Goal: Task Accomplishment & Management: Use online tool/utility

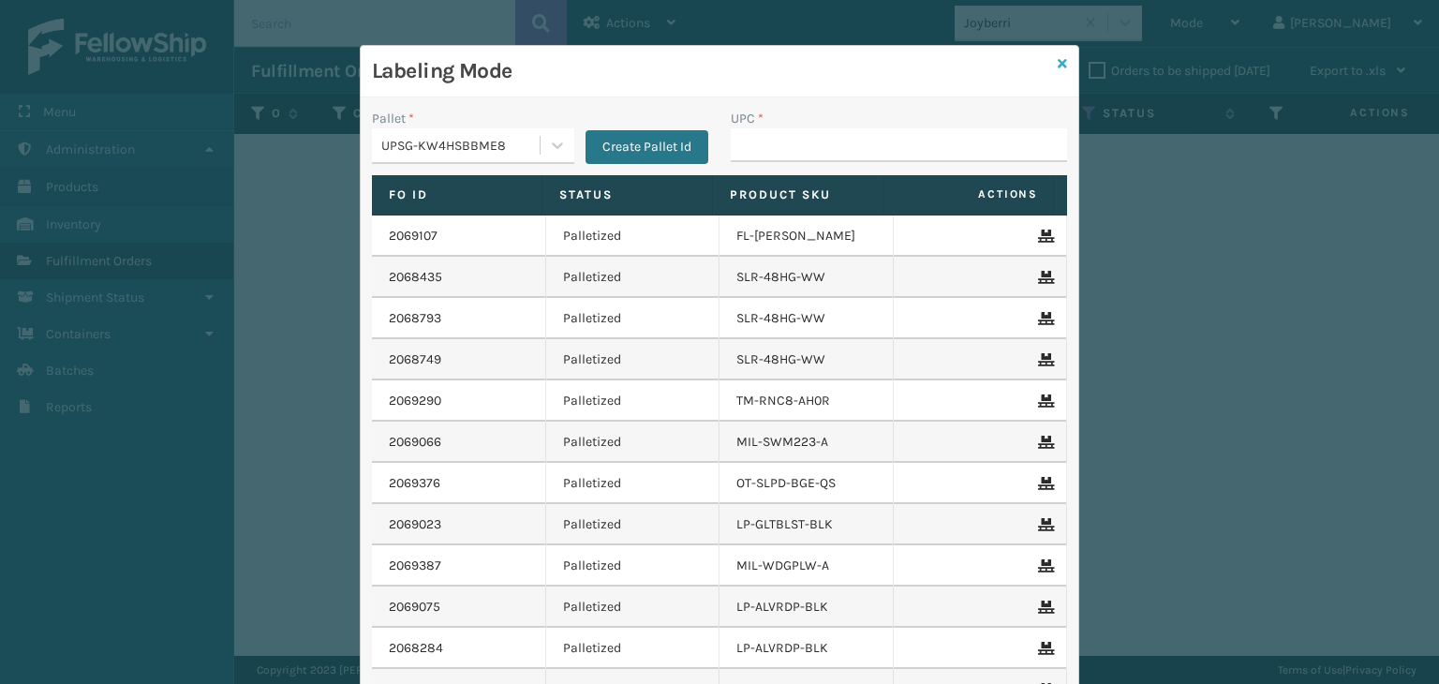
click at [1058, 64] on icon at bounding box center [1062, 63] width 9 height 13
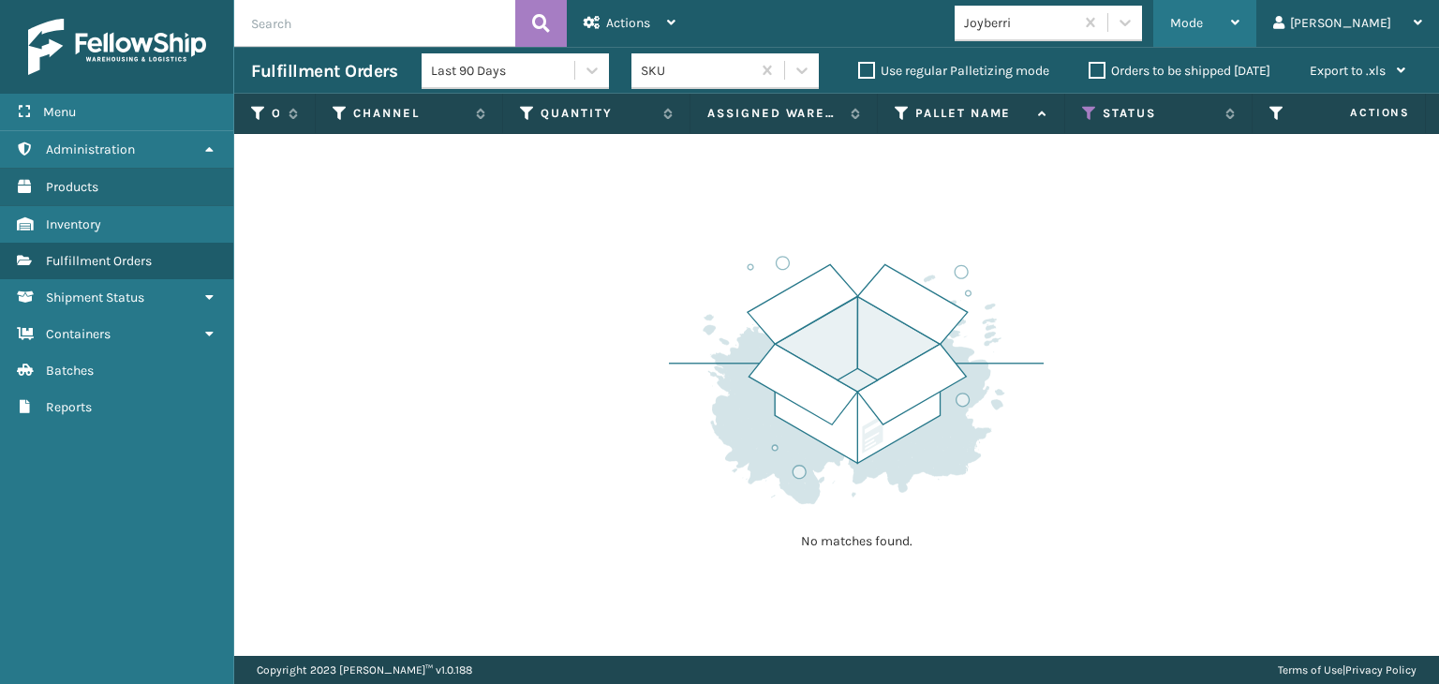
click at [1203, 23] on span "Mode" at bounding box center [1186, 23] width 33 height 16
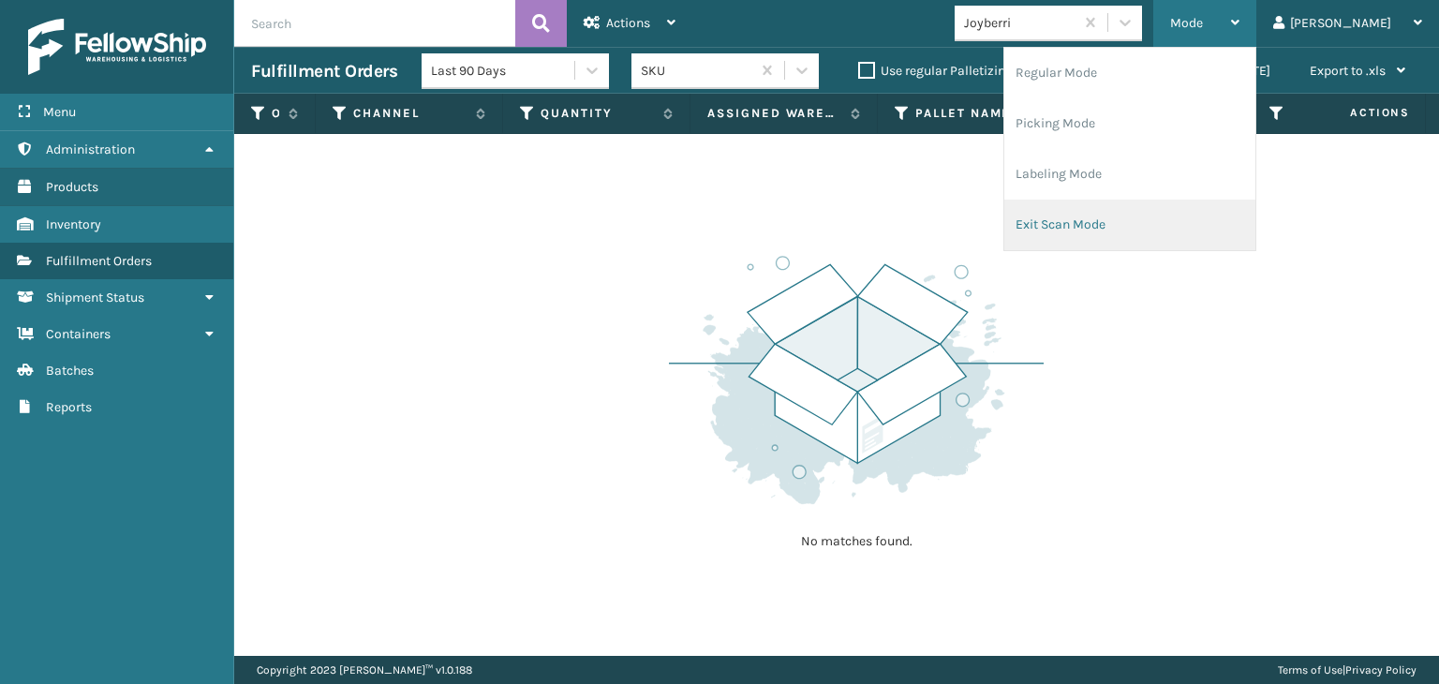
click at [1126, 222] on li "Exit Scan Mode" at bounding box center [1129, 225] width 251 height 51
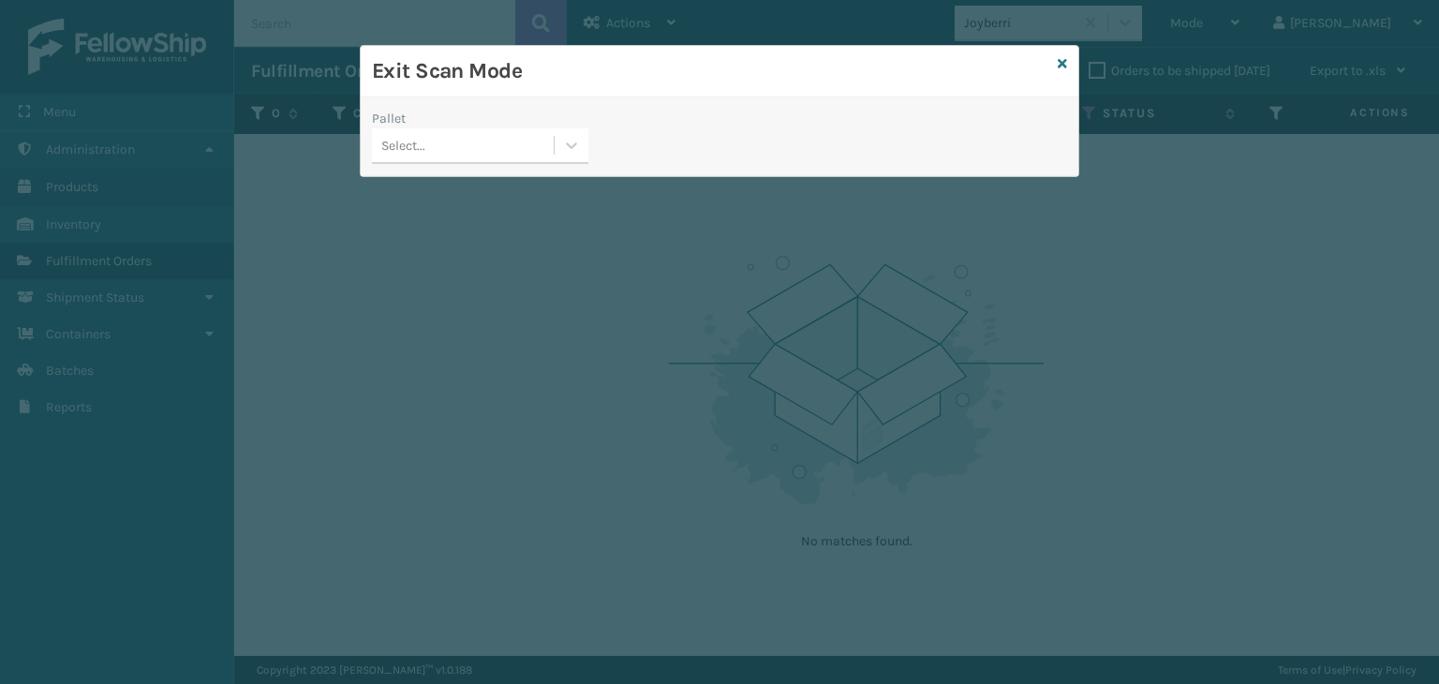
click at [434, 153] on div "Select..." at bounding box center [463, 145] width 182 height 31
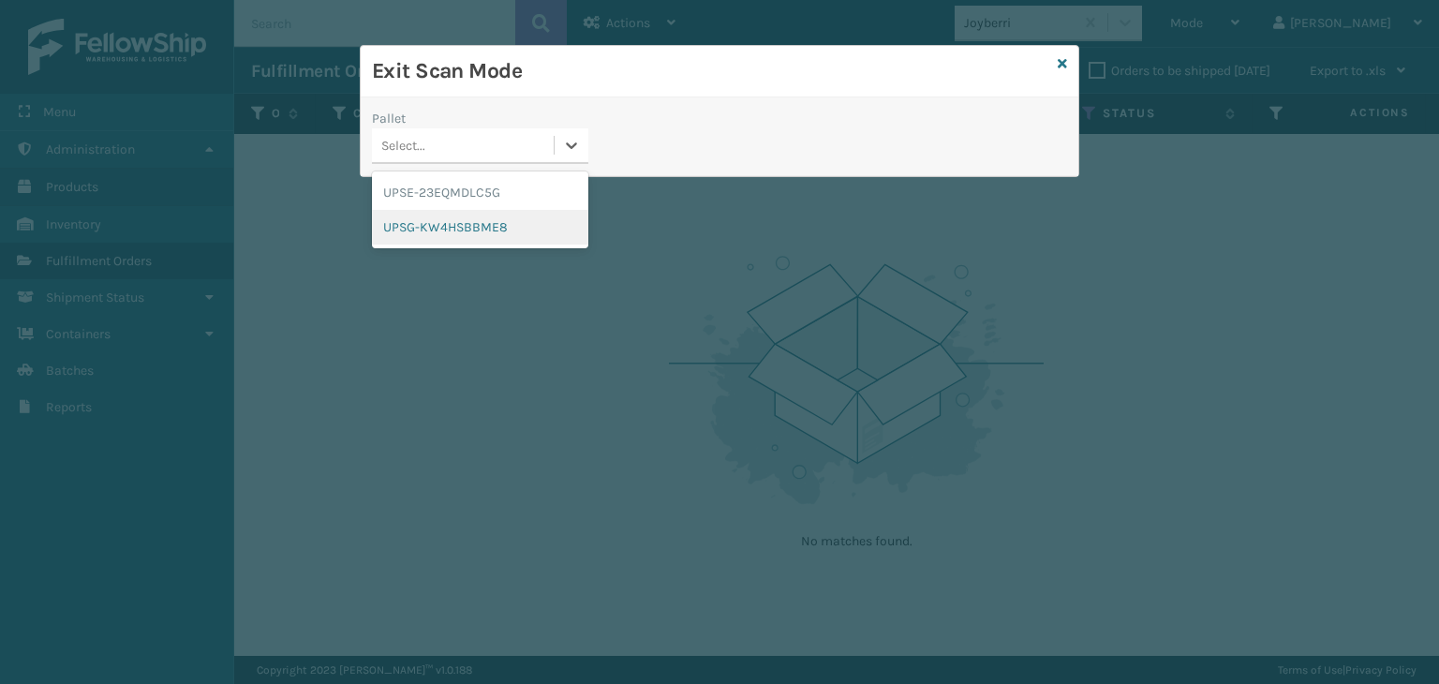
click at [455, 226] on div "UPSG-KW4HSBBME8" at bounding box center [480, 227] width 216 height 35
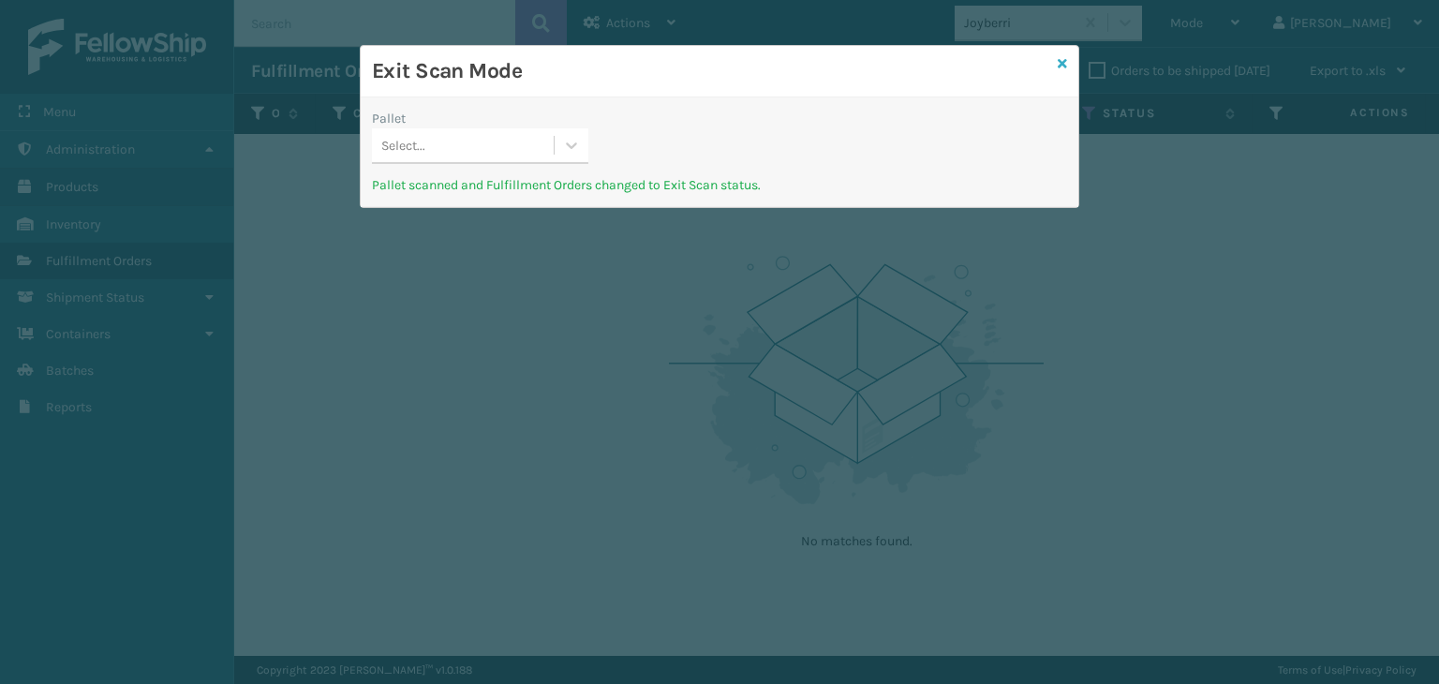
click at [1064, 67] on icon at bounding box center [1062, 63] width 9 height 13
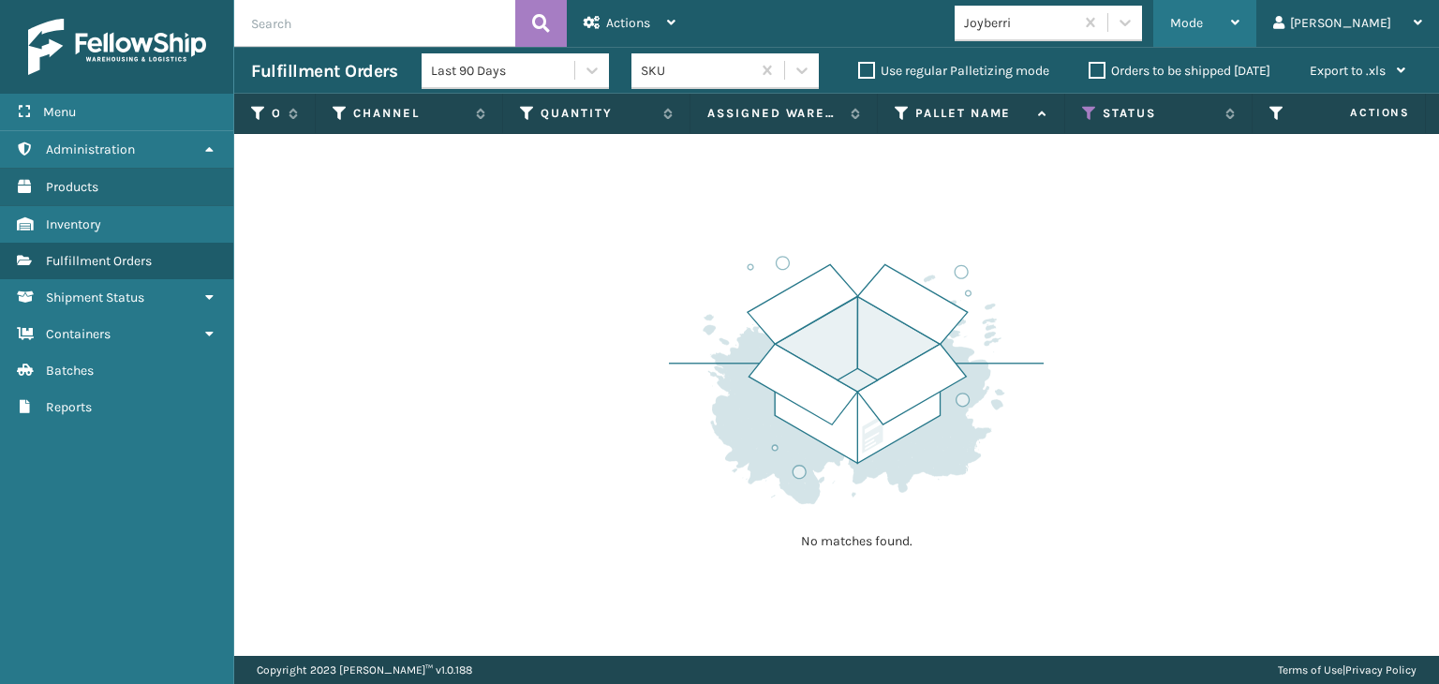
click at [1203, 27] on span "Mode" at bounding box center [1186, 23] width 33 height 16
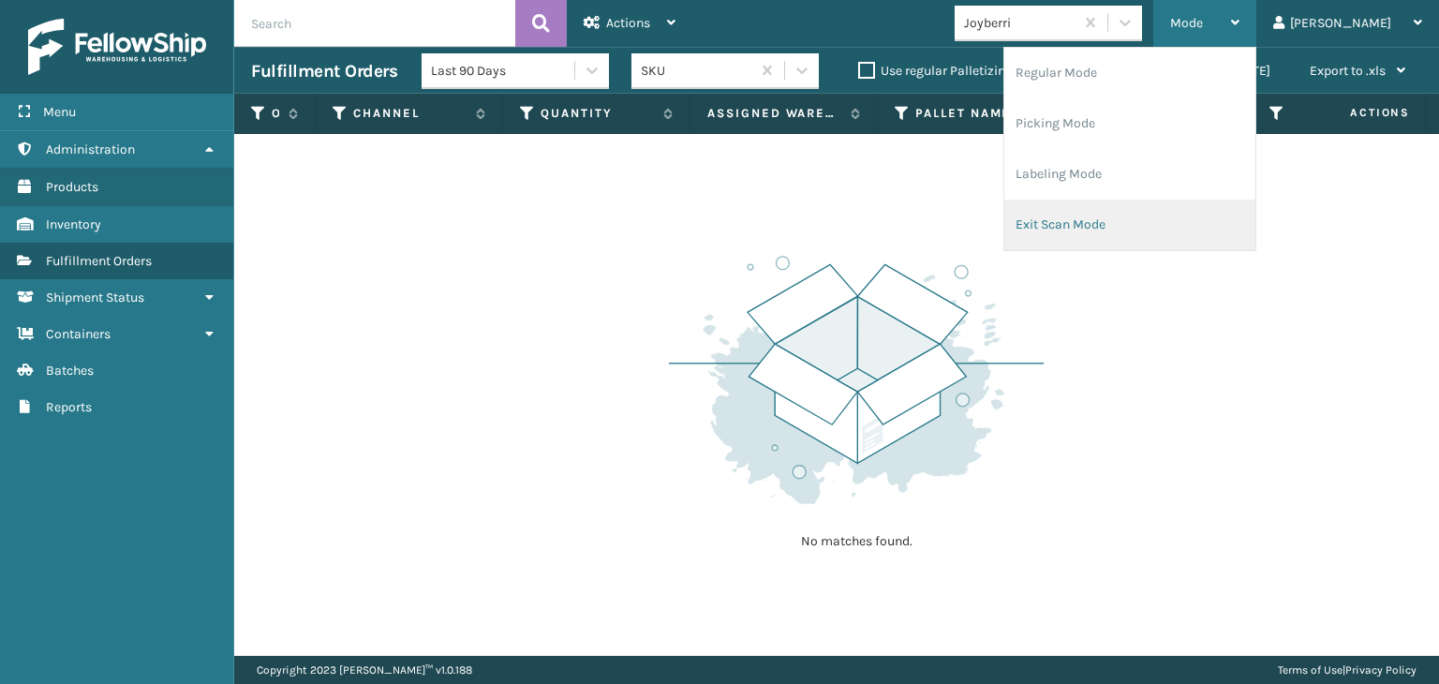
click at [1210, 216] on li "Exit Scan Mode" at bounding box center [1129, 225] width 251 height 51
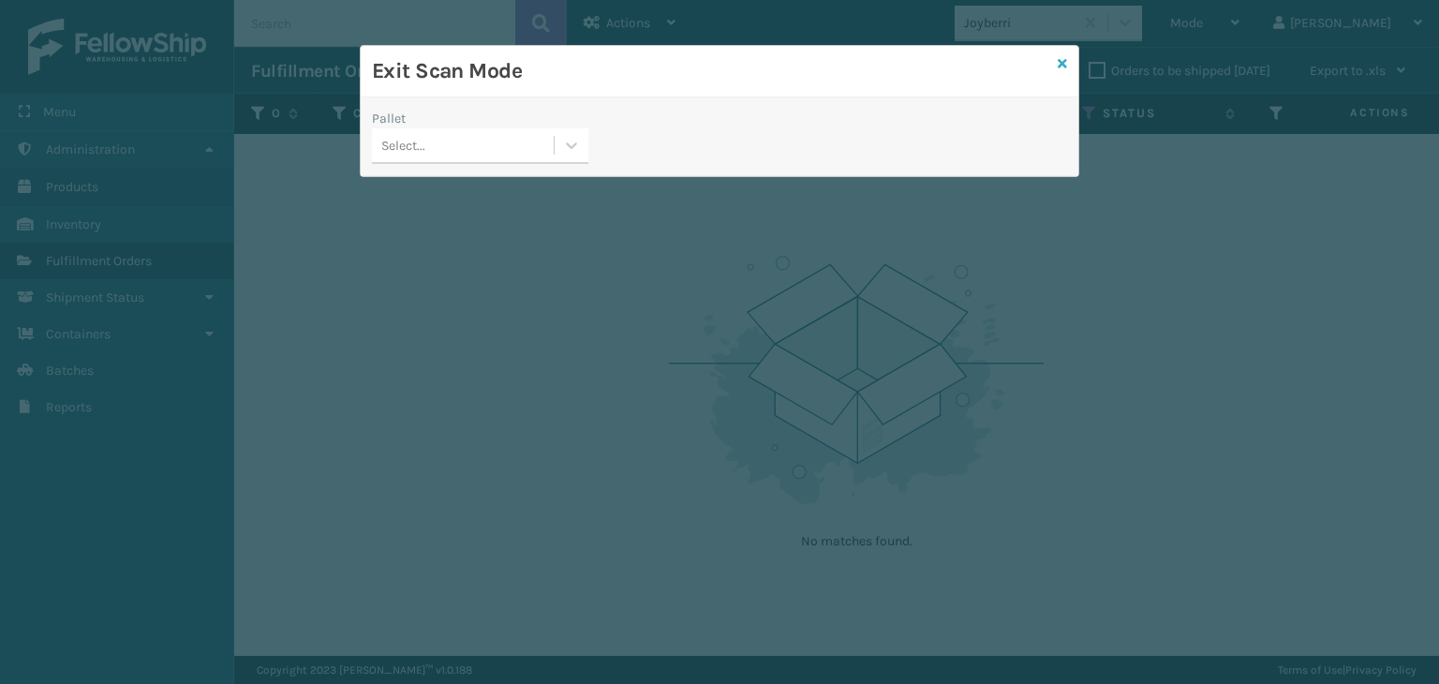
click at [1064, 61] on icon at bounding box center [1062, 63] width 9 height 13
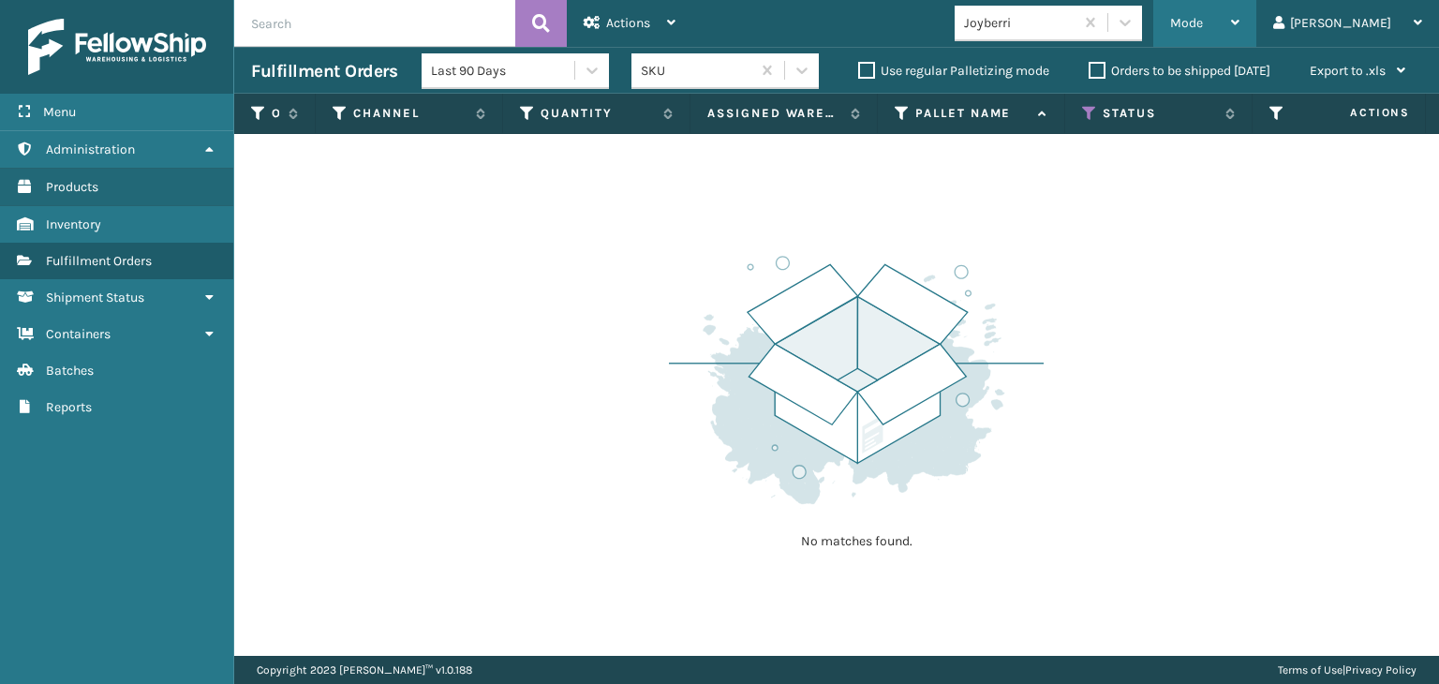
click at [1203, 29] on span "Mode" at bounding box center [1186, 23] width 33 height 16
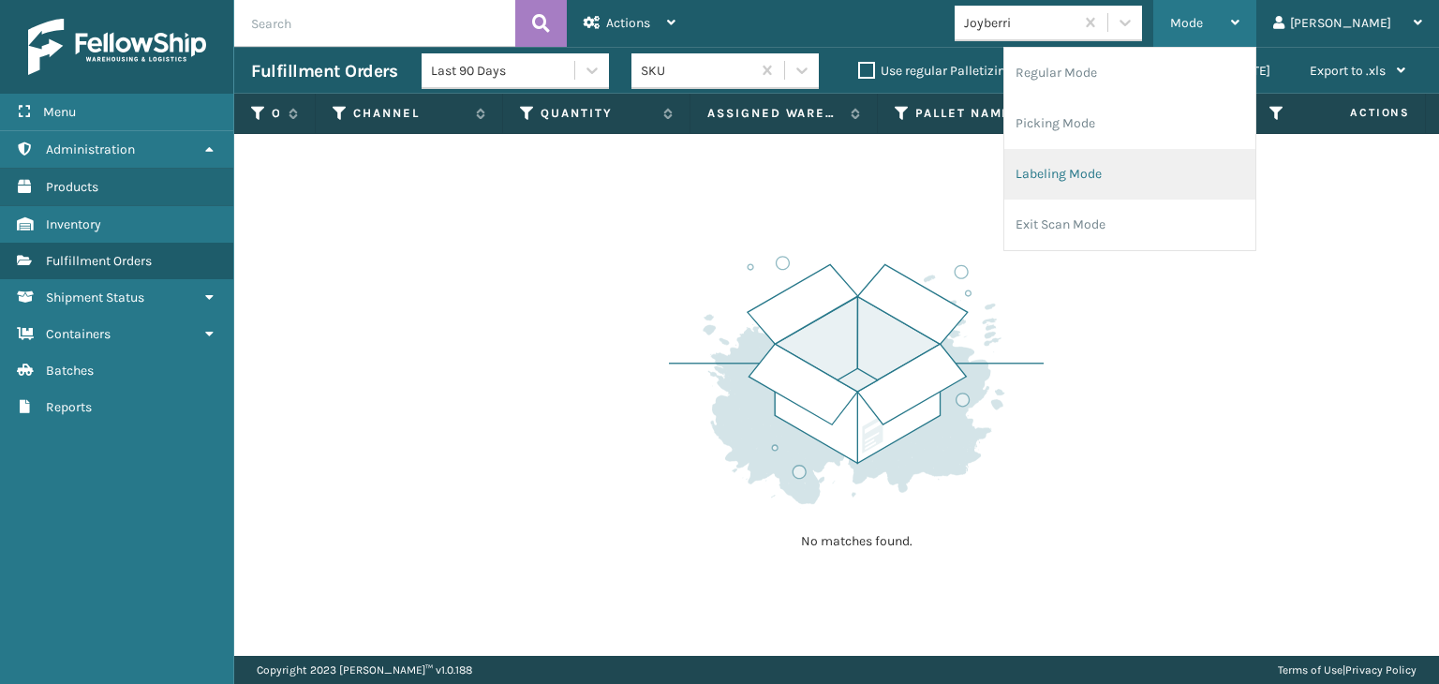
click at [1211, 170] on li "Labeling Mode" at bounding box center [1129, 174] width 251 height 51
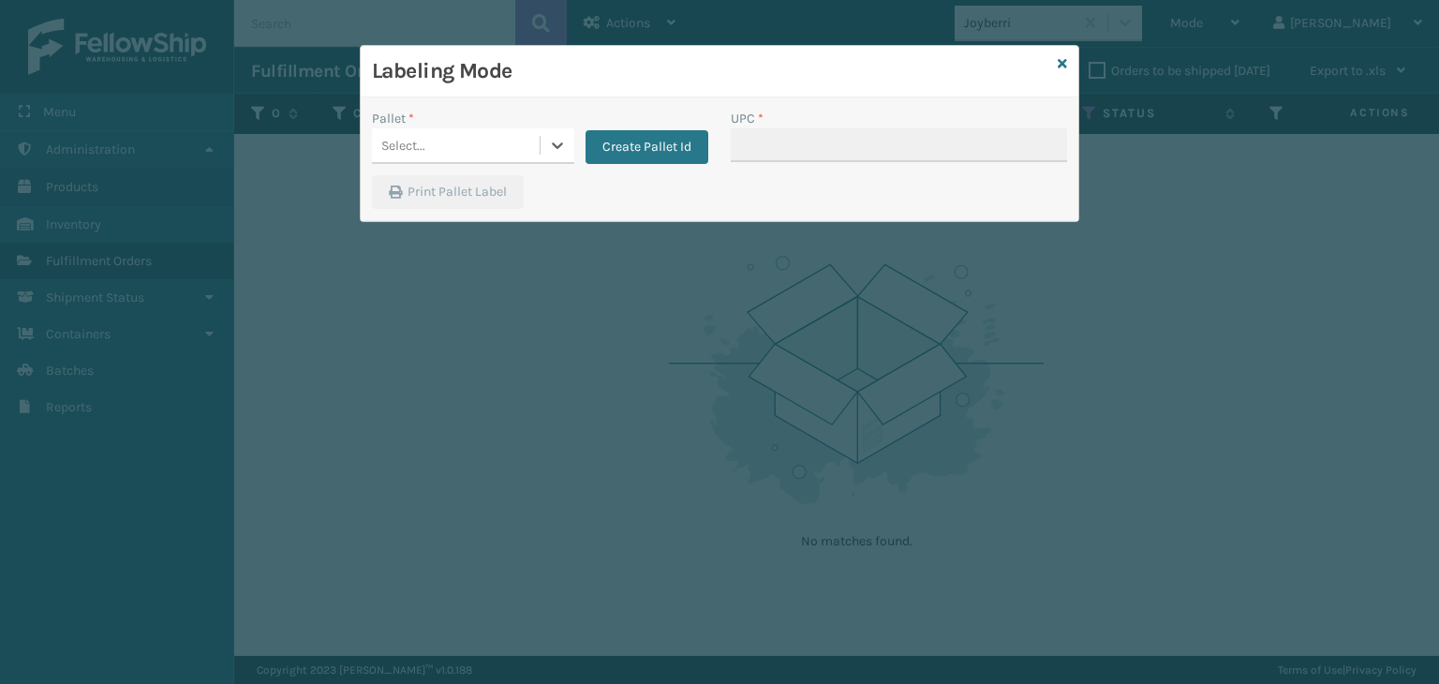
click at [427, 143] on div "Select..." at bounding box center [456, 145] width 168 height 31
click at [661, 141] on button "Create Pallet Id" at bounding box center [647, 147] width 123 height 34
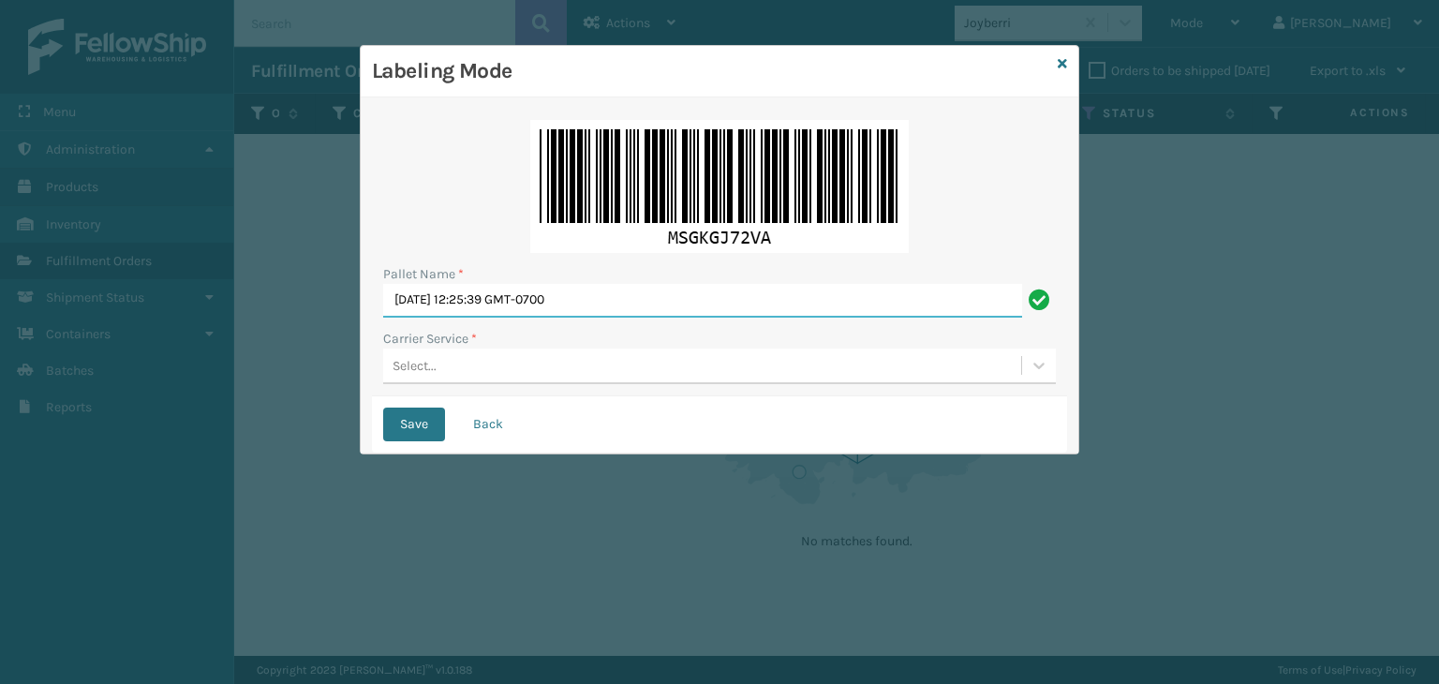
drag, startPoint x: 646, startPoint y: 298, endPoint x: 0, endPoint y: 334, distance: 646.6
click at [0, 334] on div "Labeling Mode Pallet Name * [DATE] 12:25:39 GMT-0700 Carrier Service * Select..…" at bounding box center [719, 342] width 1439 height 684
paste input "1Z2859F50396549969 1ZHF69090337348807 1Z2859F50395939987 1Z2859F50399611993 1ZH…"
type input "1Z2859F50396549969 1ZHF69090337348807 1Z2859F50395939987 1Z2859F50399611993 1ZH…"
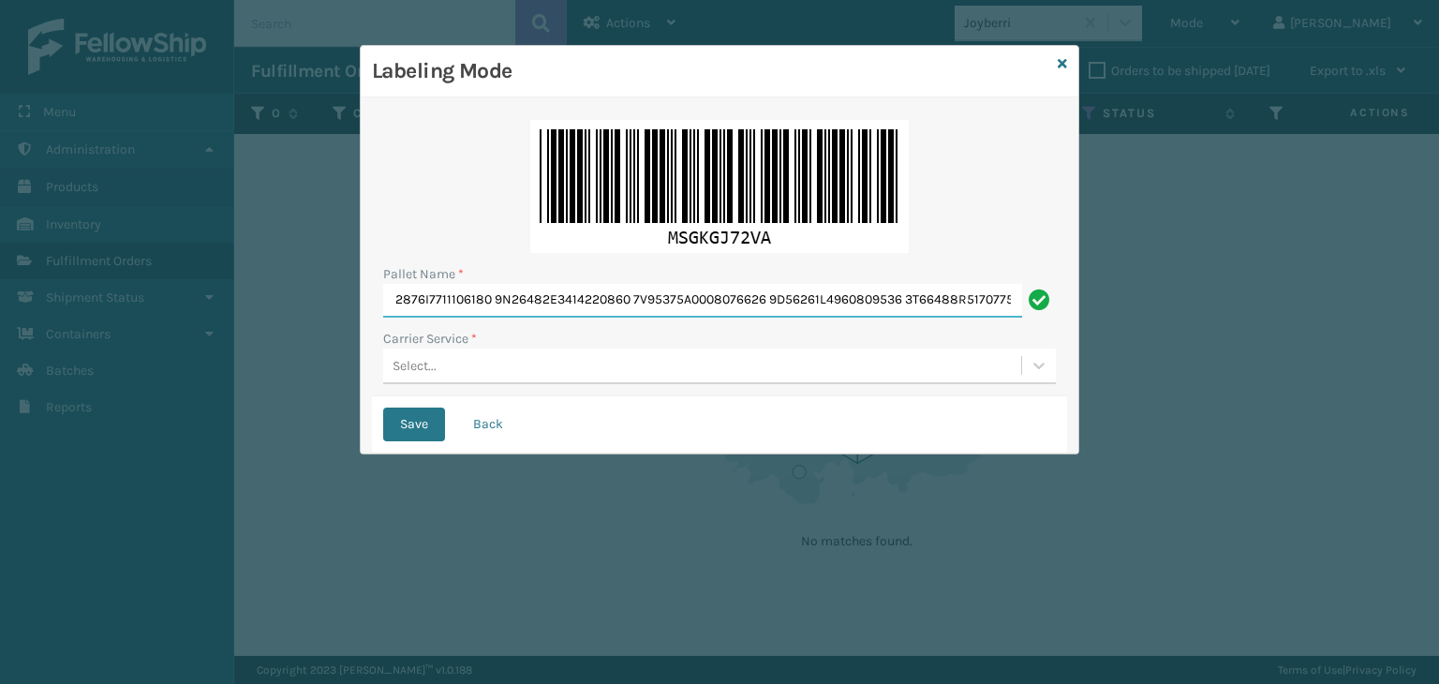
click at [540, 294] on input "Pallet Name *" at bounding box center [702, 301] width 639 height 34
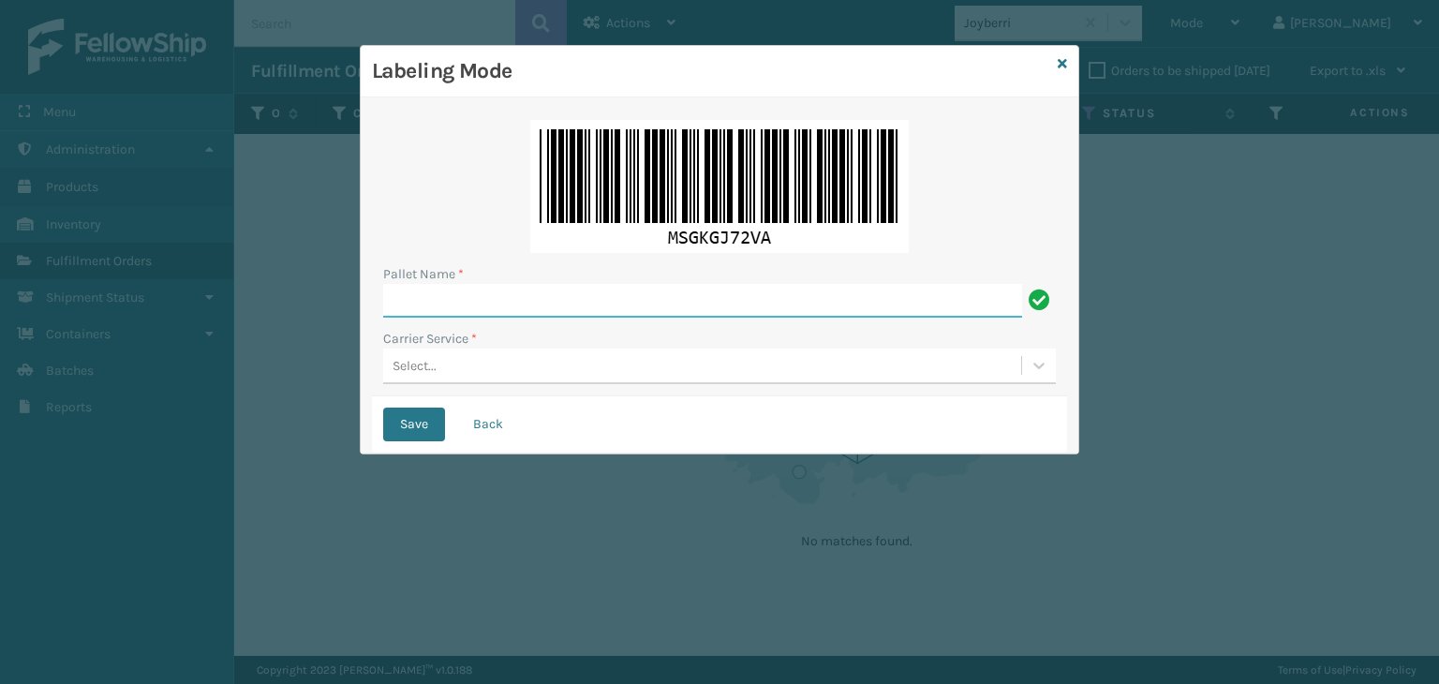
scroll to position [0, 0]
paste input "UPSP001752791"
type input "UPSP001752791"
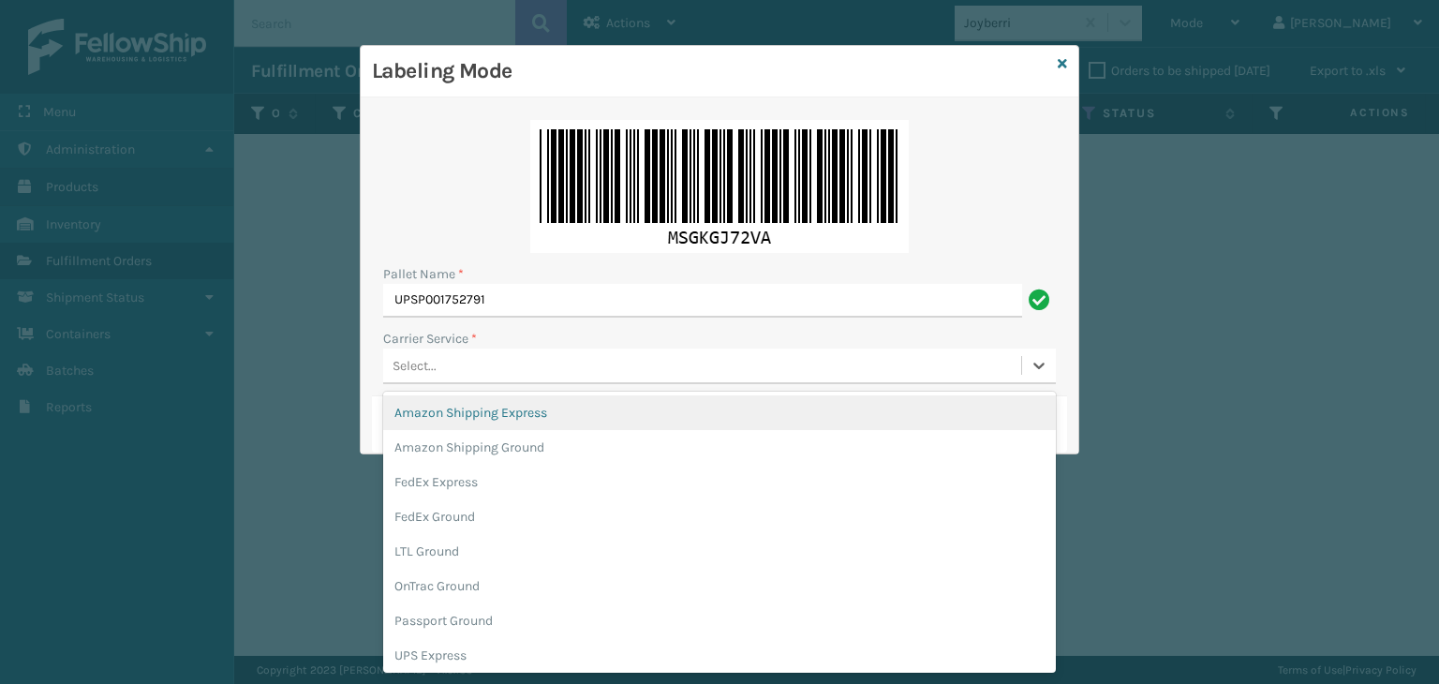
click at [533, 353] on div "Select..." at bounding box center [702, 365] width 638 height 31
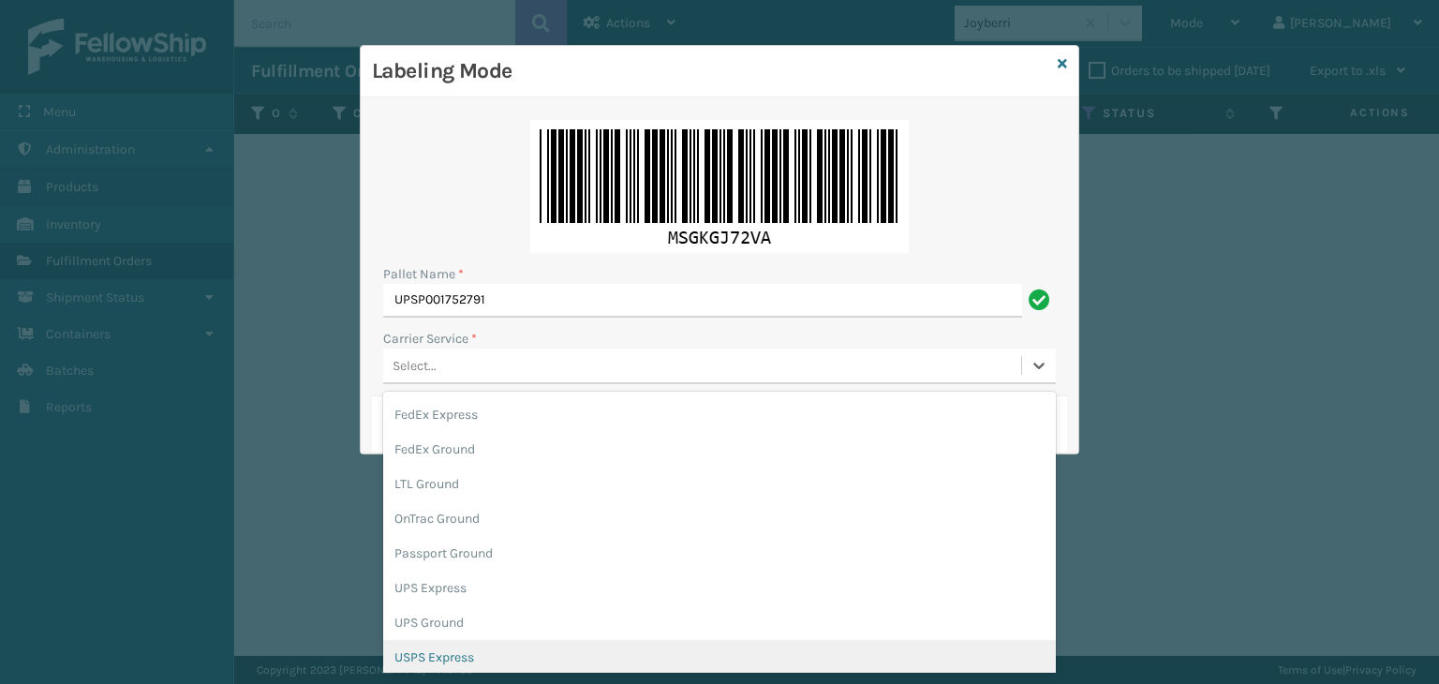
scroll to position [94, 0]
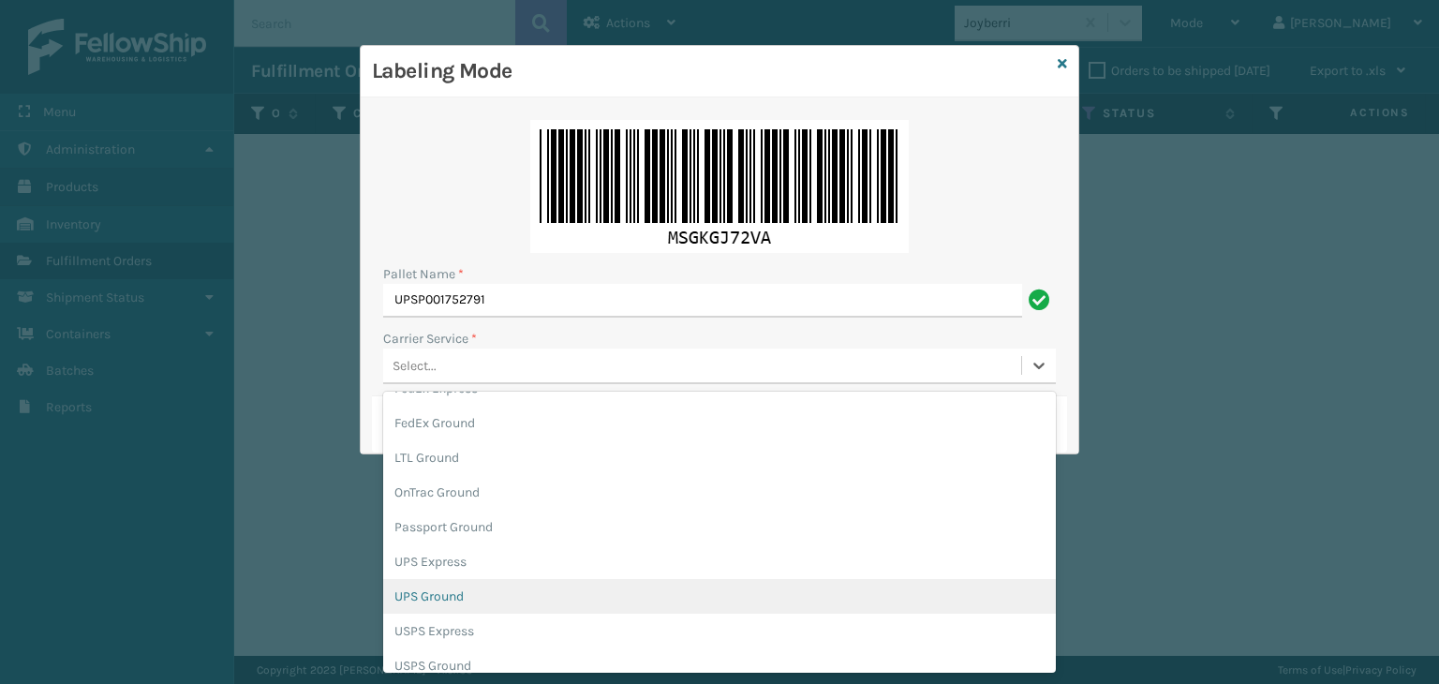
click at [512, 579] on div "UPS Ground" at bounding box center [719, 596] width 673 height 35
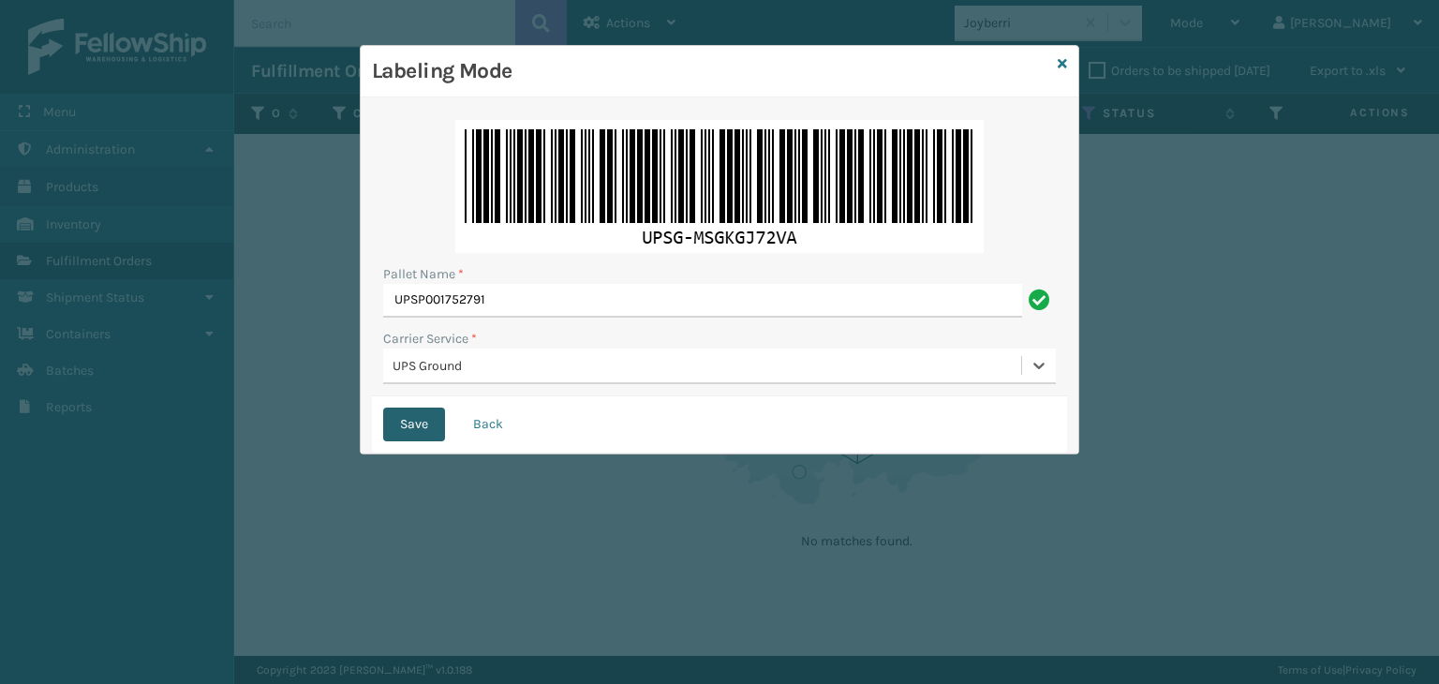
click at [420, 428] on button "Save" at bounding box center [414, 425] width 62 height 34
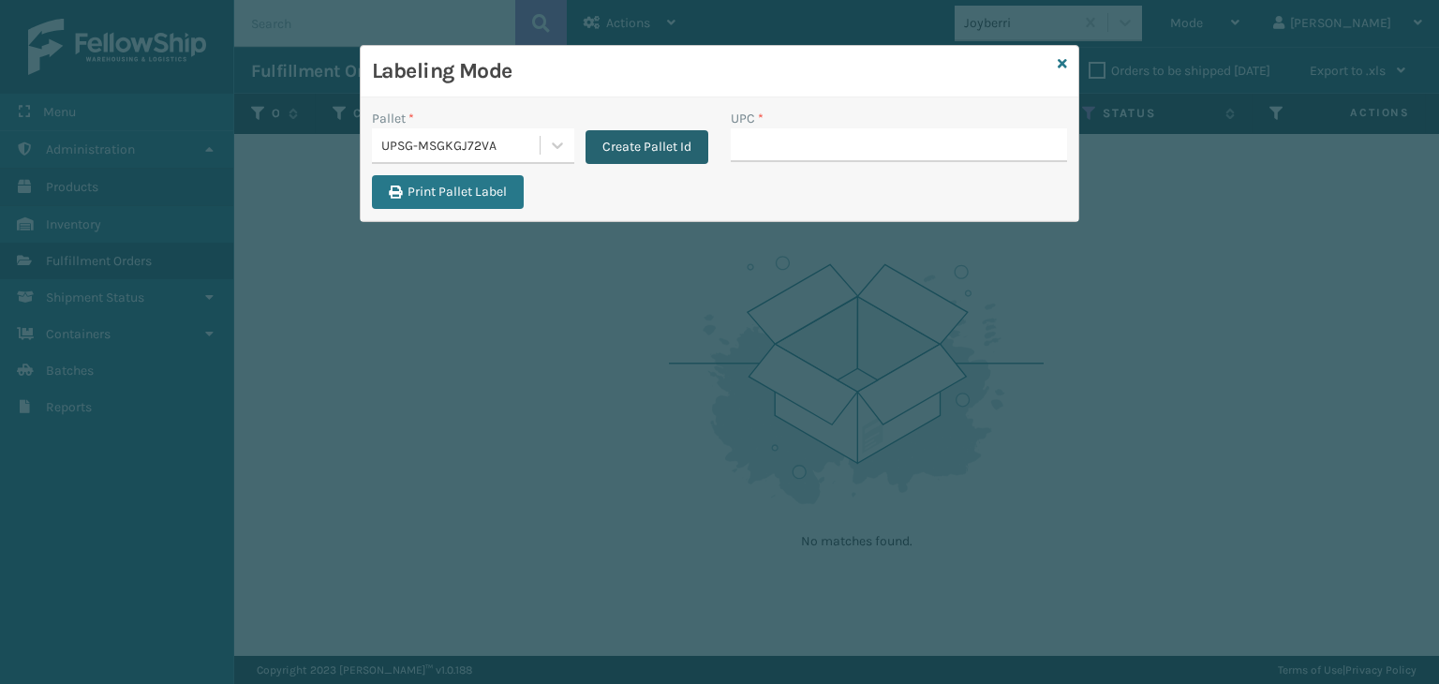
click at [673, 141] on button "Create Pallet Id" at bounding box center [647, 147] width 123 height 34
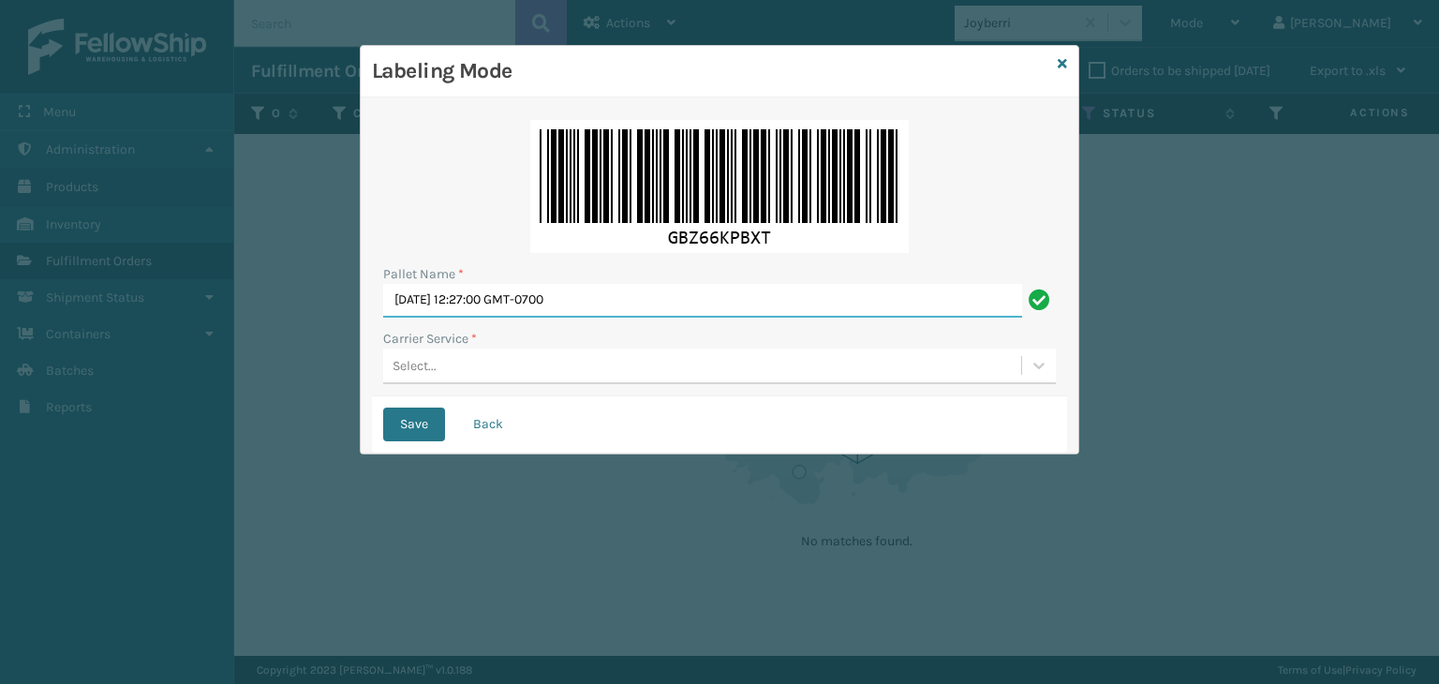
drag, startPoint x: 665, startPoint y: 297, endPoint x: 67, endPoint y: 263, distance: 598.7
click at [4, 260] on div "Labeling Mode Pallet Name * [DATE] 12:27:00 GMT-0700 Carrier Service * Select..…" at bounding box center [719, 342] width 1439 height 684
paste input "951887"
type input "951887"
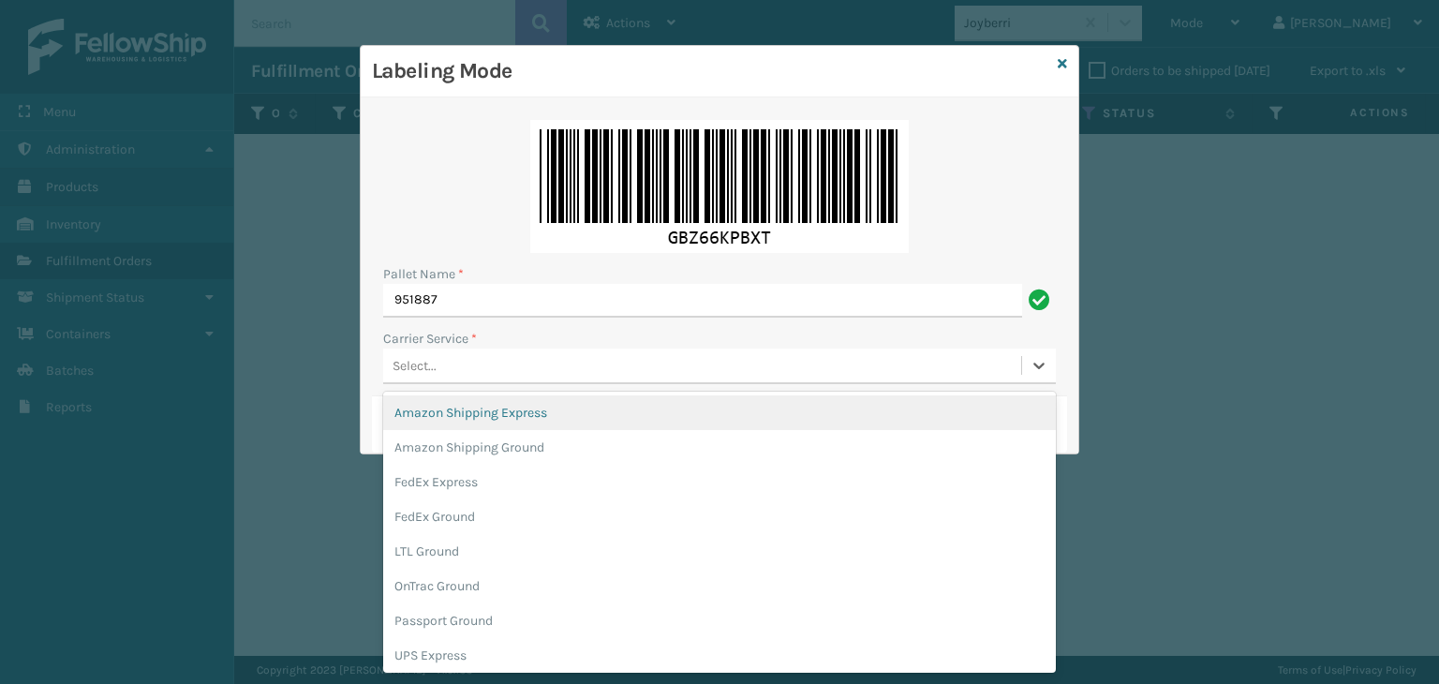
drag, startPoint x: 774, startPoint y: 371, endPoint x: 797, endPoint y: 377, distance: 24.1
click at [780, 370] on div "Select..." at bounding box center [702, 365] width 638 height 31
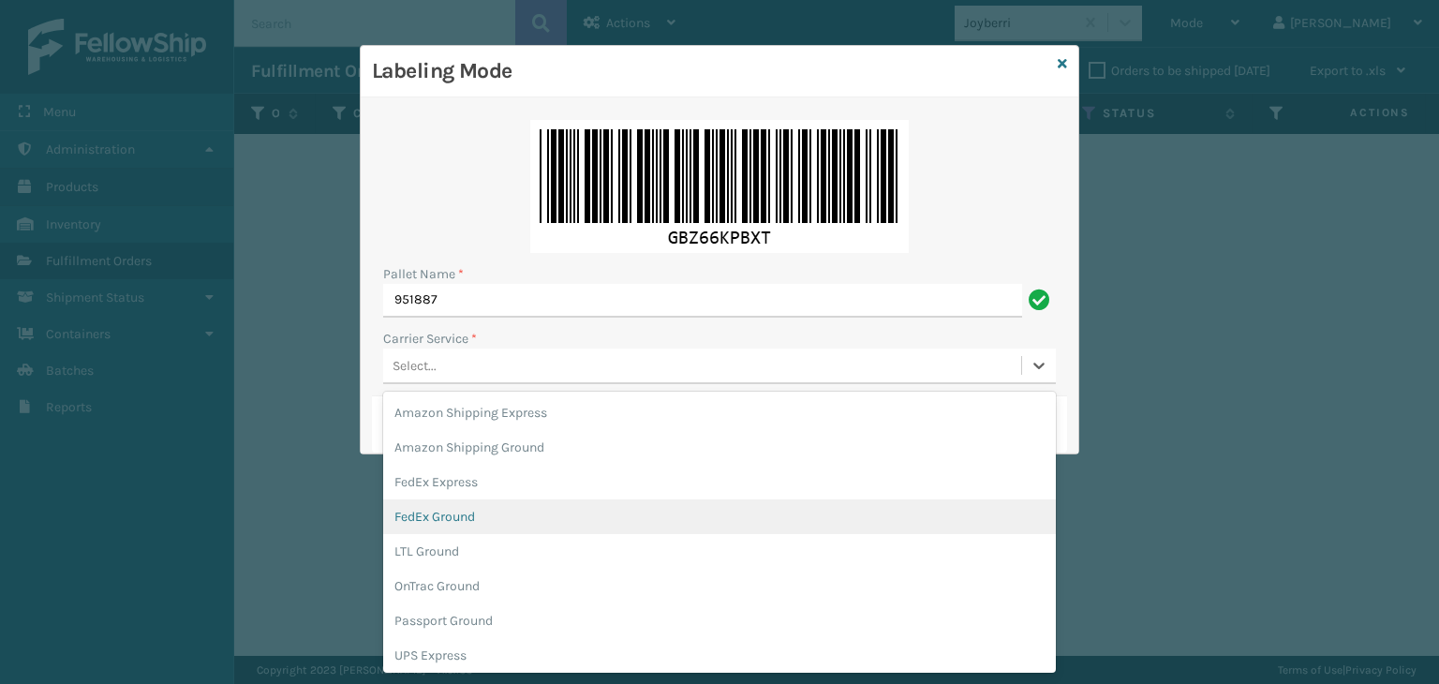
drag, startPoint x: 640, startPoint y: 513, endPoint x: 566, endPoint y: 484, distance: 79.5
click at [640, 512] on div "FedEx Ground" at bounding box center [719, 516] width 673 height 35
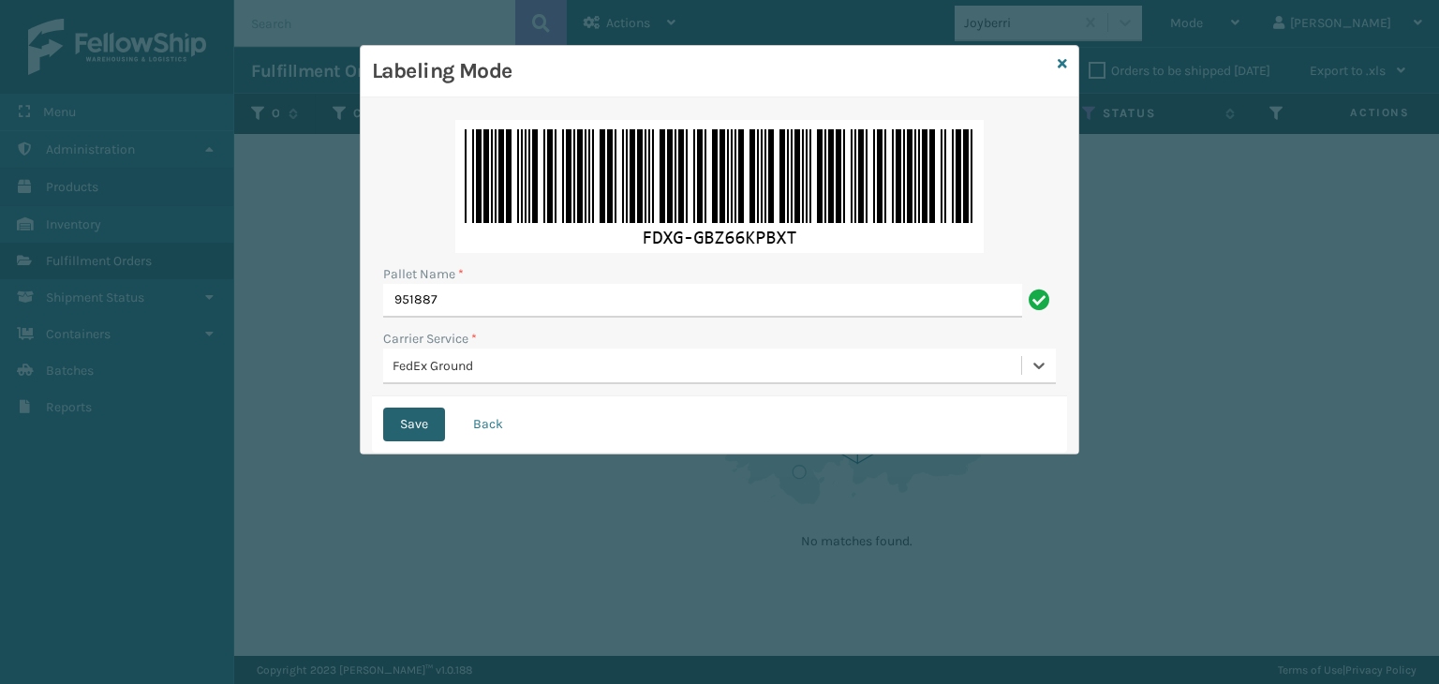
click at [420, 410] on button "Save" at bounding box center [414, 425] width 62 height 34
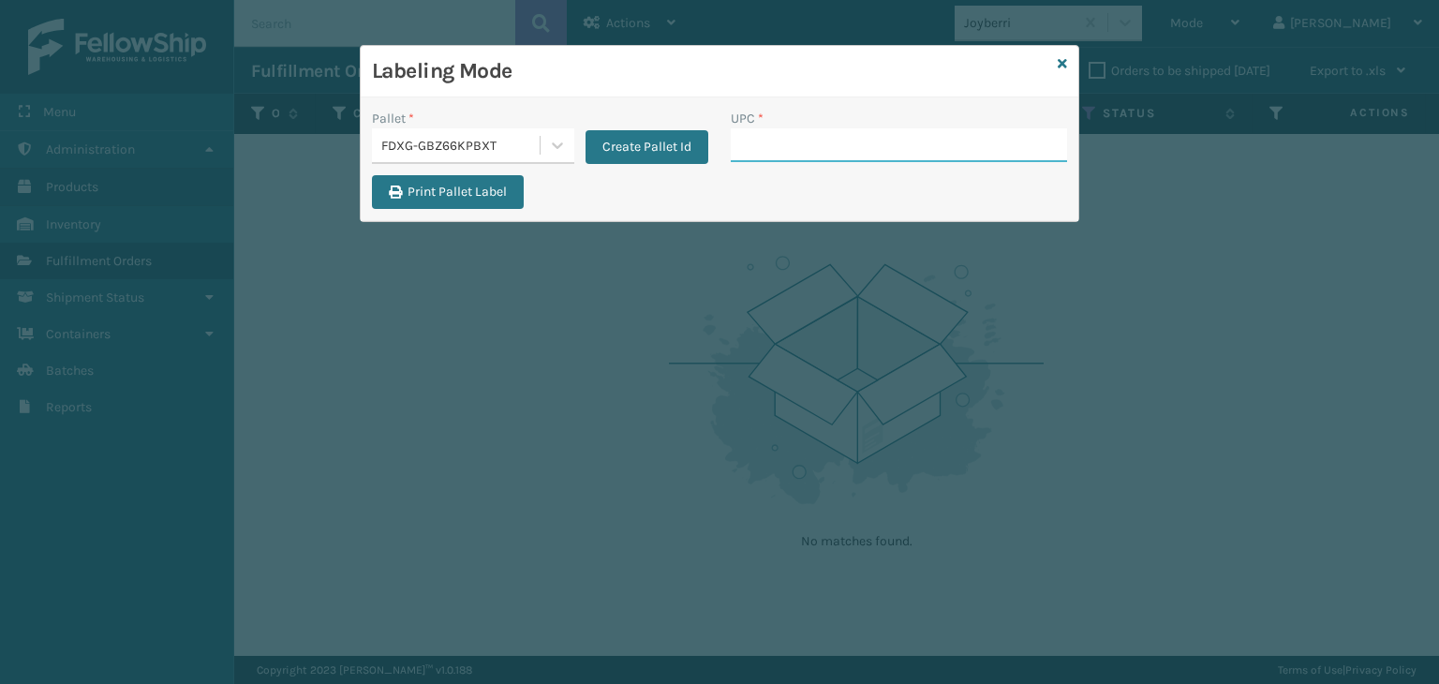
click at [810, 131] on input "UPC *" at bounding box center [899, 145] width 336 height 34
click at [1064, 67] on icon at bounding box center [1062, 63] width 9 height 13
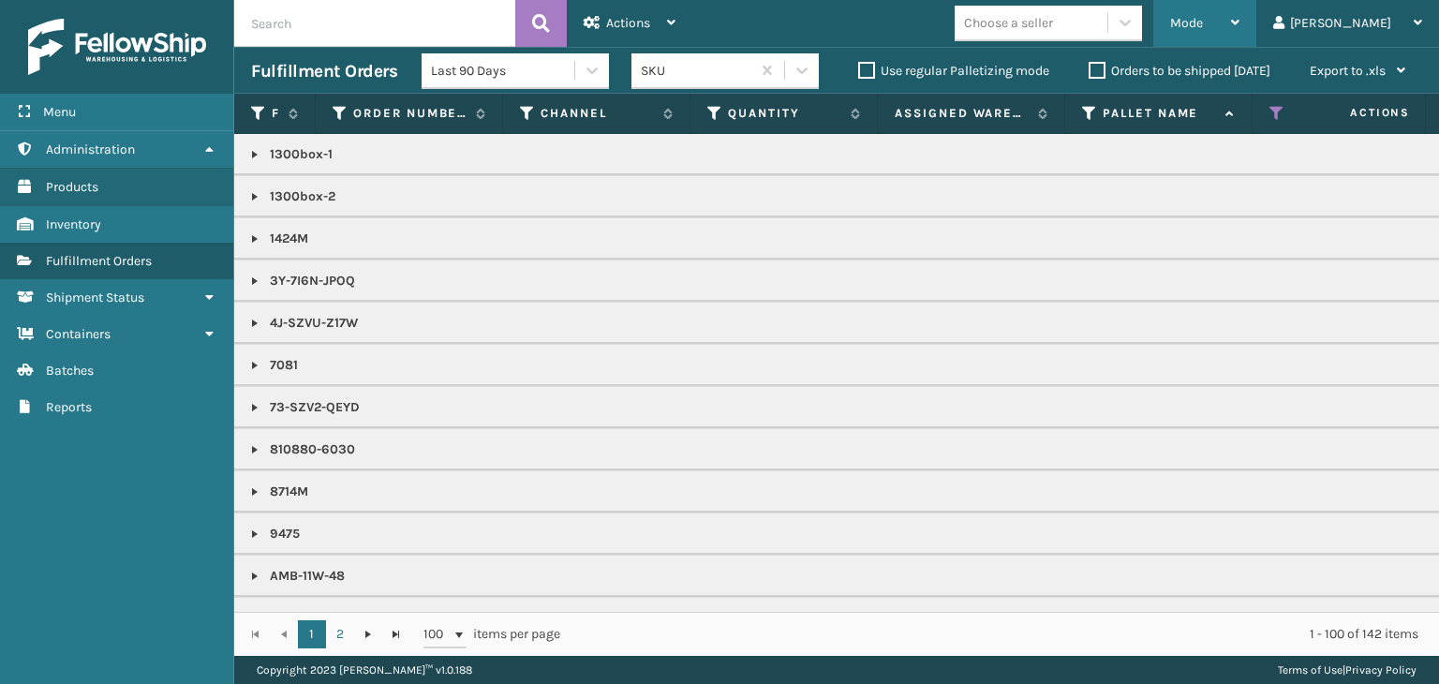
drag, startPoint x: 1289, startPoint y: 26, endPoint x: 1273, endPoint y: 27, distance: 16.0
click at [1240, 26] on div "Mode" at bounding box center [1204, 23] width 69 height 47
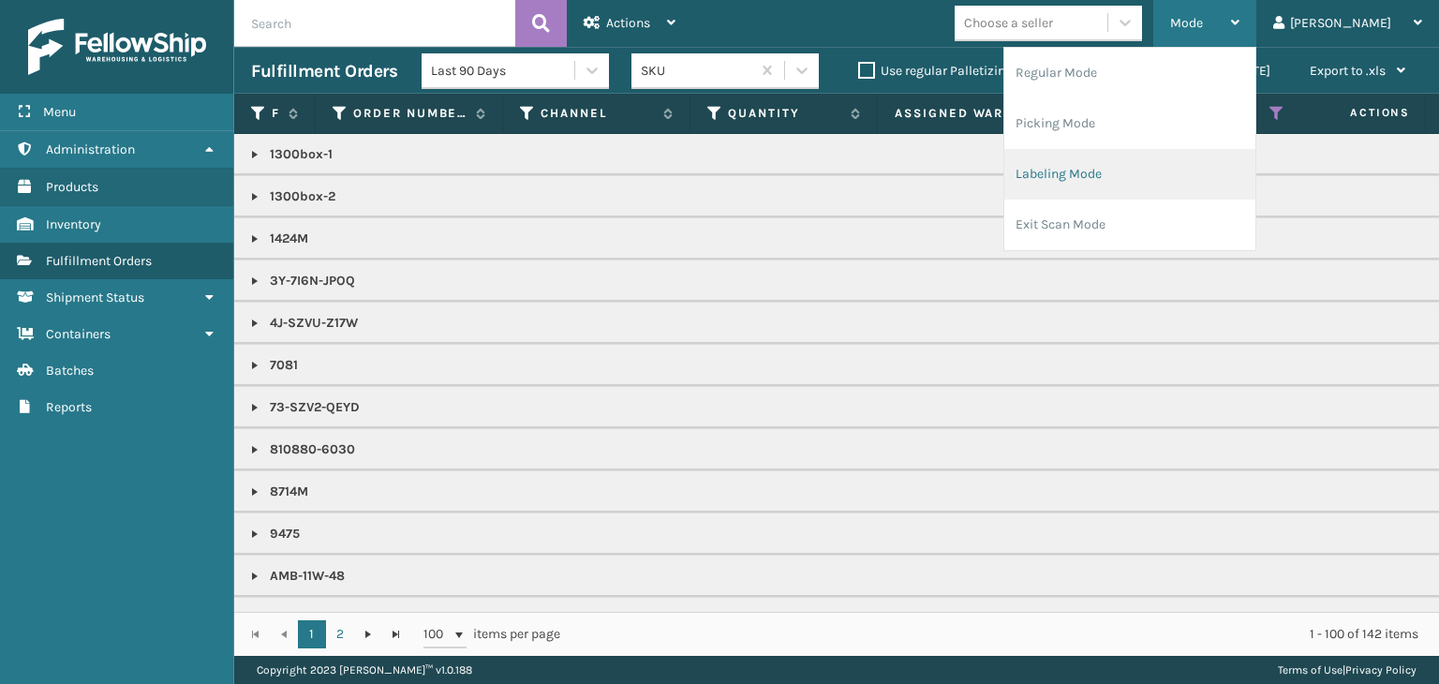
drag, startPoint x: 1141, startPoint y: 186, endPoint x: 1135, endPoint y: 194, distance: 10.7
click at [1135, 194] on li "Labeling Mode" at bounding box center [1129, 174] width 251 height 51
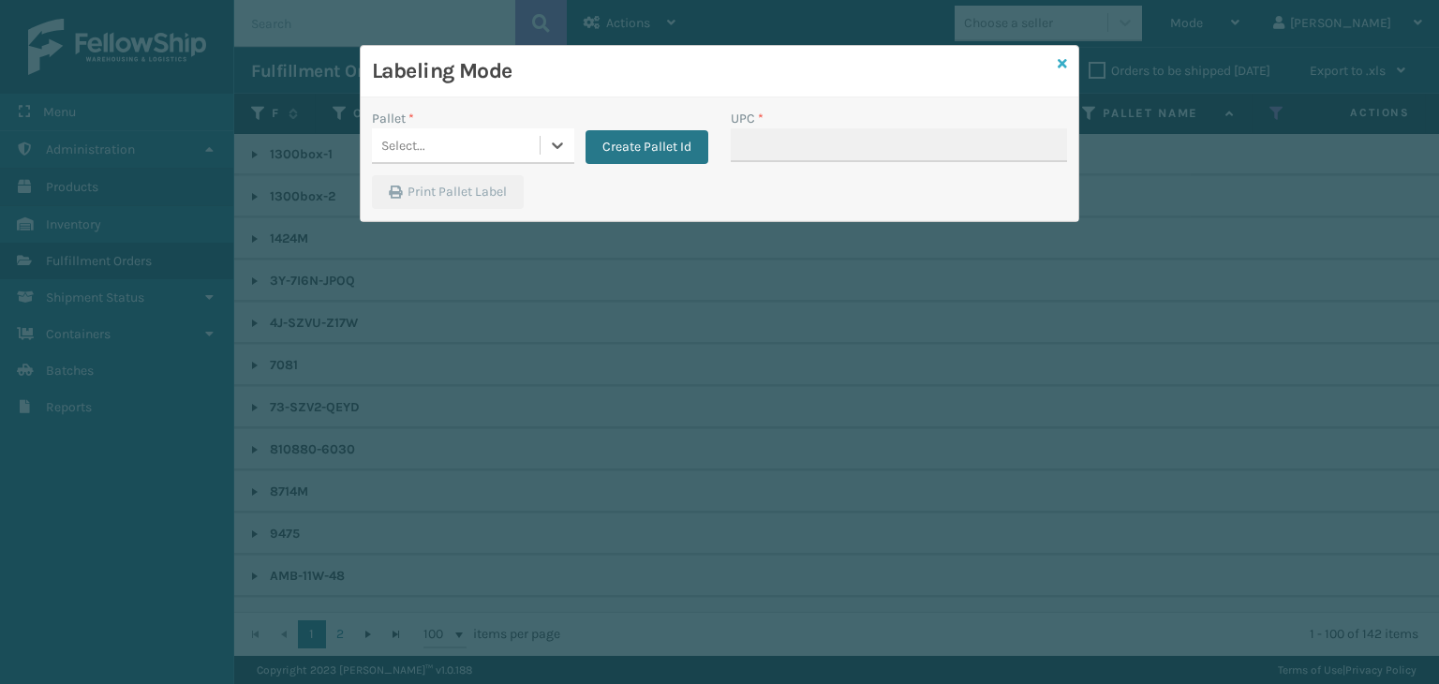
click at [1064, 69] on icon at bounding box center [1062, 63] width 9 height 13
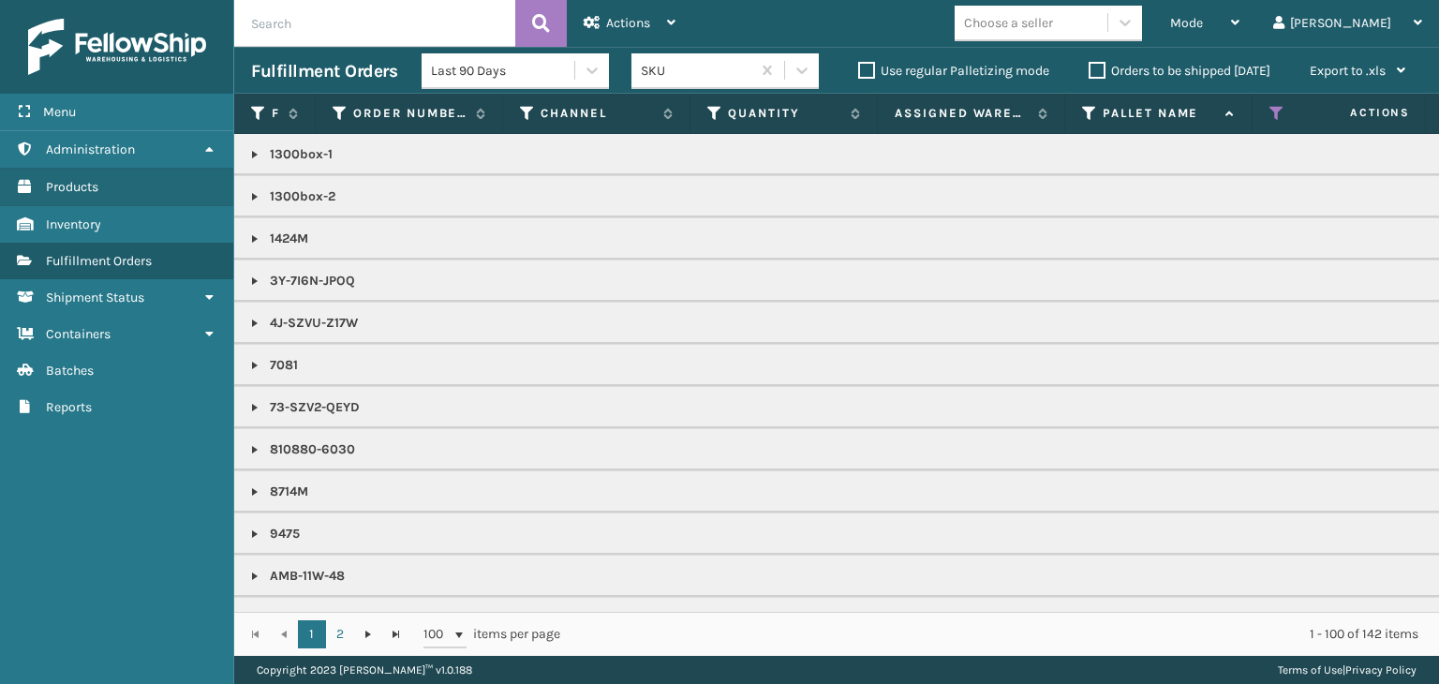
drag, startPoint x: 803, startPoint y: 592, endPoint x: 814, endPoint y: 601, distance: 14.1
click at [814, 601] on div "1300box-1 1300box-2 1424M 3Y-7I6N-JPOQ 4J-SZVU-Z17W 7081 73-SZV2-QEYD 810880-60…" at bounding box center [836, 373] width 1205 height 478
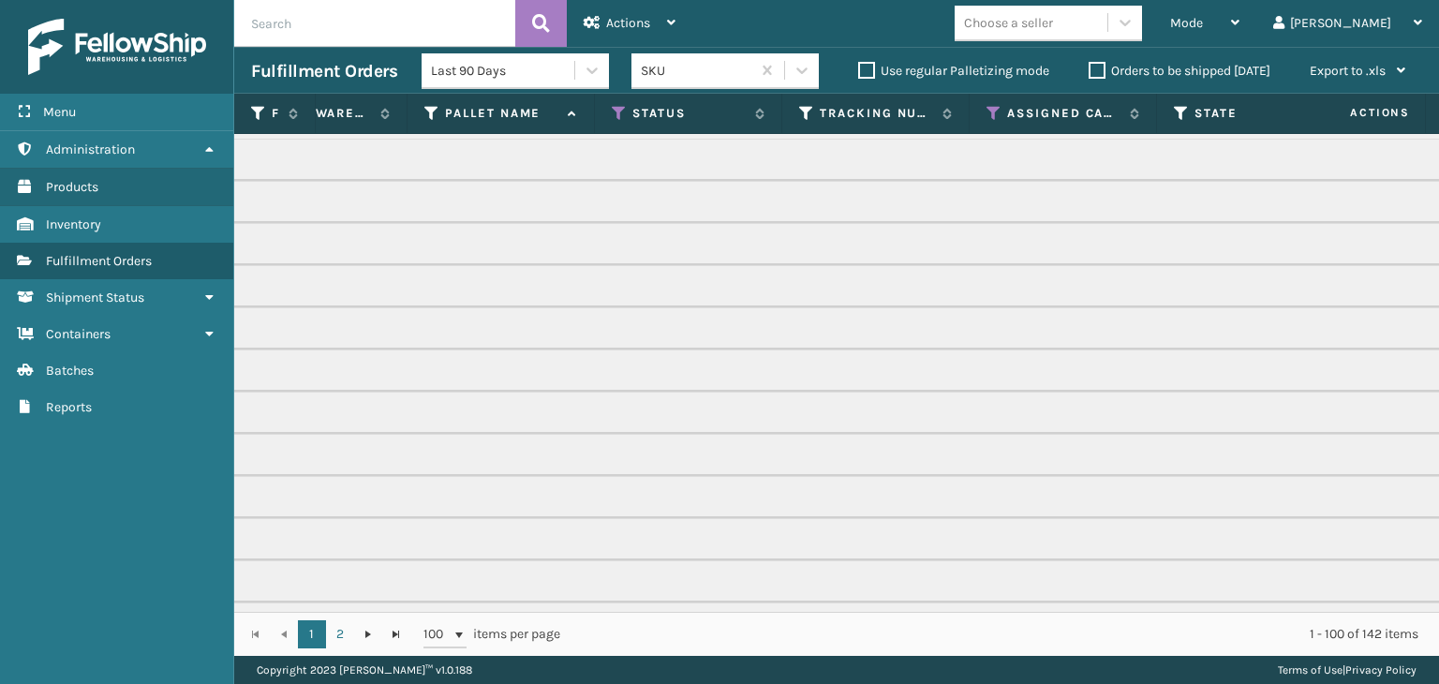
scroll to position [0, 0]
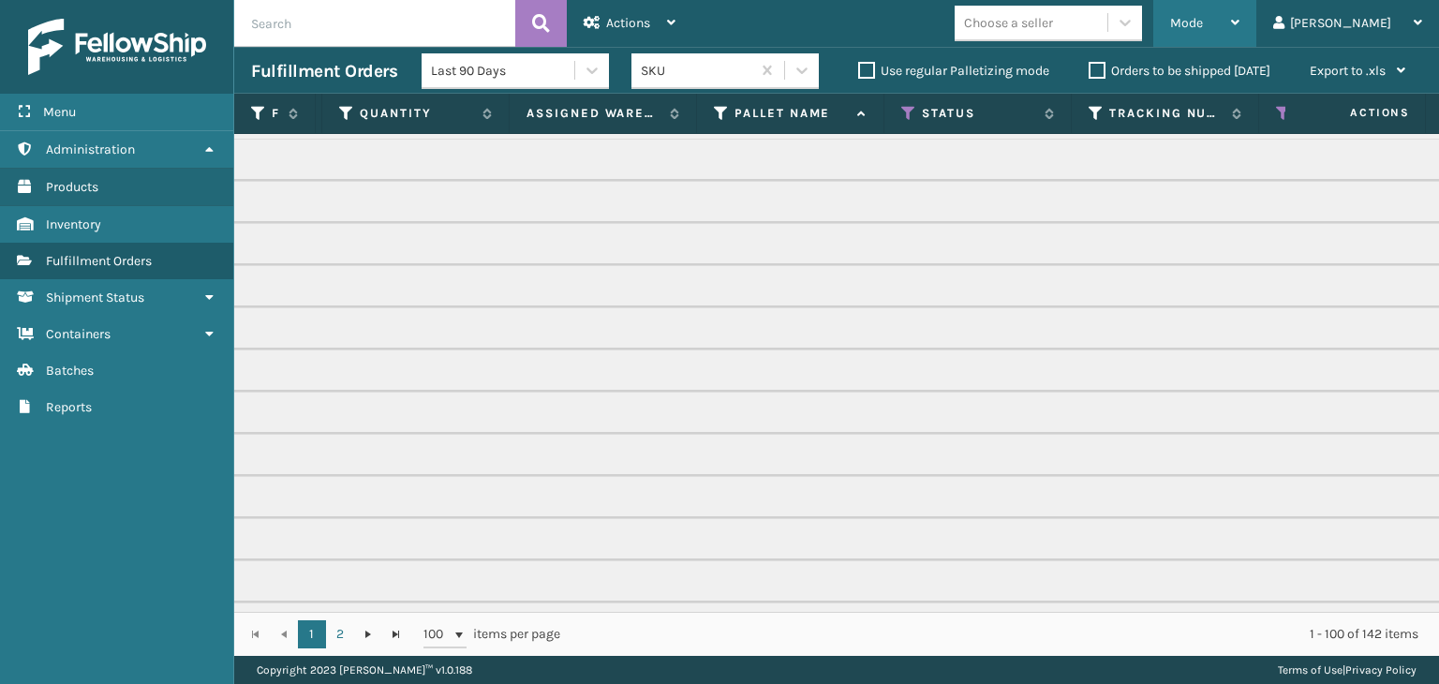
click at [1203, 22] on span "Mode" at bounding box center [1186, 23] width 33 height 16
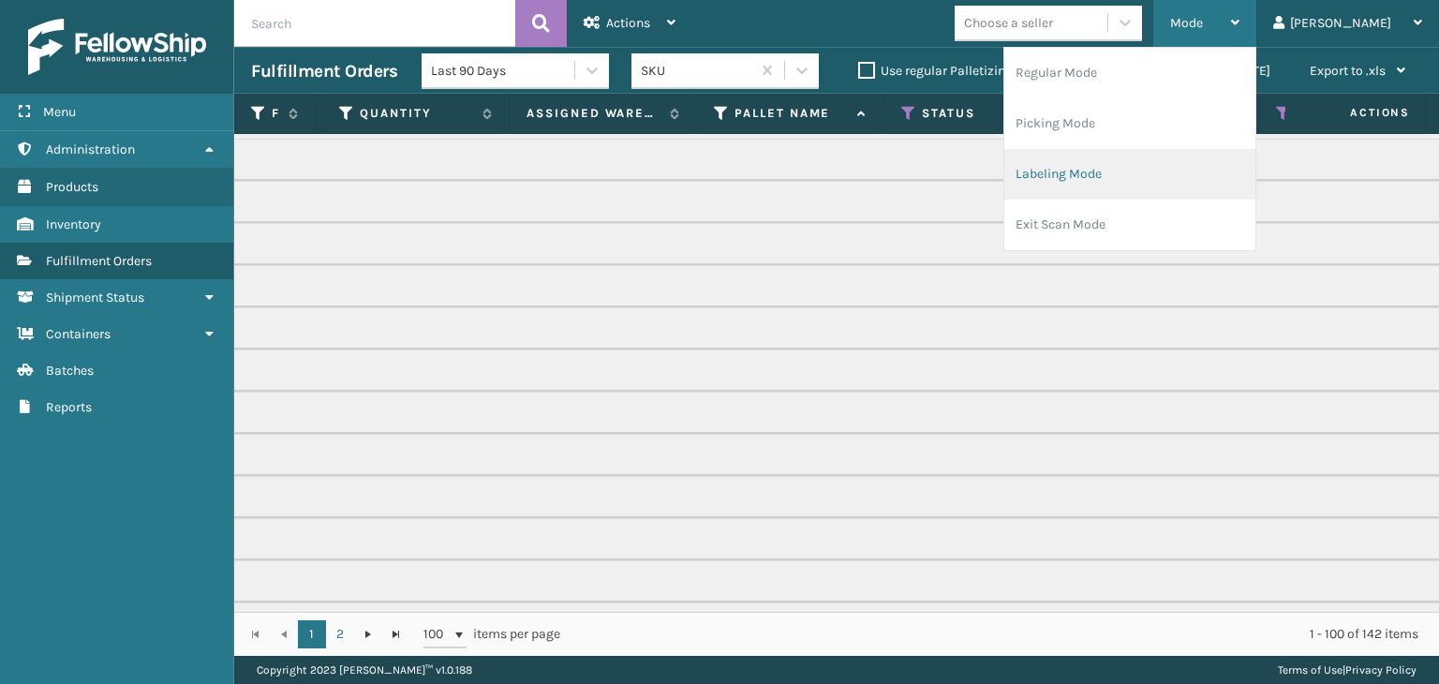
drag, startPoint x: 1176, startPoint y: 171, endPoint x: 1160, endPoint y: 175, distance: 16.6
click at [1160, 175] on li "Labeling Mode" at bounding box center [1129, 174] width 251 height 51
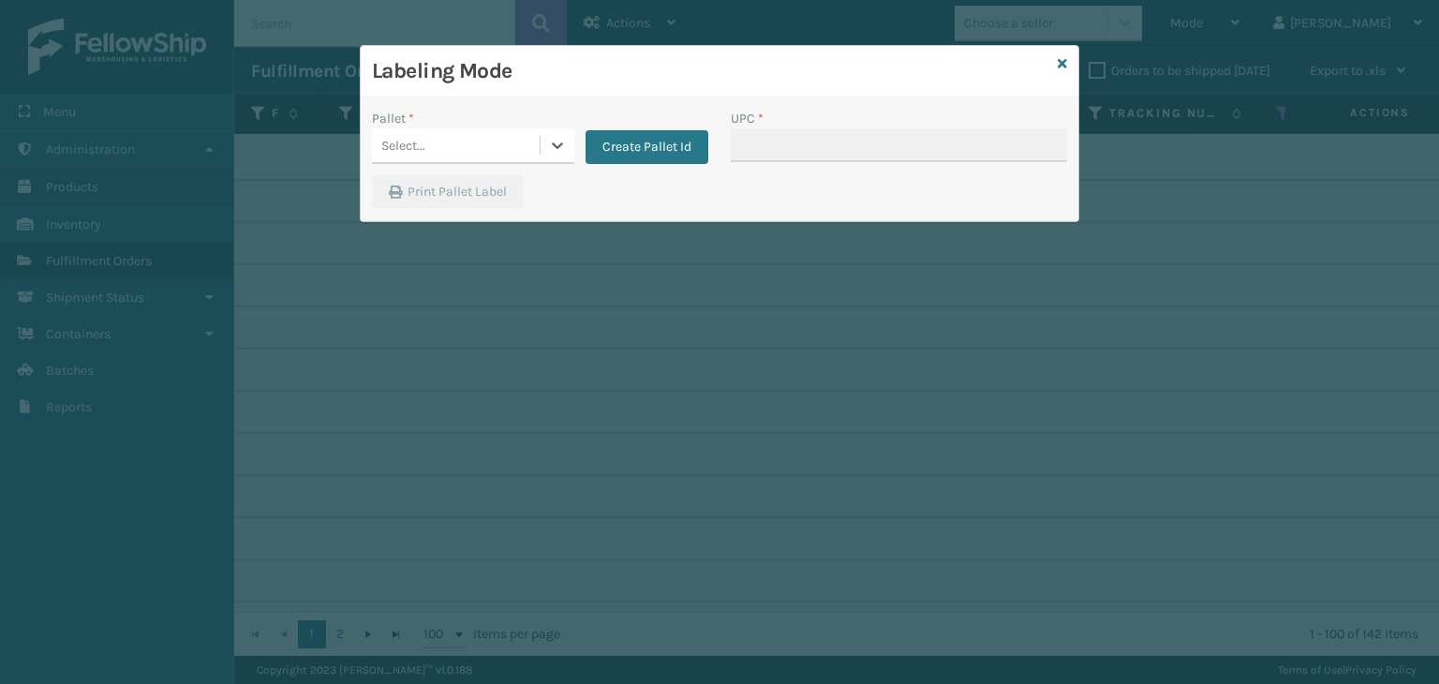
click at [446, 139] on div "Select..." at bounding box center [456, 145] width 168 height 31
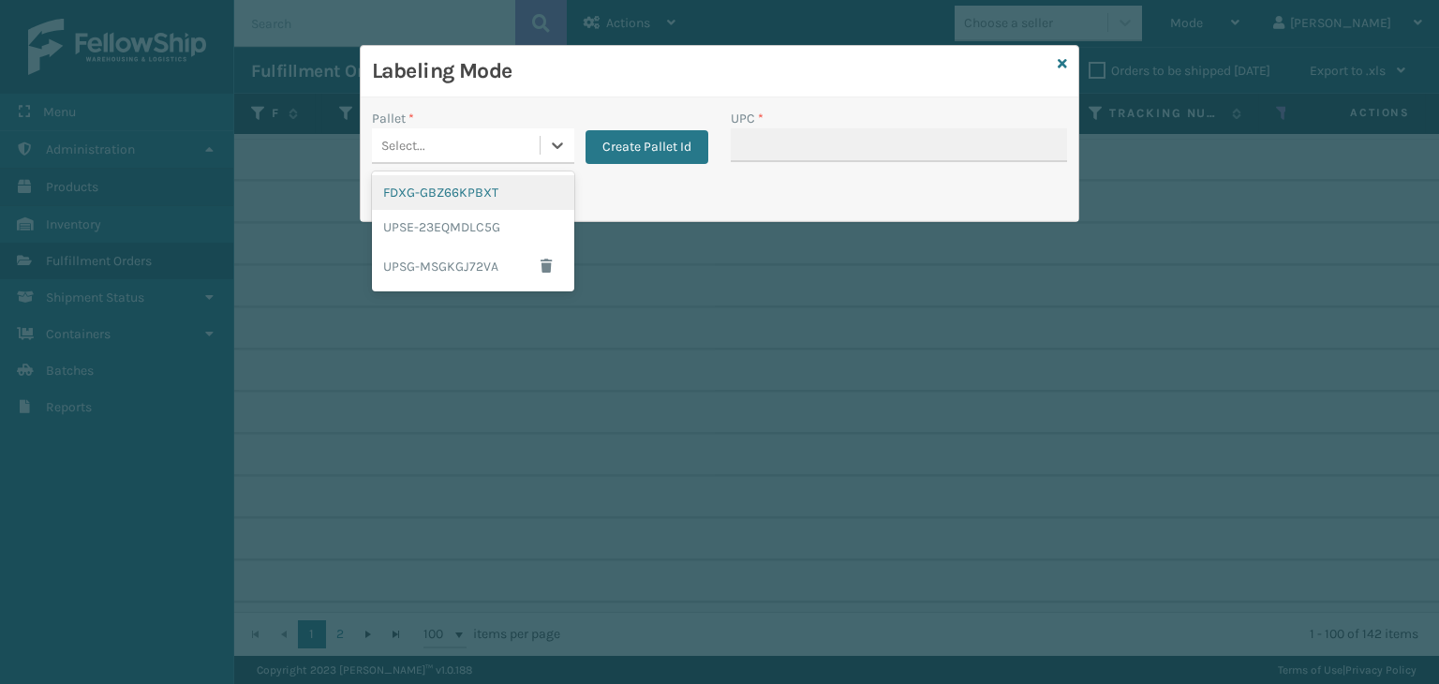
click at [433, 196] on div "FDXG-GBZ66KPBXT" at bounding box center [473, 192] width 202 height 35
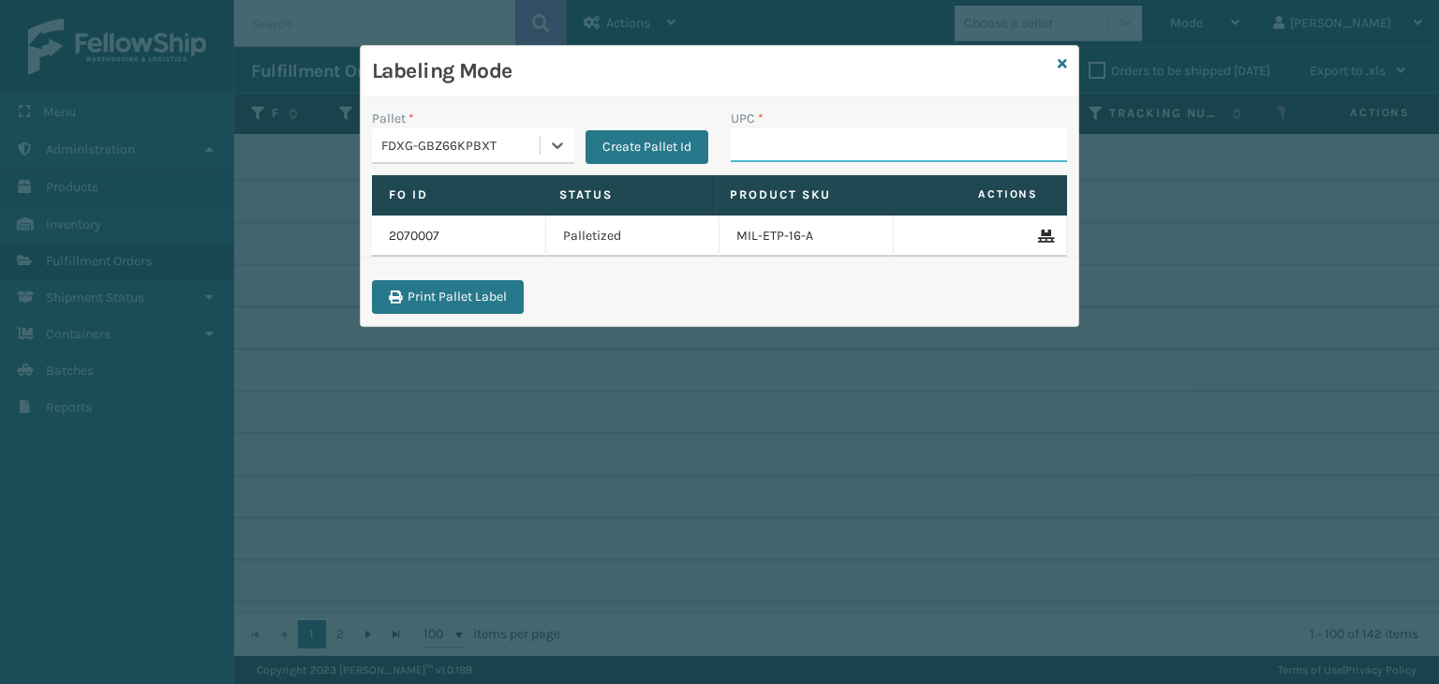
click at [802, 150] on input "UPC *" at bounding box center [899, 145] width 336 height 34
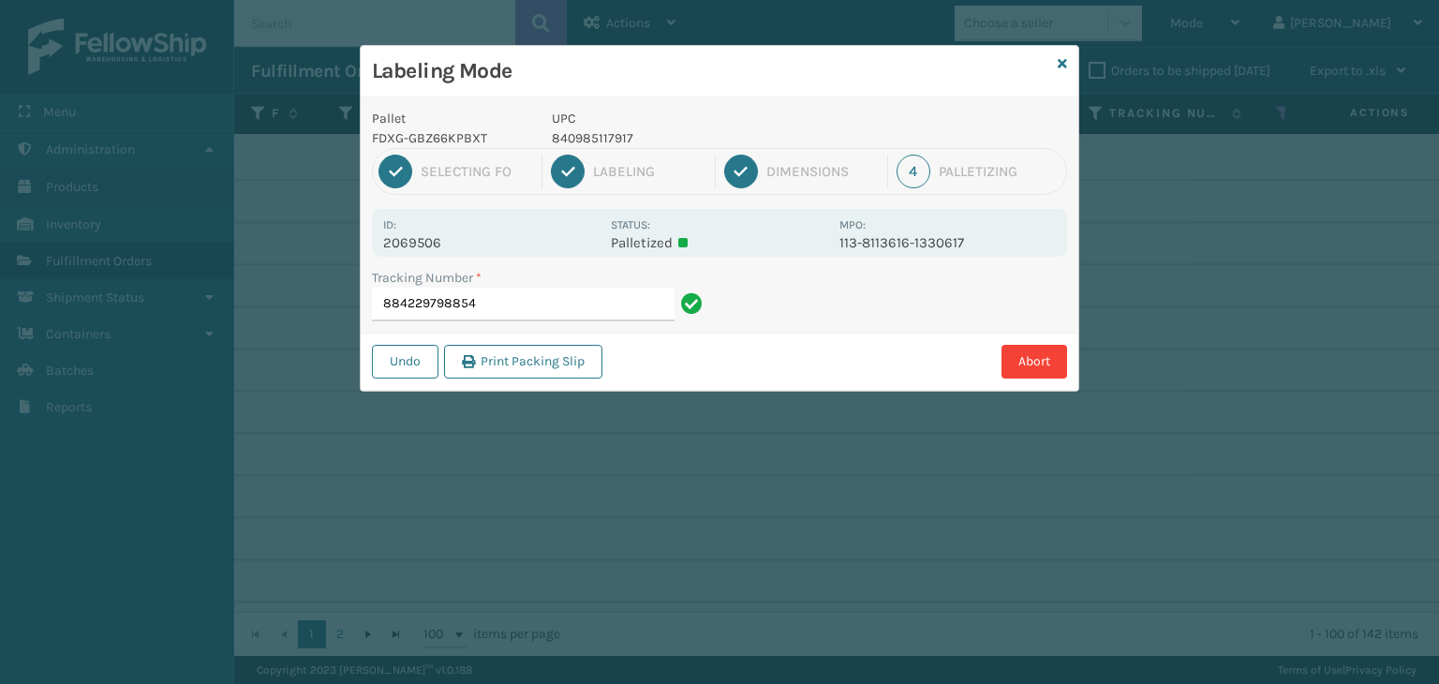
click at [602, 138] on p "840985117917" at bounding box center [690, 138] width 276 height 20
copy p "840985117917"
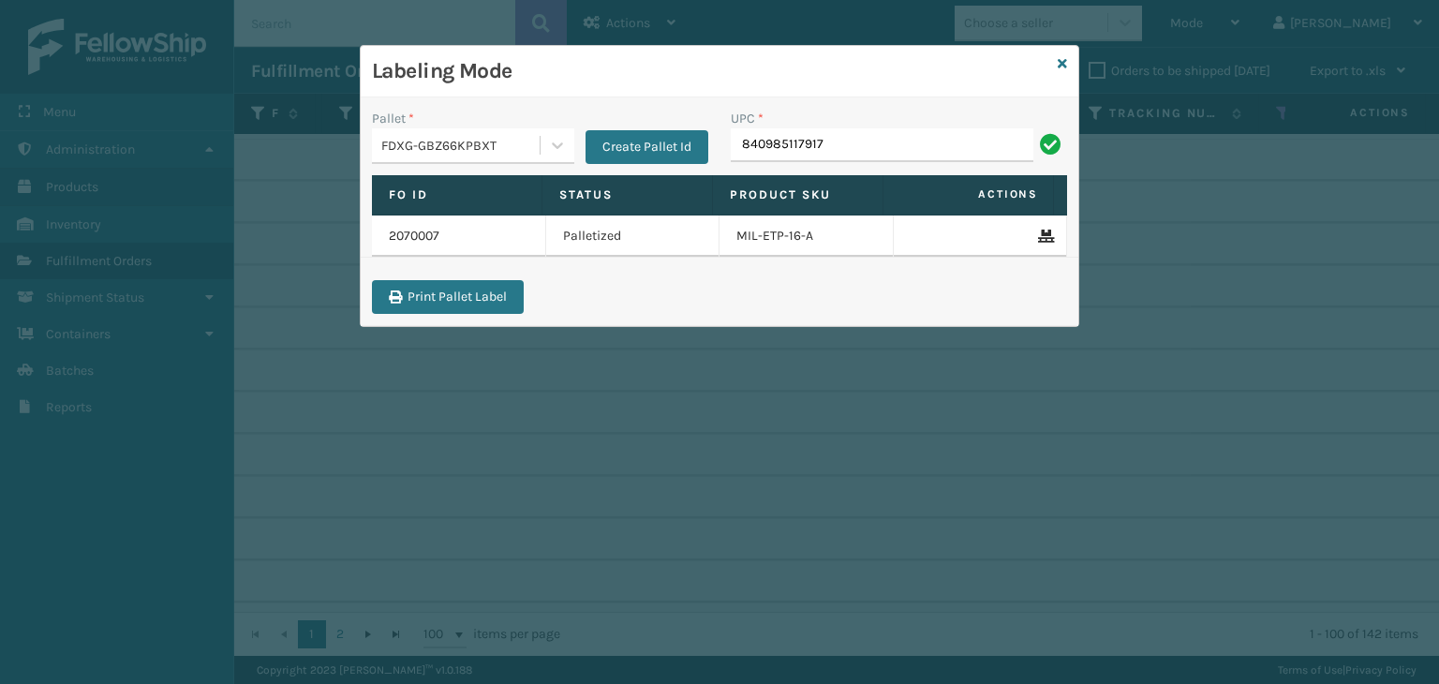
type input "840985117917"
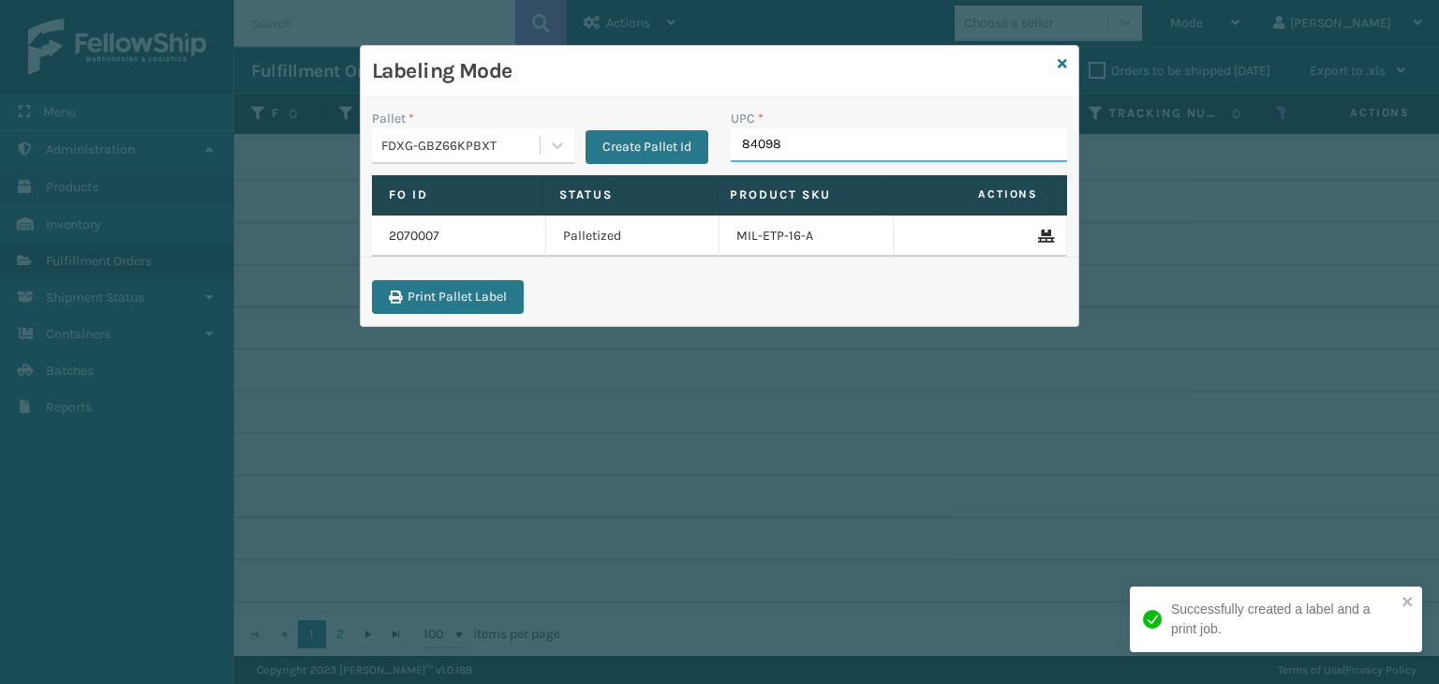
type input "840985"
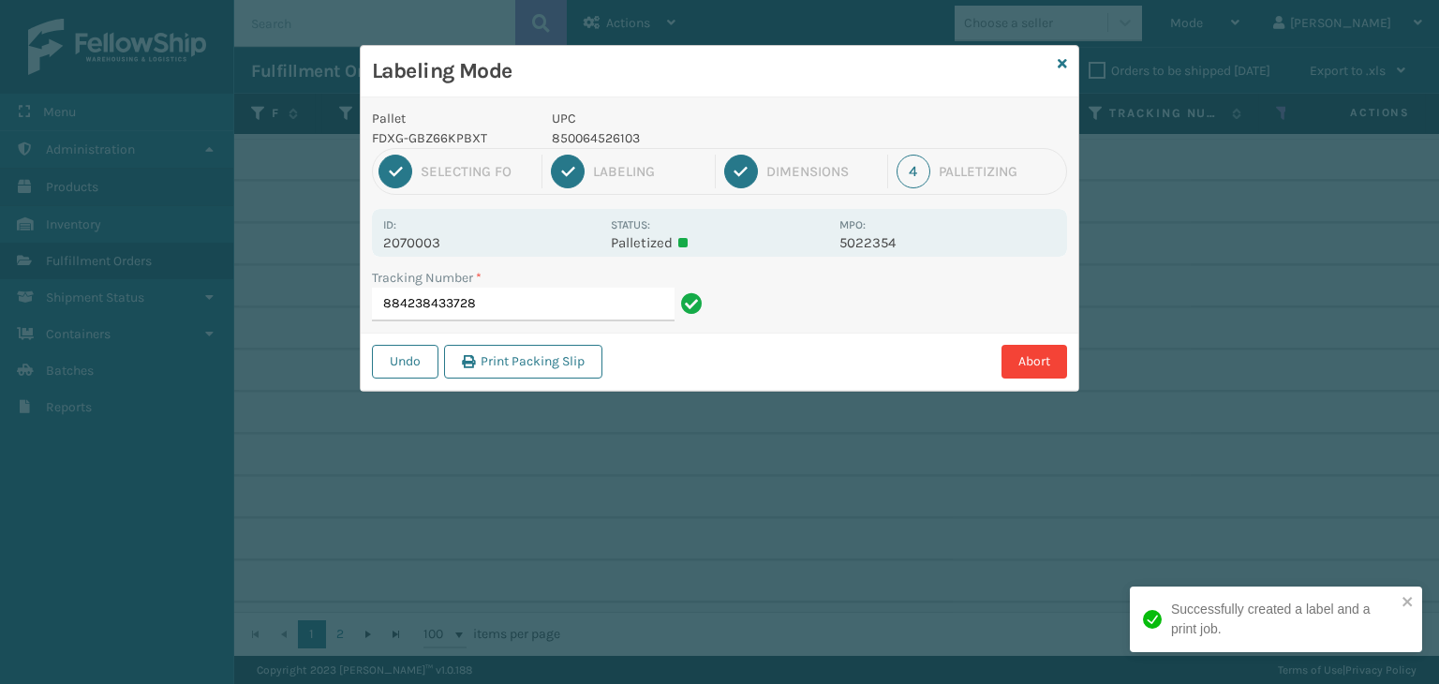
click at [577, 140] on p "850064526103" at bounding box center [690, 138] width 276 height 20
copy p "850064526103"
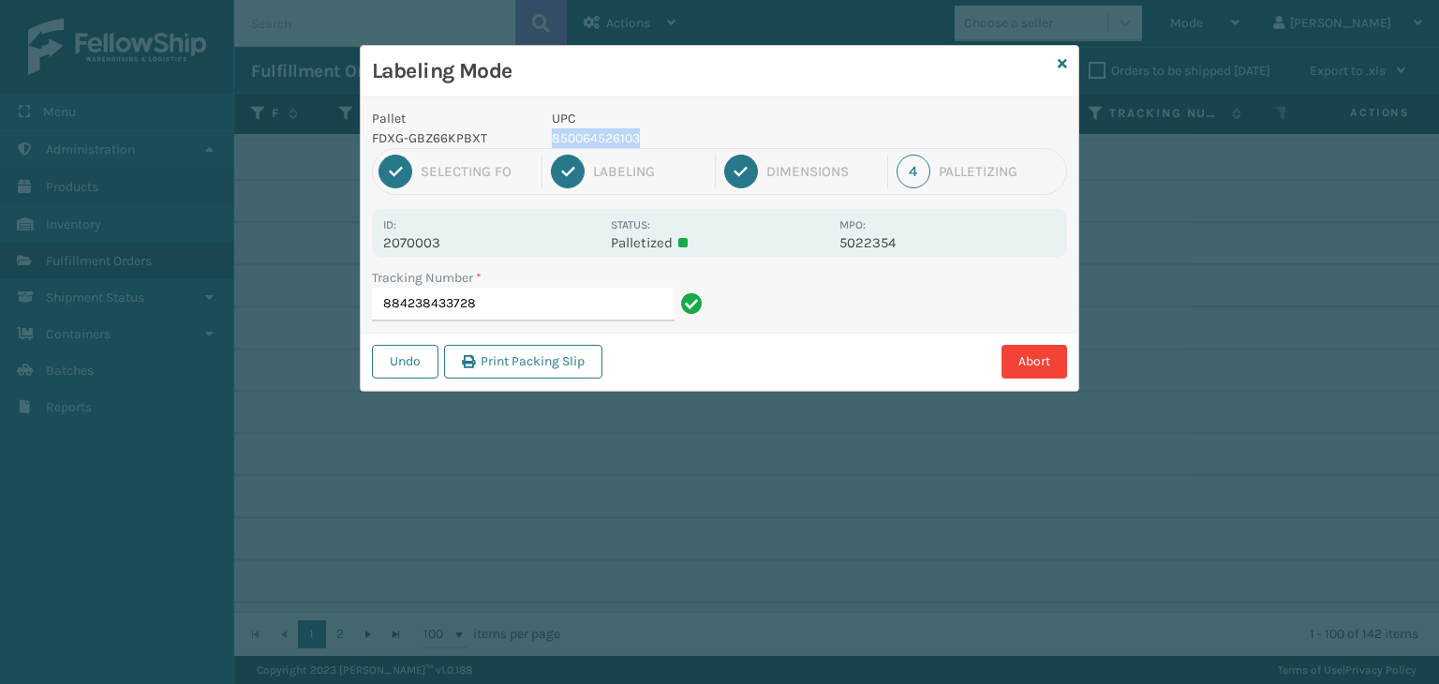
click at [592, 141] on p "850064526103" at bounding box center [690, 138] width 276 height 20
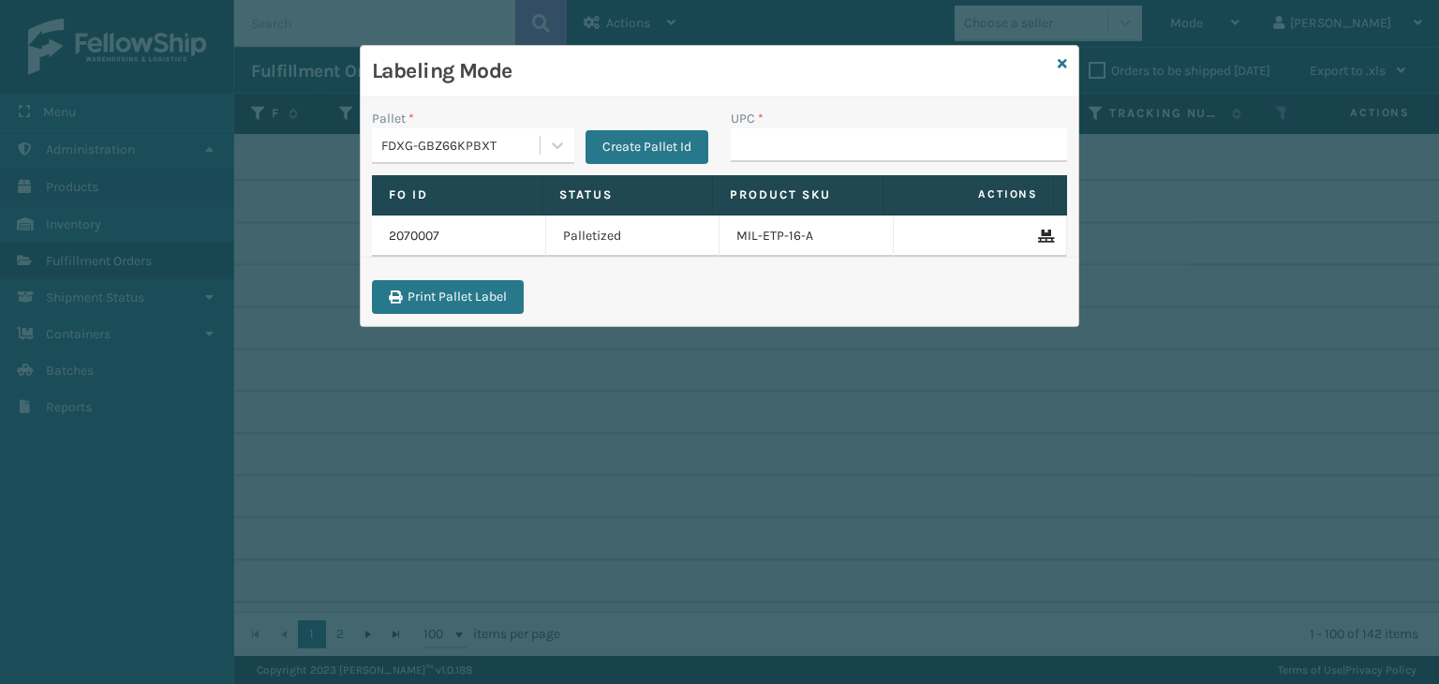
click at [592, 141] on button "Create Pallet Id" at bounding box center [647, 147] width 123 height 34
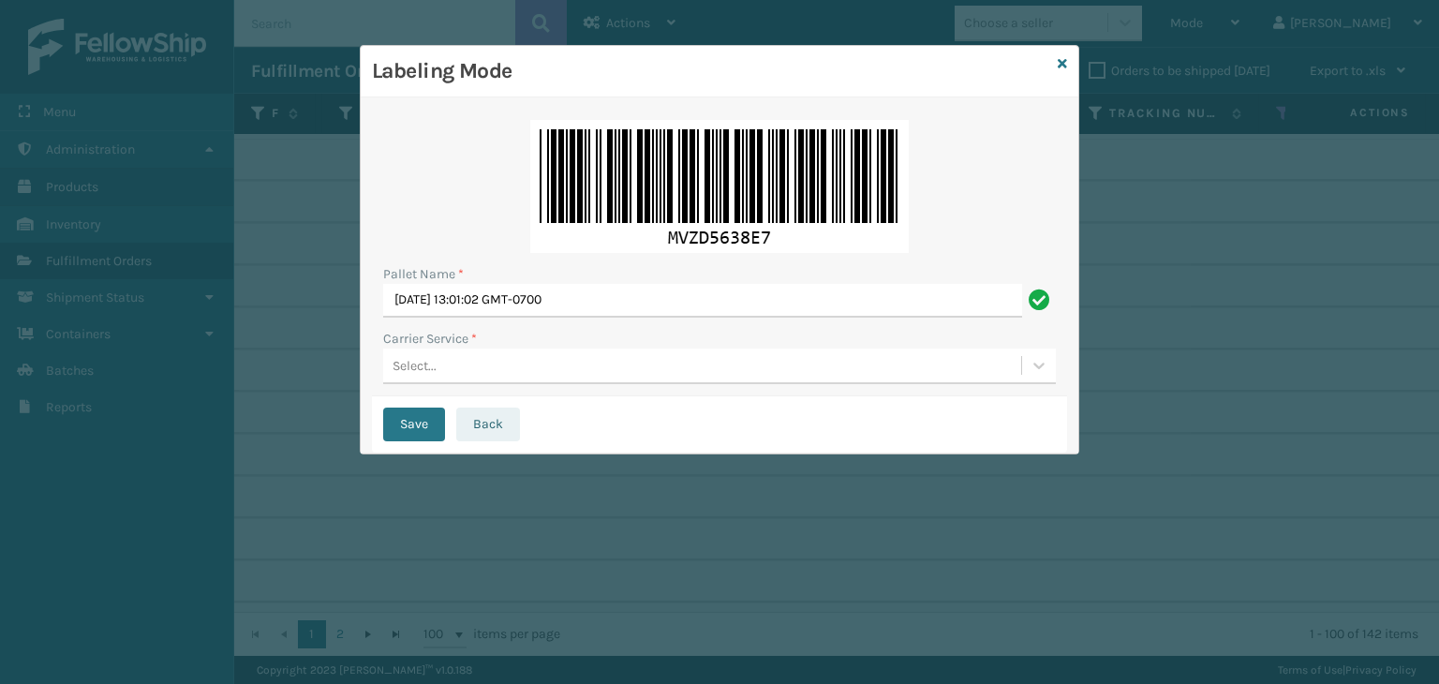
click at [485, 414] on button "Back" at bounding box center [488, 425] width 64 height 34
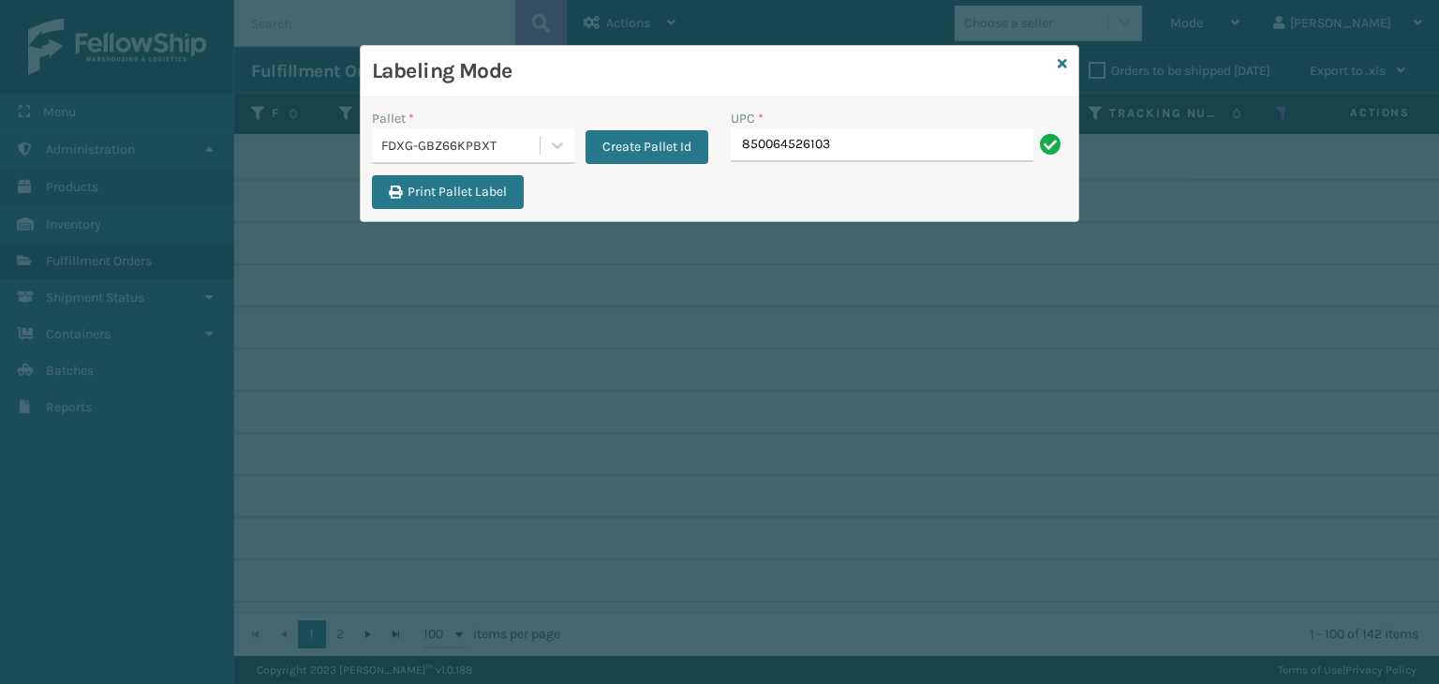
type input "850064526103"
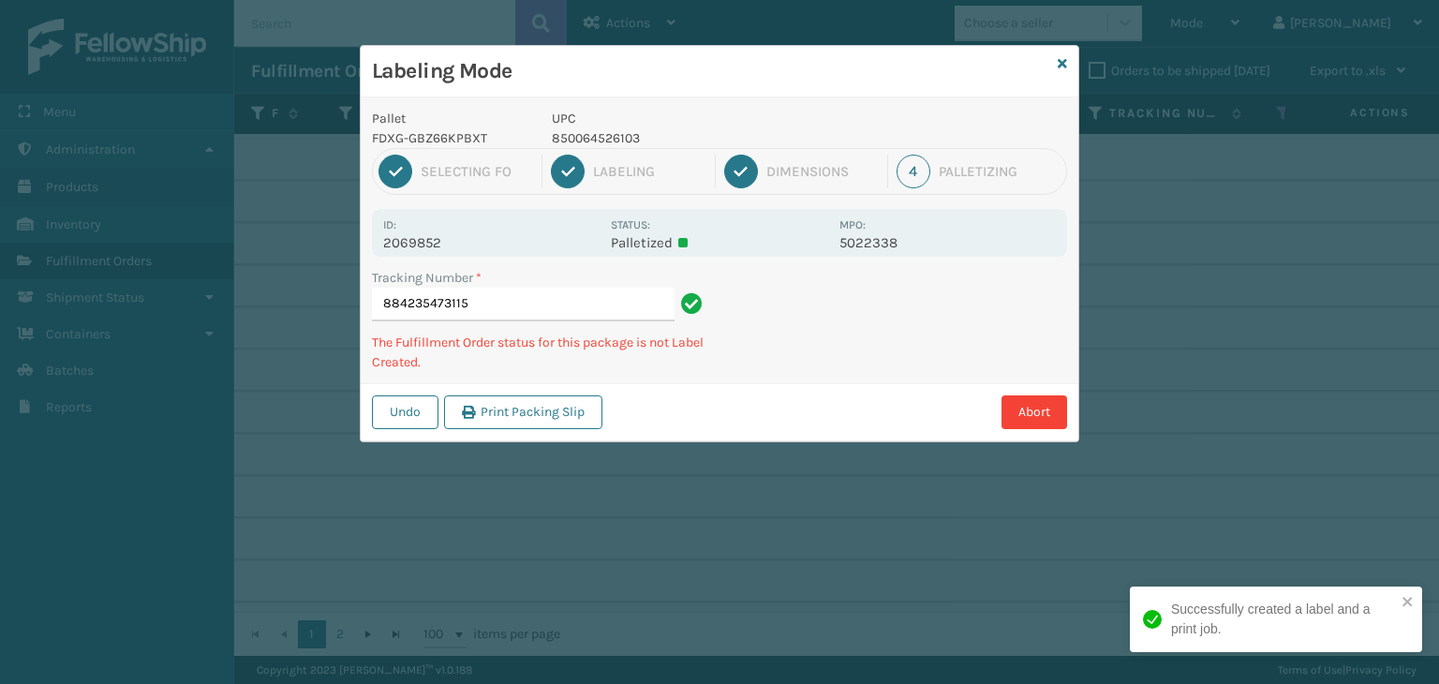
type input "884235473115850064526103"
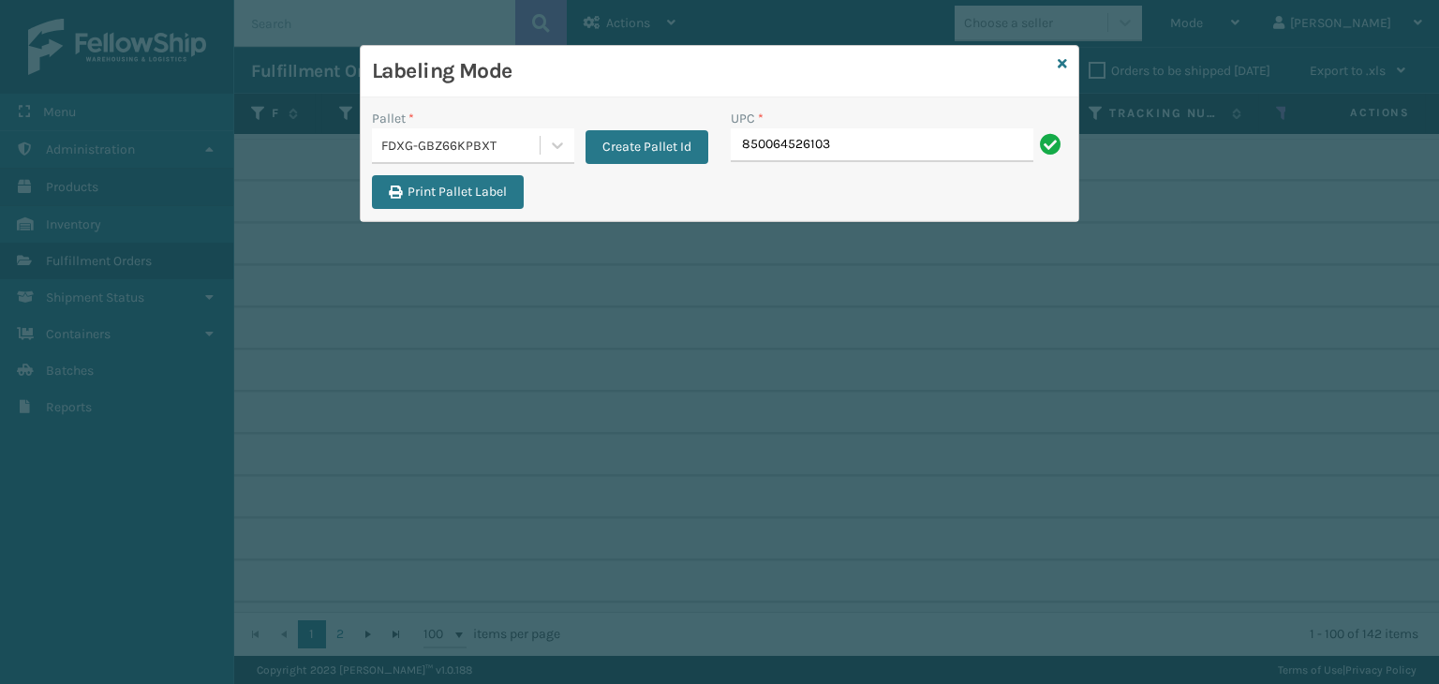
type input "850064526103"
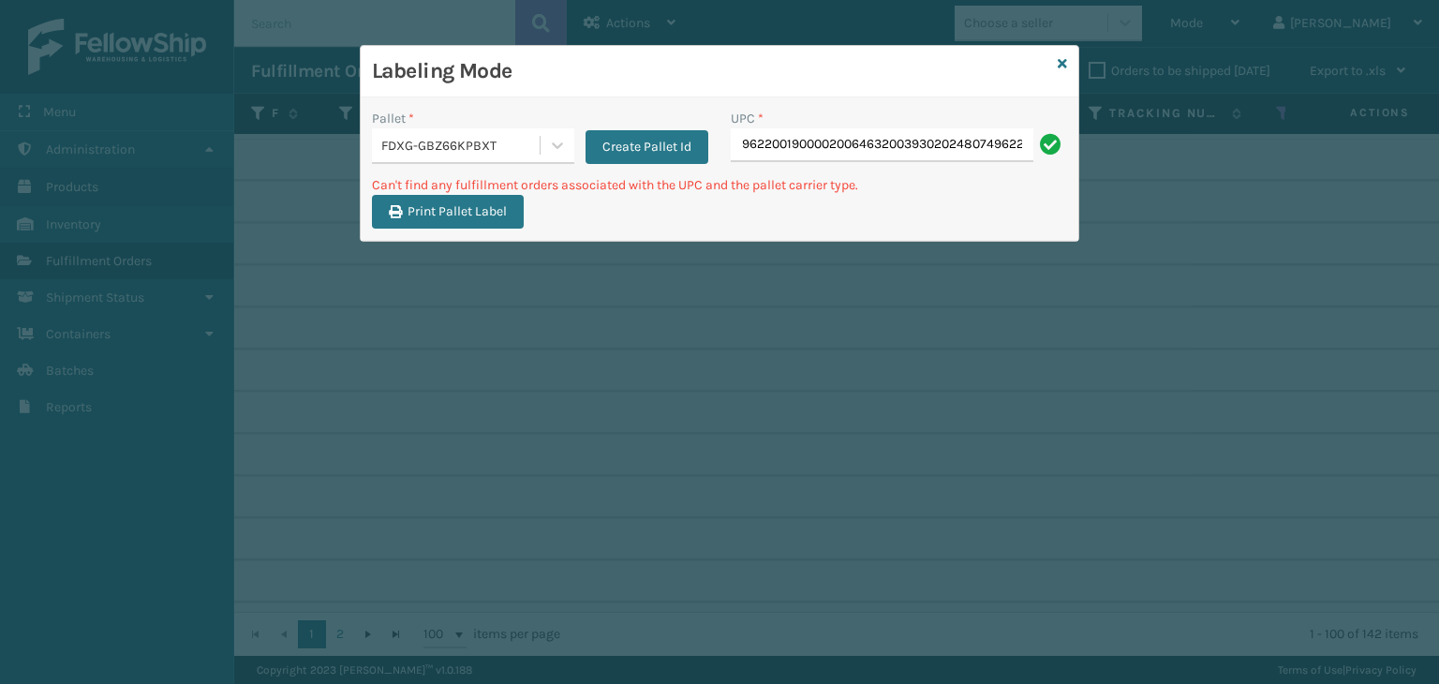
scroll to position [0, 222]
click at [896, 139] on input "96220019000020064632003930202480749622001900002006463200393021314774" at bounding box center [882, 145] width 303 height 34
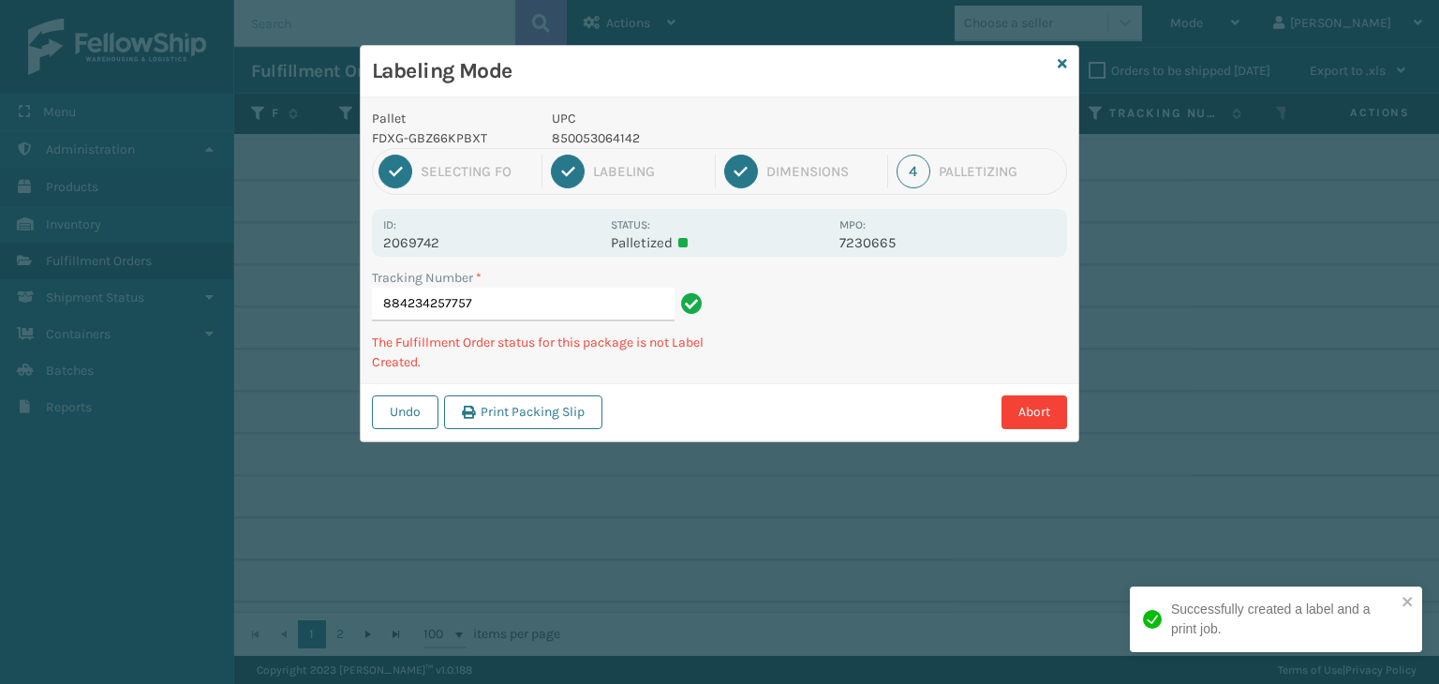
click at [607, 140] on p "850053064142" at bounding box center [690, 138] width 276 height 20
copy p "850053064142"
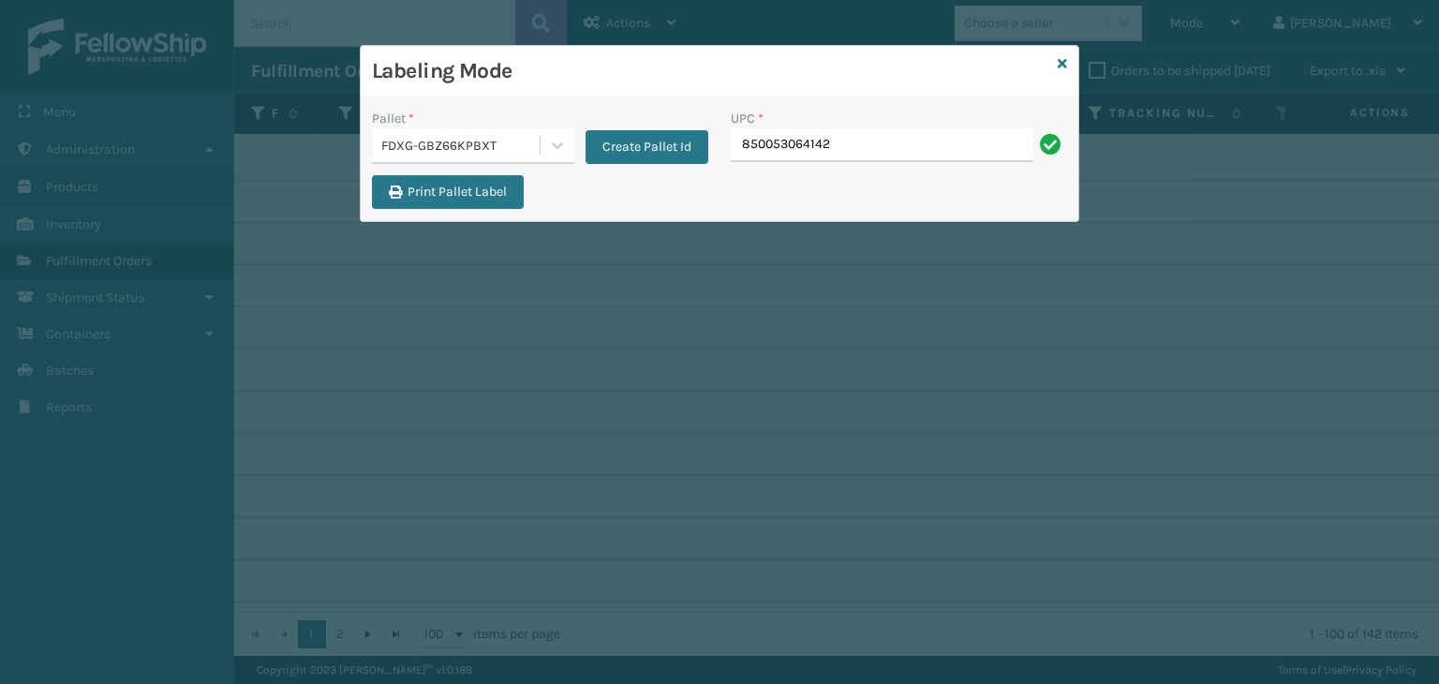
type input "850053064142"
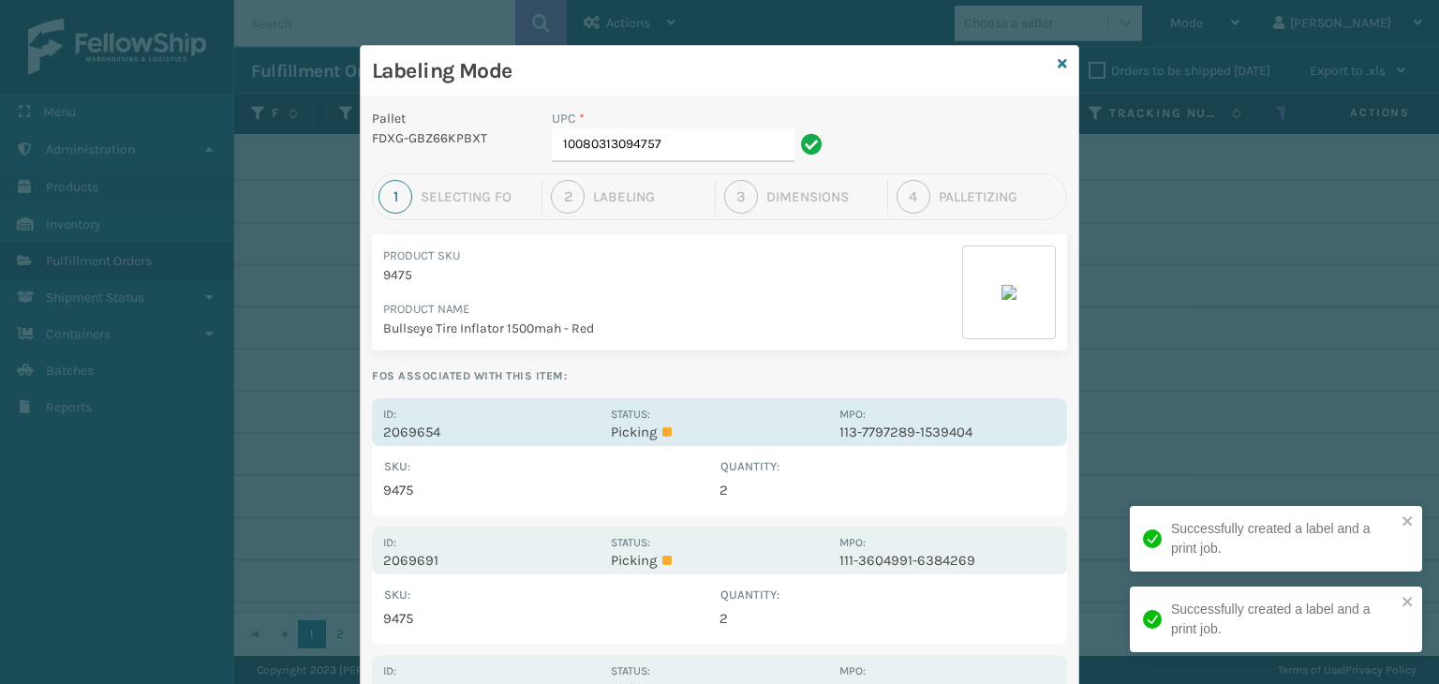
click at [866, 412] on div "MPO: 113-7797289-1539404" at bounding box center [948, 422] width 216 height 37
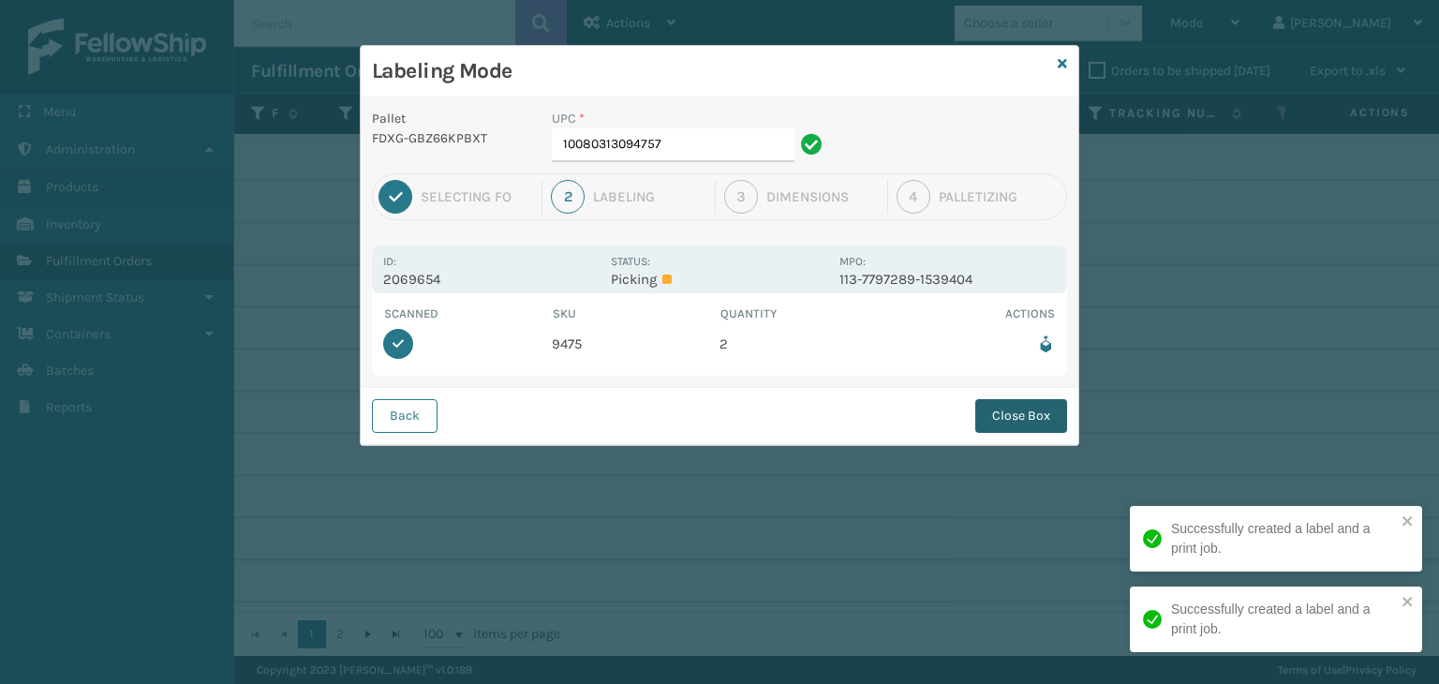
click at [988, 417] on button "Close Box" at bounding box center [1021, 416] width 92 height 34
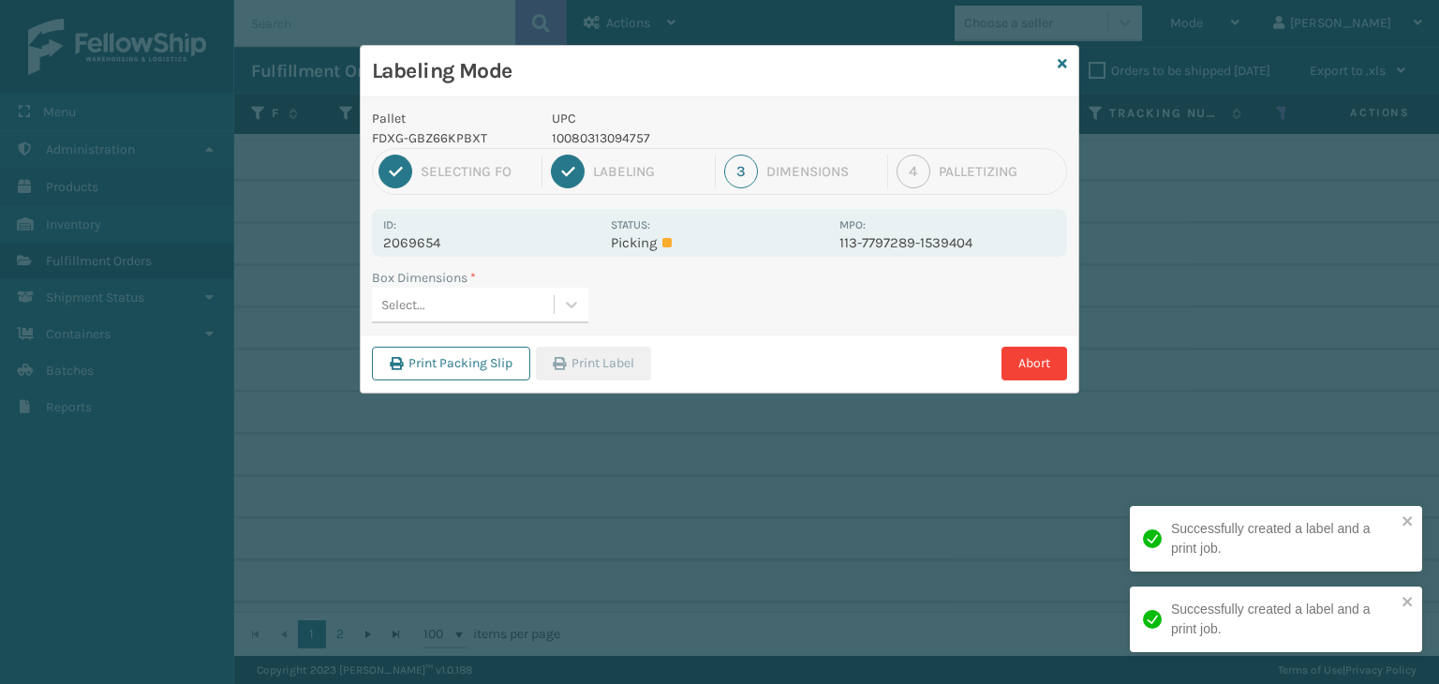
click at [488, 299] on div "Select..." at bounding box center [463, 305] width 182 height 31
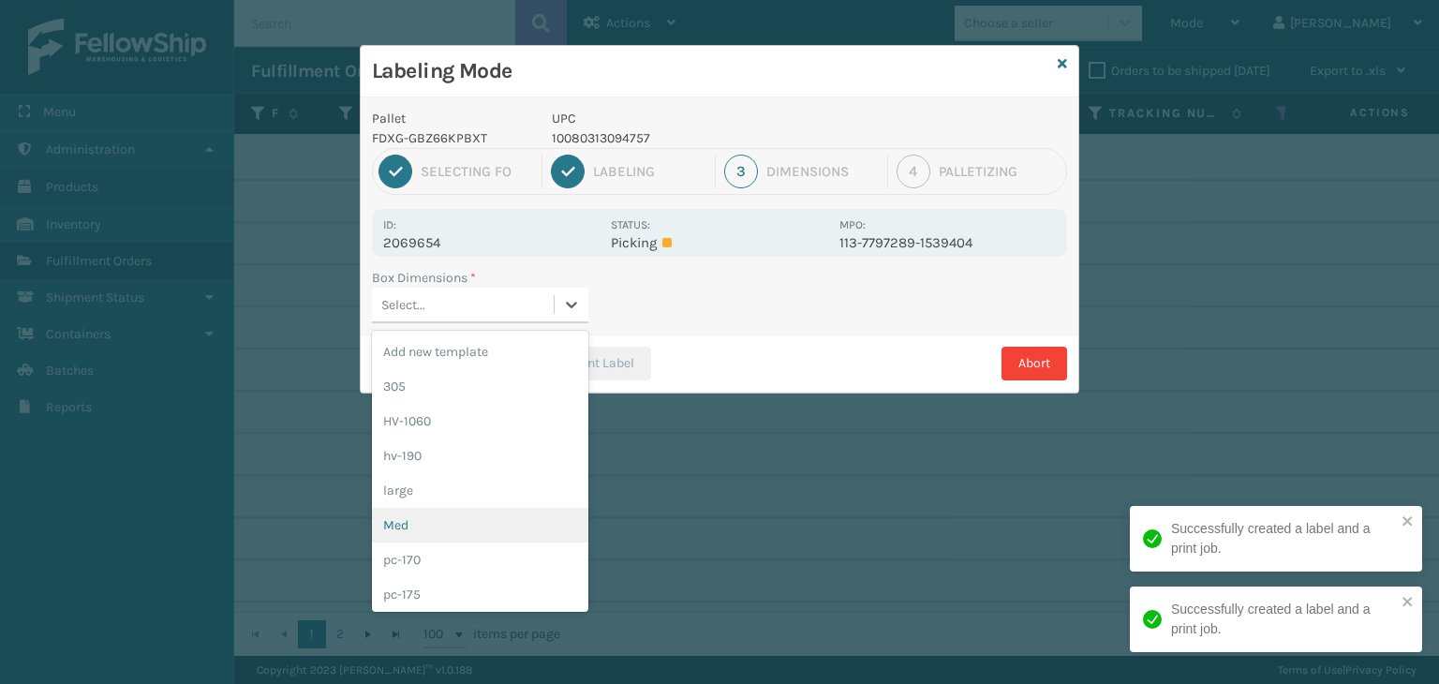
click at [453, 530] on div "Med" at bounding box center [480, 525] width 216 height 35
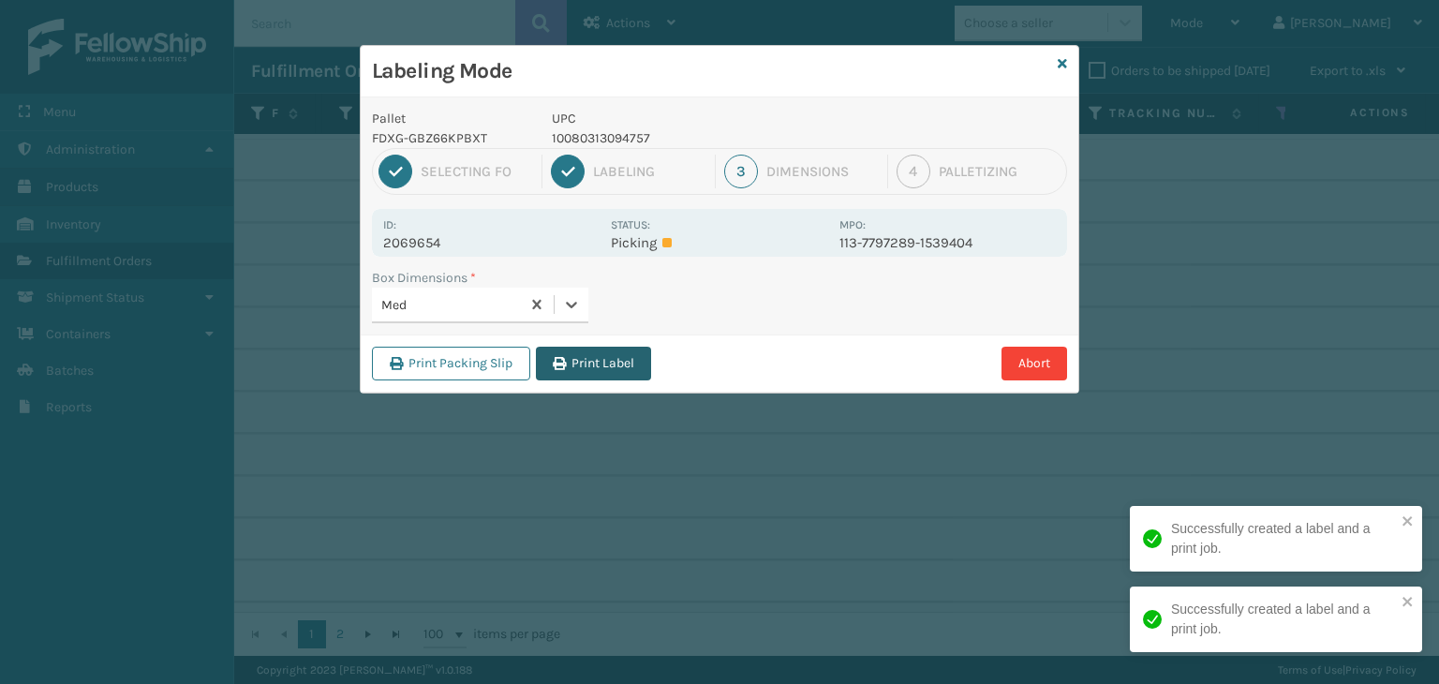
click at [584, 357] on button "Print Label" at bounding box center [593, 364] width 115 height 34
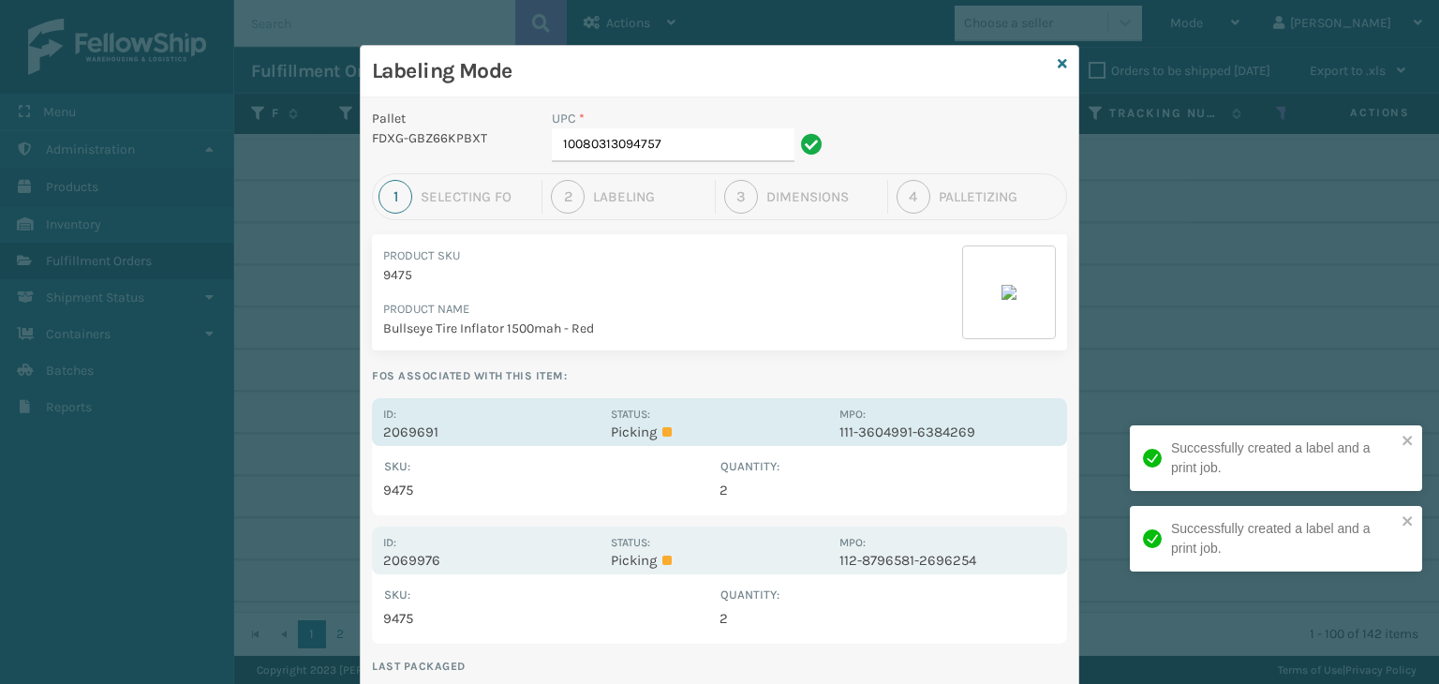
click at [632, 409] on label "Status:" at bounding box center [630, 414] width 39 height 13
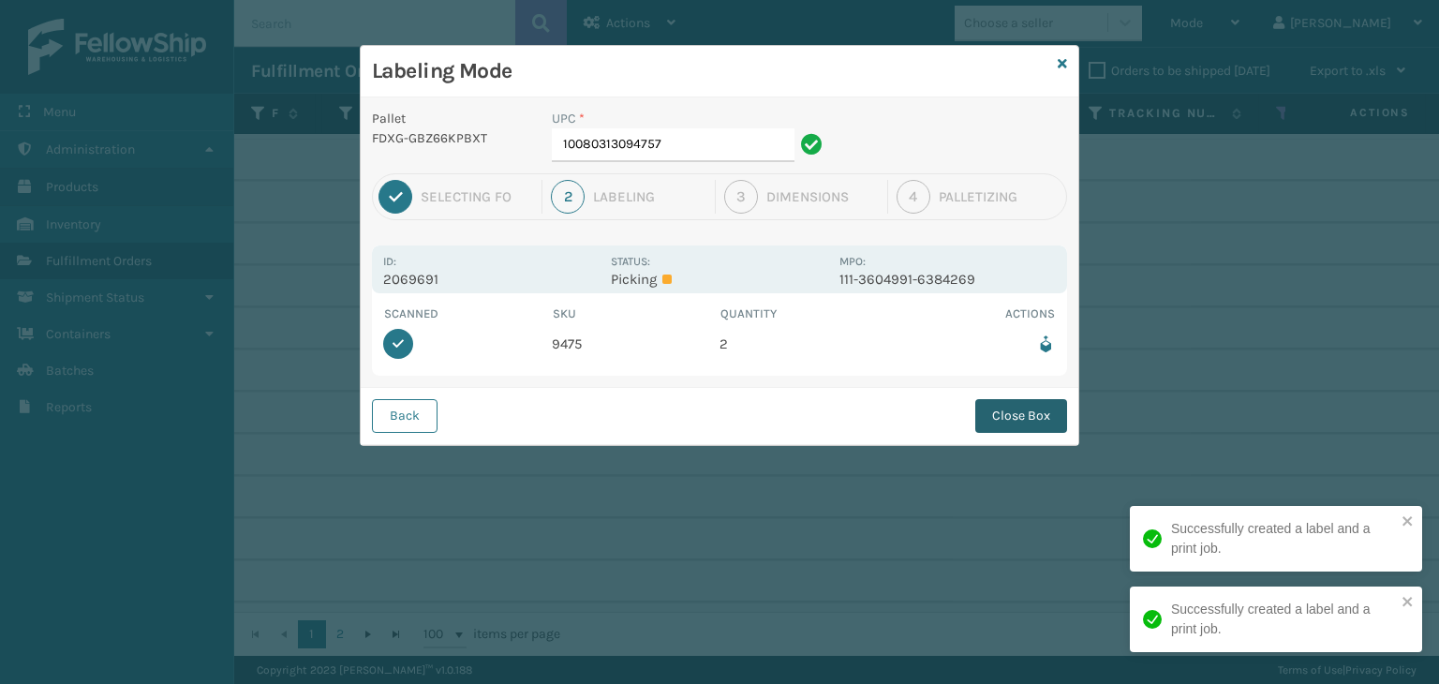
click at [1017, 403] on button "Close Box" at bounding box center [1021, 416] width 92 height 34
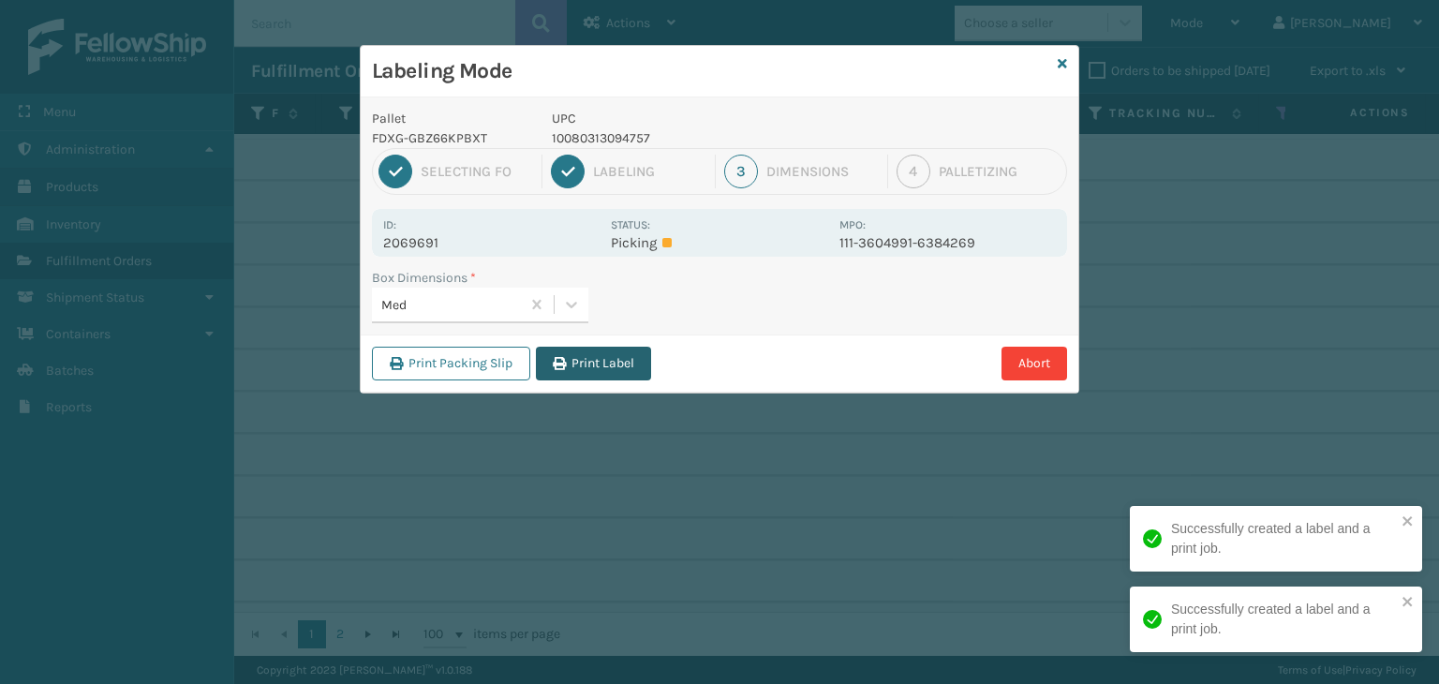
click at [602, 357] on button "Print Label" at bounding box center [593, 364] width 115 height 34
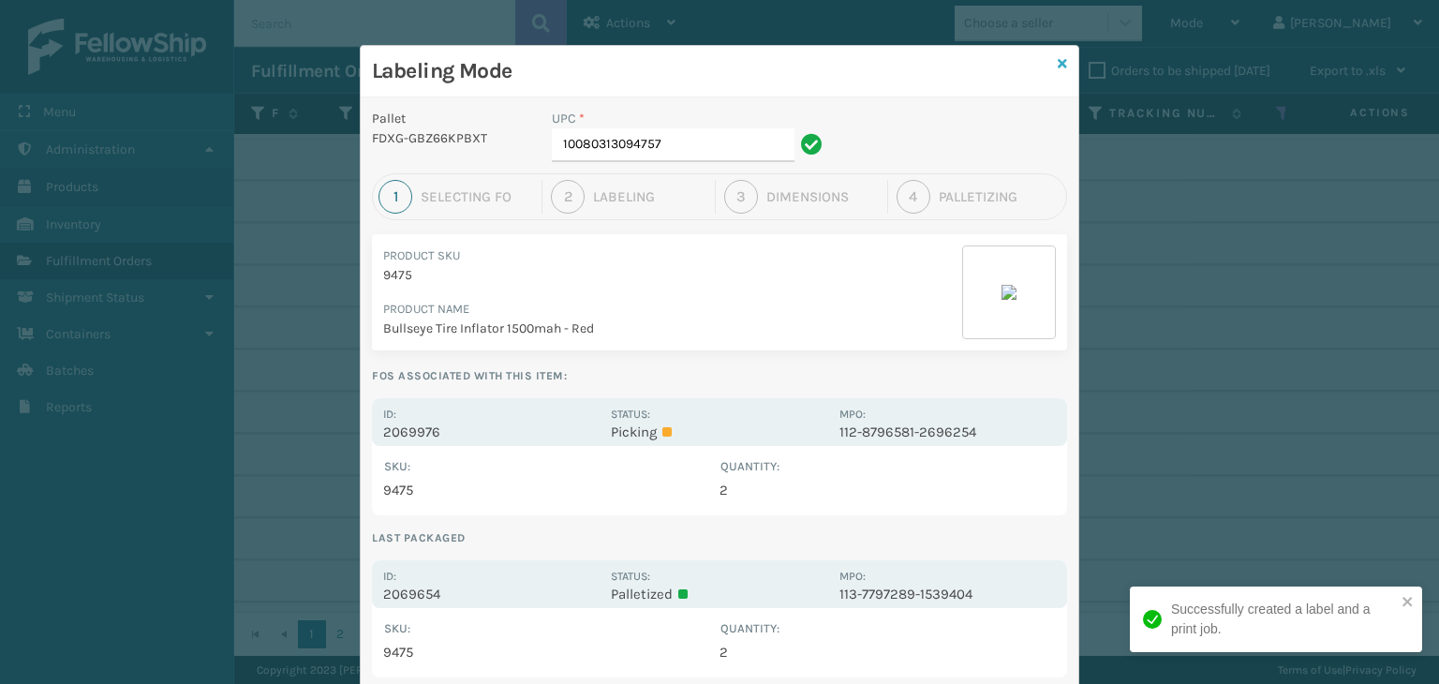
click at [1058, 64] on icon at bounding box center [1062, 63] width 9 height 13
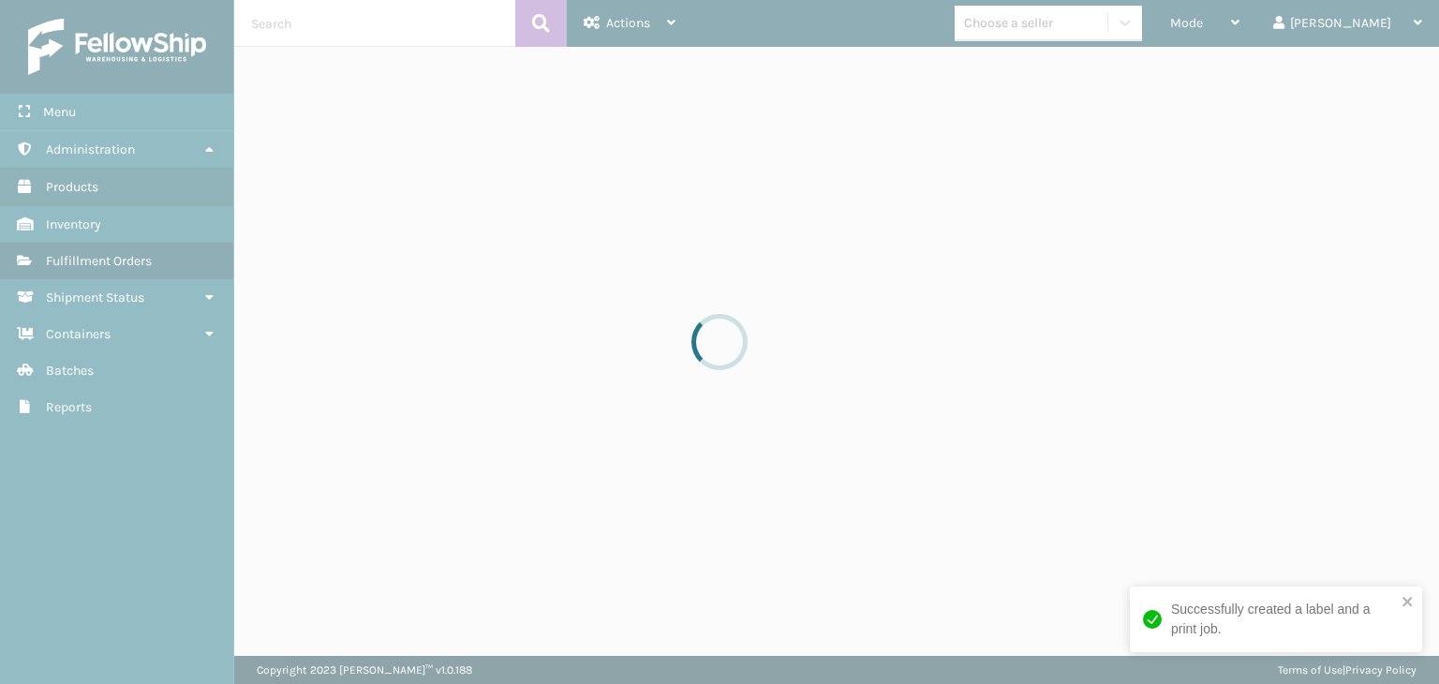
click at [1056, 64] on div at bounding box center [719, 342] width 1439 height 684
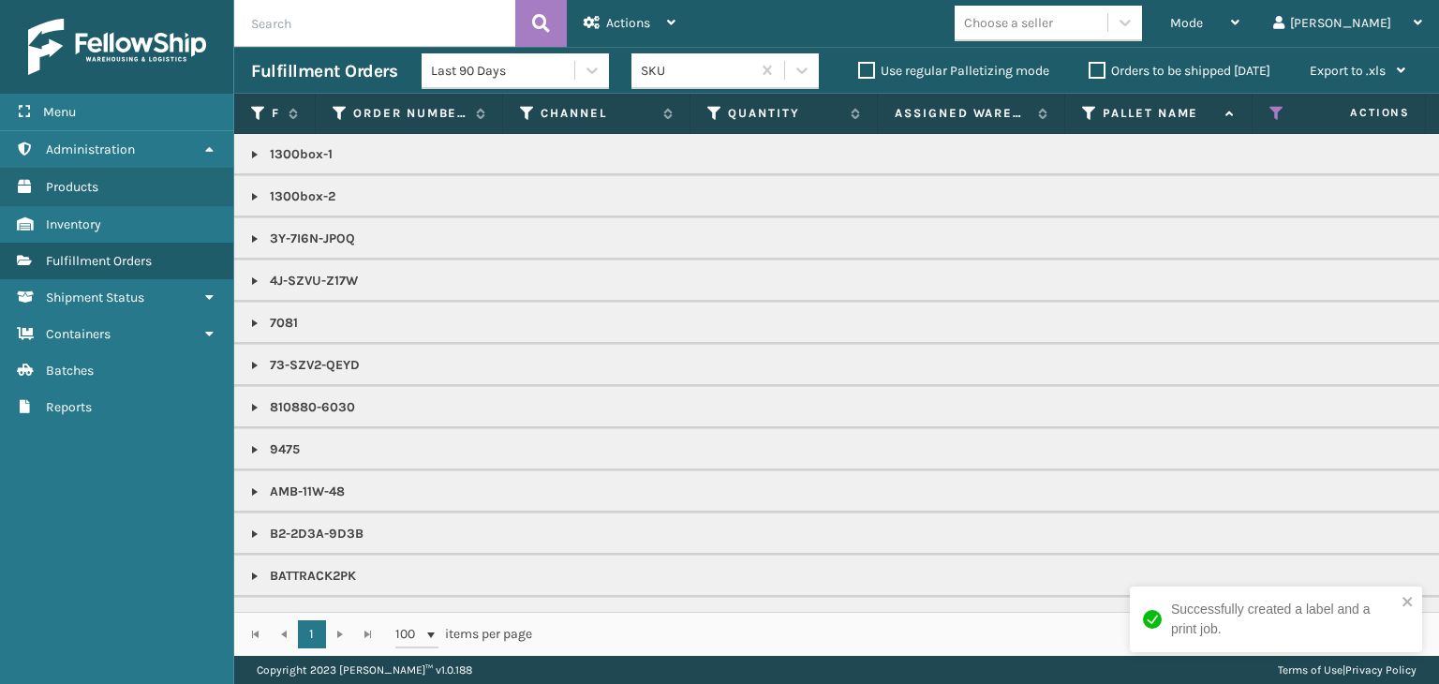
click at [1203, 25] on span "Mode" at bounding box center [1186, 23] width 33 height 16
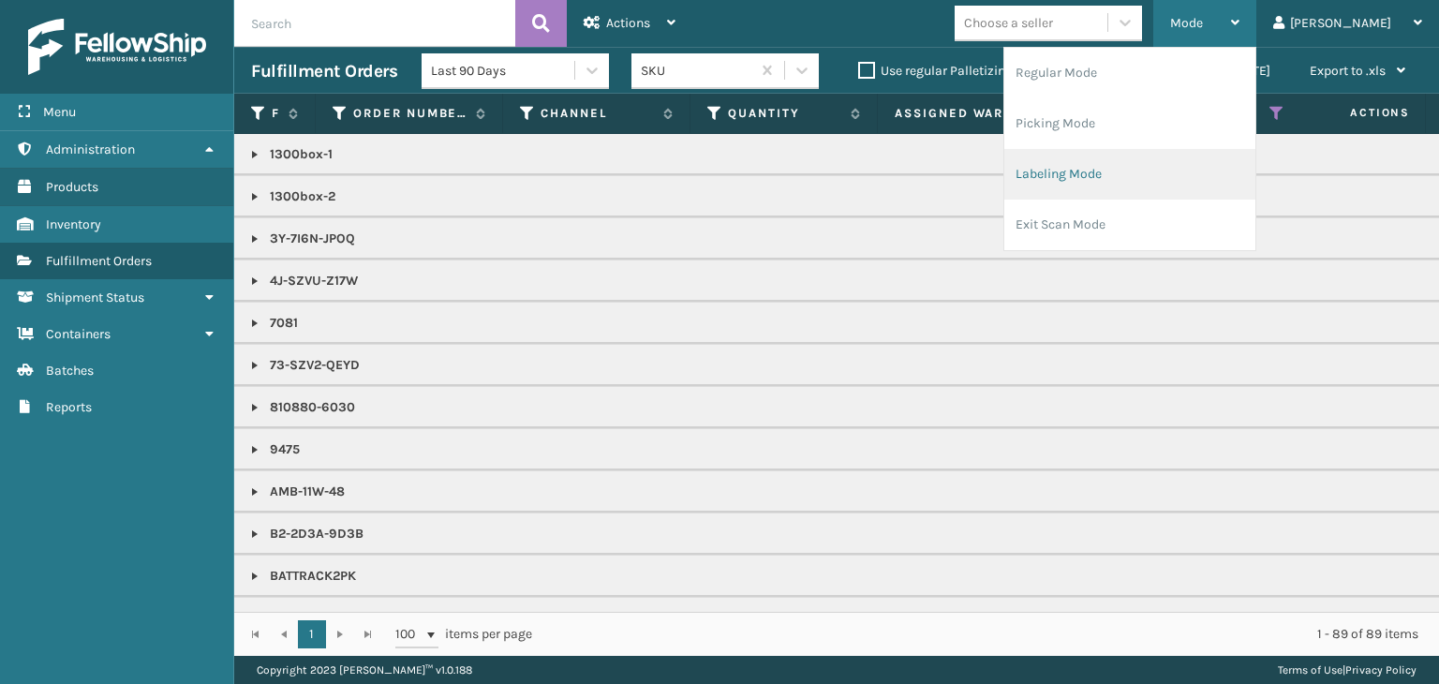
click at [1213, 181] on li "Labeling Mode" at bounding box center [1129, 174] width 251 height 51
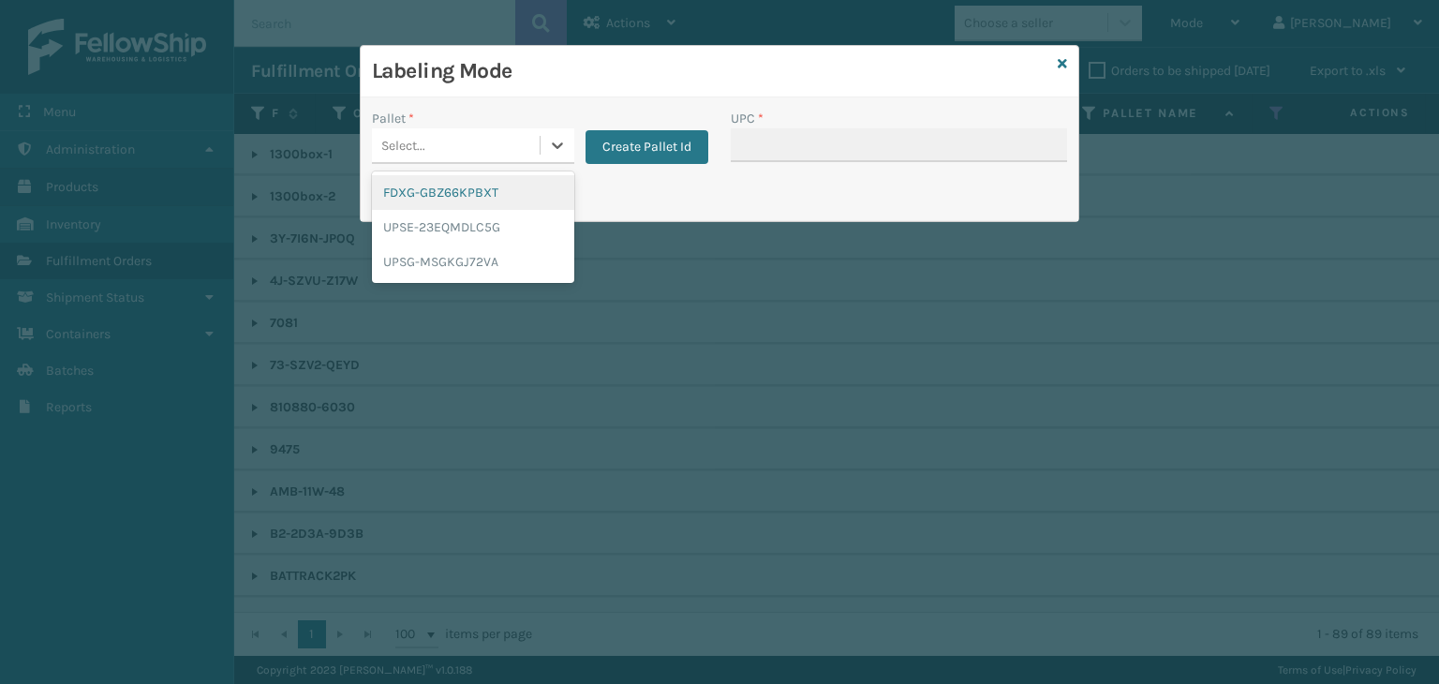
click at [457, 154] on div "Select..." at bounding box center [456, 145] width 168 height 31
click at [449, 256] on div "UPSG-MSGKGJ72VA" at bounding box center [473, 262] width 202 height 35
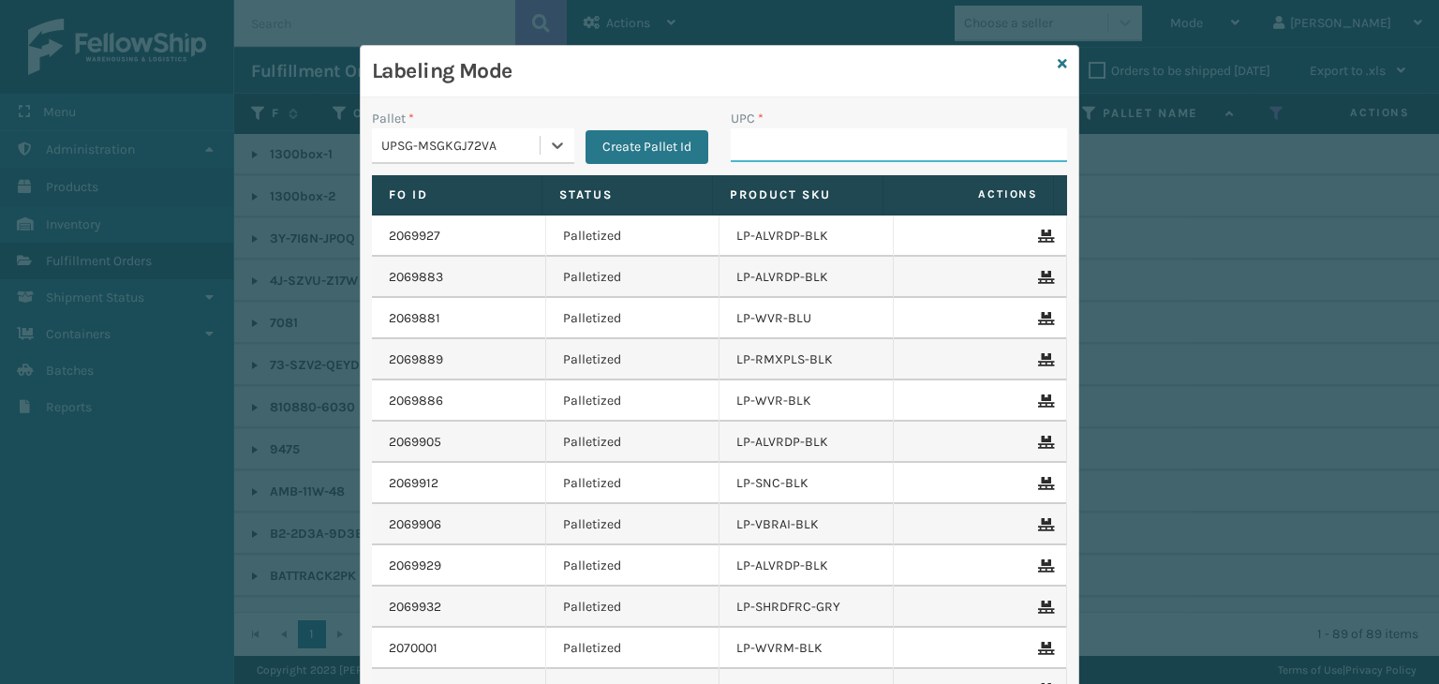
drag, startPoint x: 796, startPoint y: 143, endPoint x: 736, endPoint y: 6, distance: 150.6
click at [790, 130] on input "UPC *" at bounding box center [899, 145] width 336 height 34
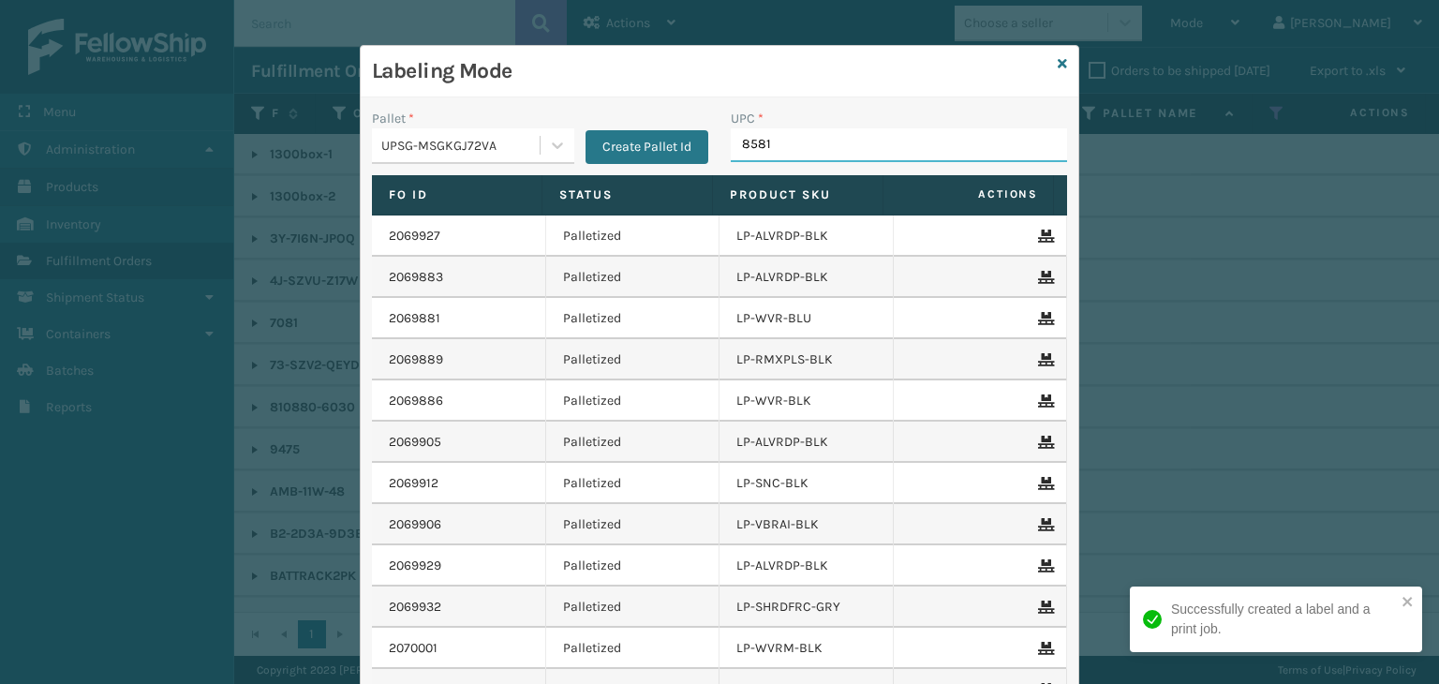
type input "85810"
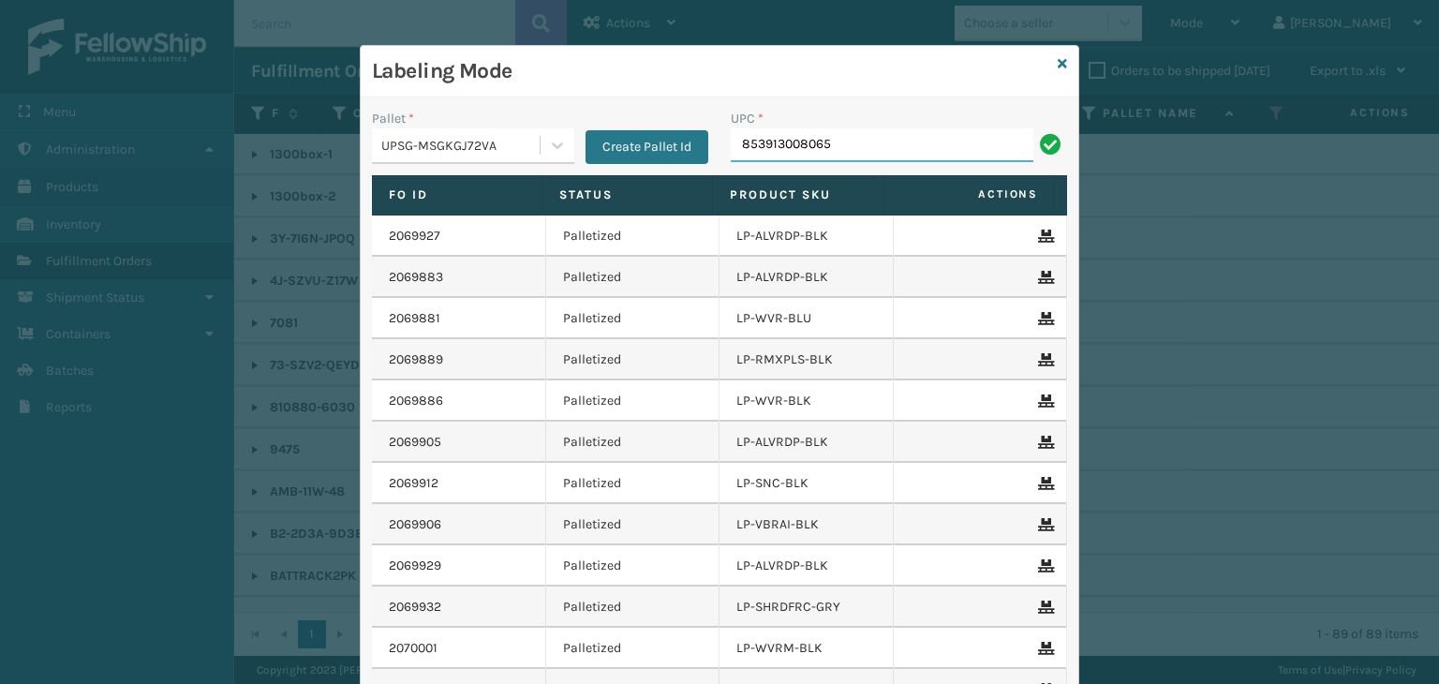
type input "853913008065"
click at [1058, 61] on icon at bounding box center [1062, 63] width 9 height 13
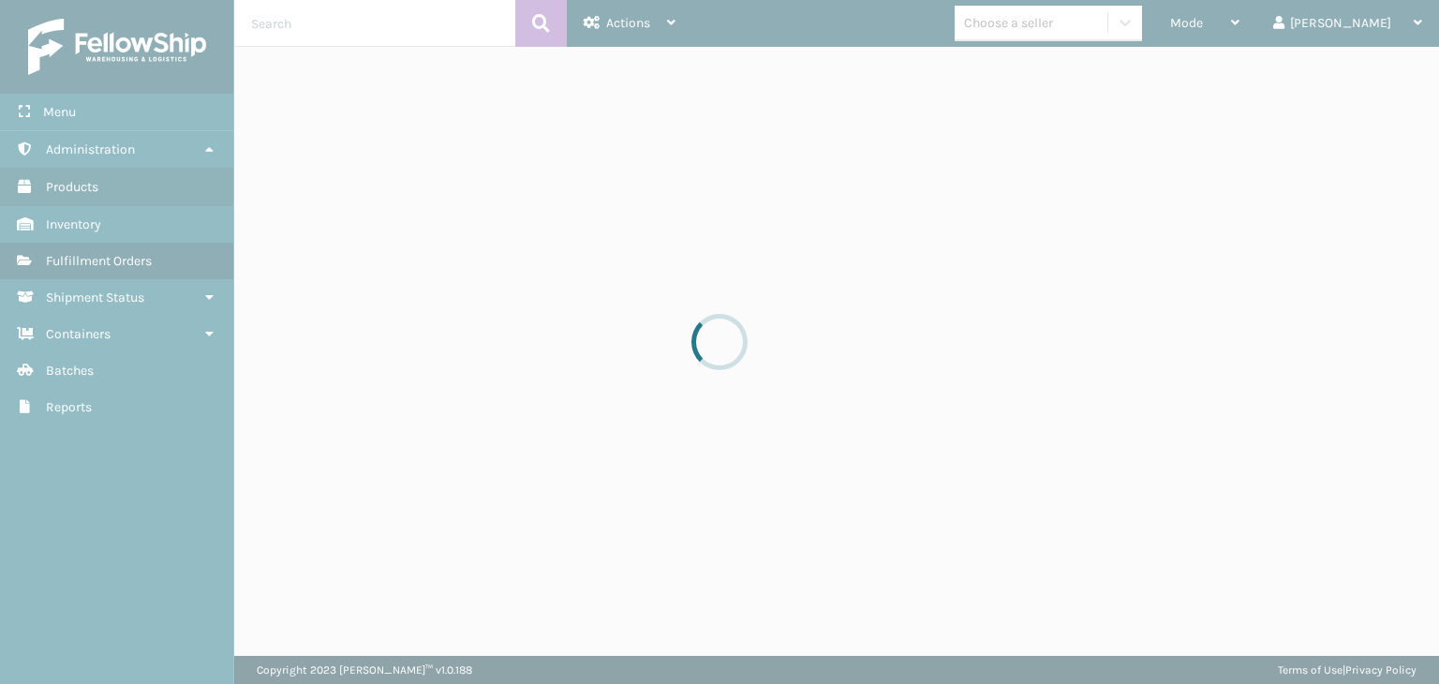
click at [1070, 27] on div at bounding box center [719, 342] width 1439 height 684
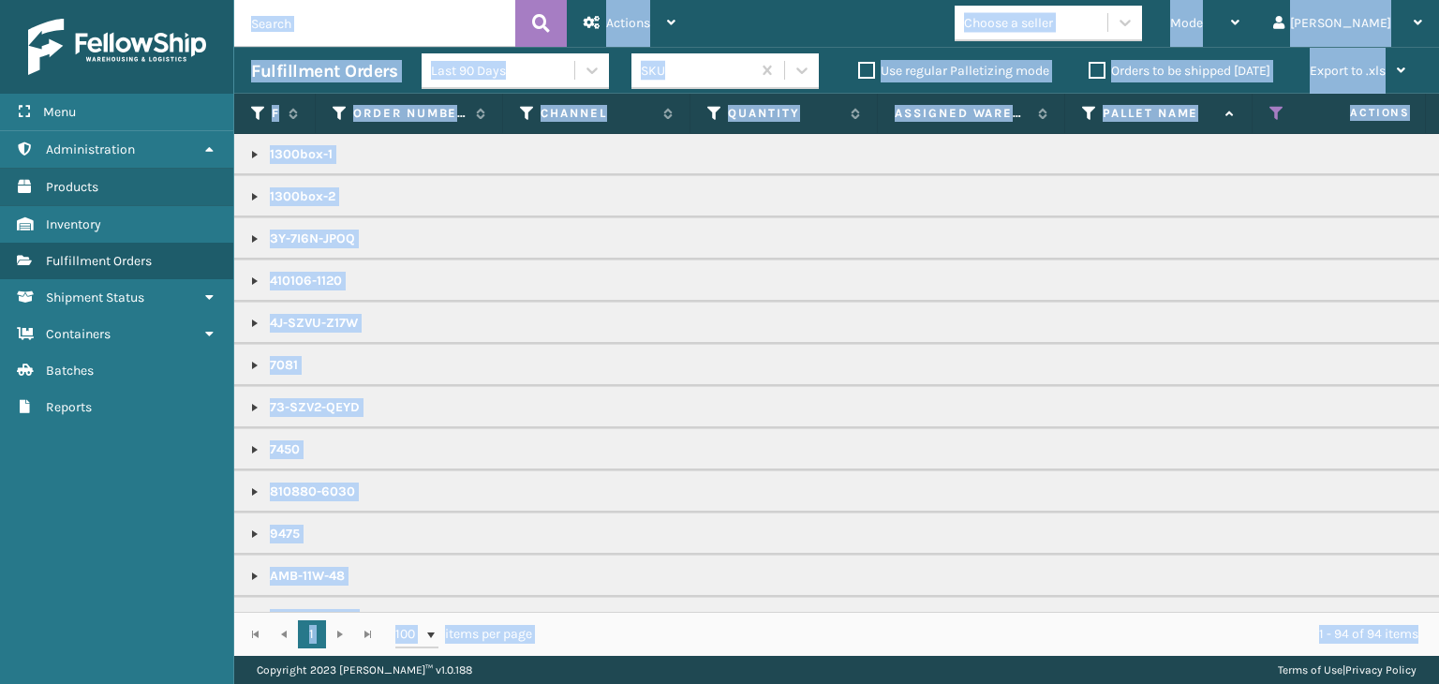
click at [1053, 27] on div "Choose a seller" at bounding box center [1008, 23] width 89 height 20
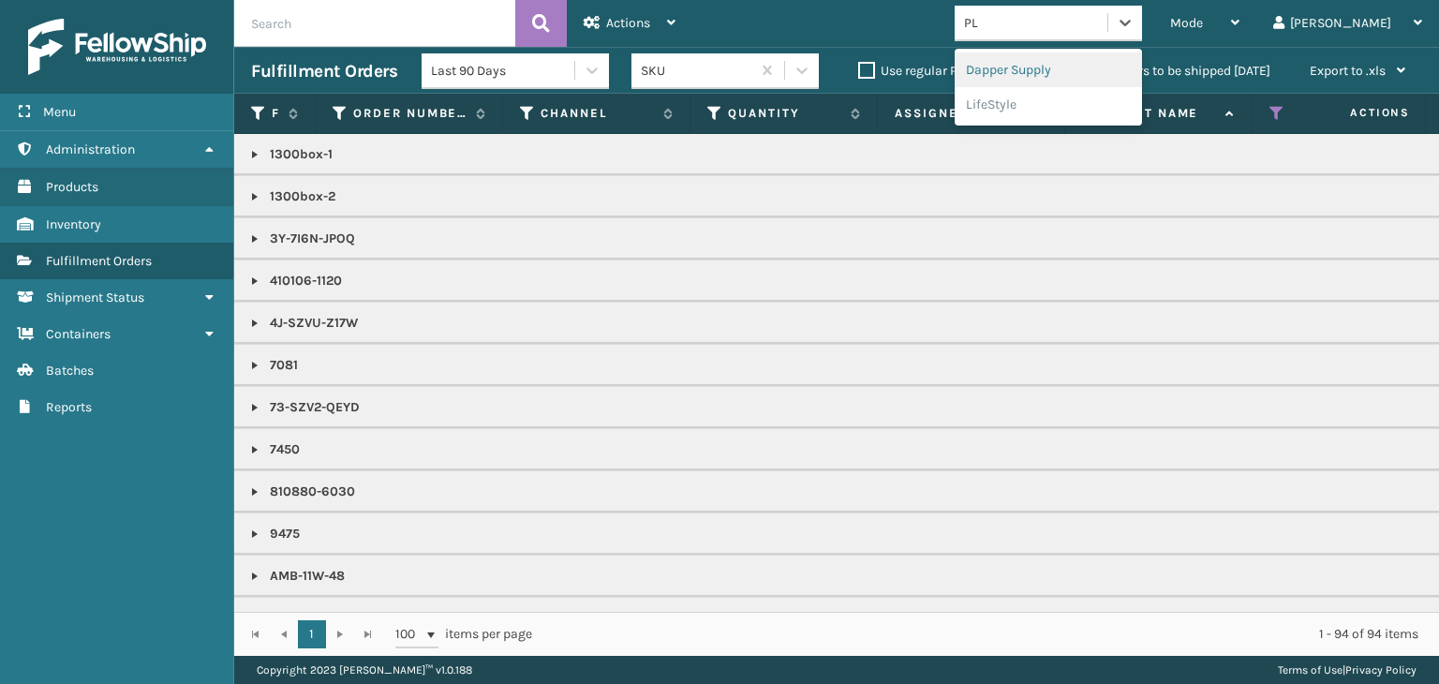
type input "PLA"
click at [1066, 76] on div "PlayLearn" at bounding box center [1048, 69] width 187 height 35
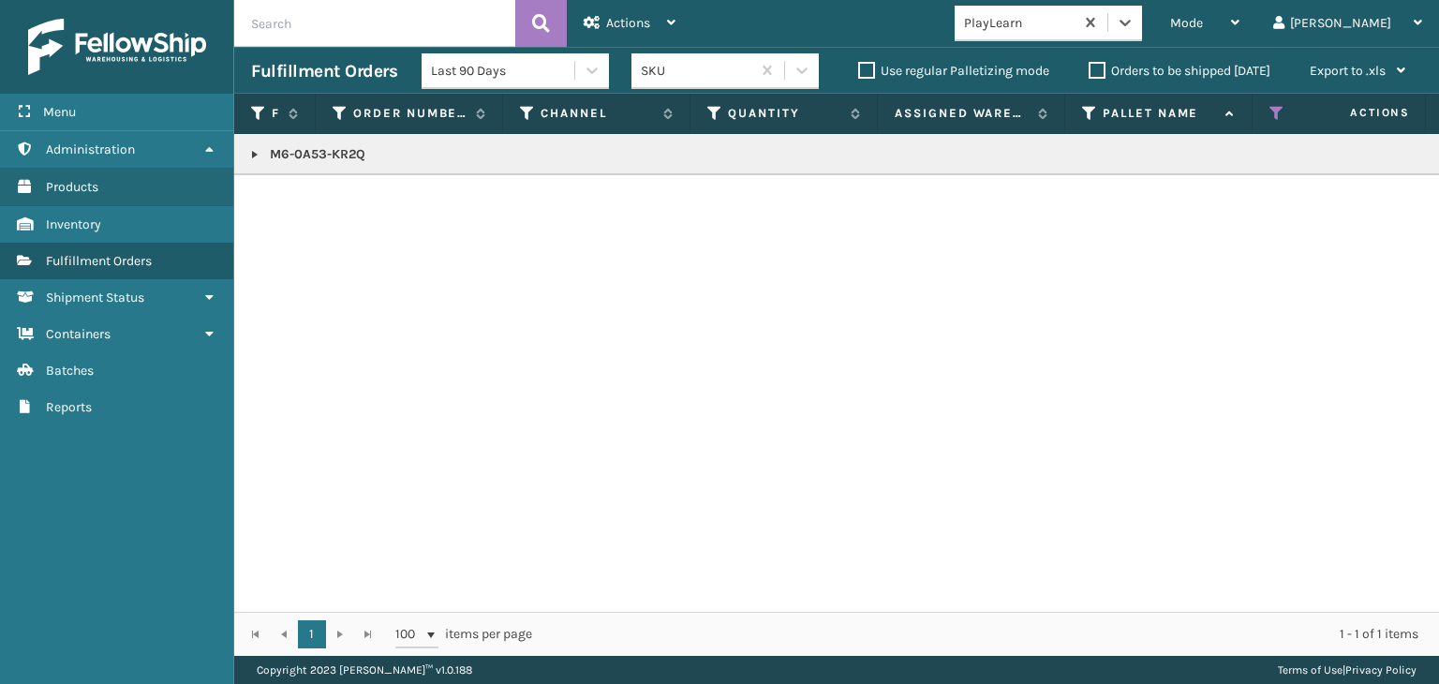
click at [246, 162] on td "M6-0A53-KR2Q" at bounding box center [1443, 154] width 2419 height 41
click at [254, 155] on link at bounding box center [254, 154] width 15 height 15
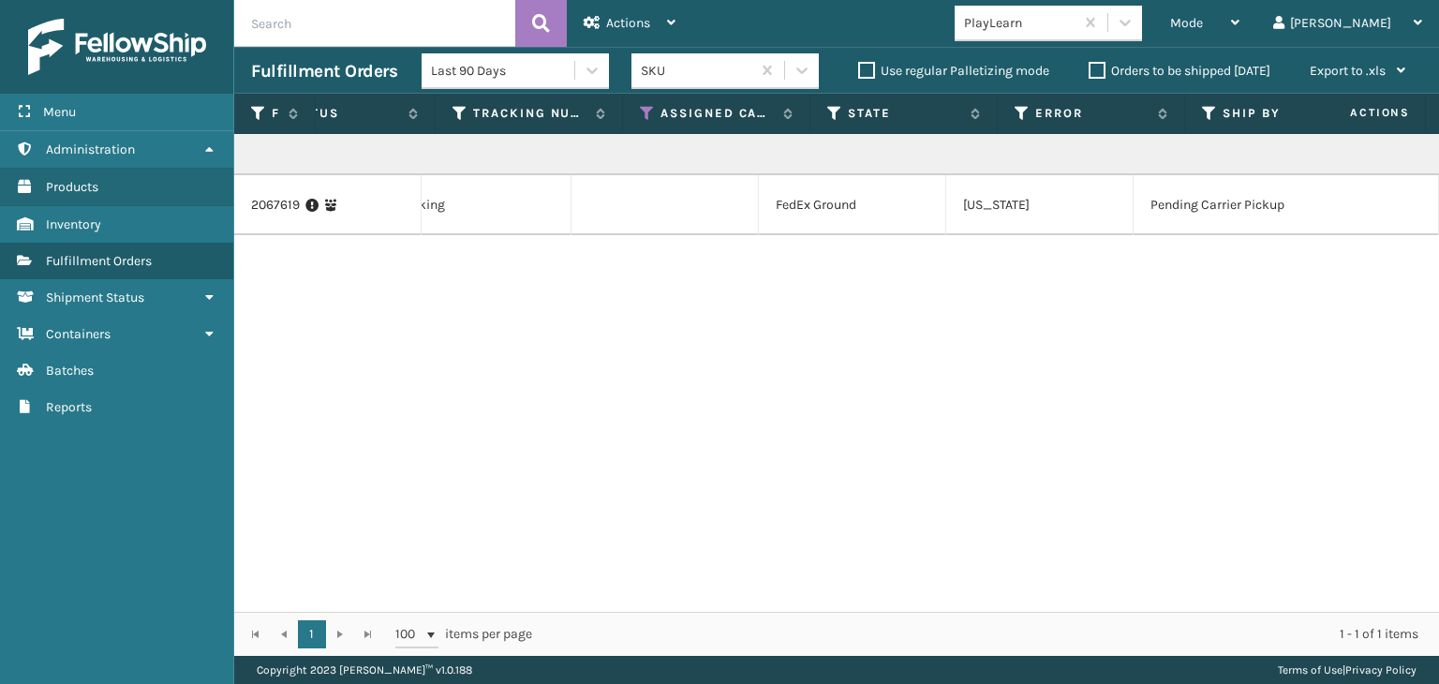
scroll to position [0, 1006]
click at [1240, 5] on div "Mode" at bounding box center [1204, 23] width 69 height 47
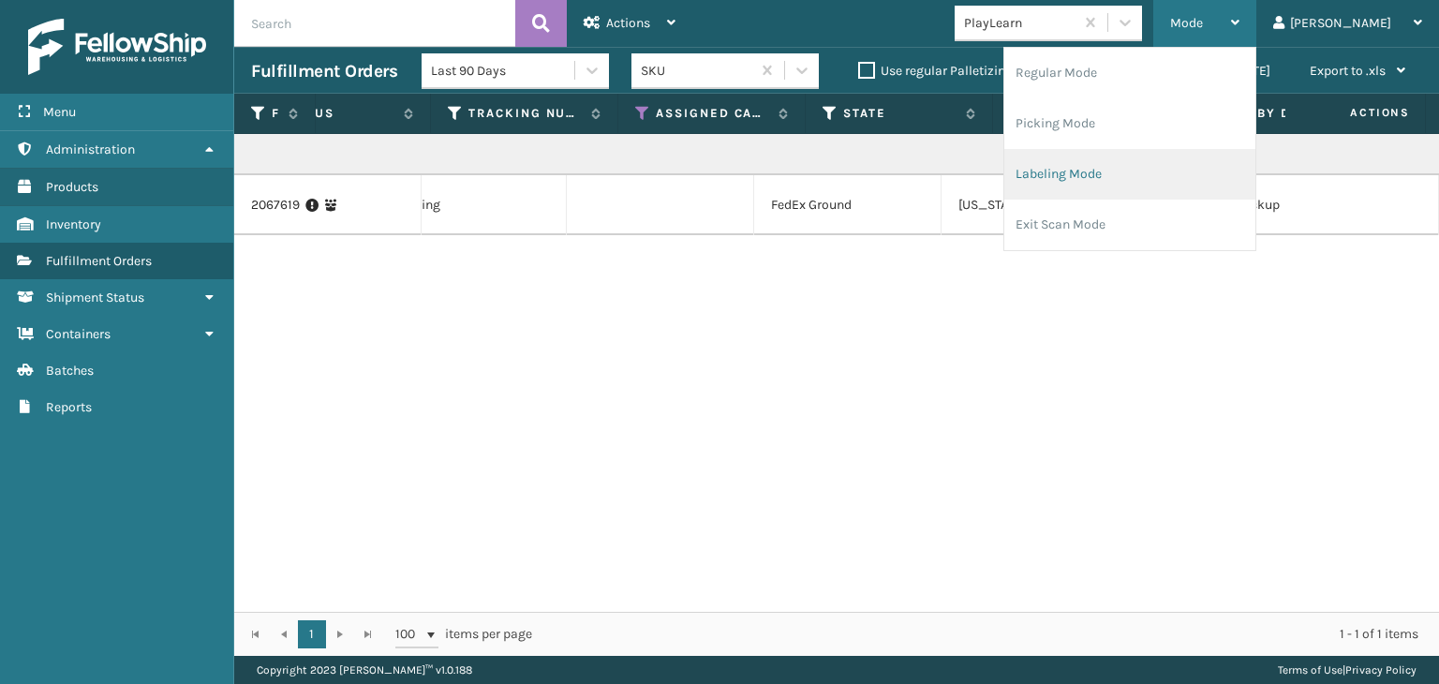
click at [1183, 189] on li "Labeling Mode" at bounding box center [1129, 174] width 251 height 51
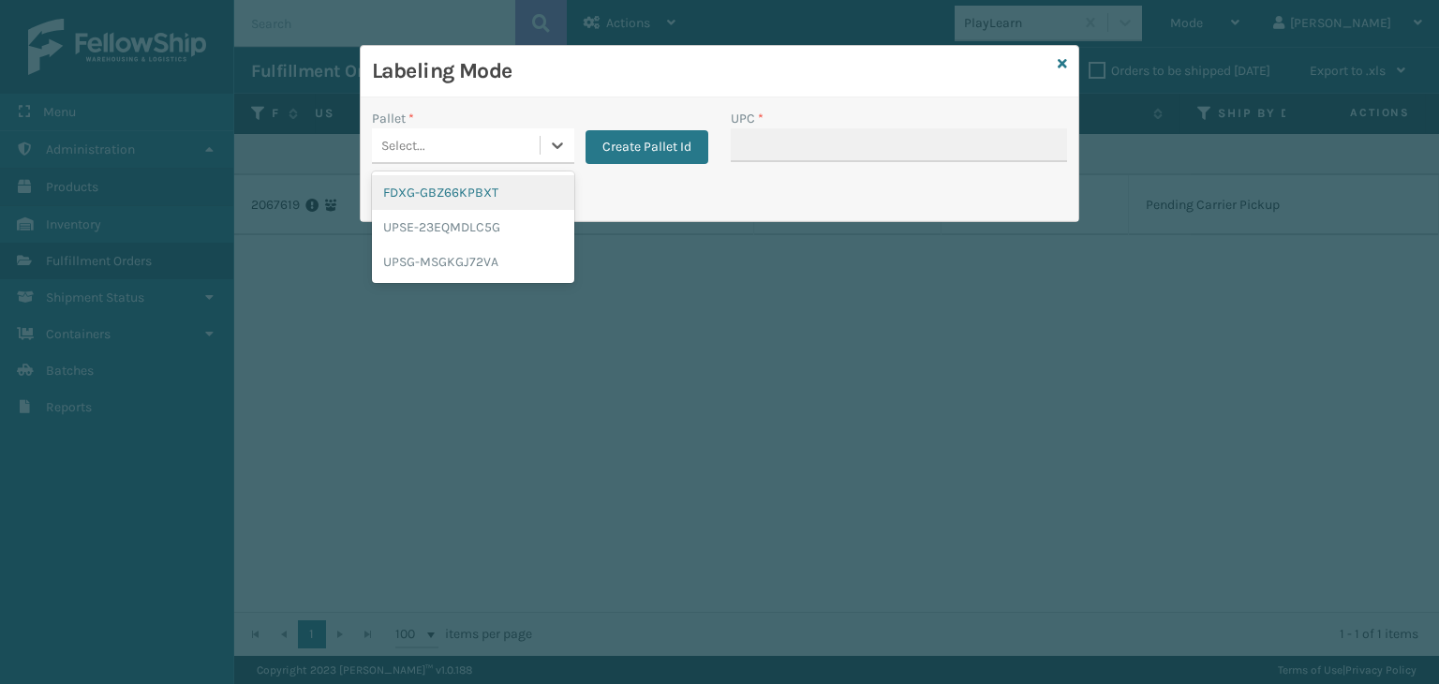
click at [438, 147] on div "Select..." at bounding box center [456, 145] width 168 height 31
click at [449, 196] on div "FDXG-GBZ66KPBXT" at bounding box center [473, 192] width 202 height 35
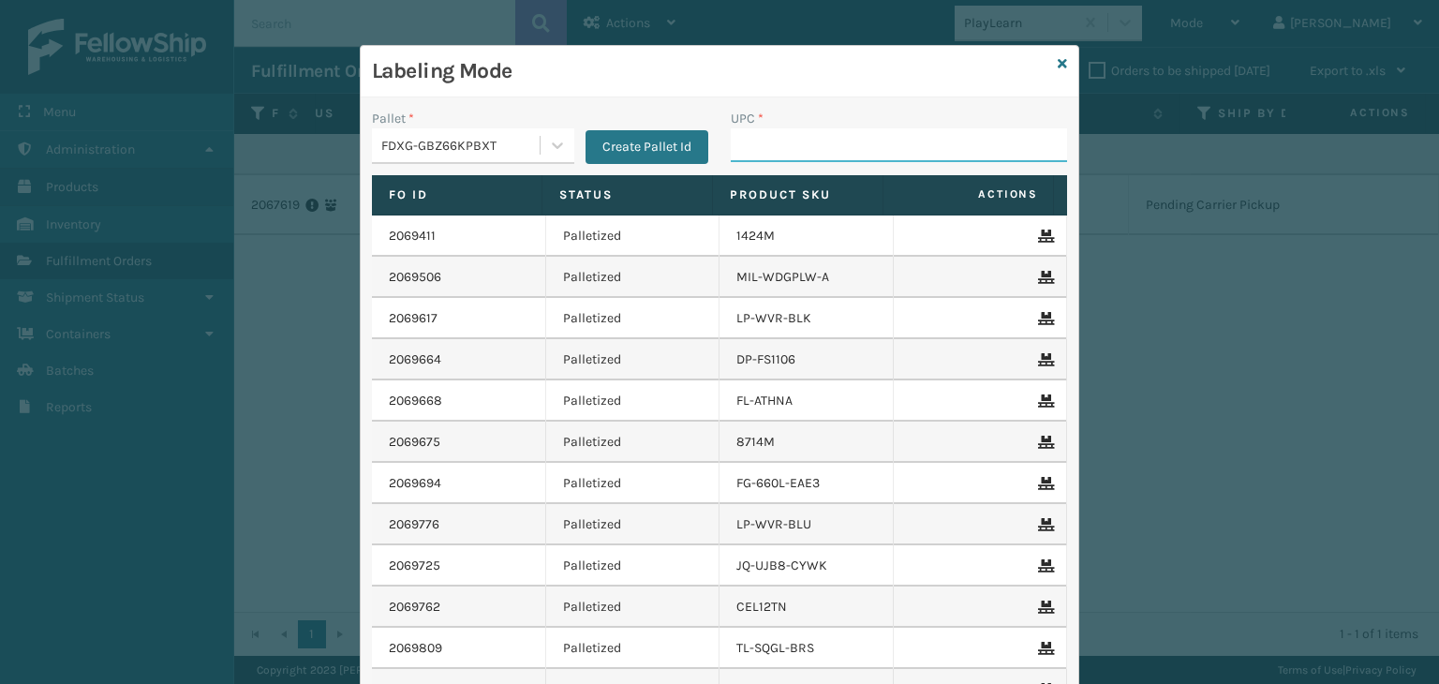
click at [818, 143] on input "UPC *" at bounding box center [899, 145] width 336 height 34
type input "M6-0A53-KR2Q"
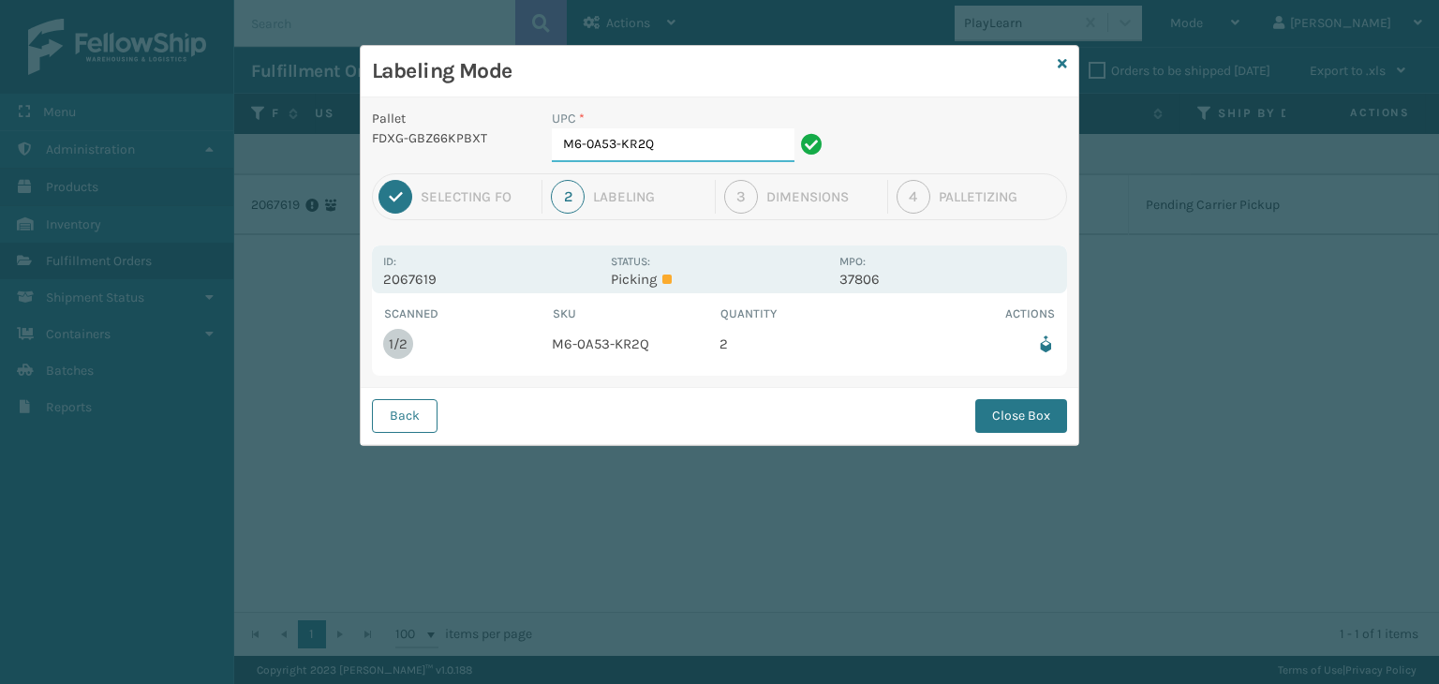
click at [731, 144] on input "M6-0A53-KR2Q" at bounding box center [673, 145] width 243 height 34
click at [993, 414] on button "Close Box" at bounding box center [1021, 416] width 92 height 34
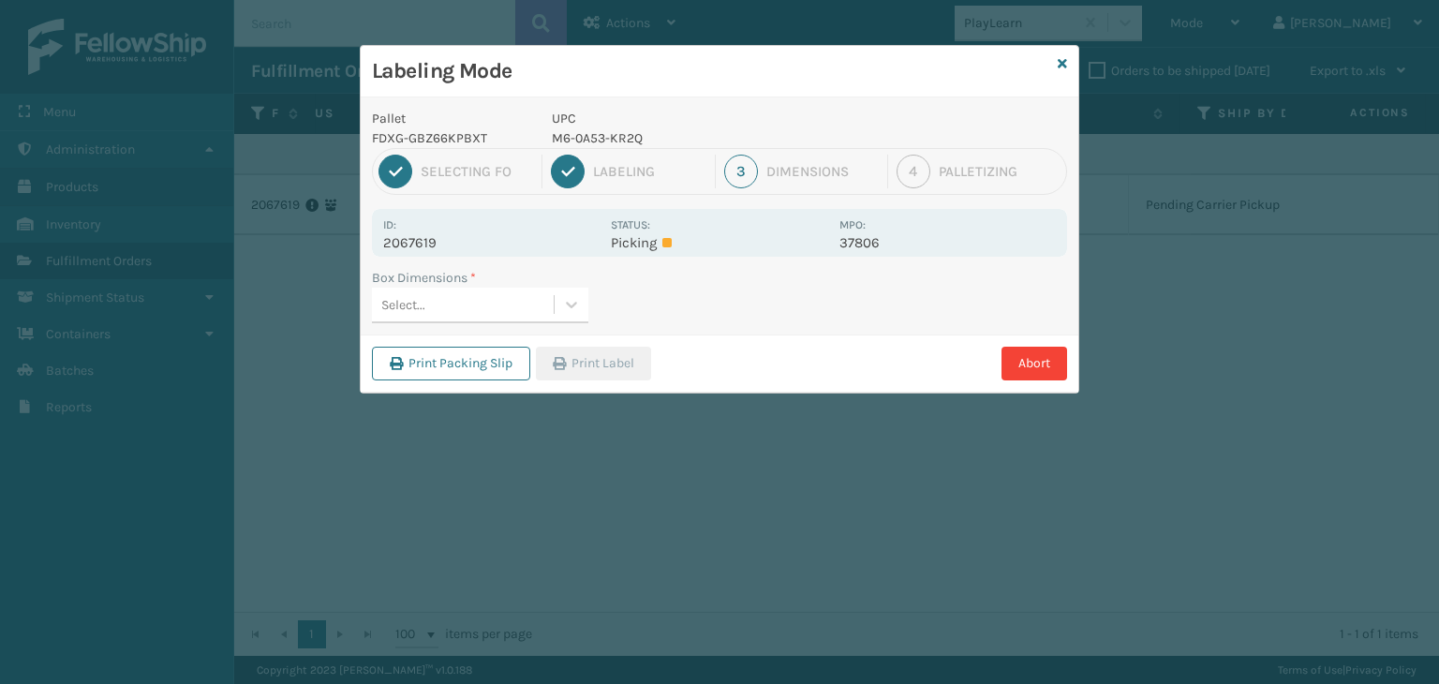
click at [487, 301] on div "Select..." at bounding box center [463, 305] width 182 height 31
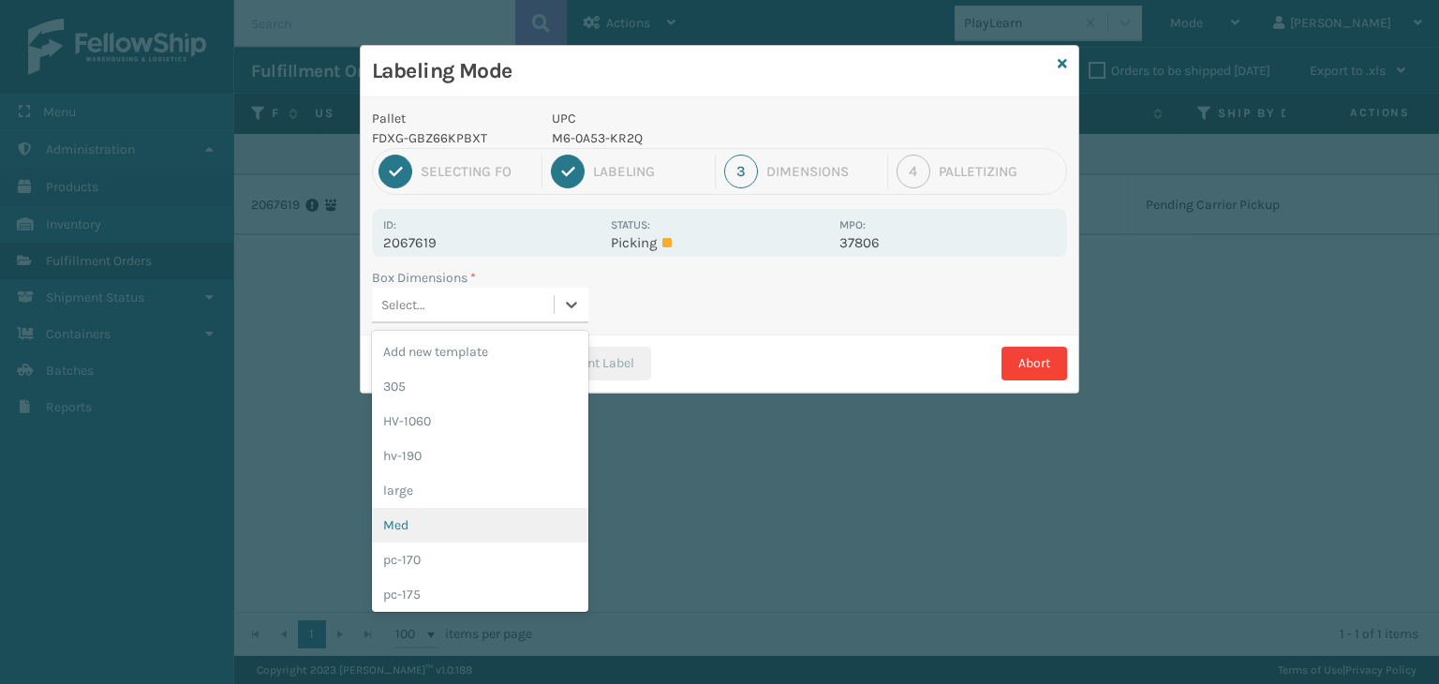
click at [451, 525] on div "Med" at bounding box center [480, 525] width 216 height 35
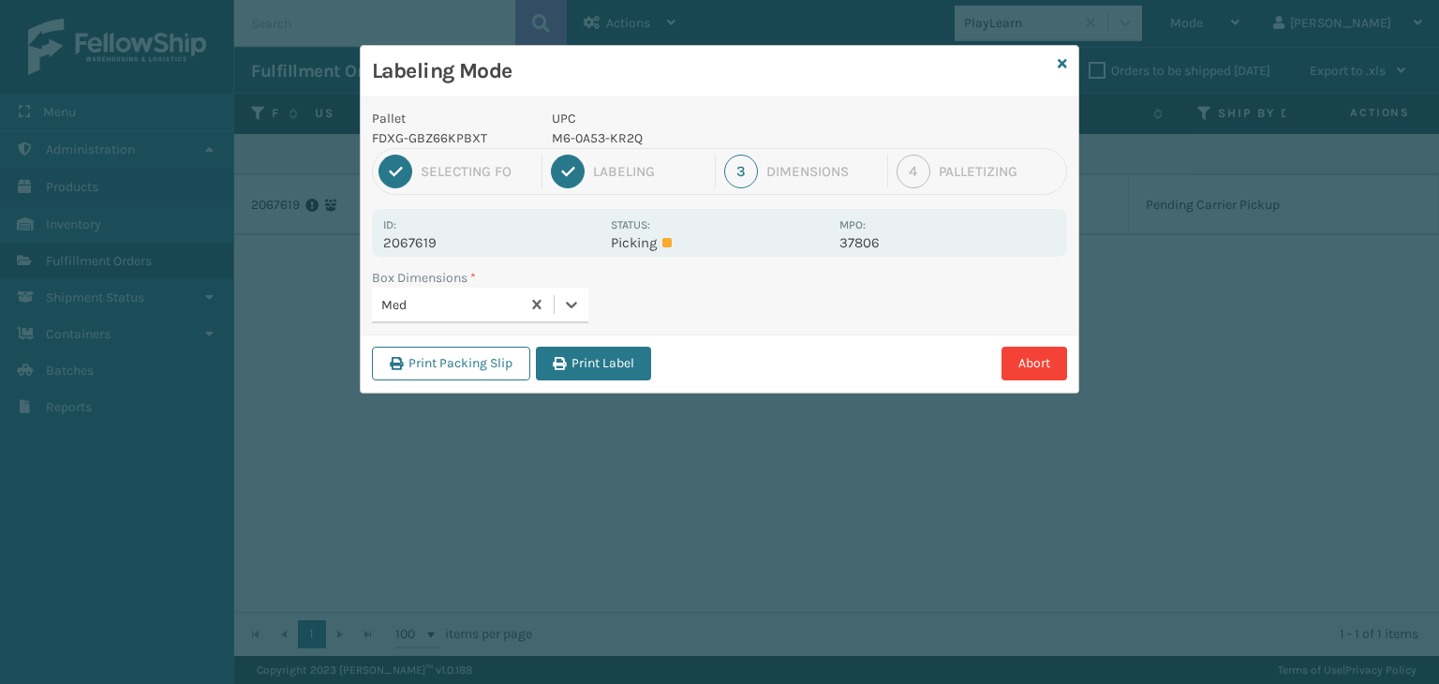
click at [561, 357] on icon "button" at bounding box center [559, 363] width 13 height 13
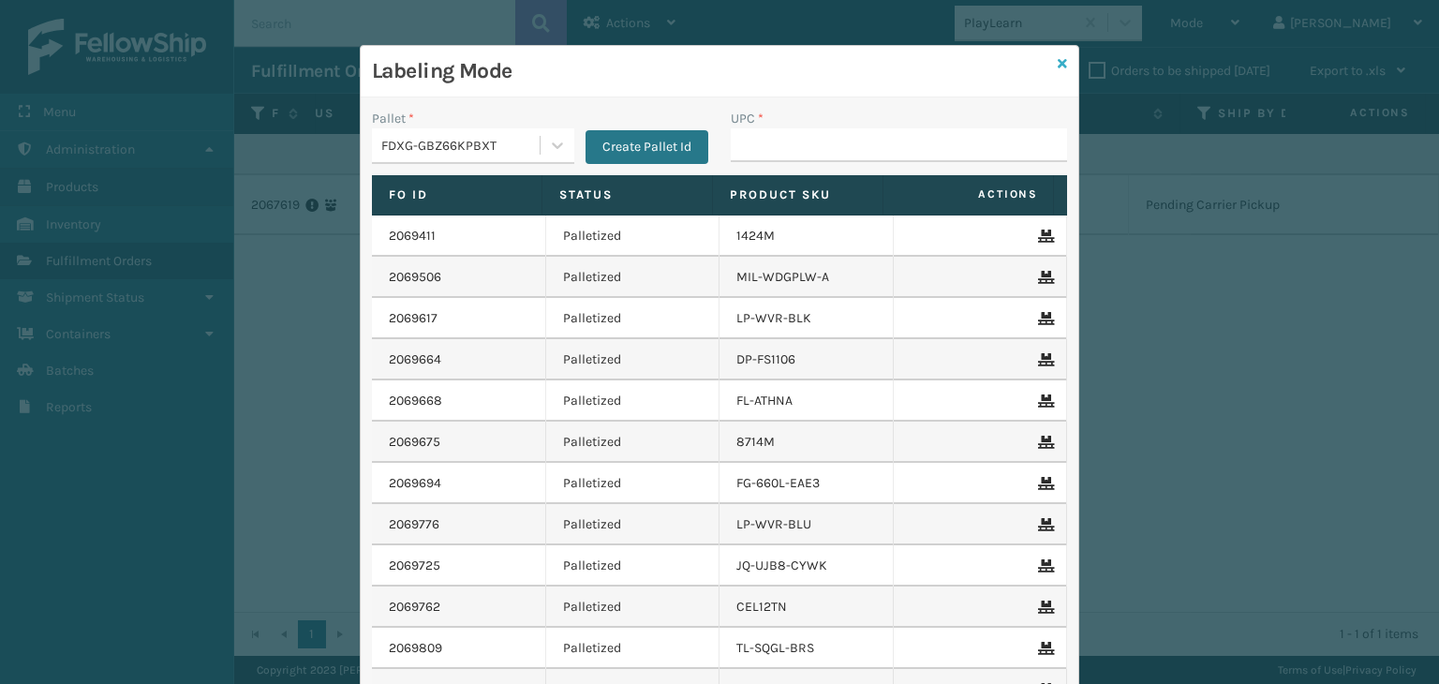
click at [1058, 69] on icon at bounding box center [1062, 63] width 9 height 13
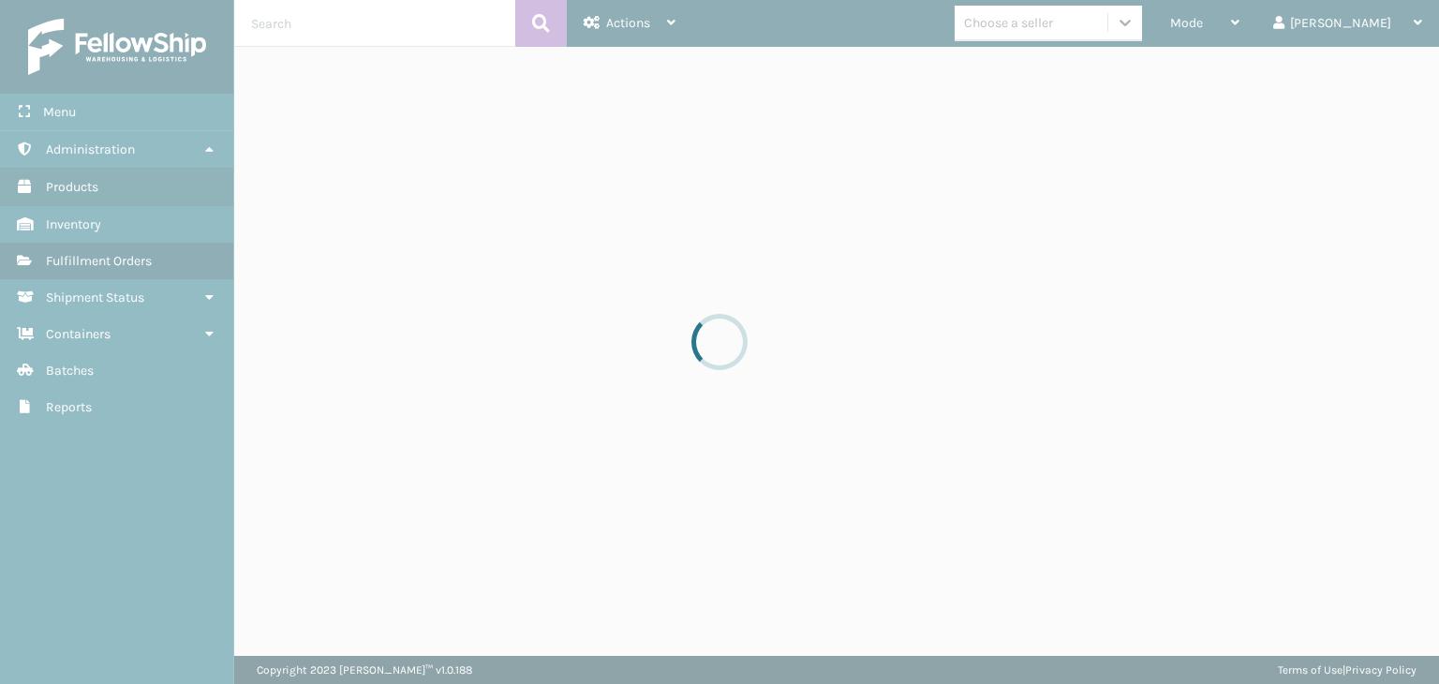
drag, startPoint x: 1152, startPoint y: 30, endPoint x: 1190, endPoint y: 30, distance: 38.4
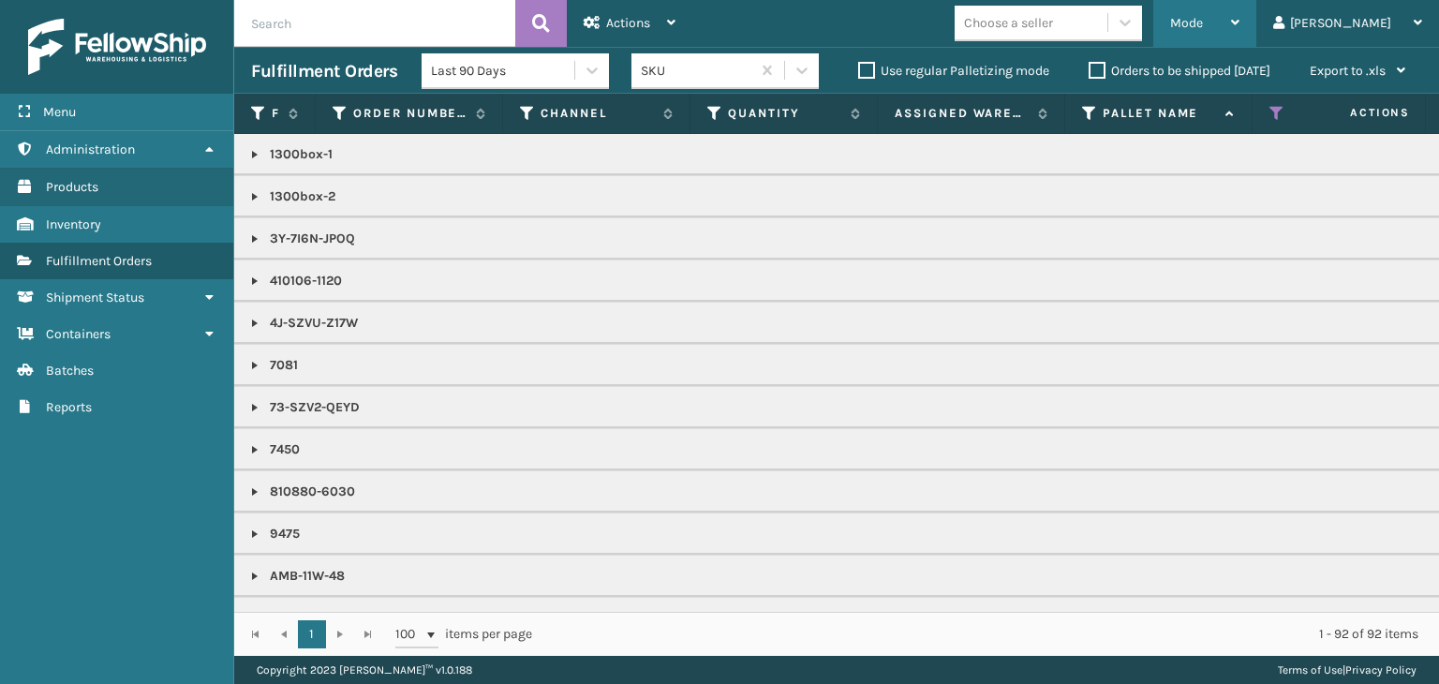
click at [1203, 29] on span "Mode" at bounding box center [1186, 23] width 33 height 16
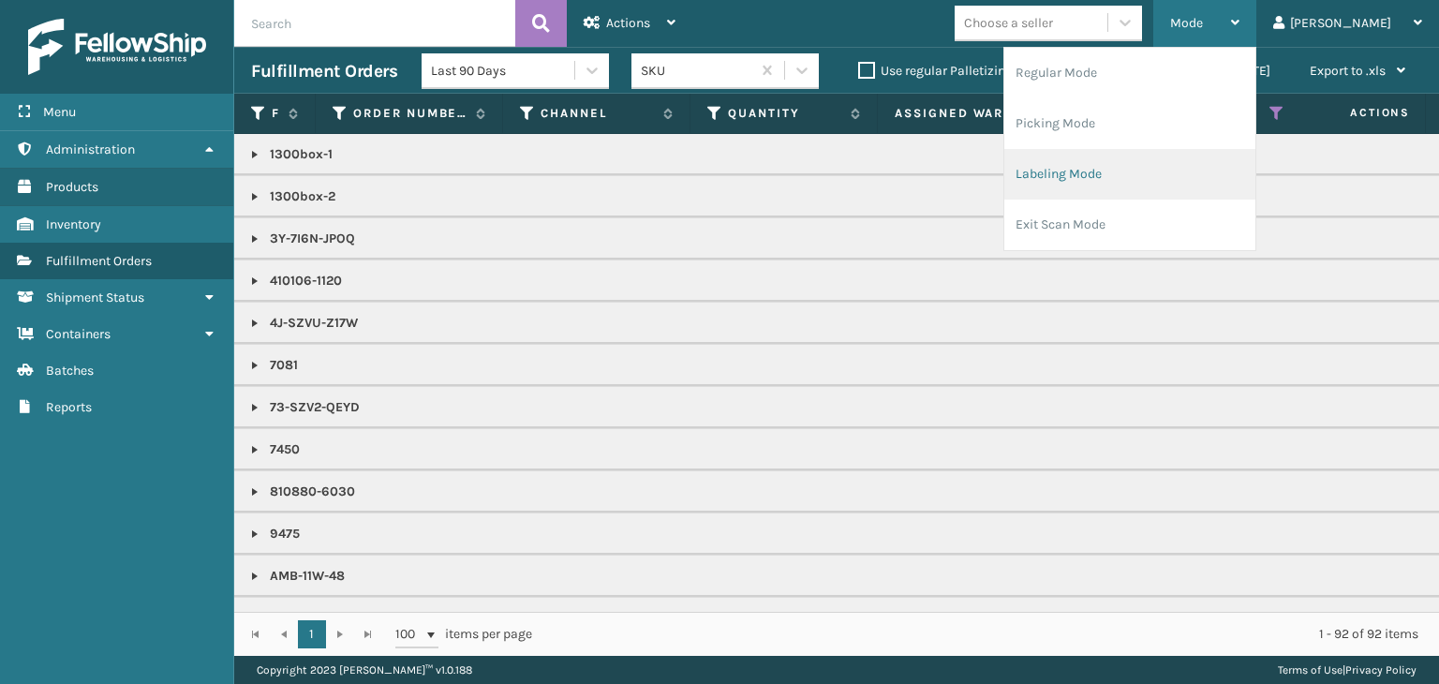
click at [1204, 166] on li "Labeling Mode" at bounding box center [1129, 174] width 251 height 51
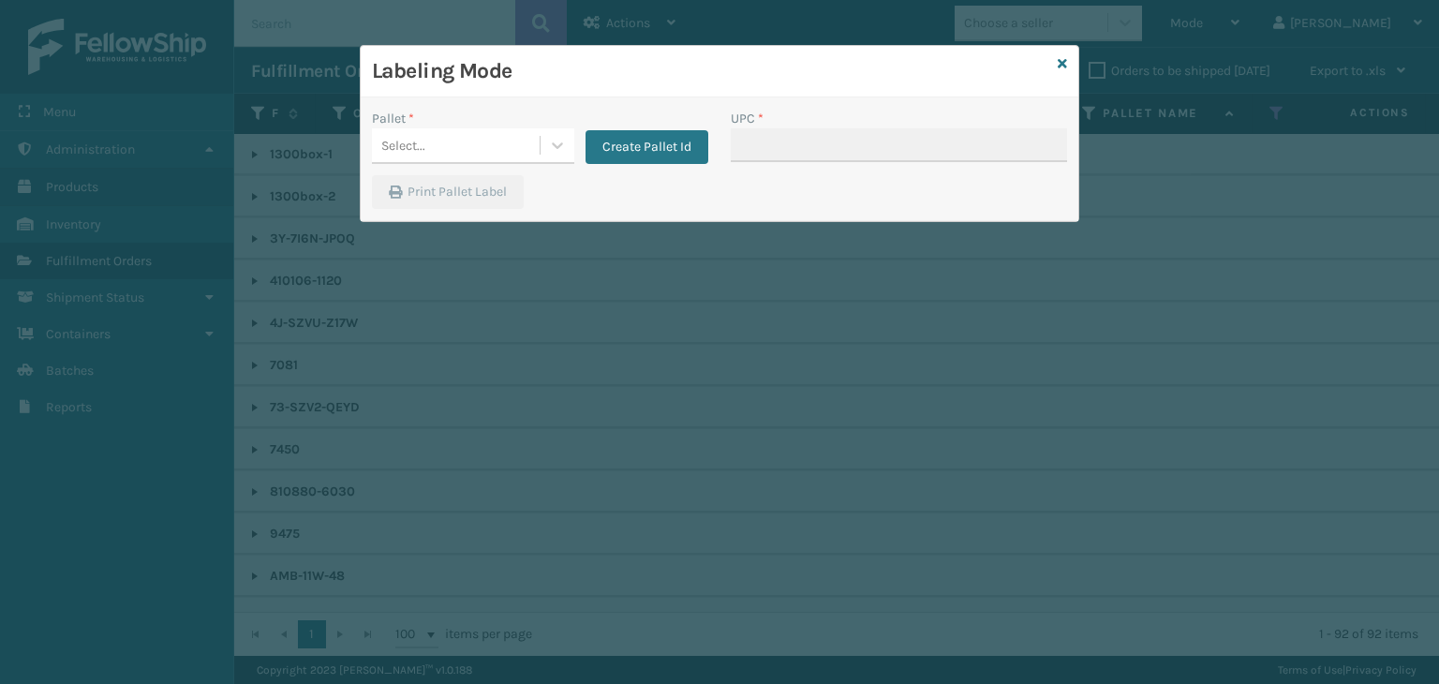
click at [431, 126] on div "Pallet *" at bounding box center [473, 119] width 202 height 20
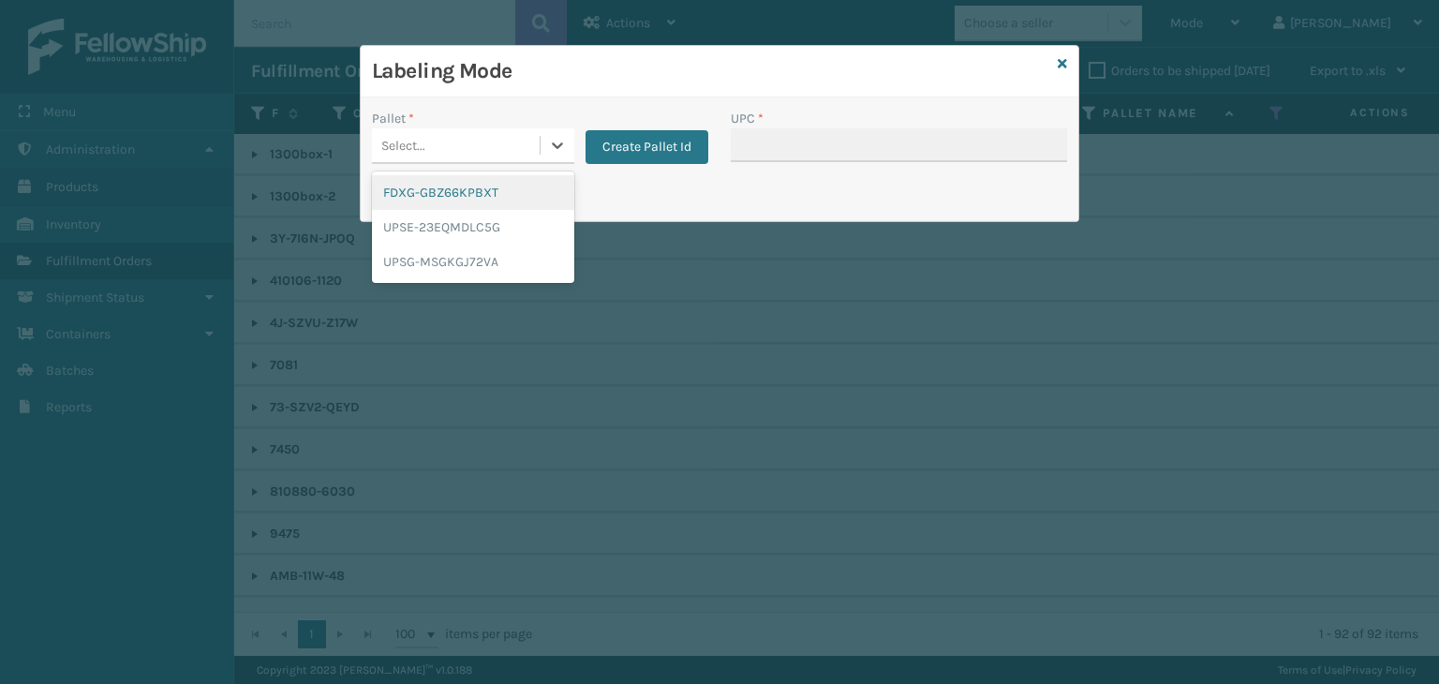
click at [439, 140] on div "Select..." at bounding box center [456, 145] width 168 height 31
click at [468, 191] on div "FDXG-GBZ66KPBXT" at bounding box center [473, 192] width 202 height 35
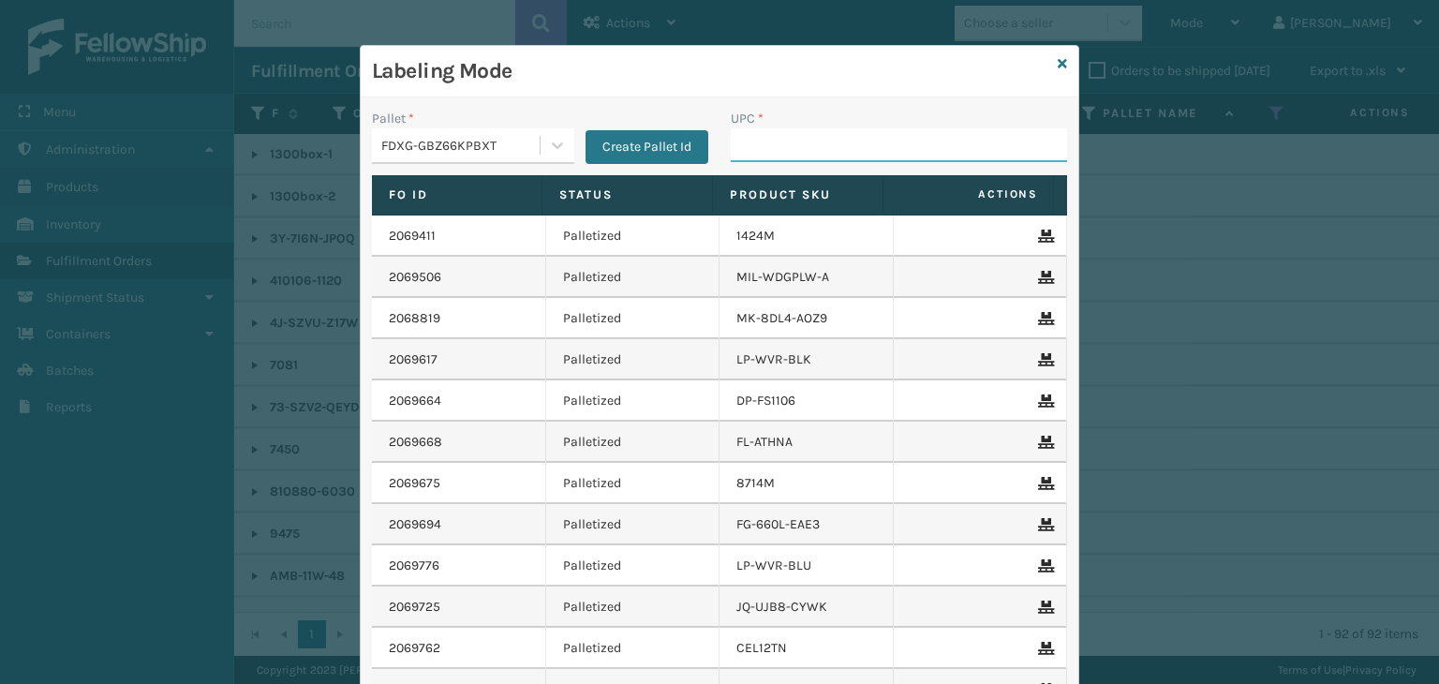
click at [770, 133] on input "UPC *" at bounding box center [899, 145] width 336 height 34
type input "GEN-AB-E-TXL"
type input "LAJ-S-10629A"
click at [1058, 69] on icon at bounding box center [1062, 63] width 9 height 13
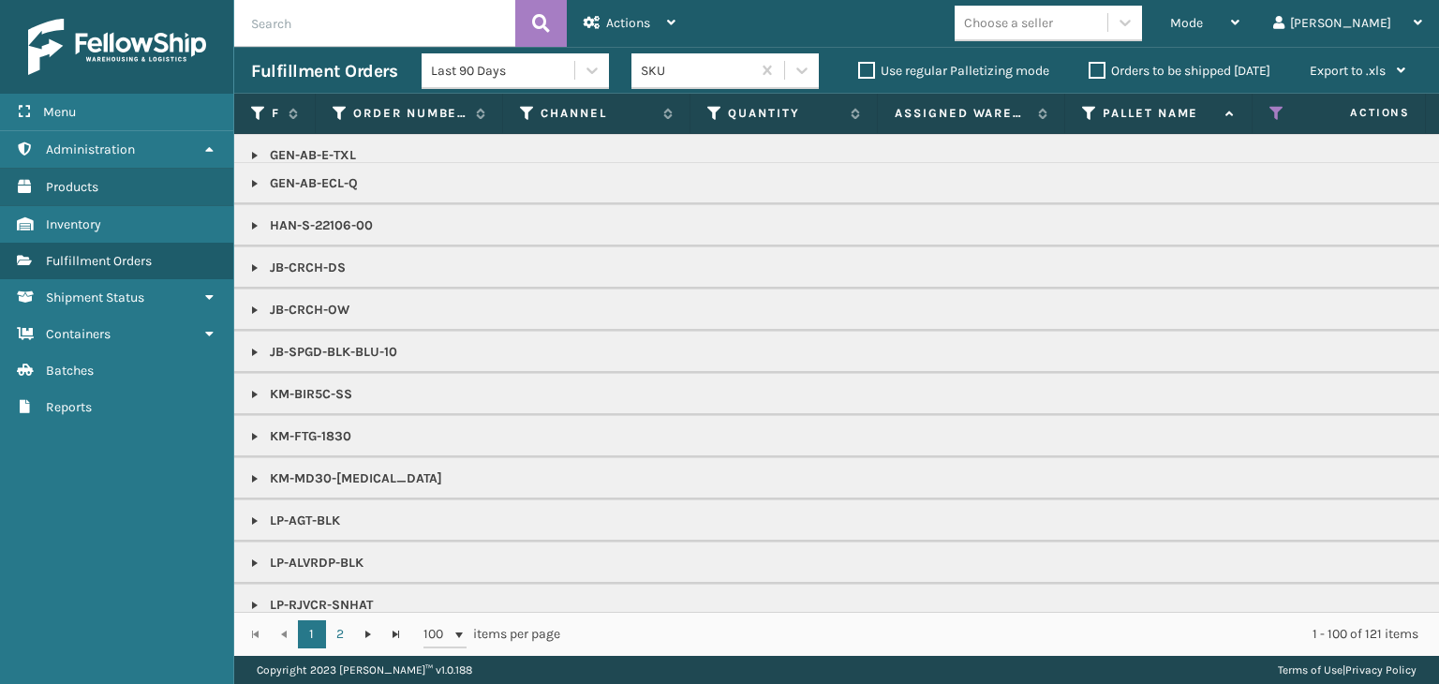
scroll to position [1312, 0]
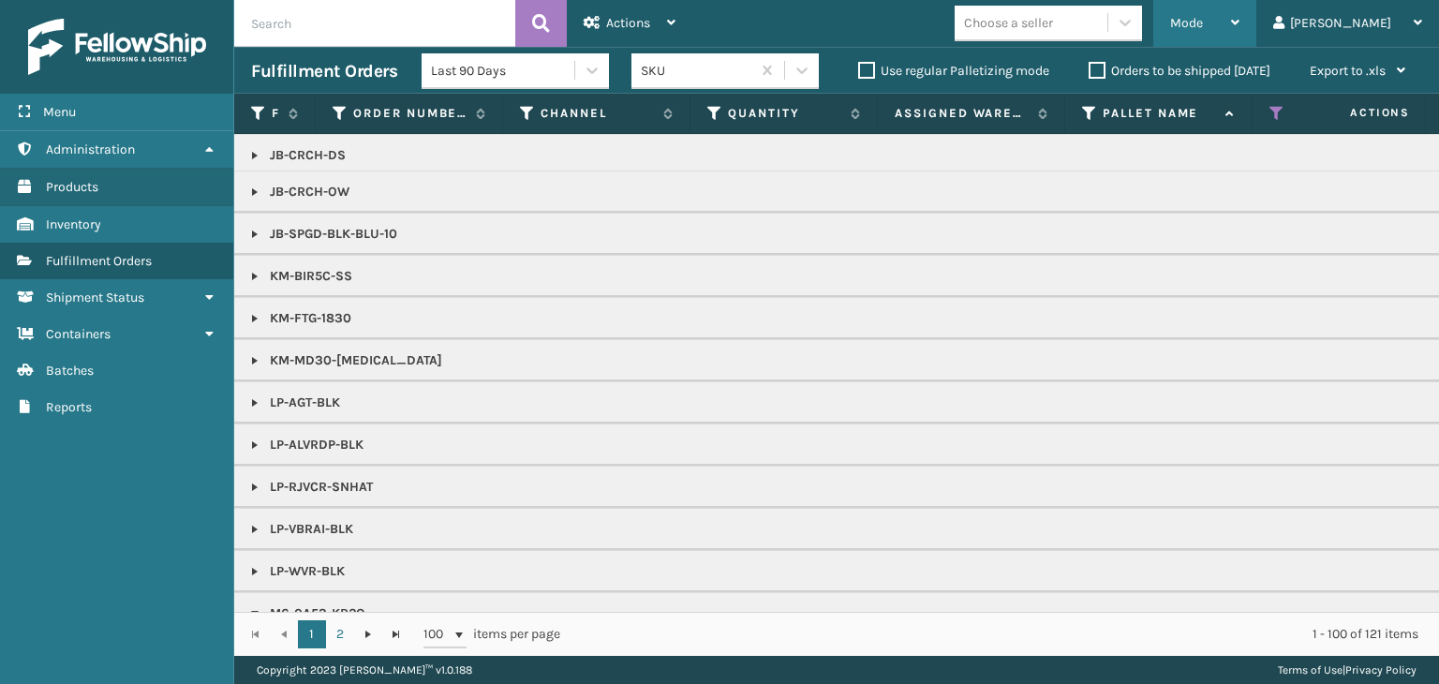
click at [1240, 38] on div "Mode" at bounding box center [1204, 23] width 69 height 47
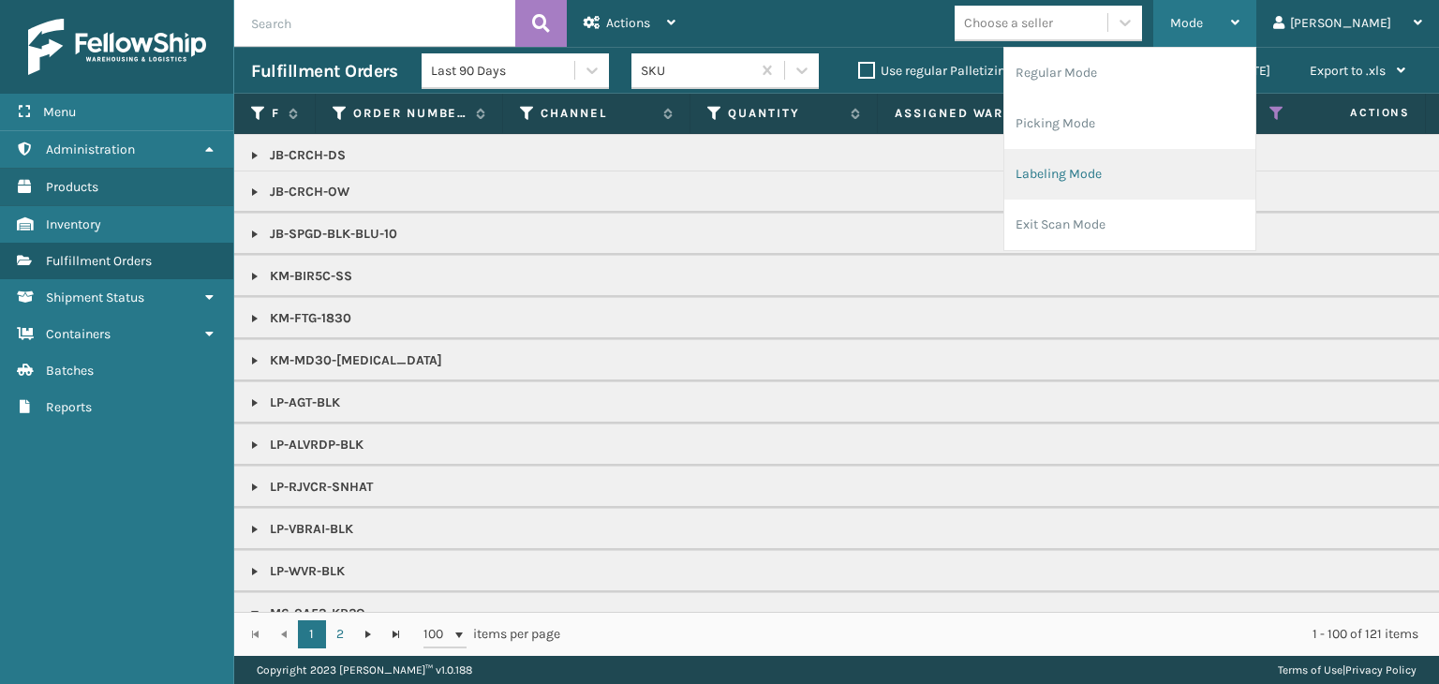
click at [1214, 156] on li "Labeling Mode" at bounding box center [1129, 174] width 251 height 51
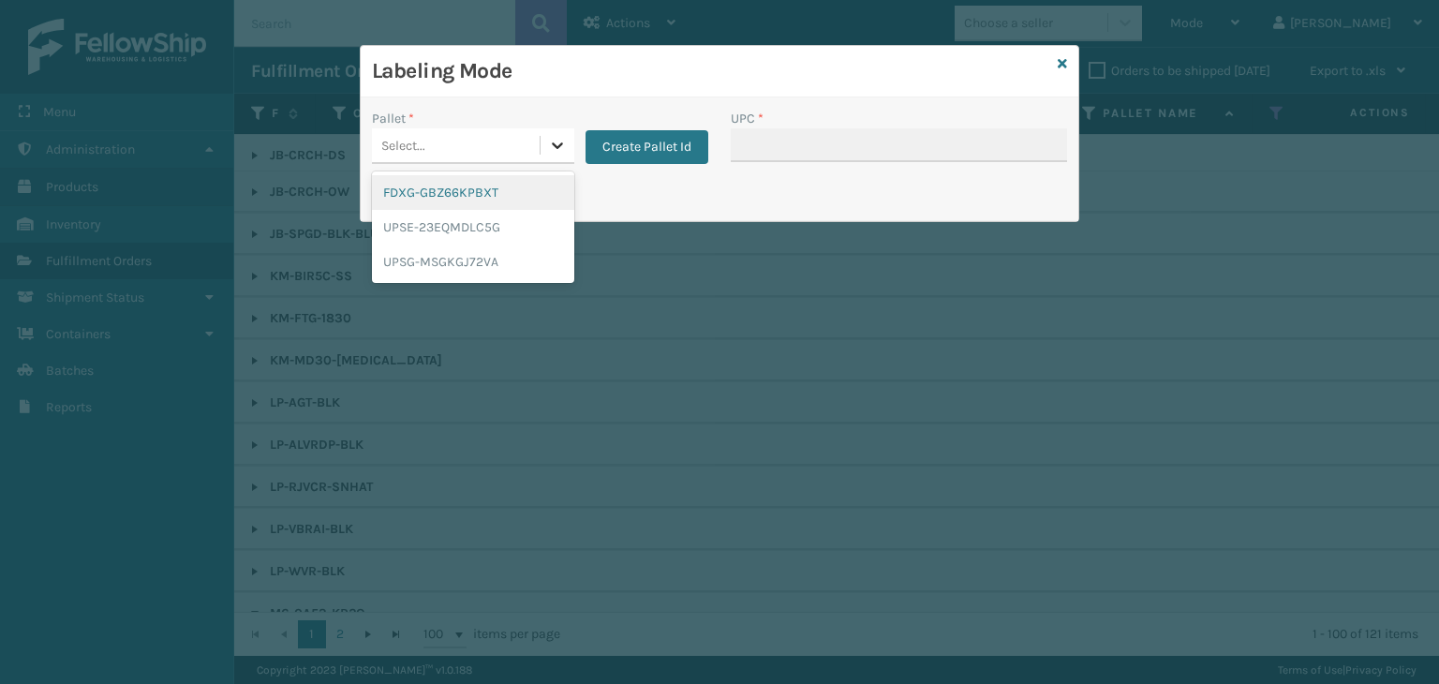
click at [543, 156] on div at bounding box center [558, 145] width 34 height 34
click at [534, 204] on div "FDXG-GBZ66KPBXT" at bounding box center [473, 192] width 202 height 35
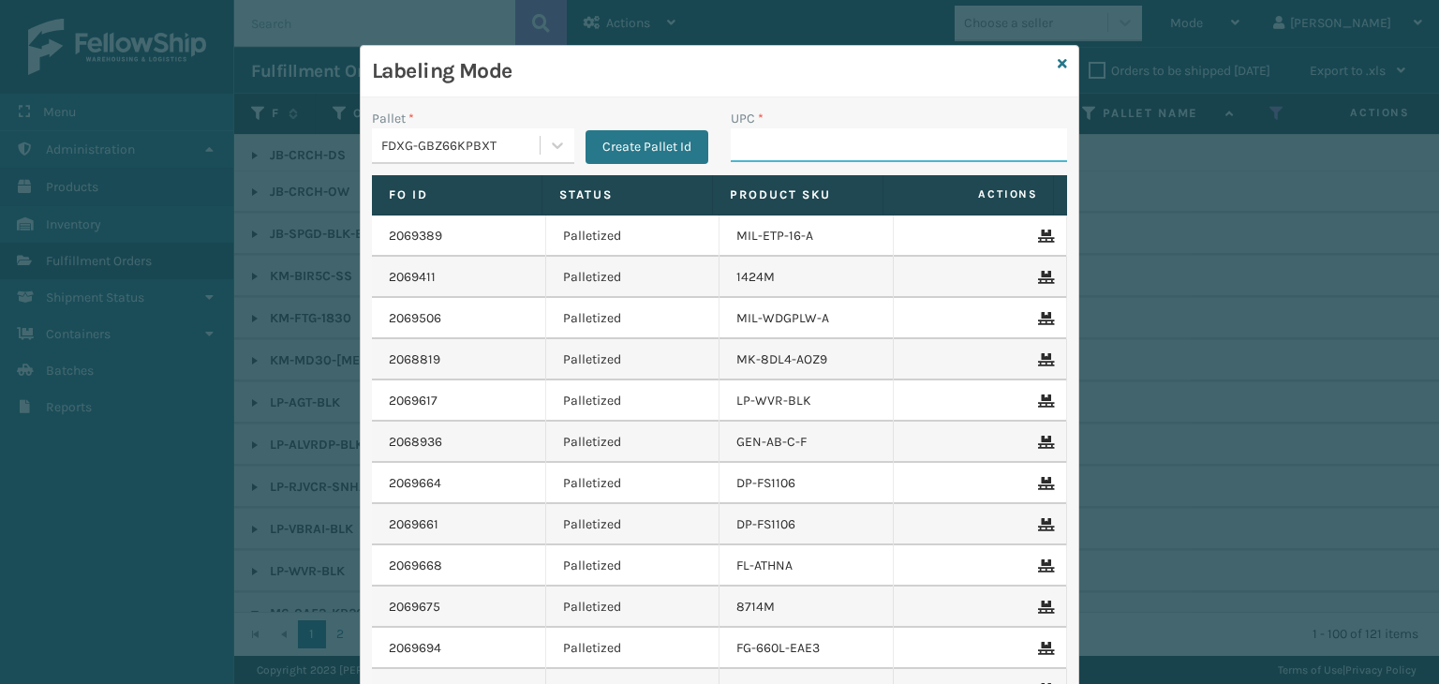
drag, startPoint x: 807, startPoint y: 132, endPoint x: 804, endPoint y: 116, distance: 16.2
click at [807, 132] on input "UPC *" at bounding box center [899, 145] width 336 height 34
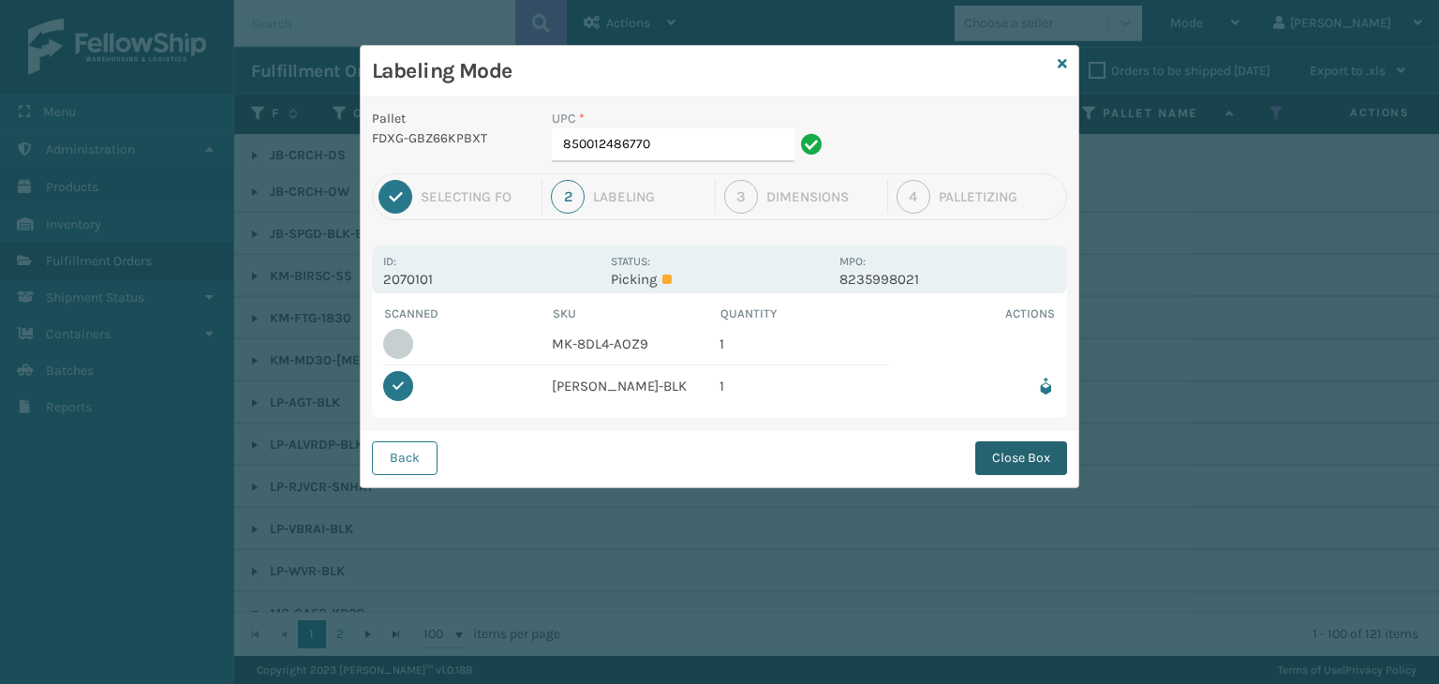
click at [1019, 469] on button "Close Box" at bounding box center [1021, 458] width 92 height 34
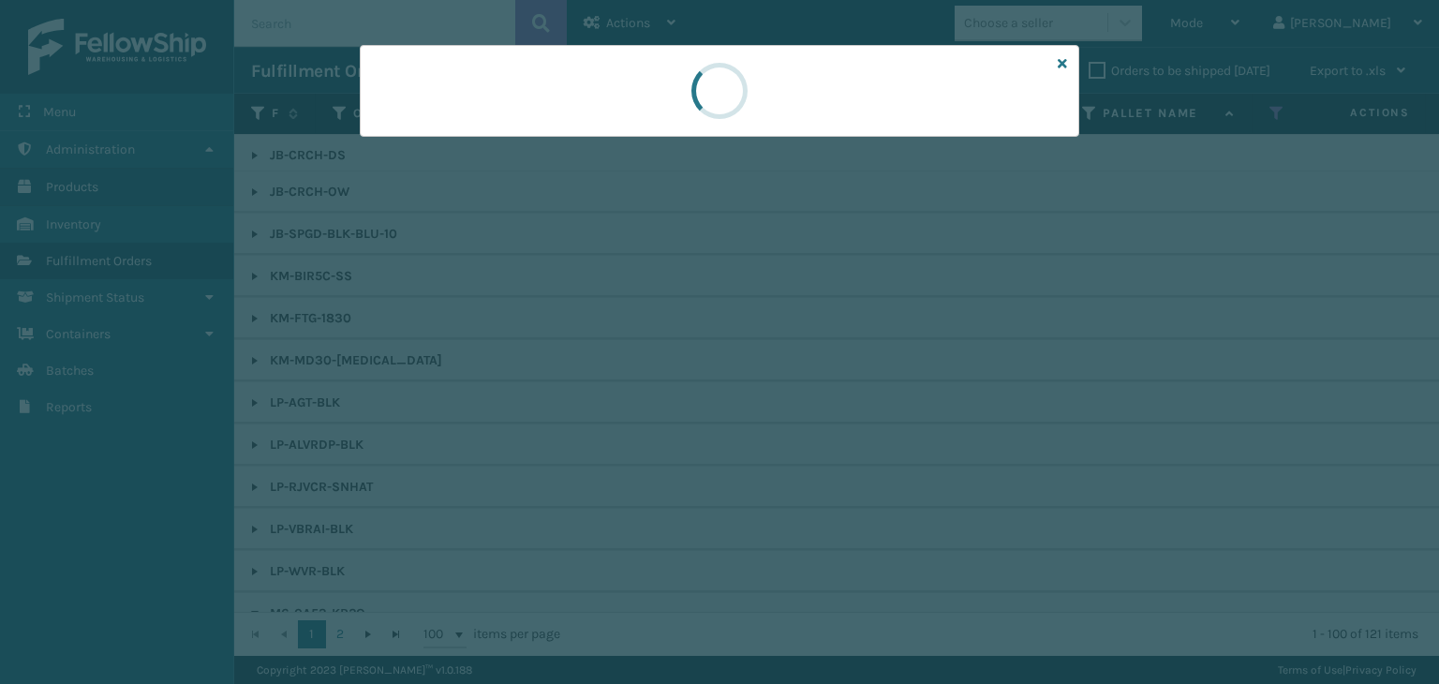
click at [1017, 460] on div at bounding box center [719, 342] width 1439 height 684
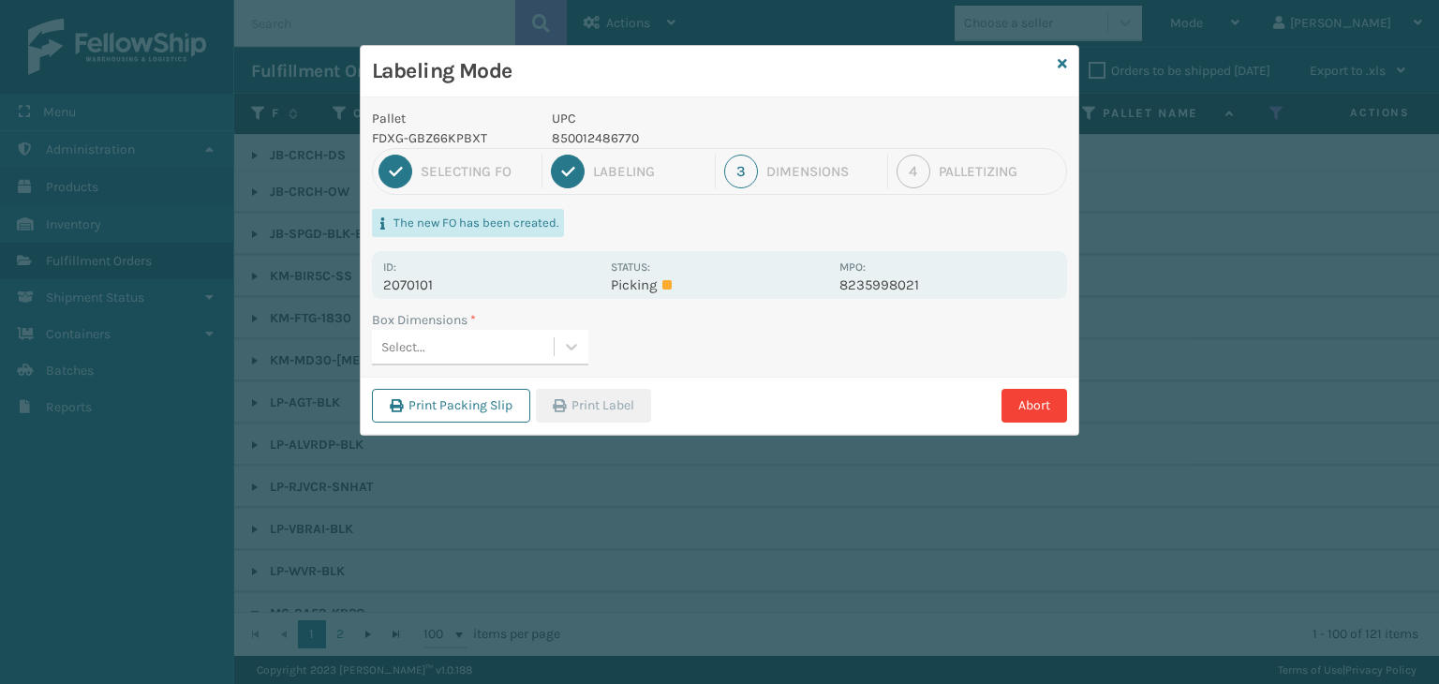
click at [546, 341] on div "Select..." at bounding box center [463, 347] width 182 height 31
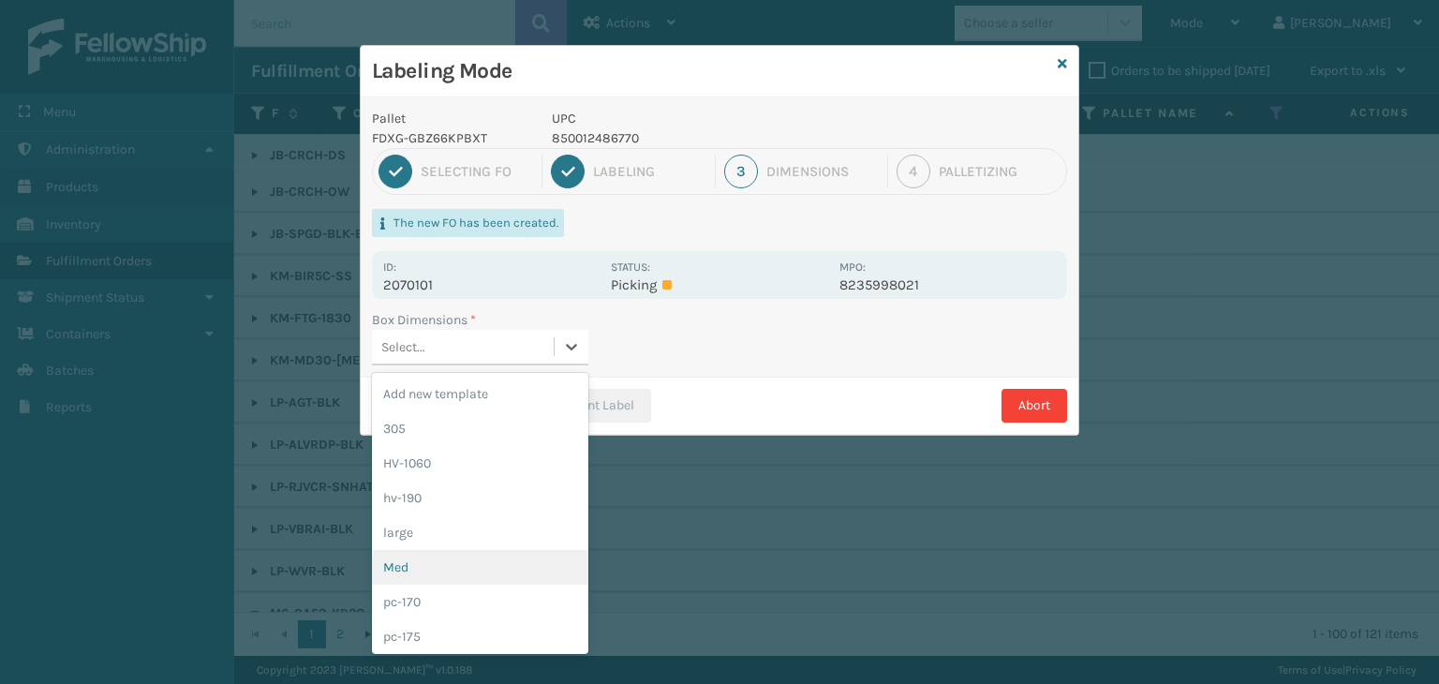
click at [495, 566] on div "Med" at bounding box center [480, 567] width 216 height 35
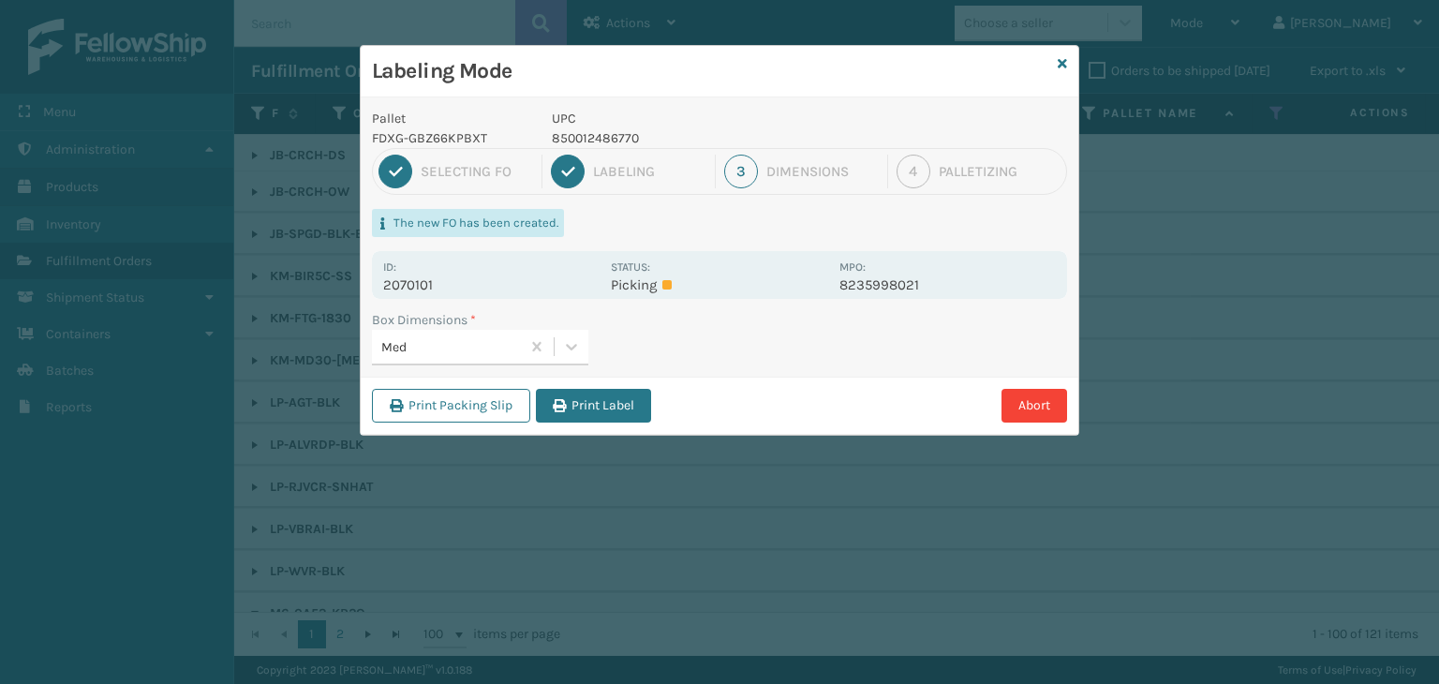
click at [646, 383] on div "Print Packing Slip Print Label Abort" at bounding box center [720, 405] width 718 height 57
click at [645, 399] on button "Print Label" at bounding box center [593, 406] width 115 height 34
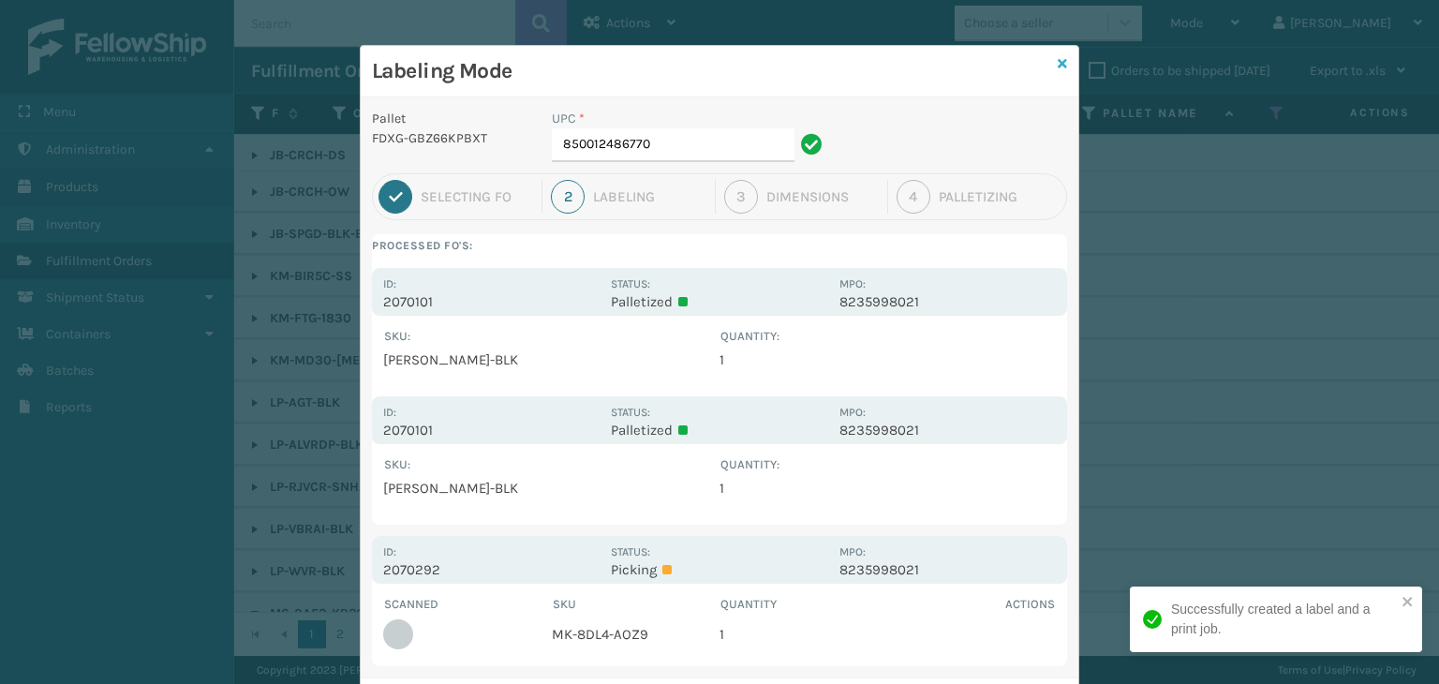
click at [1058, 68] on icon at bounding box center [1062, 63] width 9 height 13
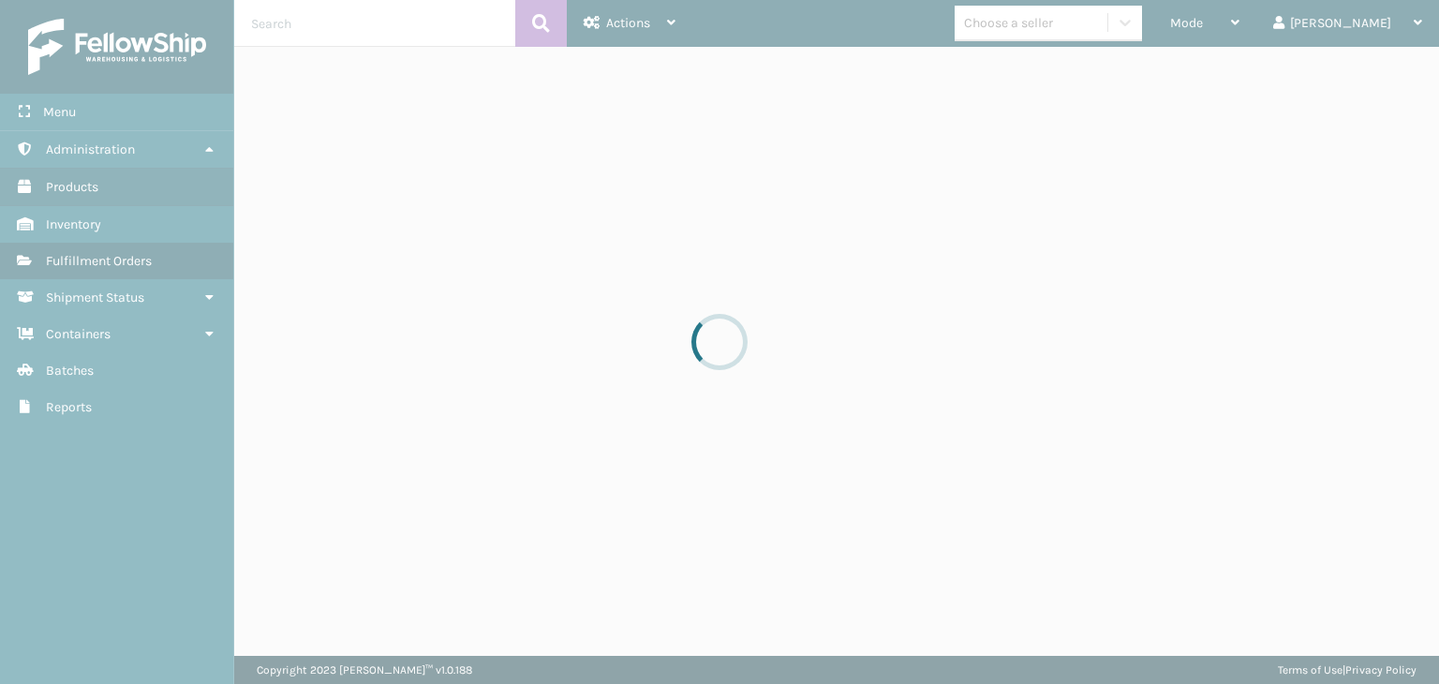
click at [1243, 31] on div at bounding box center [719, 342] width 1439 height 684
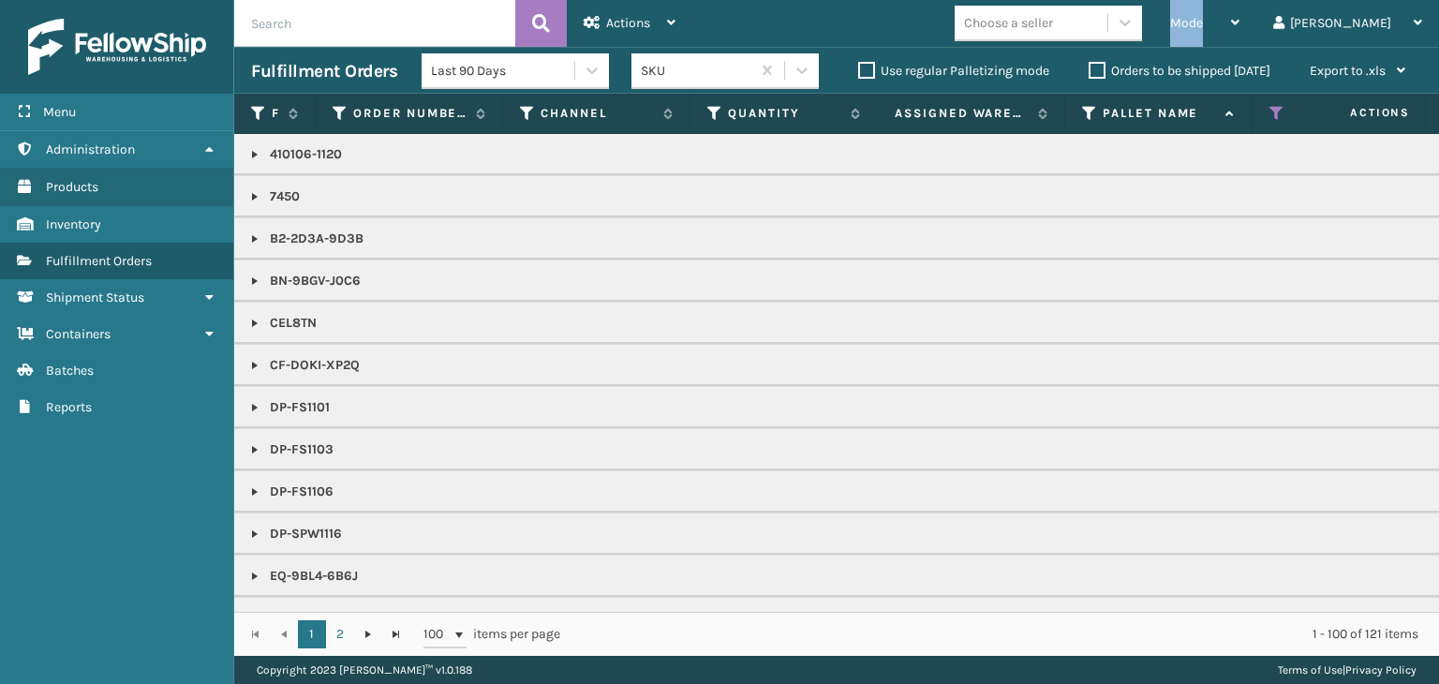
click at [1240, 31] on div "Mode" at bounding box center [1204, 23] width 69 height 47
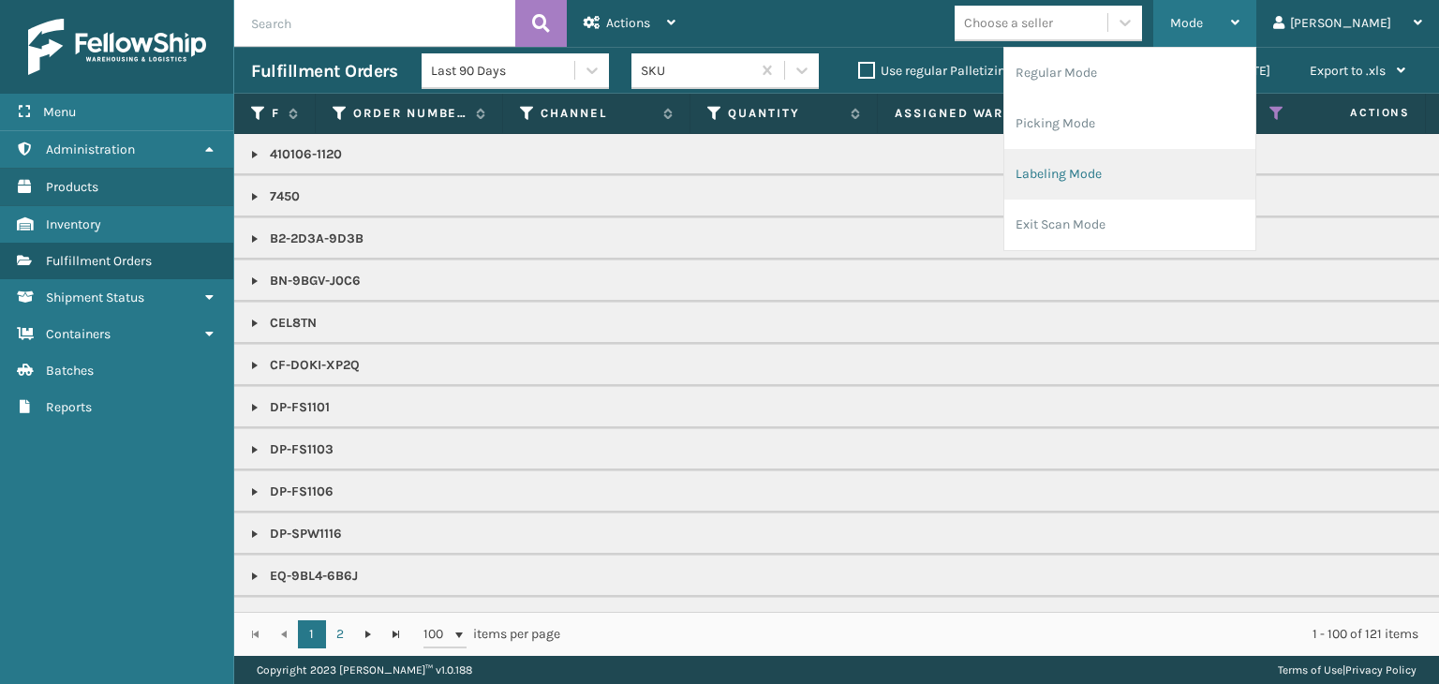
click at [1149, 179] on li "Labeling Mode" at bounding box center [1129, 174] width 251 height 51
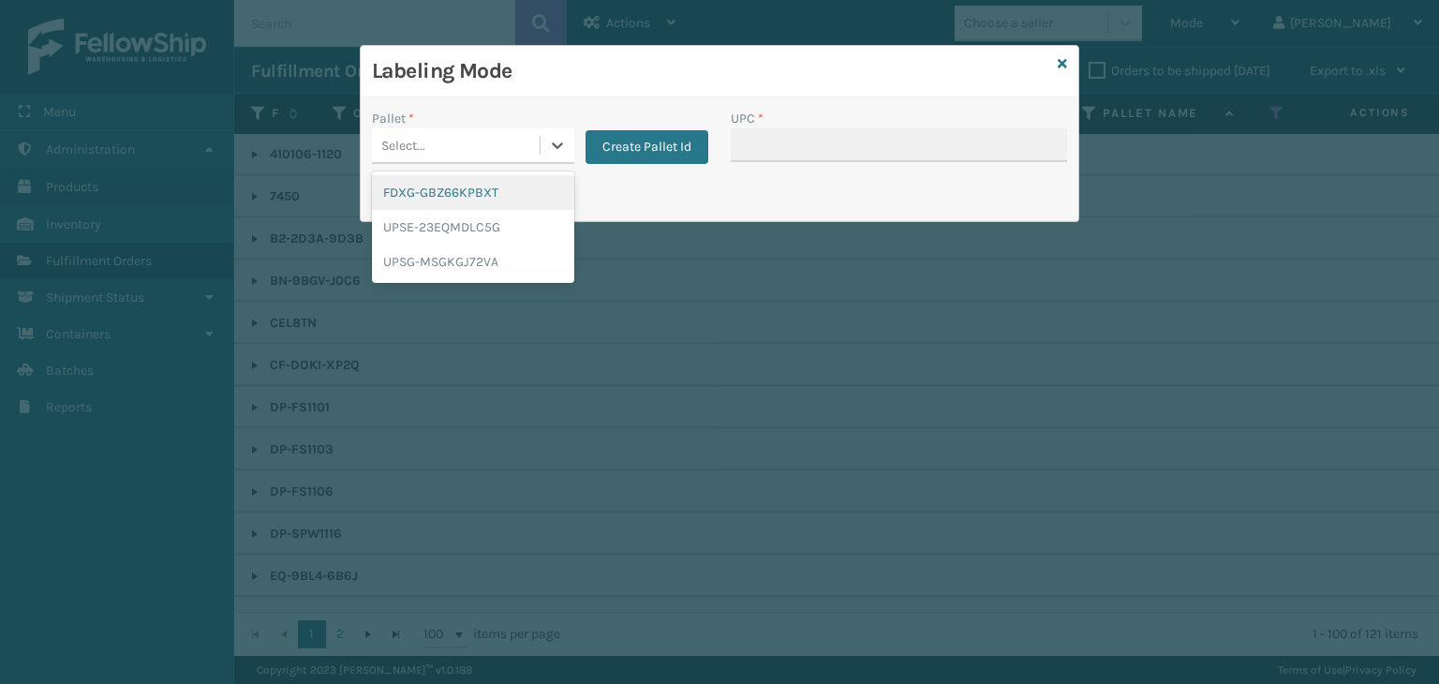
click at [494, 143] on div "Select..." at bounding box center [456, 145] width 168 height 31
click at [501, 192] on div "FDXG-GBZ66KPBXT" at bounding box center [473, 192] width 202 height 35
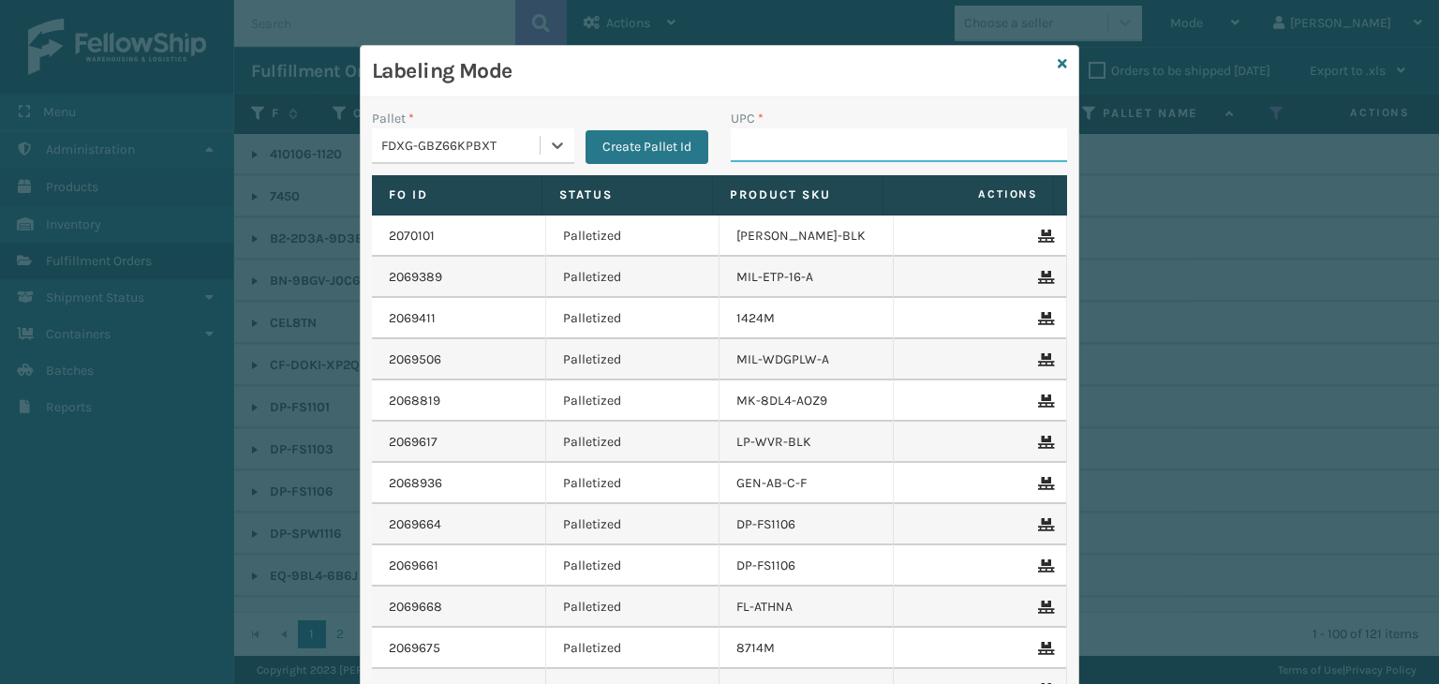
click at [785, 143] on input "UPC *" at bounding box center [899, 145] width 336 height 34
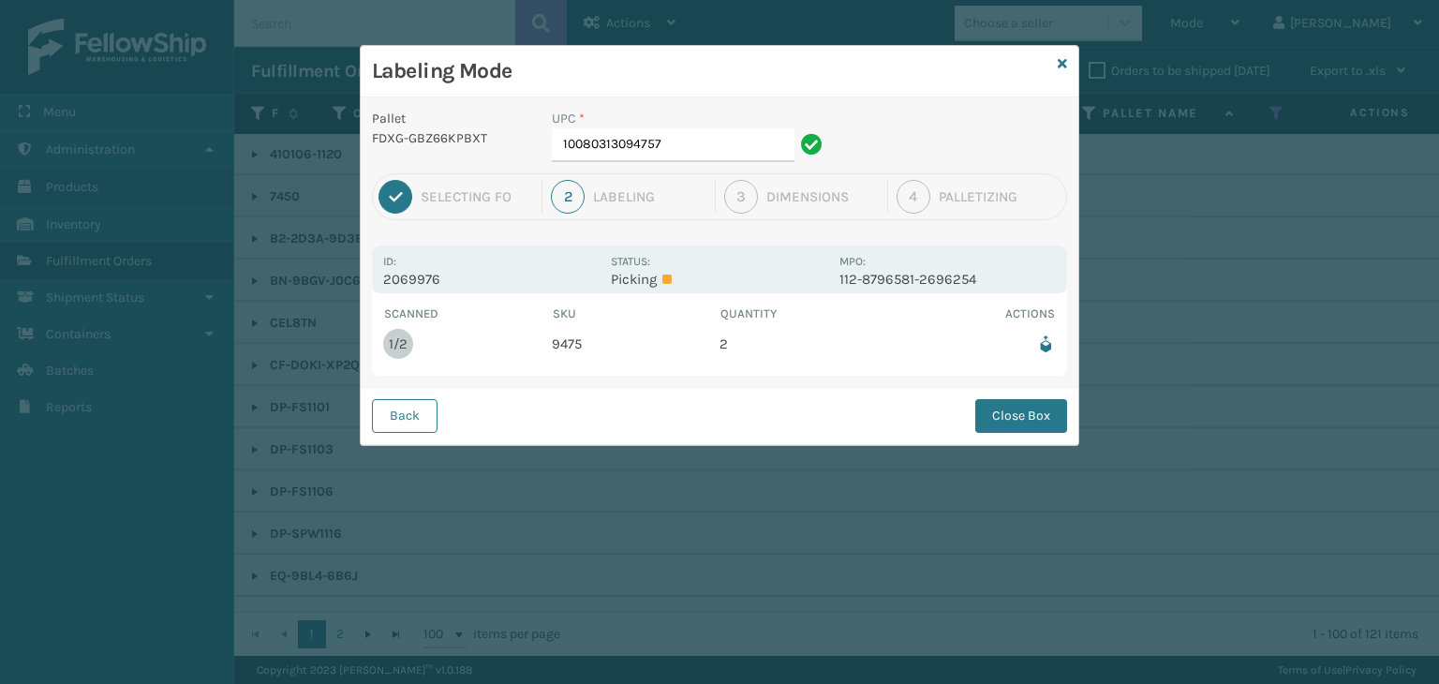
click at [696, 166] on div "UPC * 10080313094757" at bounding box center [690, 141] width 299 height 65
click at [701, 150] on input "10080313094757" at bounding box center [673, 145] width 243 height 34
click at [1003, 426] on button "Close Box" at bounding box center [1021, 416] width 92 height 34
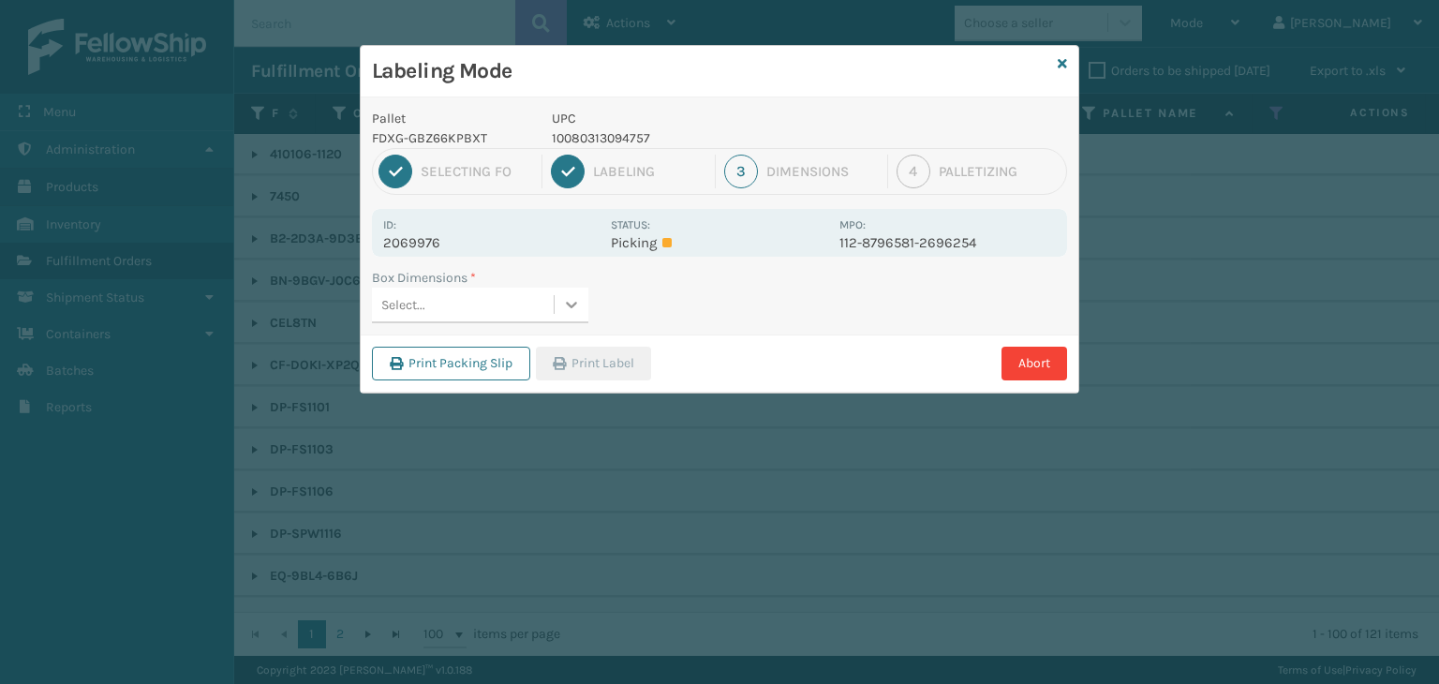
click at [558, 303] on div at bounding box center [572, 305] width 34 height 34
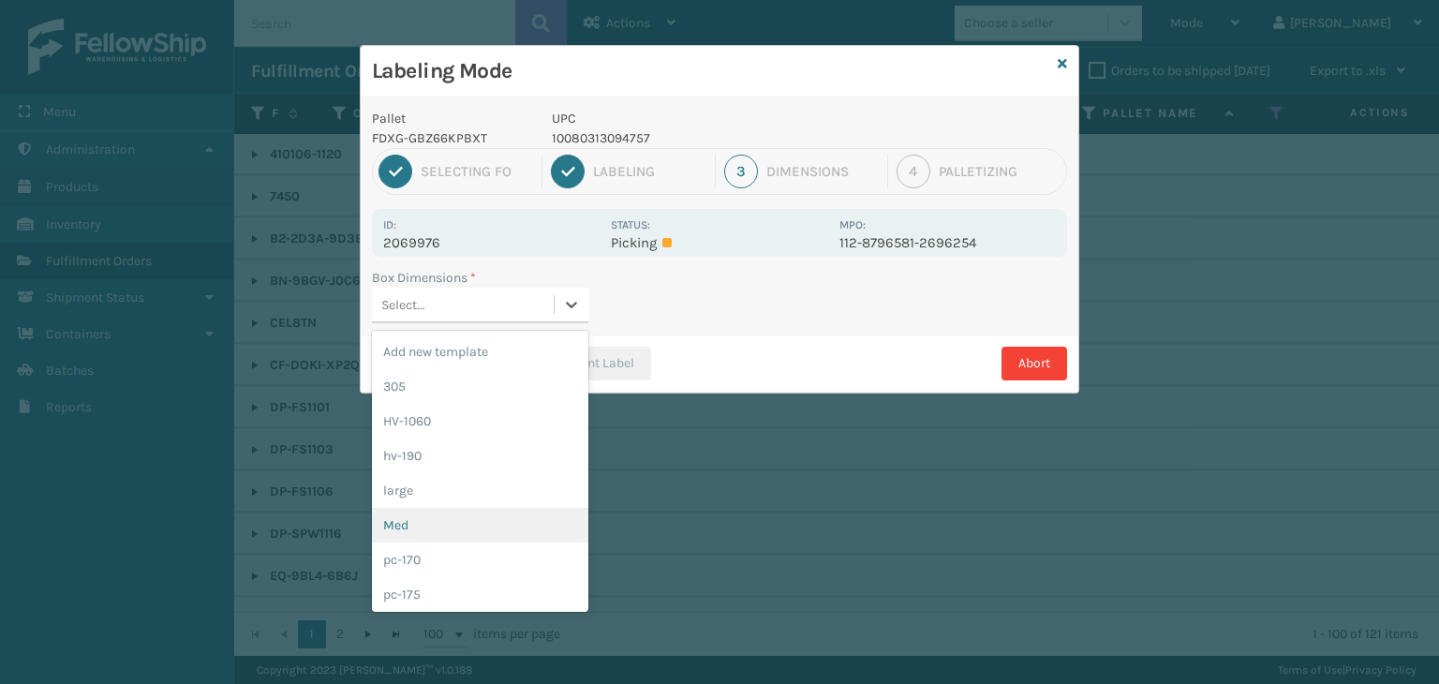
click at [450, 514] on div "Med" at bounding box center [480, 525] width 216 height 35
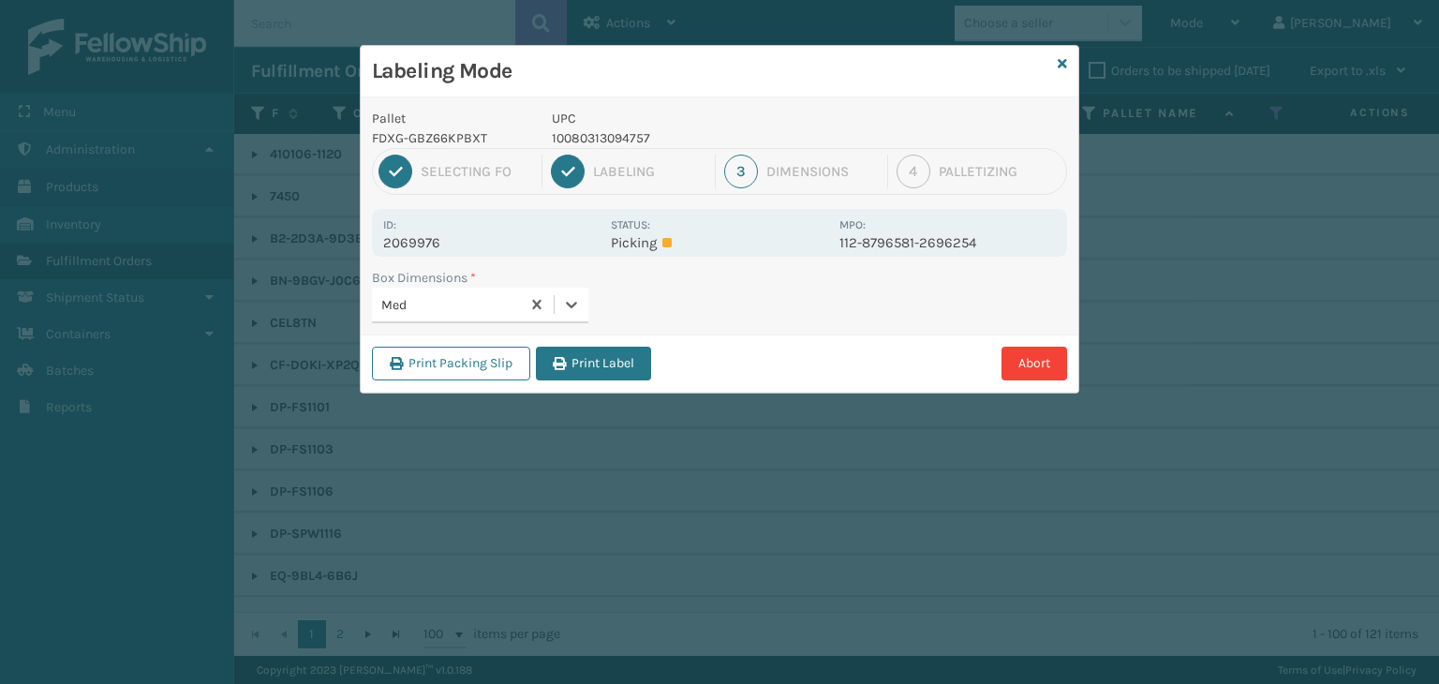
click at [607, 364] on button "Print Label" at bounding box center [593, 364] width 115 height 34
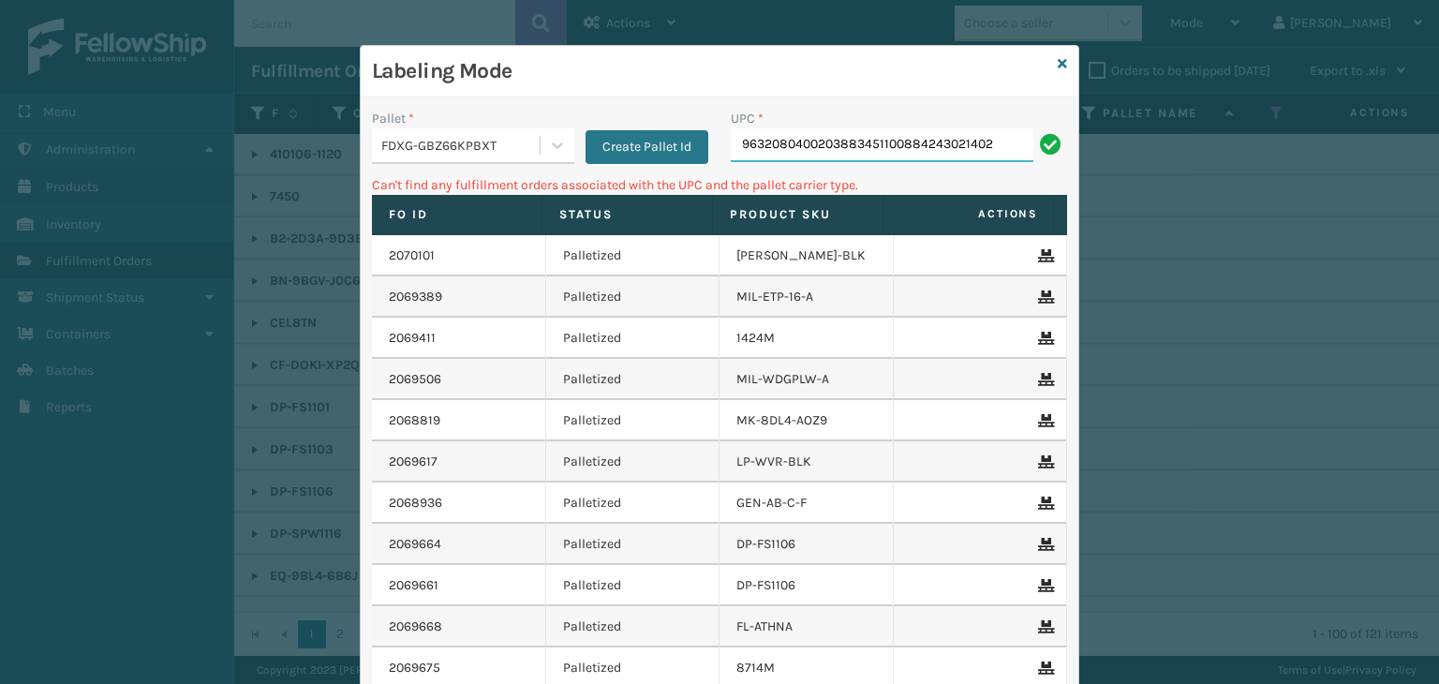
drag, startPoint x: 988, startPoint y: 152, endPoint x: 237, endPoint y: 146, distance: 750.5
click at [244, 143] on div "Labeling Mode Pallet * FDXG-GBZ66KPBXT Create Pallet Id UPC * 96320804002038834…" at bounding box center [719, 342] width 1439 height 684
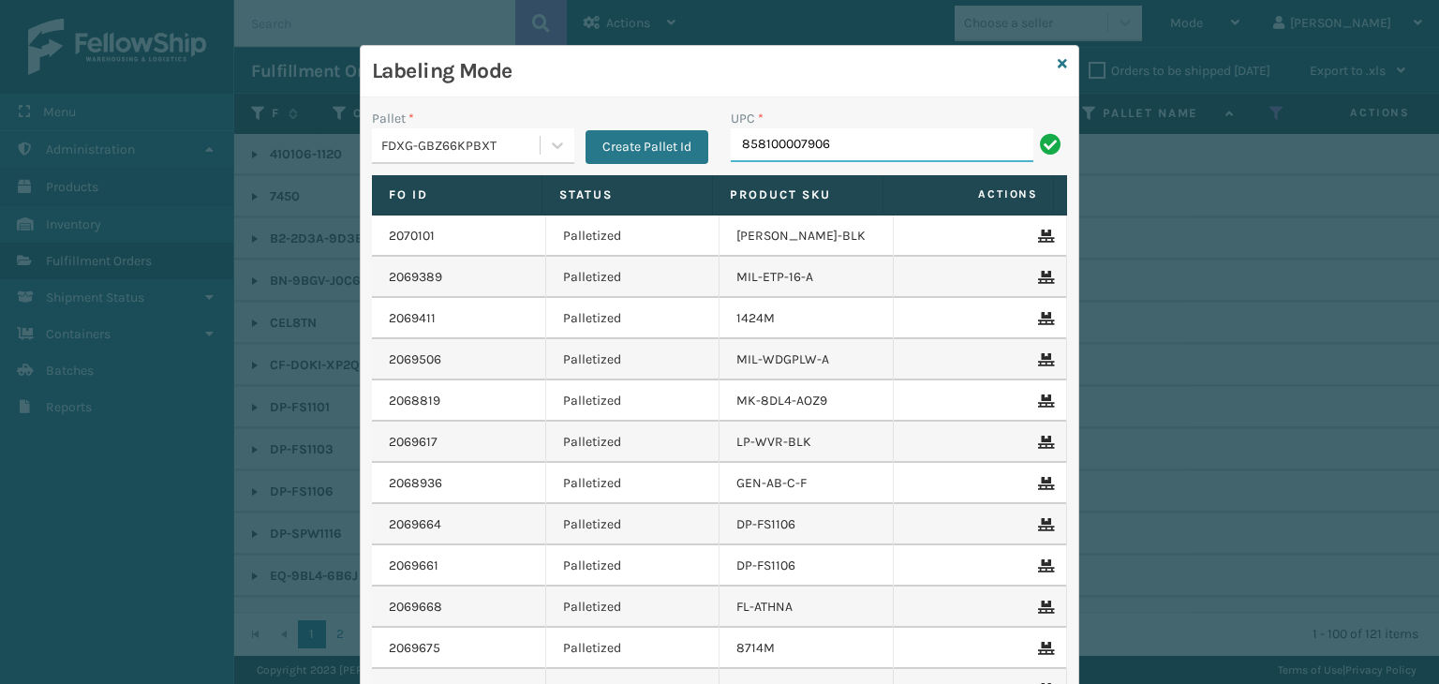
type input "858100007906"
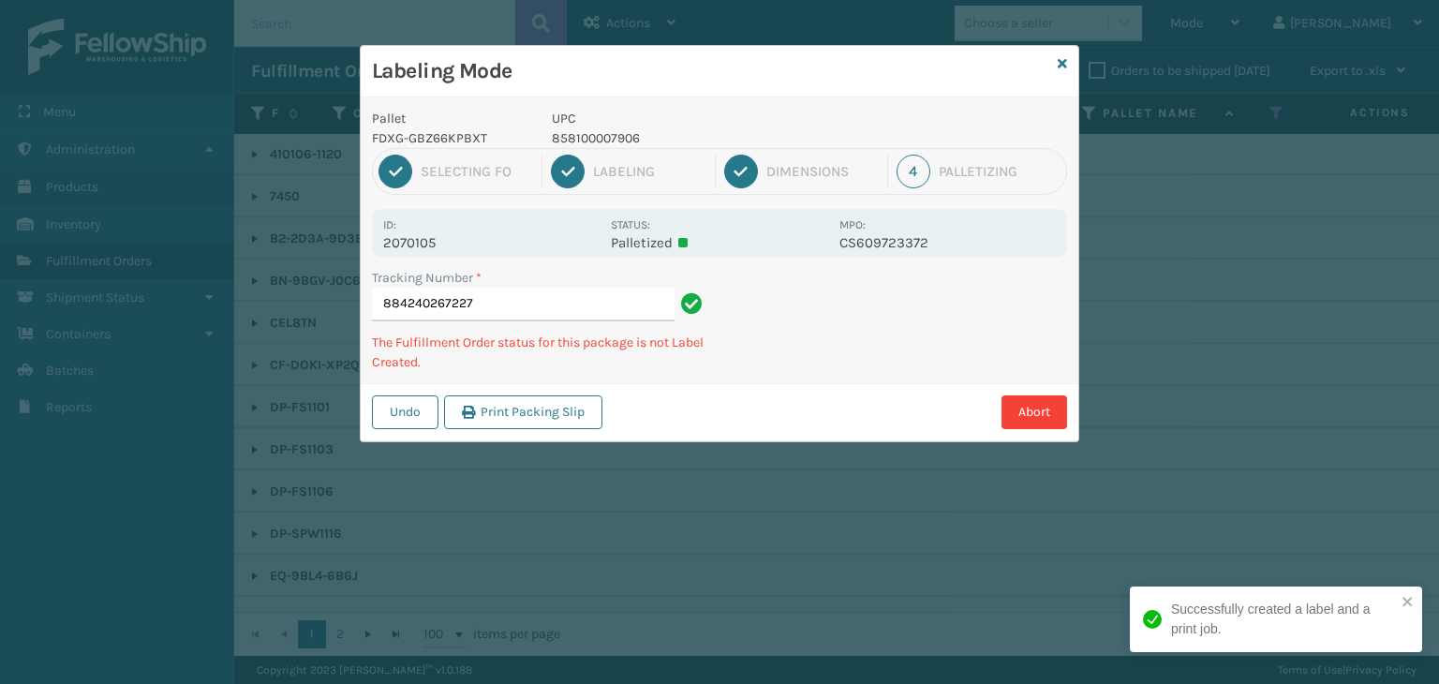
click at [621, 128] on p "858100007906" at bounding box center [690, 138] width 276 height 20
copy p "858100007906"
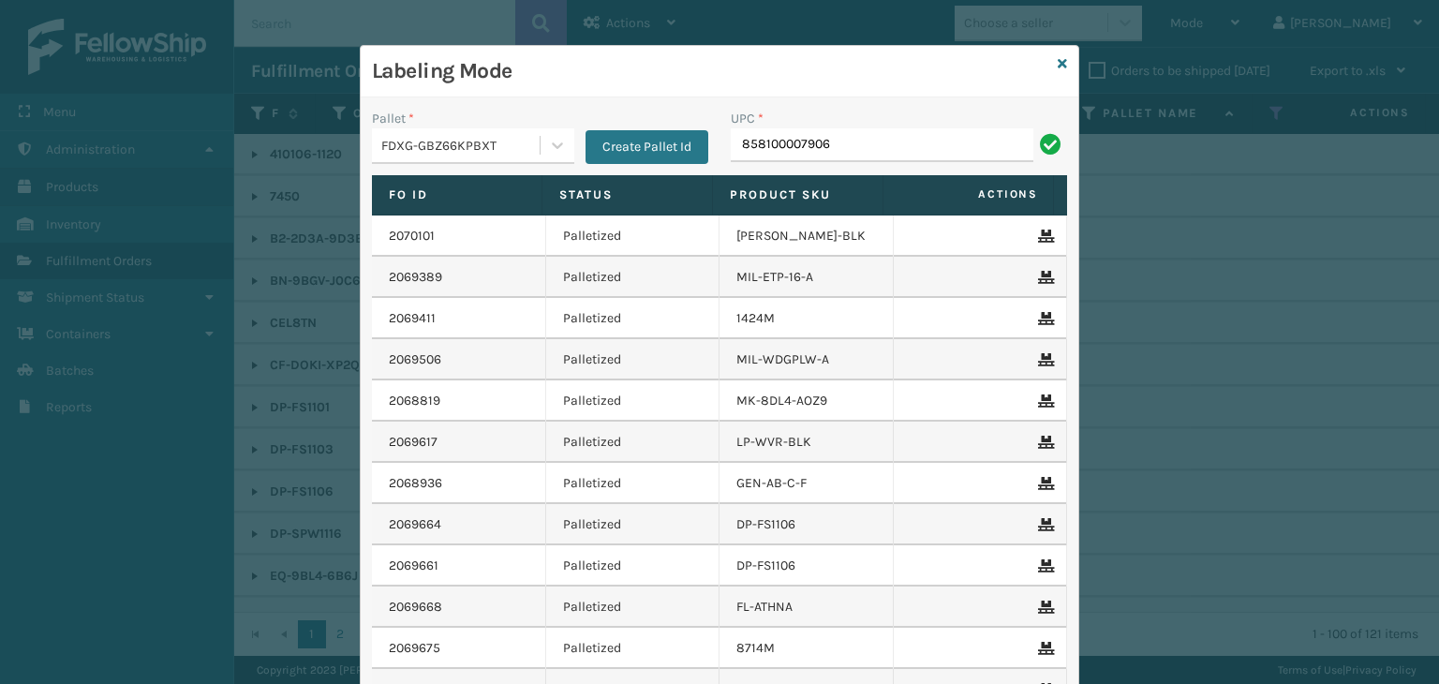
type input "858100007906"
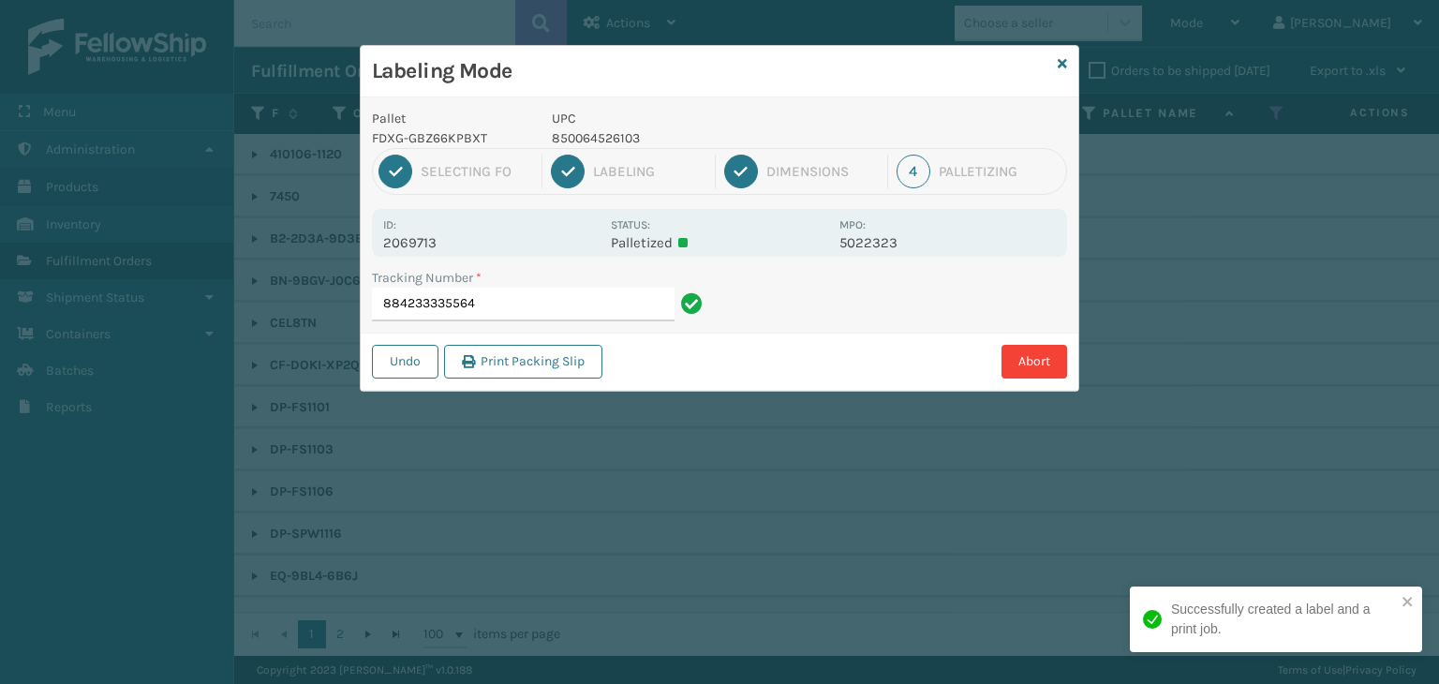
click at [600, 133] on p "850064526103" at bounding box center [690, 138] width 276 height 20
copy p "850064526103"
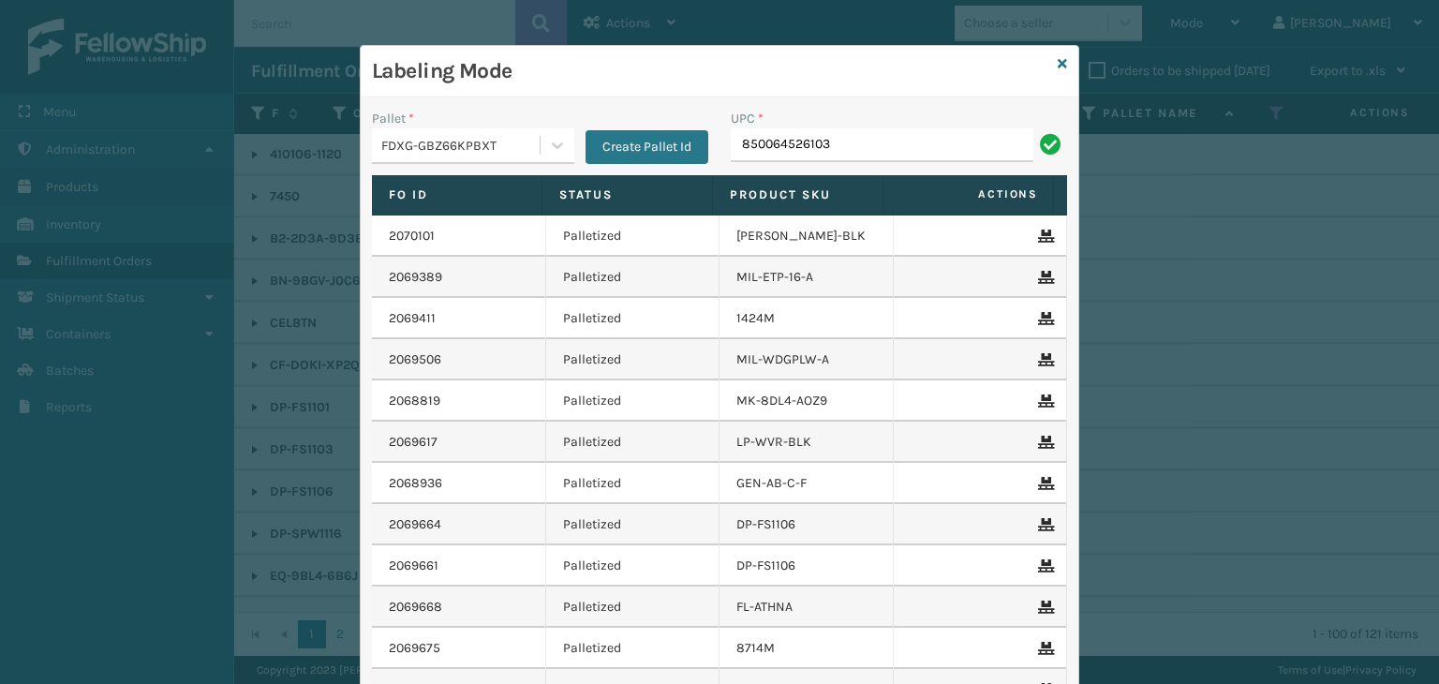
type input "850064526103"
type input "840985126"
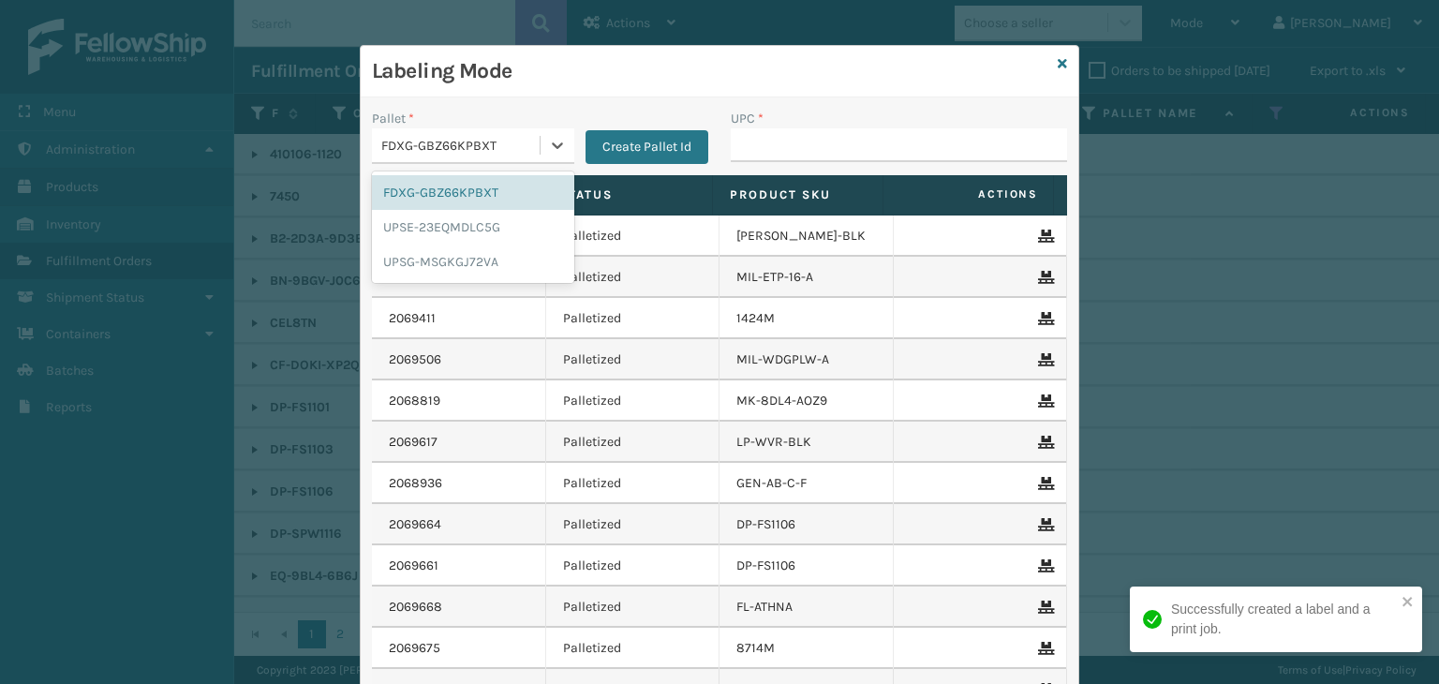
click at [519, 144] on div "FDXG-GBZ66KPBXT" at bounding box center [461, 146] width 160 height 20
click at [484, 264] on div "UPSG-MSGKGJ72VA" at bounding box center [473, 262] width 202 height 35
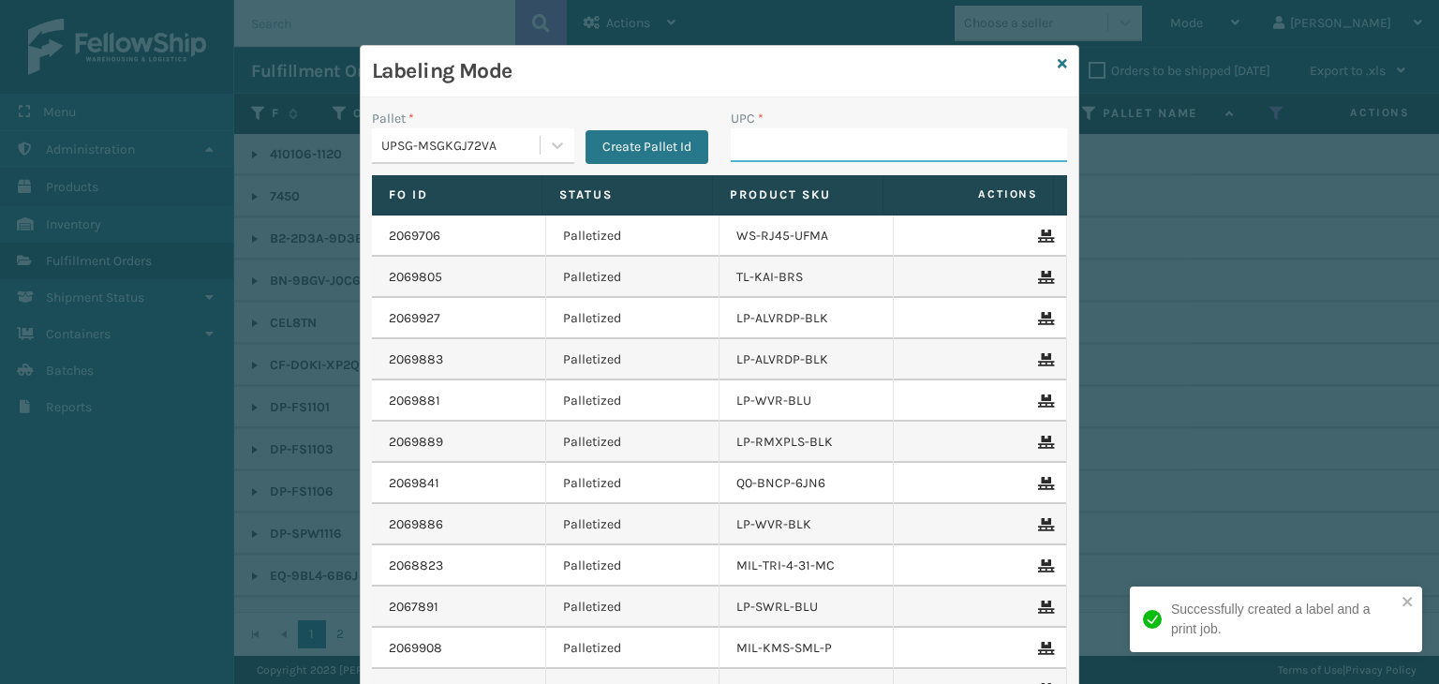
drag, startPoint x: 753, startPoint y: 158, endPoint x: 739, endPoint y: 161, distance: 14.3
click at [753, 158] on input "UPC *" at bounding box center [899, 145] width 336 height 34
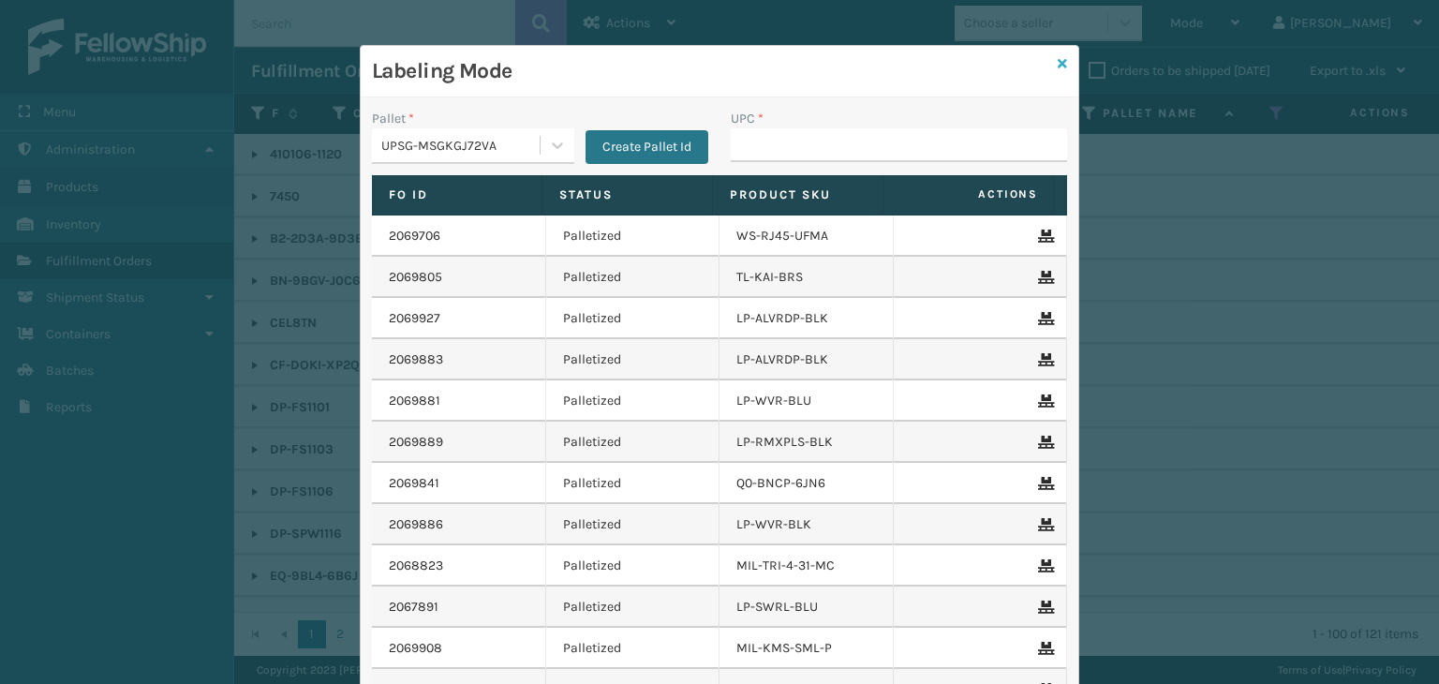
click at [1058, 67] on icon at bounding box center [1062, 63] width 9 height 13
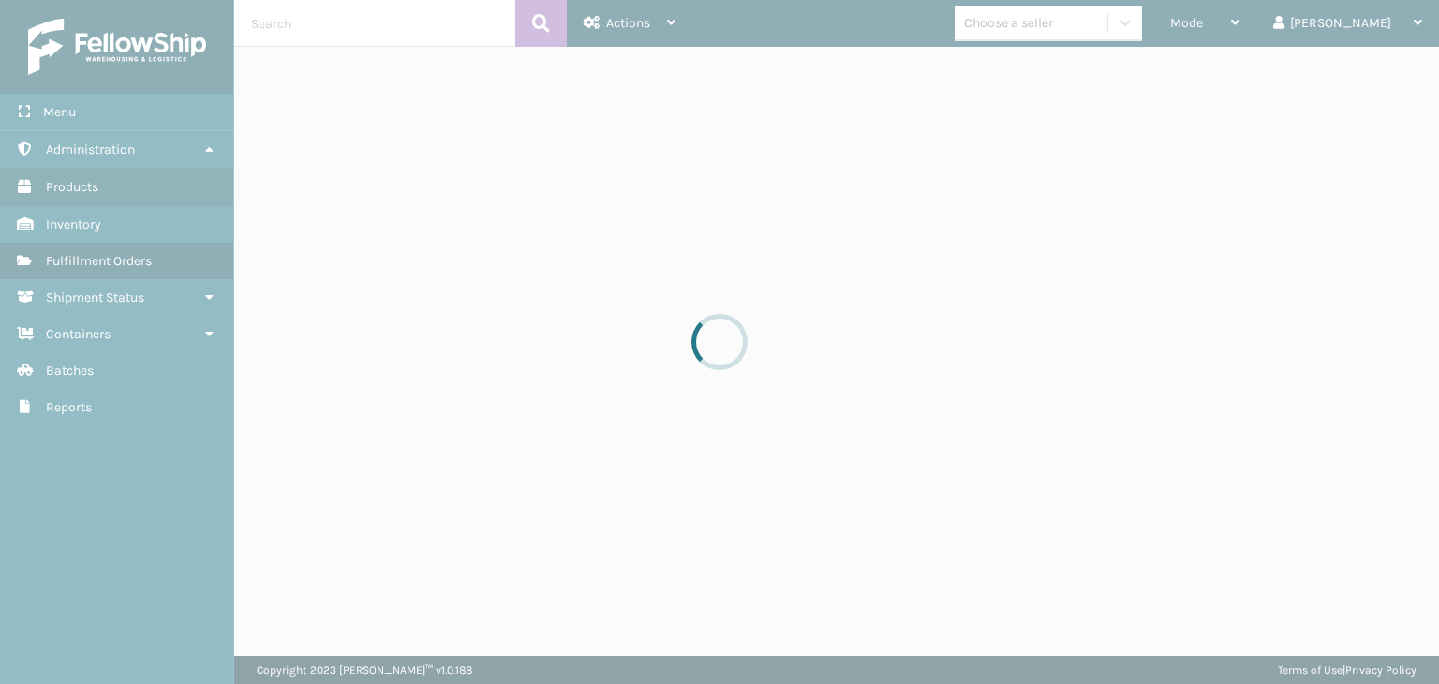
click at [1064, 23] on div at bounding box center [719, 342] width 1439 height 684
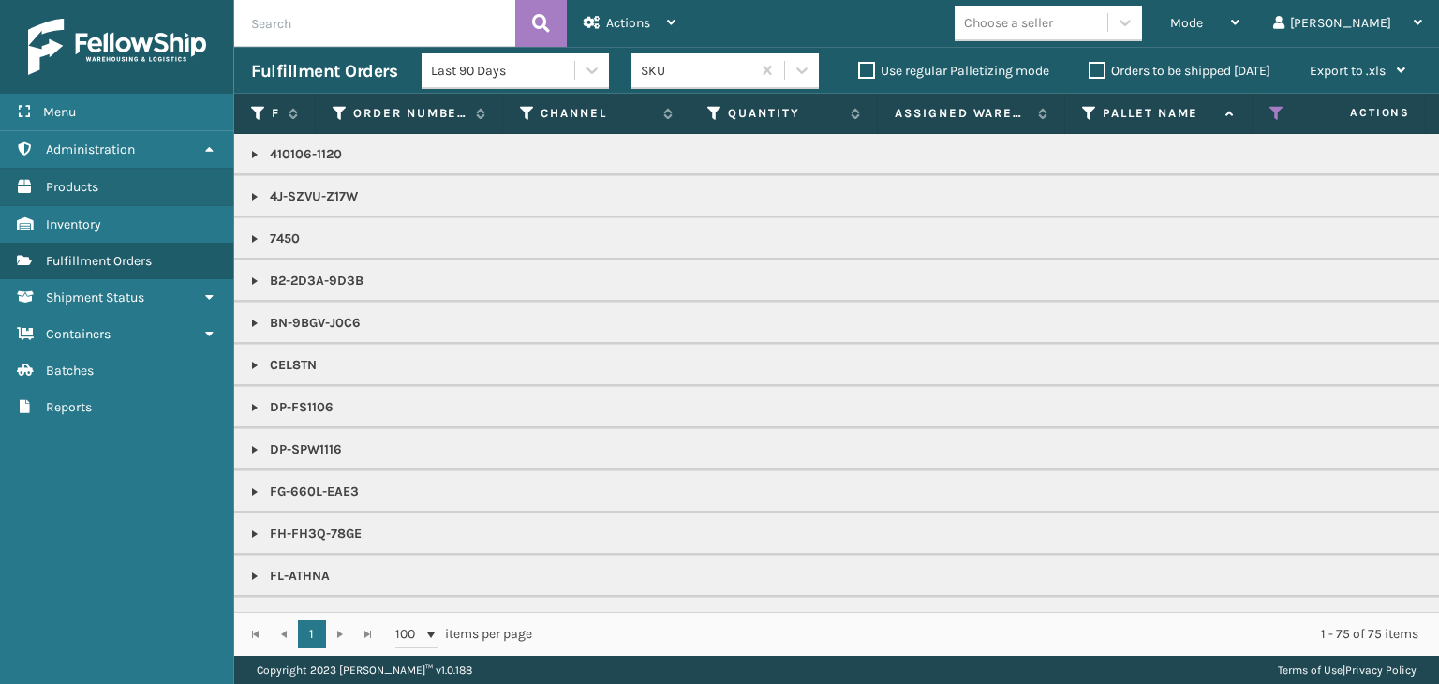
drag, startPoint x: 1064, startPoint y: 23, endPoint x: 1049, endPoint y: 44, distance: 25.5
click at [1053, 24] on div "Choose a seller" at bounding box center [1008, 23] width 89 height 20
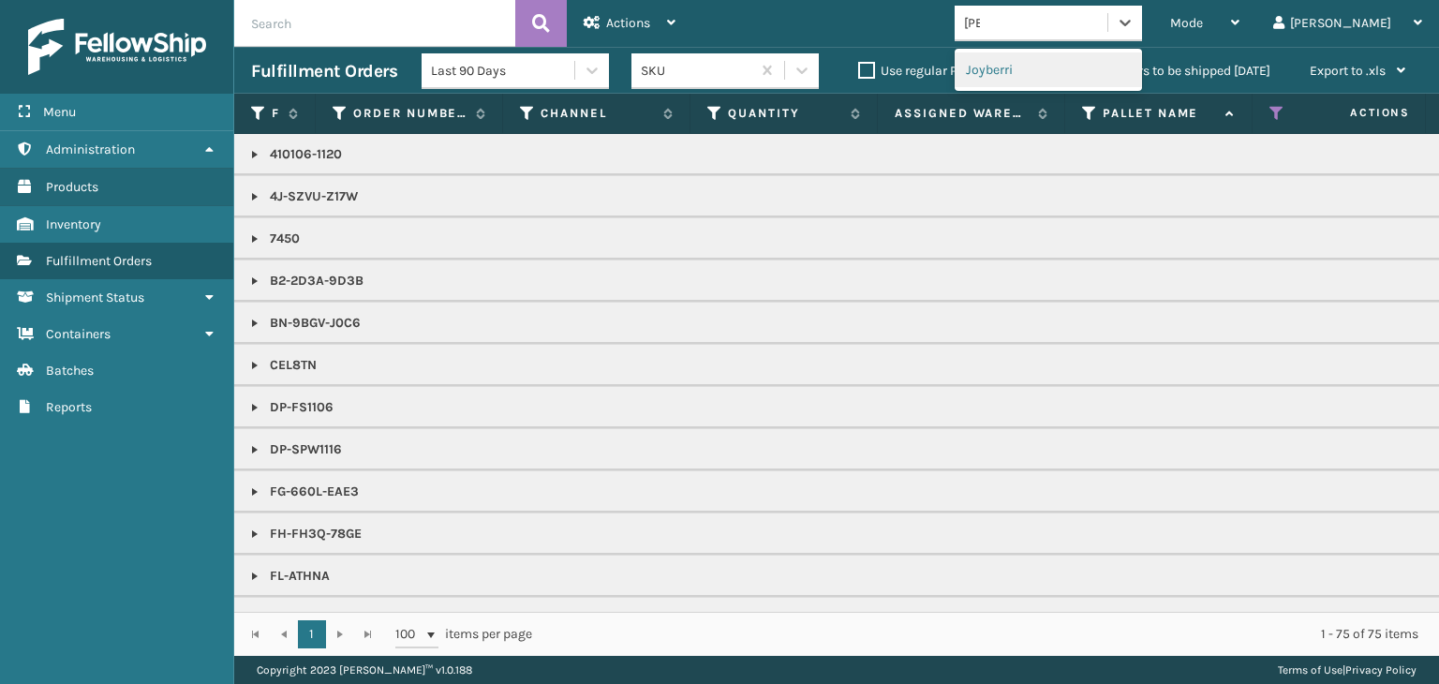
type input "JOY"
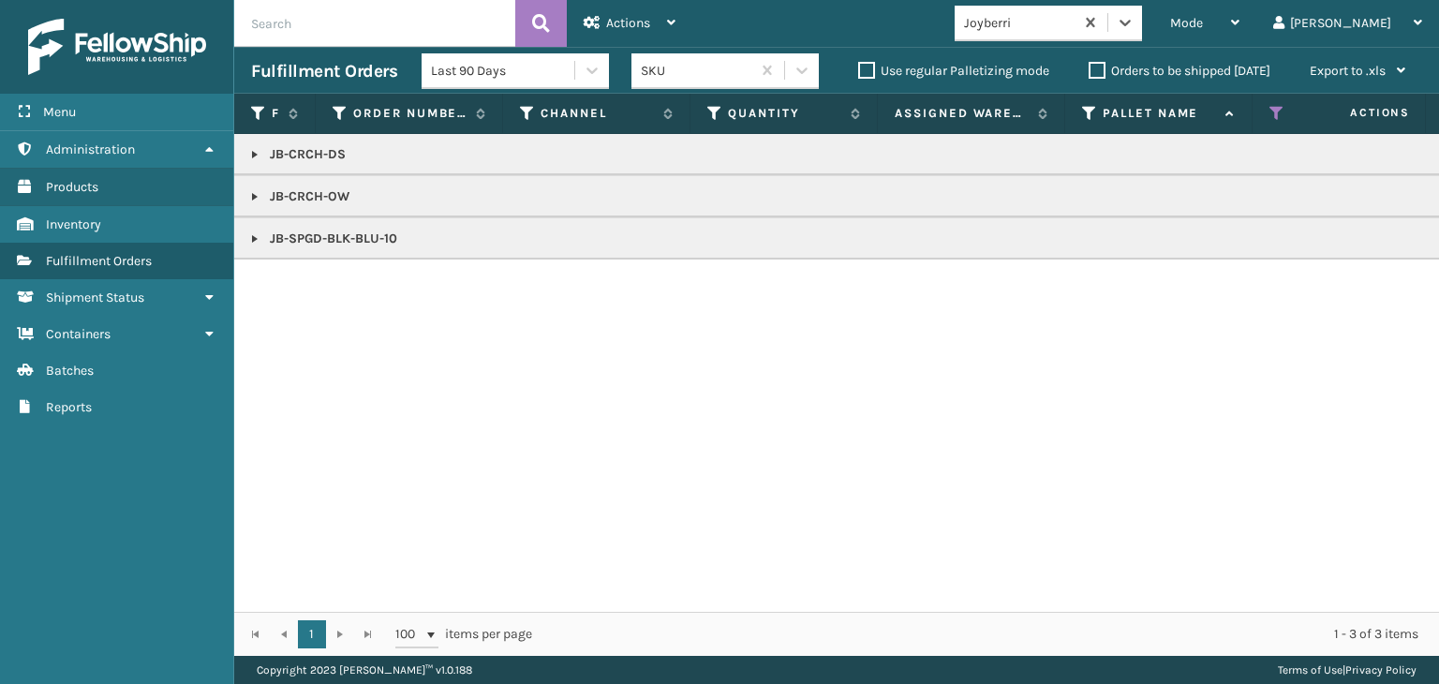
click at [259, 237] on link at bounding box center [254, 238] width 15 height 15
click at [296, 288] on link "2069855" at bounding box center [307, 289] width 53 height 19
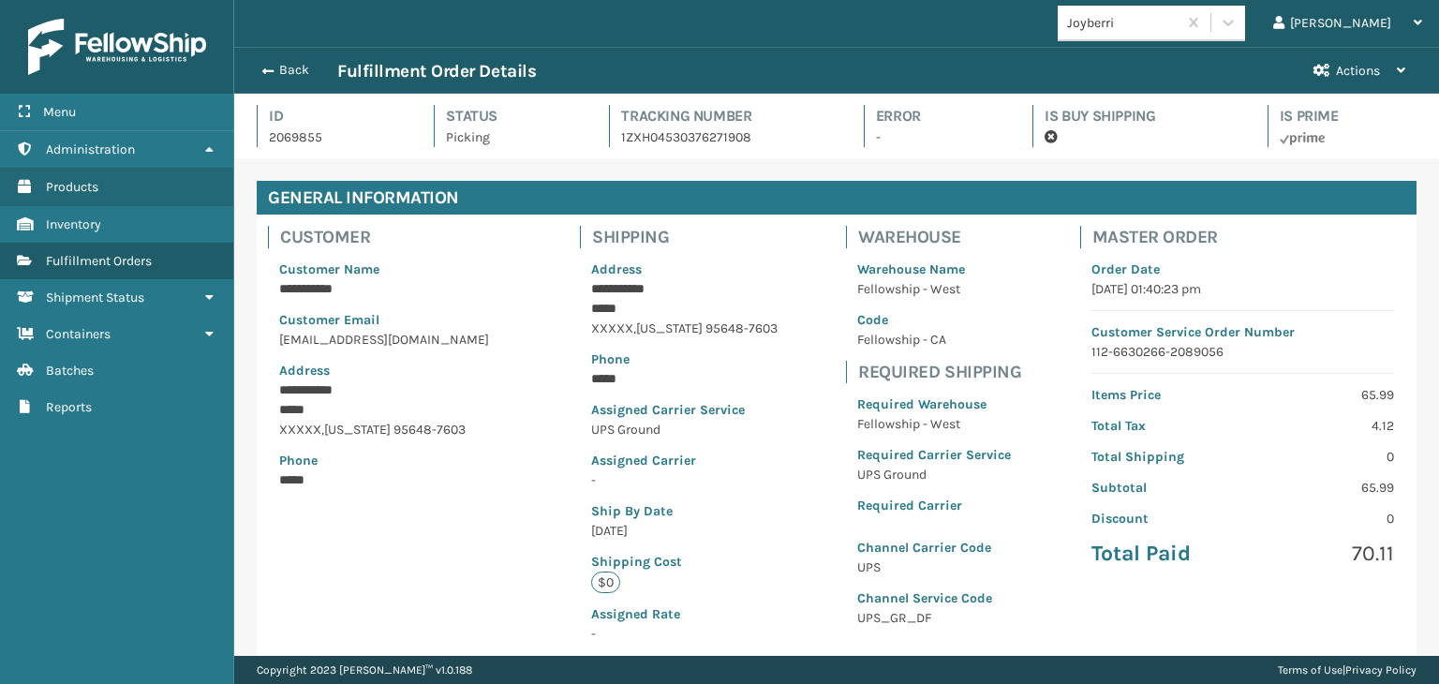
scroll to position [420, 0]
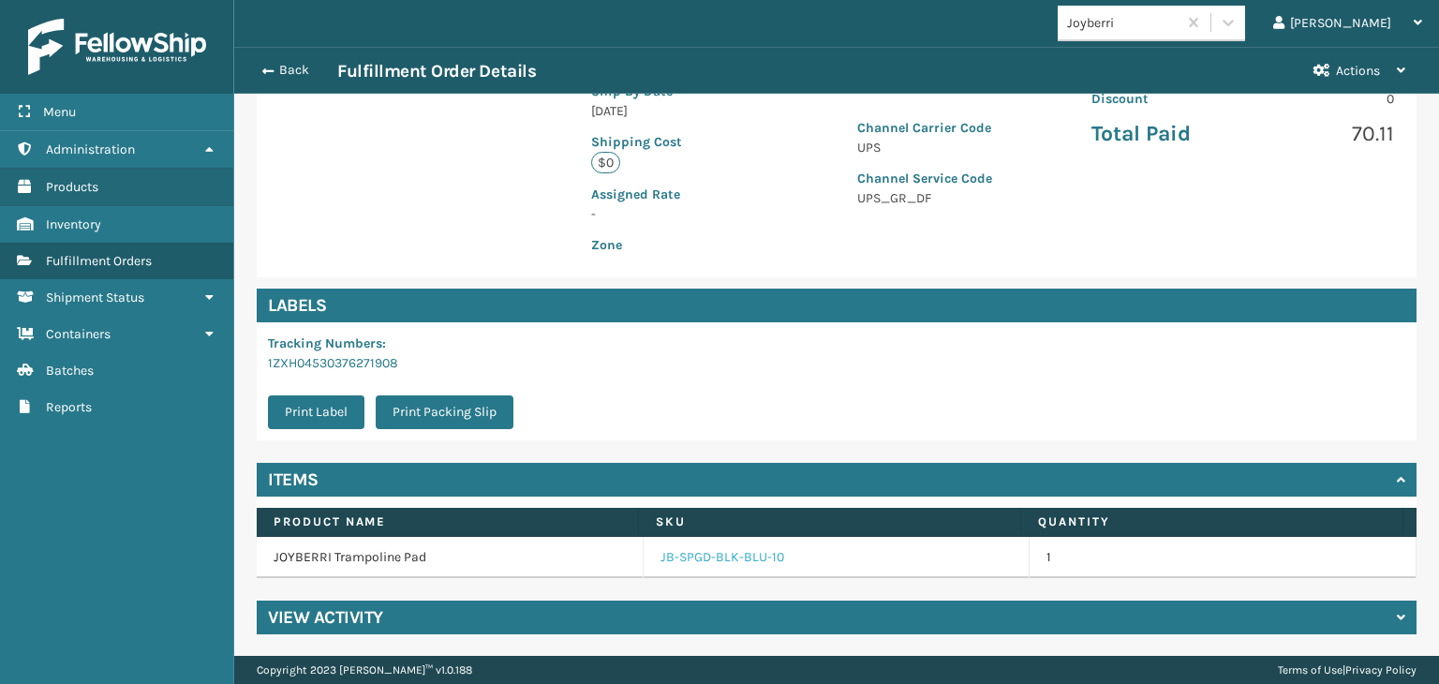
click at [691, 557] on link "JB-SPGD-BLK-BLU-10" at bounding box center [723, 557] width 124 height 19
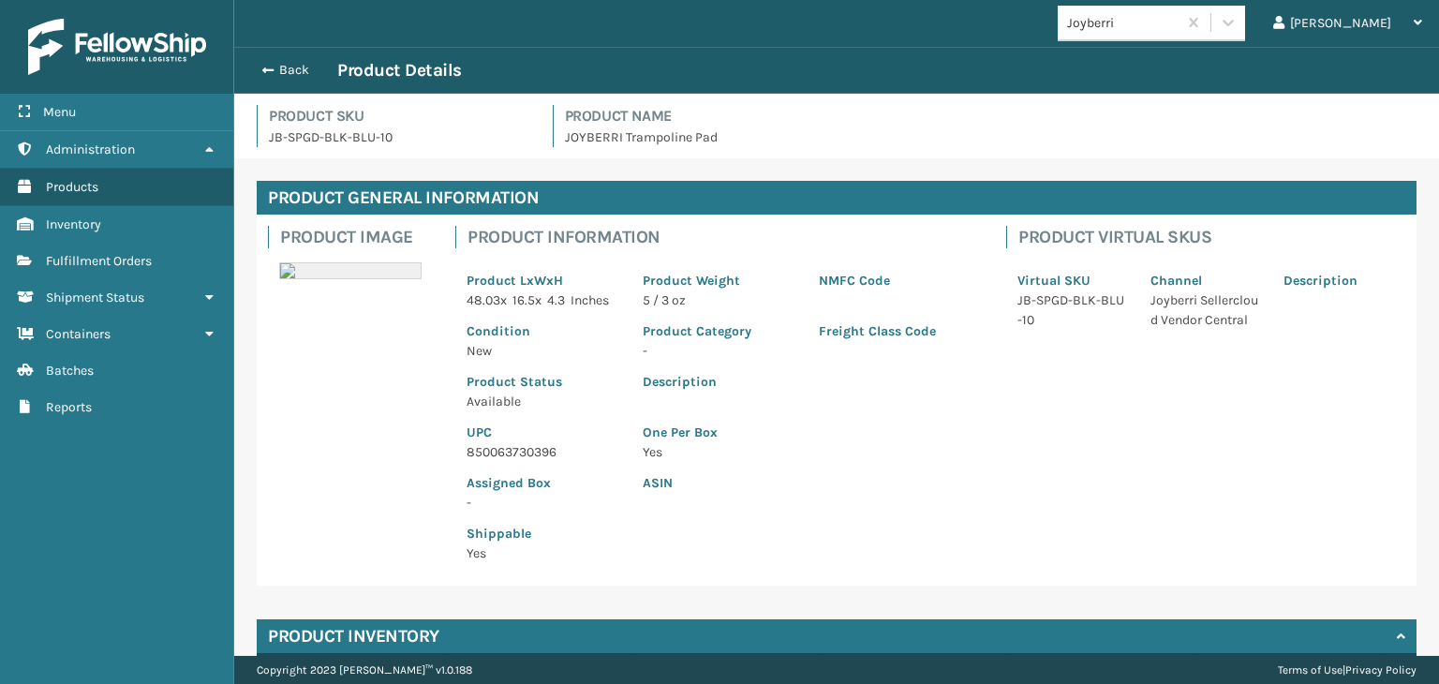
click at [487, 449] on p "850063730396" at bounding box center [544, 452] width 154 height 20
copy p "850063730396"
click at [290, 60] on div "Back Product Details" at bounding box center [836, 70] width 1171 height 22
click at [293, 72] on button "Back" at bounding box center [294, 70] width 86 height 17
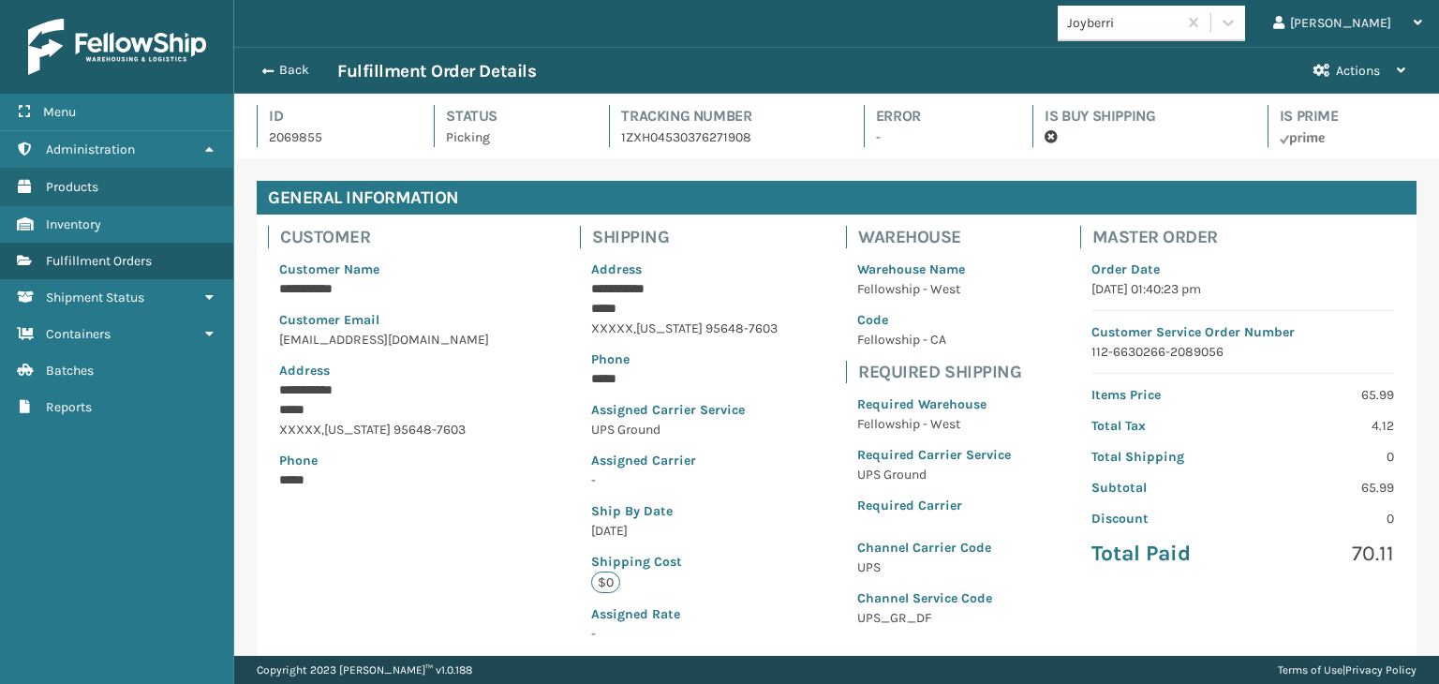
click at [292, 70] on button "Back" at bounding box center [294, 70] width 86 height 17
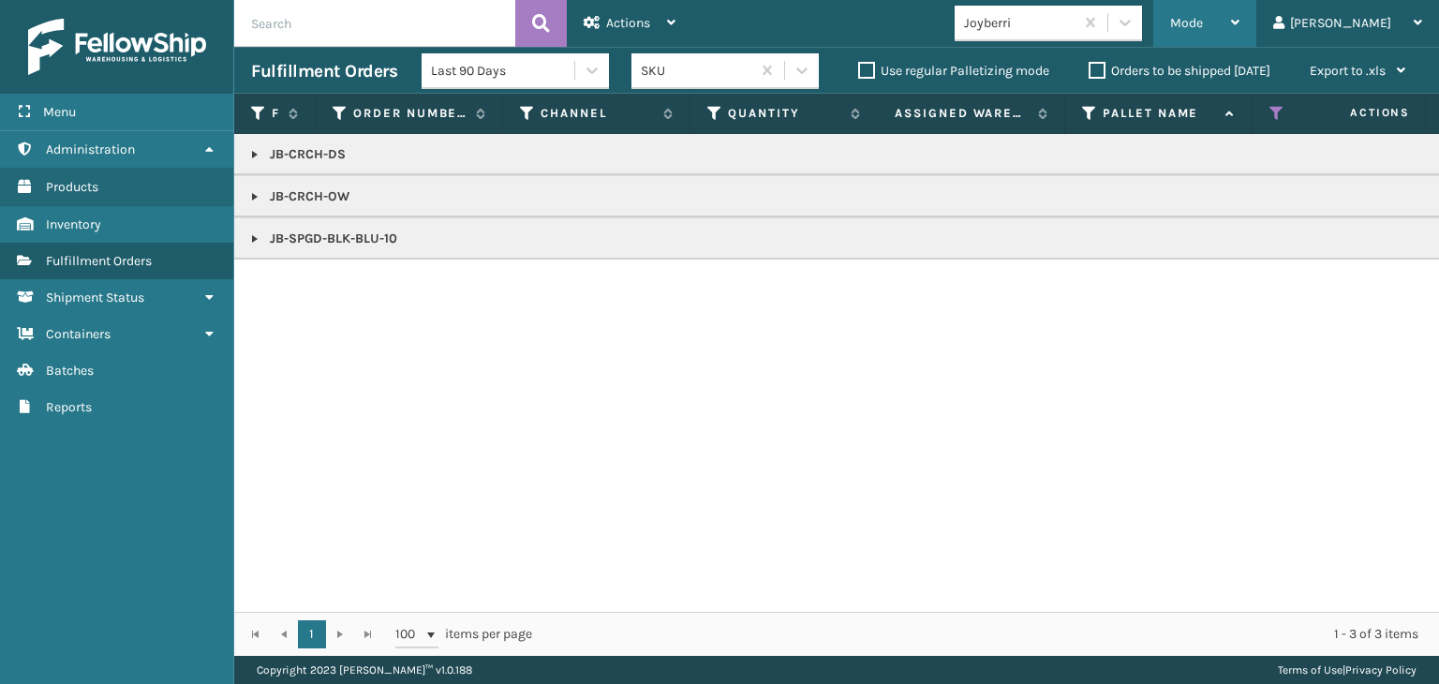
click at [1240, 25] on div "Mode" at bounding box center [1204, 23] width 69 height 47
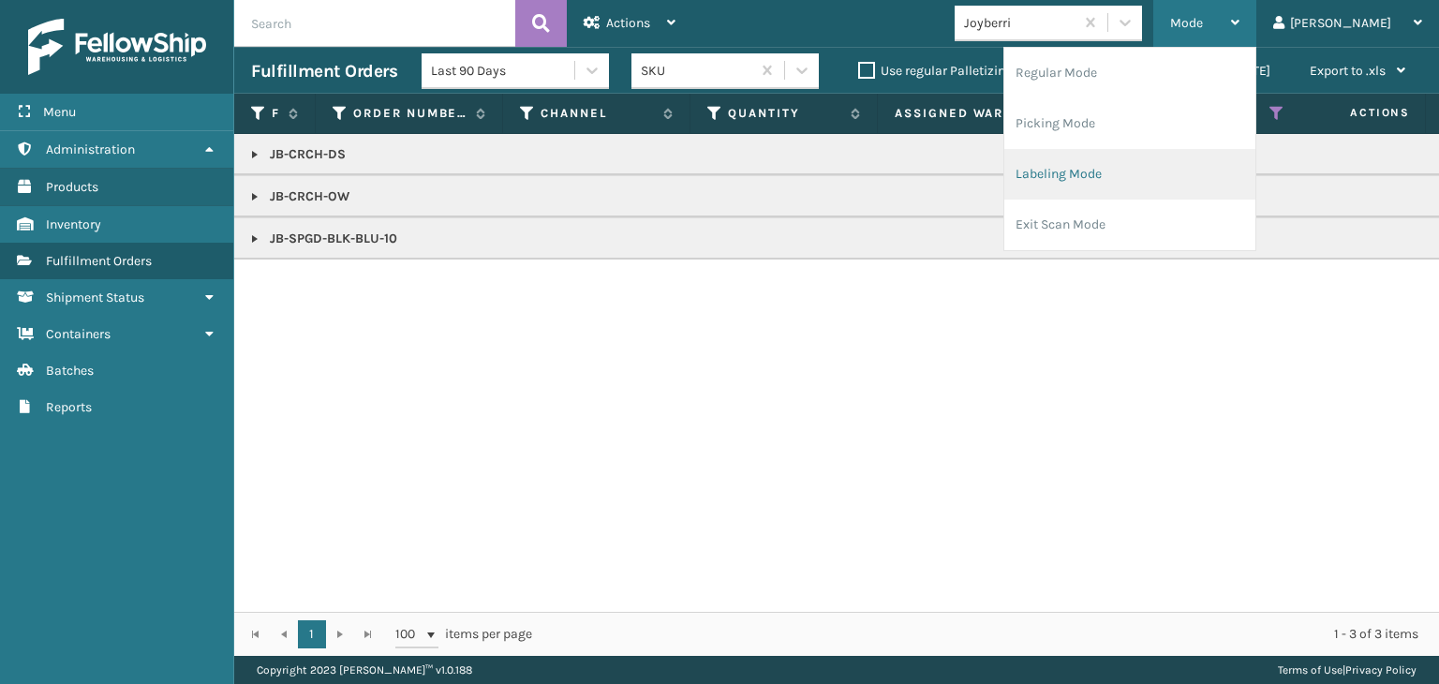
click at [1192, 171] on li "Labeling Mode" at bounding box center [1129, 174] width 251 height 51
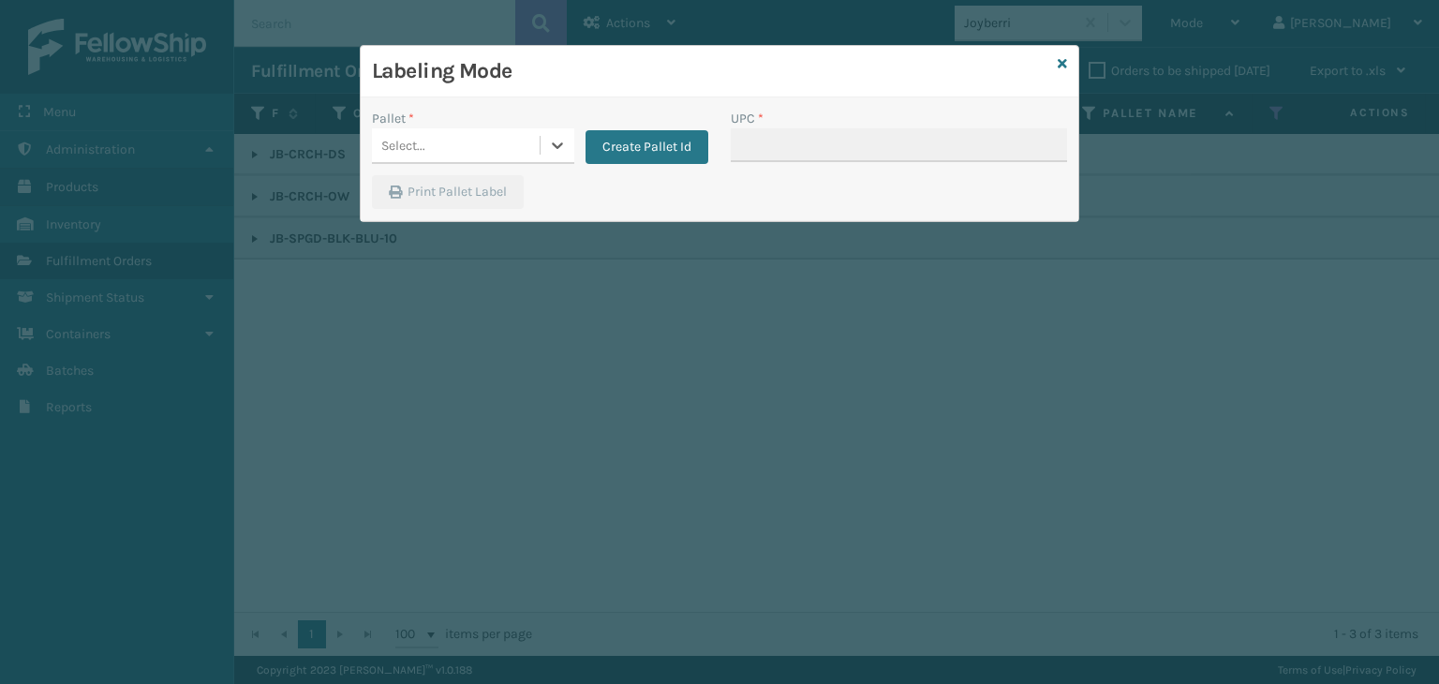
click at [442, 143] on div "Select..." at bounding box center [456, 145] width 168 height 31
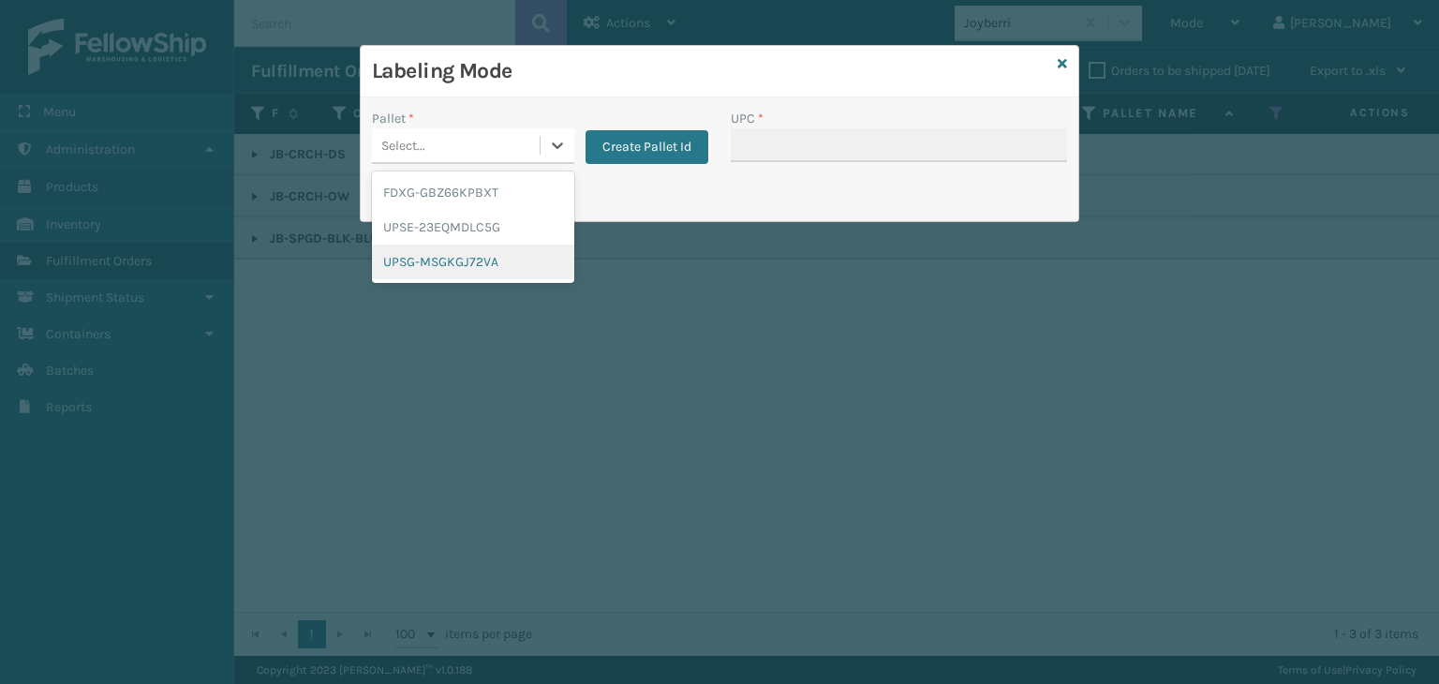
click at [451, 261] on div "UPSG-MSGKGJ72VA" at bounding box center [473, 262] width 202 height 35
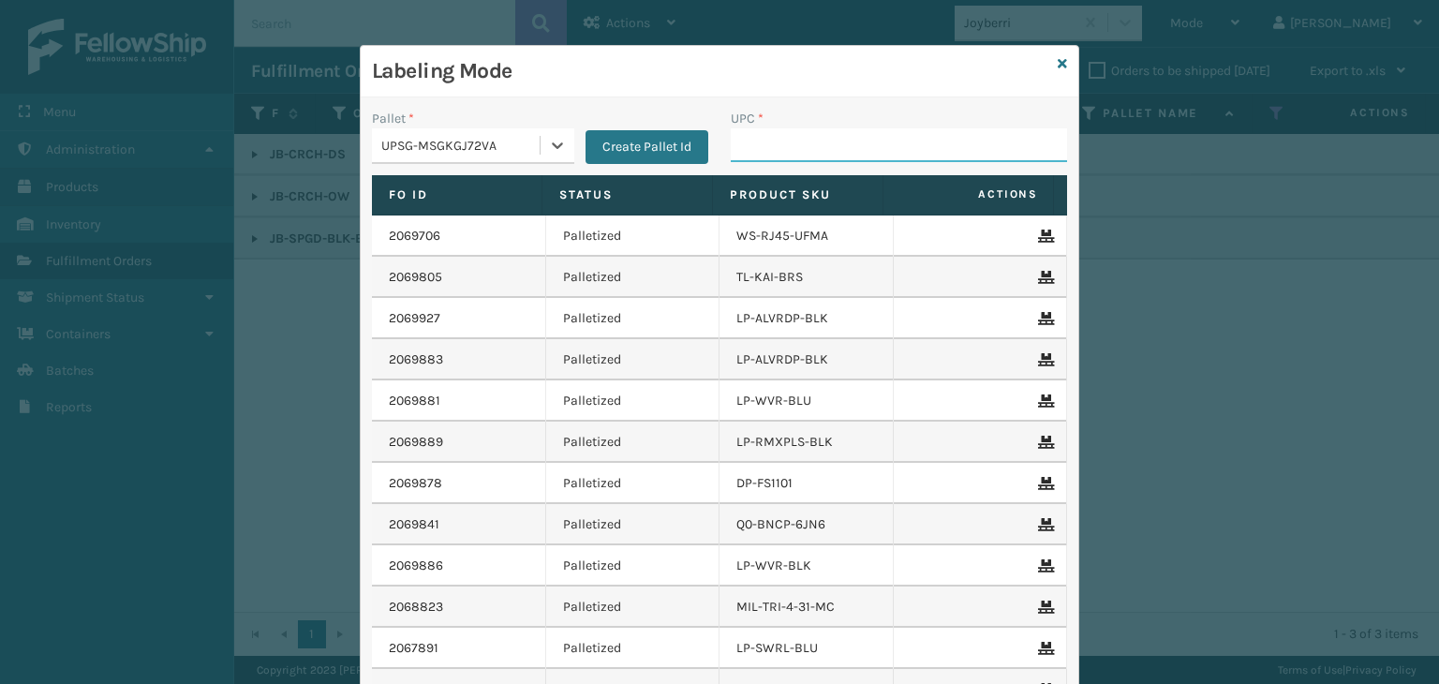
click at [807, 132] on input "UPC *" at bounding box center [899, 145] width 336 height 34
paste input "850063730396"
type input "850063730396"
click at [1058, 61] on icon at bounding box center [1062, 63] width 9 height 13
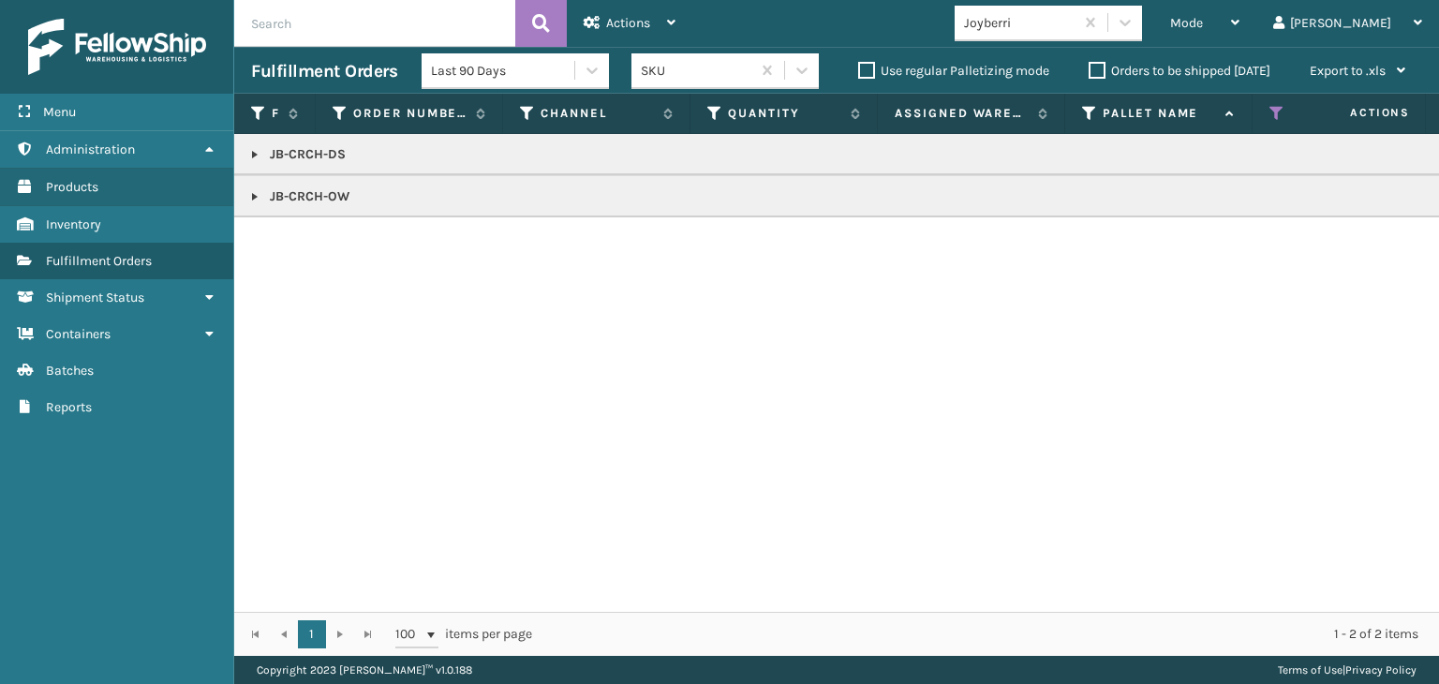
click at [1068, 20] on div "Joyberri" at bounding box center [1019, 23] width 111 height 20
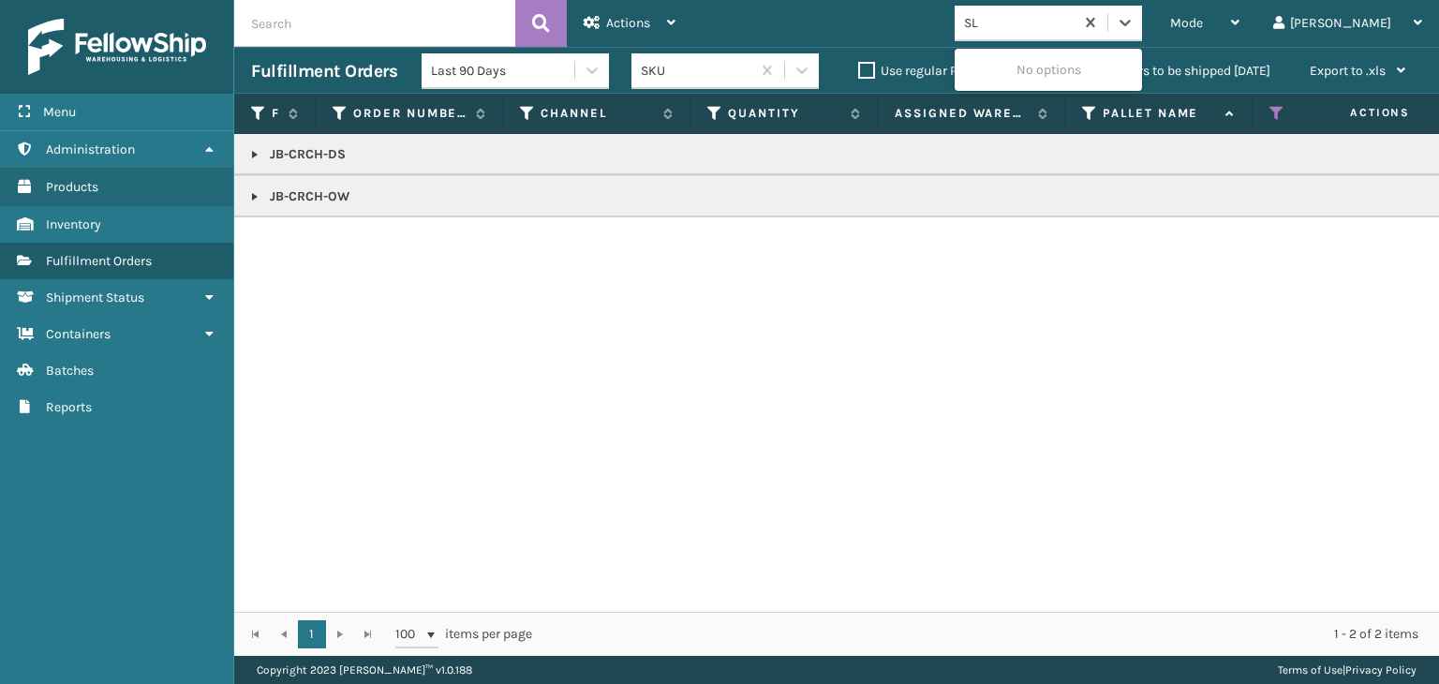
type input "SLE"
click at [1042, 74] on div "SleepGeekz" at bounding box center [1048, 69] width 187 height 35
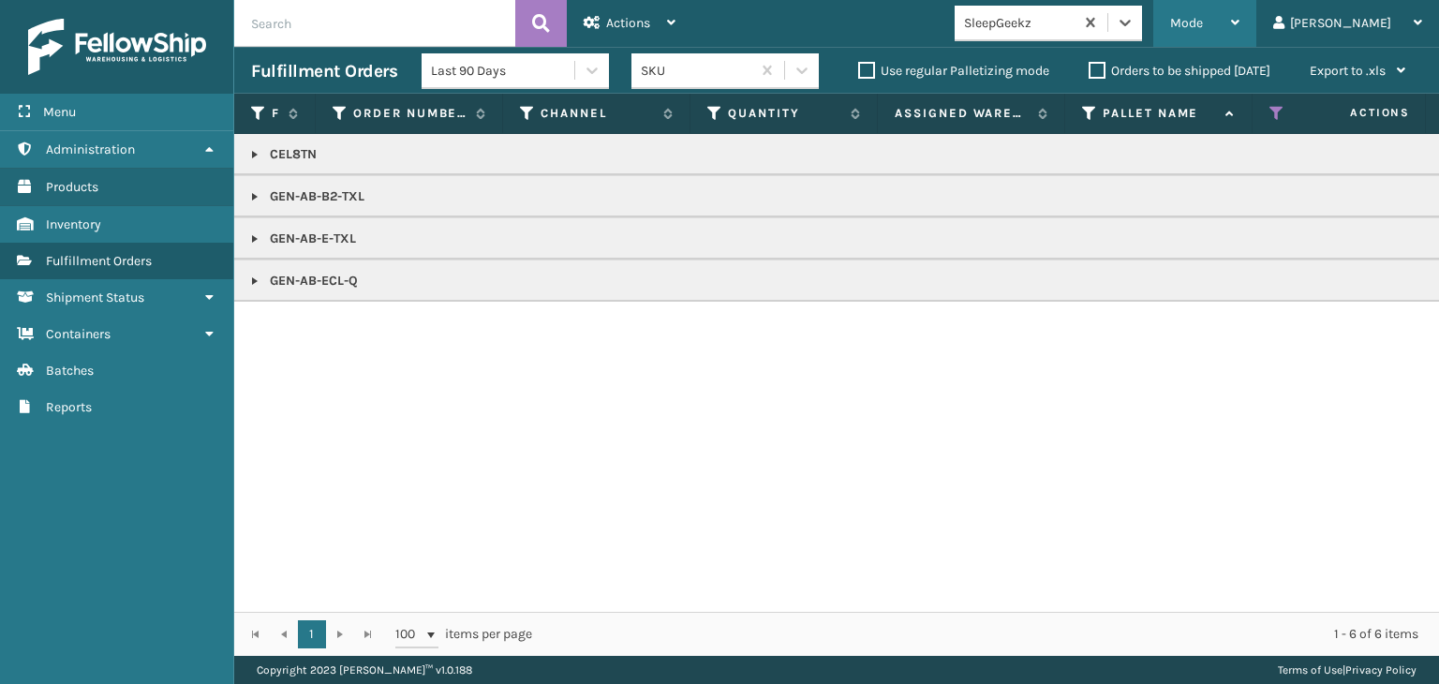
click at [1234, 22] on div "Mode Regular Mode Picking Mode Labeling Mode Exit Scan Mode" at bounding box center [1204, 23] width 103 height 47
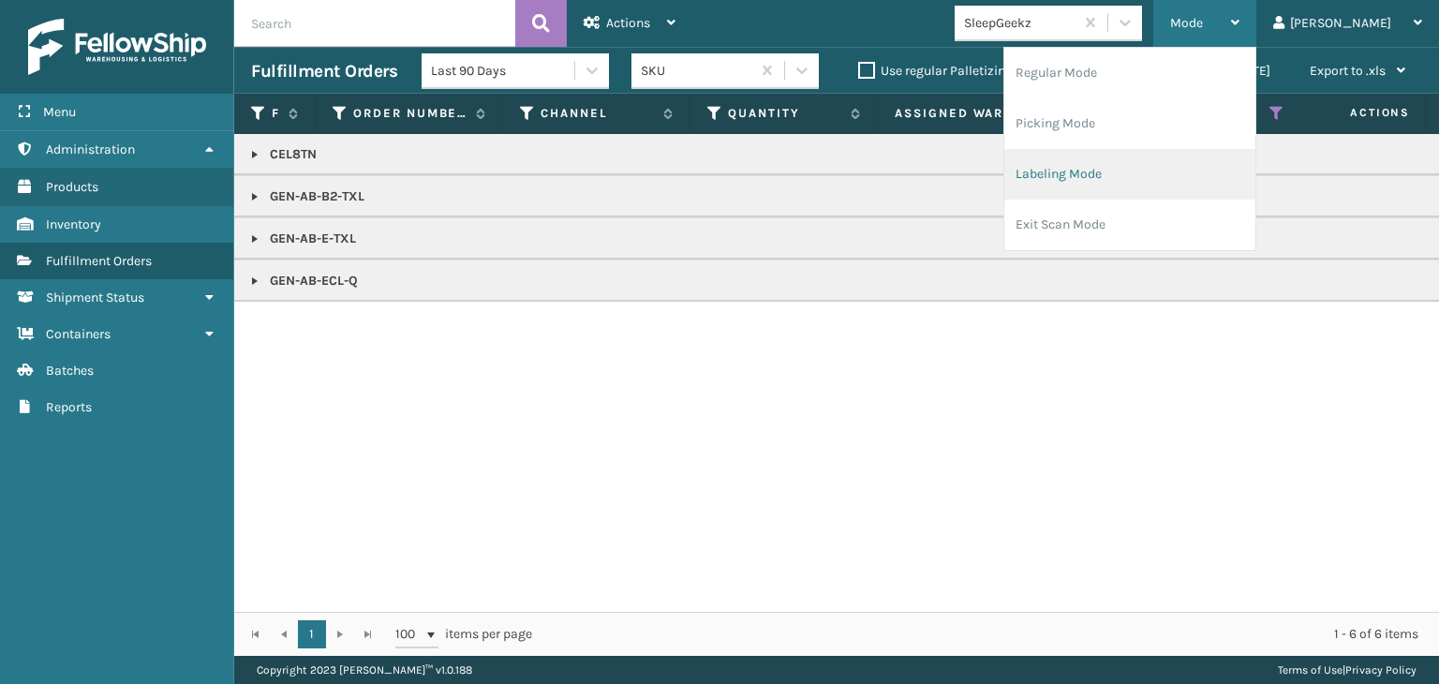
click at [1124, 178] on li "Labeling Mode" at bounding box center [1129, 174] width 251 height 51
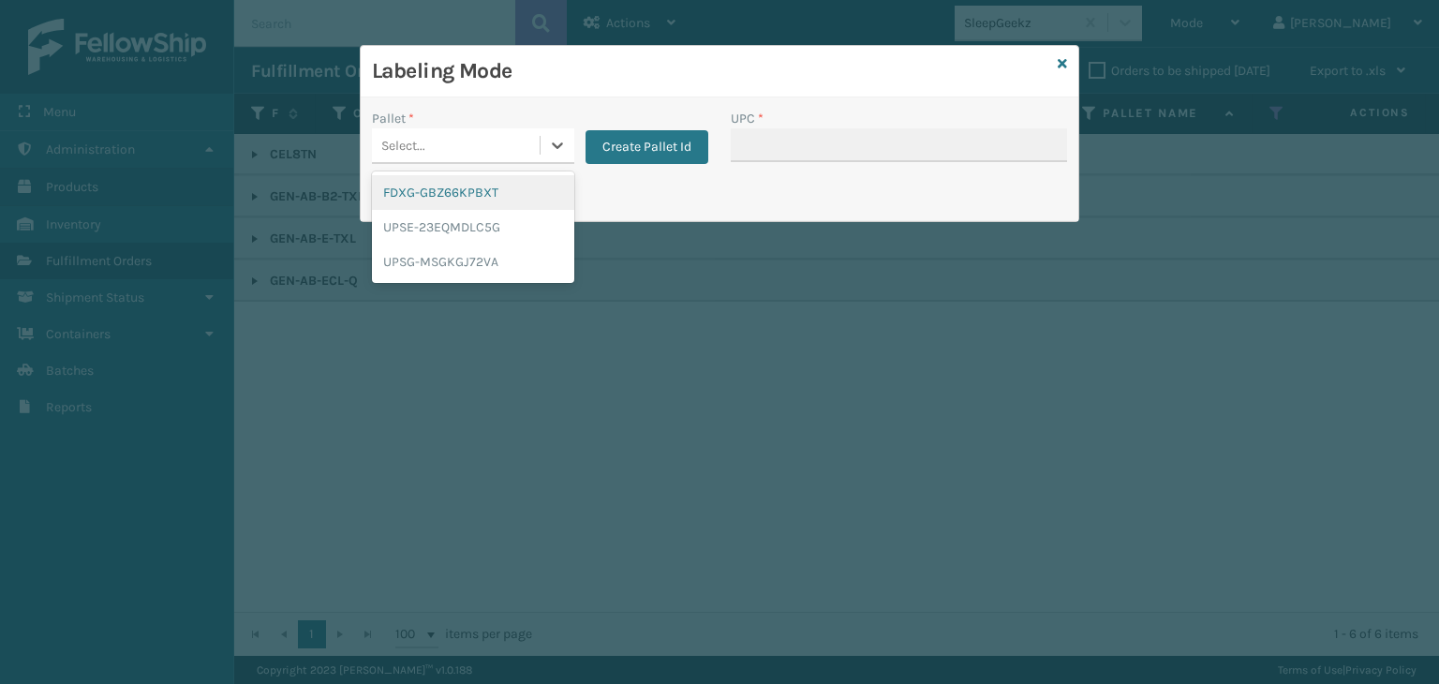
click at [517, 147] on div "Select..." at bounding box center [456, 145] width 168 height 31
click at [497, 203] on div "FDXG-GBZ66KPBXT" at bounding box center [473, 192] width 202 height 35
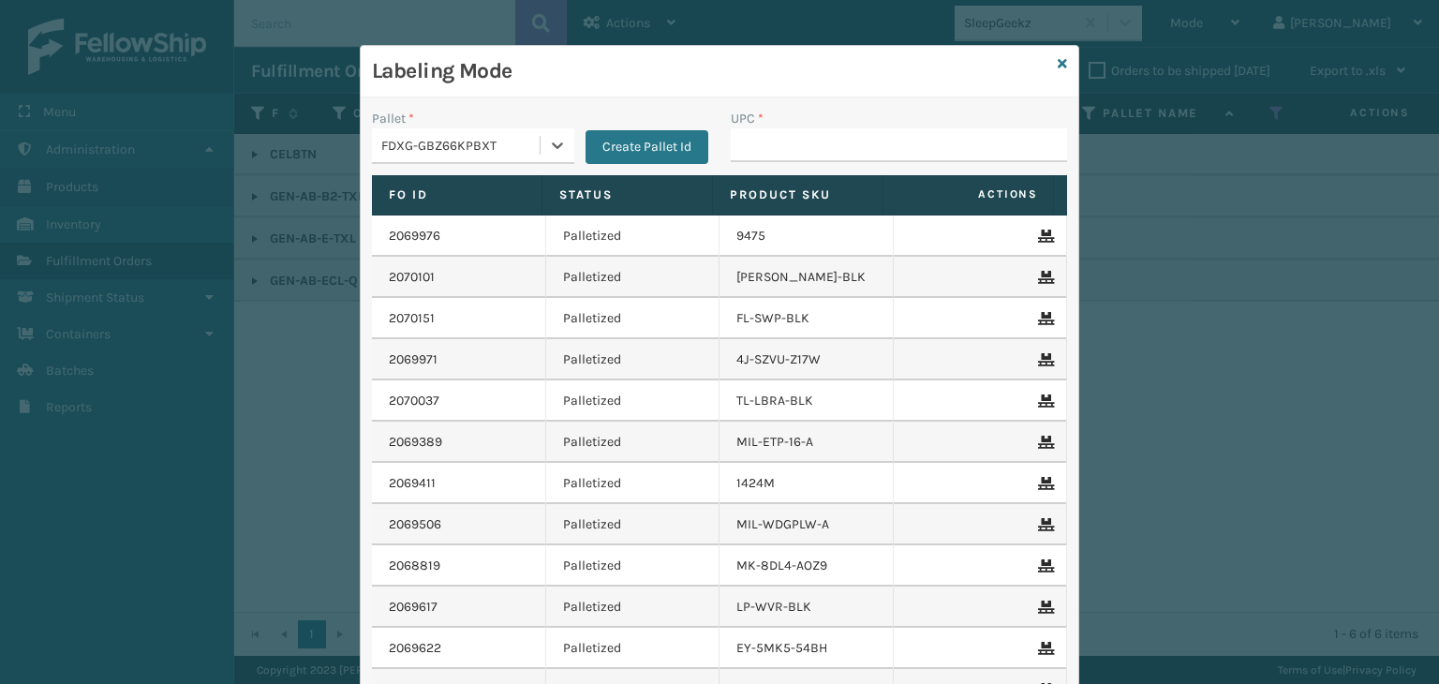
click at [472, 128] on div "FDXG-GBZ66KPBXT" at bounding box center [473, 146] width 202 height 36
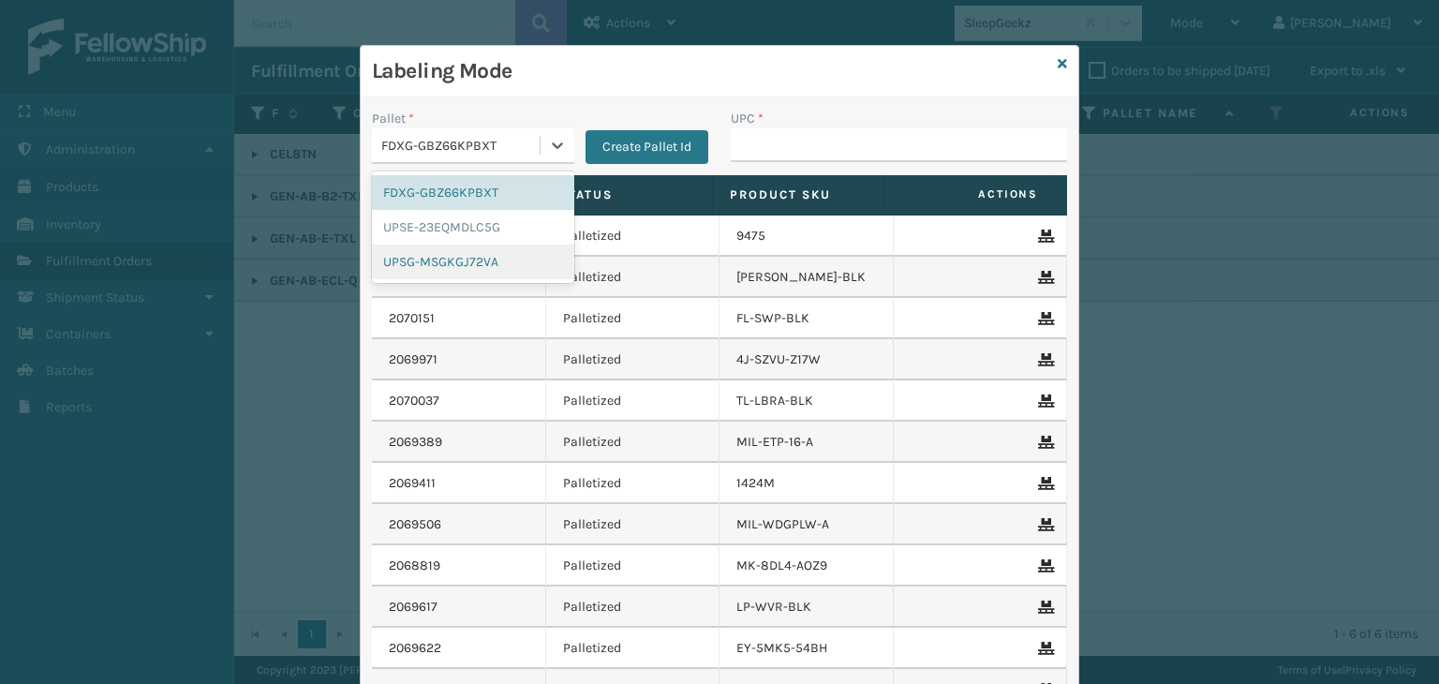
click at [455, 260] on div "UPSG-MSGKGJ72VA" at bounding box center [473, 262] width 202 height 35
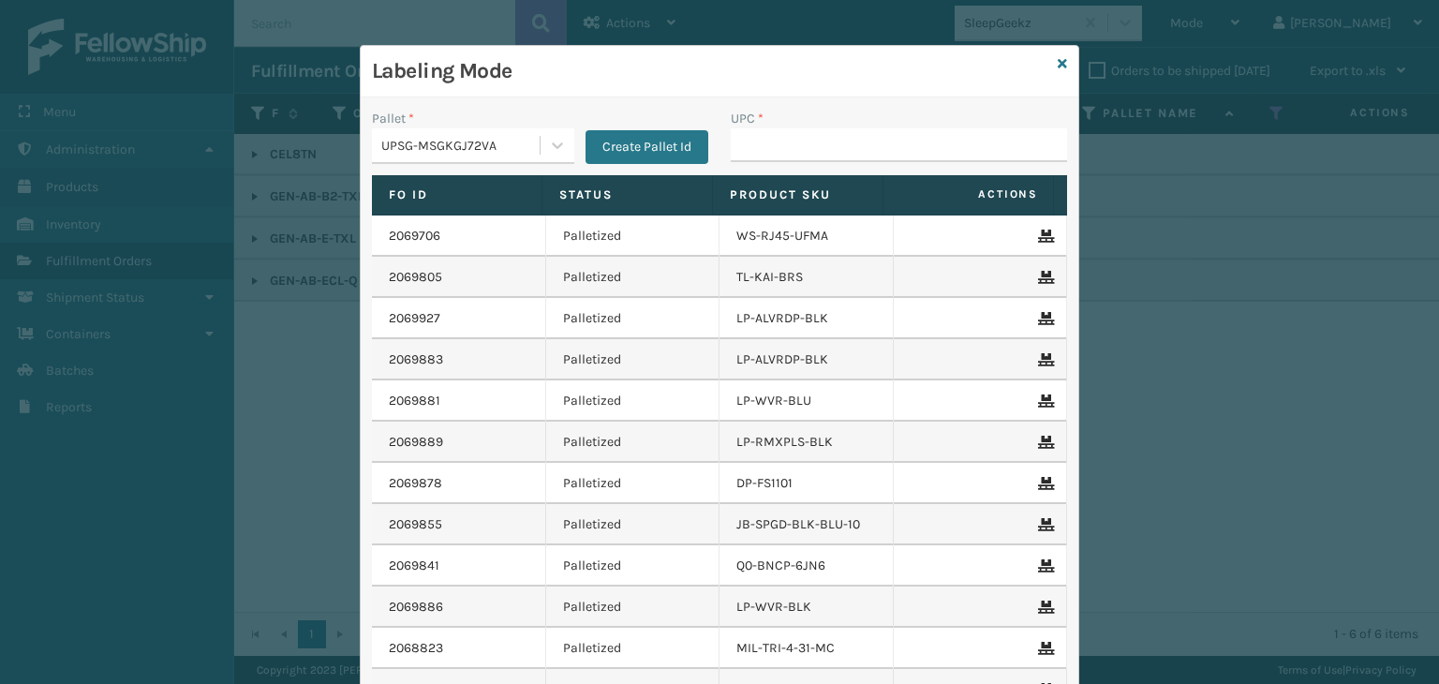
click at [720, 140] on div "UPC *" at bounding box center [899, 142] width 359 height 67
drag, startPoint x: 765, startPoint y: 146, endPoint x: 735, endPoint y: 144, distance: 31.0
click at [765, 146] on input "UPC *" at bounding box center [899, 145] width 336 height 34
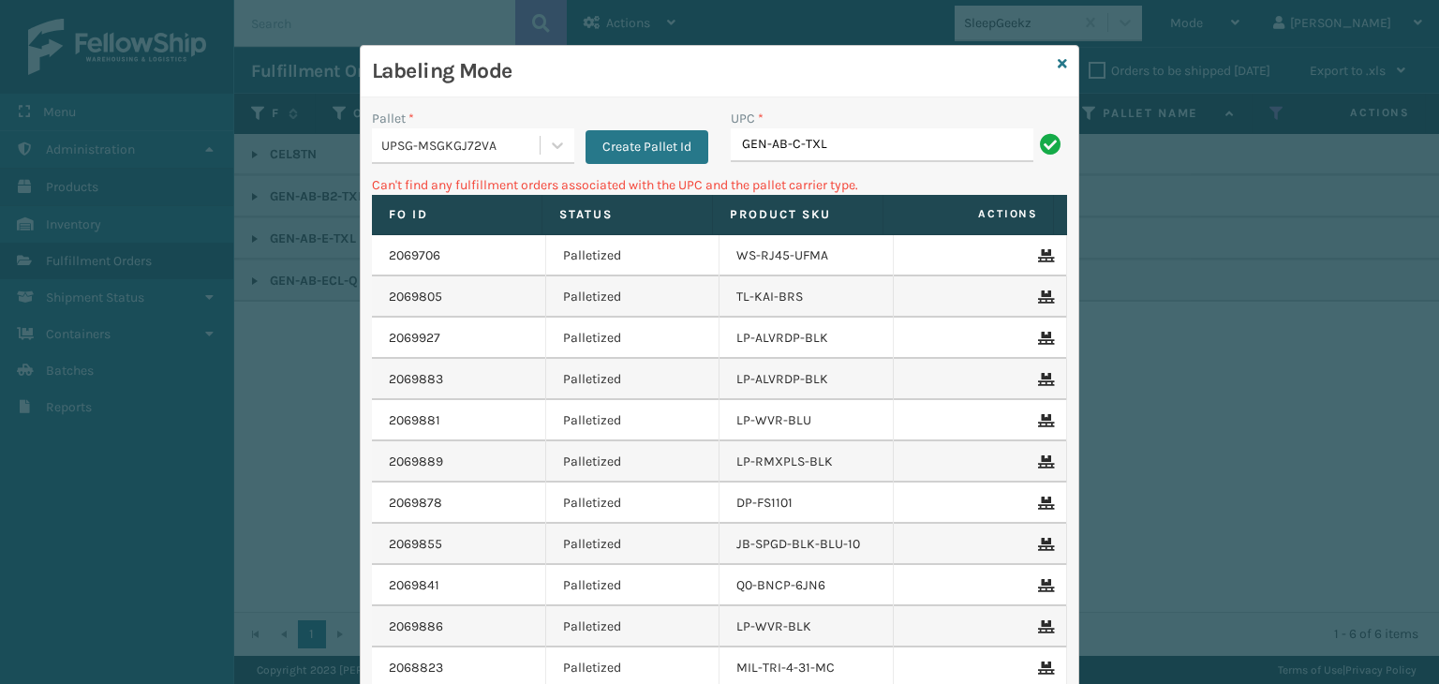
click at [1048, 60] on div "Labeling Mode" at bounding box center [720, 72] width 718 height 52
click at [1058, 65] on icon at bounding box center [1062, 63] width 9 height 13
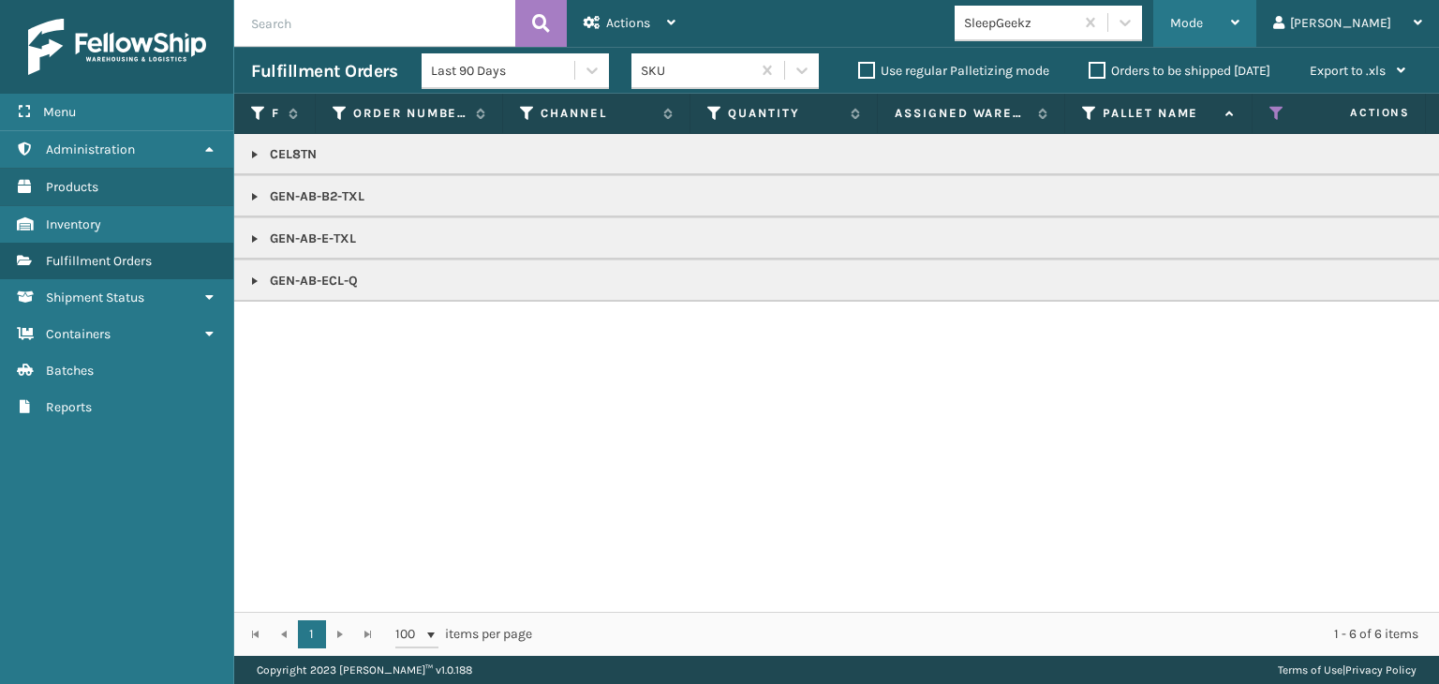
click at [1203, 27] on span "Mode" at bounding box center [1186, 23] width 33 height 16
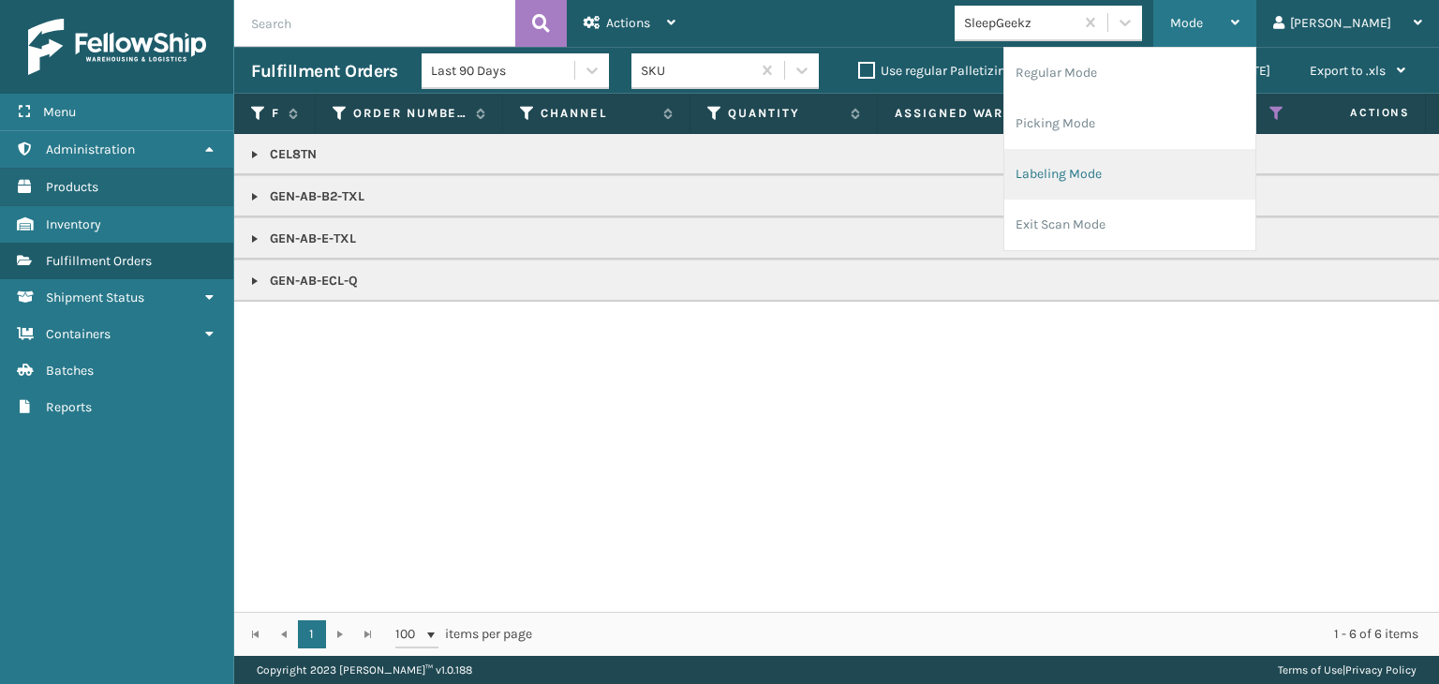
click at [1183, 150] on li "Labeling Mode" at bounding box center [1129, 174] width 251 height 51
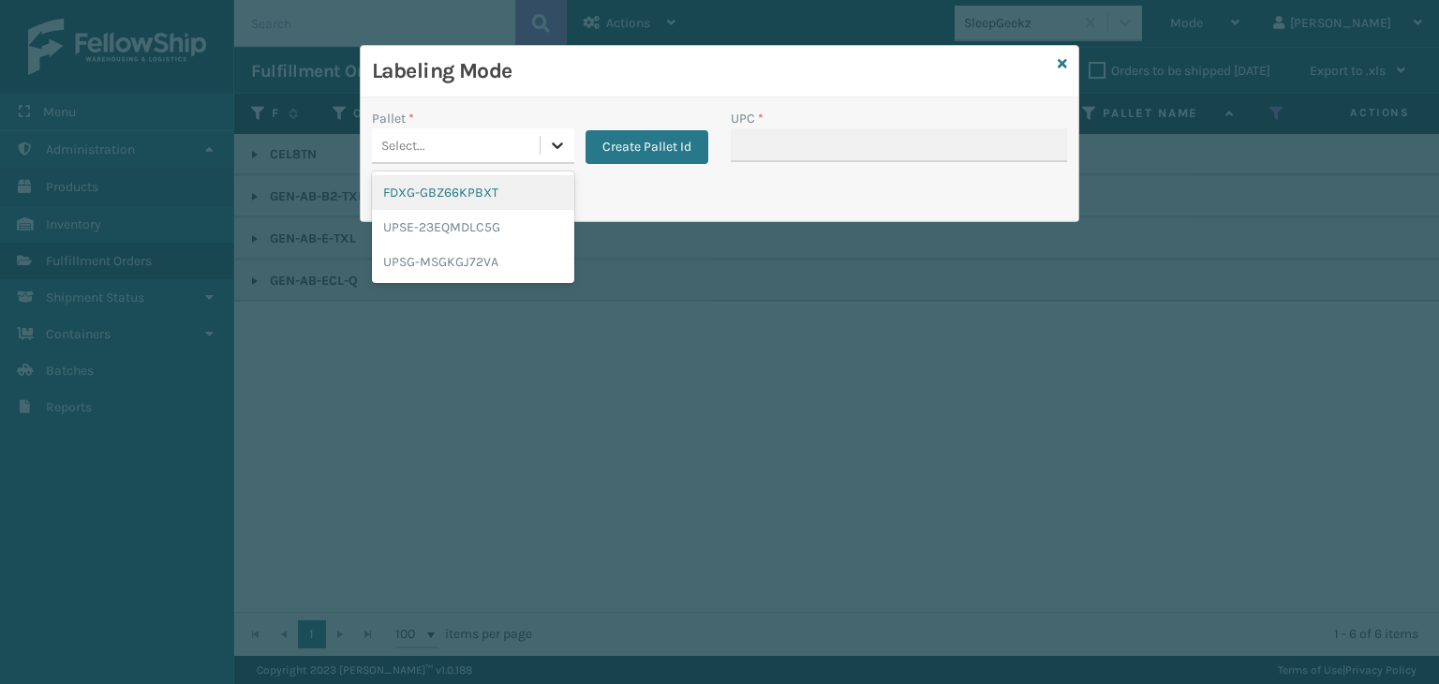
click at [543, 138] on div at bounding box center [558, 145] width 34 height 34
click at [502, 254] on div "UPSG-MSGKGJ72VA" at bounding box center [473, 262] width 202 height 35
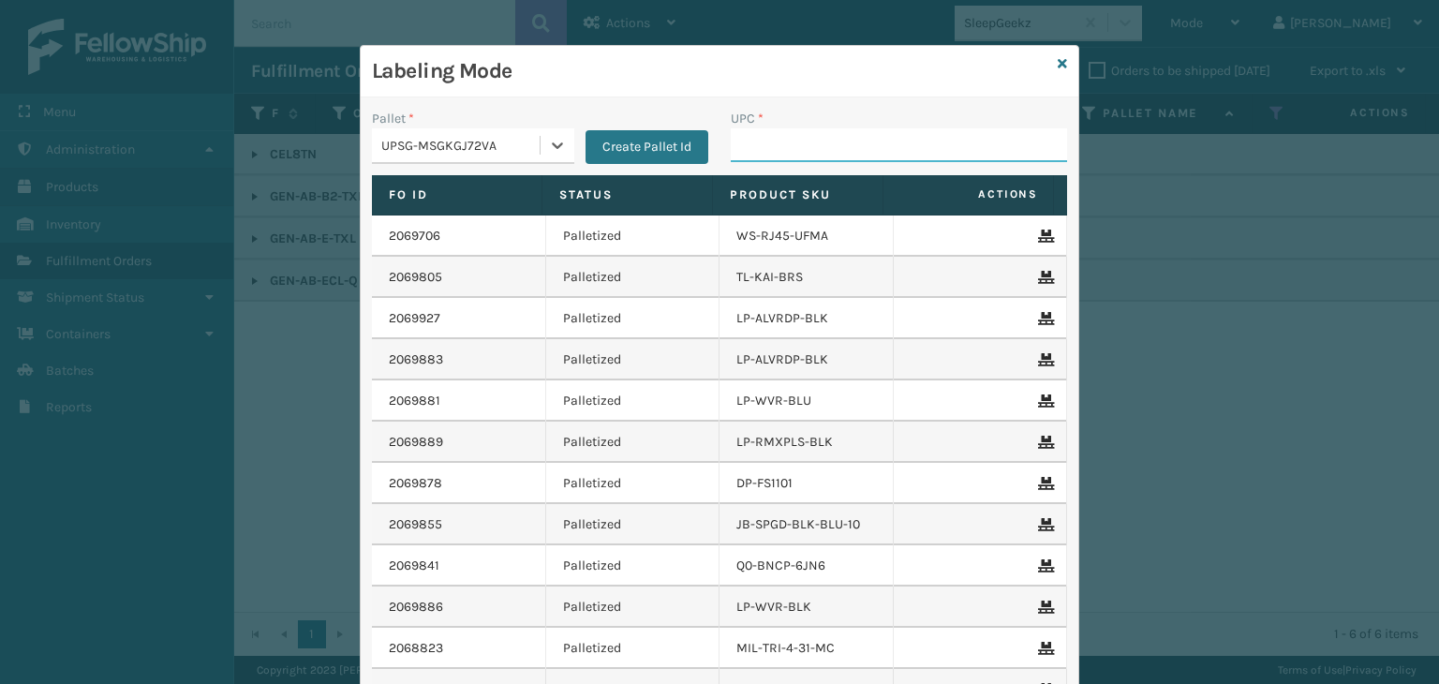
click at [798, 149] on input "UPC *" at bounding box center [899, 145] width 336 height 34
type input "850012486701"
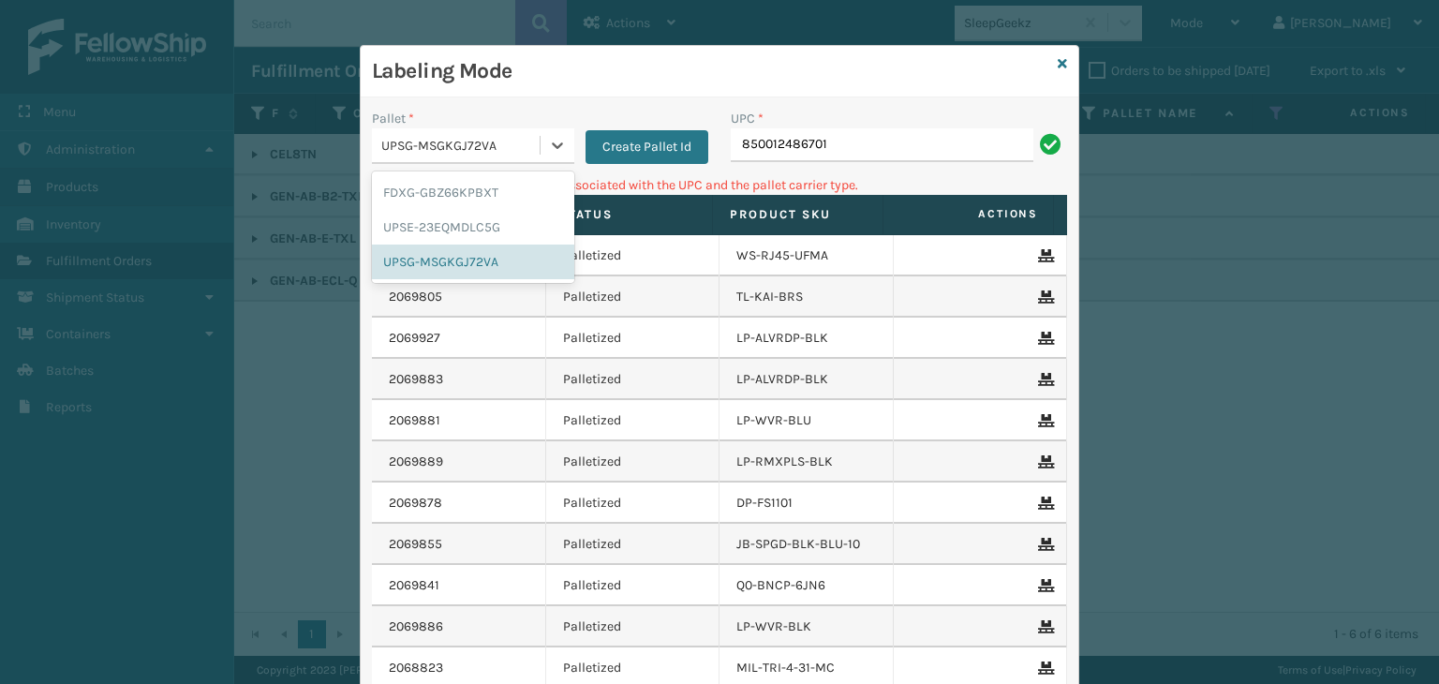
click at [420, 132] on div "UPSG-MSGKGJ72VA" at bounding box center [456, 145] width 168 height 31
drag, startPoint x: 444, startPoint y: 197, endPoint x: 702, endPoint y: 170, distance: 259.1
click at [453, 197] on div "FDXG-GBZ66KPBXT" at bounding box center [473, 192] width 202 height 35
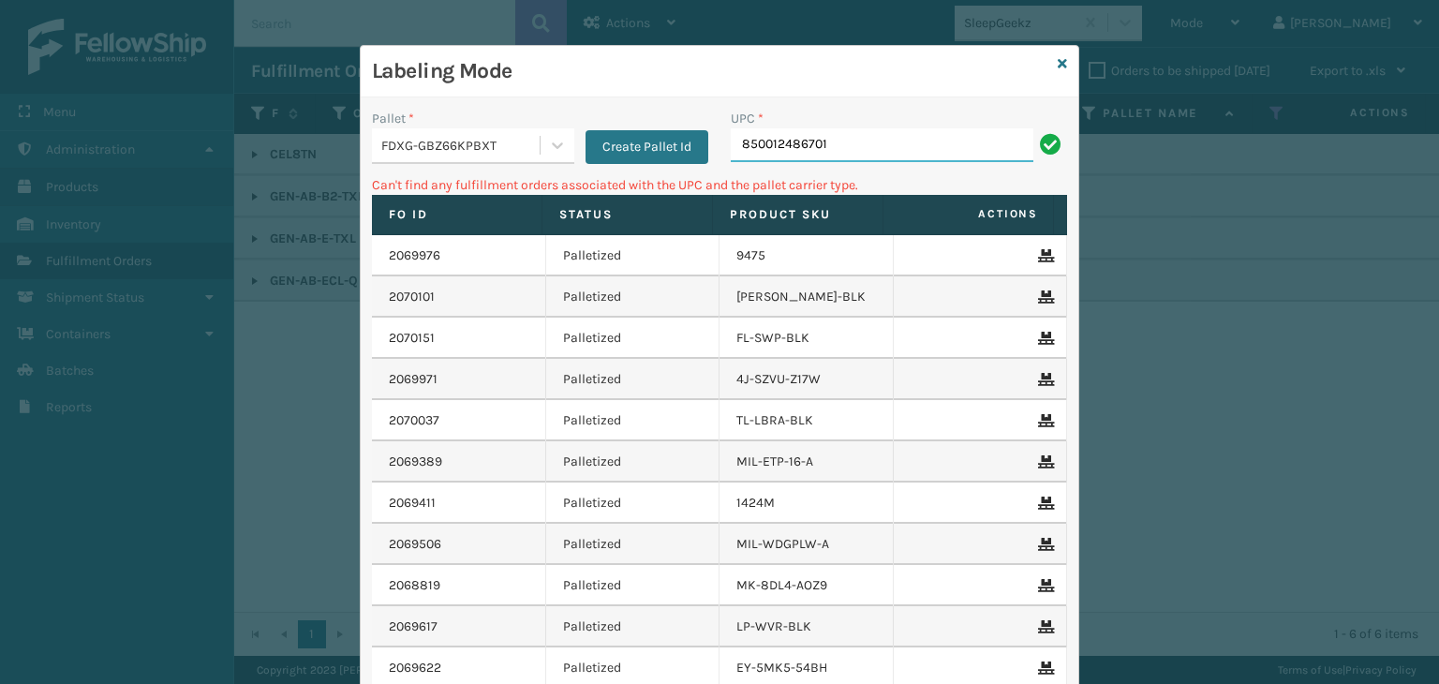
click at [956, 140] on input "850012486701" at bounding box center [882, 145] width 303 height 34
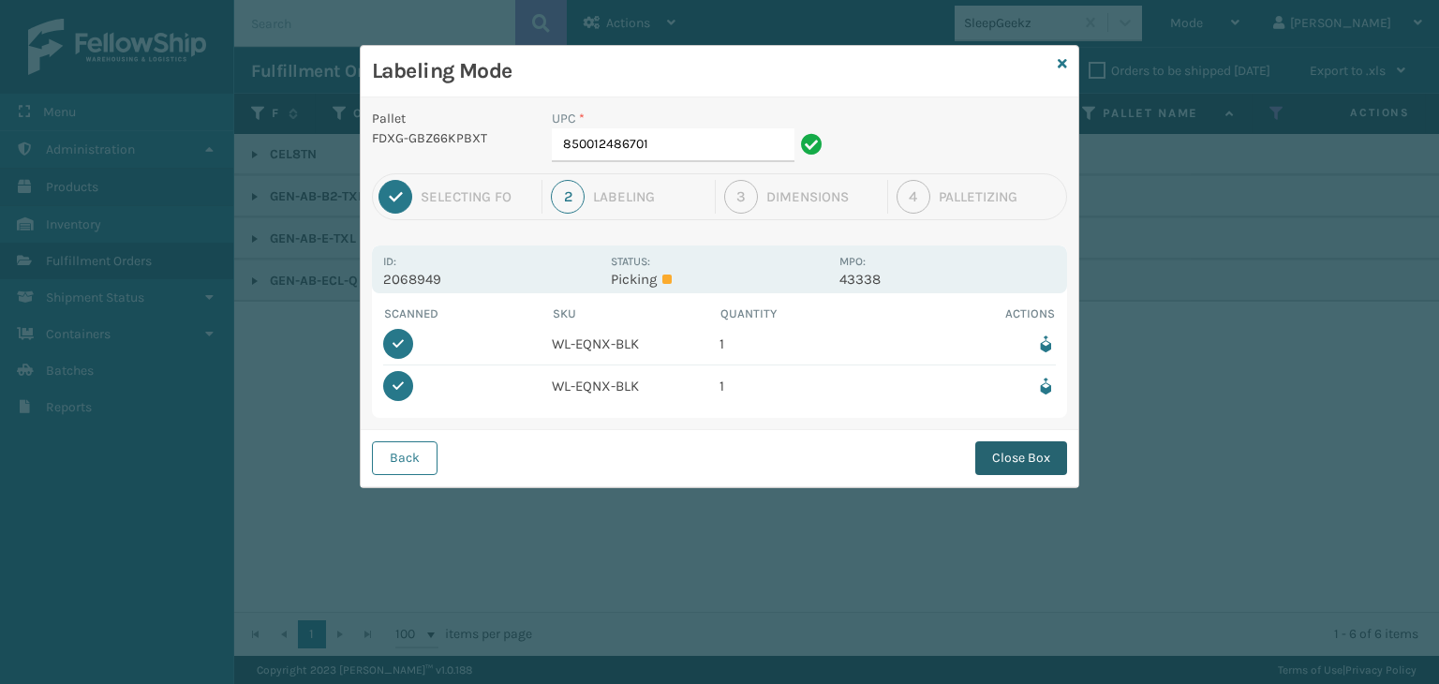
click at [1030, 447] on button "Close Box" at bounding box center [1021, 458] width 92 height 34
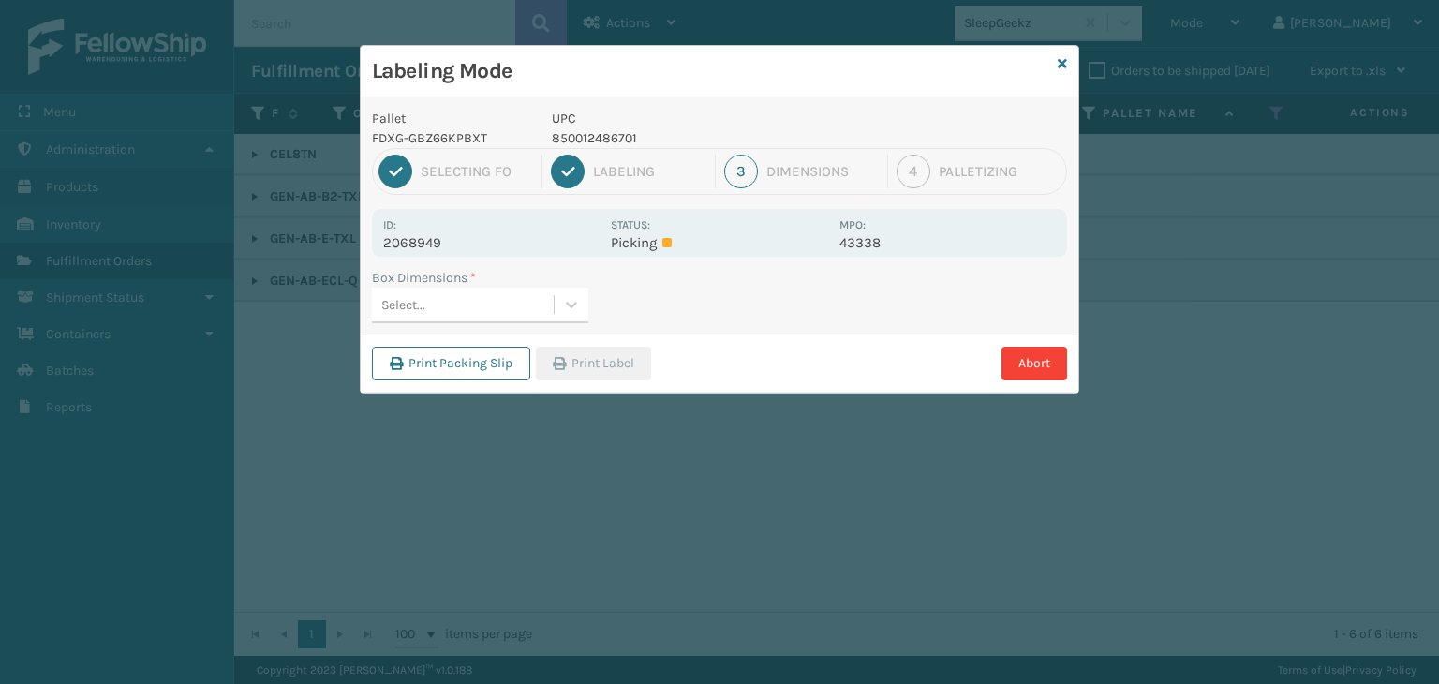
drag, startPoint x: 452, startPoint y: 299, endPoint x: 456, endPoint y: 316, distance: 17.5
click at [452, 305] on div "Select..." at bounding box center [463, 305] width 182 height 31
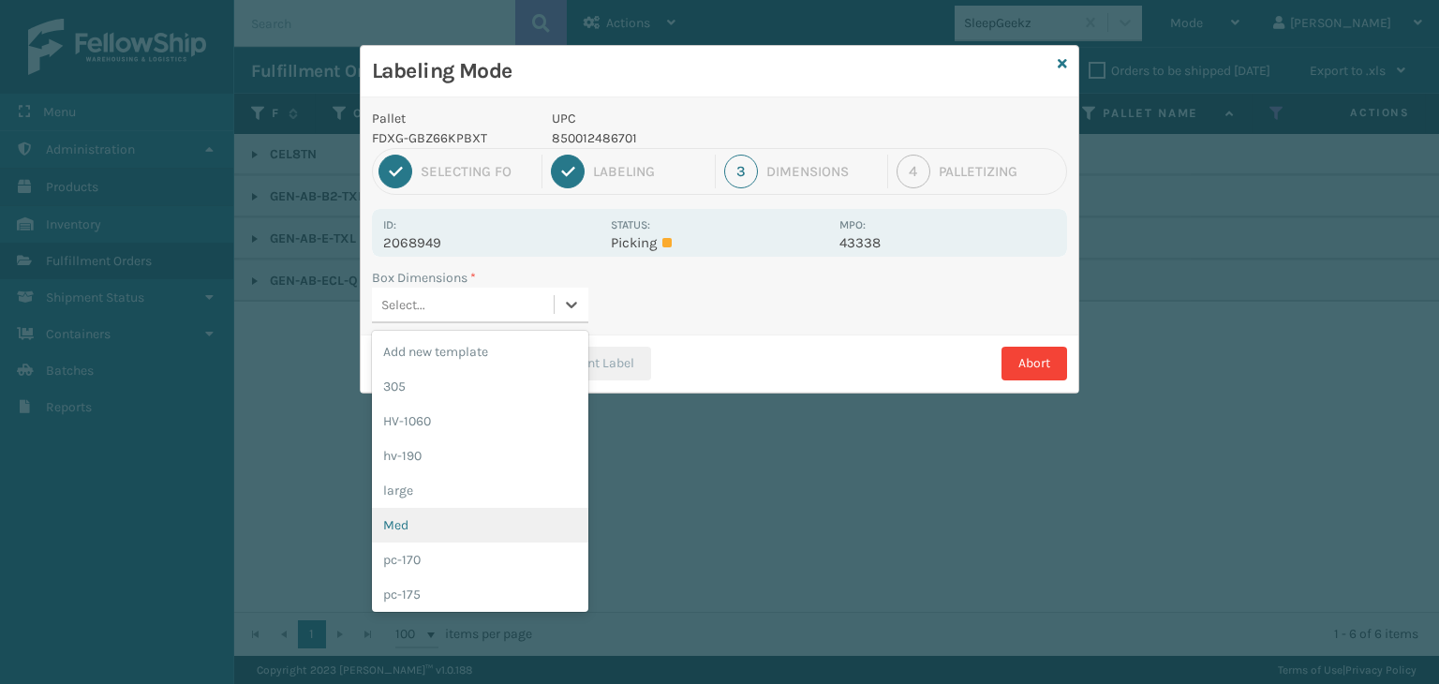
click at [472, 530] on div "Med" at bounding box center [480, 525] width 216 height 35
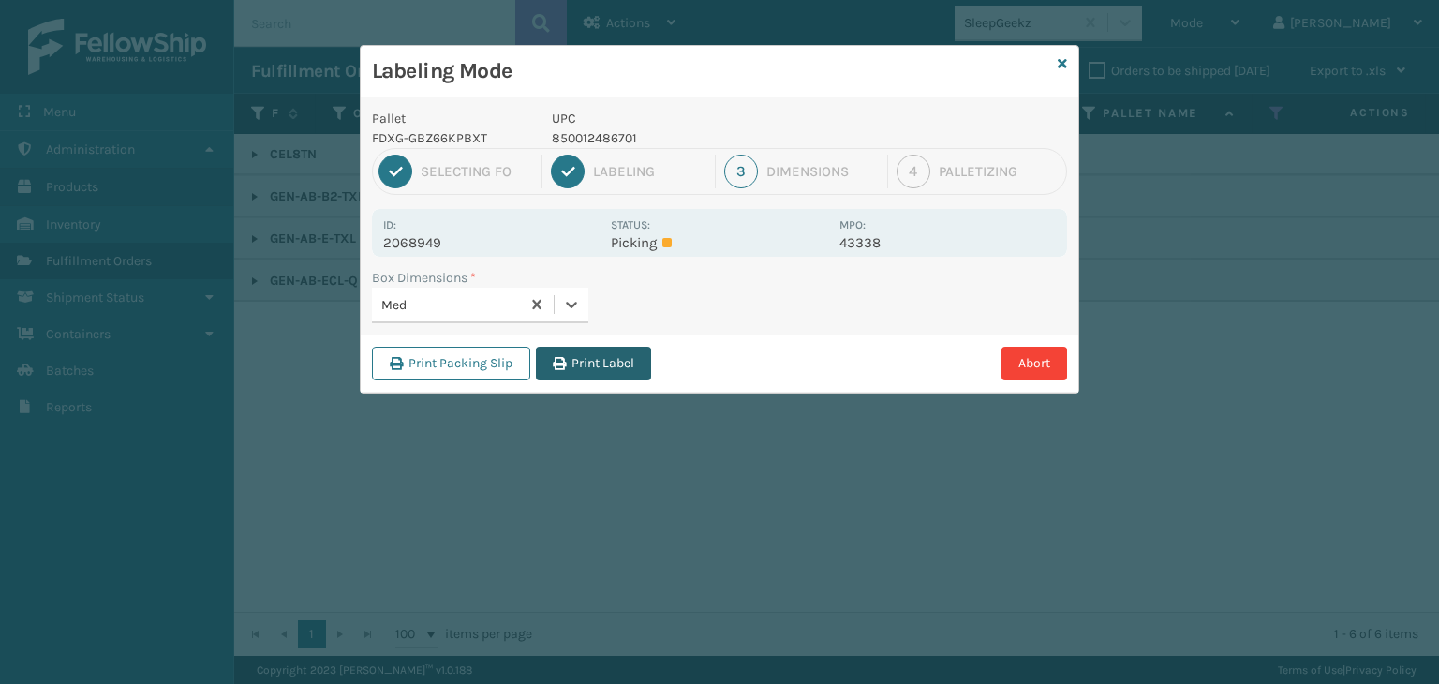
click at [560, 350] on button "Print Label" at bounding box center [593, 364] width 115 height 34
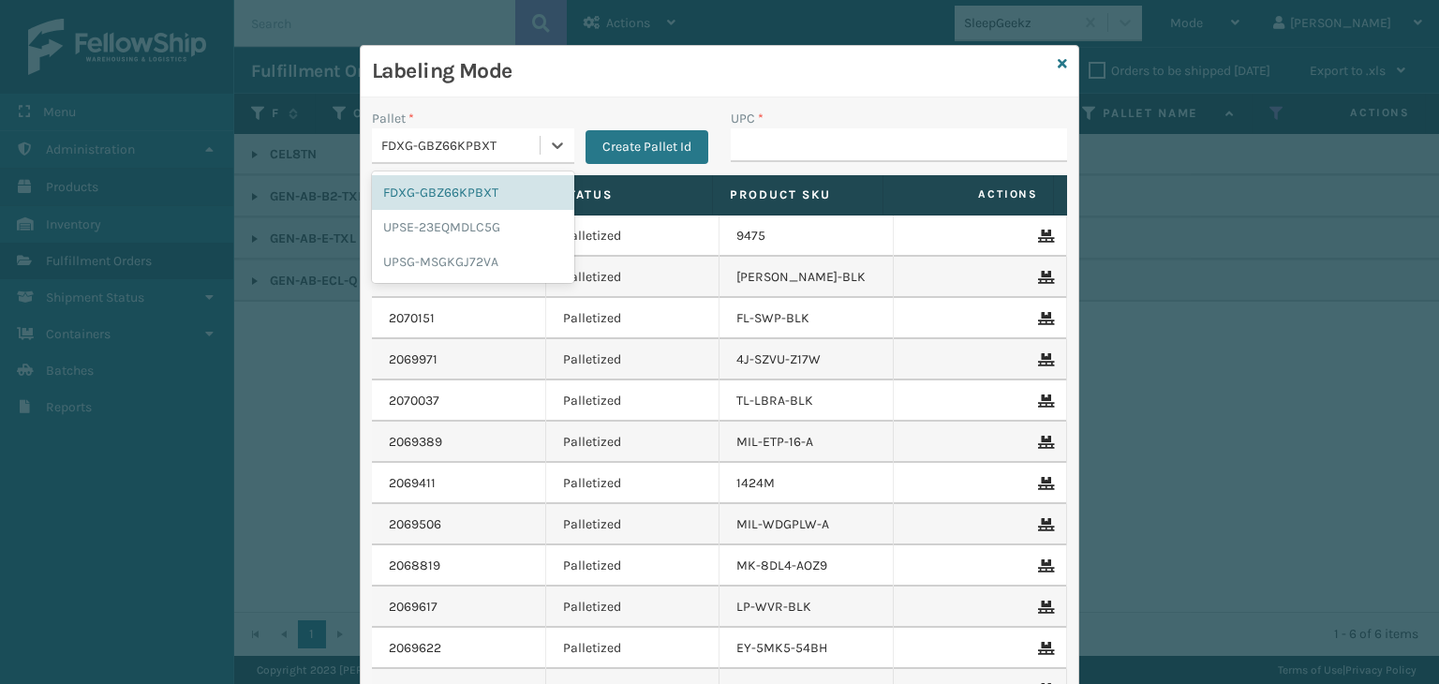
click at [475, 136] on div "FDXG-GBZ66KPBXT" at bounding box center [461, 146] width 160 height 20
drag, startPoint x: 463, startPoint y: 260, endPoint x: 817, endPoint y: 113, distance: 383.1
click at [465, 260] on div "UPSG-MSGKGJ72VA" at bounding box center [473, 262] width 202 height 35
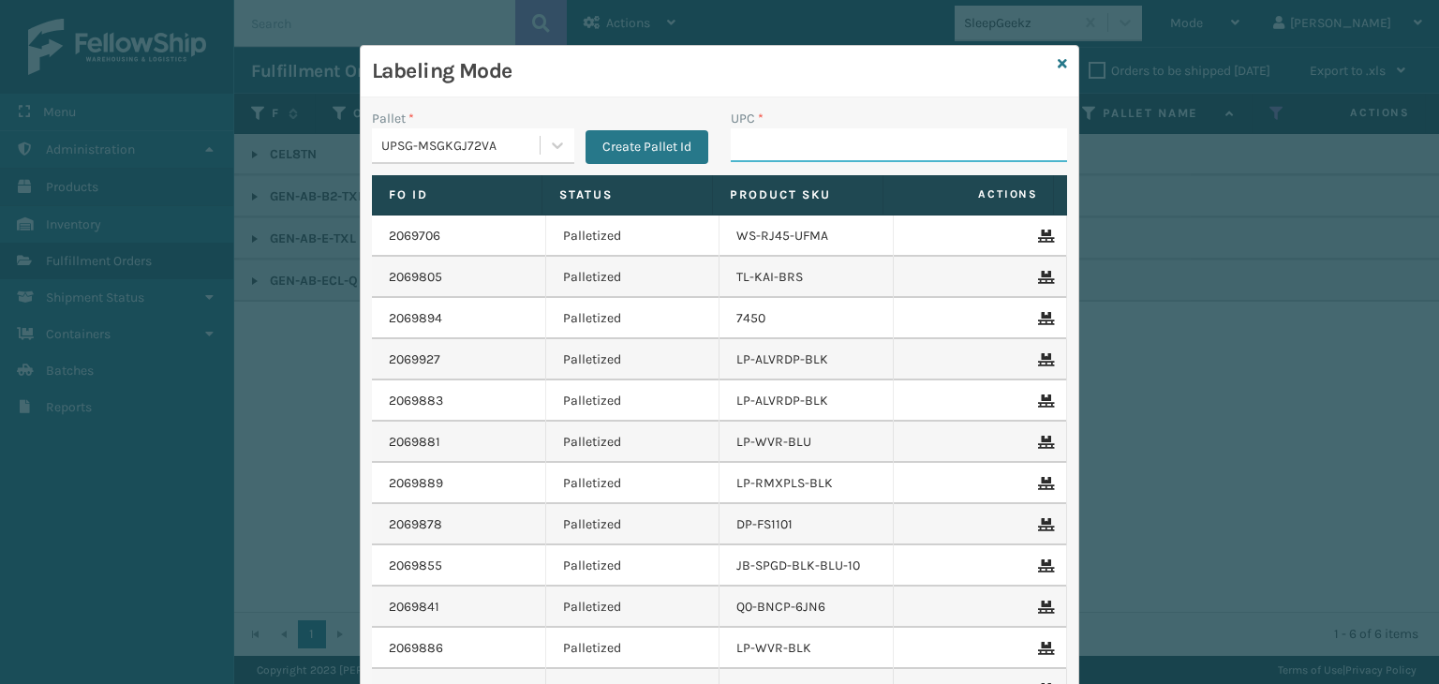
click at [790, 132] on input "UPC *" at bounding box center [899, 145] width 336 height 34
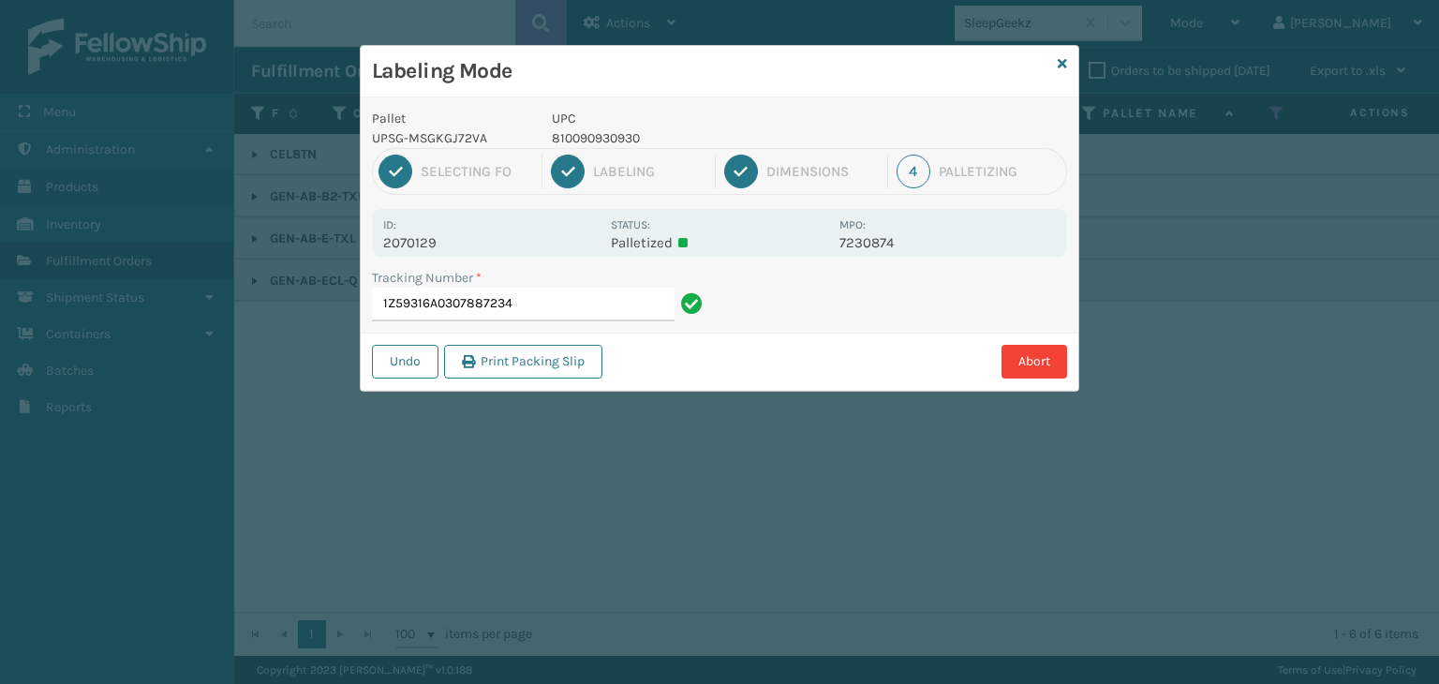
click at [617, 129] on p "810090930930" at bounding box center [690, 138] width 276 height 20
click at [617, 131] on p "810090930930" at bounding box center [690, 138] width 276 height 20
copy p "810090930930"
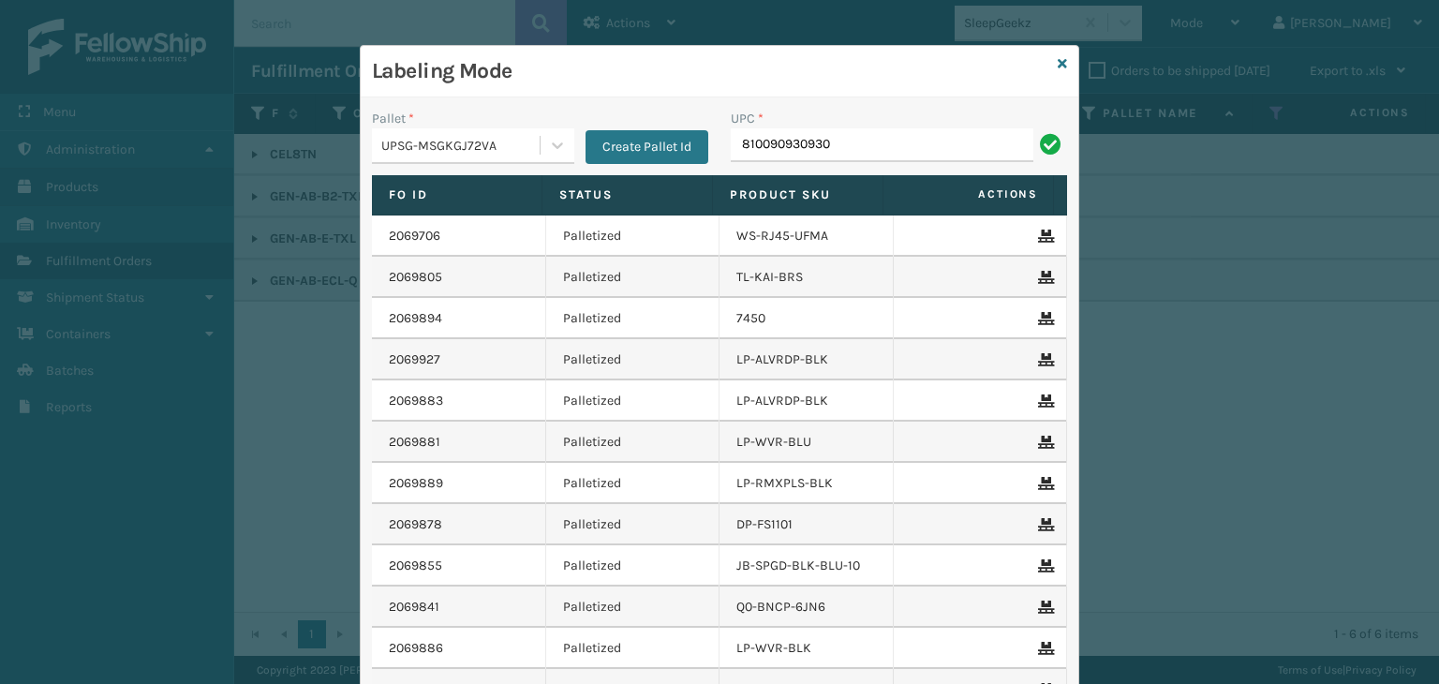
type input "810090930930"
click at [1058, 58] on icon at bounding box center [1062, 63] width 9 height 13
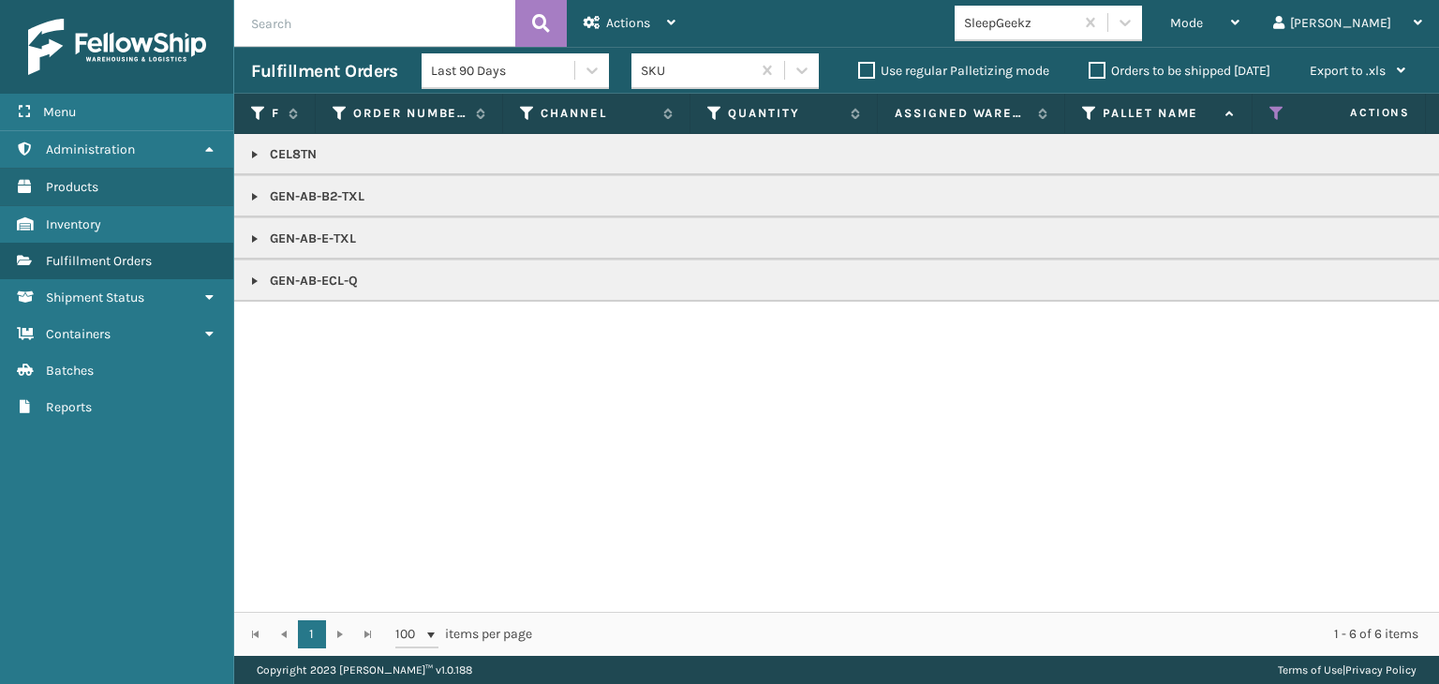
click at [1076, 29] on div "SleepGeekz" at bounding box center [1019, 23] width 111 height 20
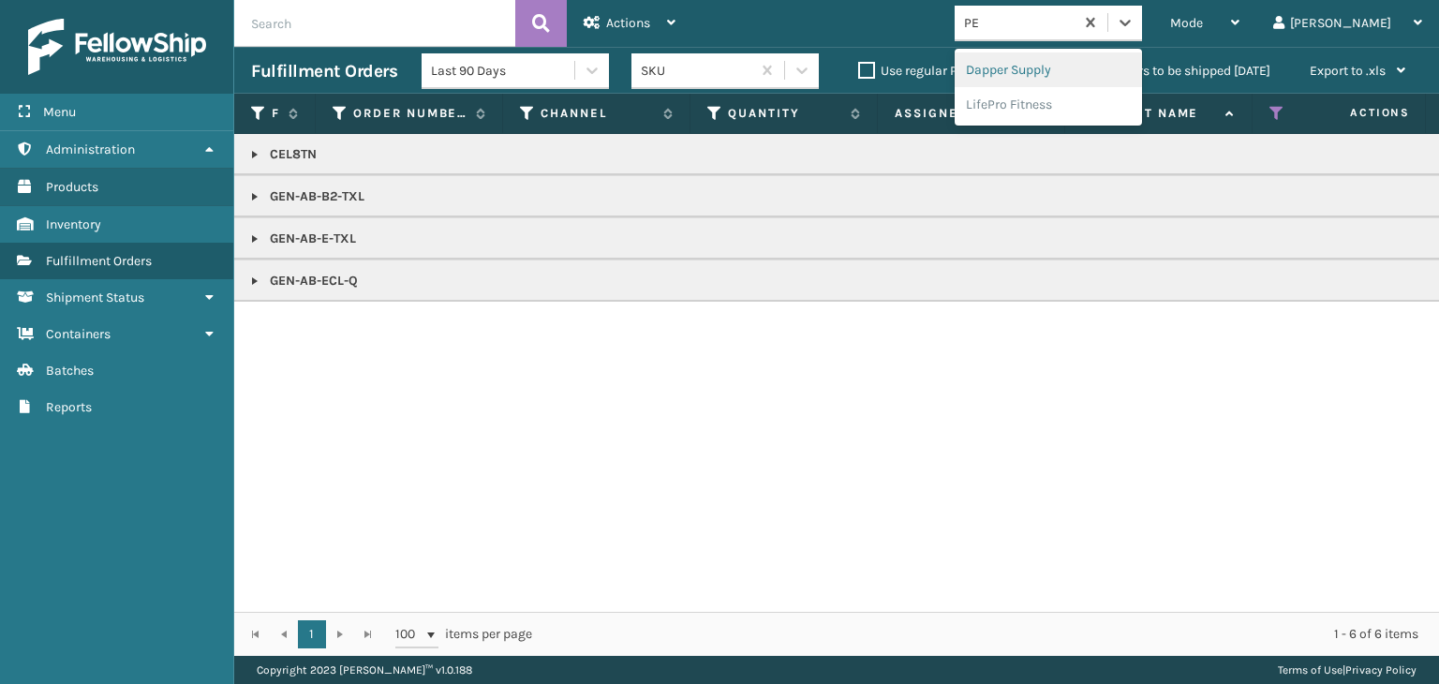
type input "PET"
click at [1063, 67] on div "Petcove" at bounding box center [1048, 69] width 187 height 35
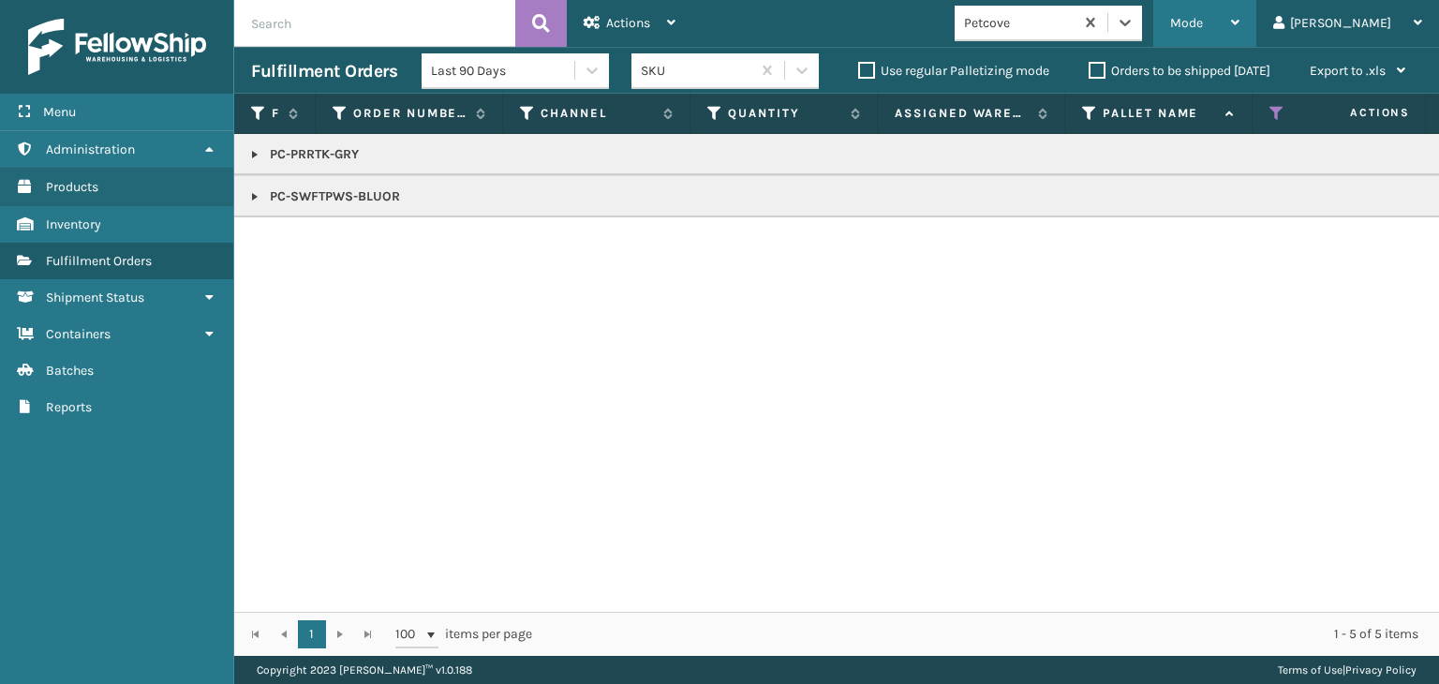
click at [1240, 22] on div "Mode" at bounding box center [1204, 23] width 69 height 47
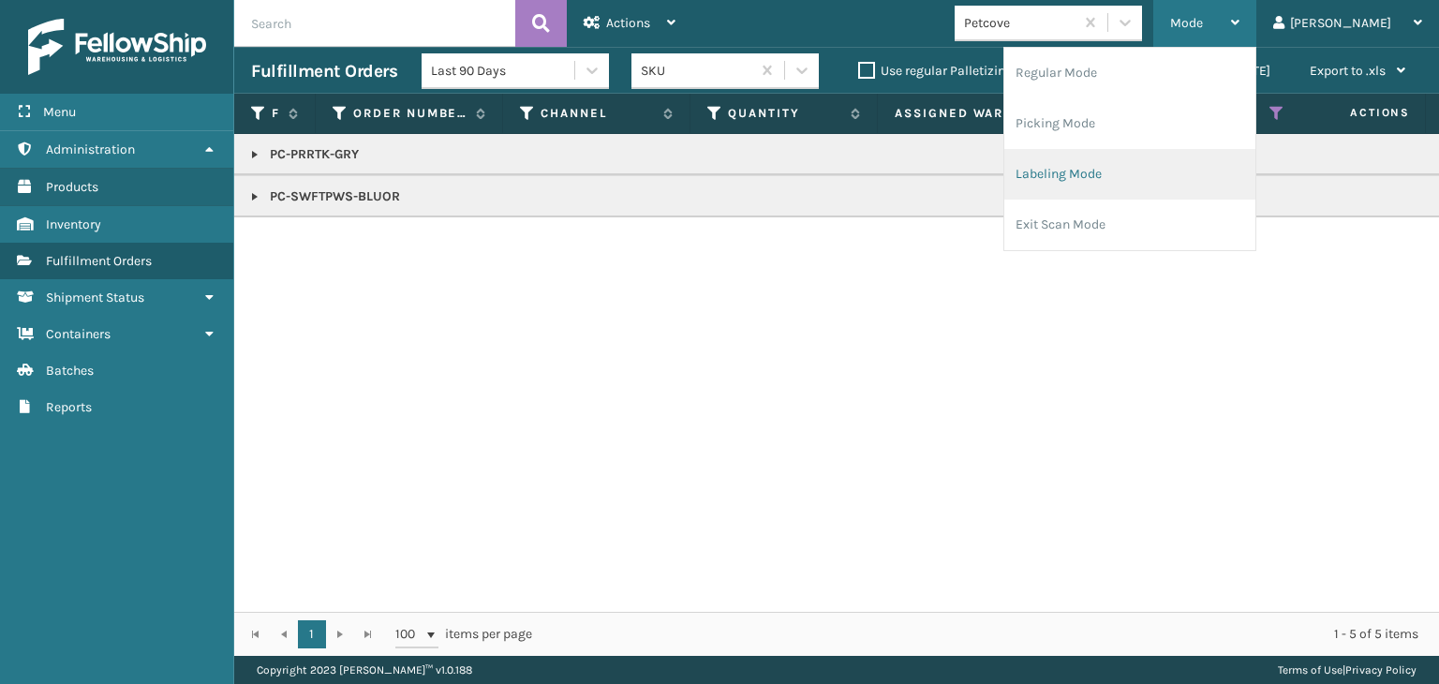
click at [1189, 158] on li "Labeling Mode" at bounding box center [1129, 174] width 251 height 51
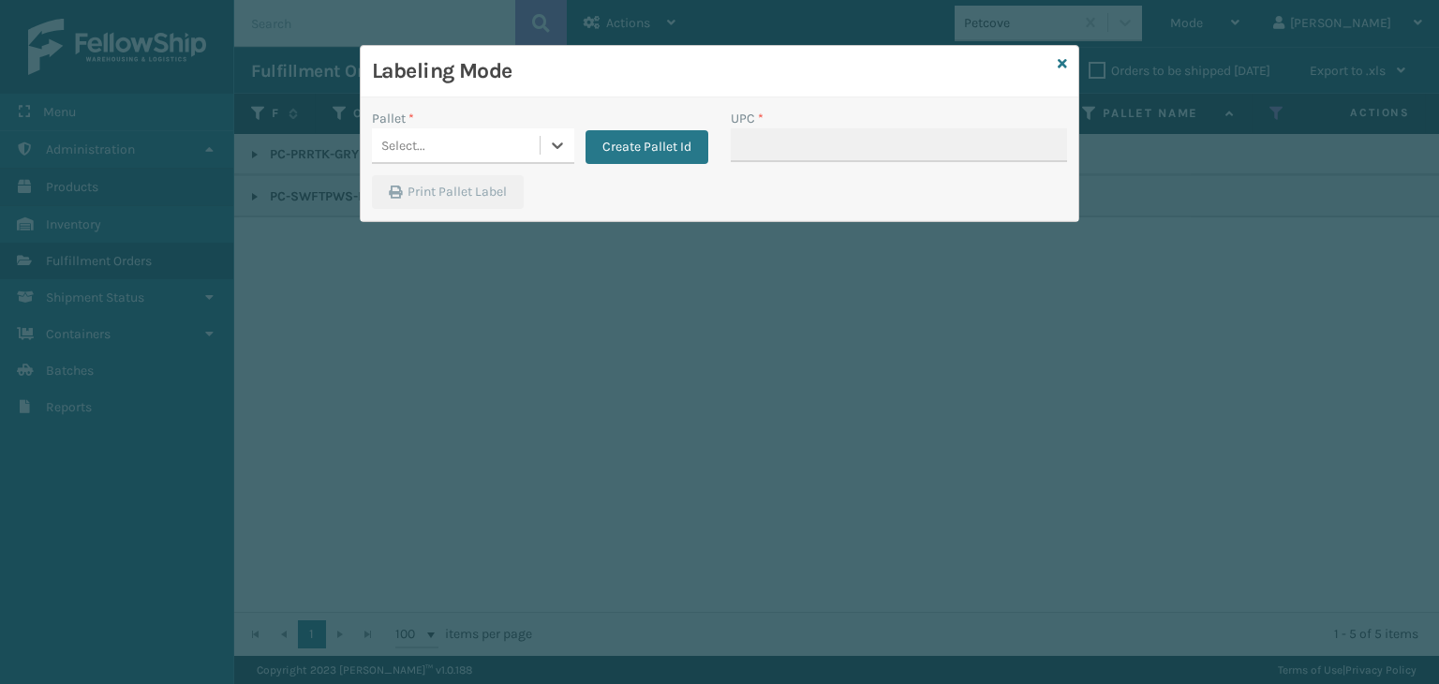
click at [465, 142] on div "Select..." at bounding box center [456, 145] width 168 height 31
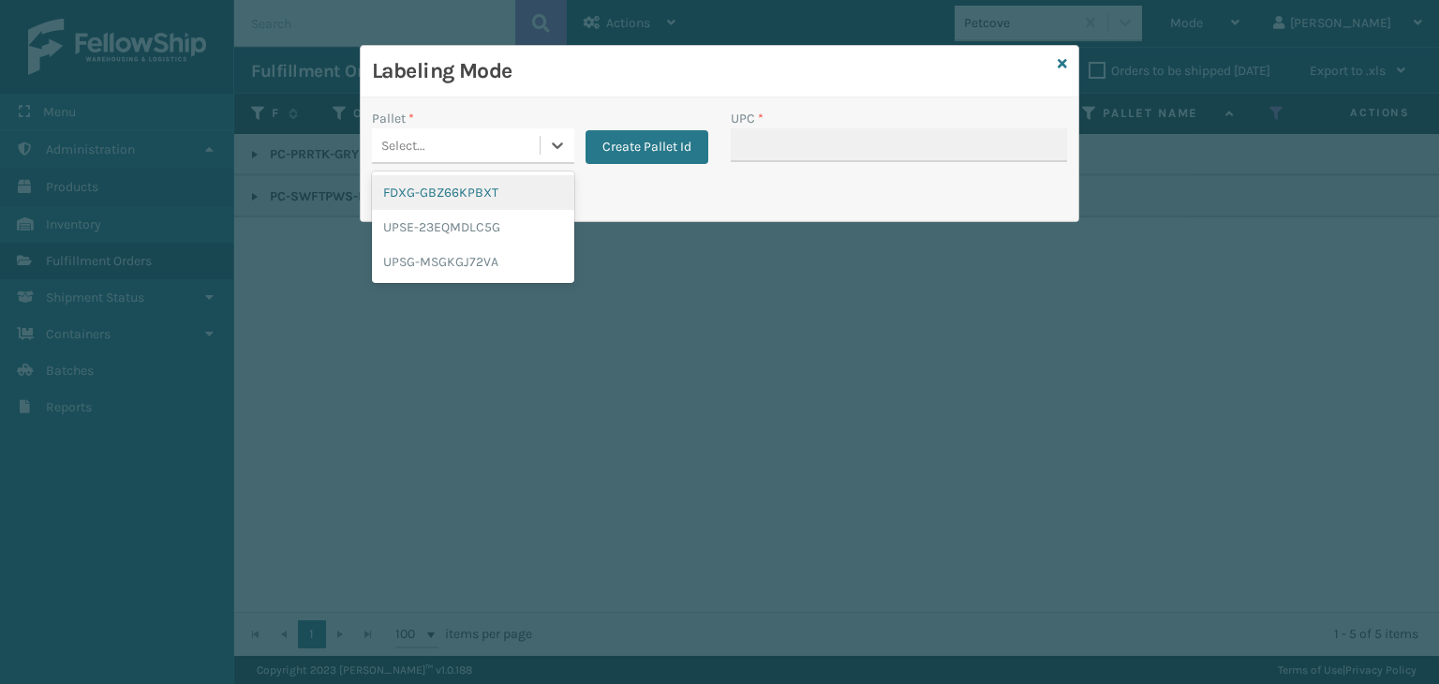
click at [468, 191] on div "FDXG-GBZ66KPBXT" at bounding box center [473, 192] width 202 height 35
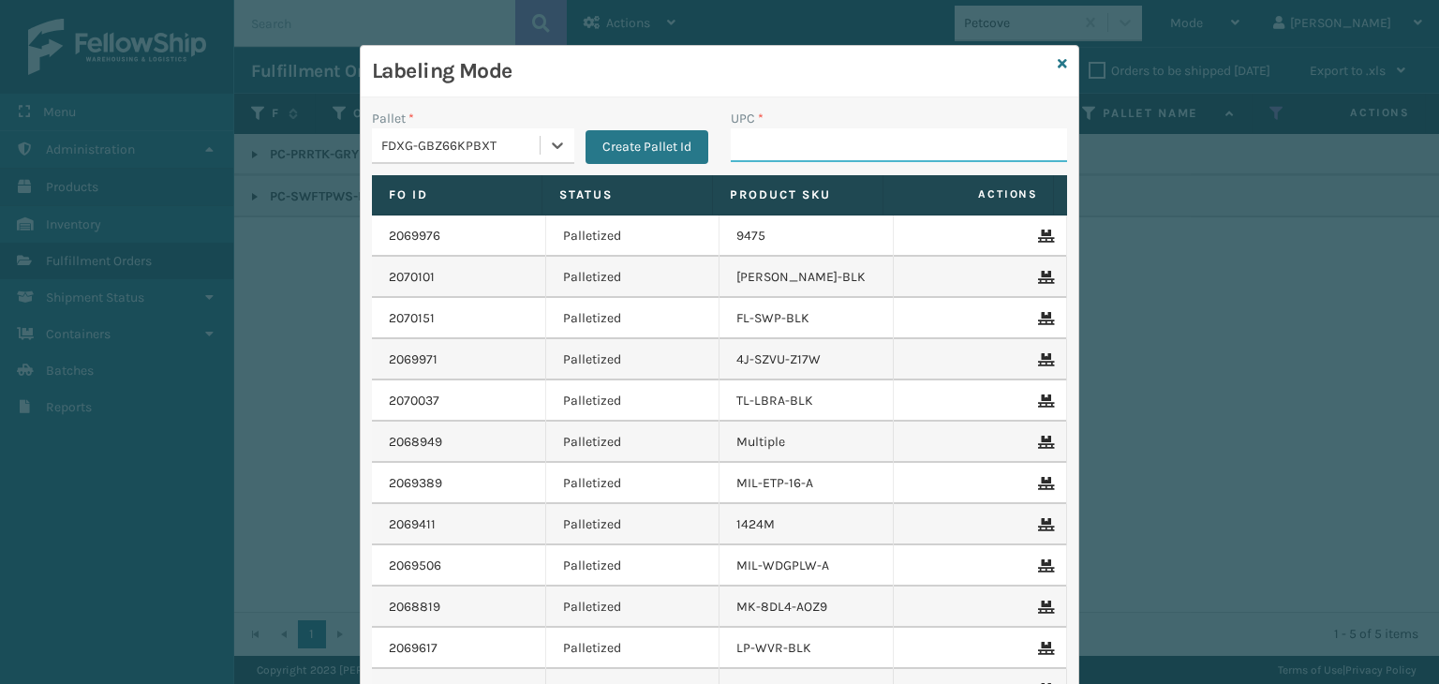
click at [849, 143] on input "UPC *" at bounding box center [899, 145] width 336 height 34
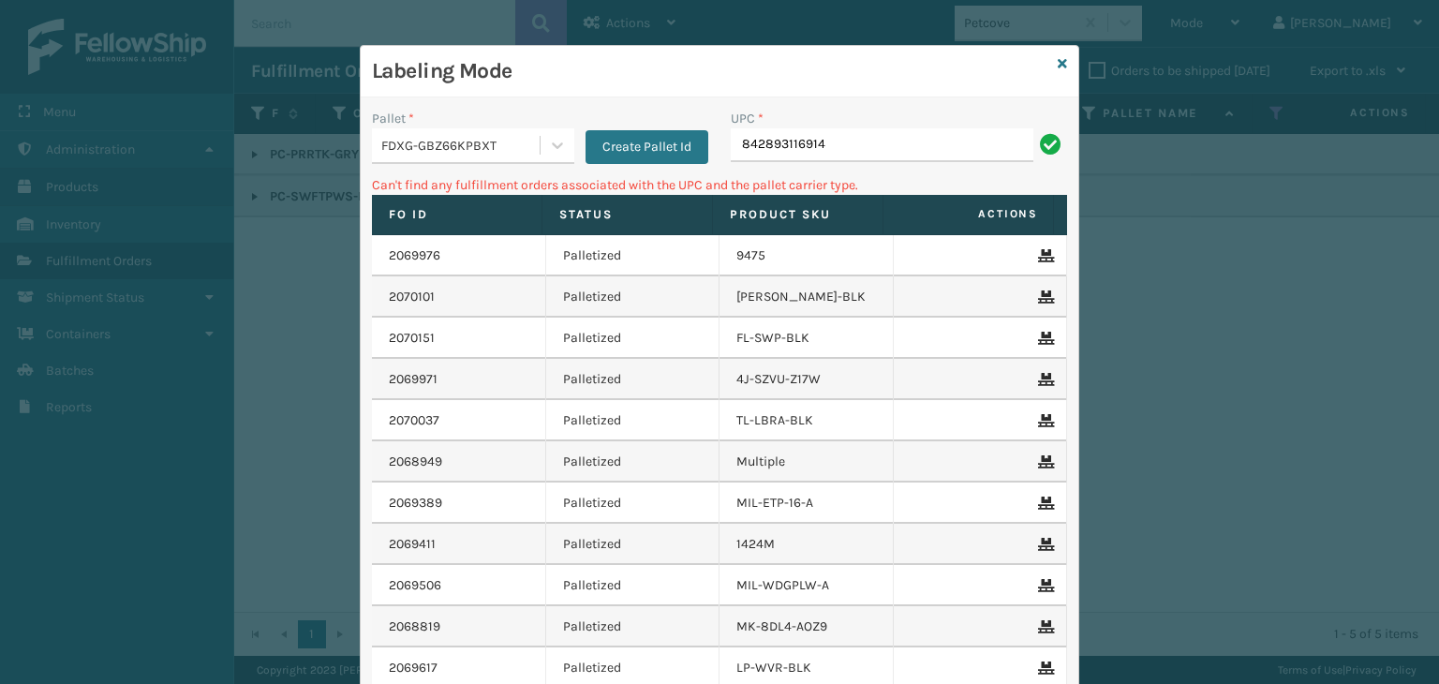
drag, startPoint x: 486, startPoint y: 121, endPoint x: 468, endPoint y: 199, distance: 79.8
click at [486, 122] on div "Pallet *" at bounding box center [473, 119] width 202 height 20
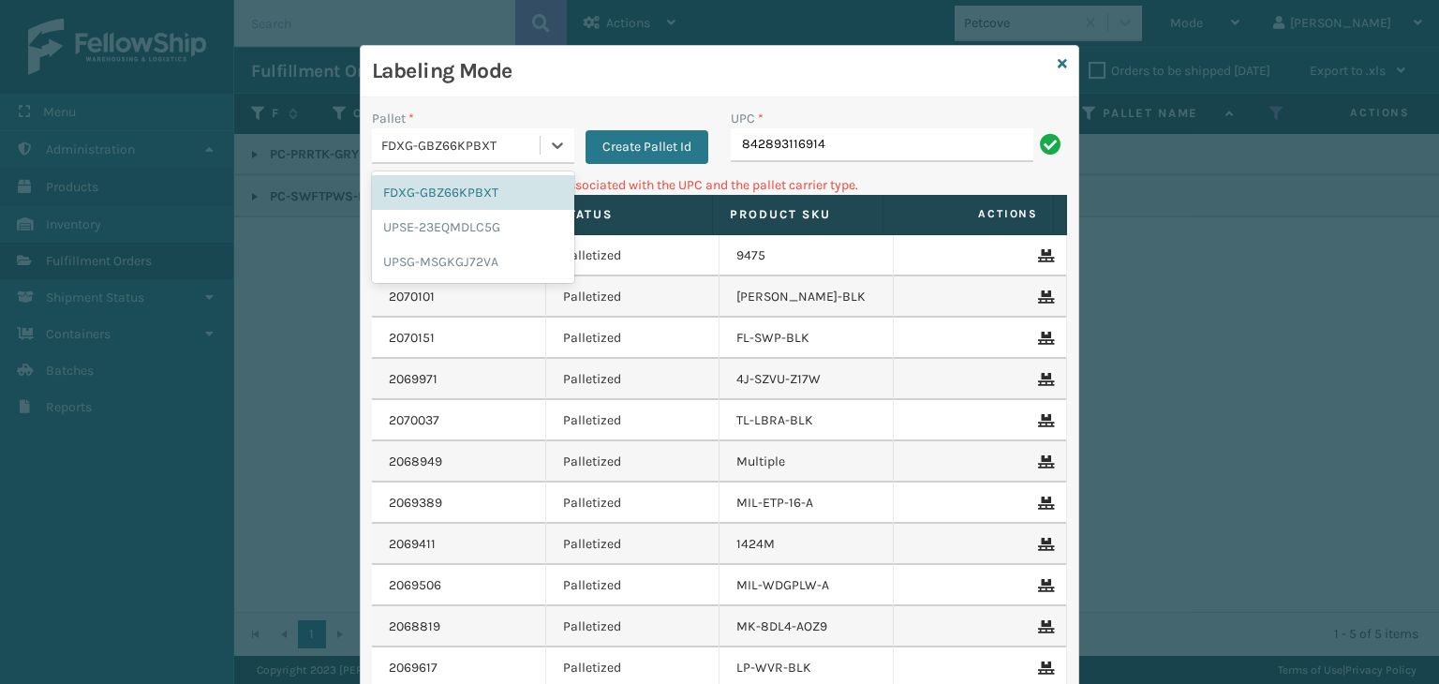
click at [443, 145] on div "FDXG-GBZ66KPBXT" at bounding box center [461, 146] width 160 height 20
click at [405, 265] on div "UPSG-MSGKGJ72VA" at bounding box center [473, 262] width 202 height 35
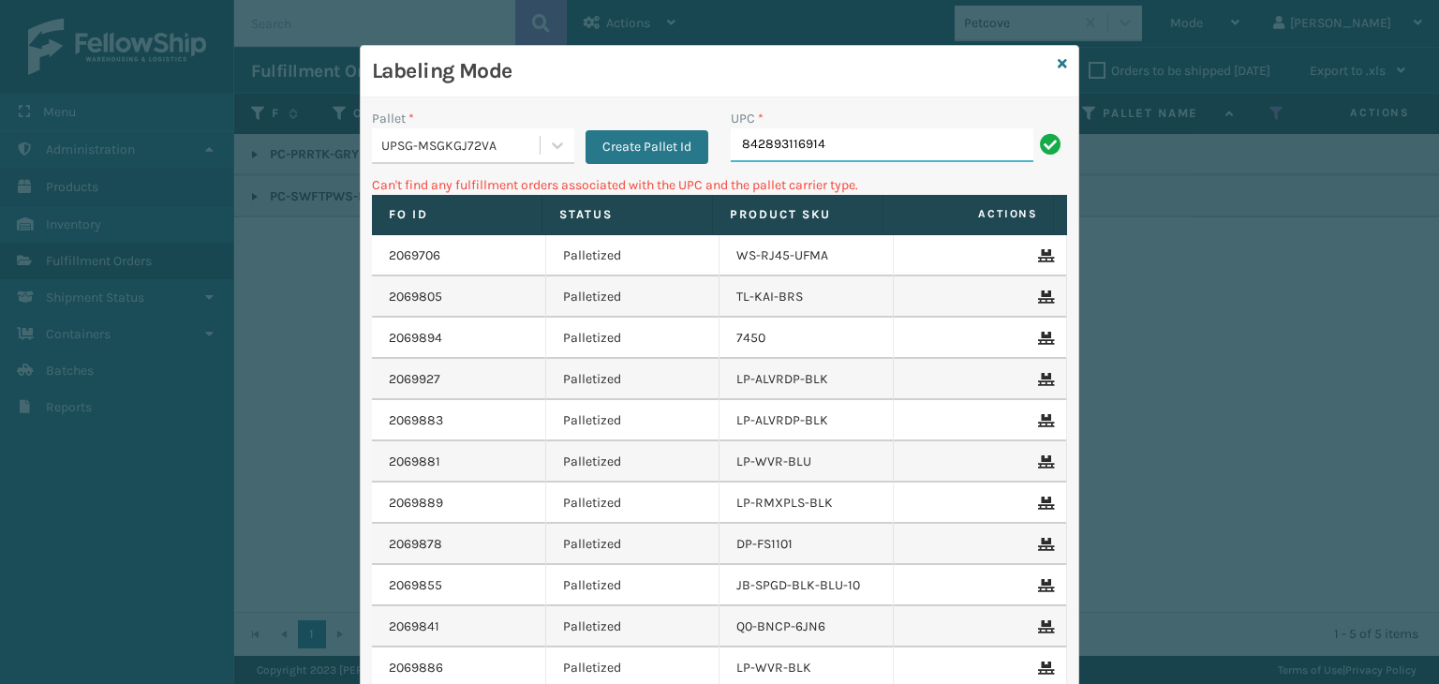
drag, startPoint x: 856, startPoint y: 134, endPoint x: 180, endPoint y: 136, distance: 676.5
click at [193, 136] on div "Labeling Mode Pallet * UPSG-MSGKGJ72VA Create Pallet Id UPC * 842893116914 Can'…" at bounding box center [719, 342] width 1439 height 684
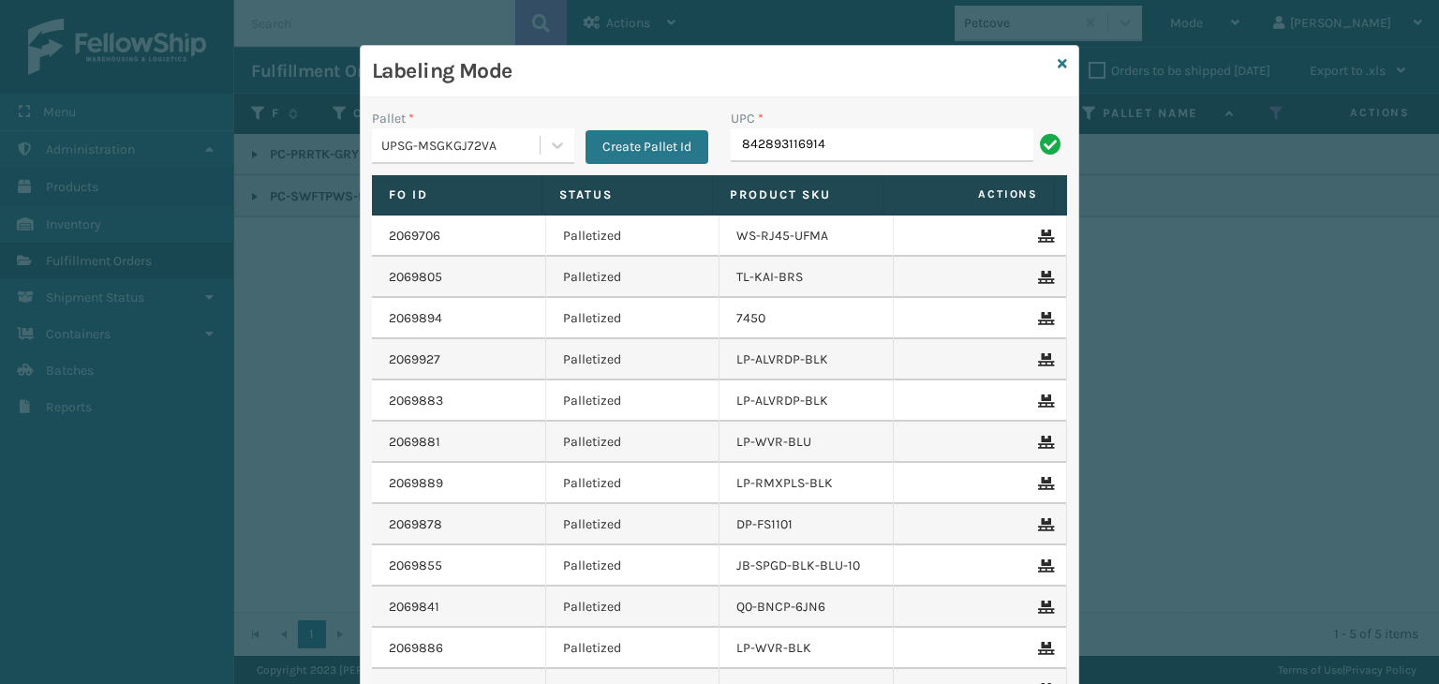
type input "842893116914"
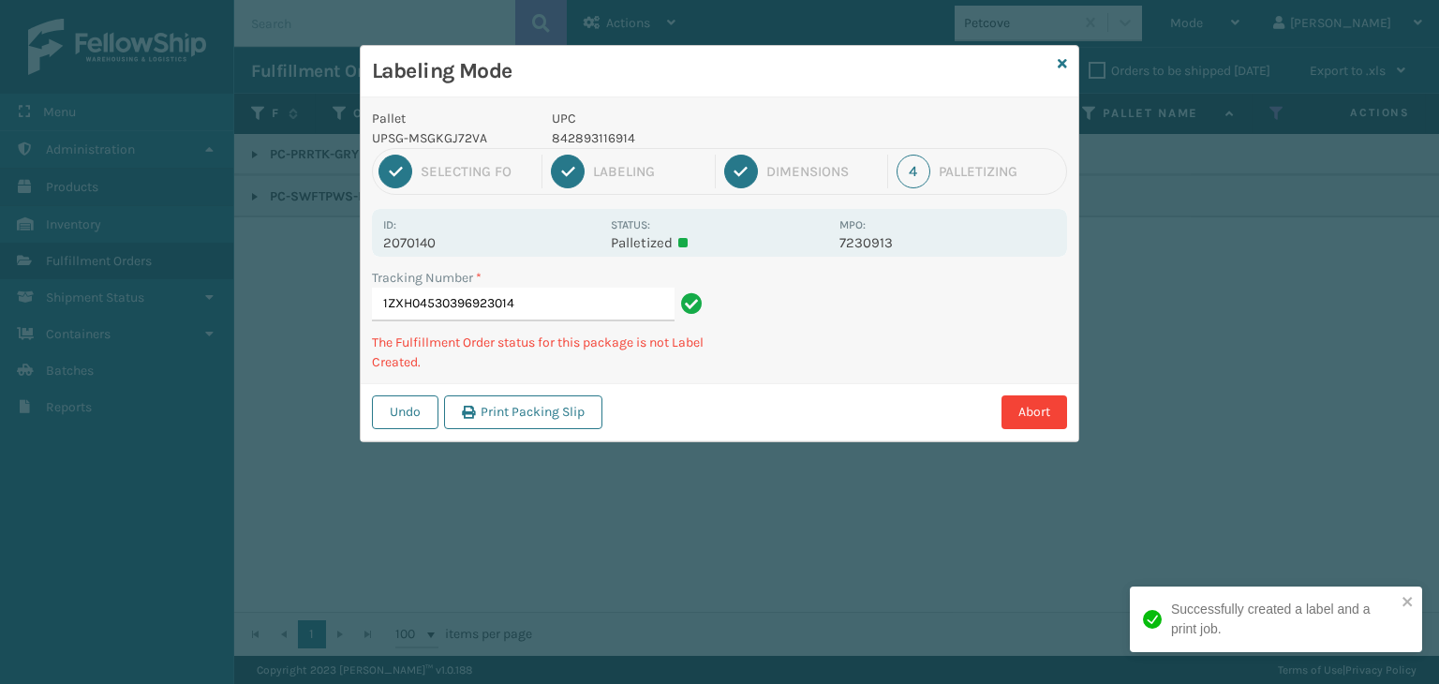
type input "1ZXH04530396923014842893116914"
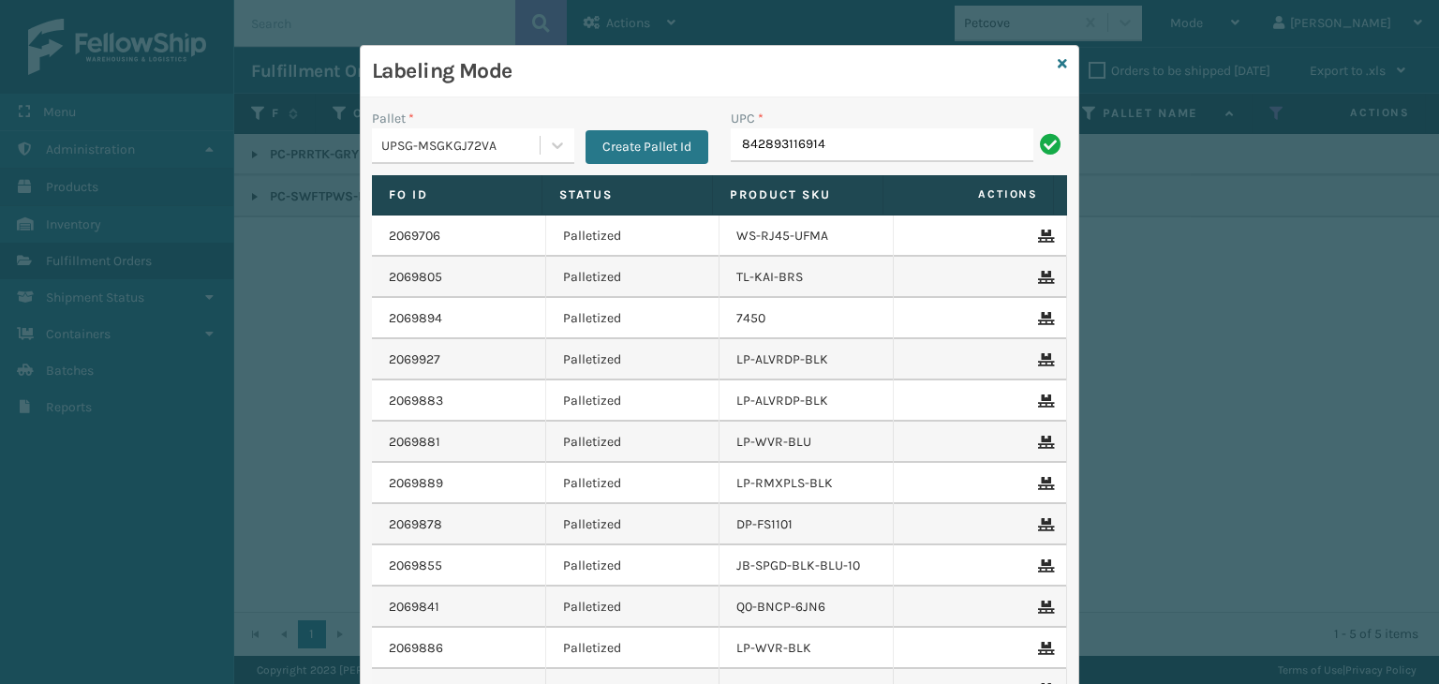
type input "842893116914"
click at [1058, 65] on icon at bounding box center [1062, 63] width 9 height 13
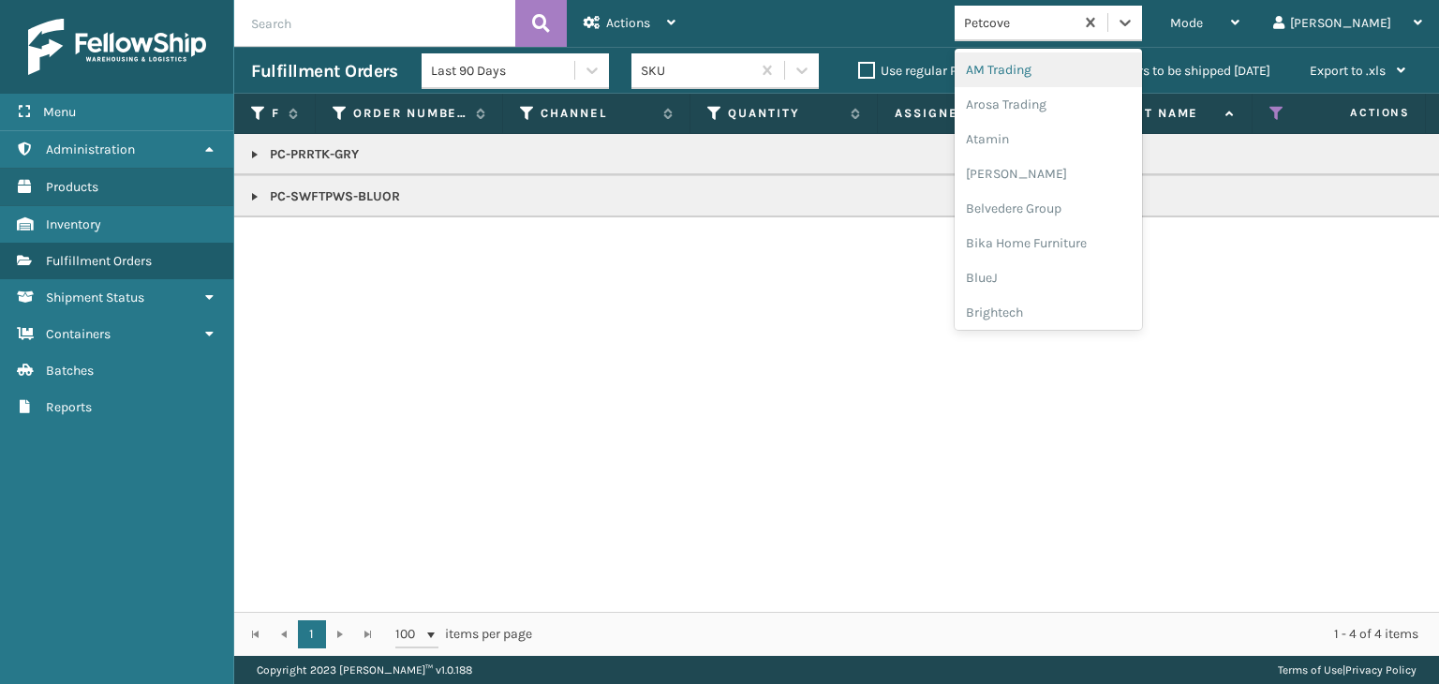
click at [1076, 23] on div "Petcove" at bounding box center [1019, 23] width 111 height 20
type input "[PERSON_NAME]"
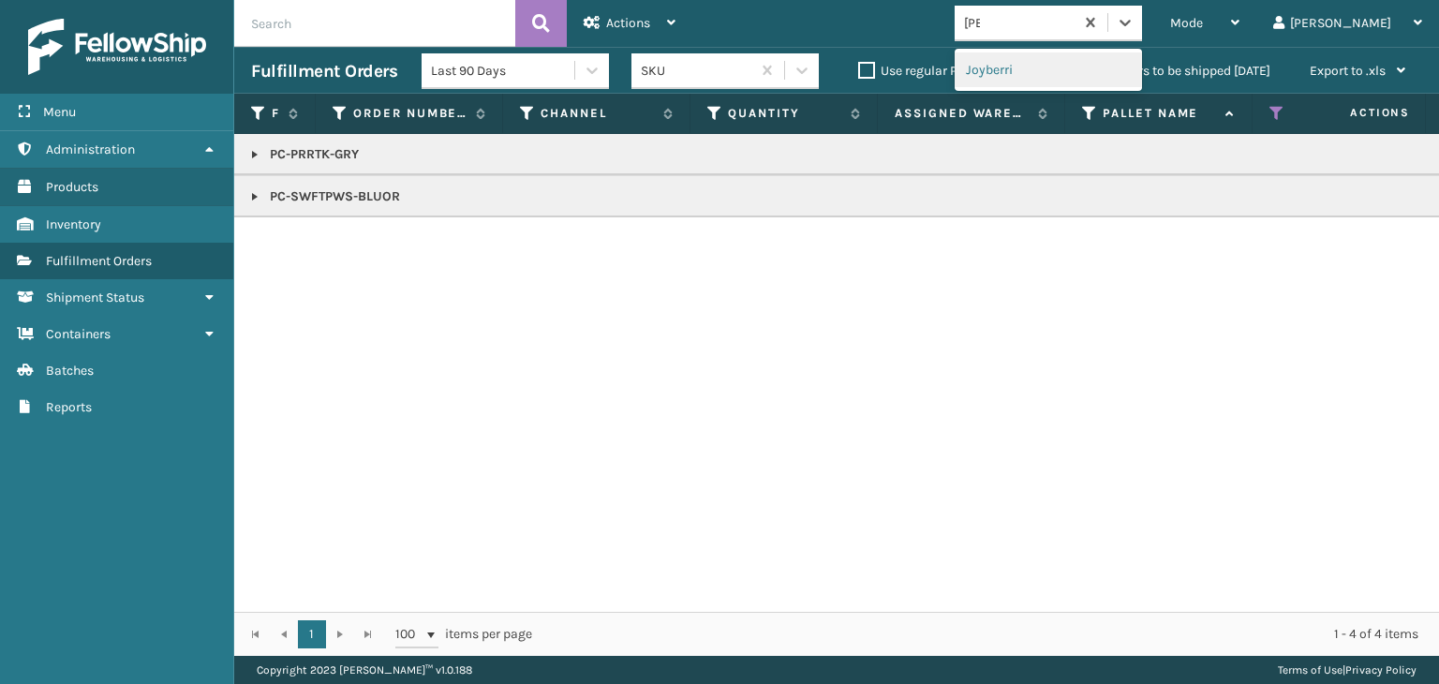
click at [1064, 65] on div "Joyberri" at bounding box center [1048, 69] width 187 height 35
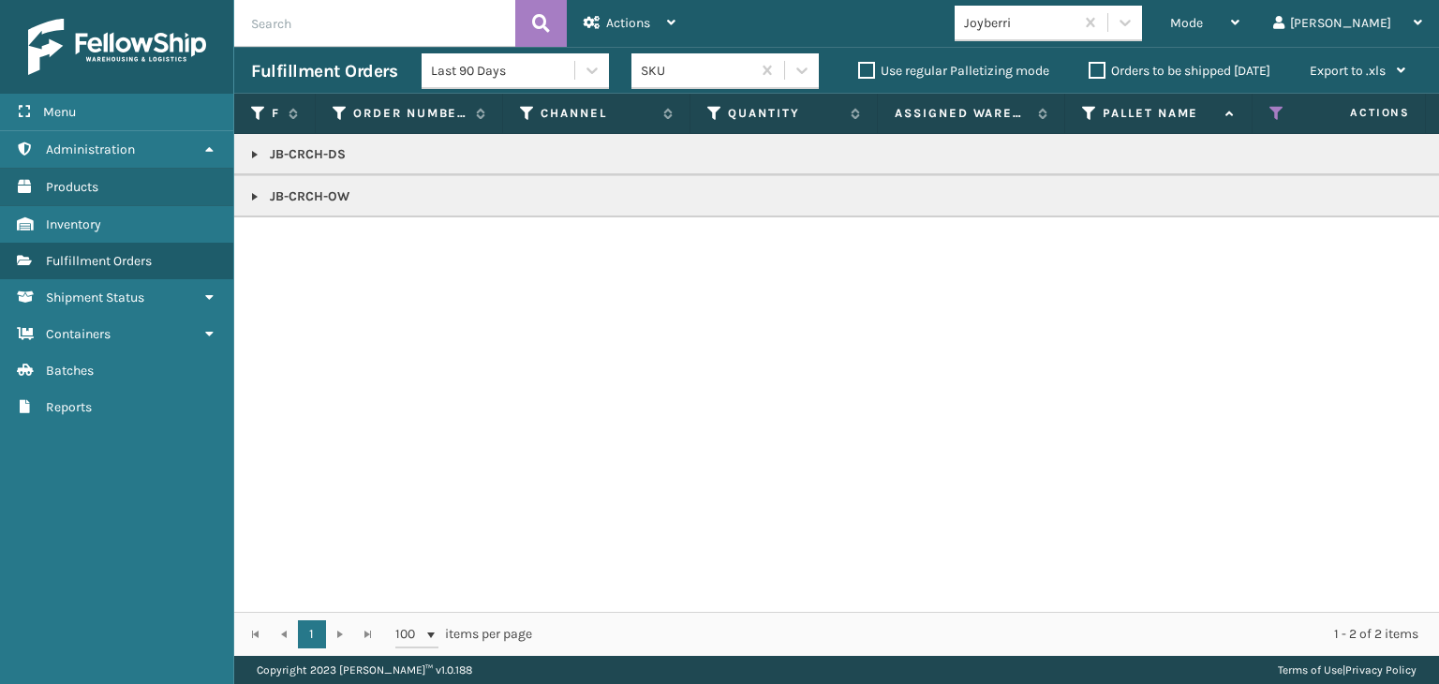
click at [245, 155] on td "JB-CRCH-DS" at bounding box center [1443, 154] width 2419 height 41
click at [251, 155] on link at bounding box center [254, 154] width 15 height 15
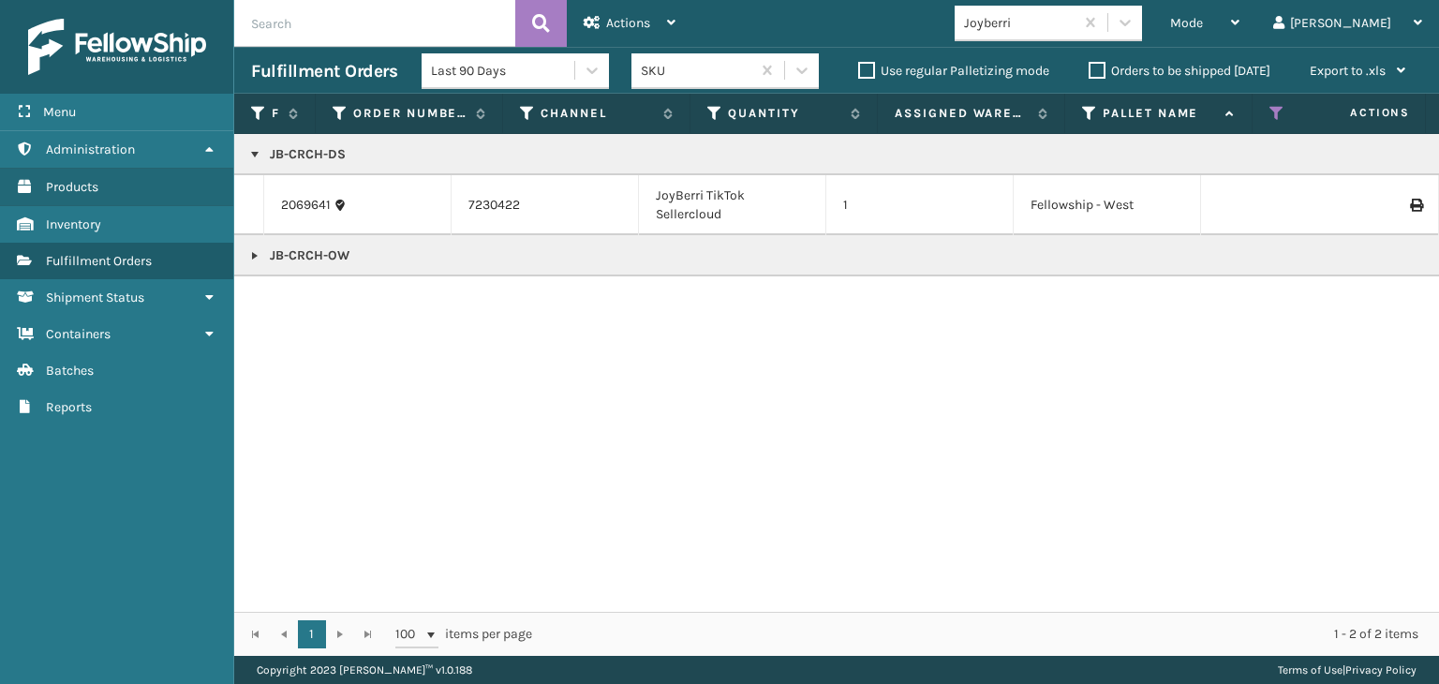
click at [250, 256] on link at bounding box center [254, 255] width 15 height 15
click at [323, 257] on p "JB-CRCH-OW" at bounding box center [1443, 255] width 2385 height 19
click at [319, 257] on p "JB-CRCH-OW" at bounding box center [1443, 255] width 2385 height 19
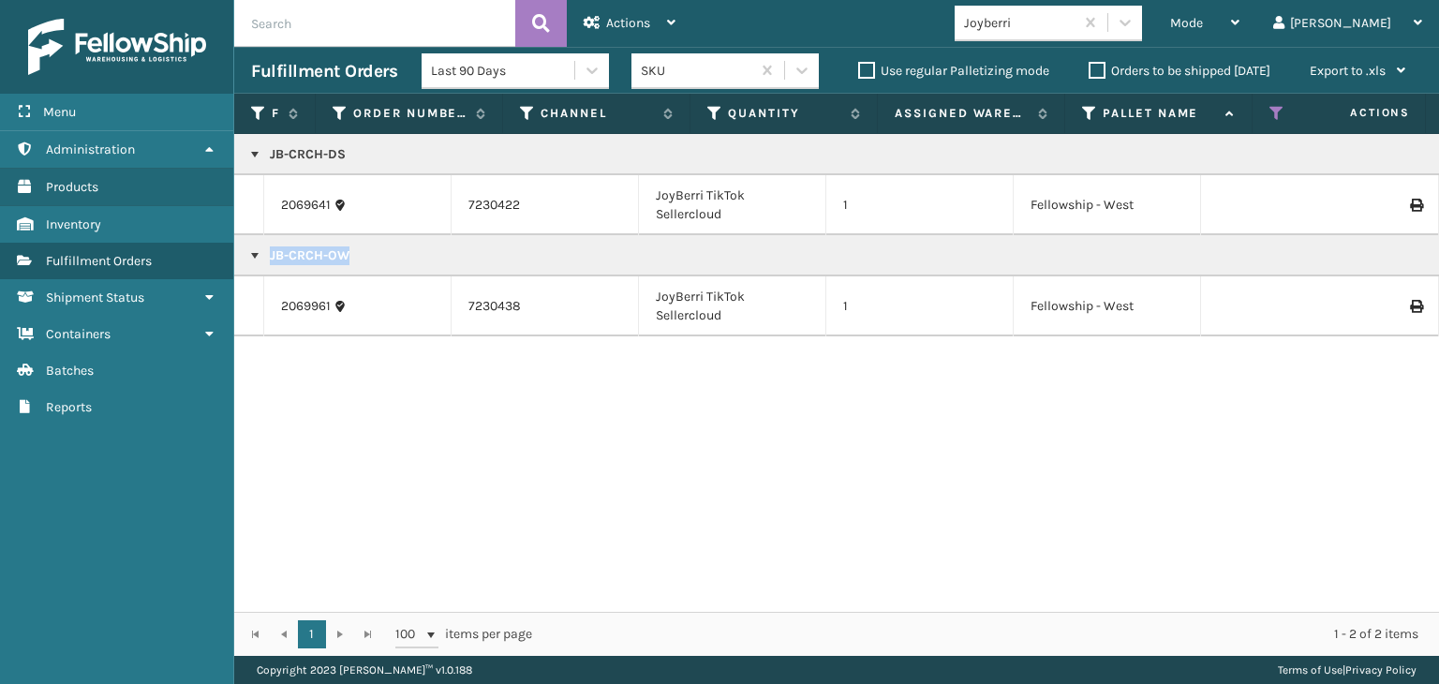
copy p "JB-CRCH-OW"
click at [1203, 27] on span "Mode" at bounding box center [1186, 23] width 33 height 16
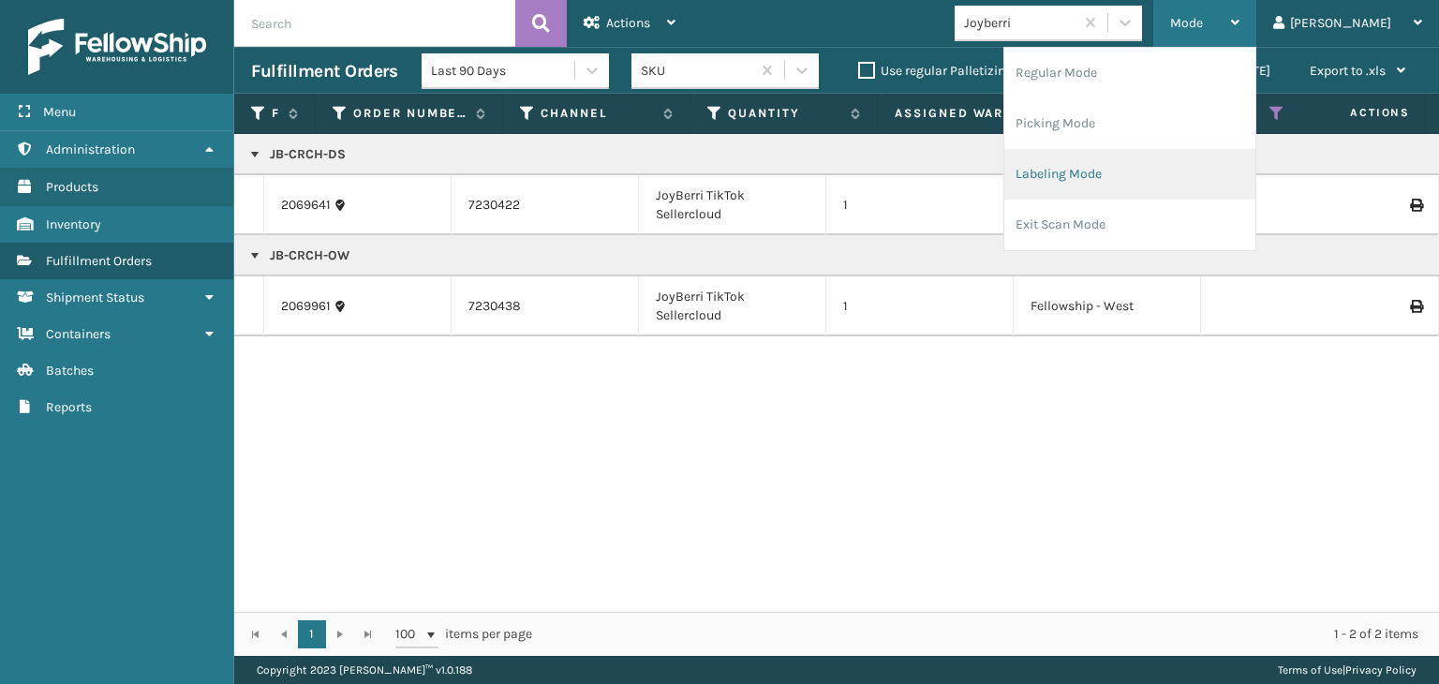
click at [1166, 156] on li "Labeling Mode" at bounding box center [1129, 174] width 251 height 51
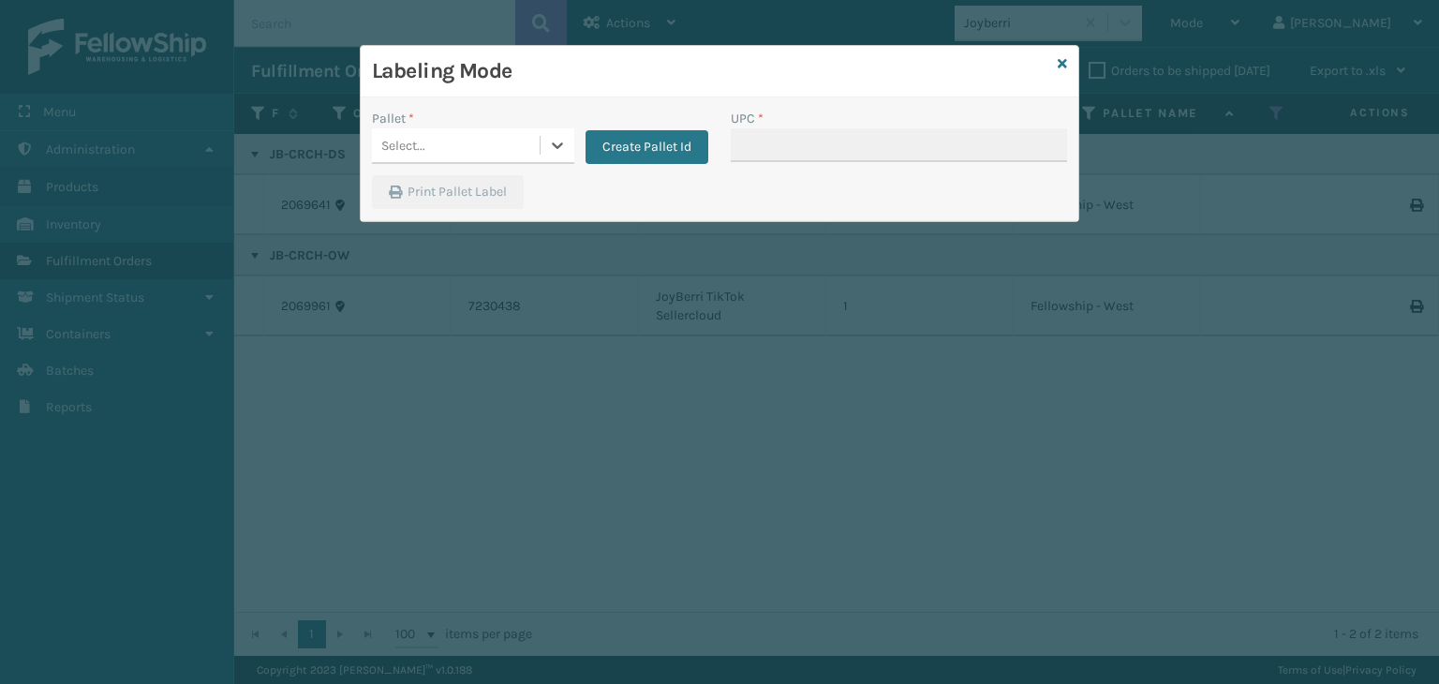
click at [407, 147] on div "Select..." at bounding box center [403, 146] width 44 height 20
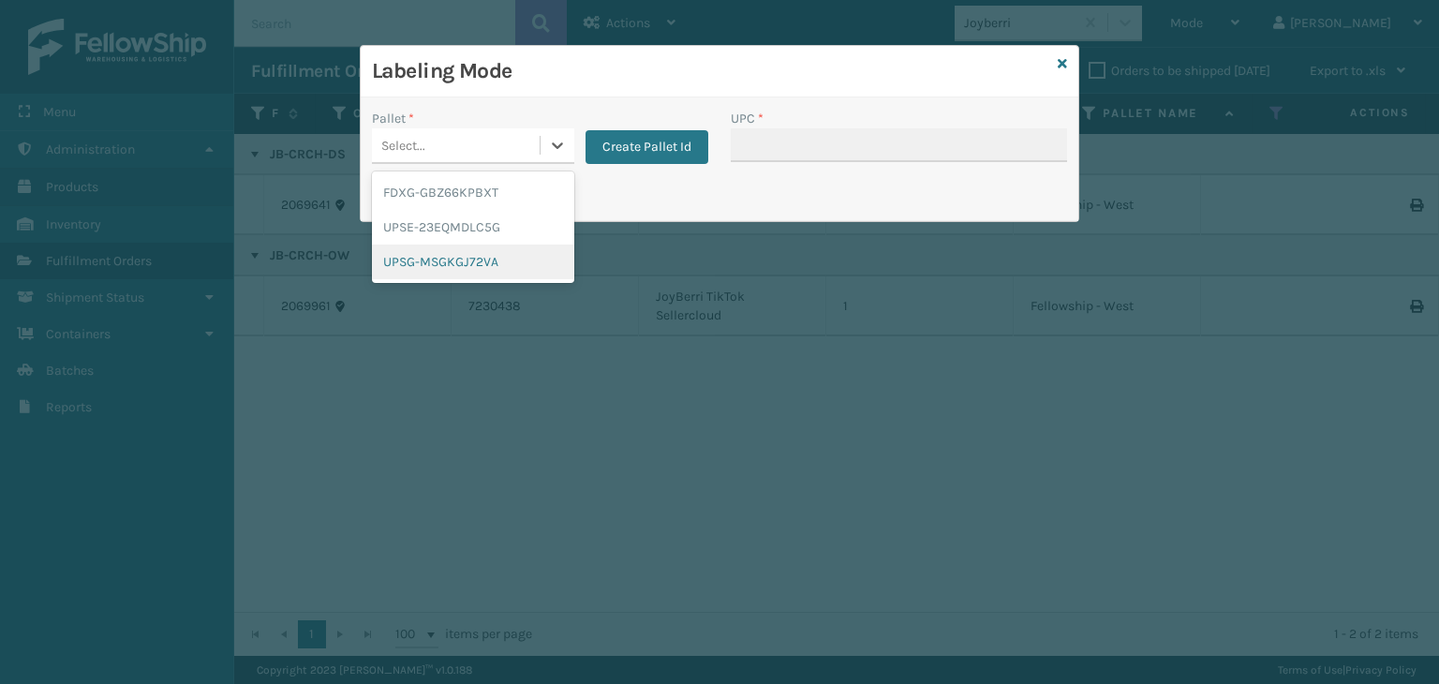
click at [461, 252] on div "UPSG-MSGKGJ72VA" at bounding box center [473, 262] width 202 height 35
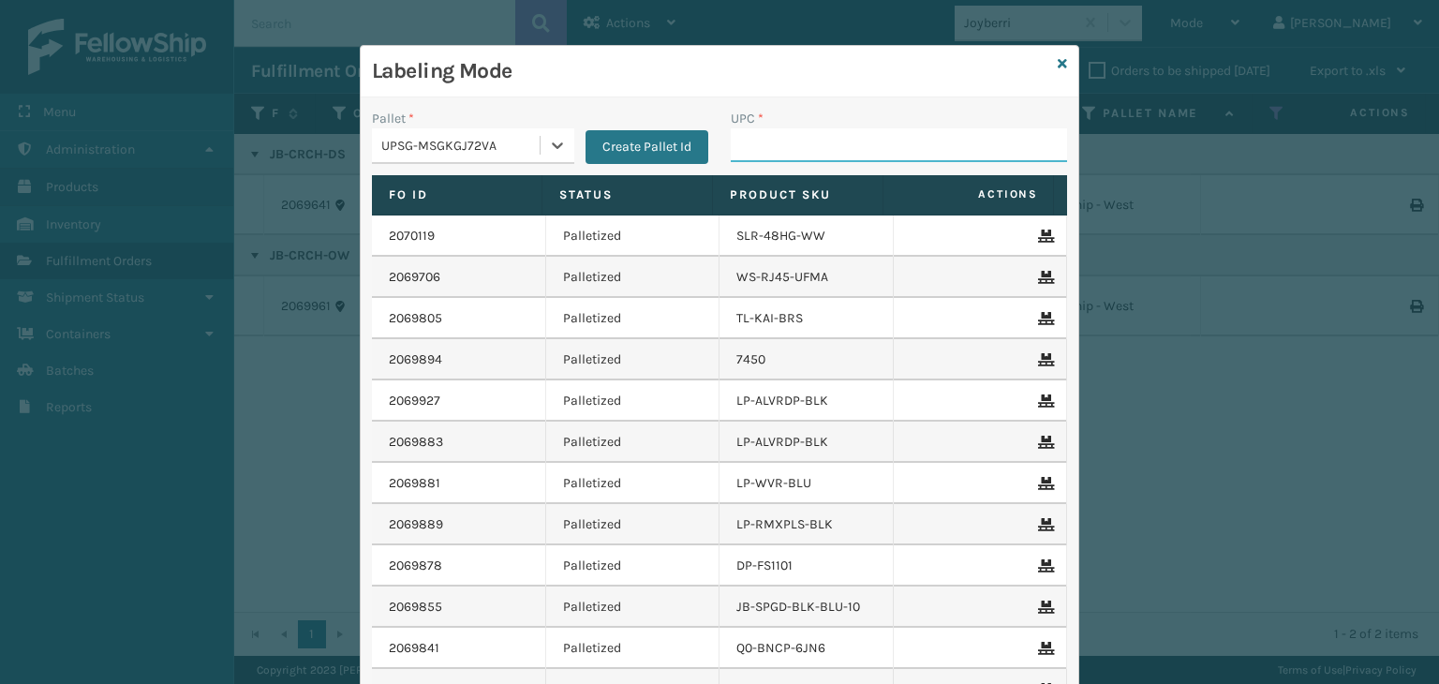
drag, startPoint x: 848, startPoint y: 147, endPoint x: 828, endPoint y: 141, distance: 20.7
click at [848, 147] on input "UPC *" at bounding box center [899, 145] width 336 height 34
paste input "JB-CRCH-OW"
type input "JB-CRCH-OW"
type input "JB-CRCH-DS"
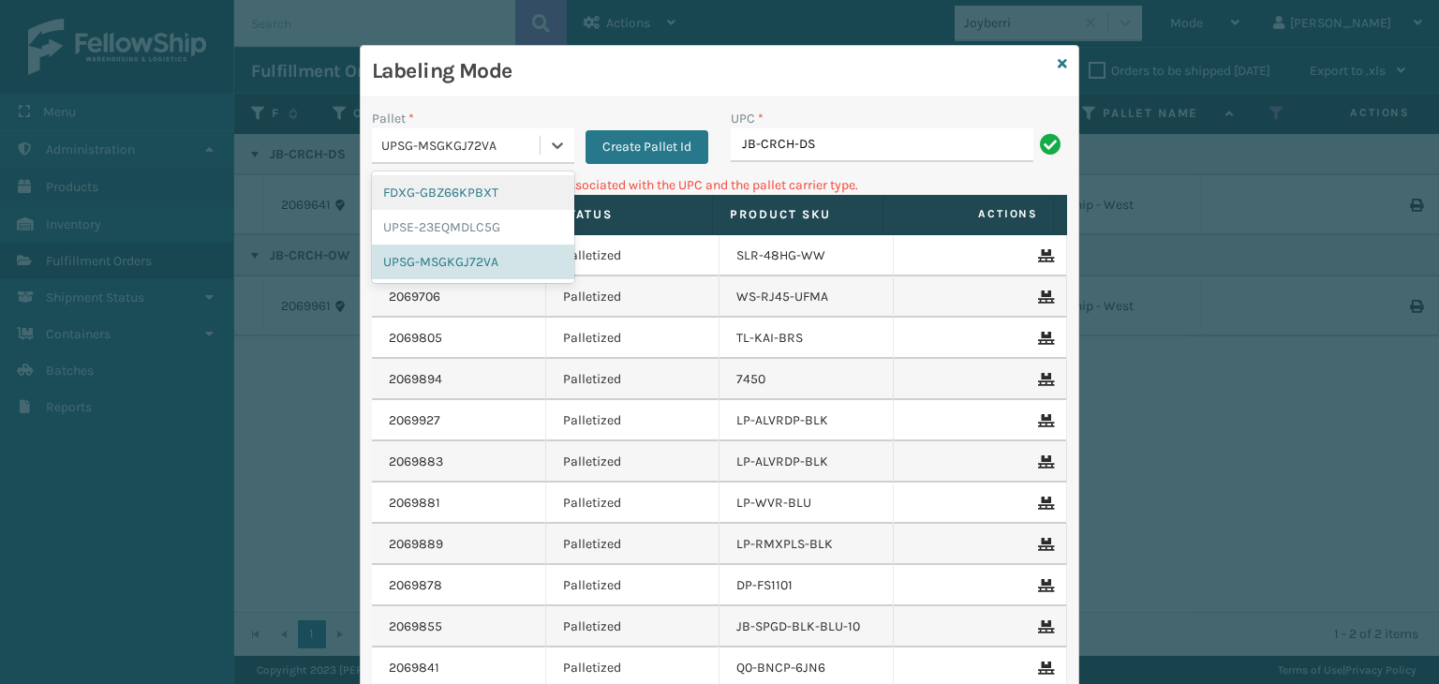
click at [372, 140] on div "UPSG-MSGKGJ72VA" at bounding box center [456, 145] width 168 height 31
drag, startPoint x: 420, startPoint y: 215, endPoint x: 702, endPoint y: 210, distance: 282.1
click at [427, 218] on div "UPSE-23EQMDLC5G" at bounding box center [473, 227] width 202 height 35
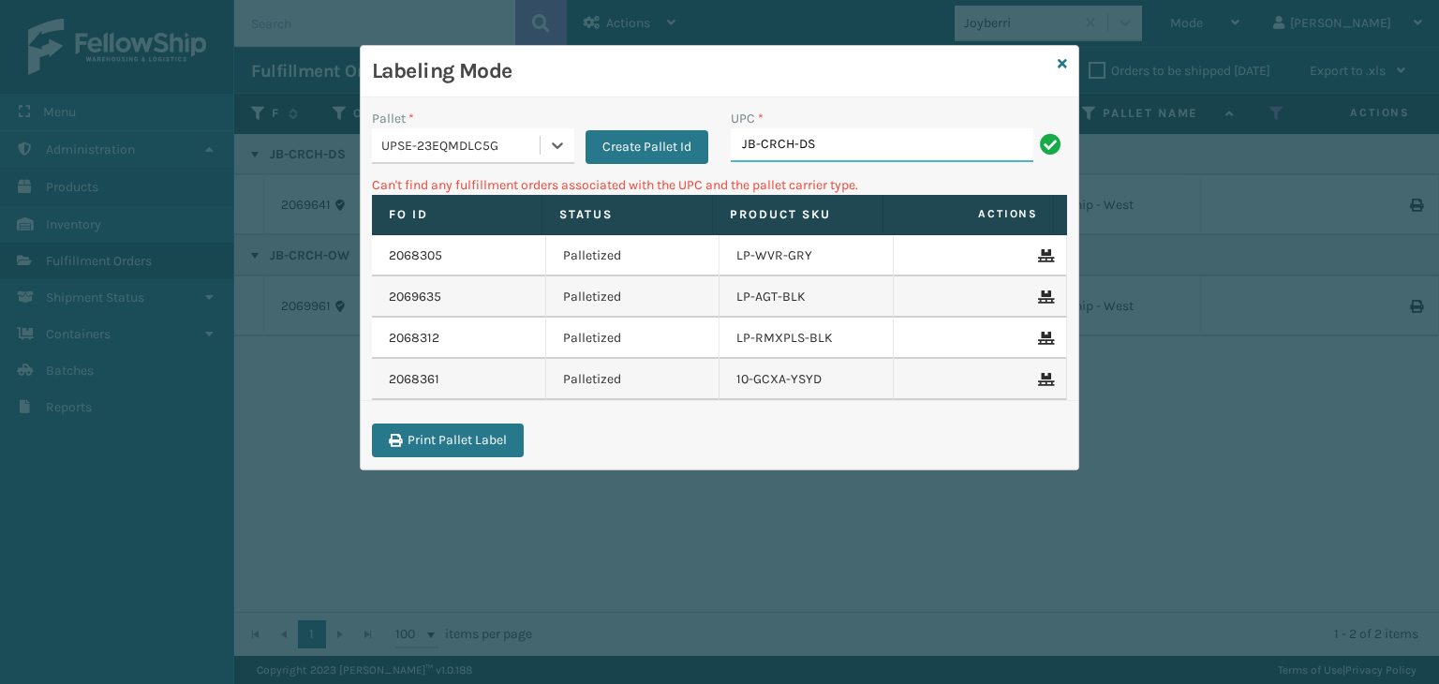
click at [866, 150] on input "JB-CRCH-DS" at bounding box center [882, 145] width 303 height 34
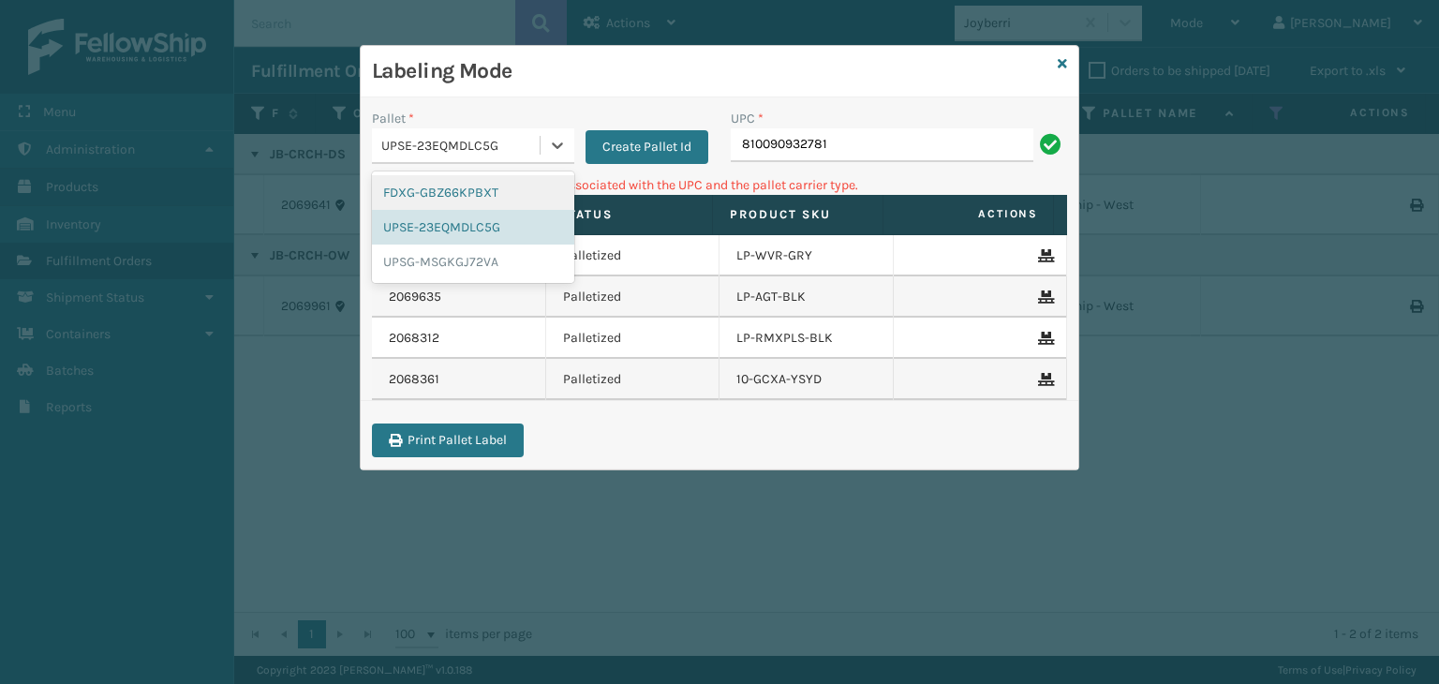
click at [465, 143] on div "UPSE-23EQMDLC5G" at bounding box center [461, 146] width 160 height 20
click at [431, 247] on div "UPSG-MSGKGJ72VA" at bounding box center [473, 262] width 202 height 35
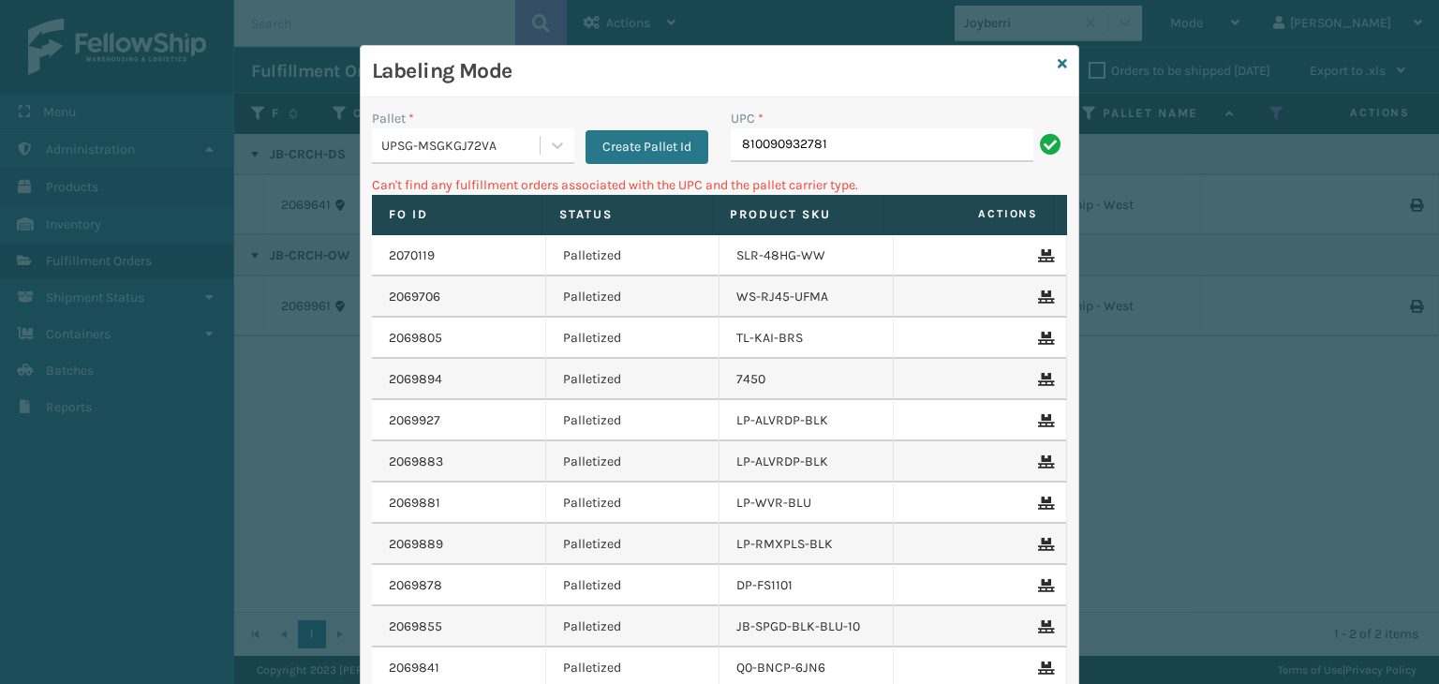
click at [856, 168] on div "UPC * 810090932781" at bounding box center [899, 142] width 359 height 67
click at [844, 143] on input "810090932781" at bounding box center [882, 145] width 303 height 34
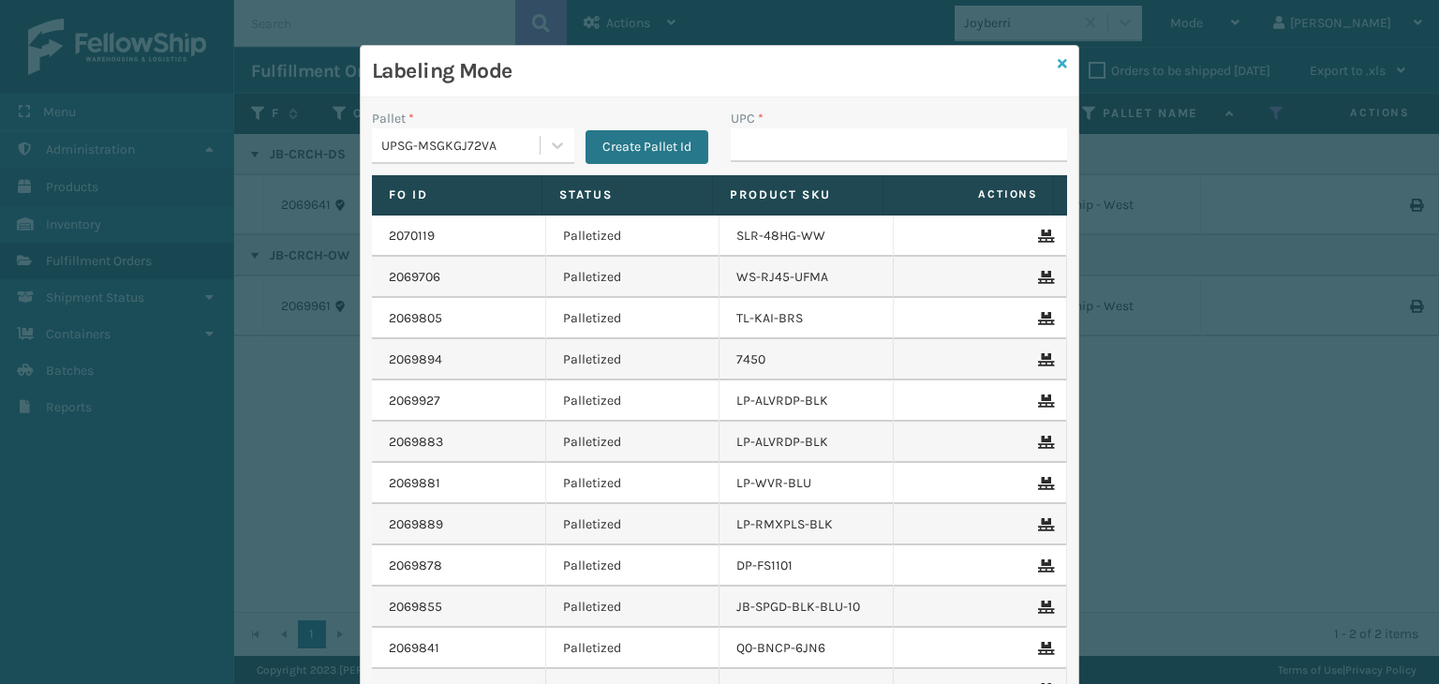
click at [1058, 58] on icon at bounding box center [1062, 63] width 9 height 13
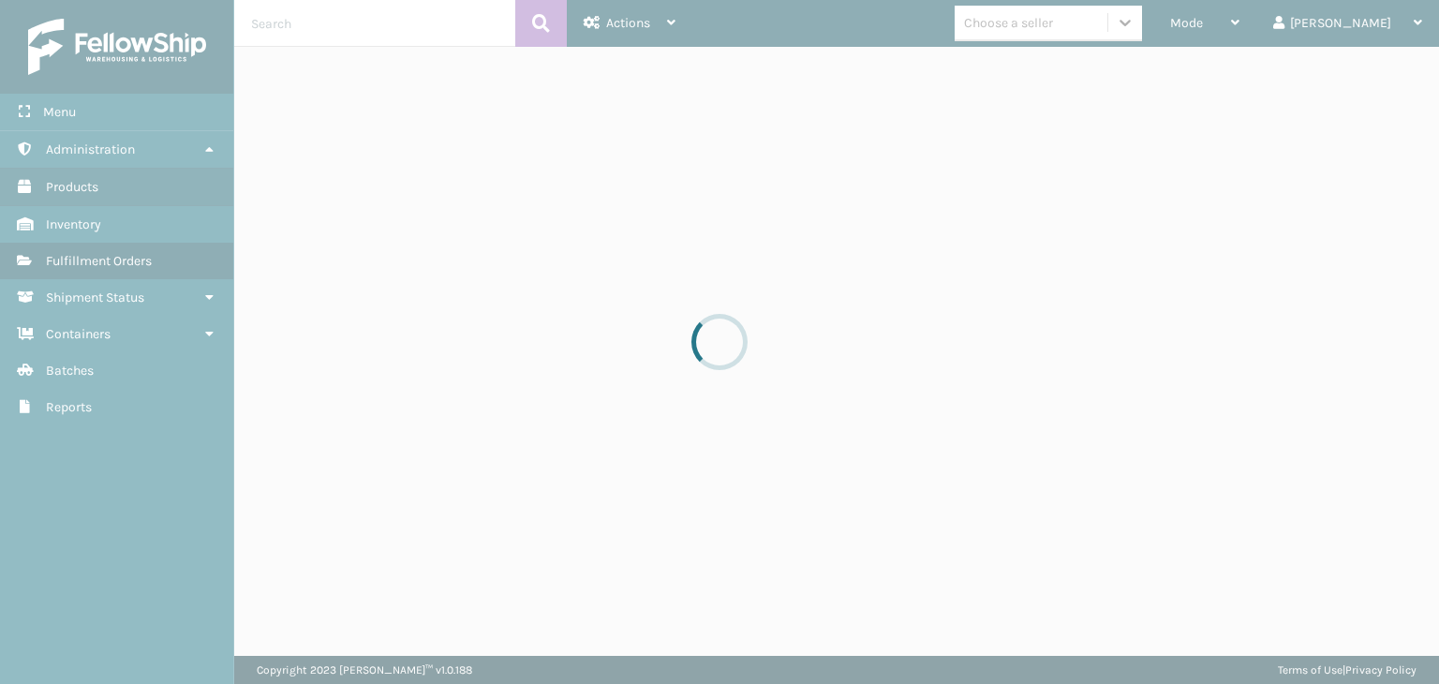
click at [1096, 29] on div at bounding box center [719, 342] width 1439 height 684
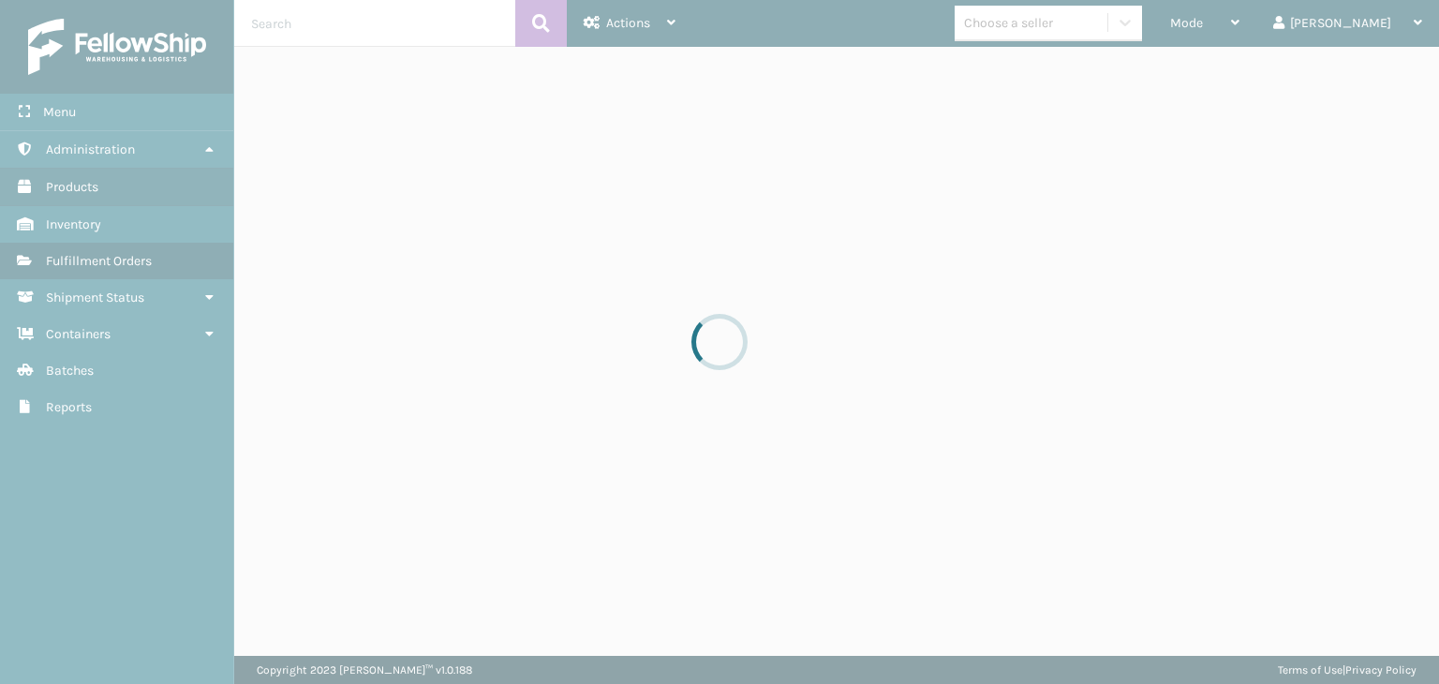
click at [1096, 29] on div at bounding box center [719, 342] width 1439 height 684
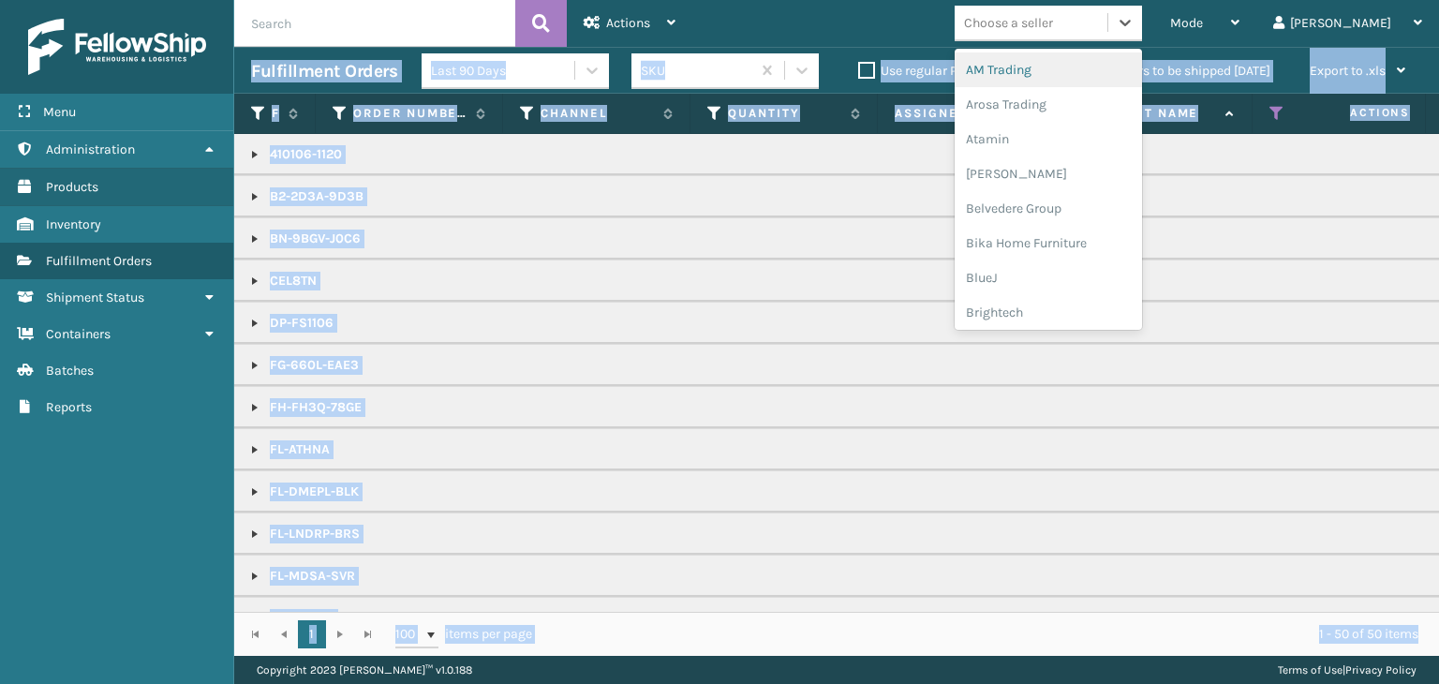
click at [1053, 29] on div "Choose a seller" at bounding box center [1008, 23] width 89 height 20
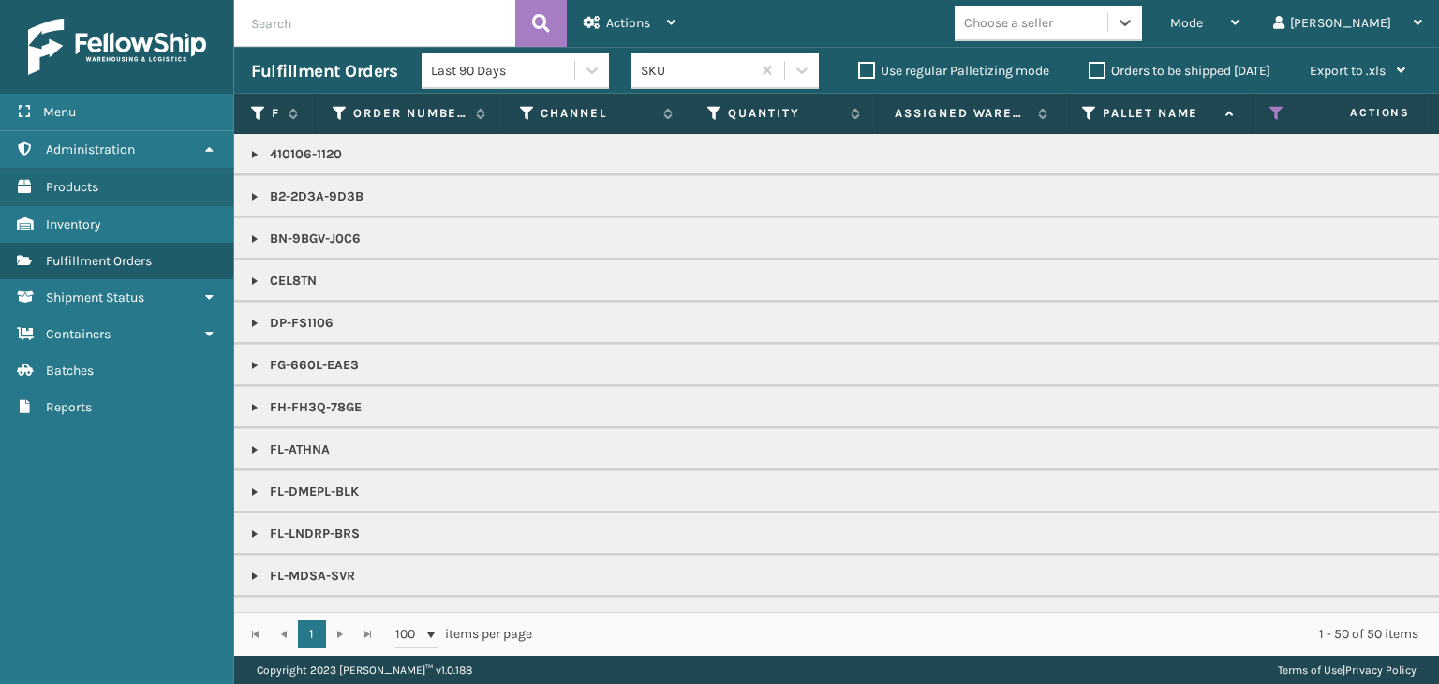
click at [1053, 29] on div "Choose a seller" at bounding box center [1008, 23] width 89 height 20
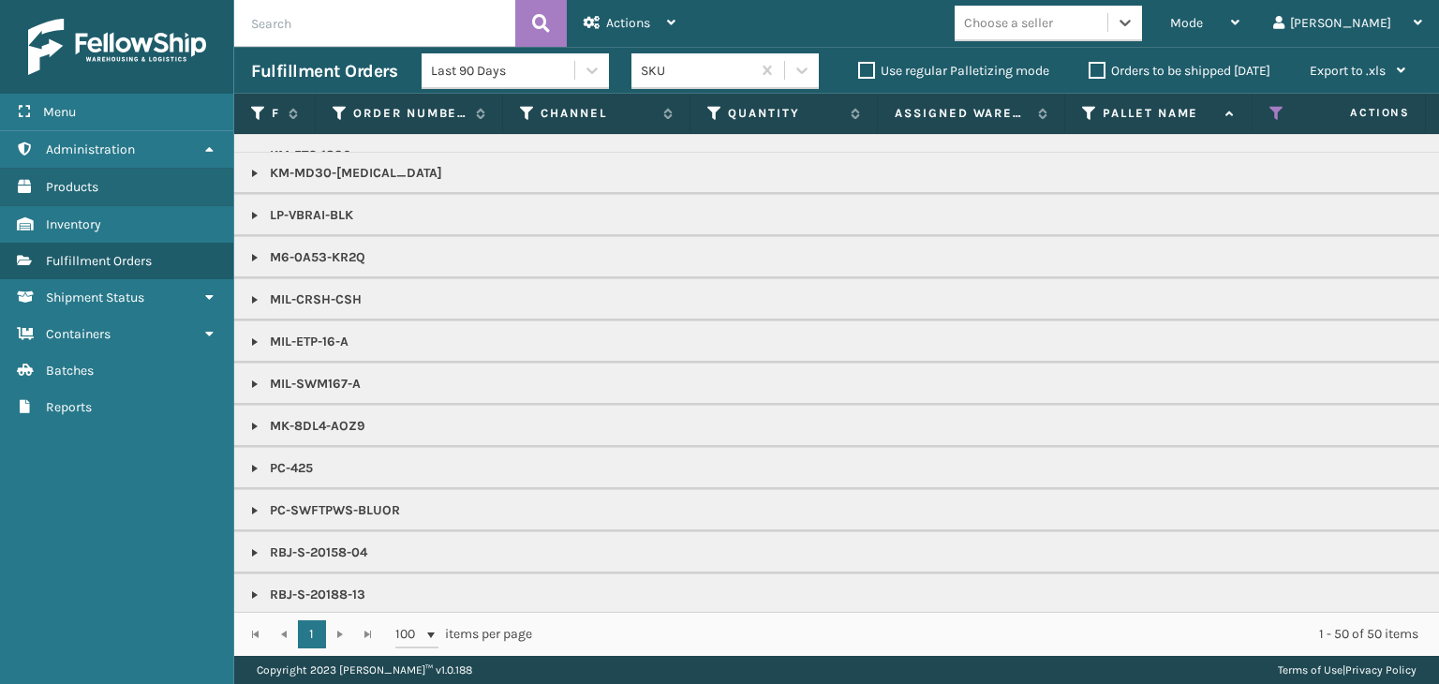
scroll to position [843, 0]
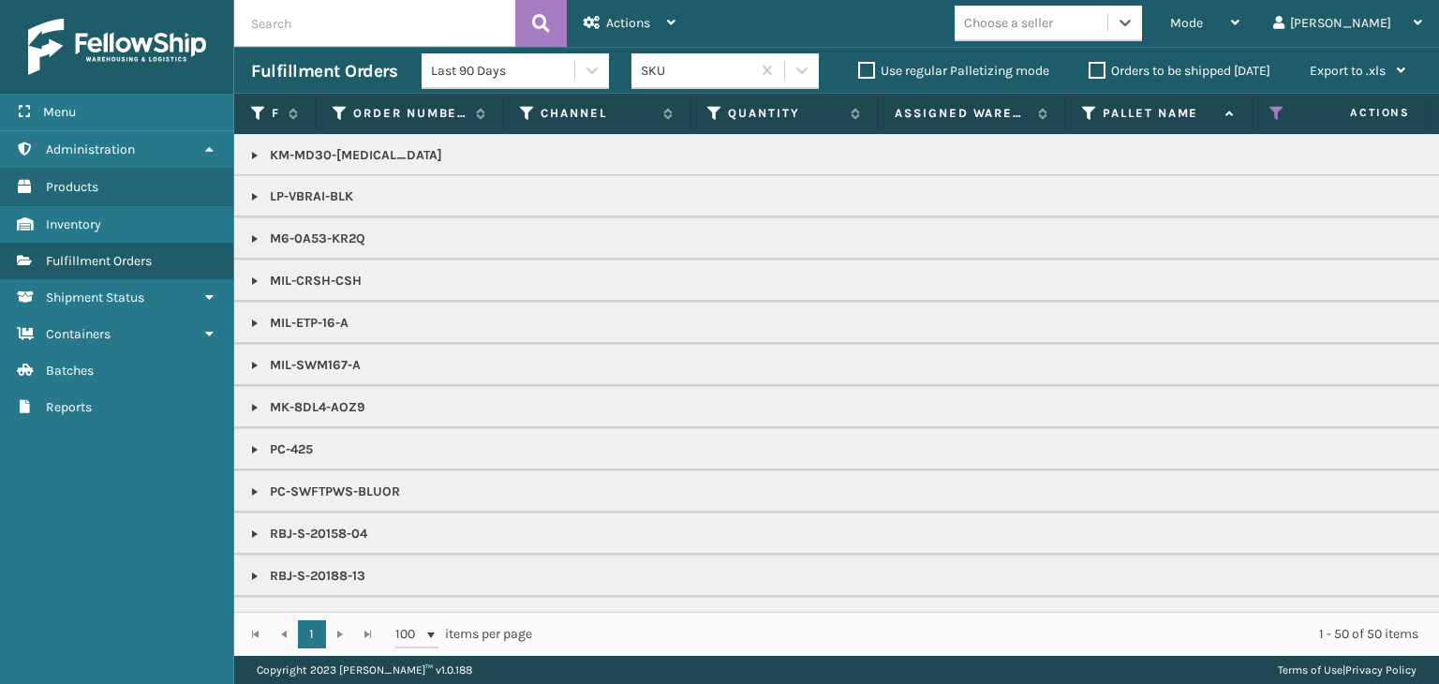
drag, startPoint x: 251, startPoint y: 480, endPoint x: 270, endPoint y: 482, distance: 18.8
click at [251, 484] on link at bounding box center [254, 491] width 15 height 15
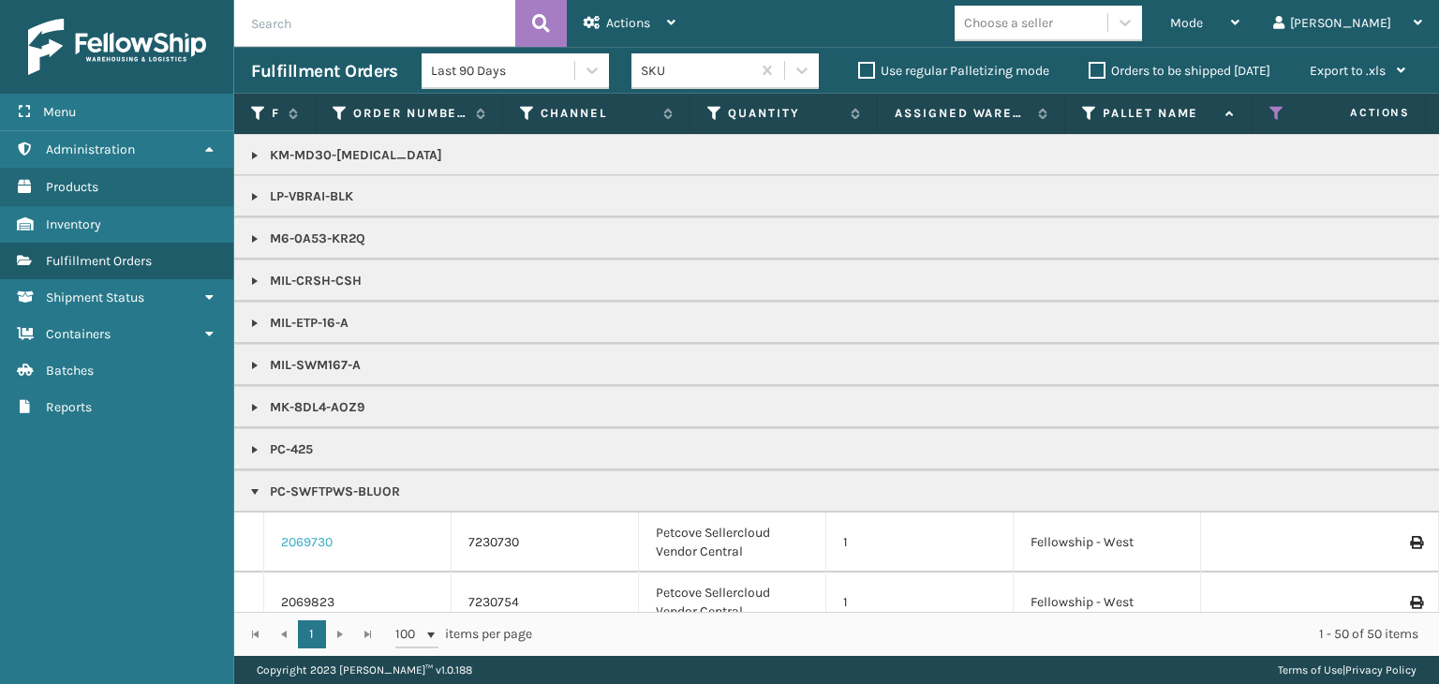
scroll to position [1031, 0]
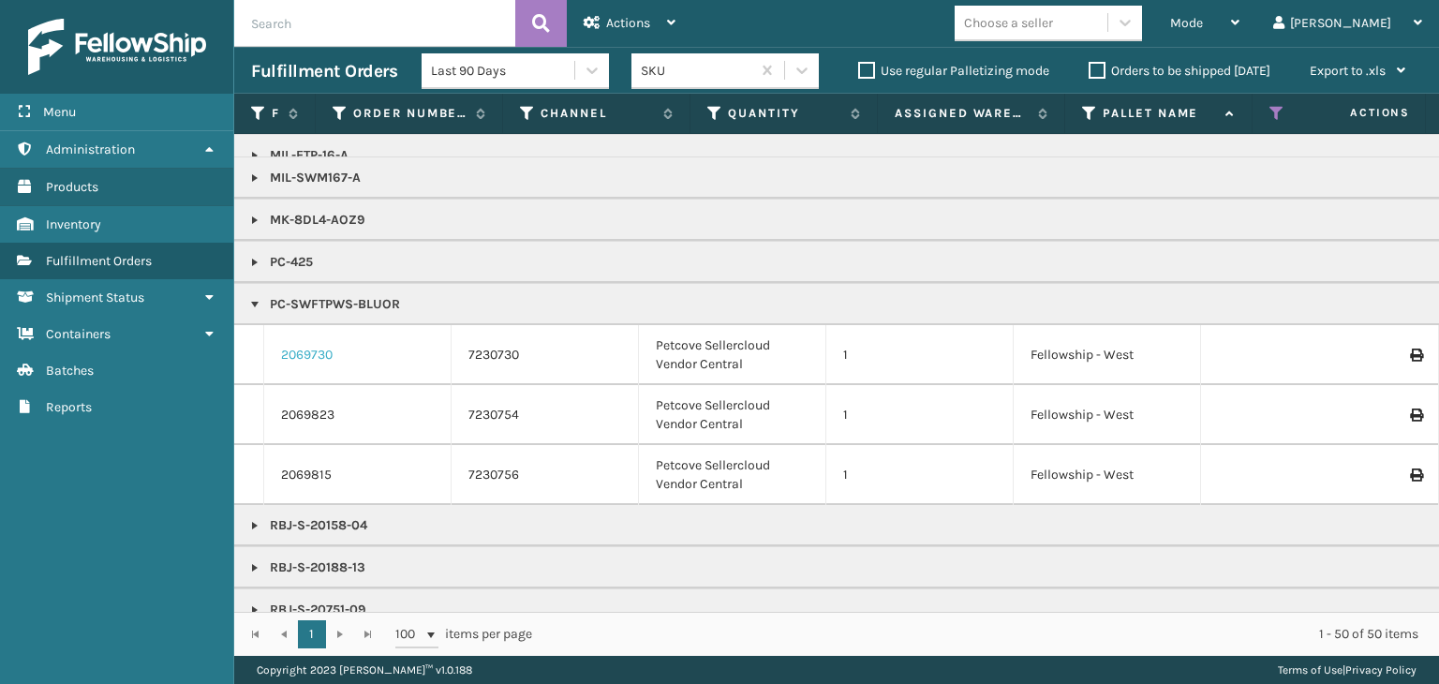
click at [326, 355] on link "2069730" at bounding box center [307, 355] width 52 height 19
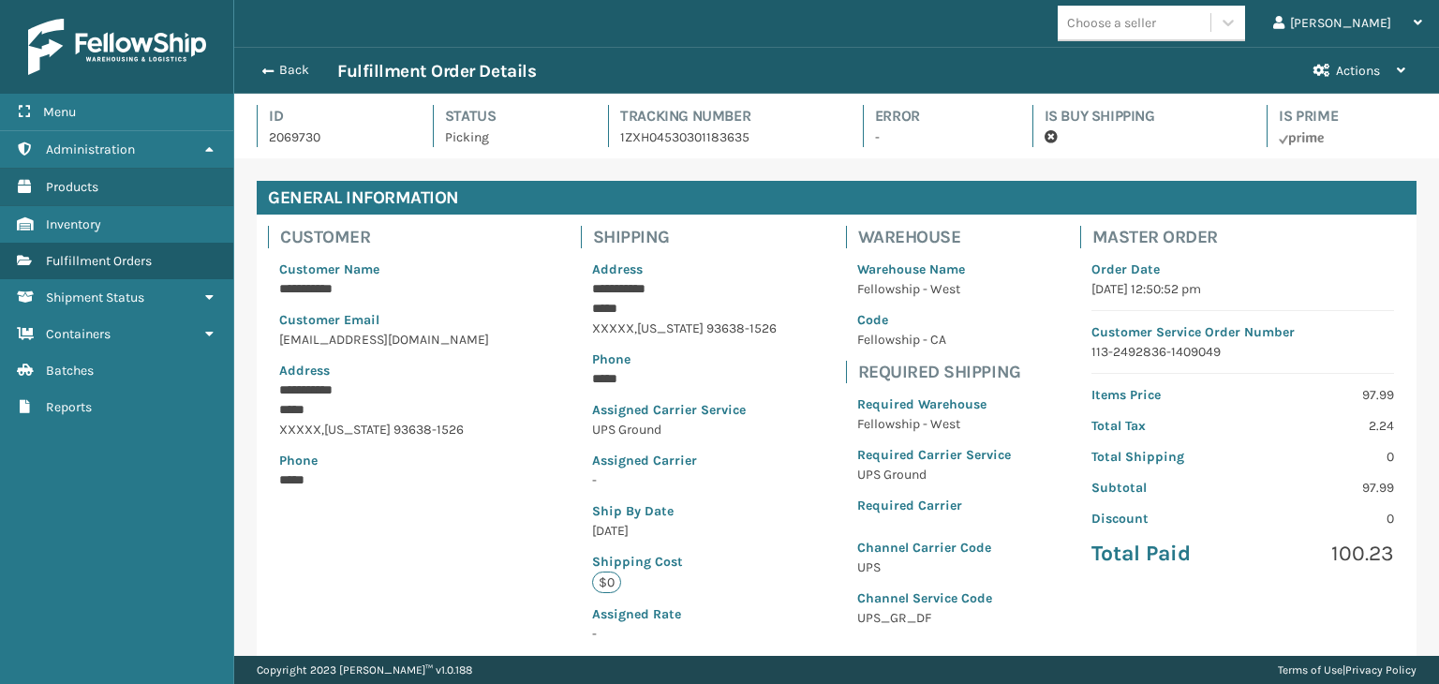
scroll to position [45, 1204]
click at [279, 67] on button "Back" at bounding box center [294, 70] width 86 height 17
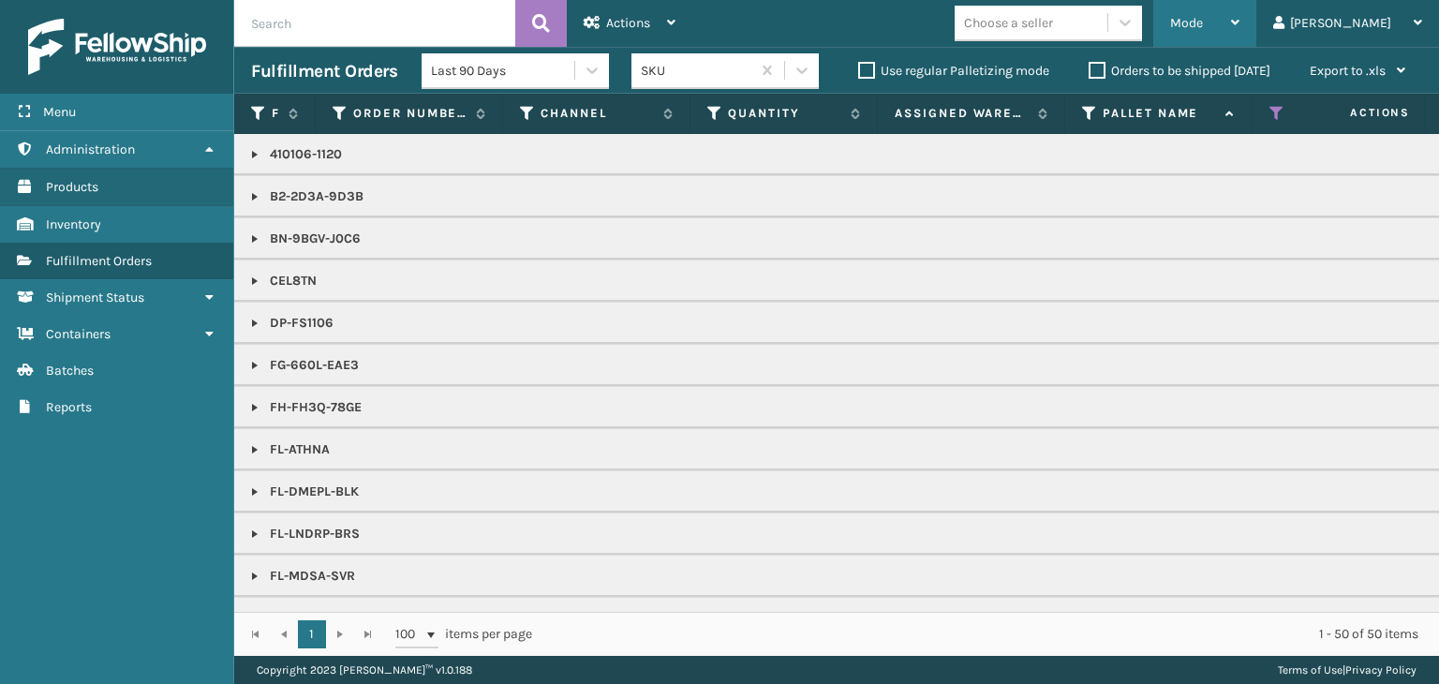
click at [1203, 26] on span "Mode" at bounding box center [1186, 23] width 33 height 16
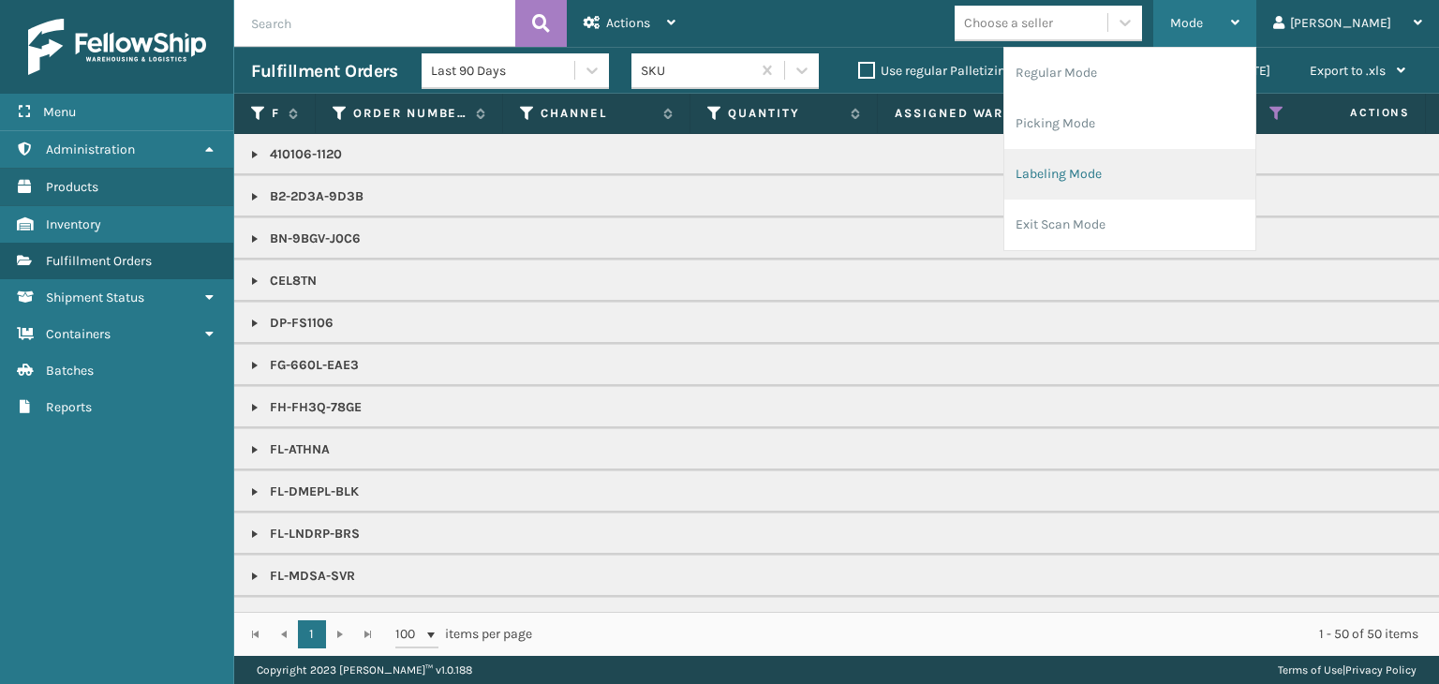
click at [1188, 177] on li "Labeling Mode" at bounding box center [1129, 174] width 251 height 51
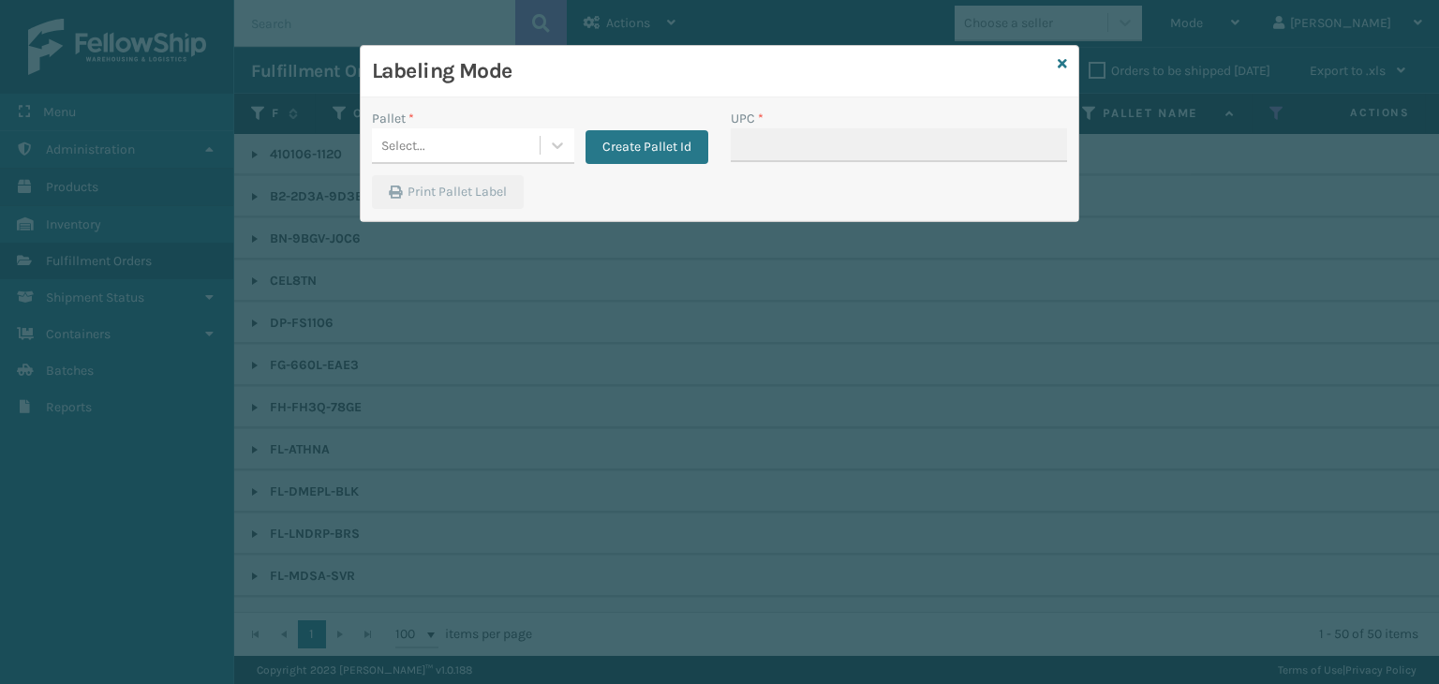
click at [369, 141] on div "Pallet * Select... Create Pallet Id" at bounding box center [540, 142] width 359 height 67
click at [428, 151] on div "Select..." at bounding box center [456, 145] width 168 height 31
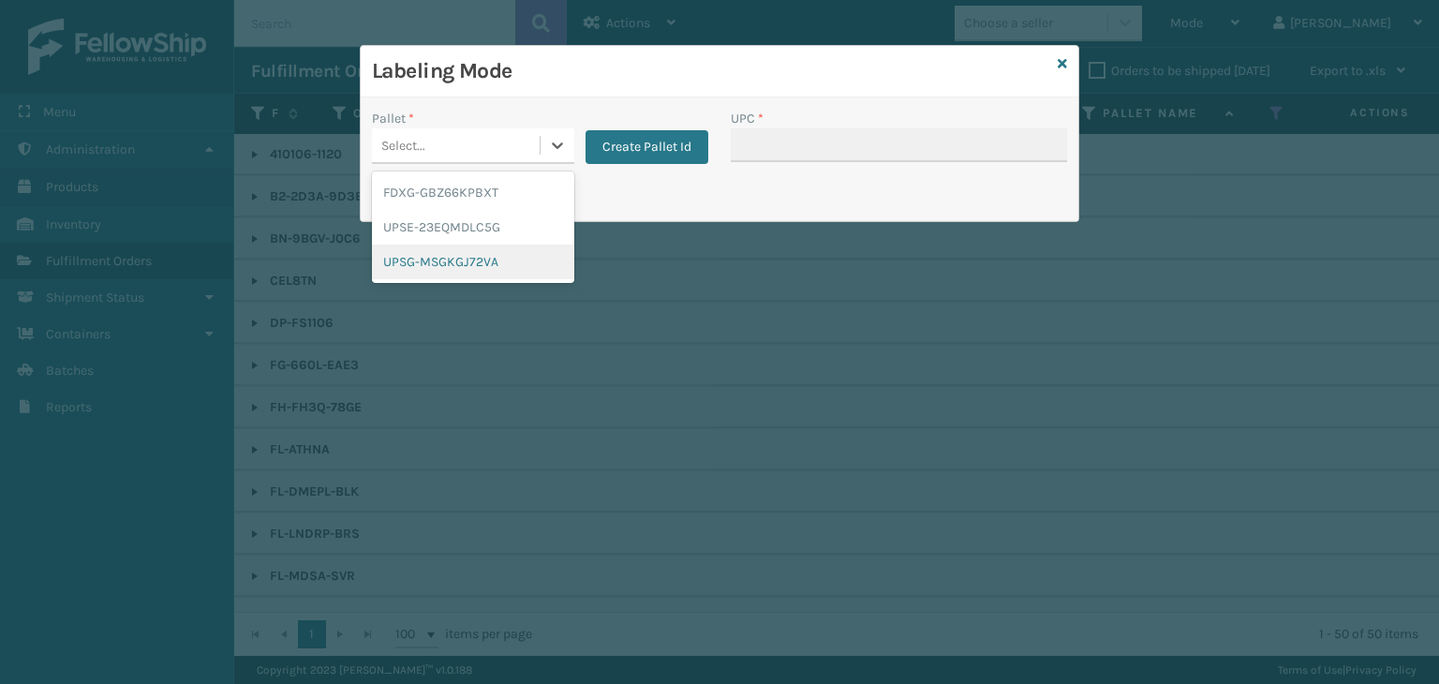
click at [437, 263] on div "UPSG-MSGKGJ72VA" at bounding box center [473, 262] width 202 height 35
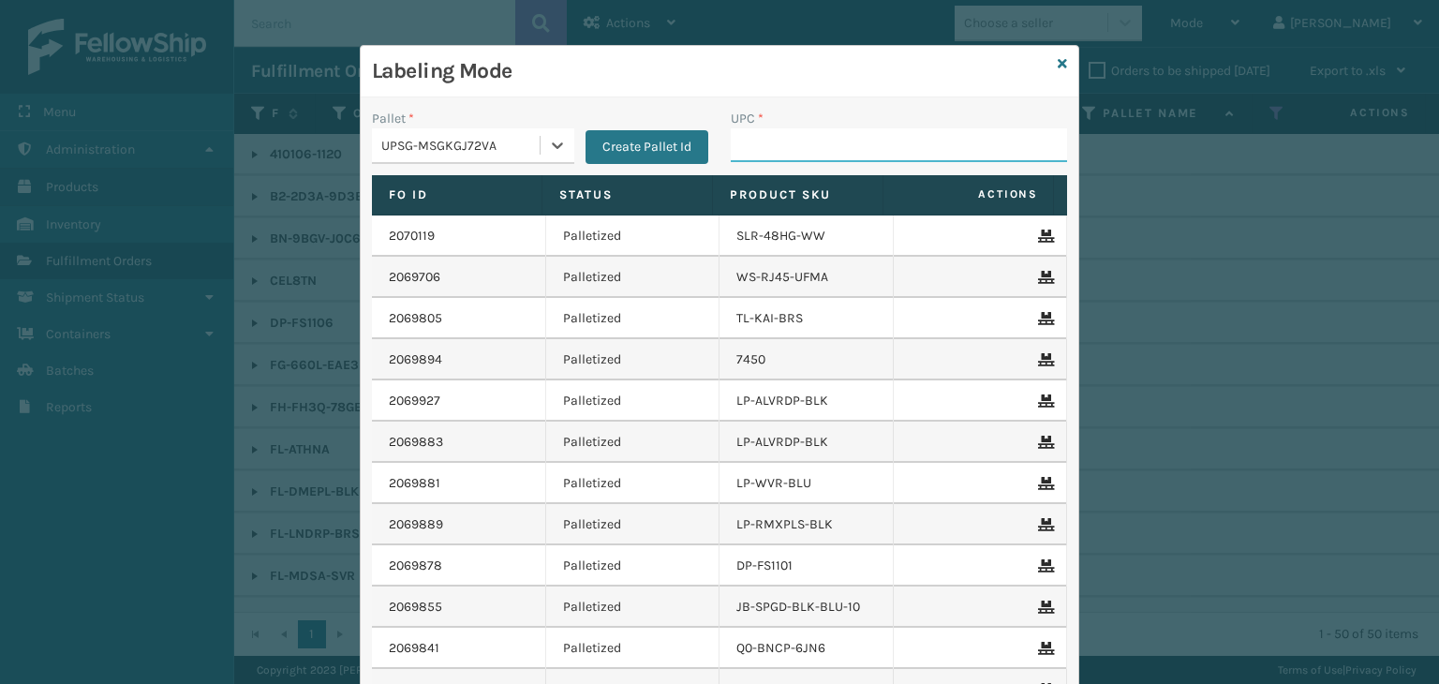
click at [761, 154] on input "UPC *" at bounding box center [899, 145] width 336 height 34
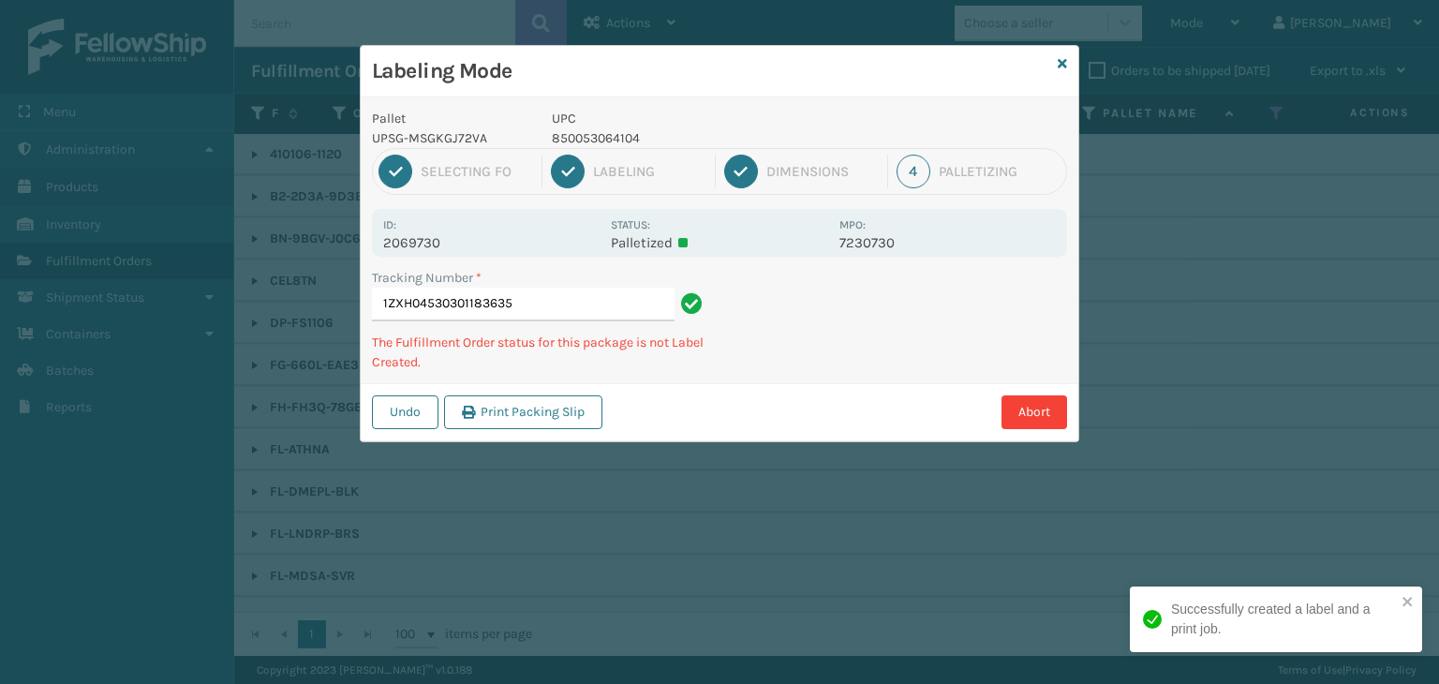
click at [572, 139] on p "850053064104" at bounding box center [690, 138] width 276 height 20
copy p "850053064104"
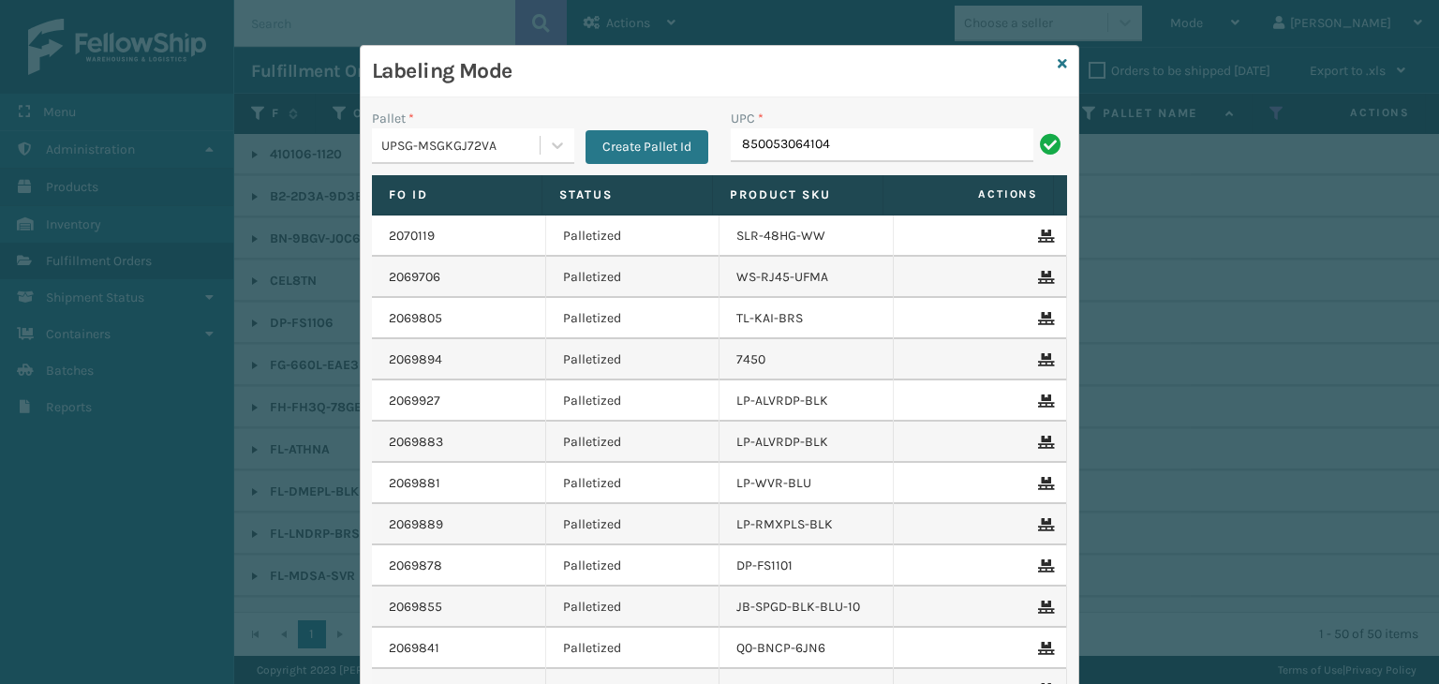
type input "850053064104"
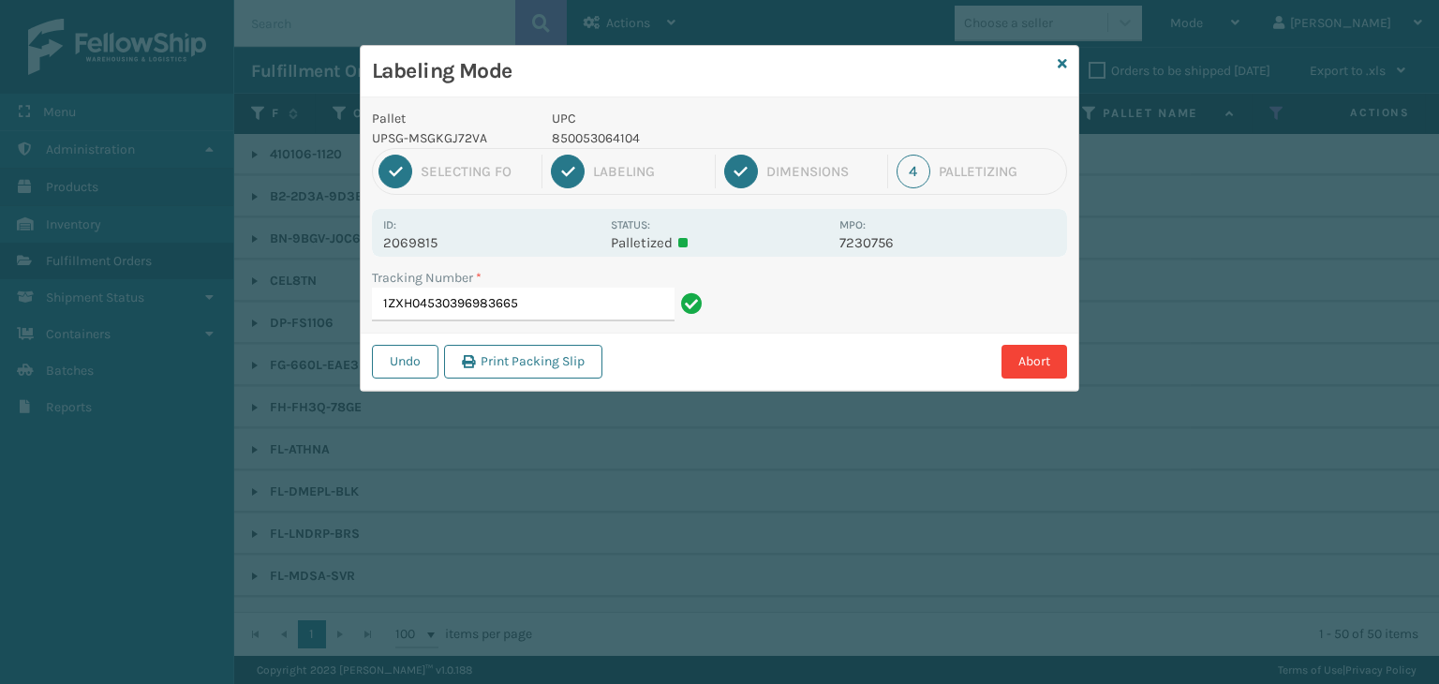
click at [394, 238] on p "2069815" at bounding box center [491, 242] width 216 height 17
copy p "2069815"
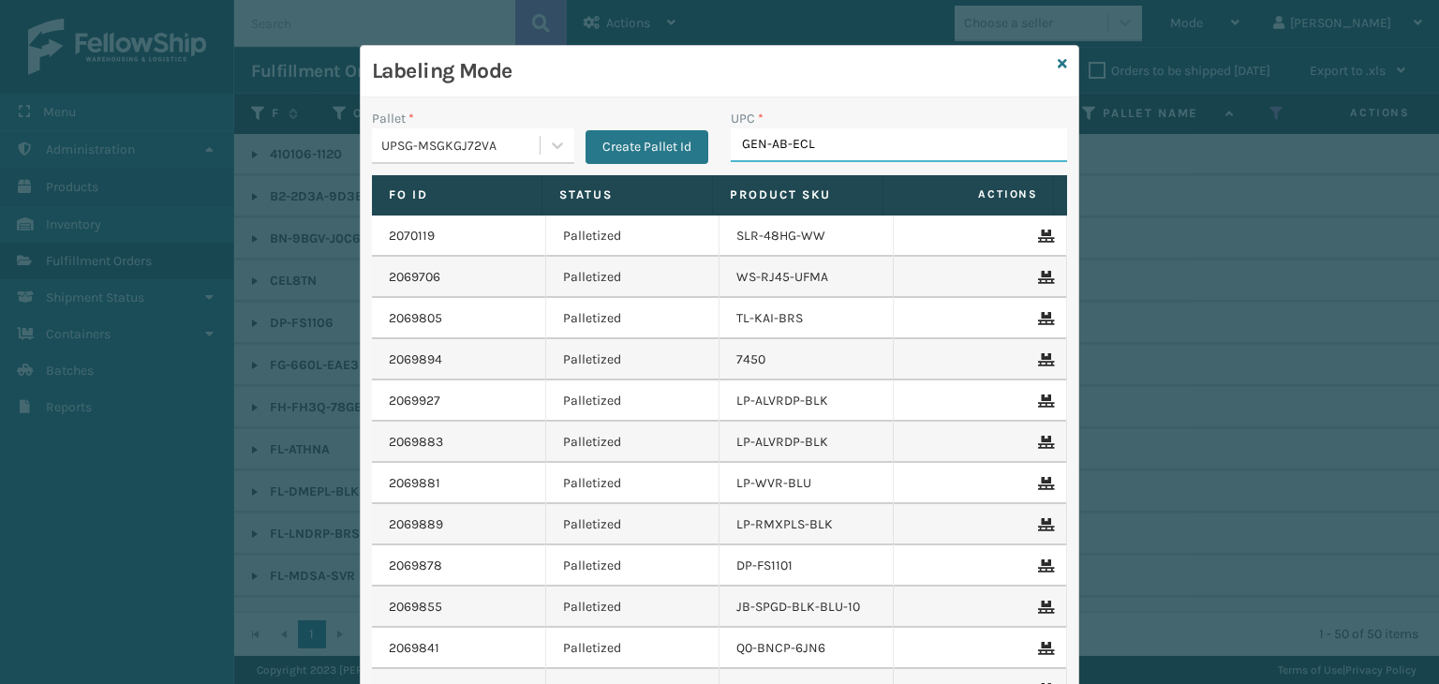
type input "GEN-AB-ECL-"
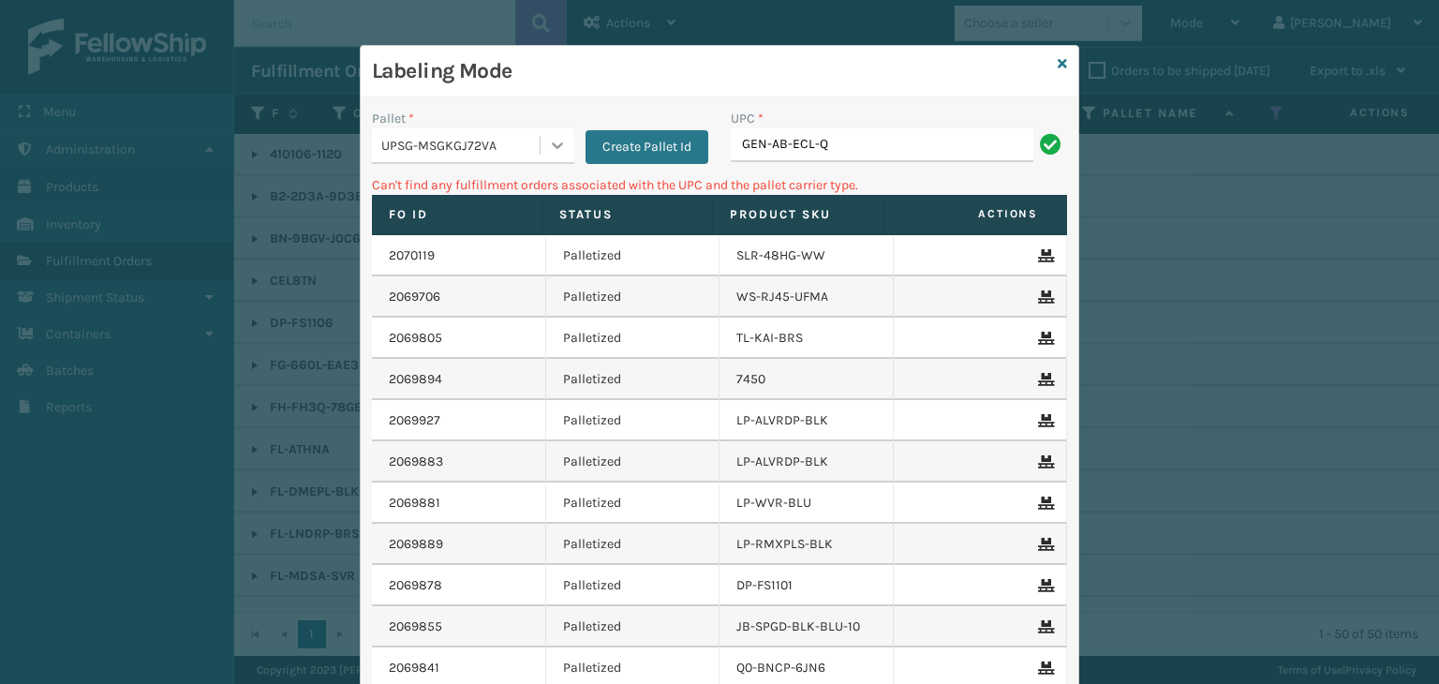
click at [552, 144] on icon at bounding box center [557, 145] width 11 height 7
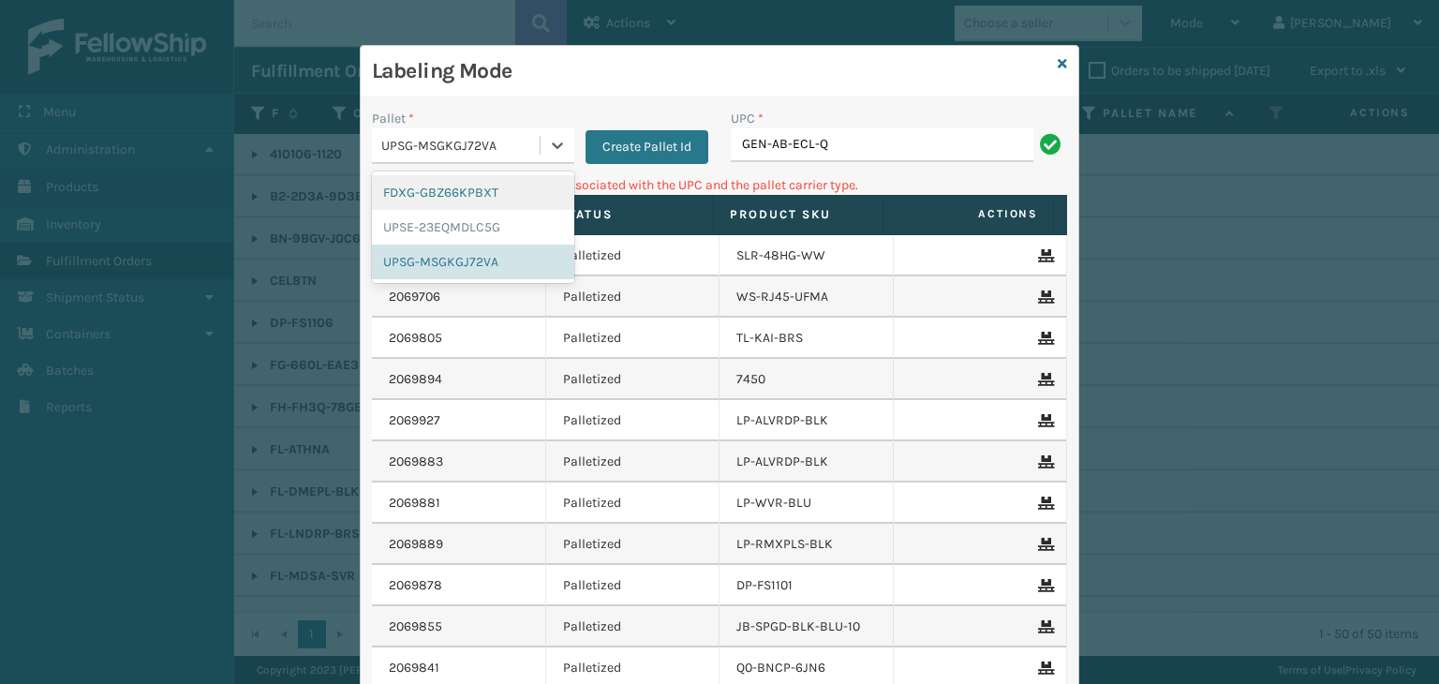
click at [485, 193] on div "FDXG-GBZ66KPBXT" at bounding box center [473, 192] width 202 height 35
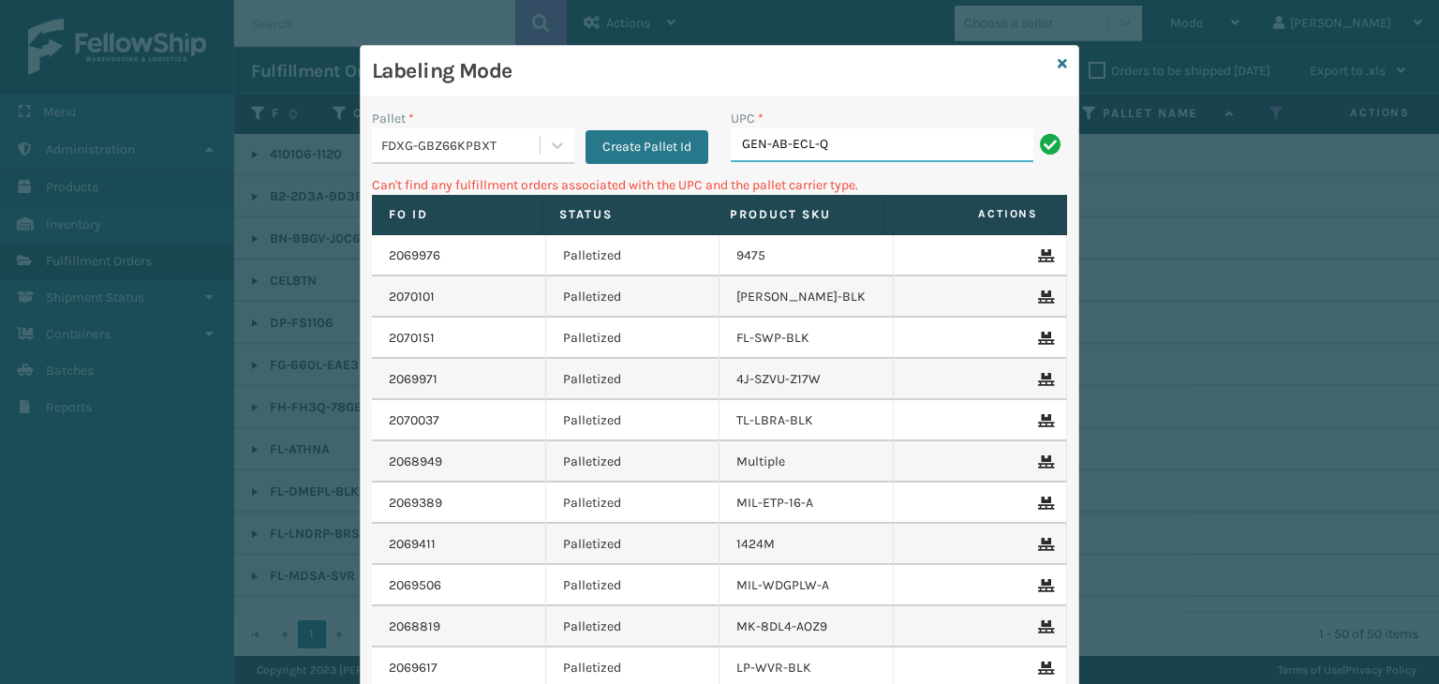
click at [906, 145] on input "GEN-AB-ECL-Q" at bounding box center [882, 145] width 303 height 34
click at [731, 141] on input "849986012696" at bounding box center [882, 145] width 303 height 34
type input "00849986012696"
click at [541, 141] on div at bounding box center [558, 145] width 34 height 34
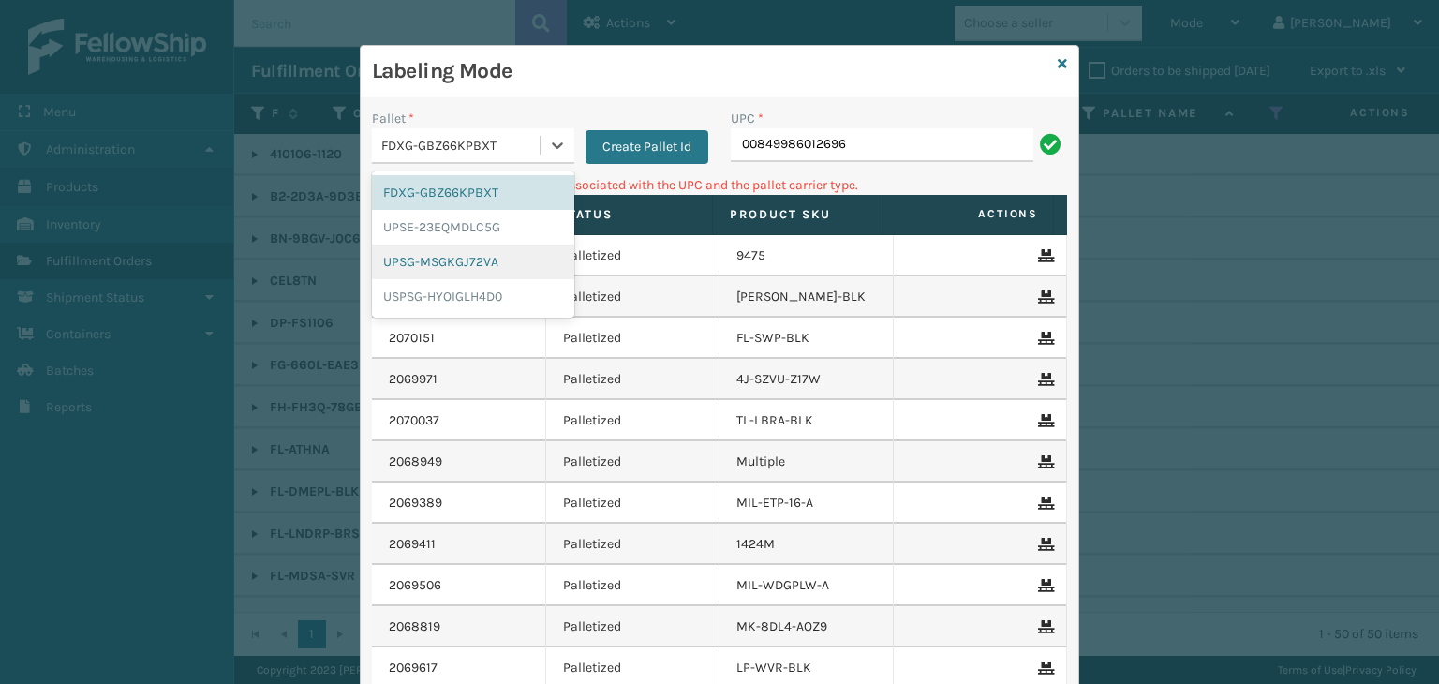
click at [453, 260] on div "UPSG-MSGKGJ72VA" at bounding box center [473, 262] width 202 height 35
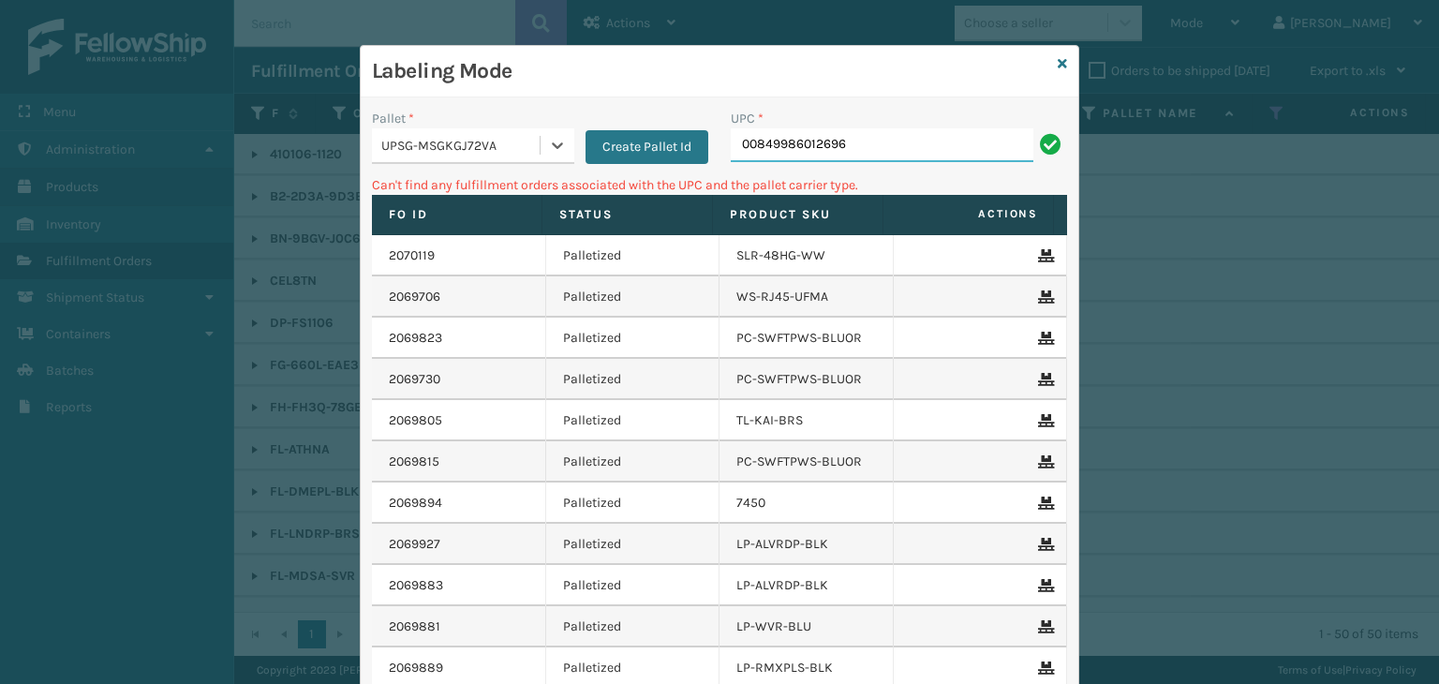
click at [750, 141] on input "00849986012696" at bounding box center [882, 145] width 303 height 34
type input "849986012696"
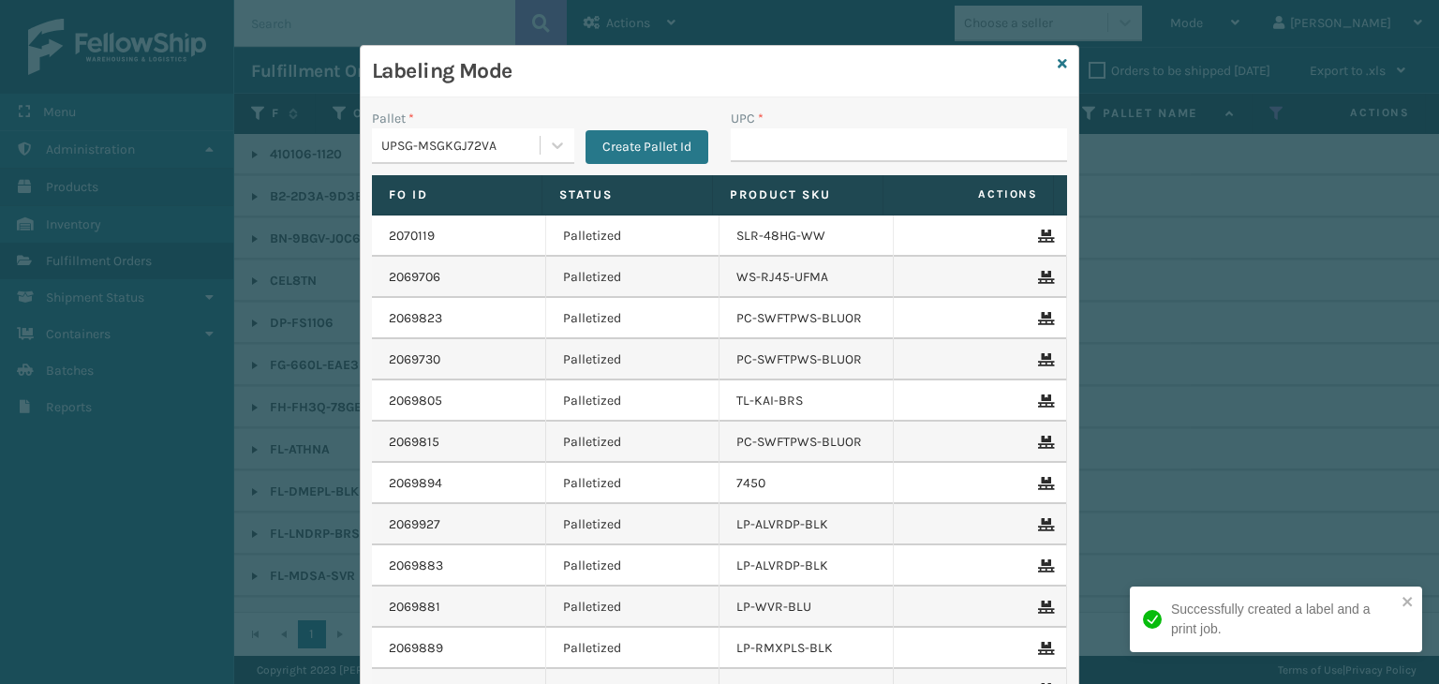
click at [465, 136] on div "UPSG-MSGKGJ72VA" at bounding box center [461, 146] width 160 height 20
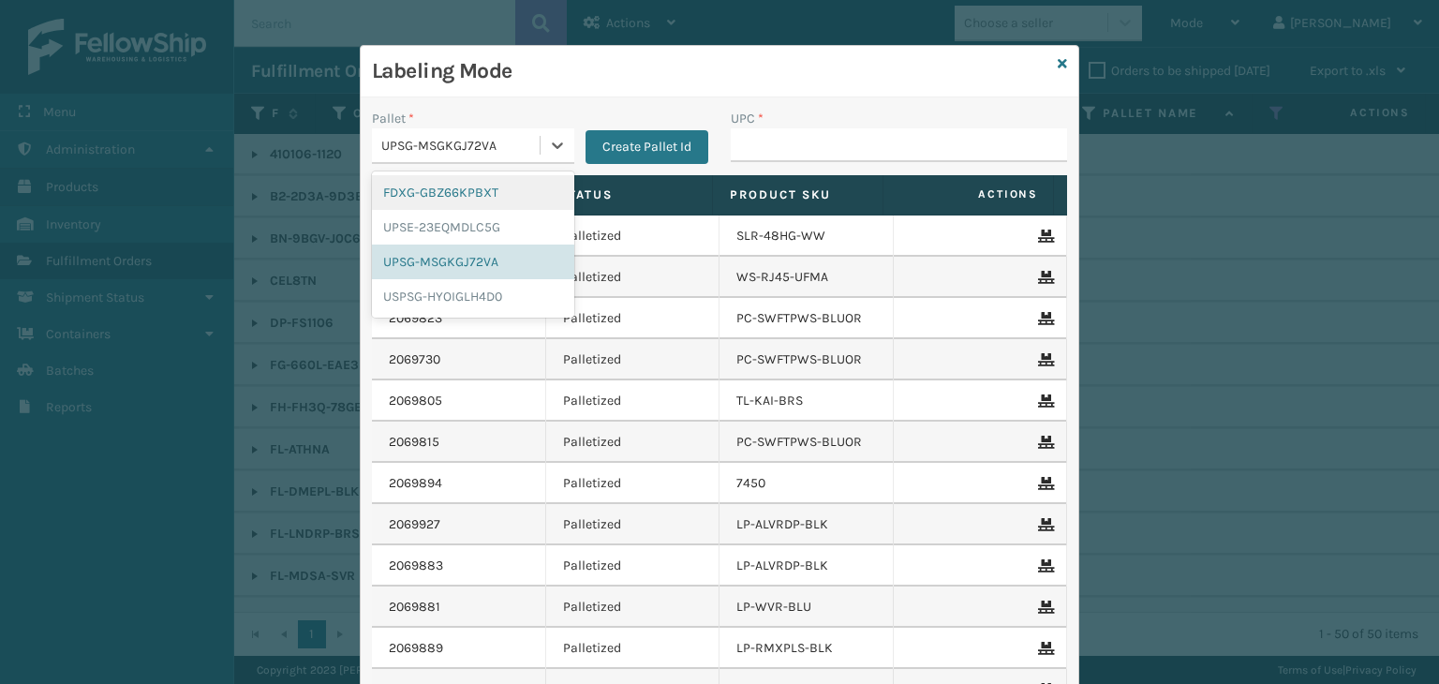
click at [457, 203] on div "FDXG-GBZ66KPBXT" at bounding box center [473, 192] width 202 height 35
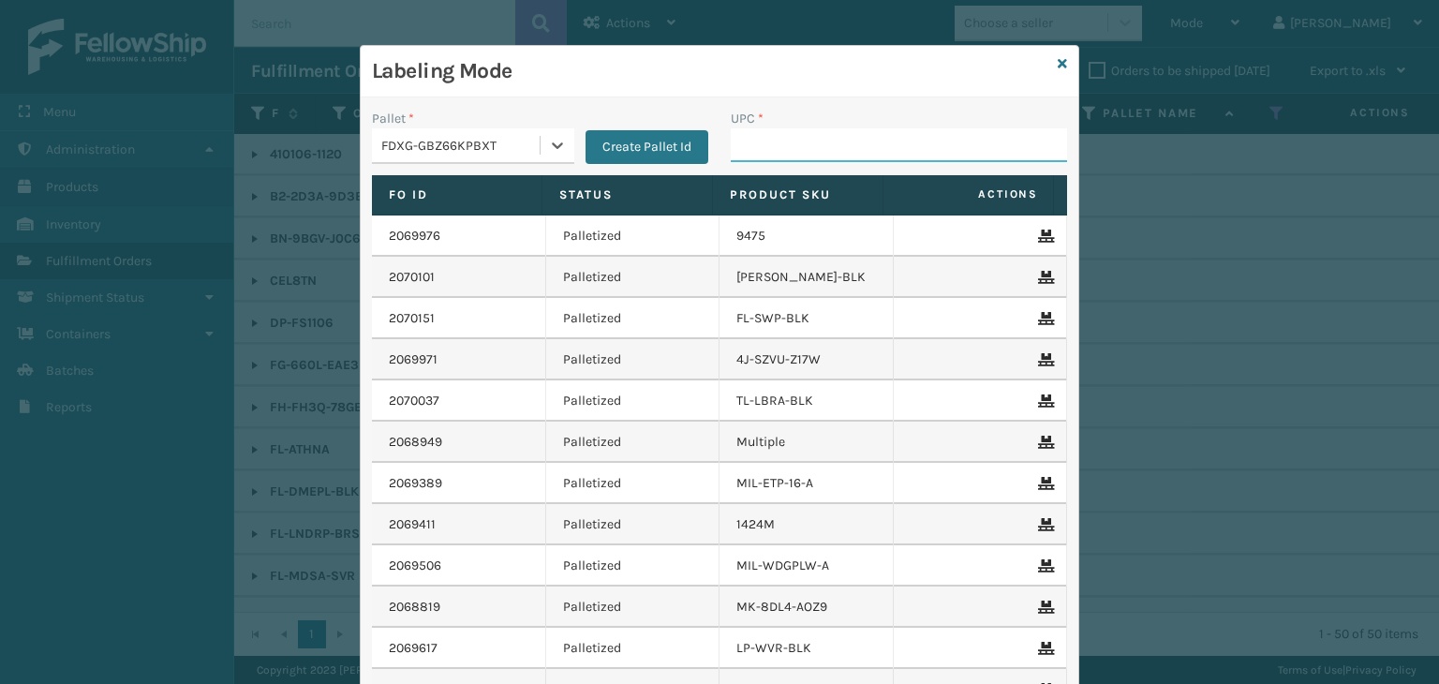
click at [799, 150] on input "UPC *" at bounding box center [899, 145] width 336 height 34
click at [1049, 64] on div "Labeling Mode" at bounding box center [720, 72] width 718 height 52
click at [1058, 61] on icon at bounding box center [1062, 63] width 9 height 13
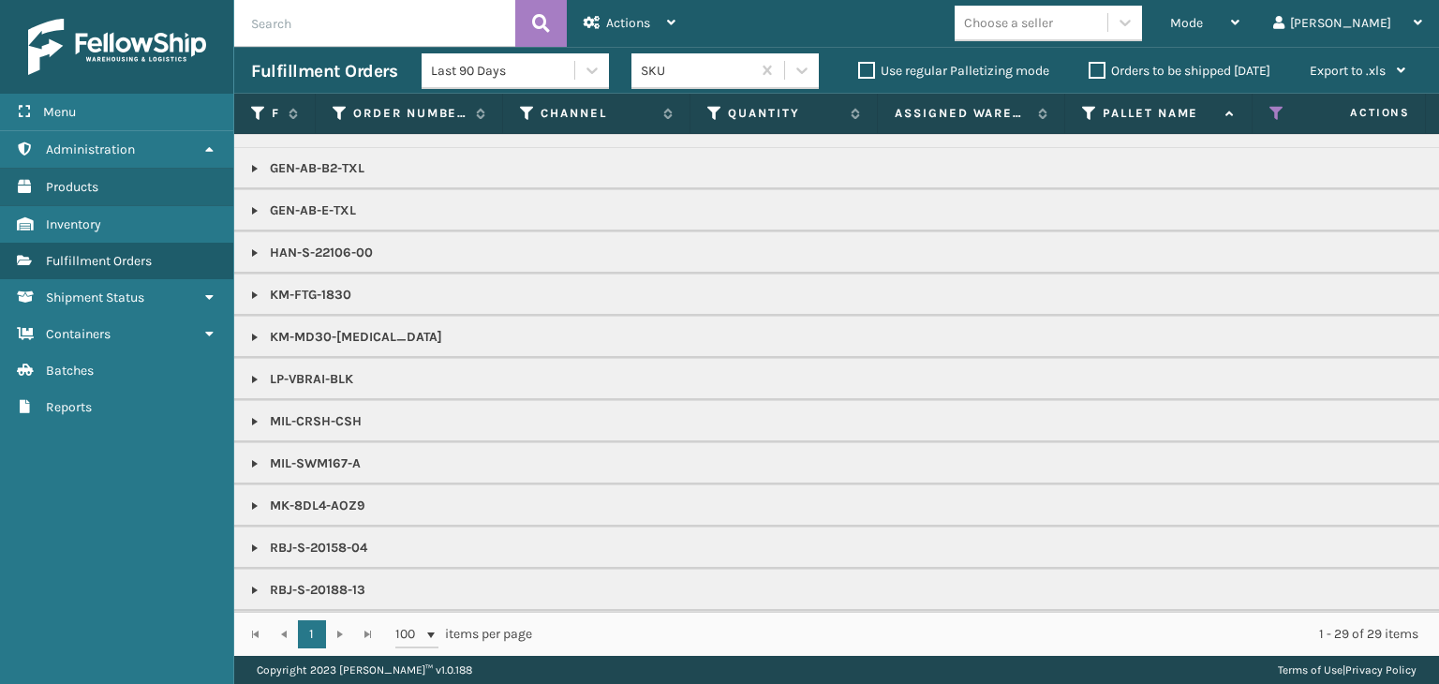
scroll to position [458, 0]
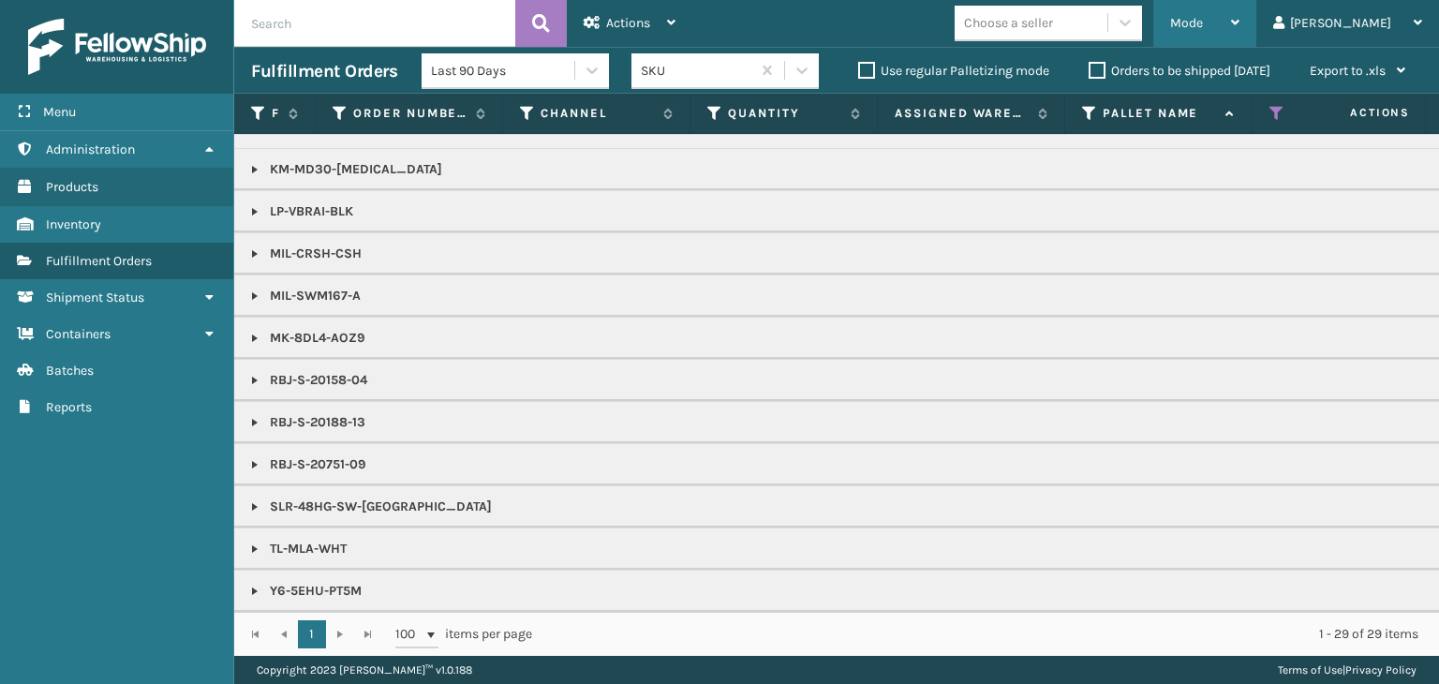
drag, startPoint x: 1259, startPoint y: 23, endPoint x: 1231, endPoint y: 60, distance: 46.1
click at [1203, 23] on span "Mode" at bounding box center [1186, 23] width 33 height 16
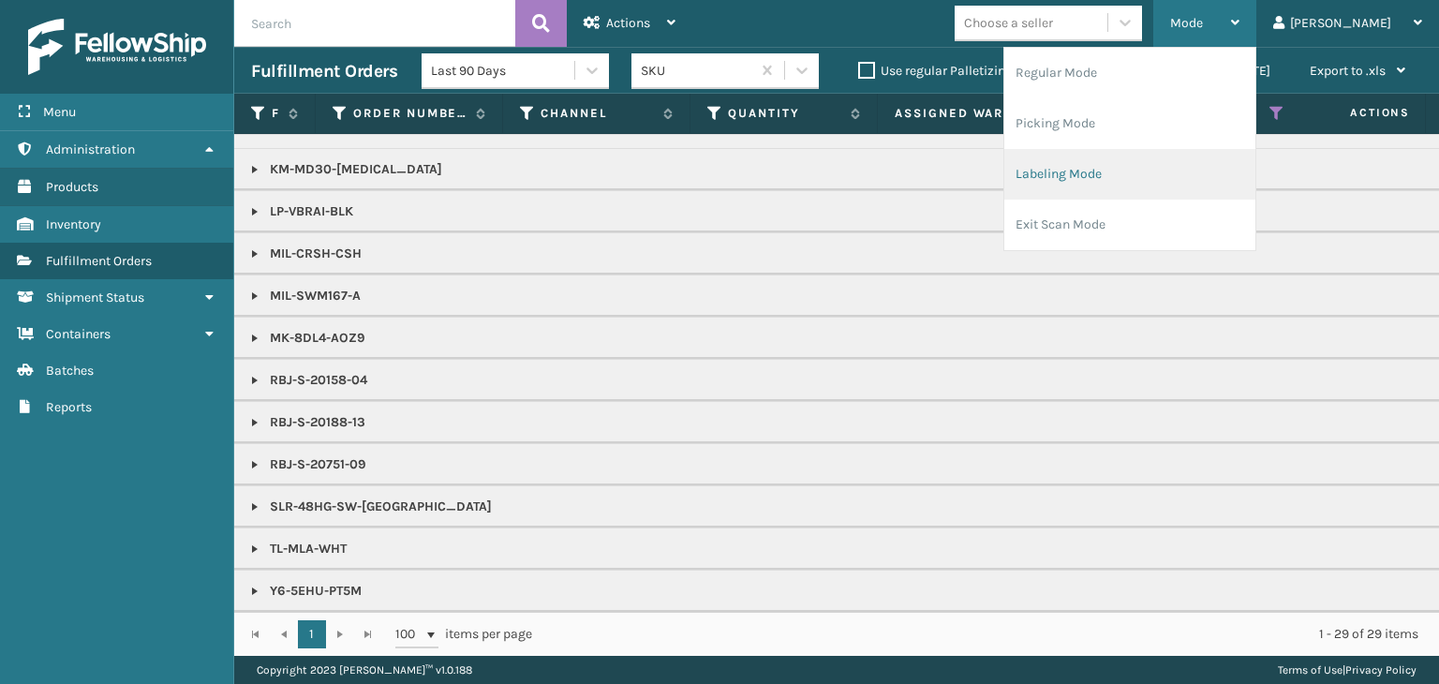
click at [1139, 169] on li "Labeling Mode" at bounding box center [1129, 174] width 251 height 51
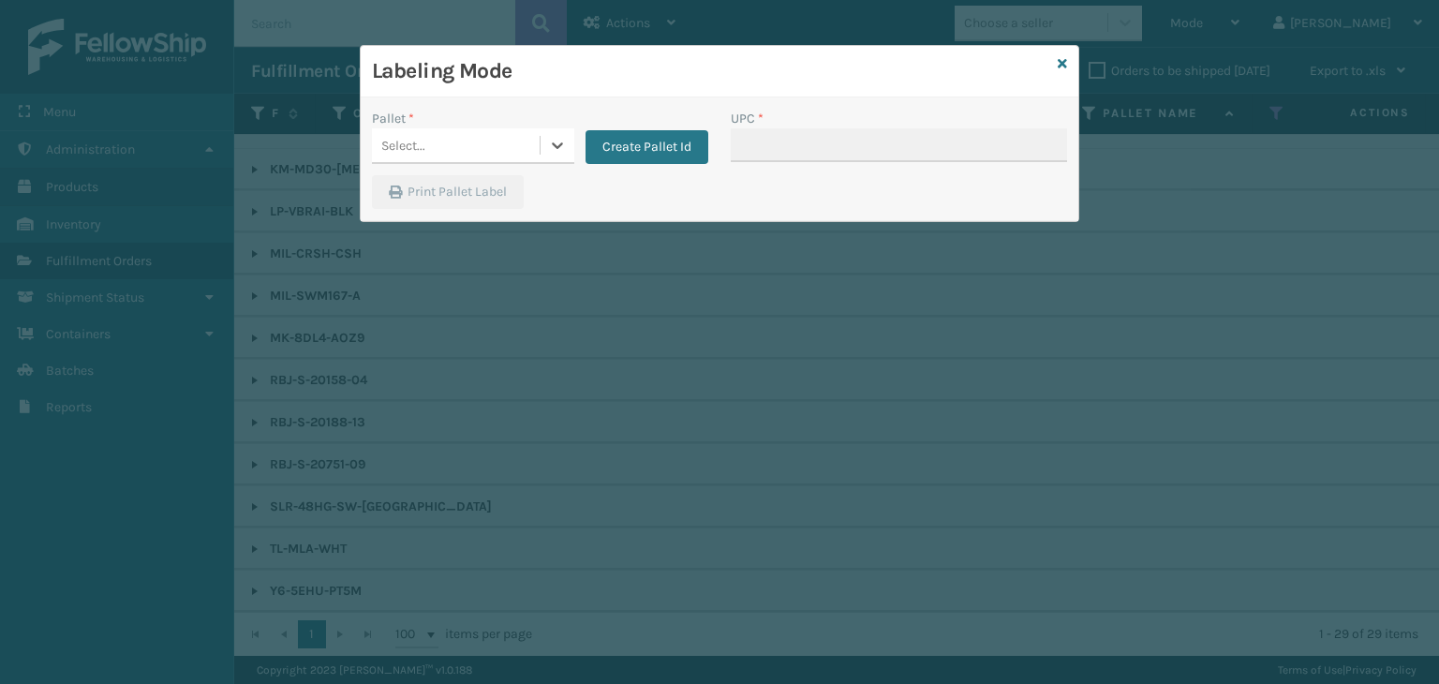
click at [413, 149] on div "Select..." at bounding box center [403, 146] width 44 height 20
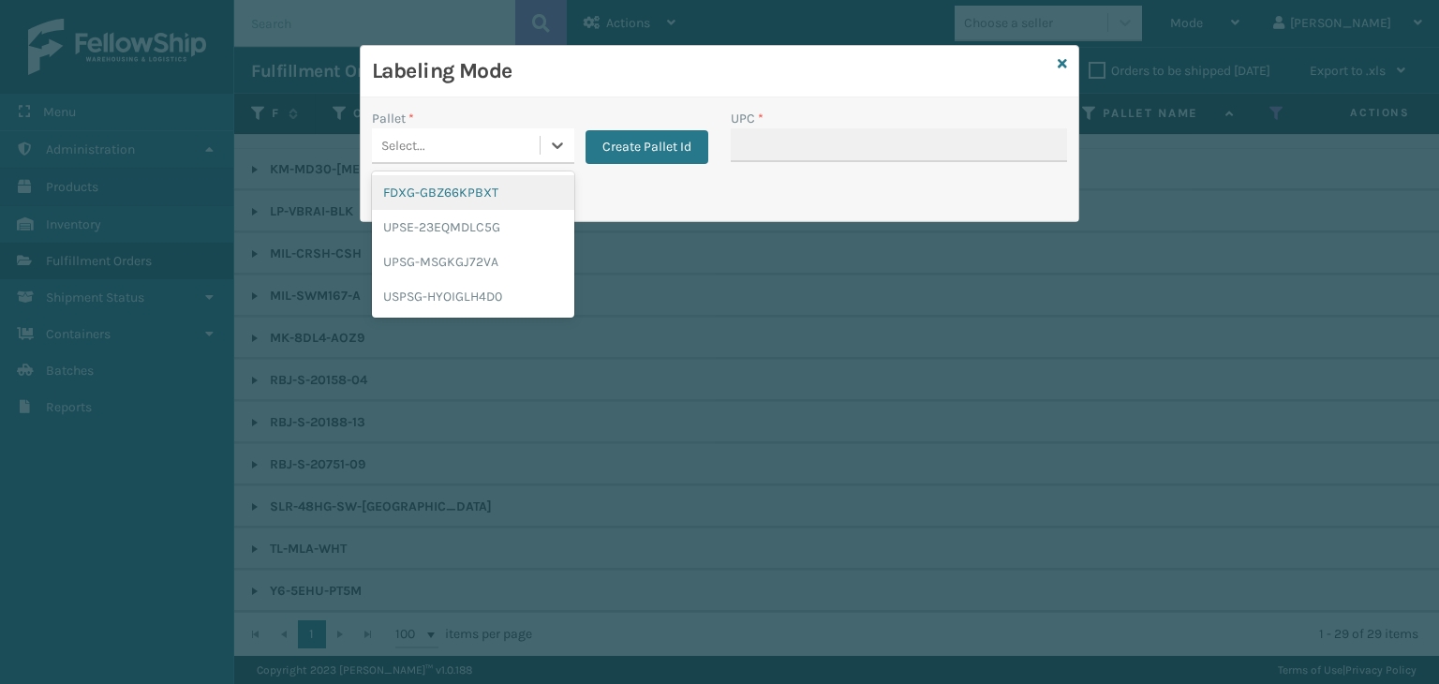
drag, startPoint x: 429, startPoint y: 203, endPoint x: 765, endPoint y: 160, distance: 338.2
click at [428, 203] on div "FDXG-GBZ66KPBXT" at bounding box center [473, 192] width 202 height 35
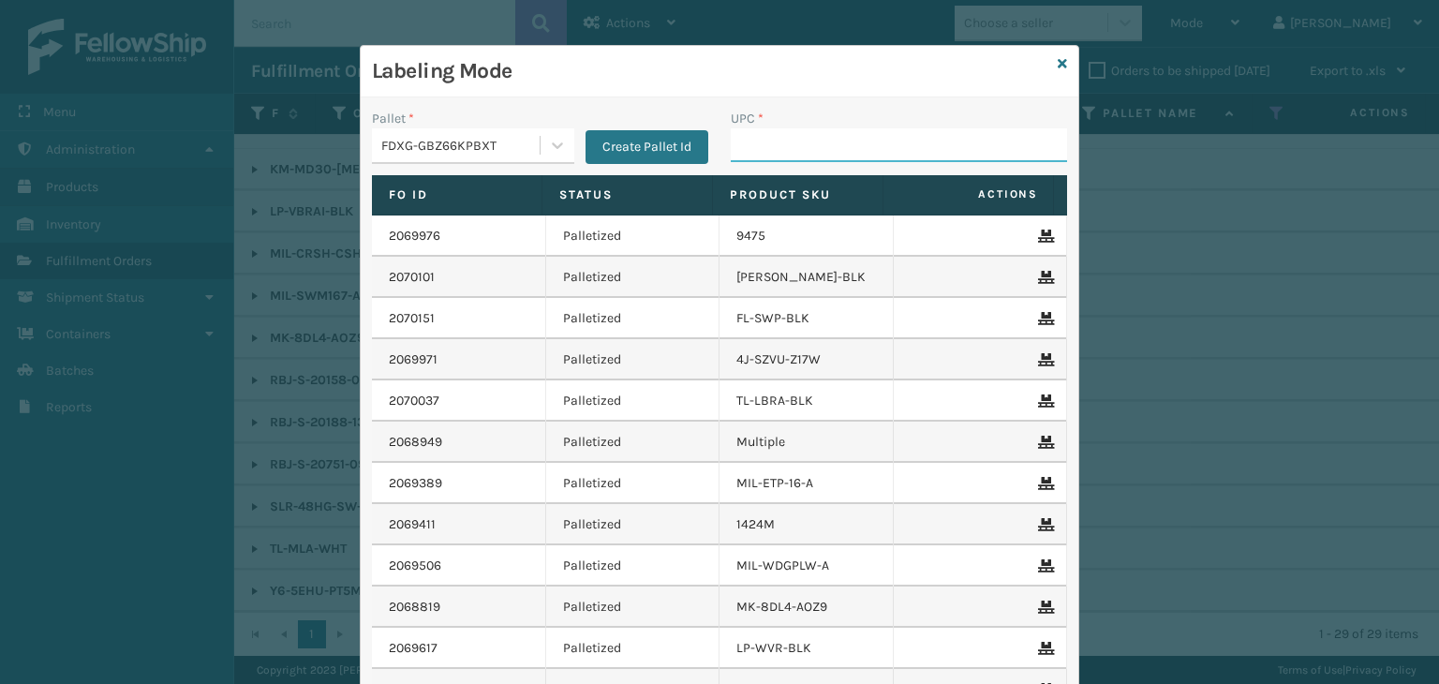
drag, startPoint x: 802, startPoint y: 131, endPoint x: 735, endPoint y: 186, distance: 87.2
click at [802, 131] on input "UPC *" at bounding box center [899, 145] width 336 height 34
type input "RBJ-S-20158-04"
click at [1058, 67] on icon at bounding box center [1062, 63] width 9 height 13
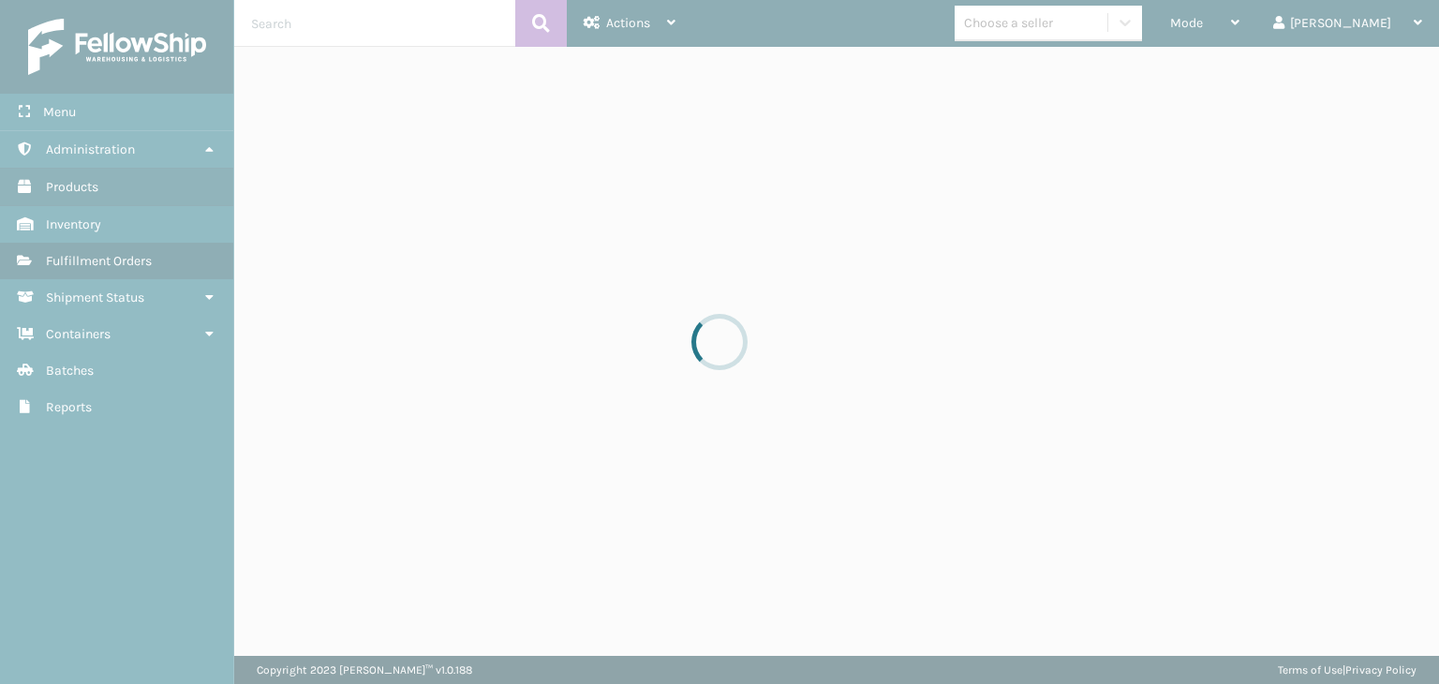
click at [1053, 31] on div at bounding box center [719, 342] width 1439 height 684
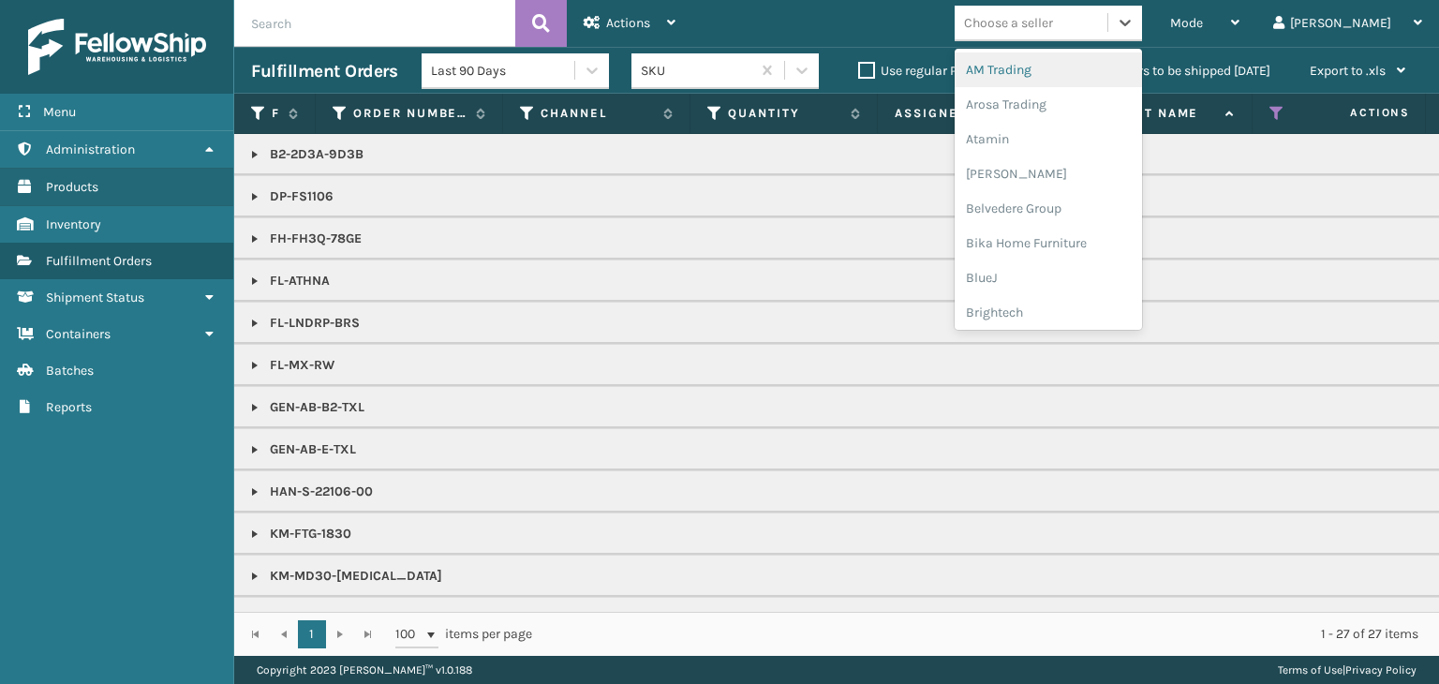
click at [1053, 31] on div "Choose a seller" at bounding box center [1008, 23] width 89 height 20
type input "JU"
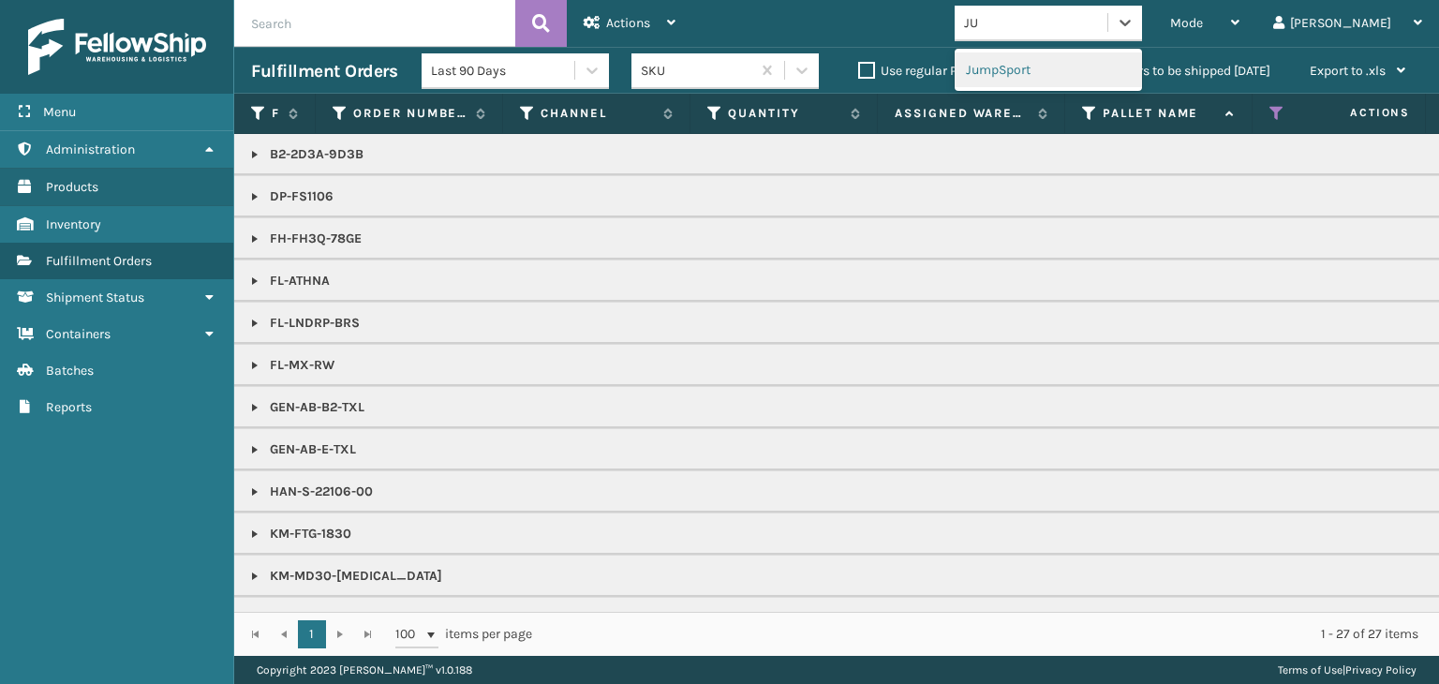
click at [1136, 53] on div "JumpSport" at bounding box center [1048, 69] width 187 height 35
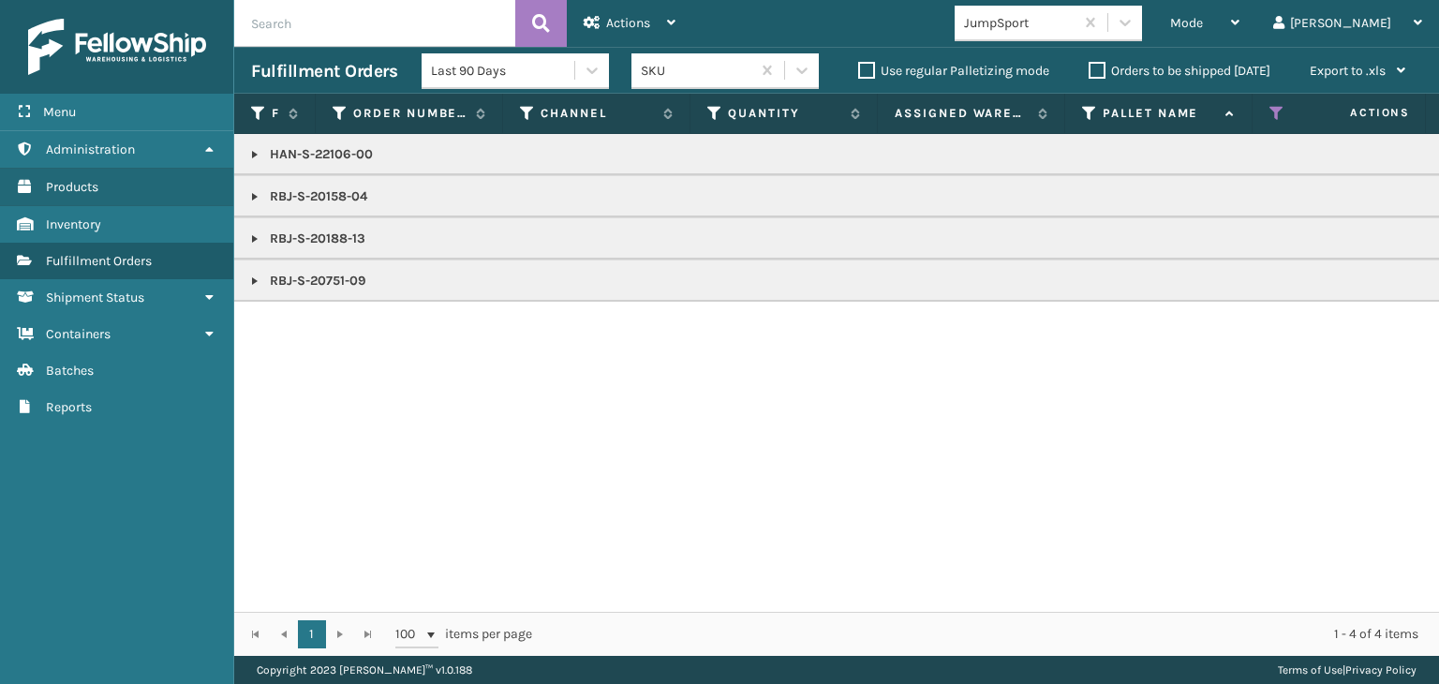
click at [322, 236] on p "RBJ-S-20188-13" at bounding box center [1443, 239] width 2385 height 19
click at [1240, 29] on div "Mode" at bounding box center [1204, 23] width 69 height 47
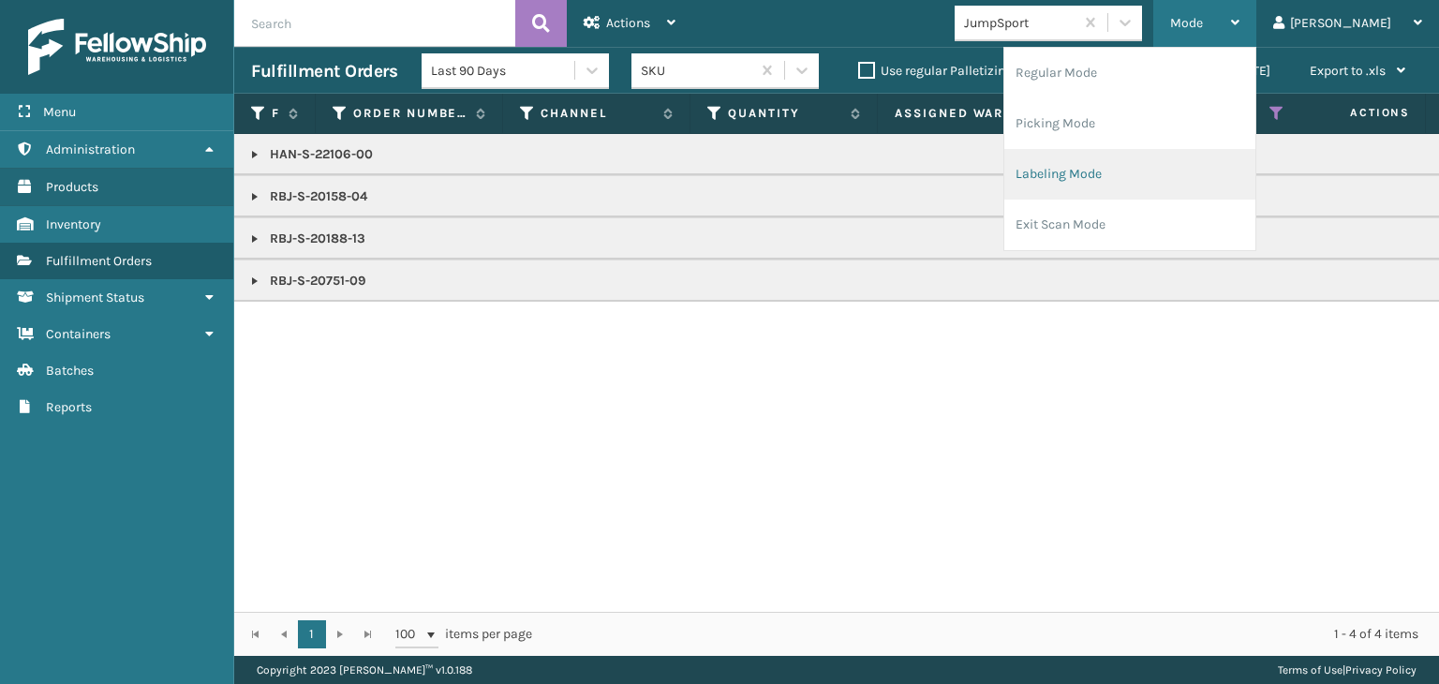
click at [1237, 161] on li "Labeling Mode" at bounding box center [1129, 174] width 251 height 51
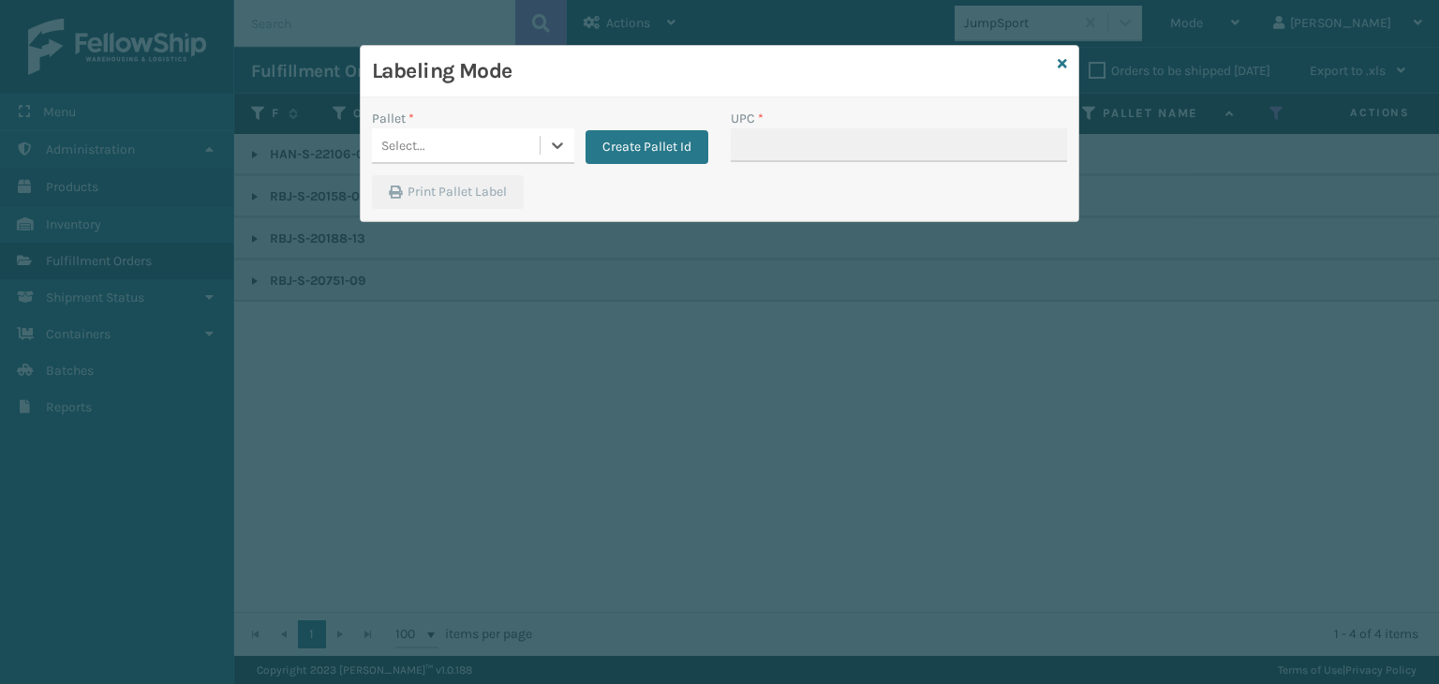
click at [424, 136] on div "Select..." at bounding box center [403, 146] width 44 height 20
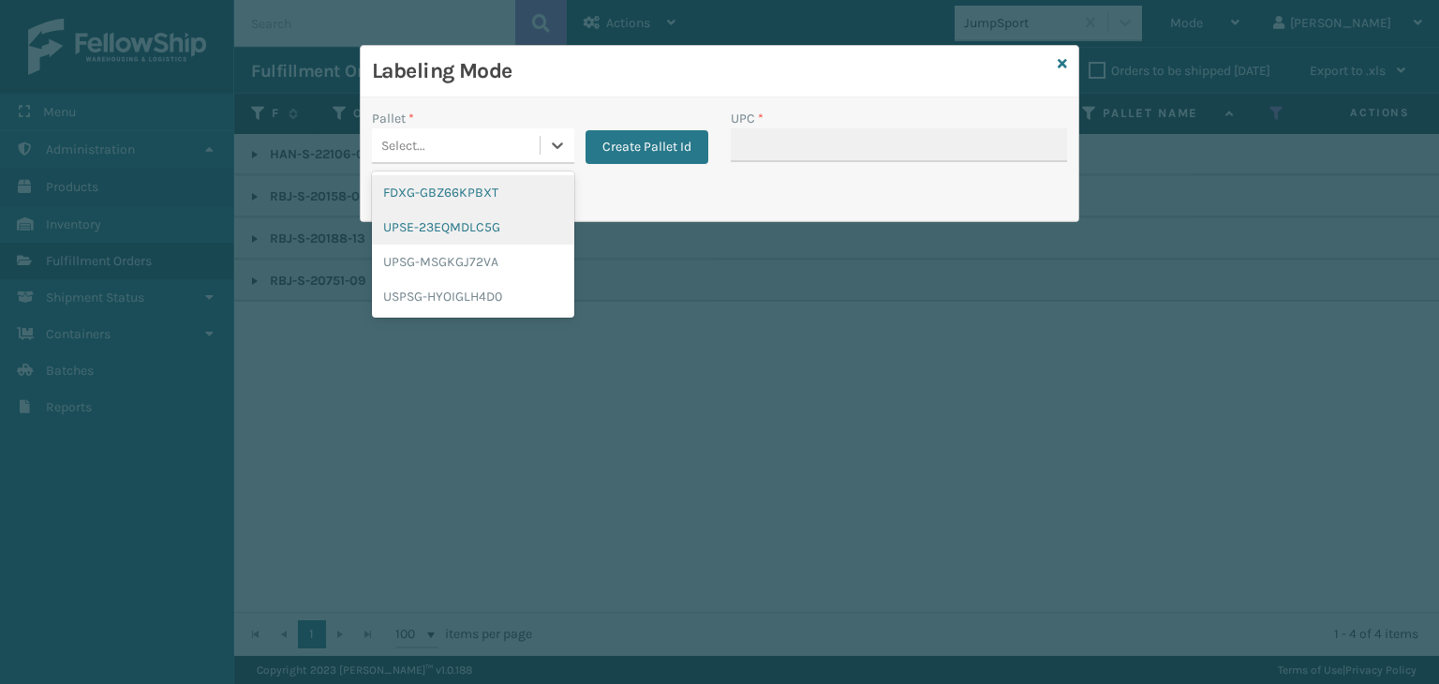
click at [453, 198] on div "FDXG-GBZ66KPBXT" at bounding box center [473, 192] width 202 height 35
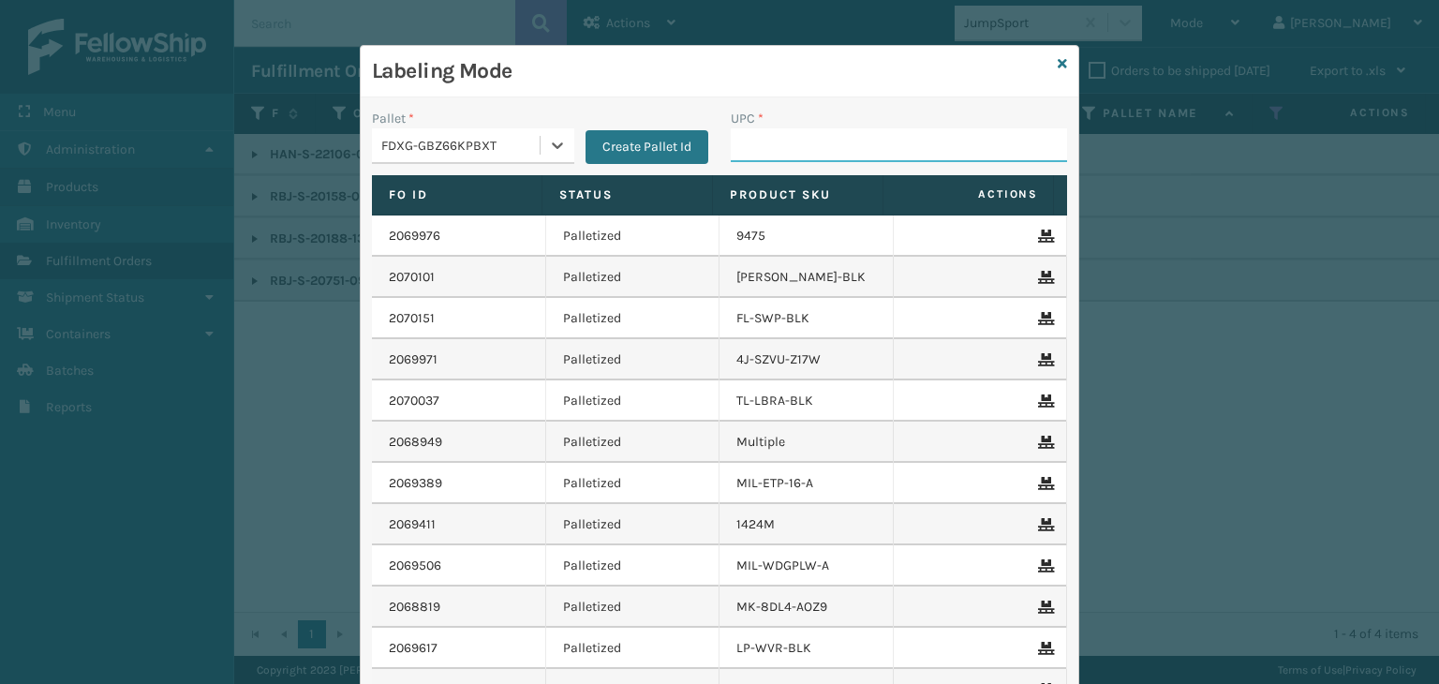
click at [783, 149] on input "UPC *" at bounding box center [899, 145] width 336 height 34
paste input "RBJ-S-20188-13"
type input "RBJ-S-20188-13"
click at [1058, 65] on icon at bounding box center [1062, 63] width 9 height 13
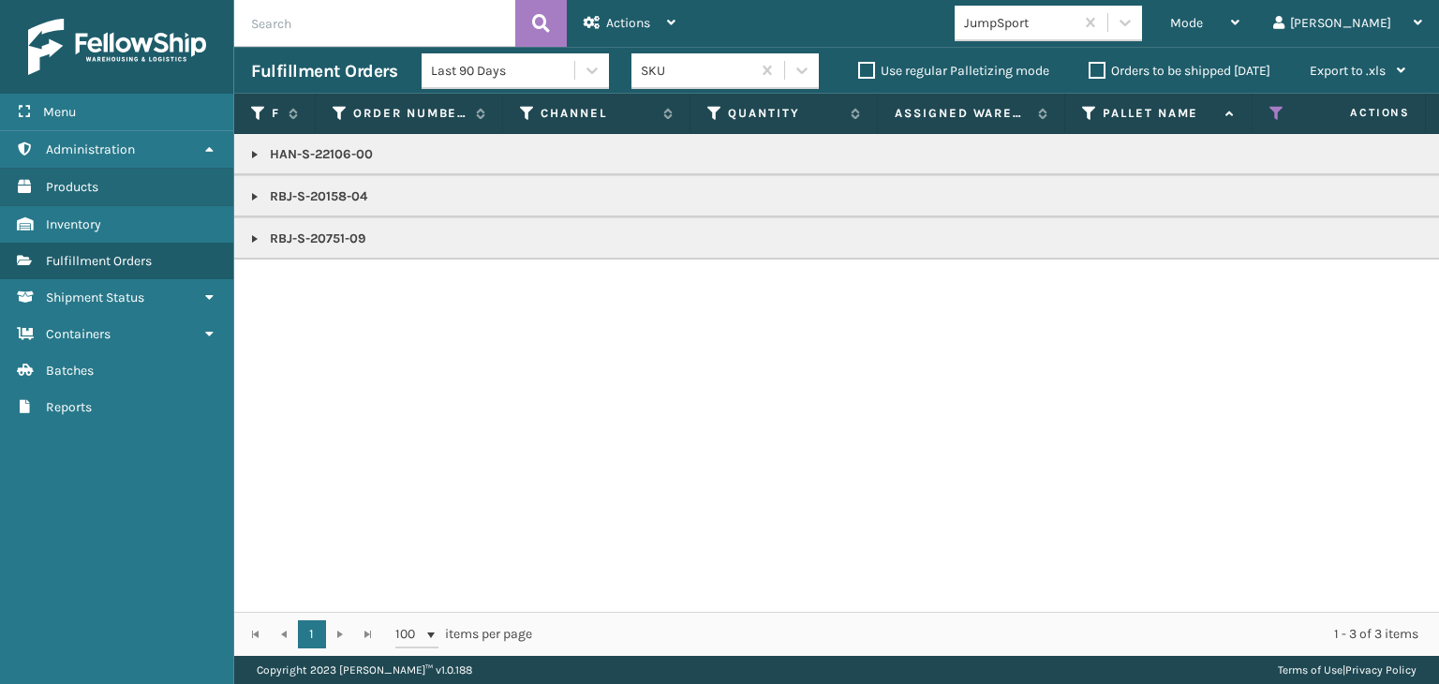
click at [352, 197] on p "RBJ-S-20158-04" at bounding box center [1443, 196] width 2385 height 19
click at [1203, 25] on span "Mode" at bounding box center [1186, 23] width 33 height 16
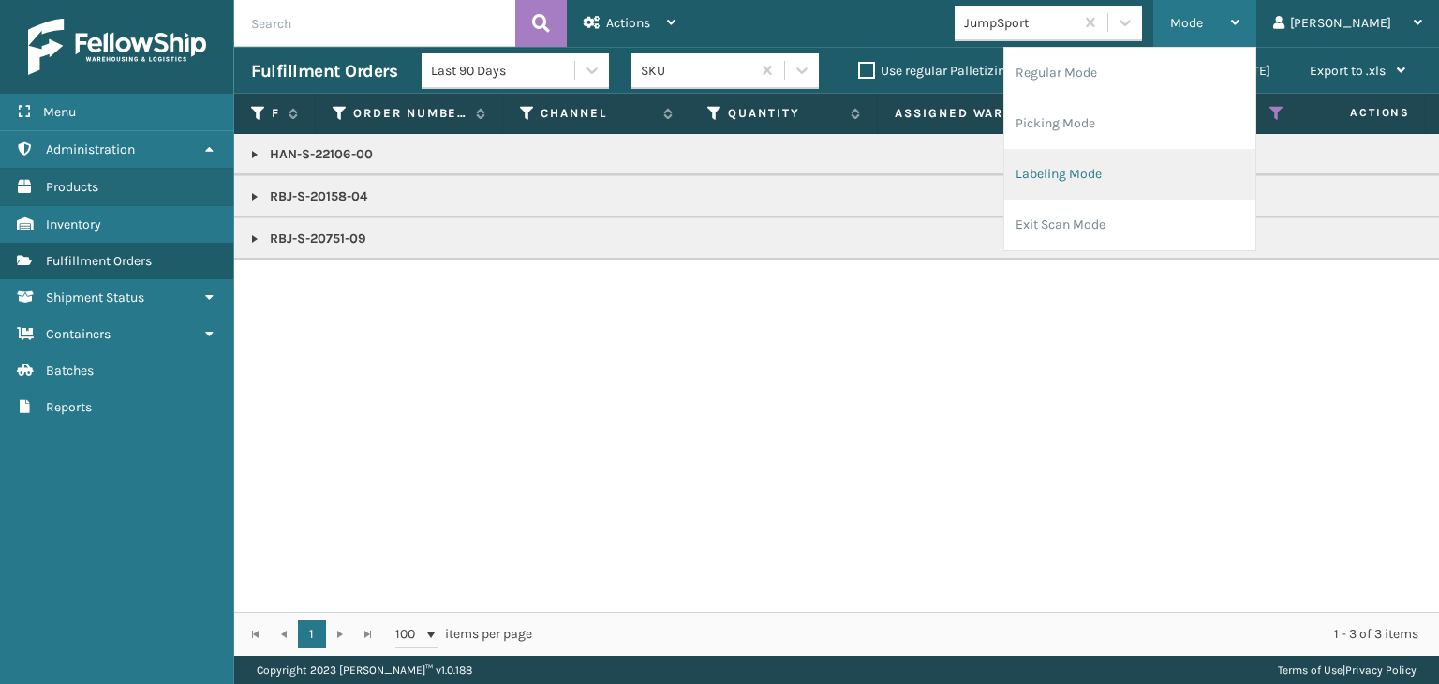
click at [1194, 194] on li "Labeling Mode" at bounding box center [1129, 174] width 251 height 51
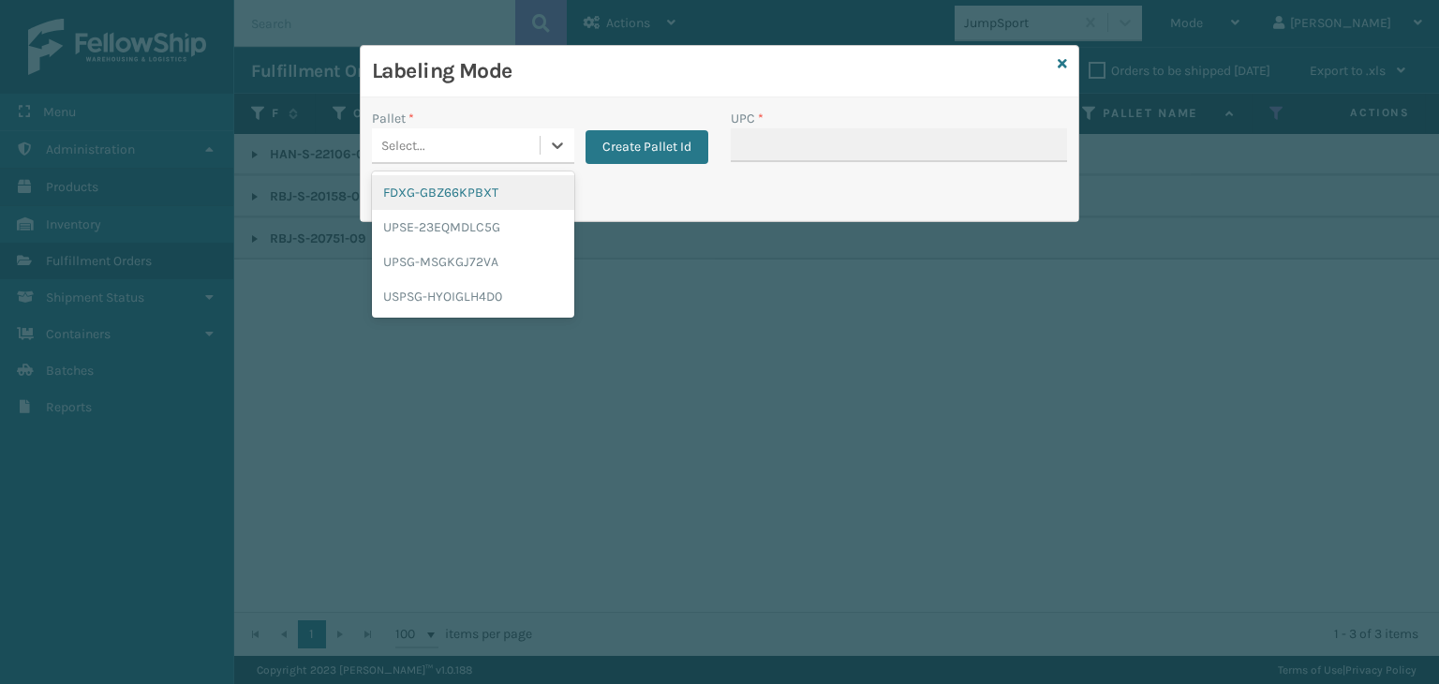
click at [445, 147] on div "Select..." at bounding box center [456, 145] width 168 height 31
click at [457, 204] on div "FDXG-GBZ66KPBXT" at bounding box center [473, 192] width 202 height 35
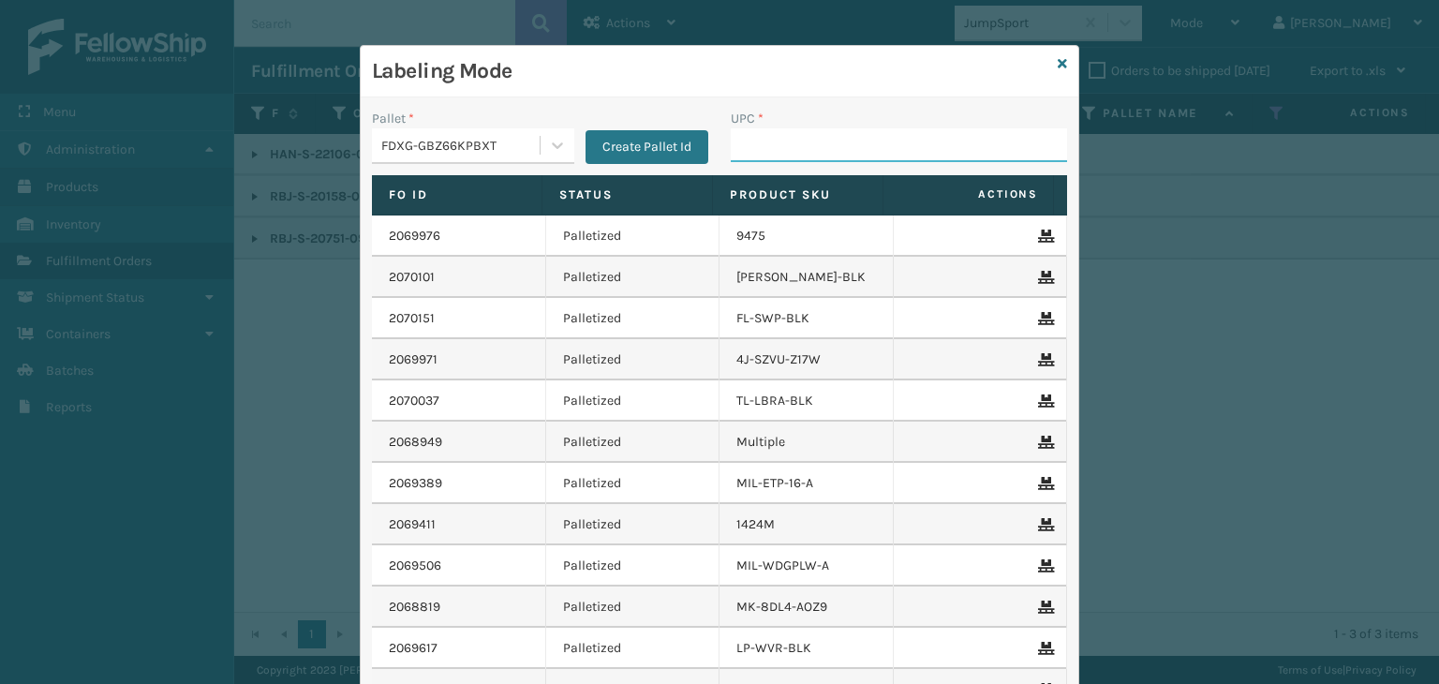
drag, startPoint x: 773, startPoint y: 151, endPoint x: 766, endPoint y: 125, distance: 27.0
click at [770, 149] on input "UPC *" at bounding box center [899, 145] width 336 height 34
paste input "RBJ-S-20158-04"
type input "RBJ-S-20158-04"
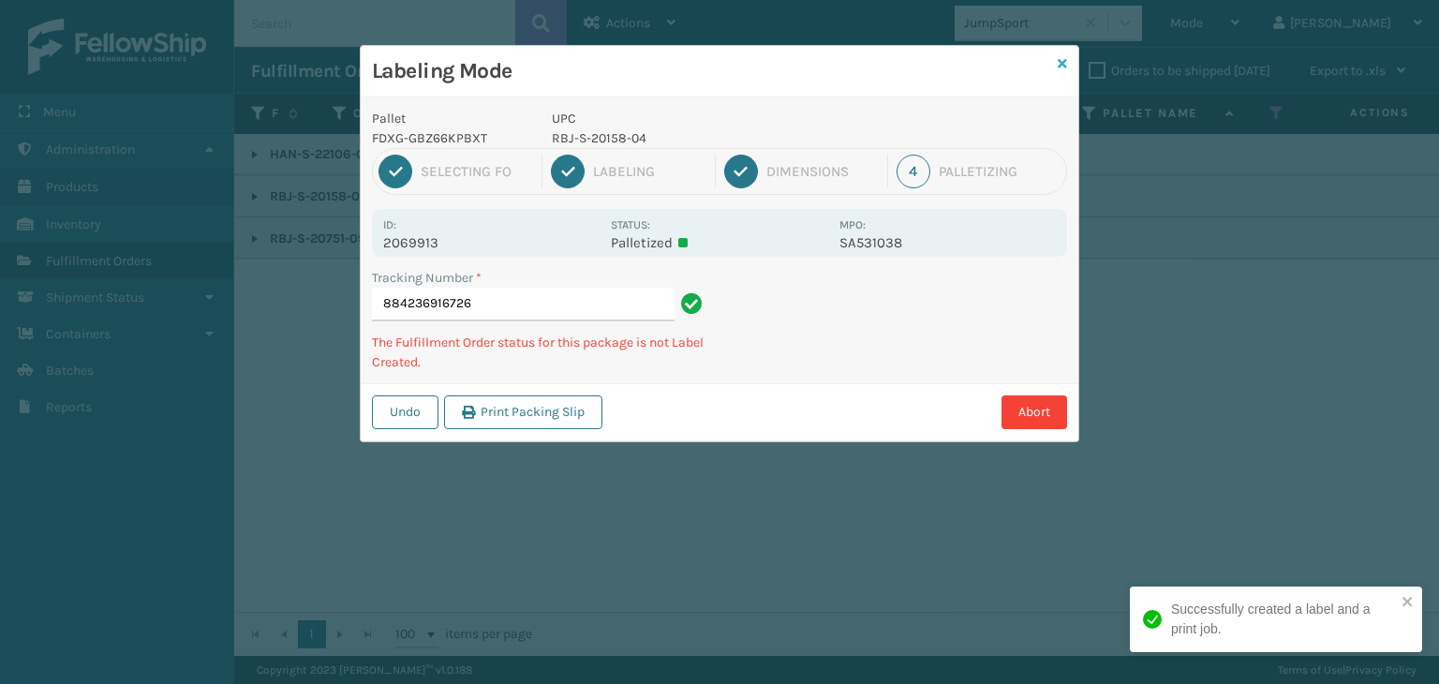
click at [1058, 66] on icon at bounding box center [1062, 63] width 9 height 13
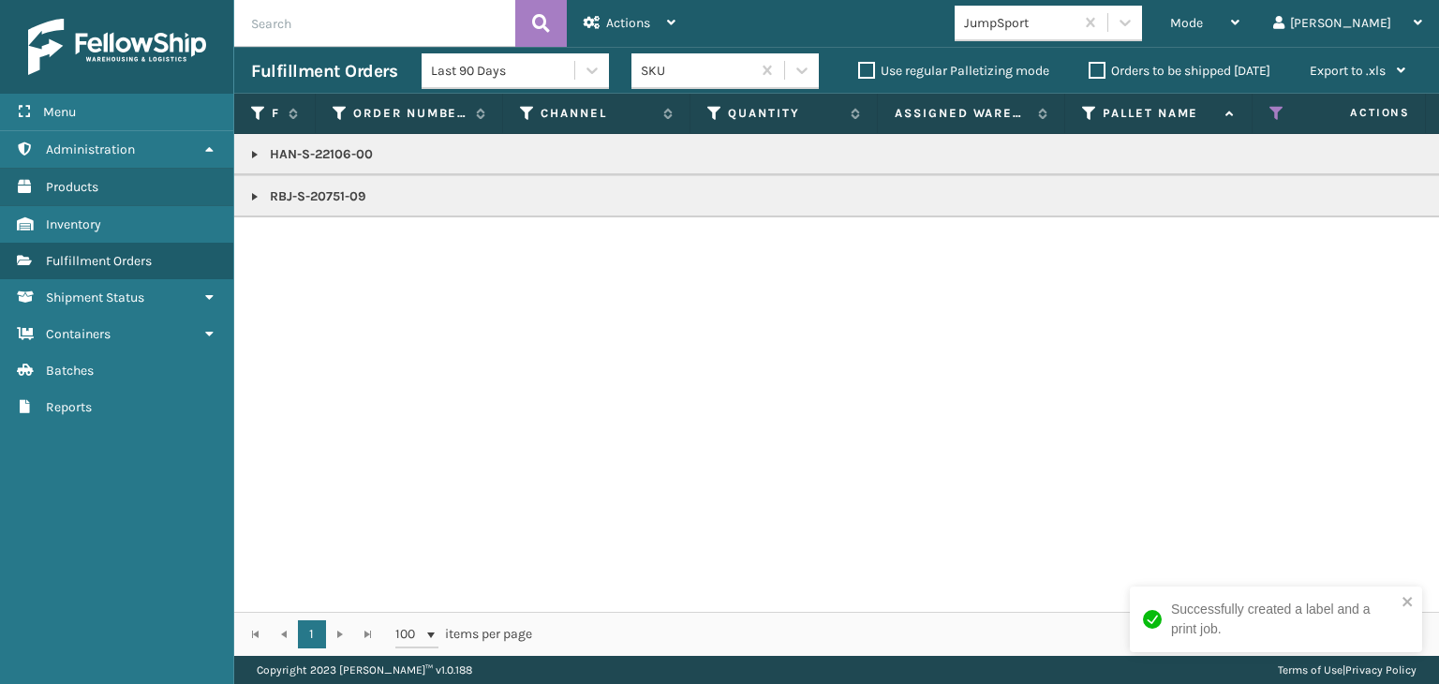
click at [339, 187] on p "RBJ-S-20751-09" at bounding box center [1443, 196] width 2385 height 19
click at [1240, 14] on div "Mode" at bounding box center [1204, 23] width 69 height 47
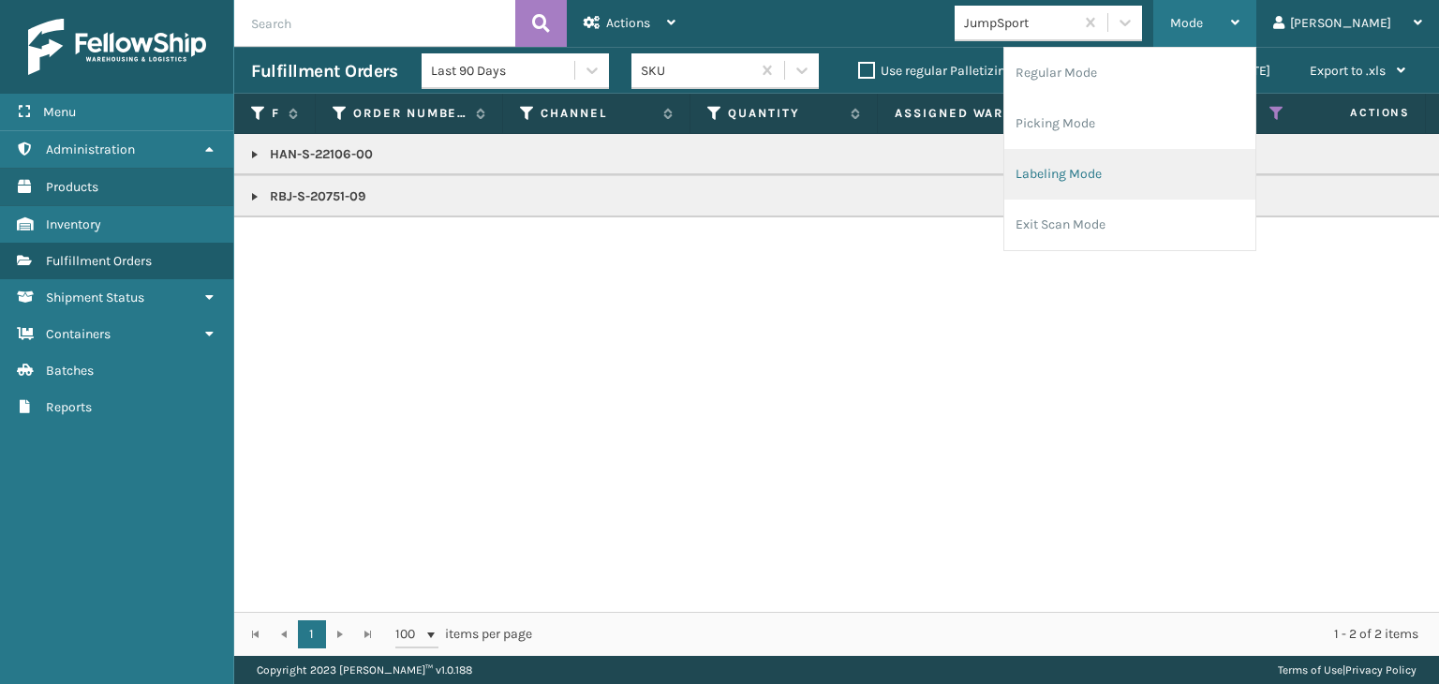
click at [1209, 173] on li "Labeling Mode" at bounding box center [1129, 174] width 251 height 51
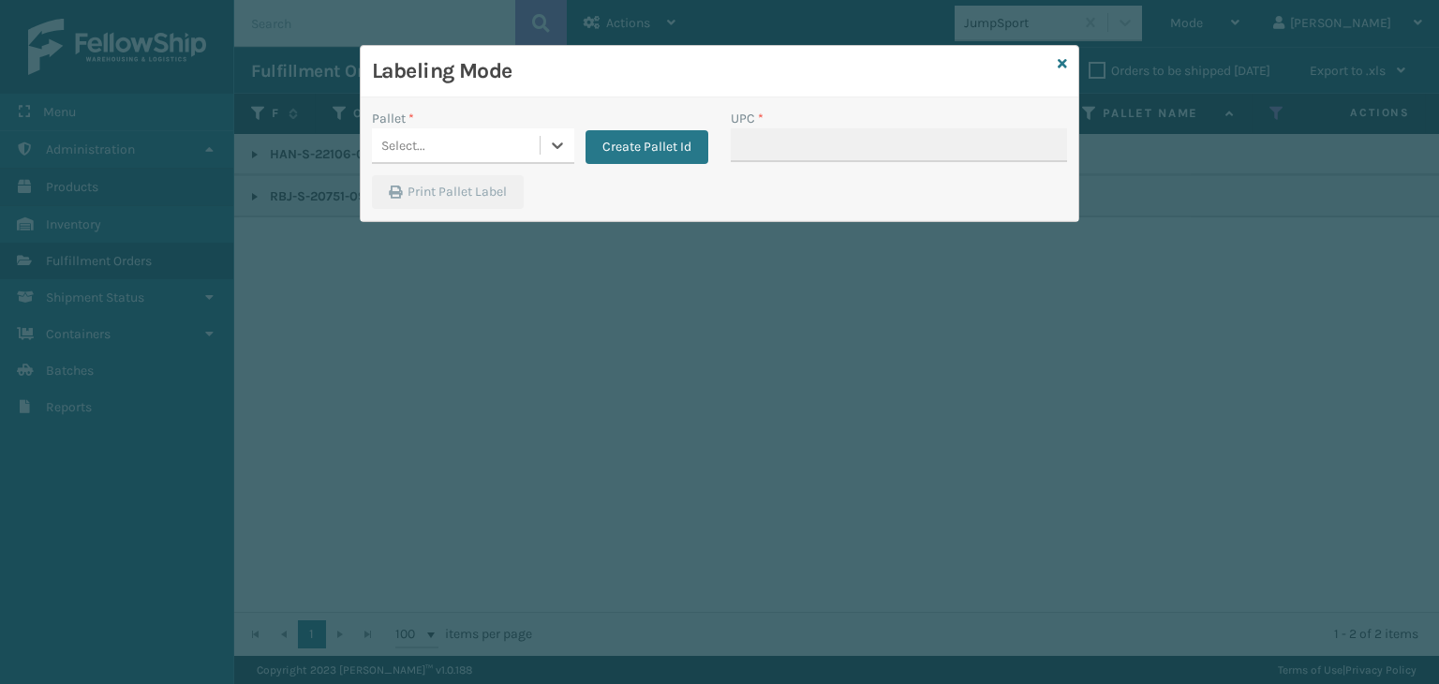
click at [397, 132] on div "Select..." at bounding box center [456, 145] width 168 height 31
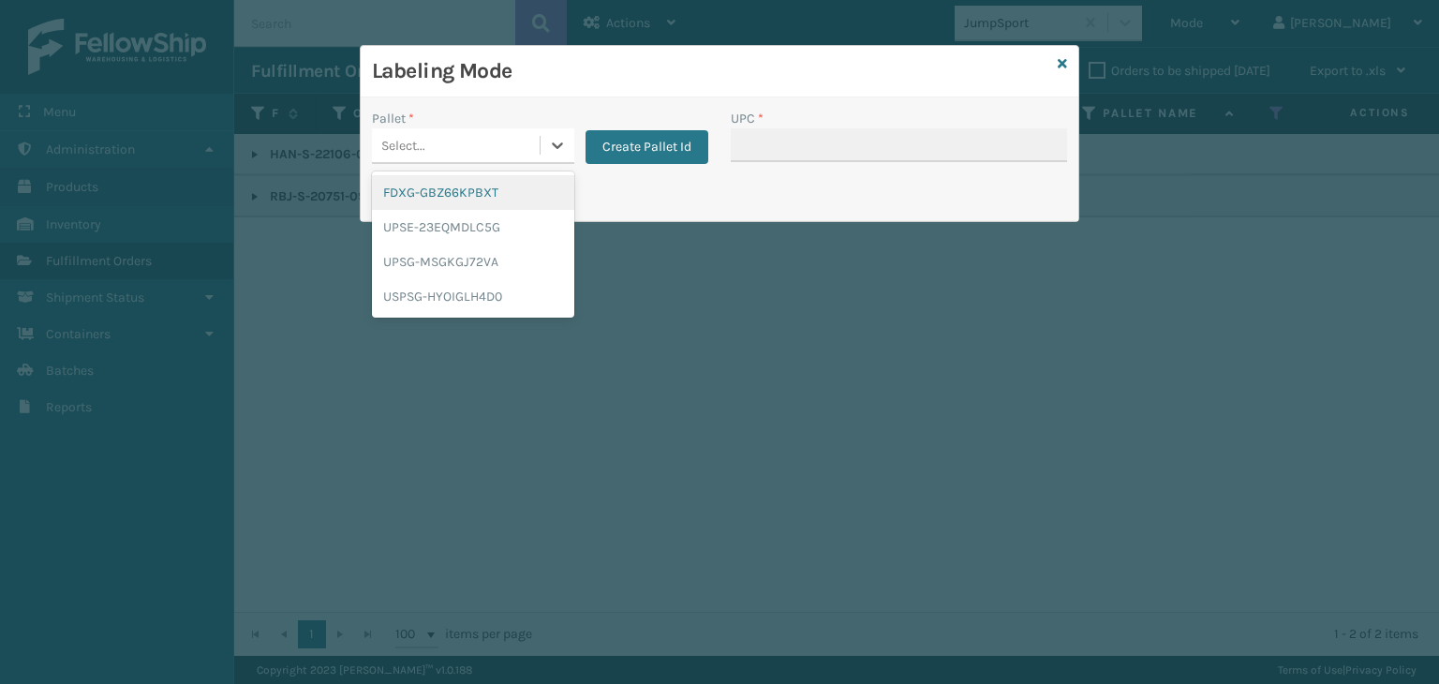
click at [434, 195] on div "FDXG-GBZ66KPBXT" at bounding box center [473, 192] width 202 height 35
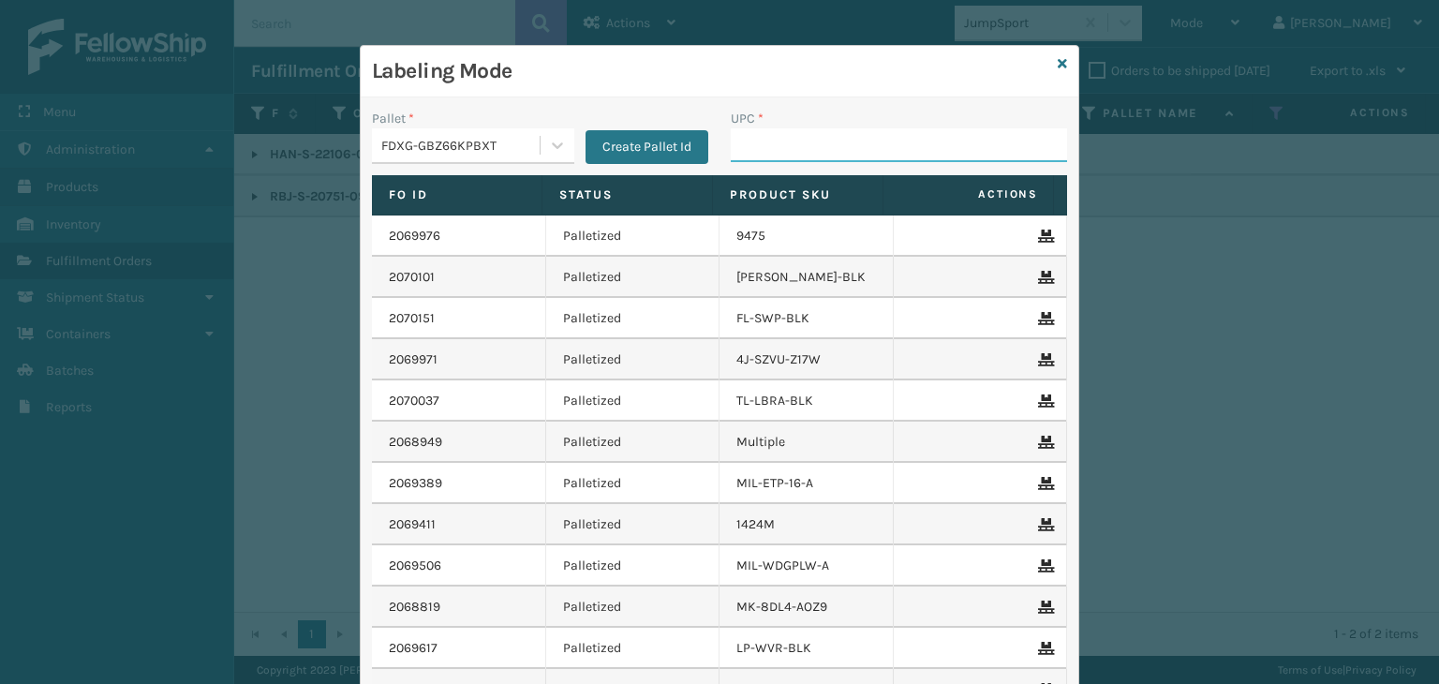
click at [731, 147] on input "UPC *" at bounding box center [899, 145] width 336 height 34
paste input "RBJ-S-20751-09"
type input "RBJ-S-20751-09"
type input "HAN-S-22106-00"
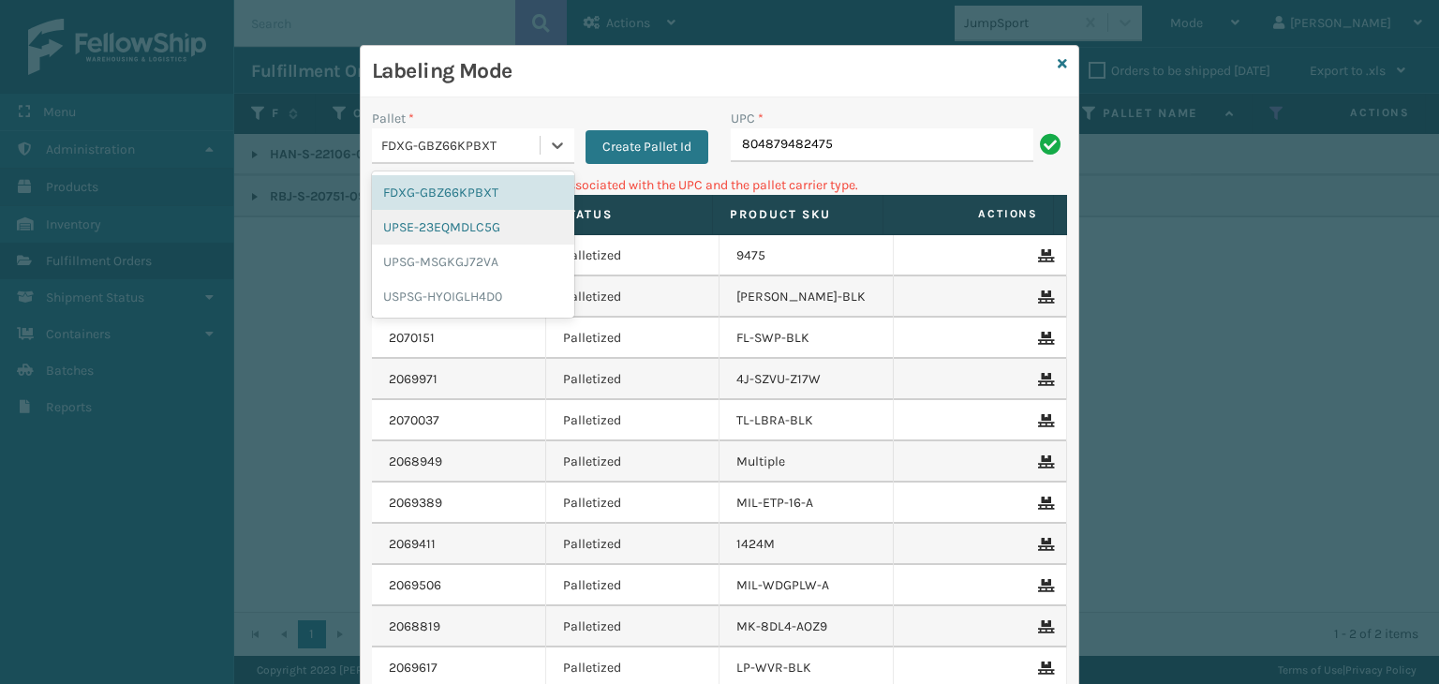
drag, startPoint x: 528, startPoint y: 137, endPoint x: 498, endPoint y: 224, distance: 92.2
click at [525, 150] on div "FDXG-GBZ66KPBXT" at bounding box center [461, 146] width 160 height 20
click at [453, 271] on div "UPSG-MSGKGJ72VA" at bounding box center [473, 262] width 202 height 35
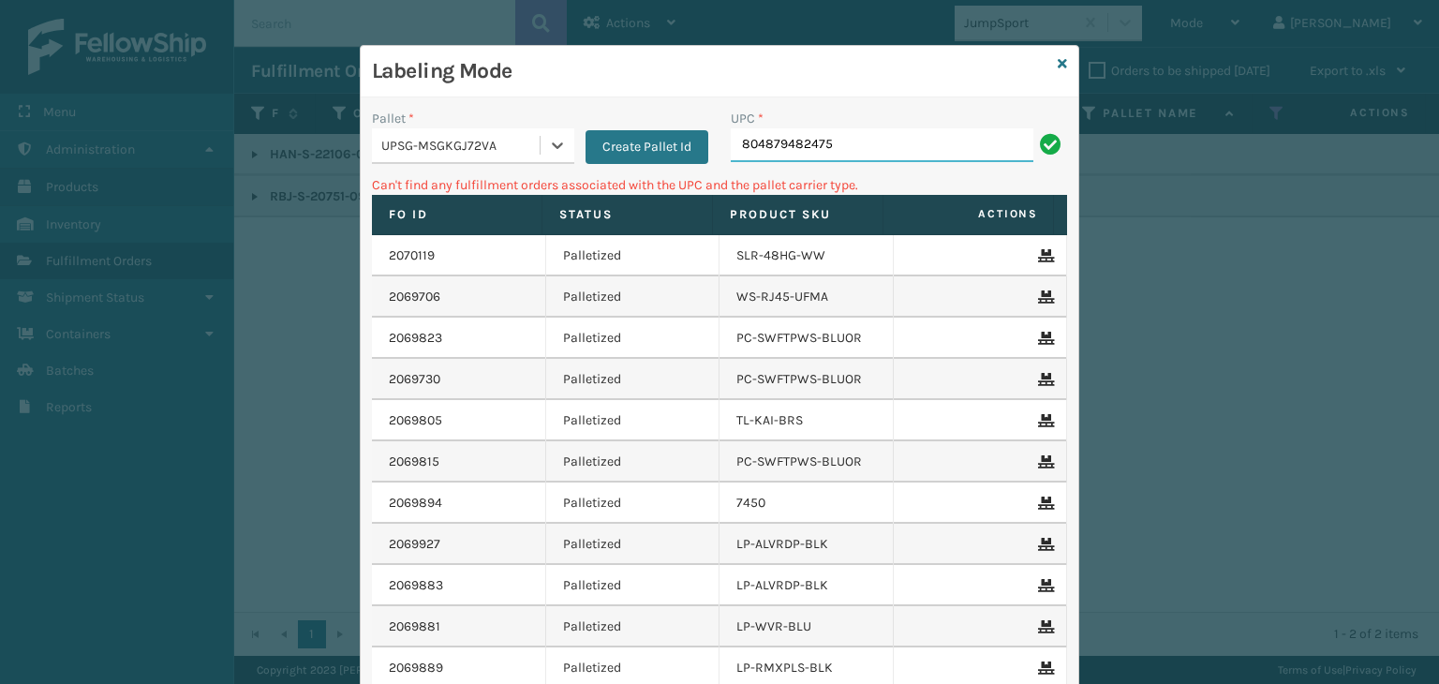
click at [828, 129] on input "804879482475" at bounding box center [882, 145] width 303 height 34
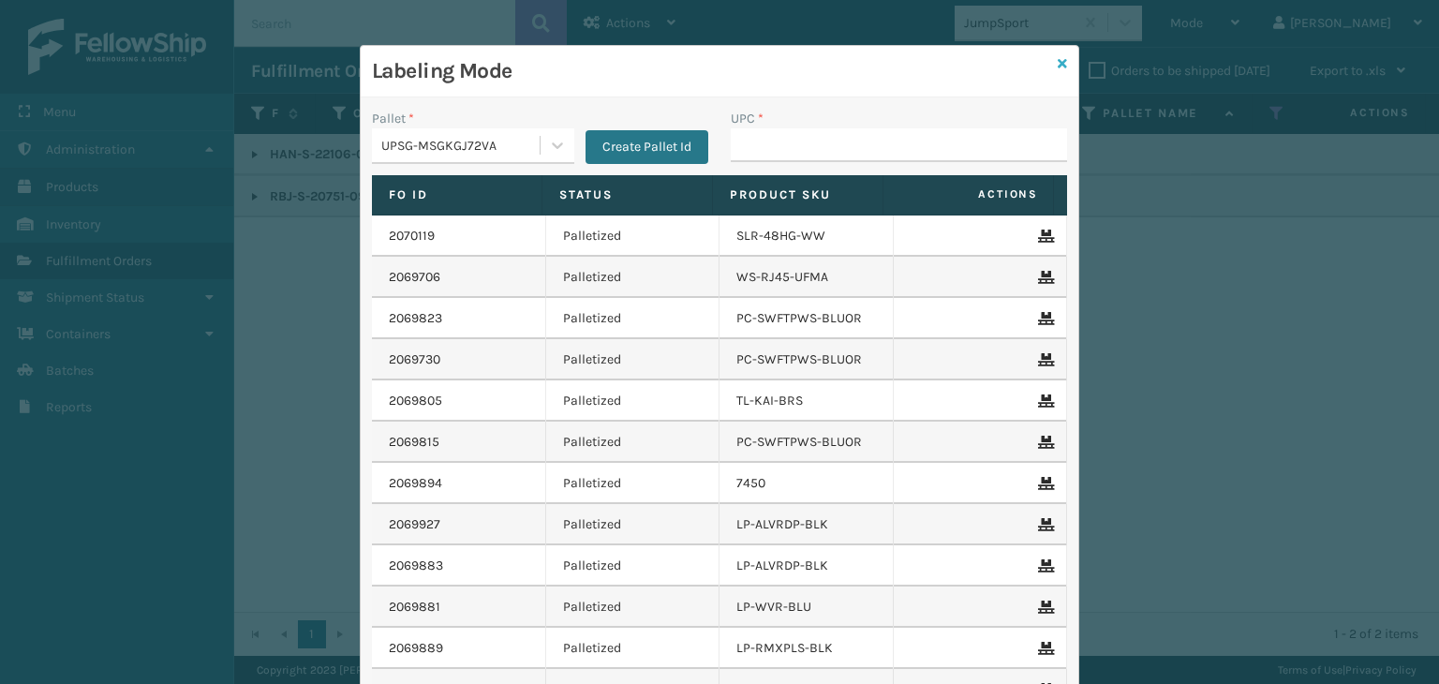
click at [1058, 60] on icon at bounding box center [1062, 63] width 9 height 13
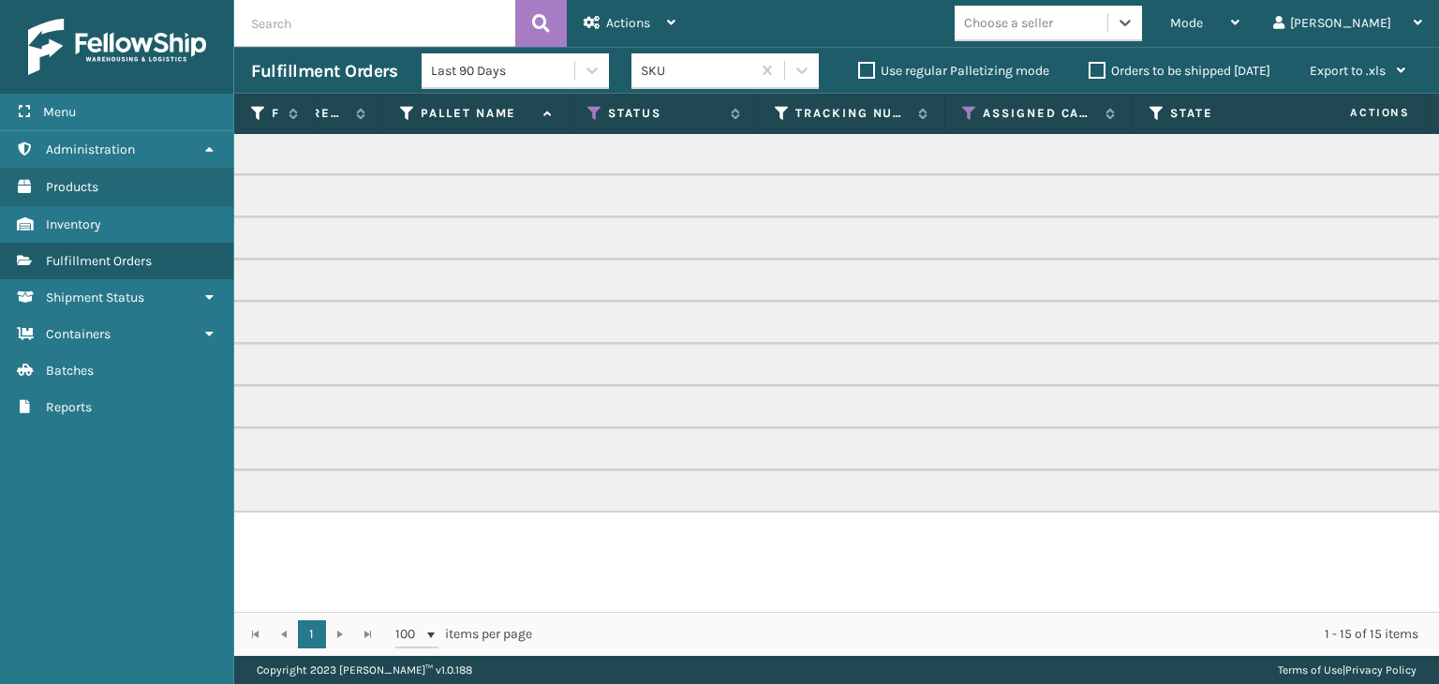
scroll to position [0, 684]
click at [963, 117] on icon at bounding box center [967, 113] width 15 height 17
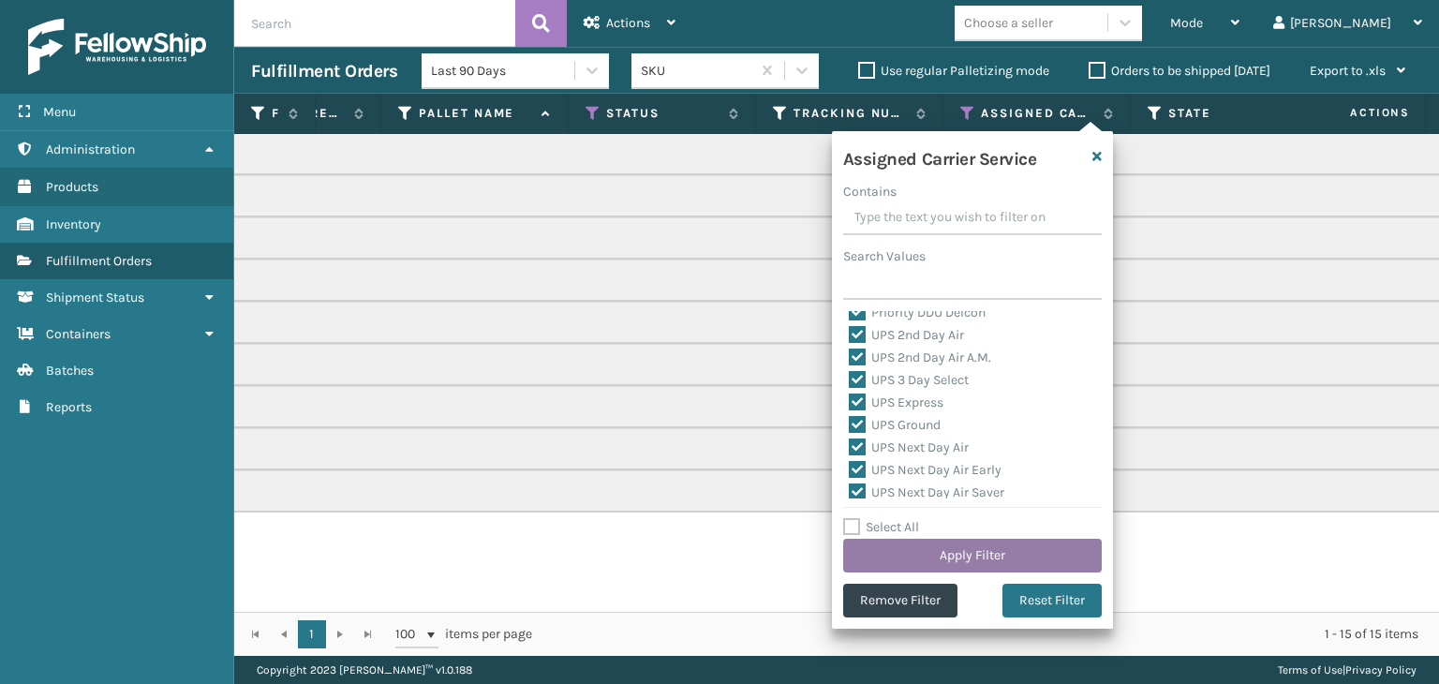
scroll to position [375, 0]
click at [925, 543] on button "Apply Filter" at bounding box center [972, 556] width 259 height 34
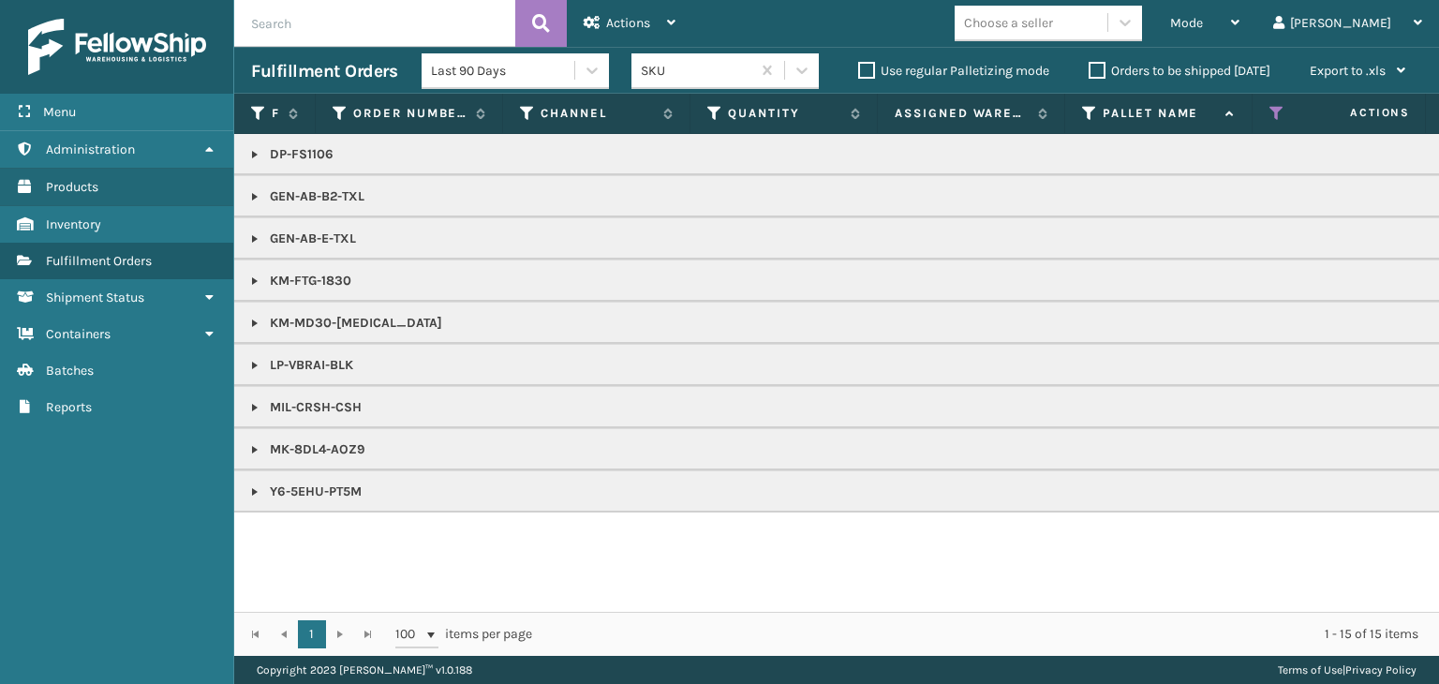
click at [1272, 103] on th "Status" at bounding box center [1346, 114] width 187 height 40
click at [1272, 119] on icon at bounding box center [1277, 113] width 15 height 17
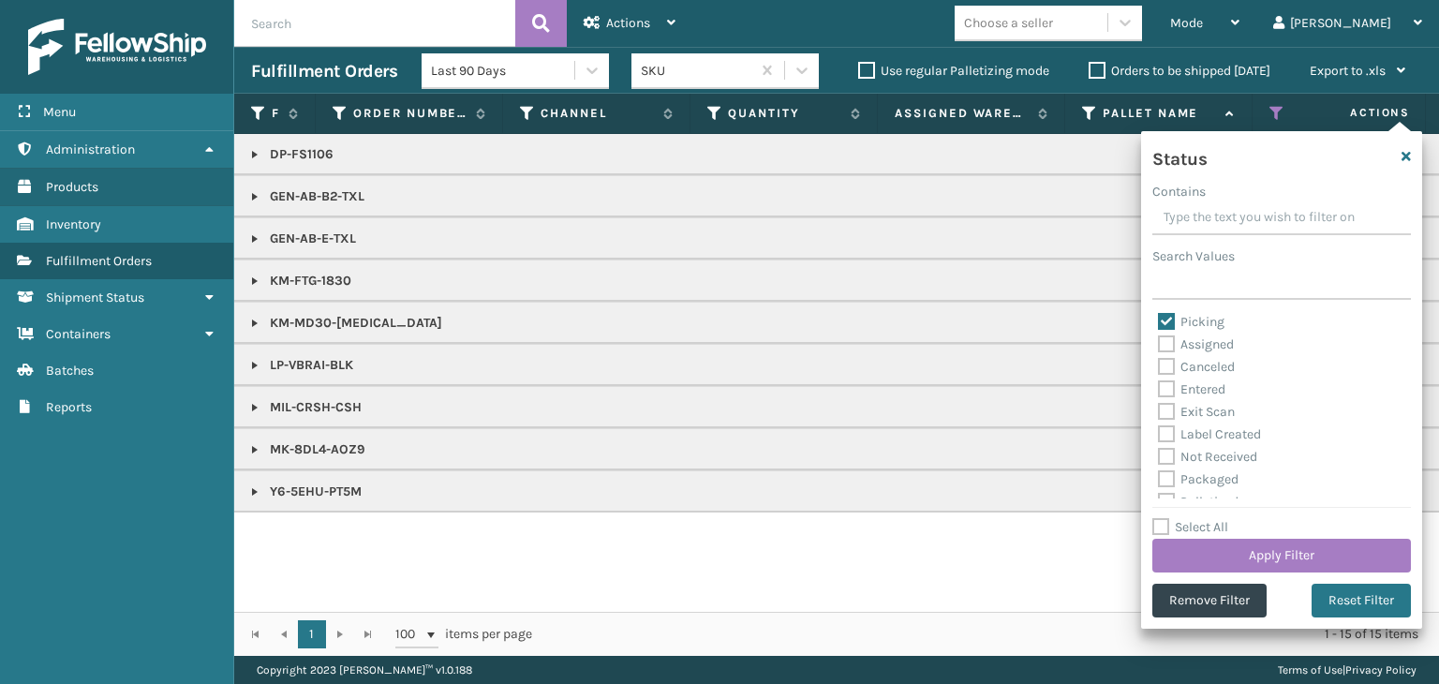
scroll to position [94, 0]
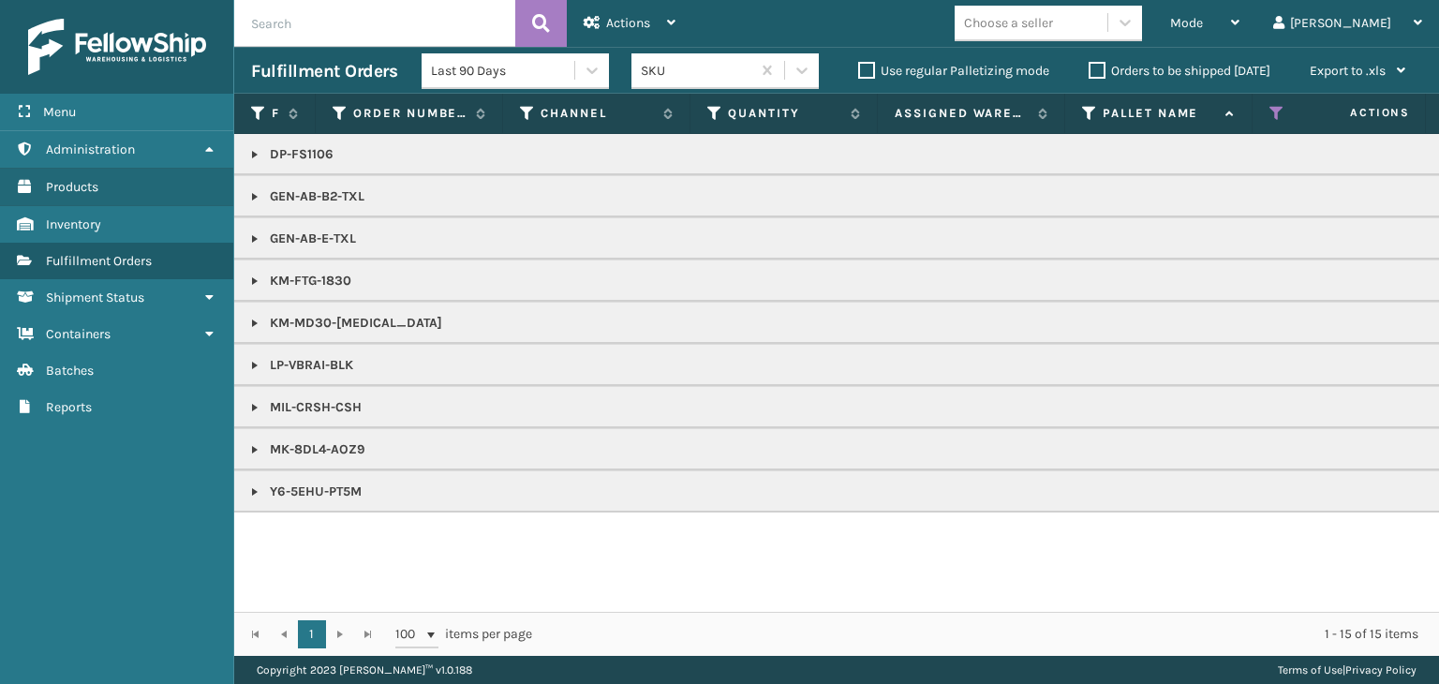
drag, startPoint x: 916, startPoint y: 447, endPoint x: 854, endPoint y: 560, distance: 129.1
click at [915, 447] on p "MK-8DL4-AOZ9" at bounding box center [1443, 449] width 2385 height 19
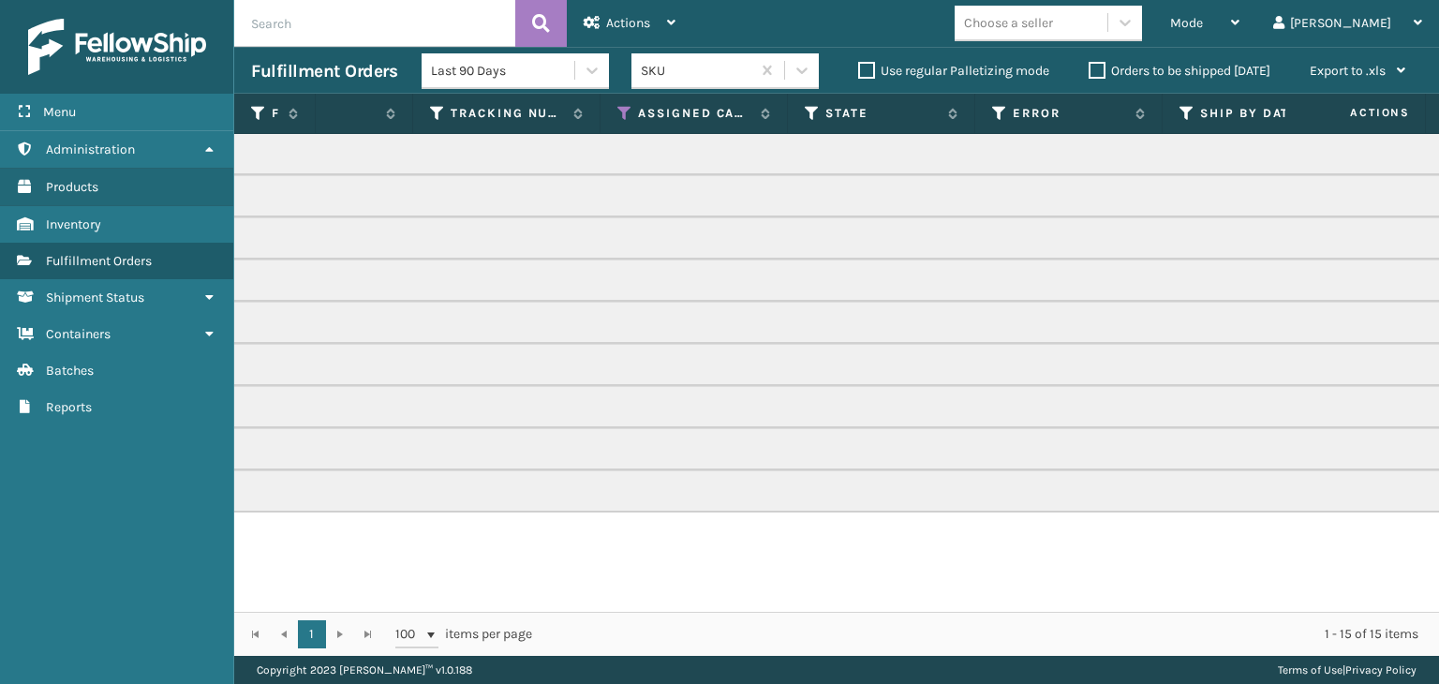
scroll to position [0, 1028]
click at [644, 132] on th "Assigned Carrier Service" at bounding box center [693, 114] width 187 height 40
click at [621, 117] on icon at bounding box center [624, 113] width 15 height 17
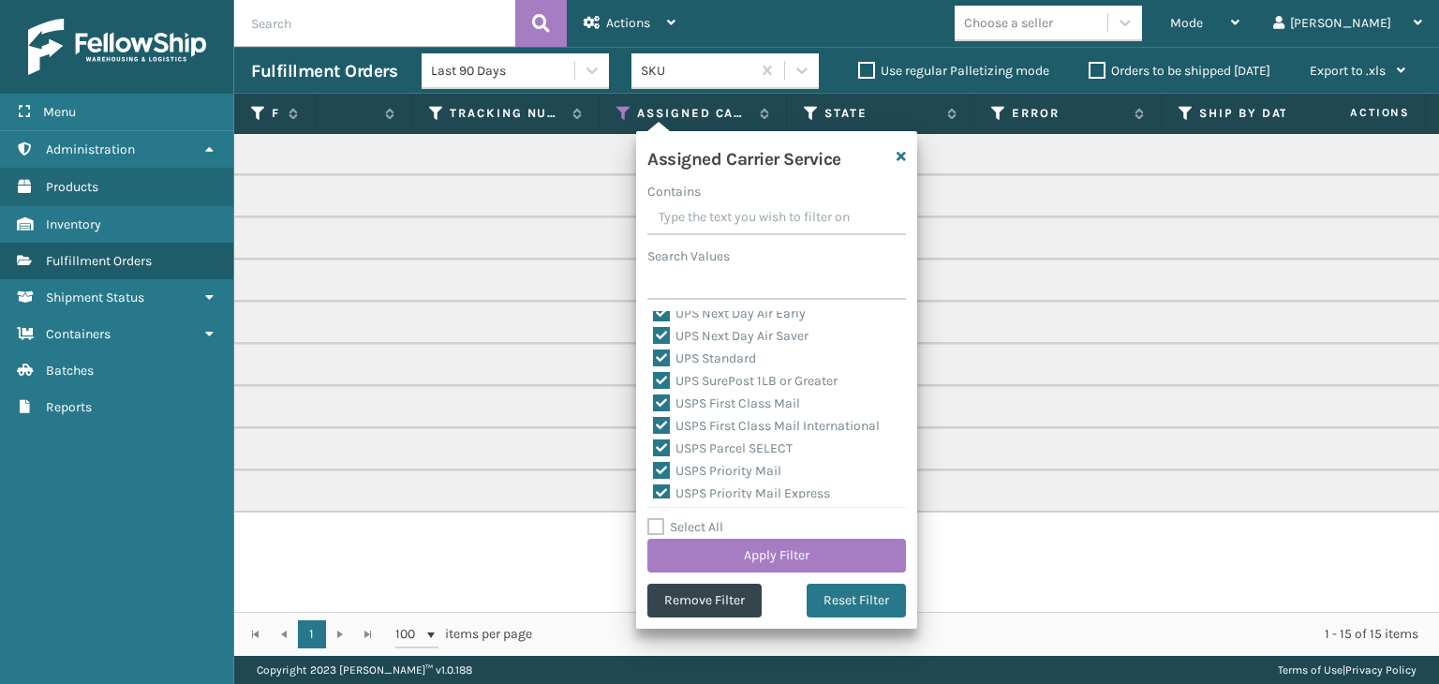
scroll to position [577, 0]
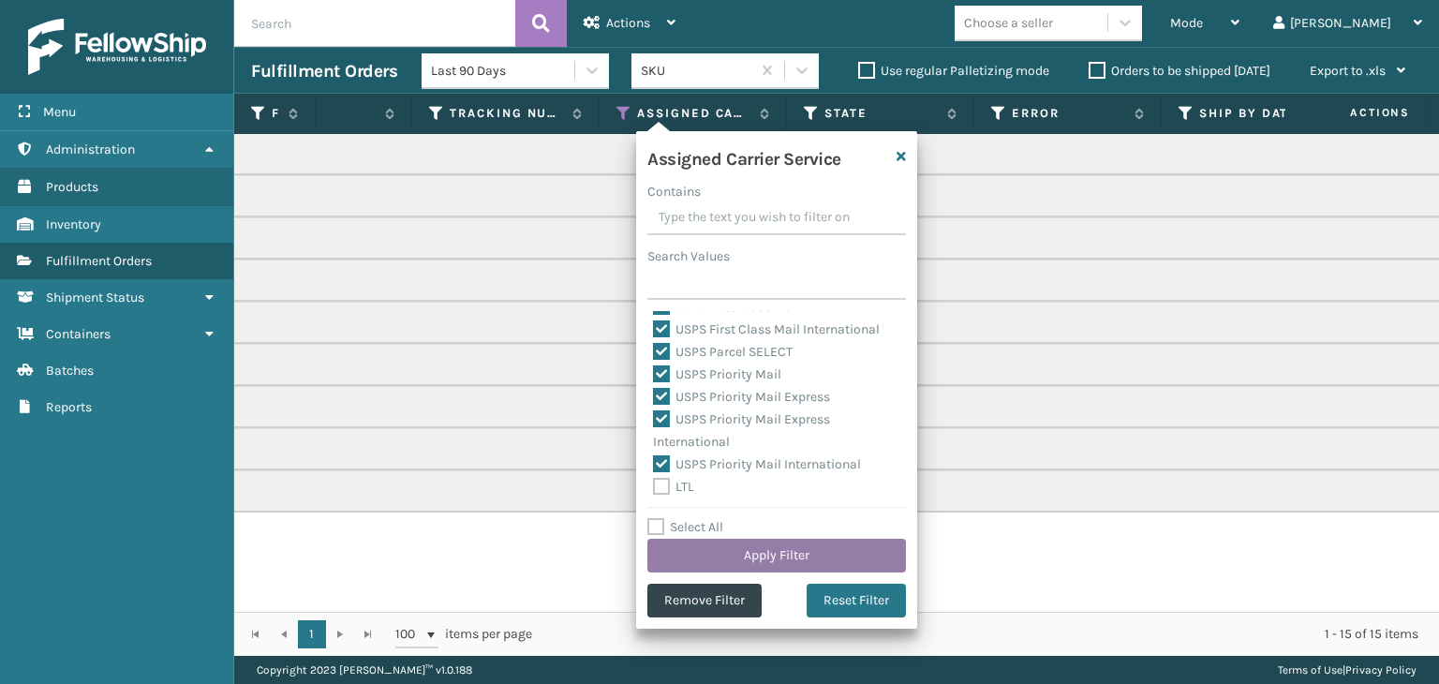
click at [768, 557] on button "Apply Filter" at bounding box center [776, 556] width 259 height 34
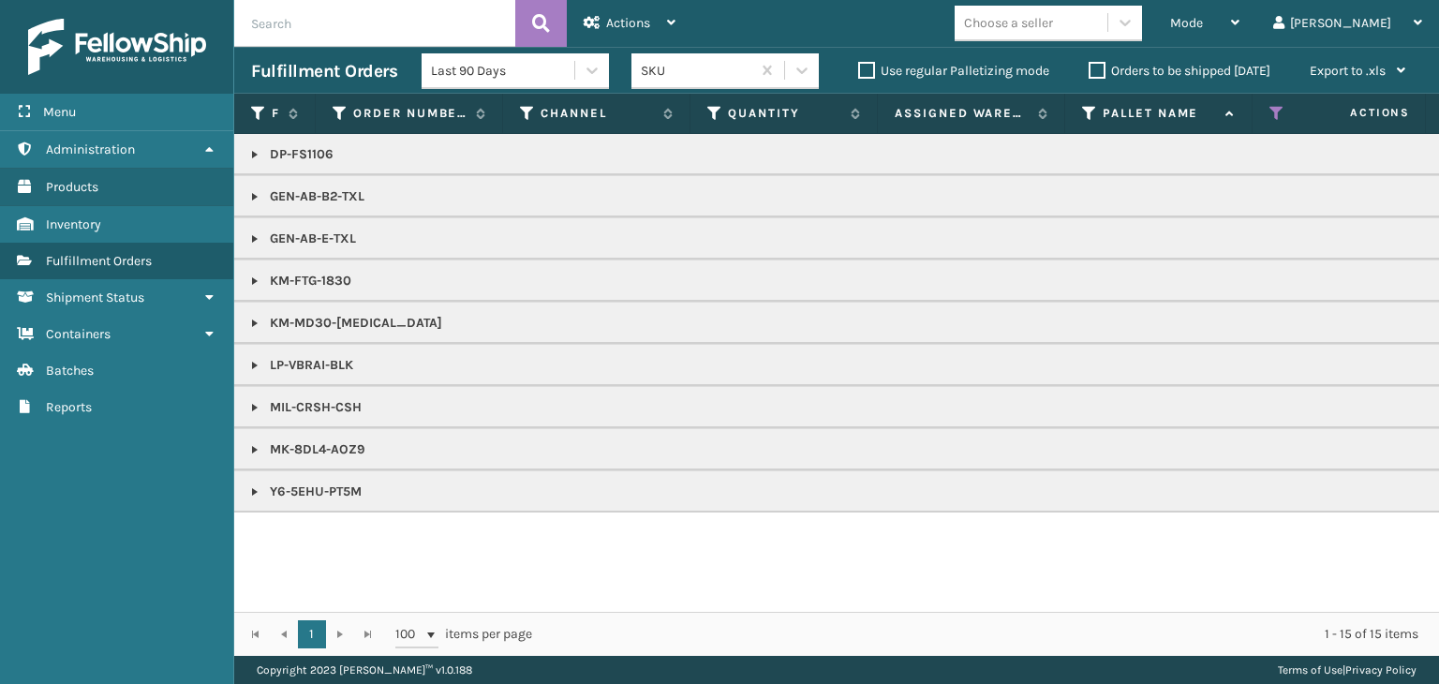
drag, startPoint x: 251, startPoint y: 150, endPoint x: 262, endPoint y: 162, distance: 16.6
click at [251, 150] on link at bounding box center [254, 154] width 15 height 15
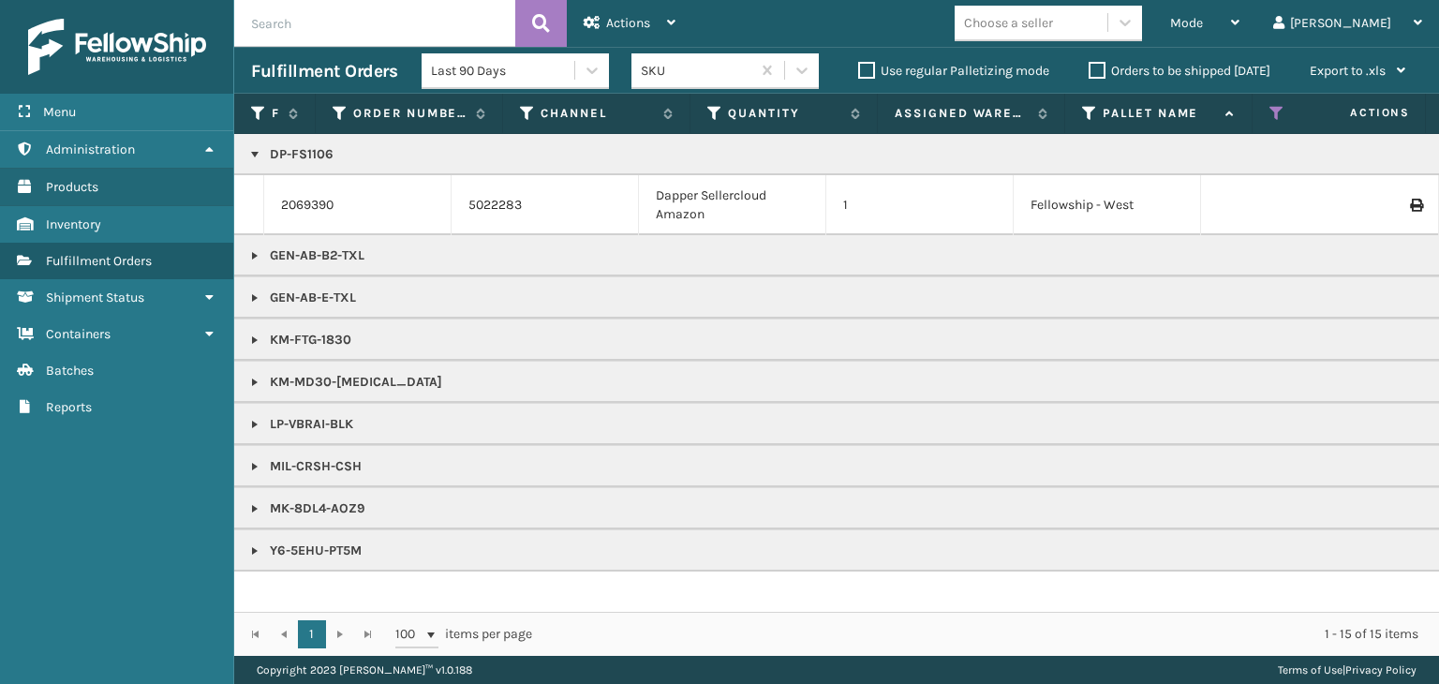
click at [307, 158] on p "DP-FS1106" at bounding box center [1443, 154] width 2385 height 19
click at [308, 143] on td "DP-FS1106" at bounding box center [1443, 154] width 2419 height 41
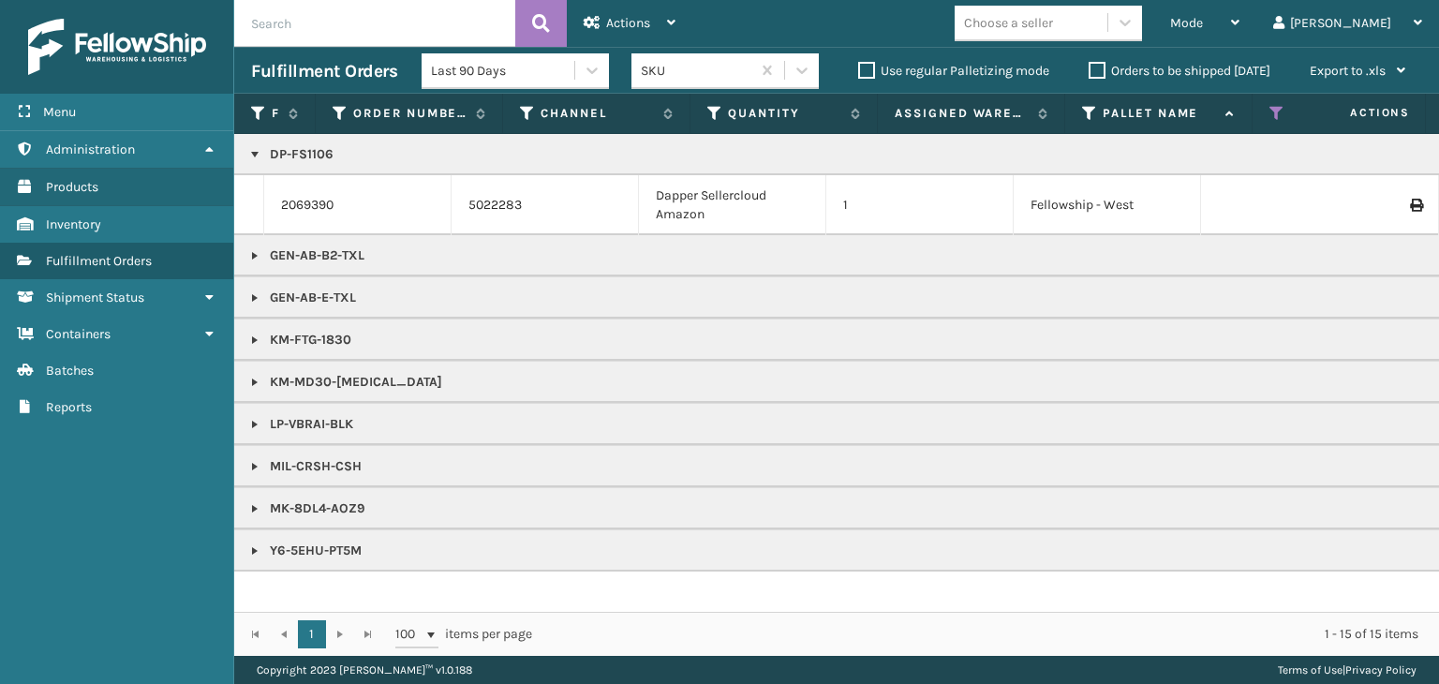
click at [318, 155] on p "DP-FS1106" at bounding box center [1443, 154] width 2385 height 19
click at [319, 201] on link "2069390" at bounding box center [307, 205] width 52 height 19
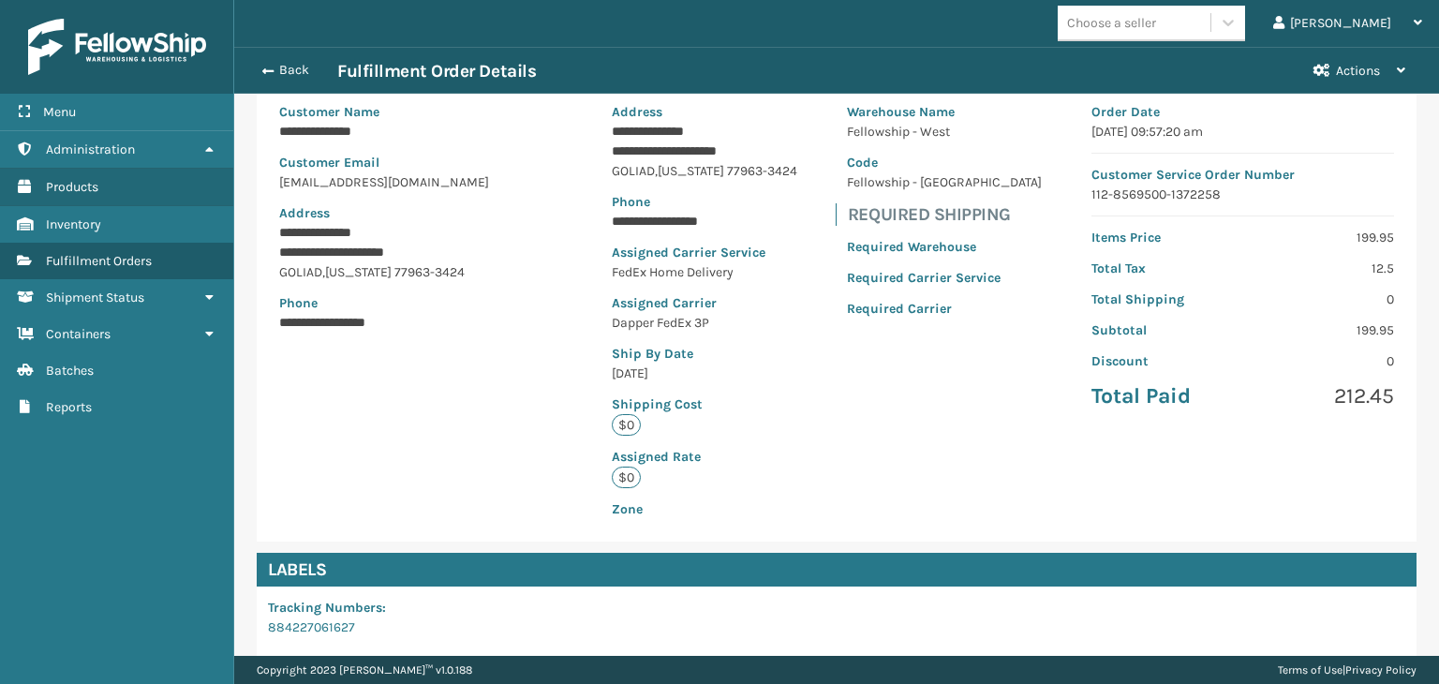
scroll to position [422, 0]
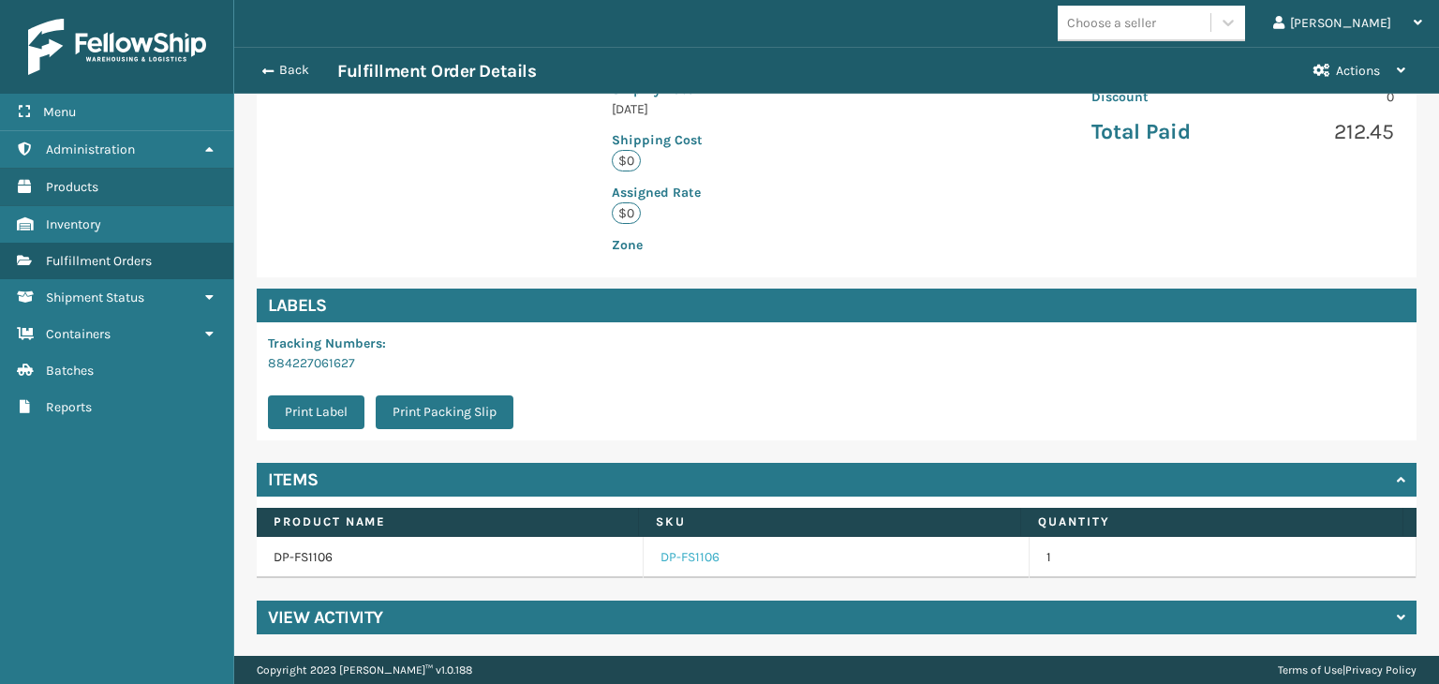
click at [663, 563] on link "DP-FS1106" at bounding box center [690, 557] width 59 height 19
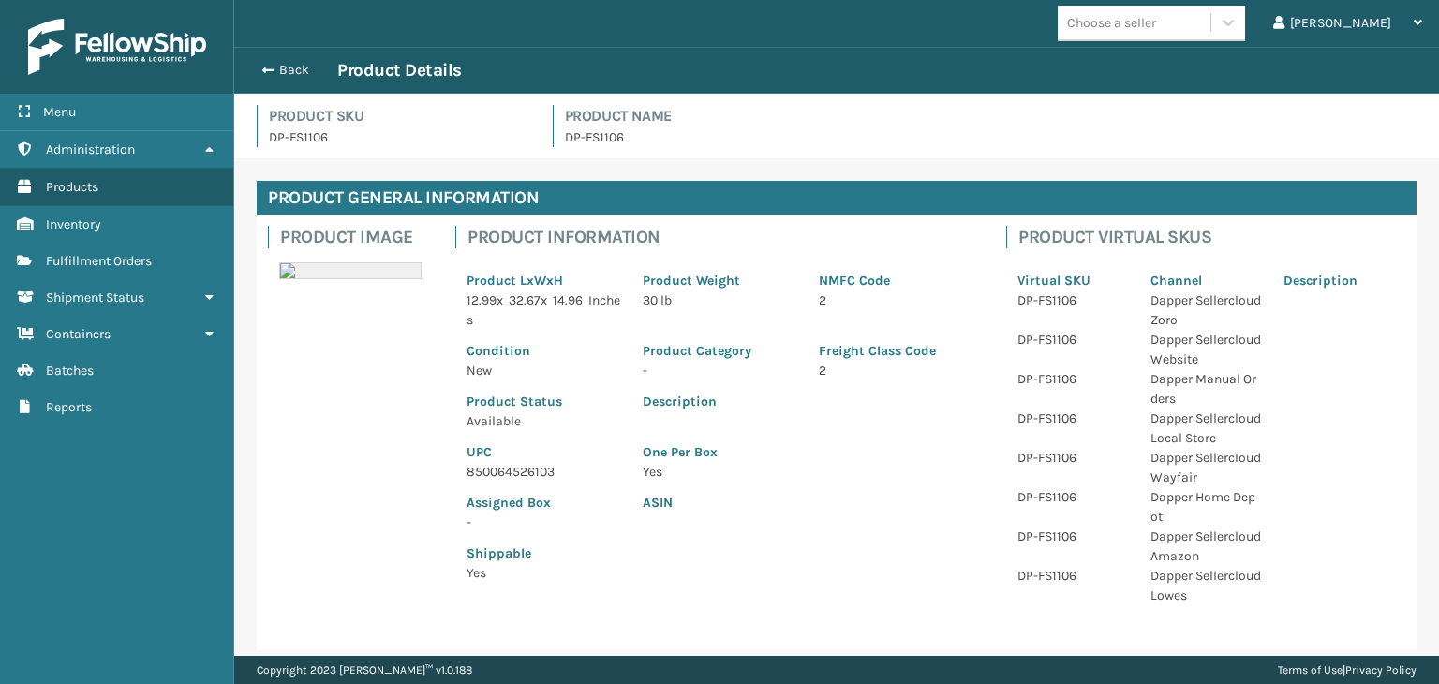
click at [513, 473] on p "850064526103" at bounding box center [544, 472] width 154 height 20
click at [299, 59] on div "Back Product Details" at bounding box center [836, 70] width 1171 height 22
click at [295, 76] on button "Back" at bounding box center [294, 70] width 86 height 17
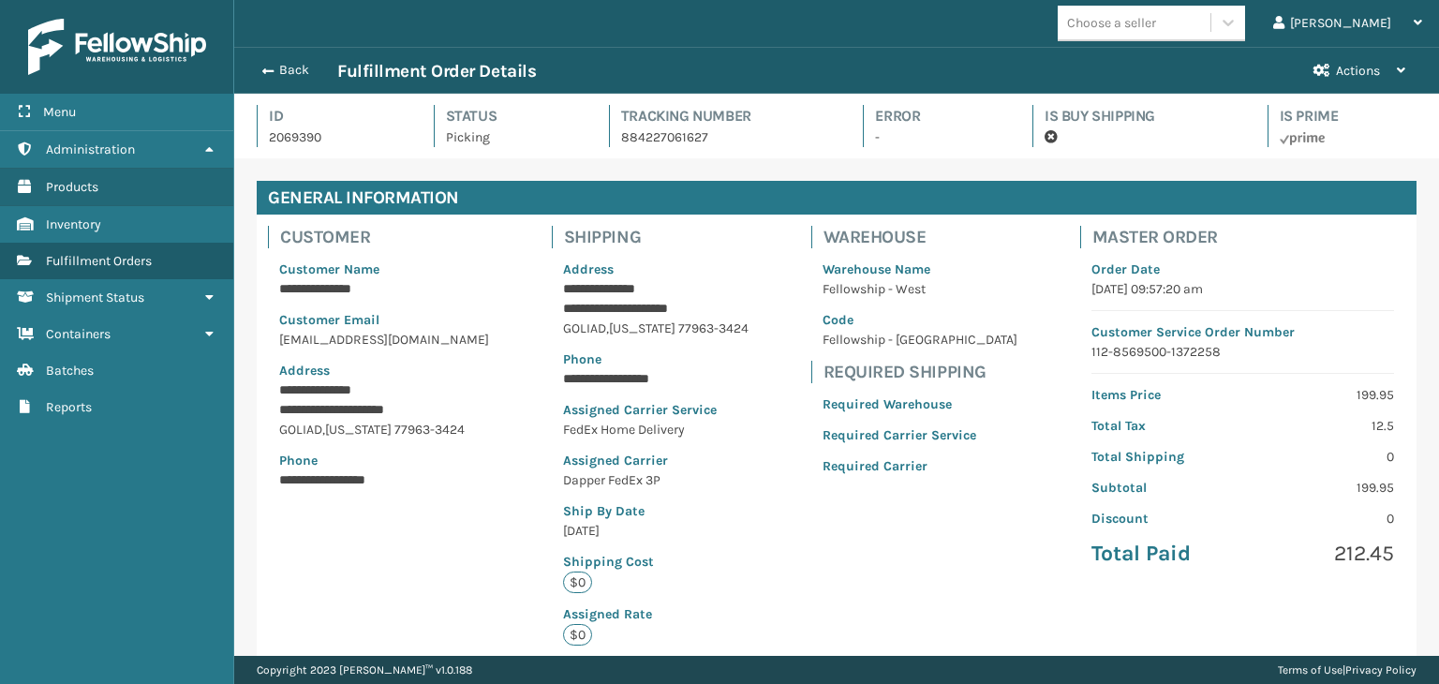
click at [292, 67] on button "Back" at bounding box center [294, 70] width 86 height 17
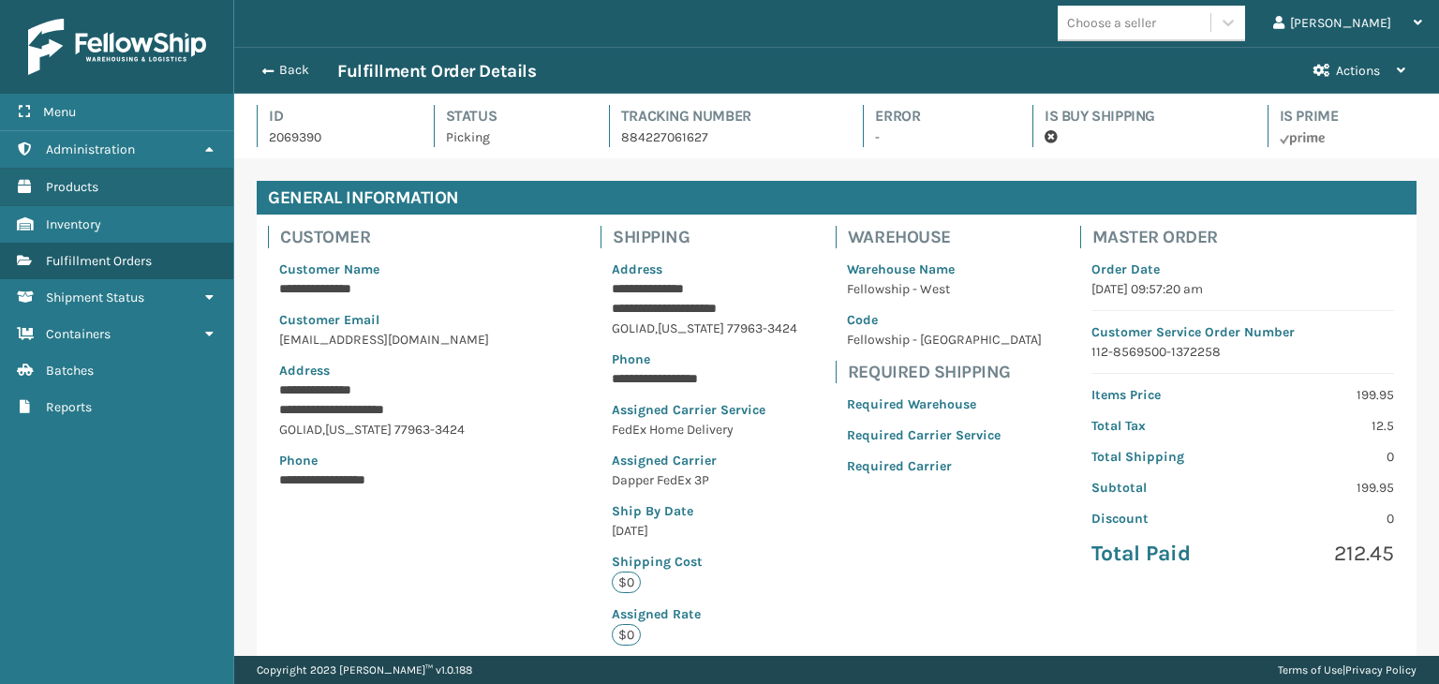
scroll to position [45, 1204]
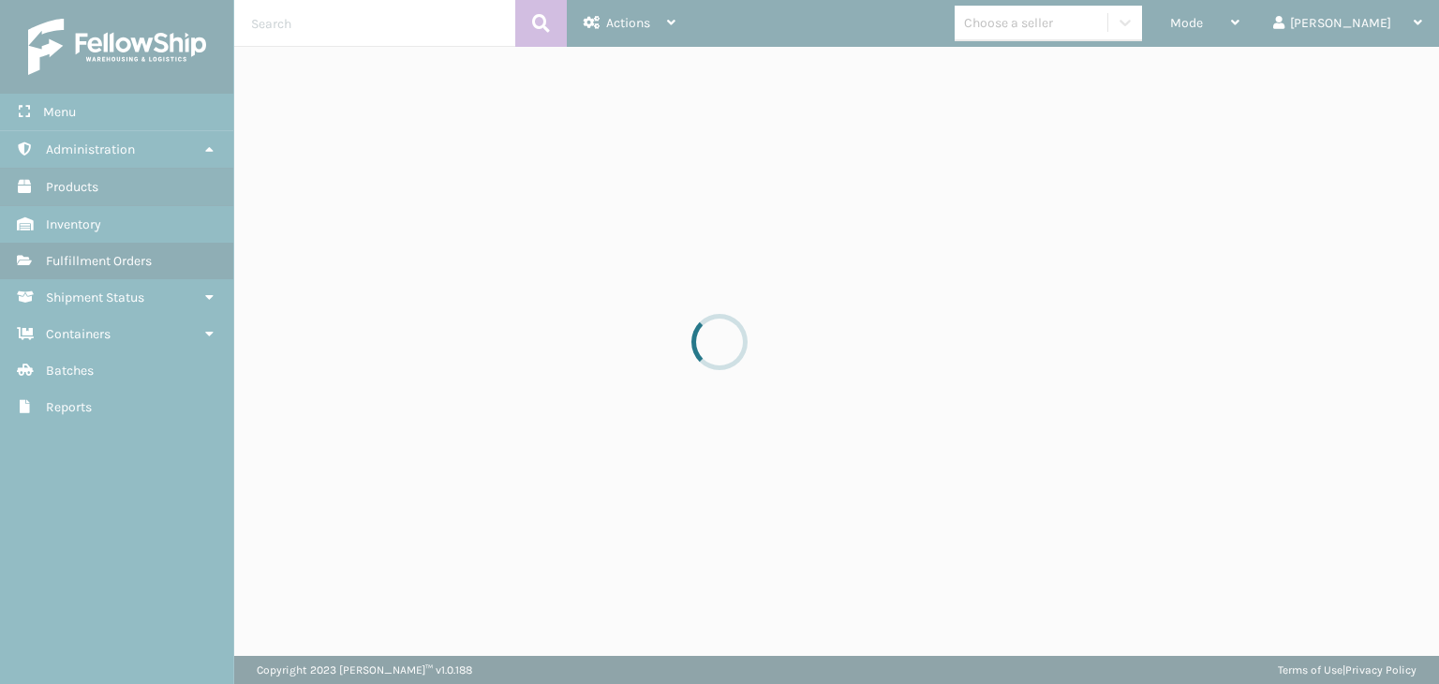
click at [1282, 23] on div at bounding box center [719, 342] width 1439 height 684
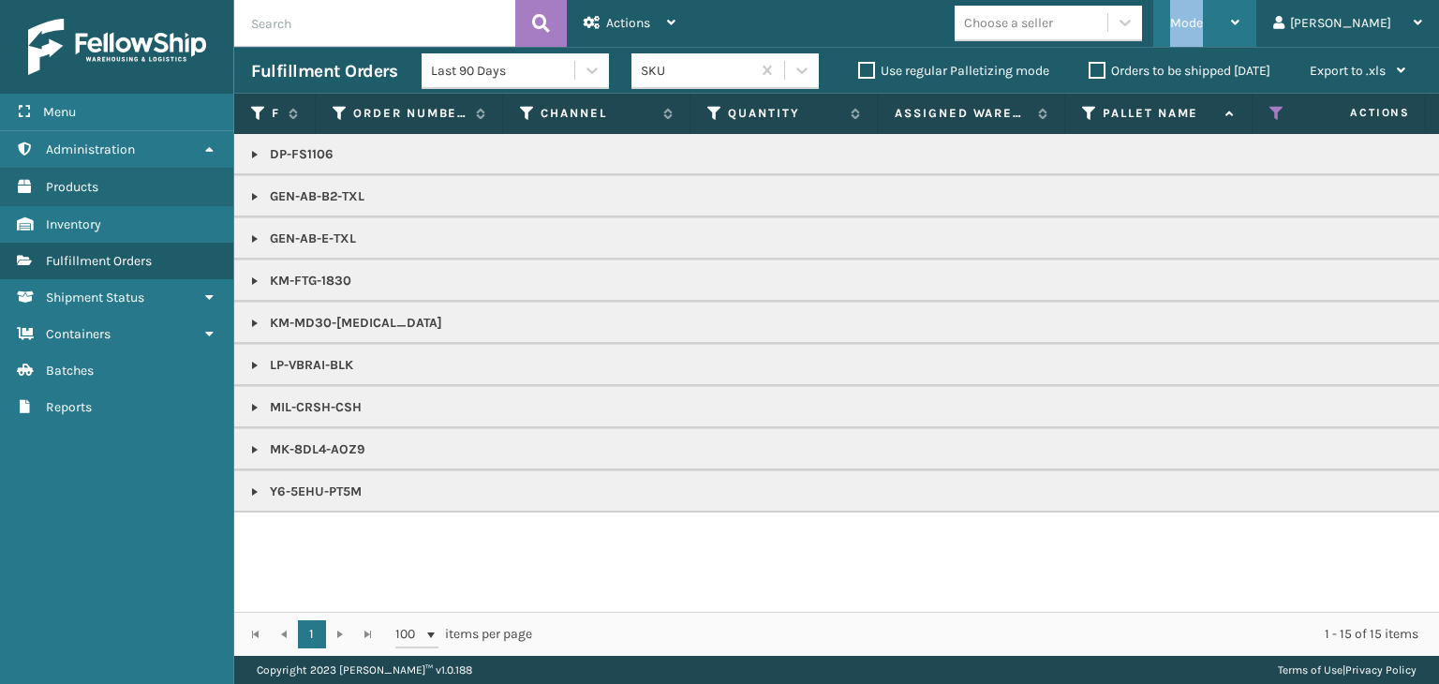
click at [1240, 23] on div "Mode" at bounding box center [1204, 23] width 69 height 47
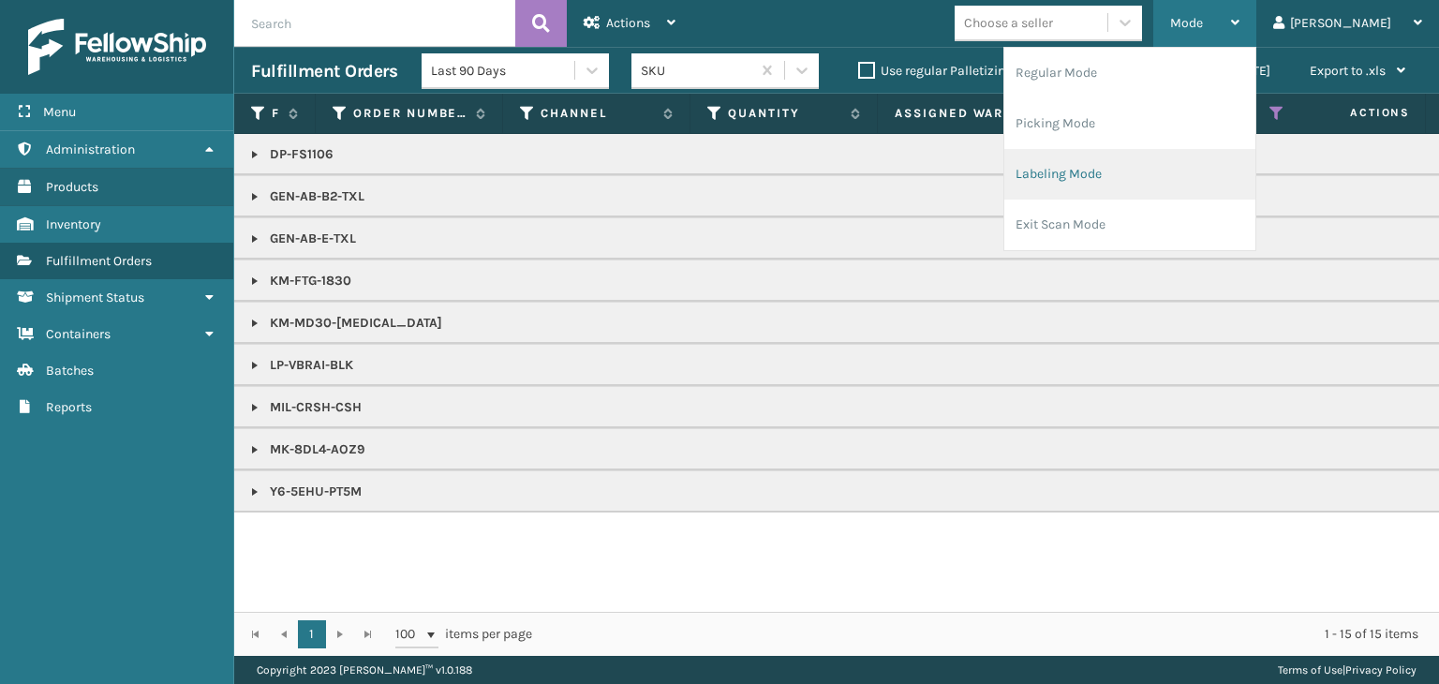
click at [1154, 170] on li "Labeling Mode" at bounding box center [1129, 174] width 251 height 51
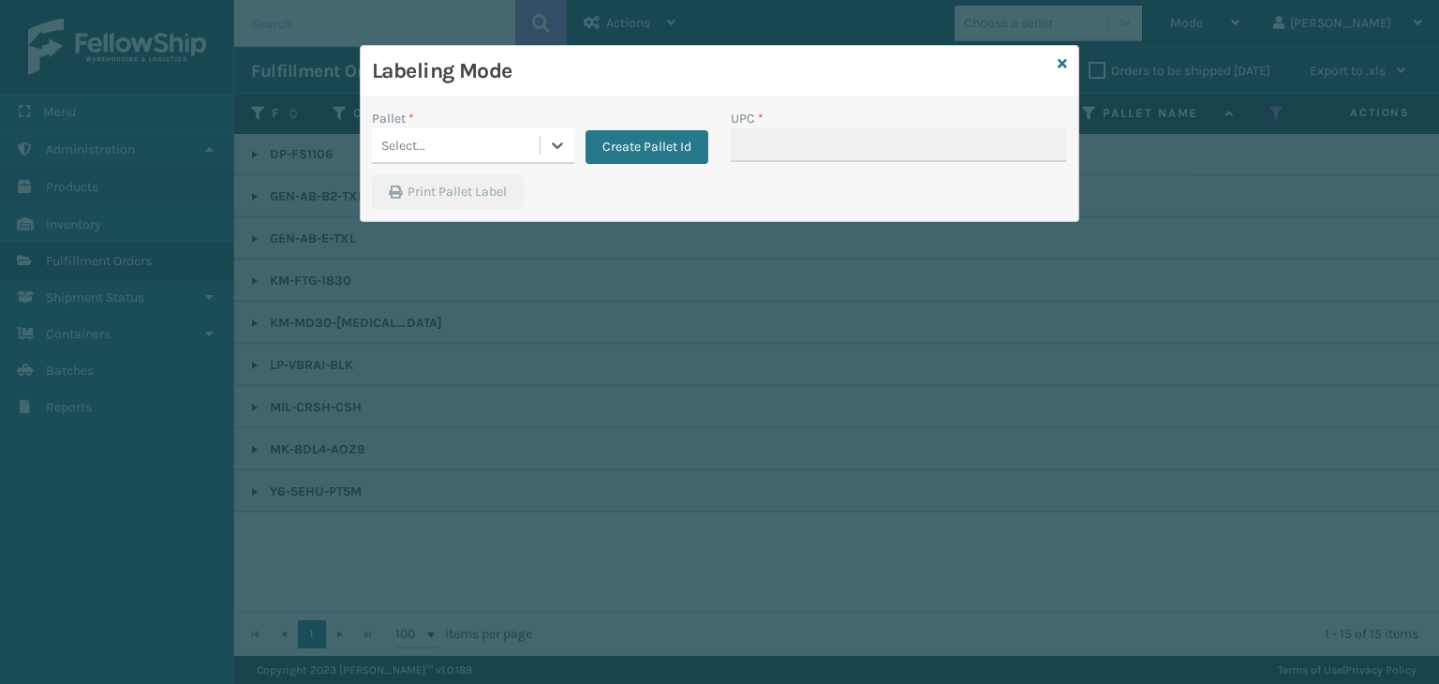
click at [409, 152] on div "Select..." at bounding box center [403, 146] width 44 height 20
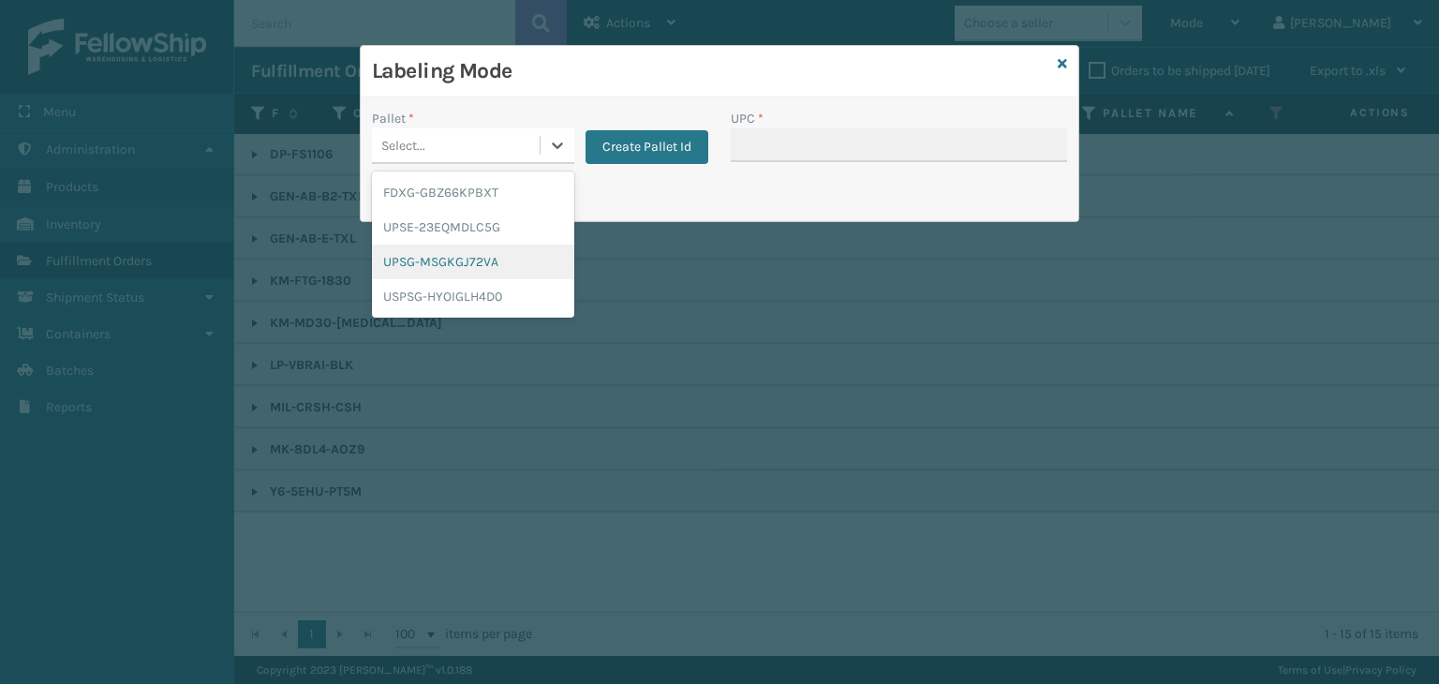
click at [440, 253] on div "UPSG-MSGKGJ72VA" at bounding box center [473, 262] width 202 height 35
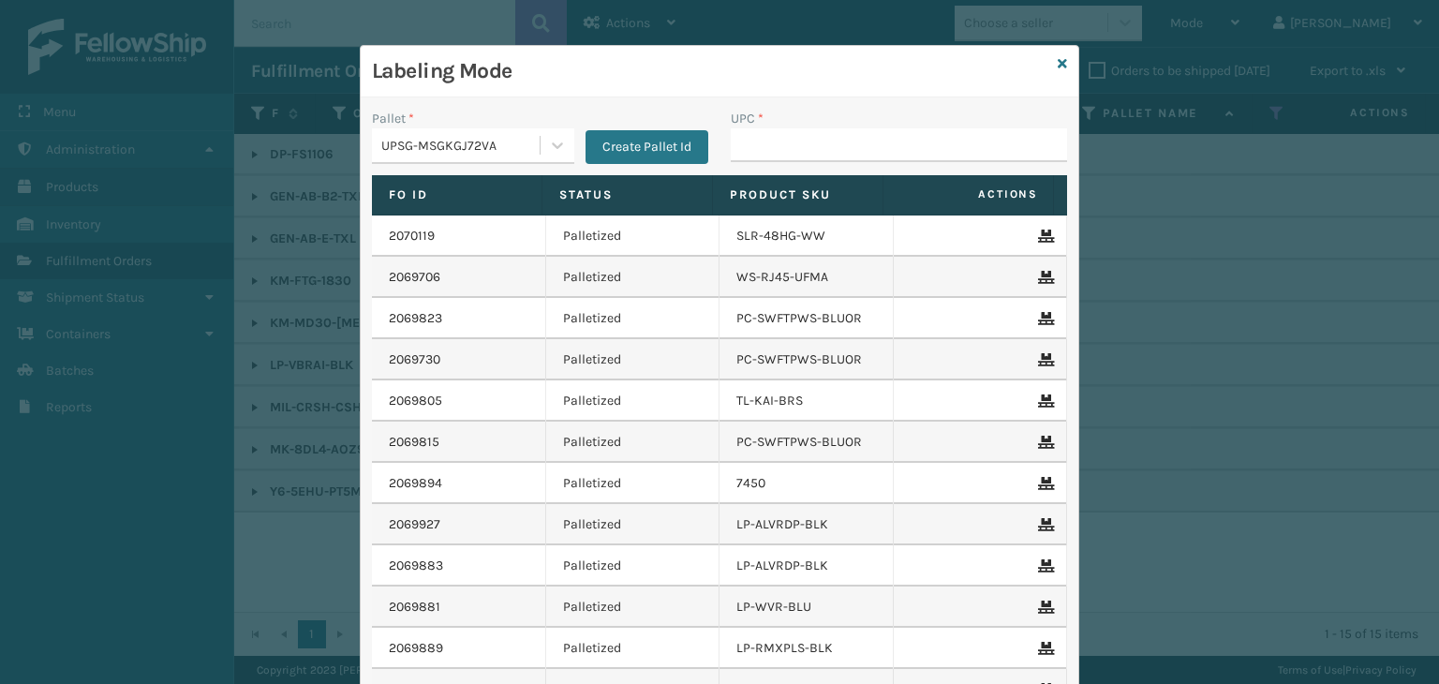
click at [825, 126] on div "UPC *" at bounding box center [899, 119] width 336 height 20
drag, startPoint x: 828, startPoint y: 135, endPoint x: 646, endPoint y: 98, distance: 186.3
click at [802, 134] on input "UPC *" at bounding box center [899, 145] width 336 height 34
paste input "850064526103"
type input "850064526103"
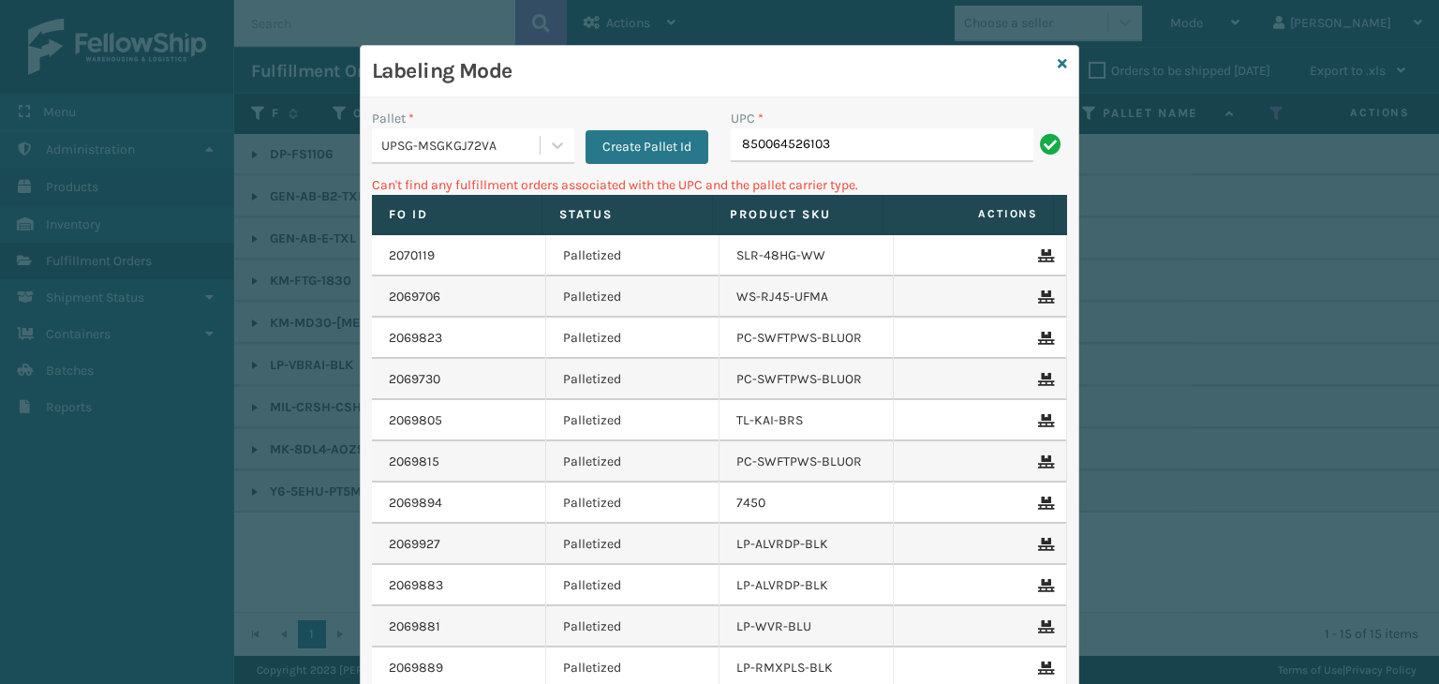
click at [483, 155] on div "UPSG-MSGKGJ72VA" at bounding box center [456, 145] width 168 height 31
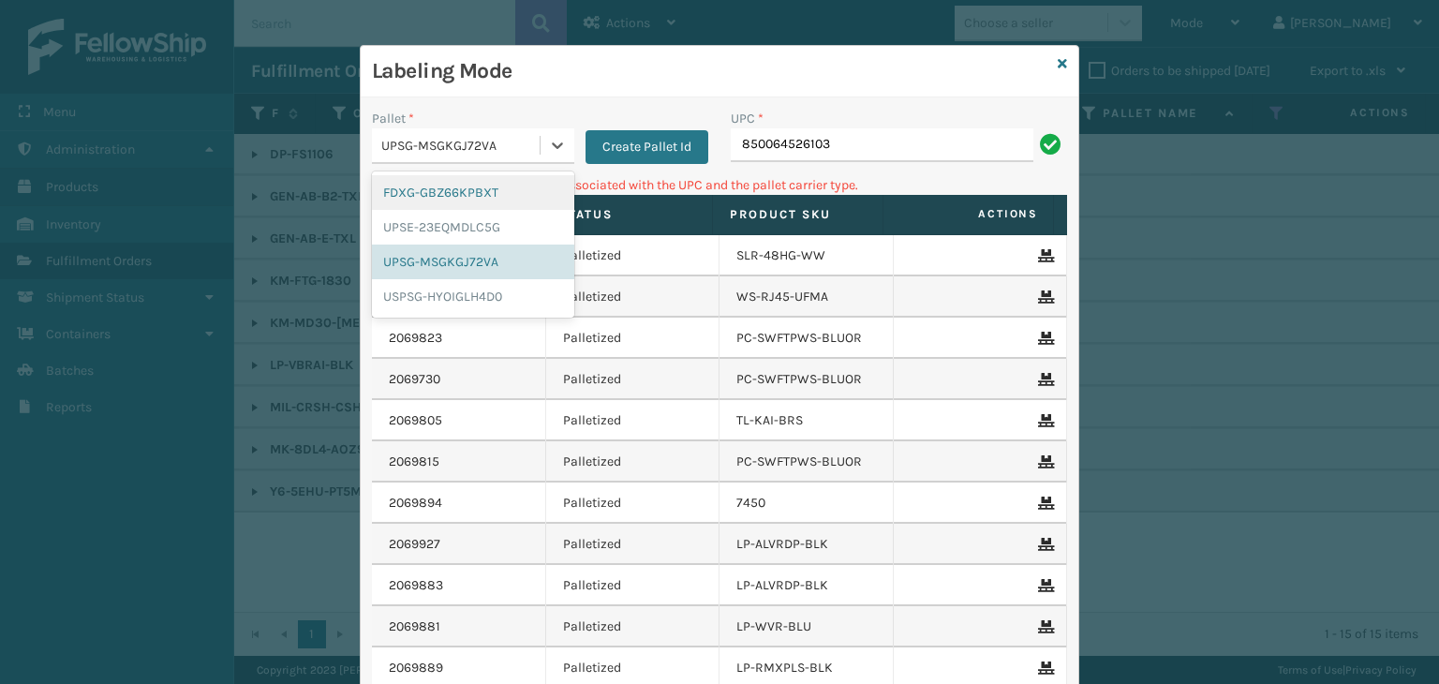
click at [450, 192] on div "FDXG-GBZ66KPBXT" at bounding box center [473, 192] width 202 height 35
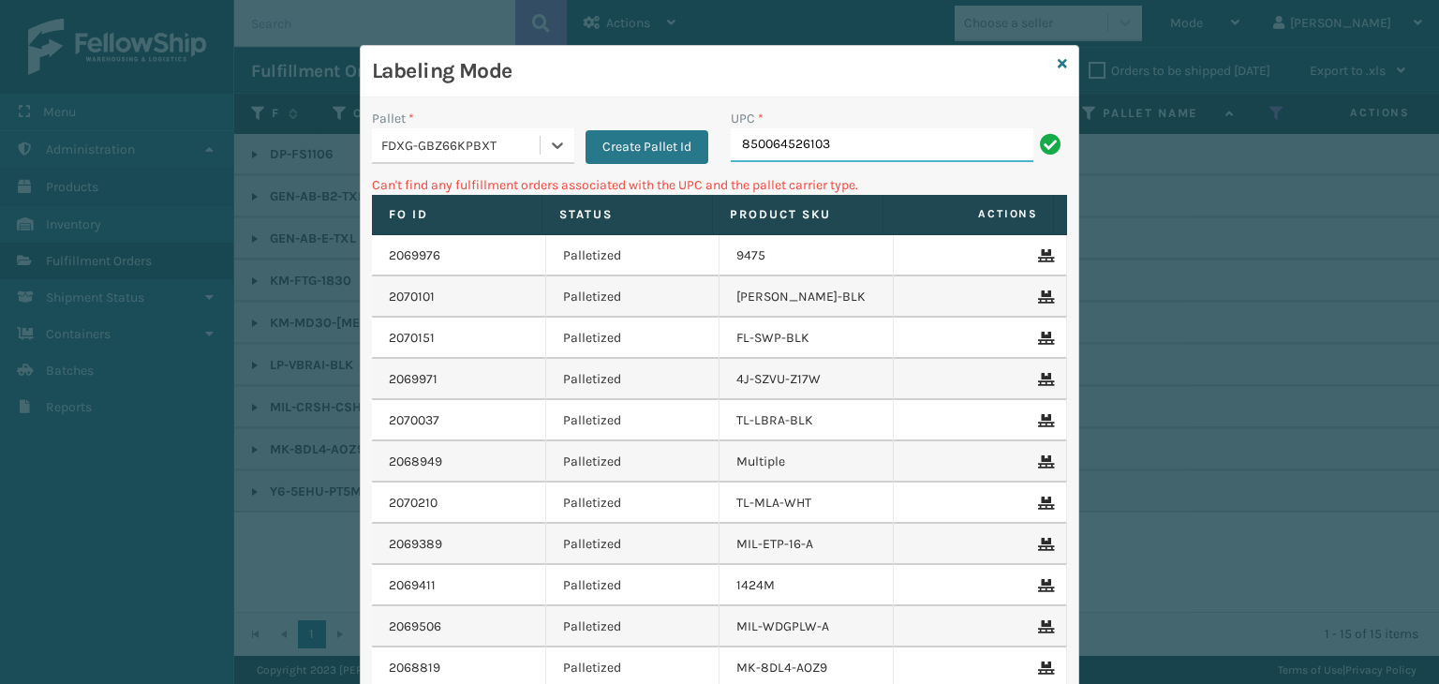
click at [869, 140] on input "850064526103" at bounding box center [882, 145] width 303 height 34
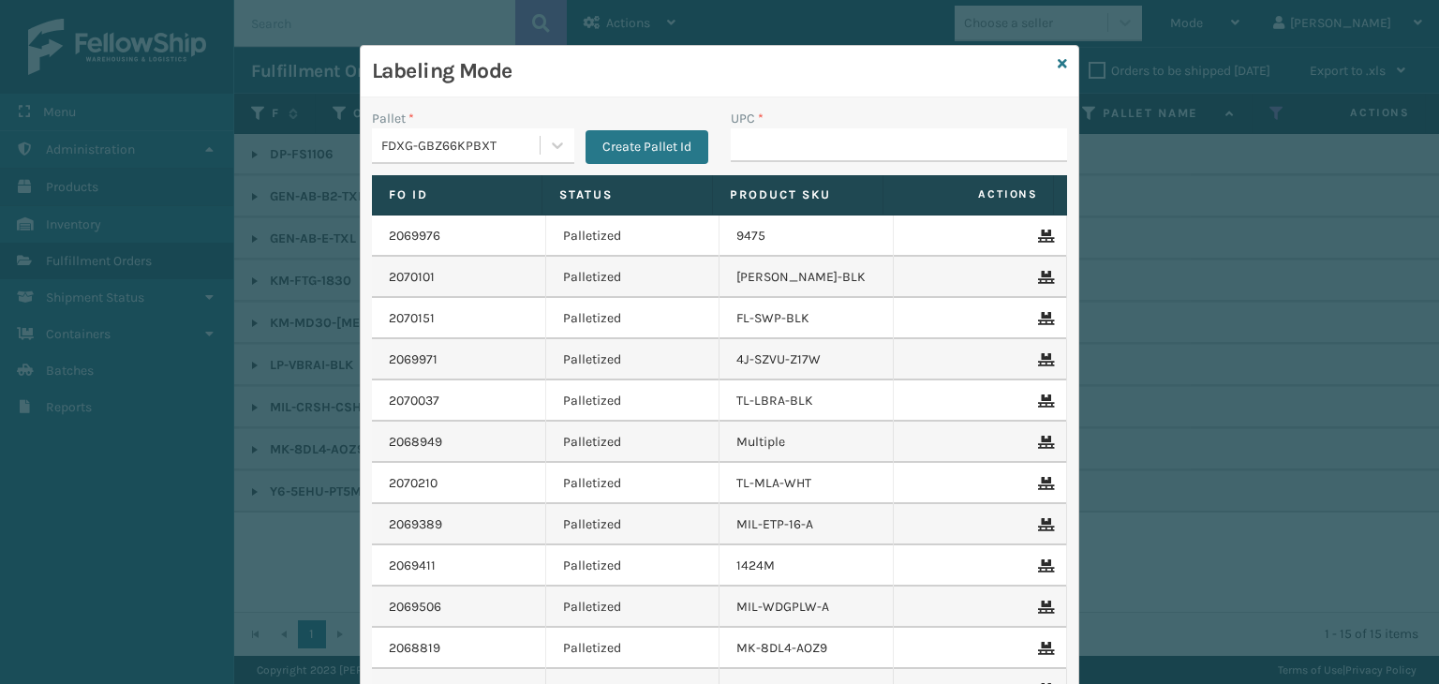
click at [1049, 64] on div "Labeling Mode" at bounding box center [720, 72] width 718 height 52
click at [1058, 64] on icon at bounding box center [1062, 63] width 9 height 13
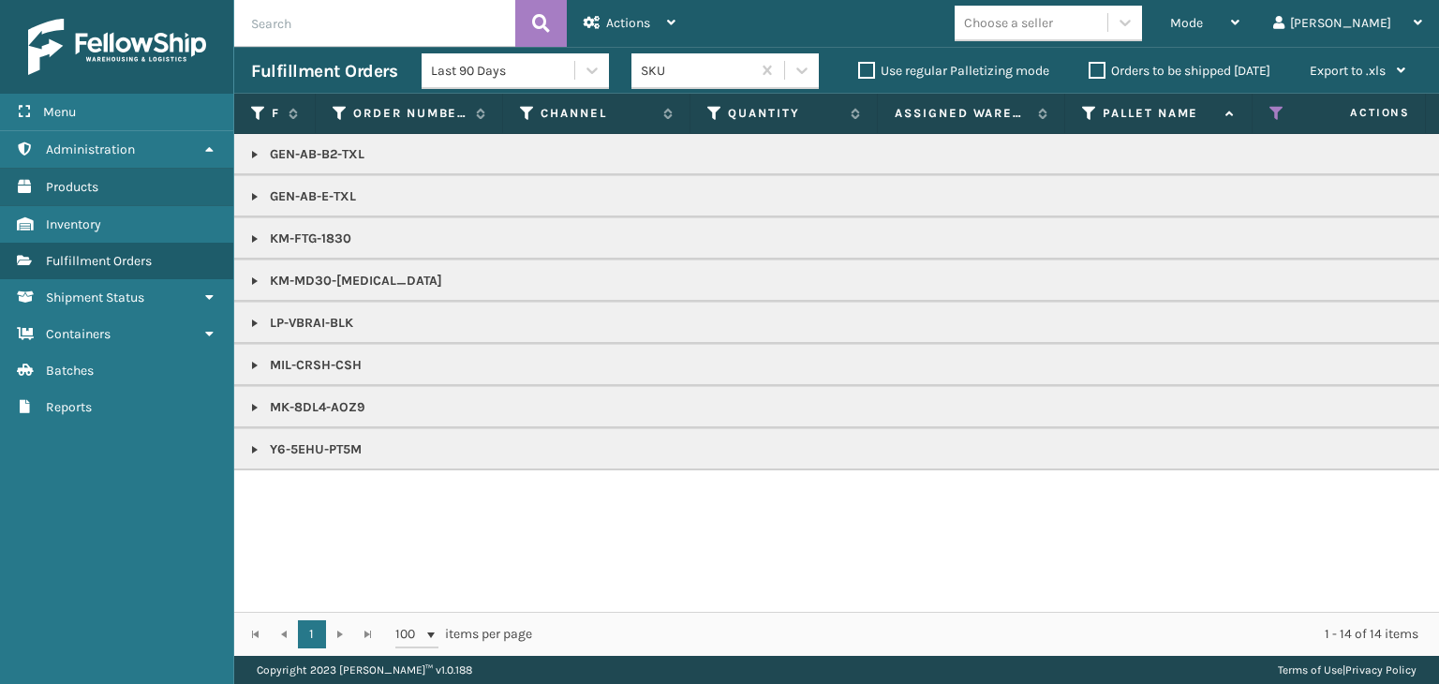
click at [305, 158] on p "GEN-AB-B2-TXL" at bounding box center [1443, 154] width 2385 height 19
click at [256, 151] on link at bounding box center [254, 154] width 15 height 15
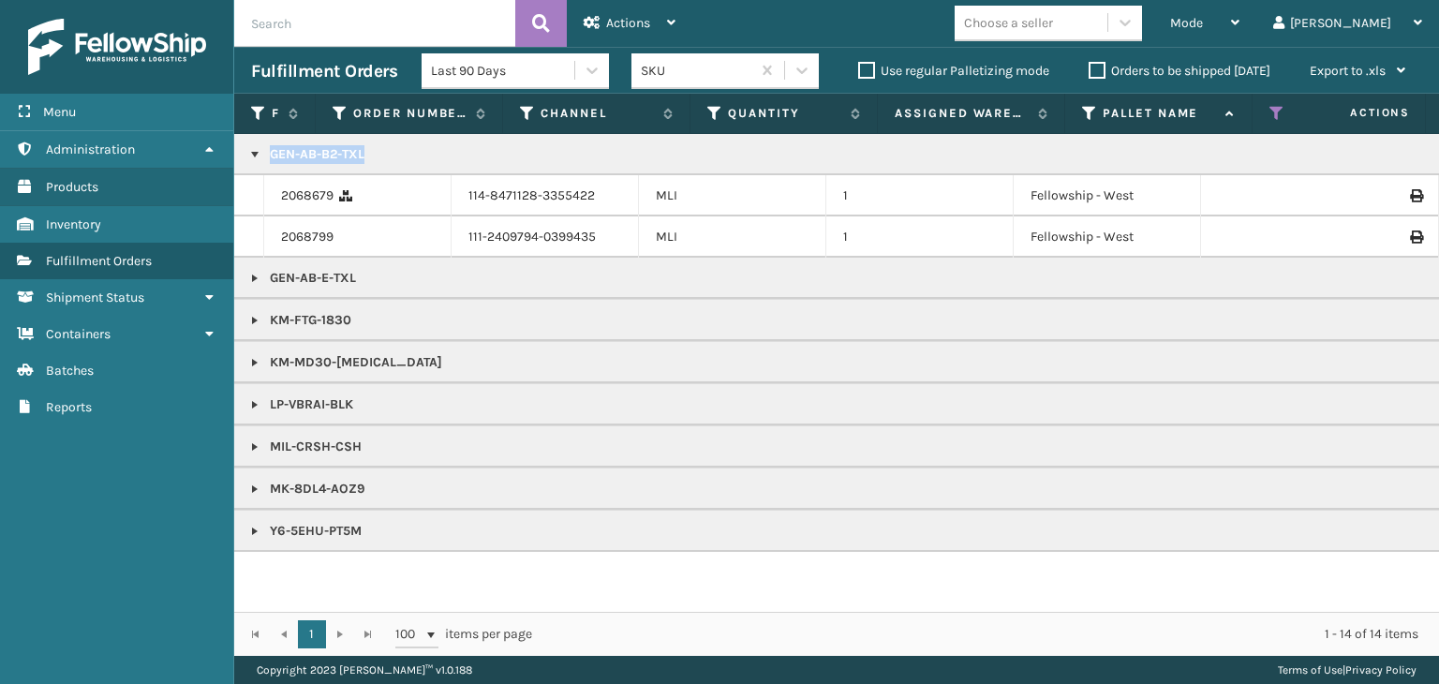
click at [257, 277] on link at bounding box center [254, 278] width 15 height 15
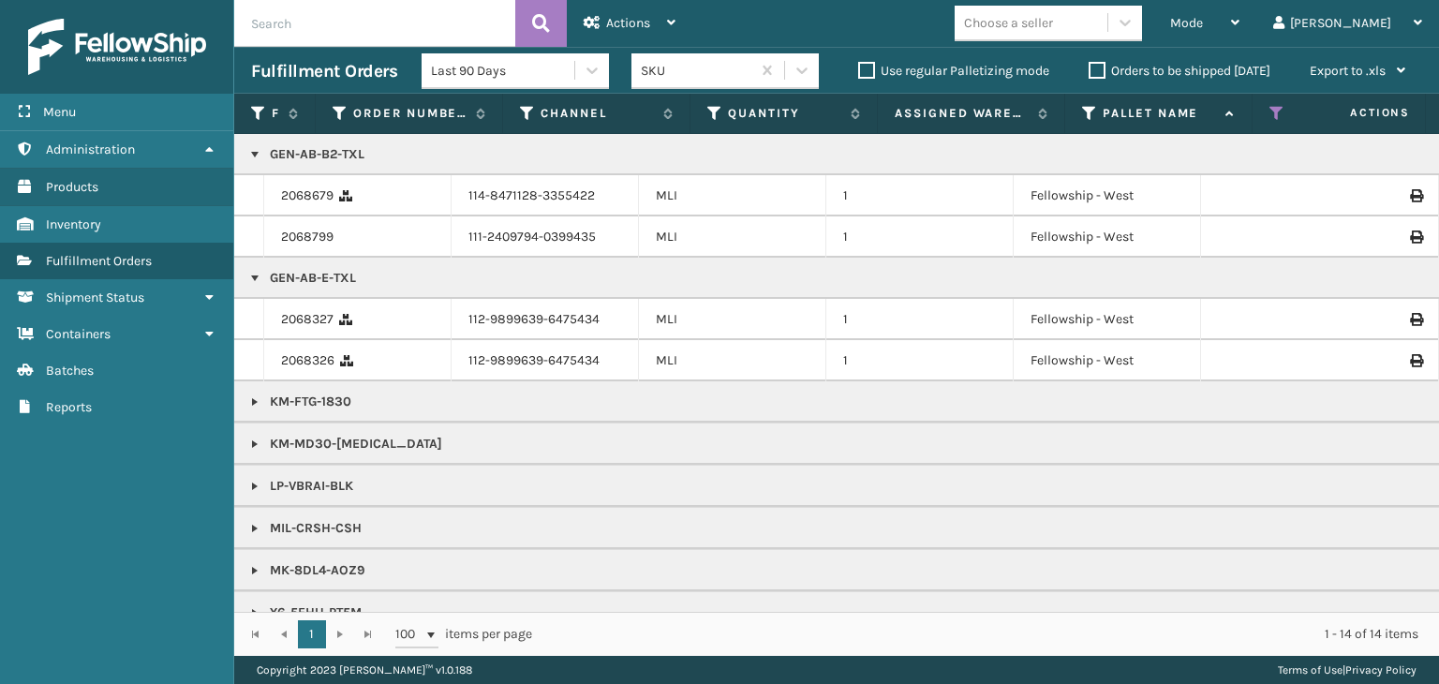
click at [344, 274] on p "GEN-AB-E-TXL" at bounding box center [1443, 278] width 2385 height 19
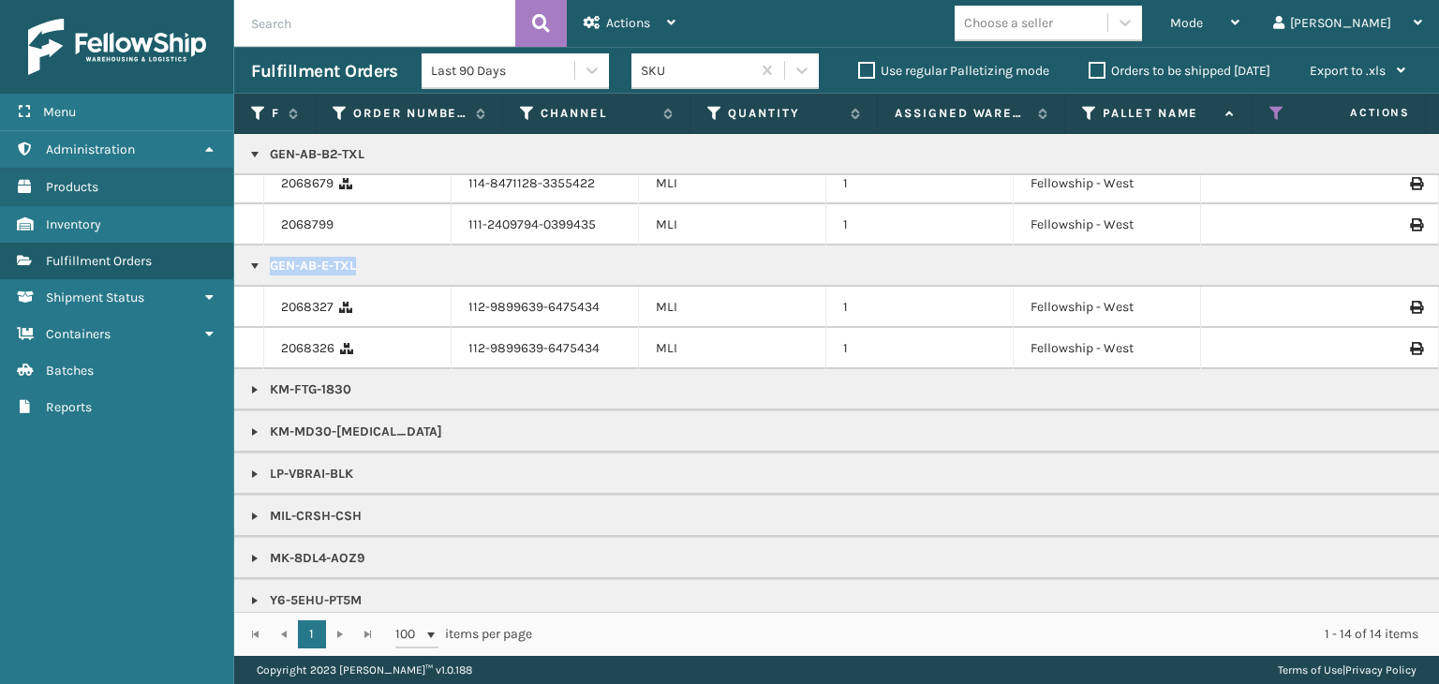
scroll to position [34, 0]
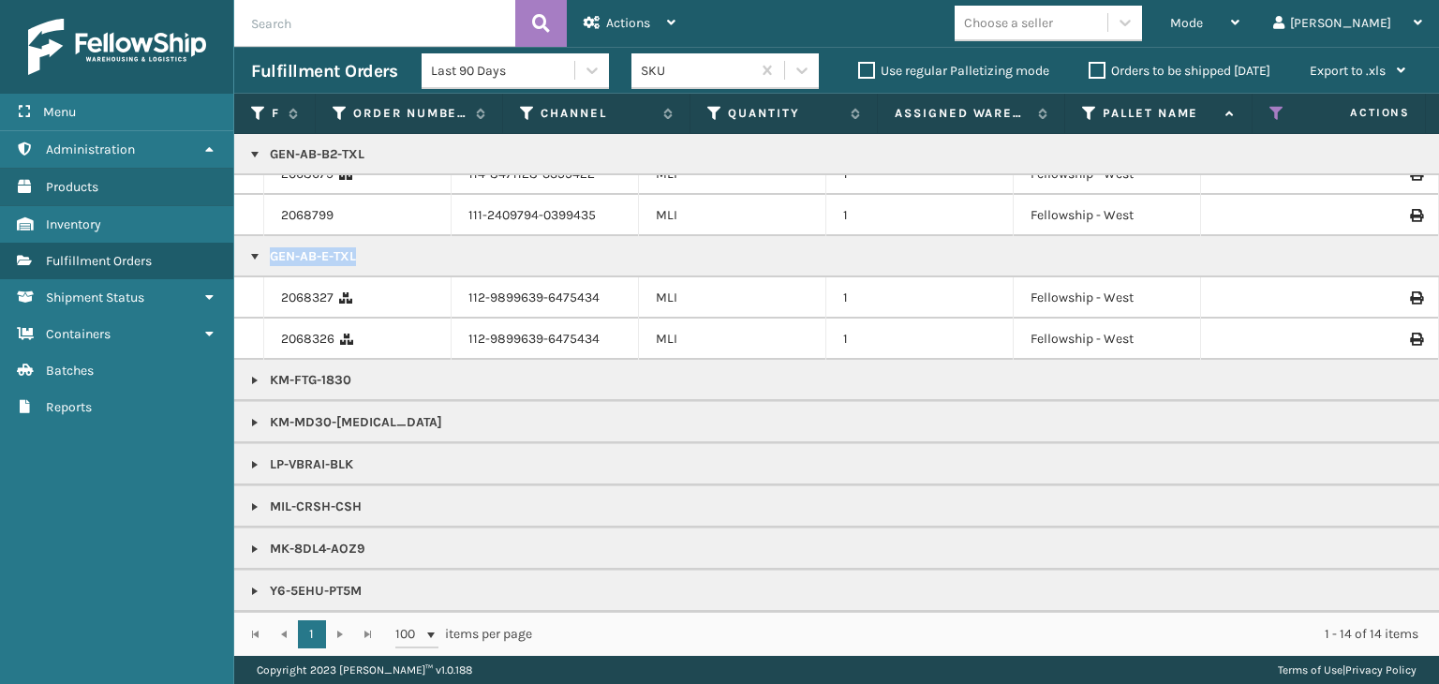
click at [251, 457] on link at bounding box center [254, 464] width 15 height 15
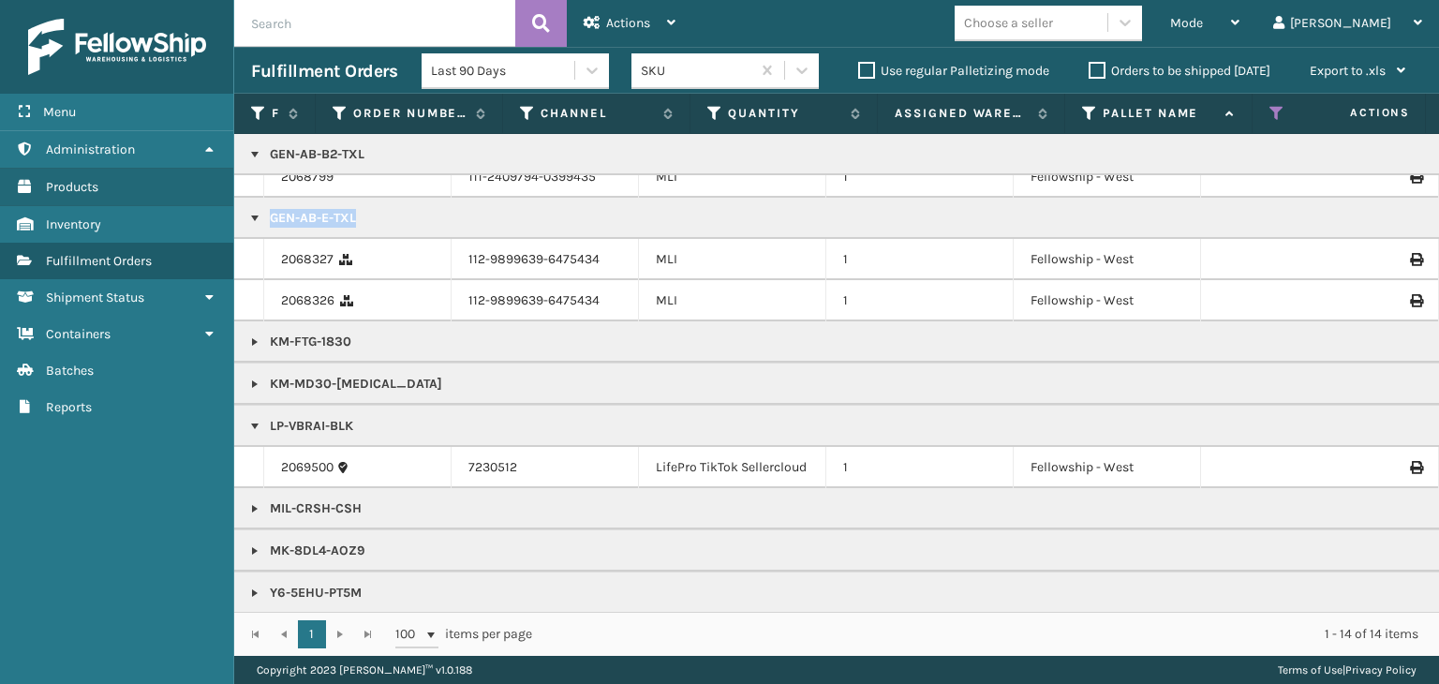
scroll to position [75, 0]
click at [342, 415] on p "LP-VBRAI-BLK" at bounding box center [1443, 424] width 2385 height 19
click at [259, 542] on link at bounding box center [254, 549] width 15 height 15
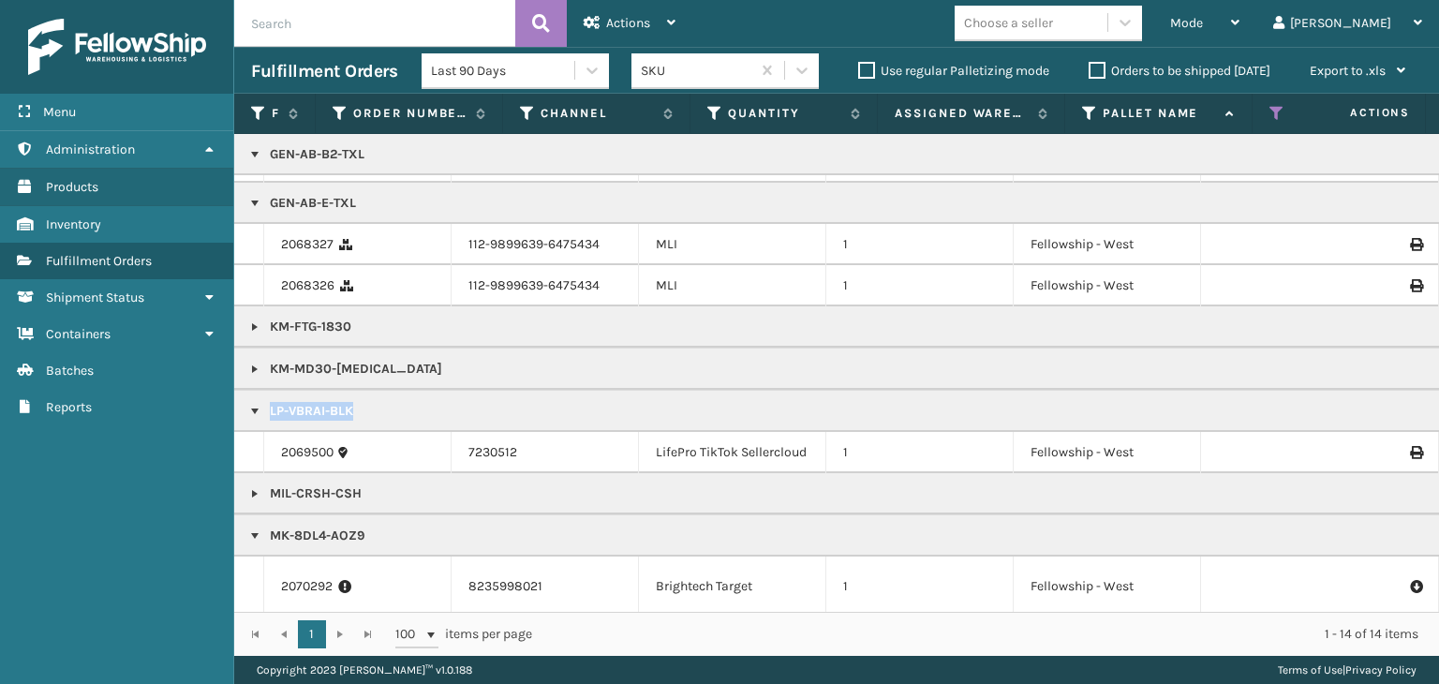
scroll to position [134, 0]
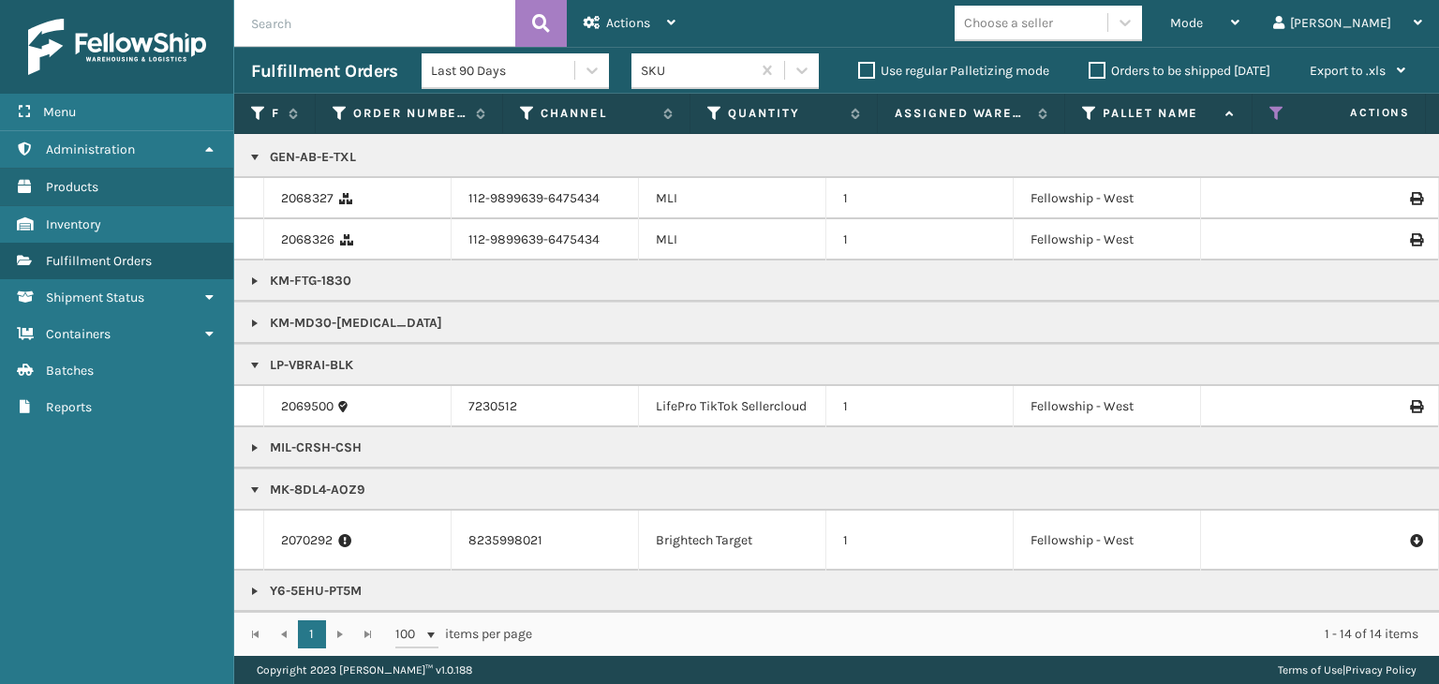
click at [314, 484] on td "MK-8DL4-AOZ9" at bounding box center [1443, 489] width 2419 height 42
click at [316, 481] on p "MK-8DL4-AOZ9" at bounding box center [1443, 490] width 2385 height 19
click at [319, 582] on p "Y6-5EHU-PT5M" at bounding box center [1443, 591] width 2385 height 19
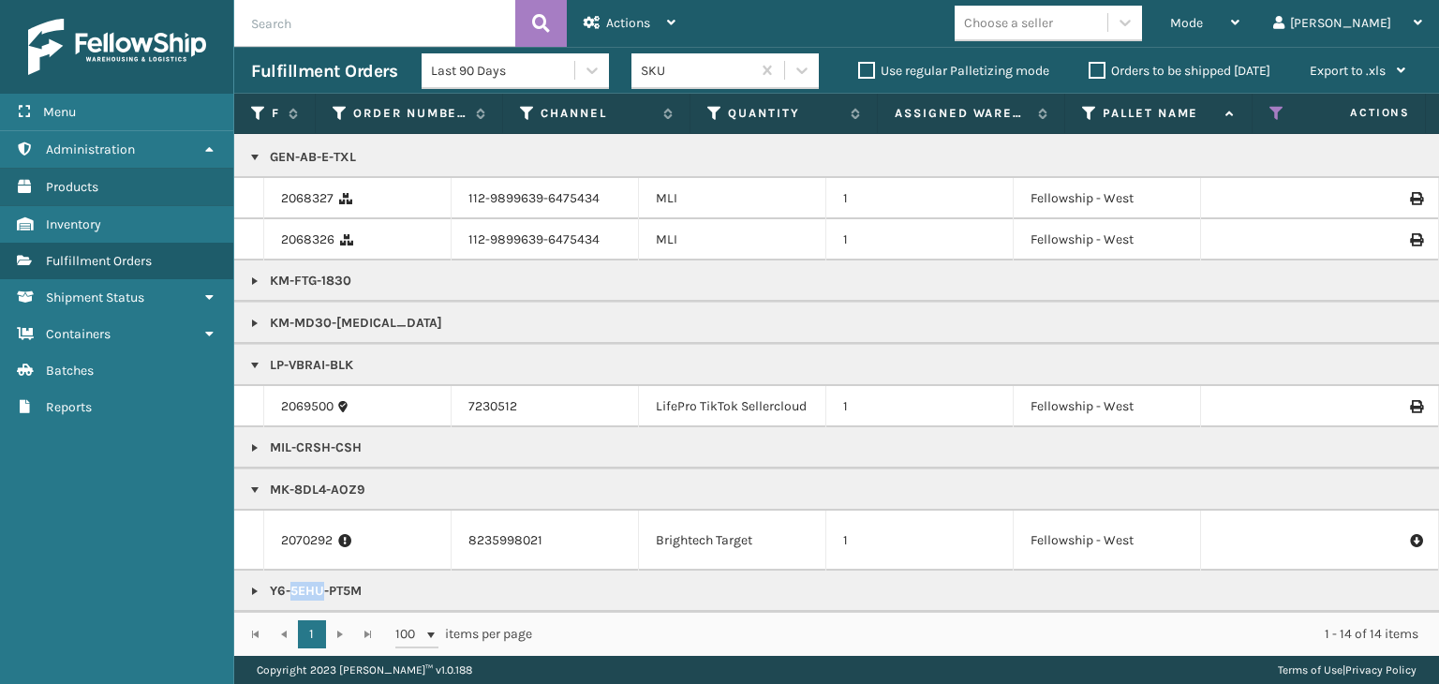
click at [319, 582] on p "Y6-5EHU-PT5M" at bounding box center [1443, 591] width 2385 height 19
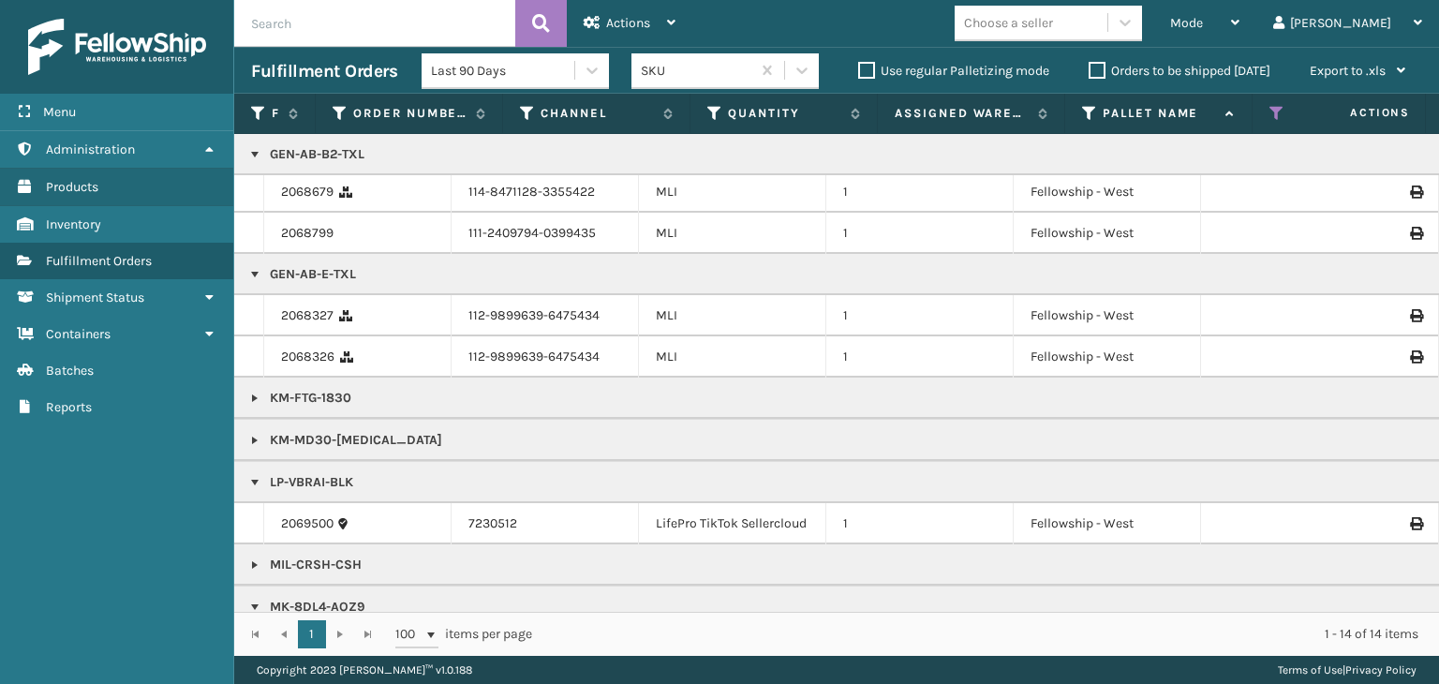
scroll to position [0, 0]
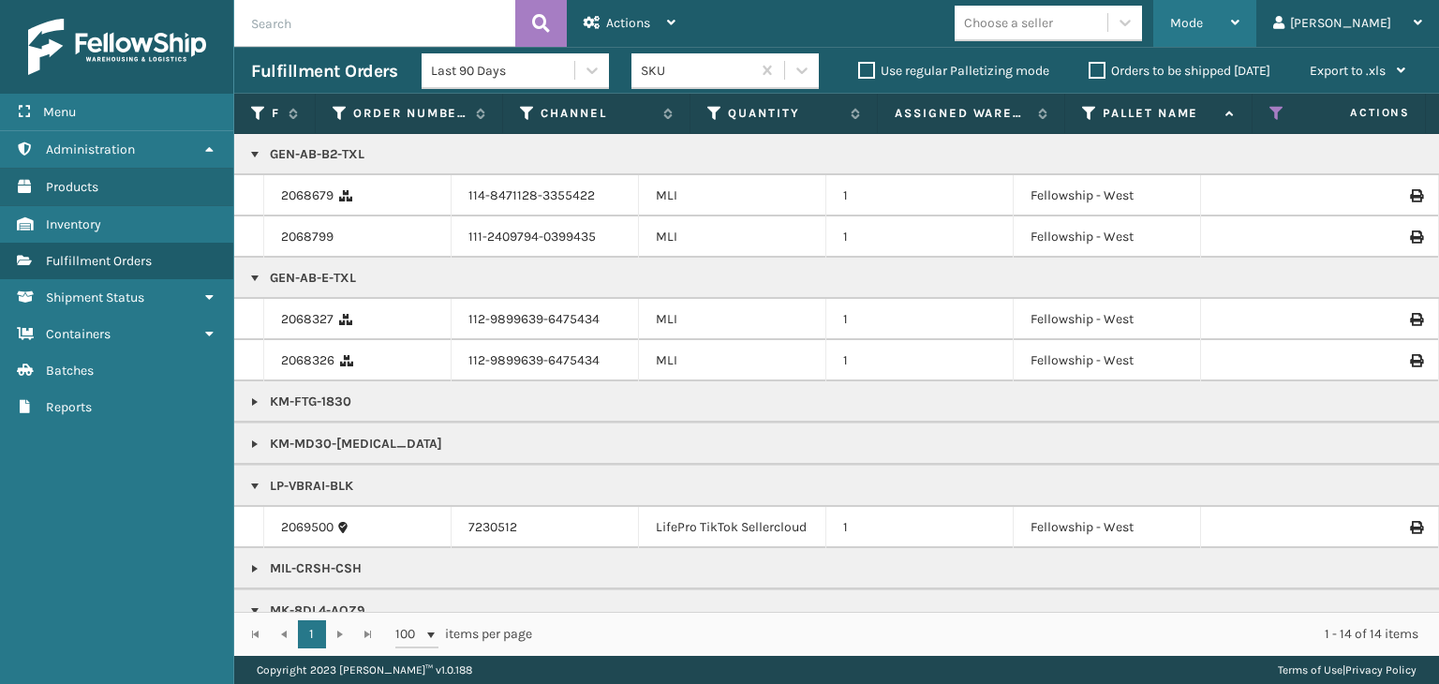
click at [1203, 24] on span "Mode" at bounding box center [1186, 23] width 33 height 16
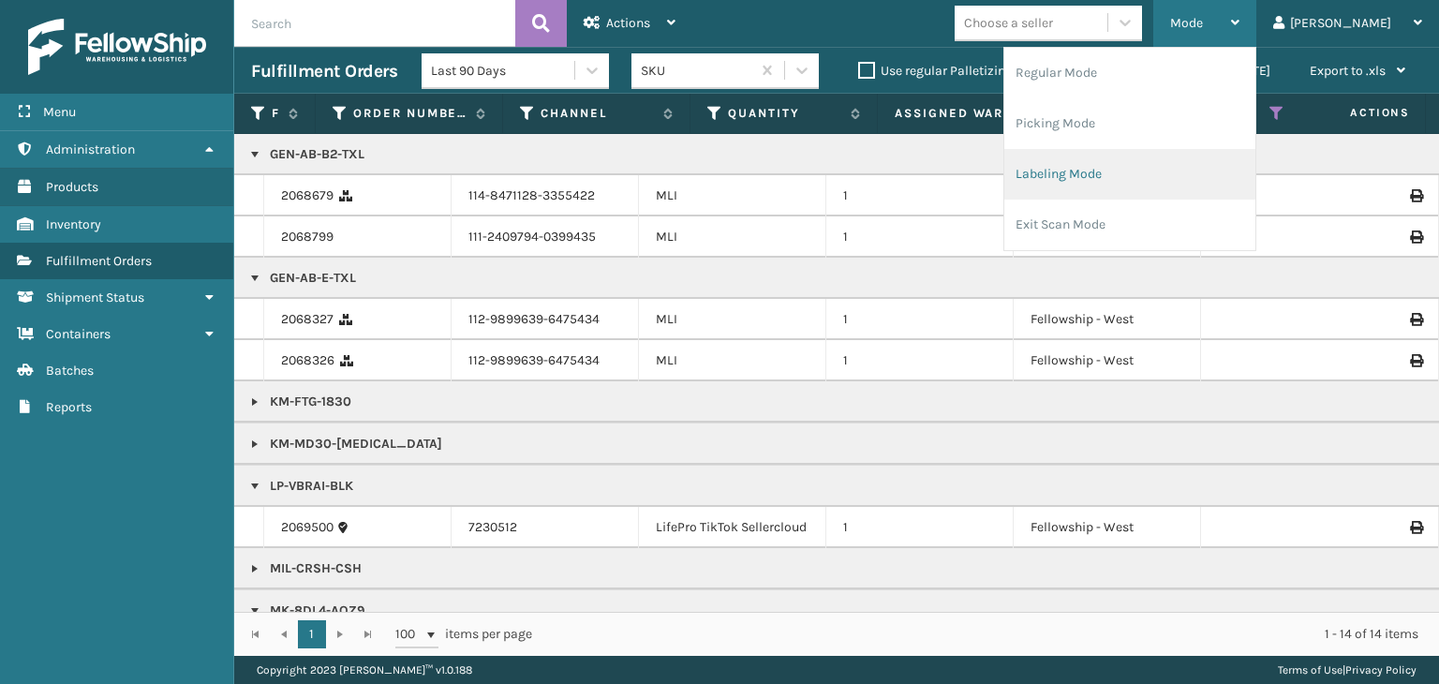
click at [1206, 159] on li "Labeling Mode" at bounding box center [1129, 174] width 251 height 51
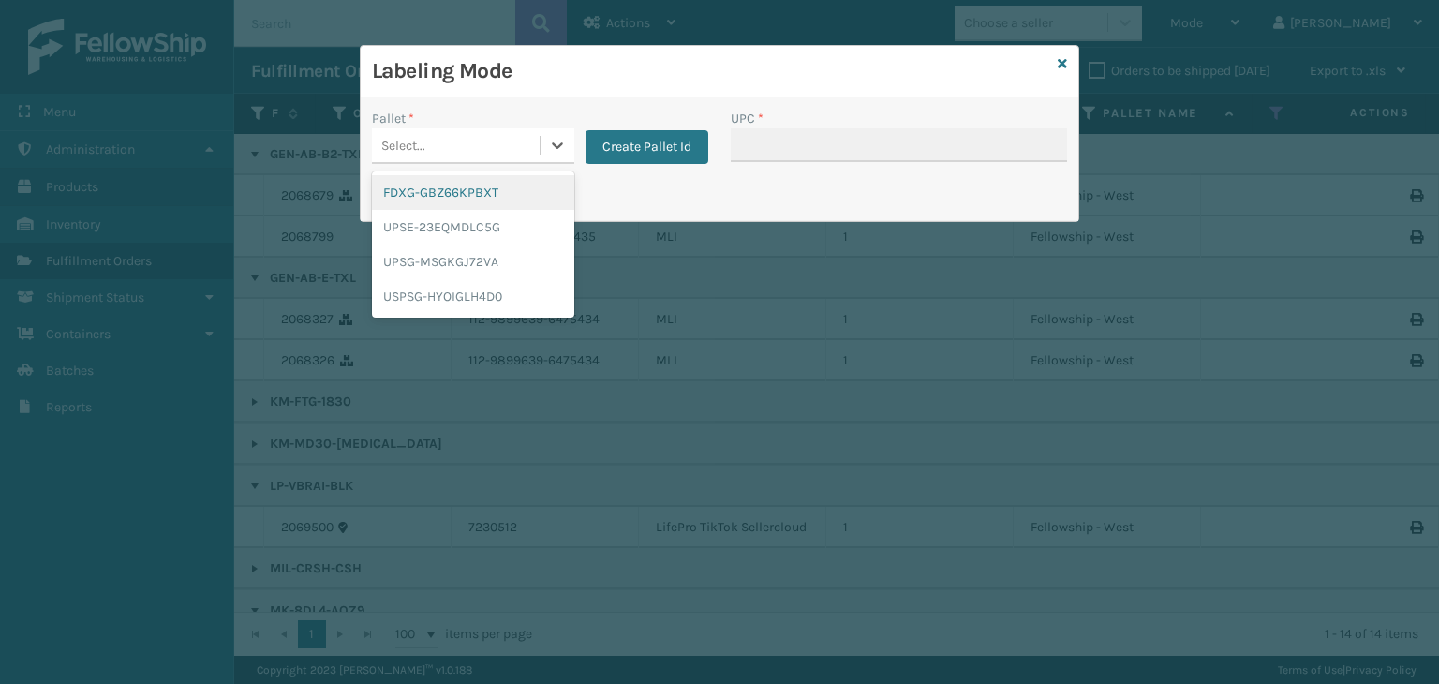
click at [437, 136] on div "Select..." at bounding box center [456, 145] width 168 height 31
drag, startPoint x: 423, startPoint y: 189, endPoint x: 735, endPoint y: 159, distance: 313.4
click at [424, 189] on div "FDXG-GBZ66KPBXT" at bounding box center [473, 192] width 202 height 35
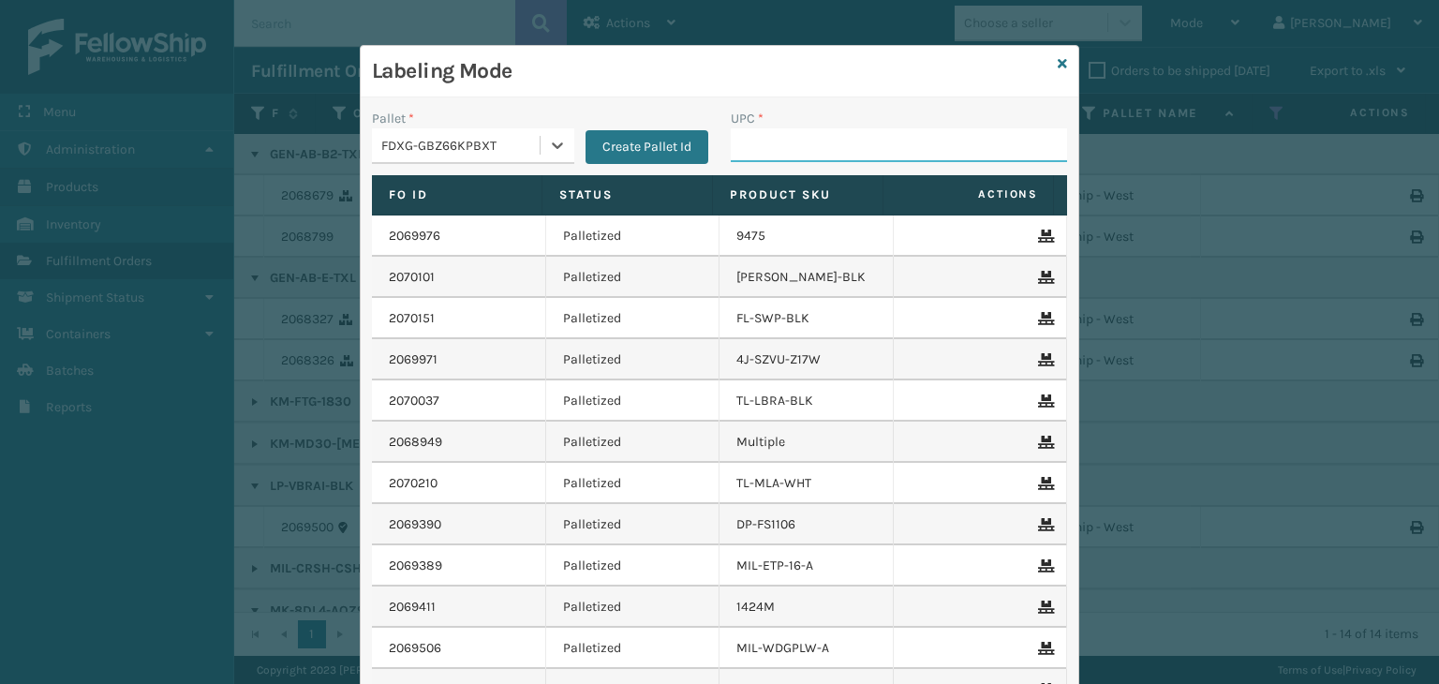
click at [816, 130] on input "UPC *" at bounding box center [899, 145] width 336 height 34
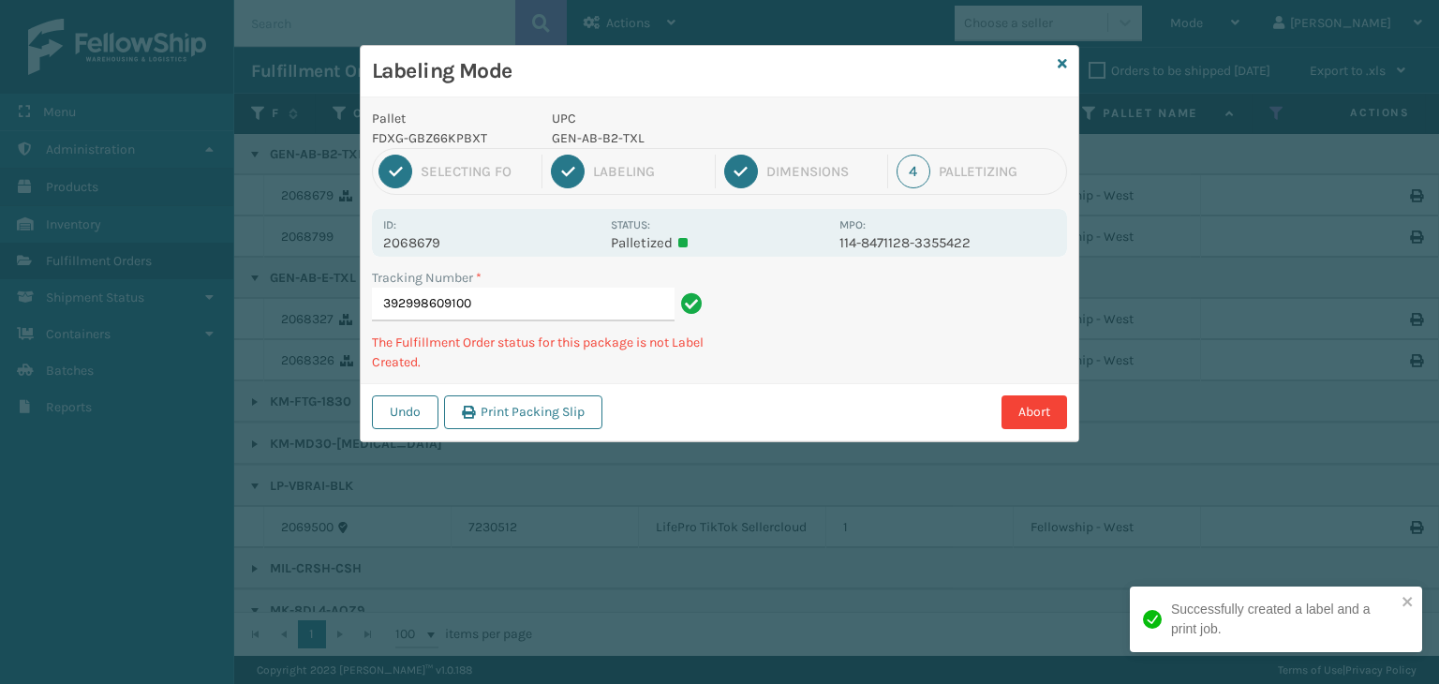
click at [606, 140] on p "GEN-AB-B2-TXL" at bounding box center [690, 138] width 276 height 20
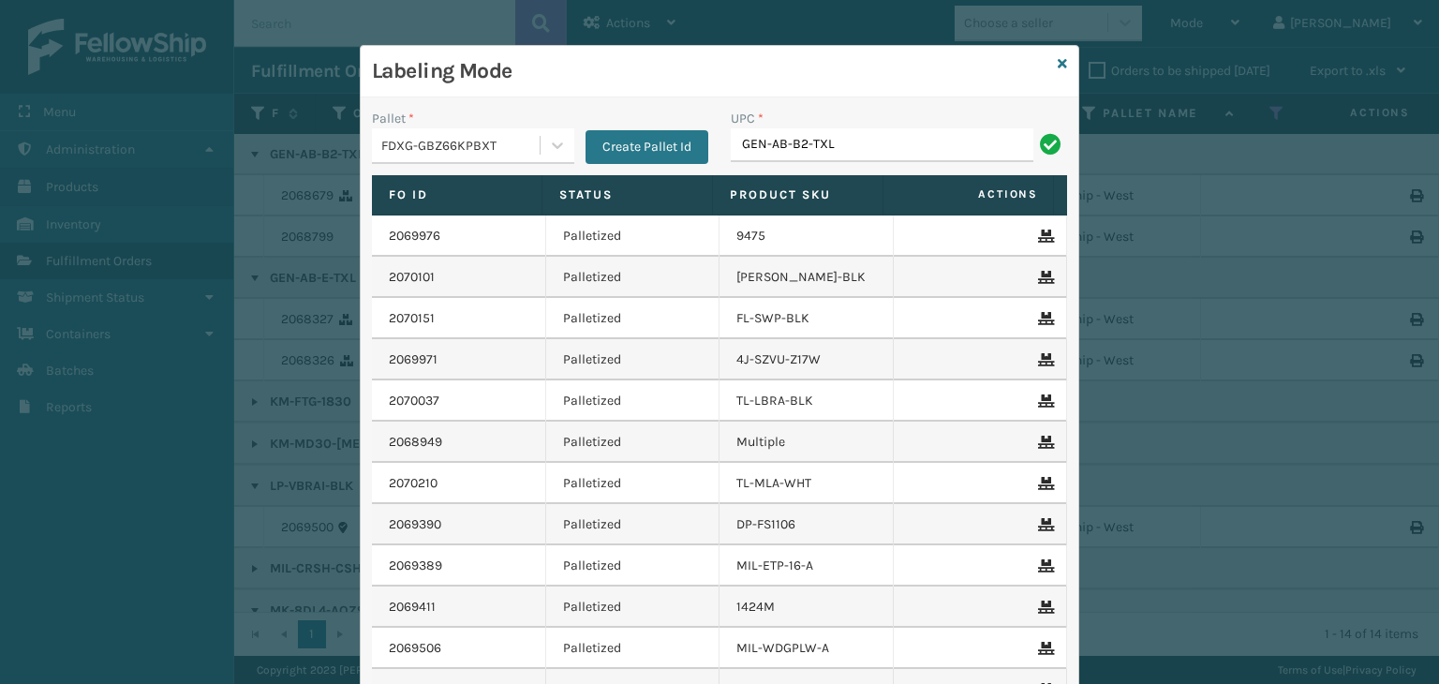
type input "GEN-AB-B2-TXL"
type input "GEN-AB-E-TXL"
drag, startPoint x: 859, startPoint y: 140, endPoint x: 101, endPoint y: 241, distance: 764.7
click at [150, 209] on div "Labeling Mode Pallet * FDXG-GBZ66KPBXT Create Pallet Id UPC * GEN-AB-E-TXL Fo I…" at bounding box center [719, 342] width 1439 height 684
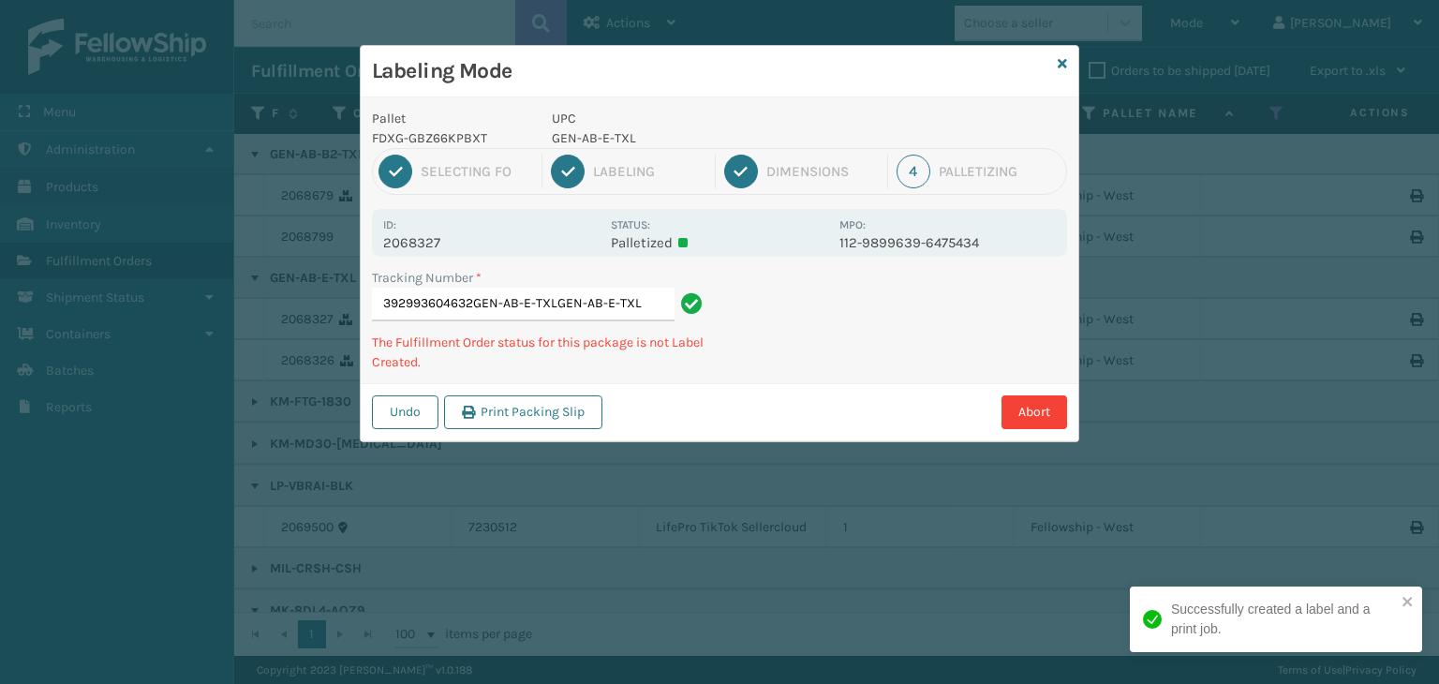
type input "392993604632GEN-AB-E-TXLGEN-AB-E-TXLGEN-[GEOGRAPHIC_DATA]-E-TXL"
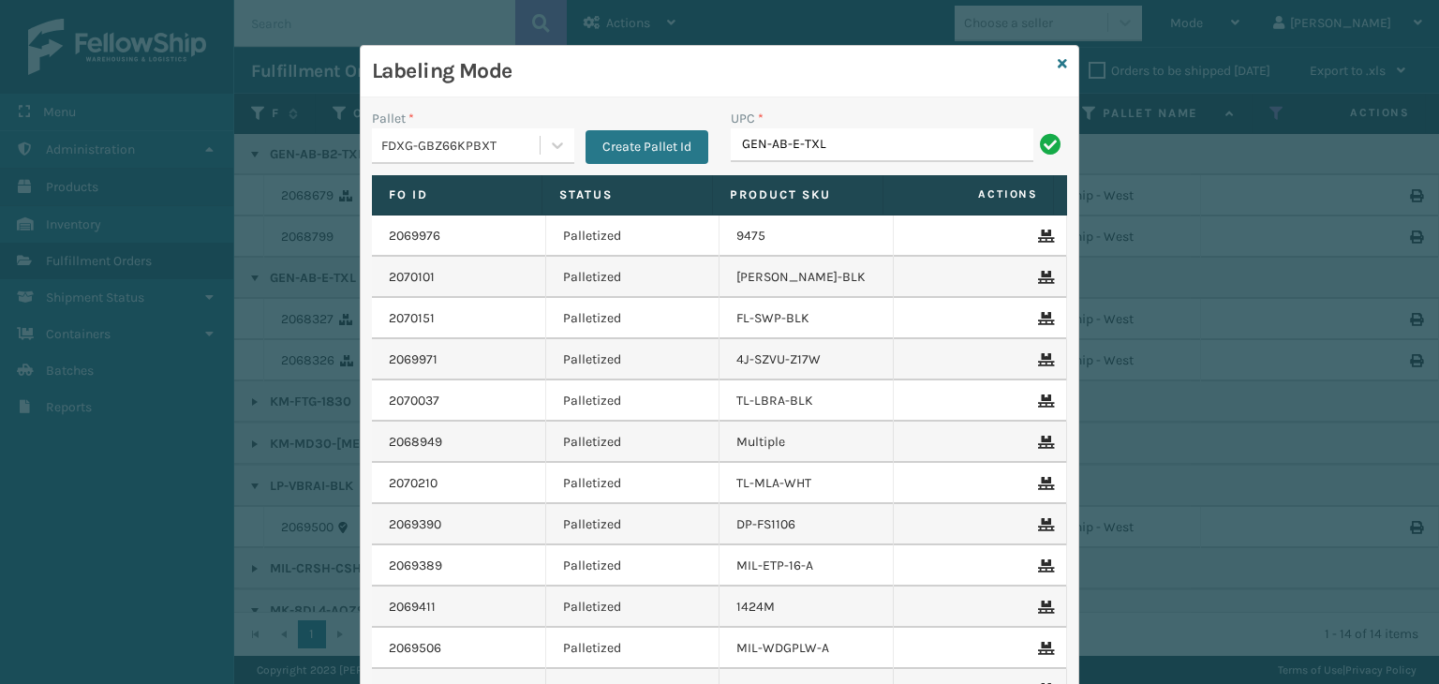
type input "GEN-AB-E-TXL"
click at [1058, 64] on icon at bounding box center [1062, 63] width 9 height 13
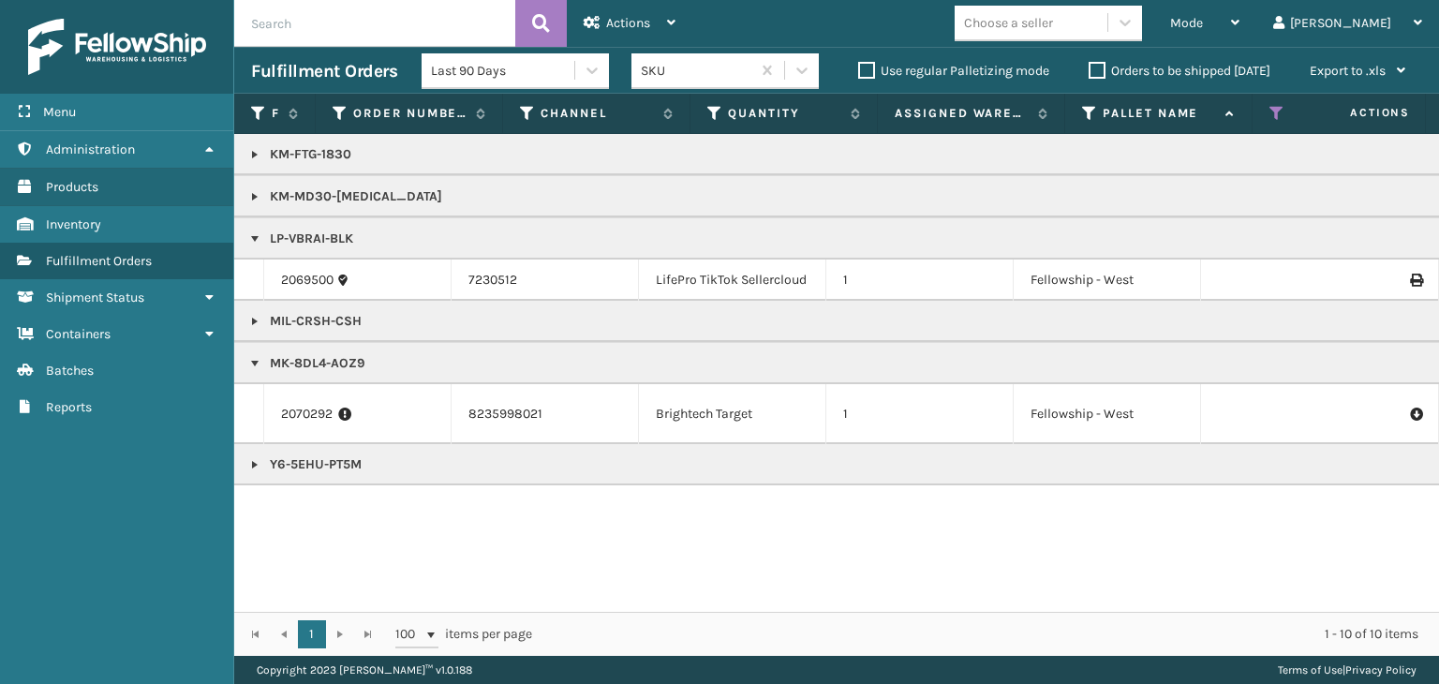
drag, startPoint x: 256, startPoint y: 192, endPoint x: 268, endPoint y: 192, distance: 12.2
click at [256, 192] on link at bounding box center [254, 196] width 15 height 15
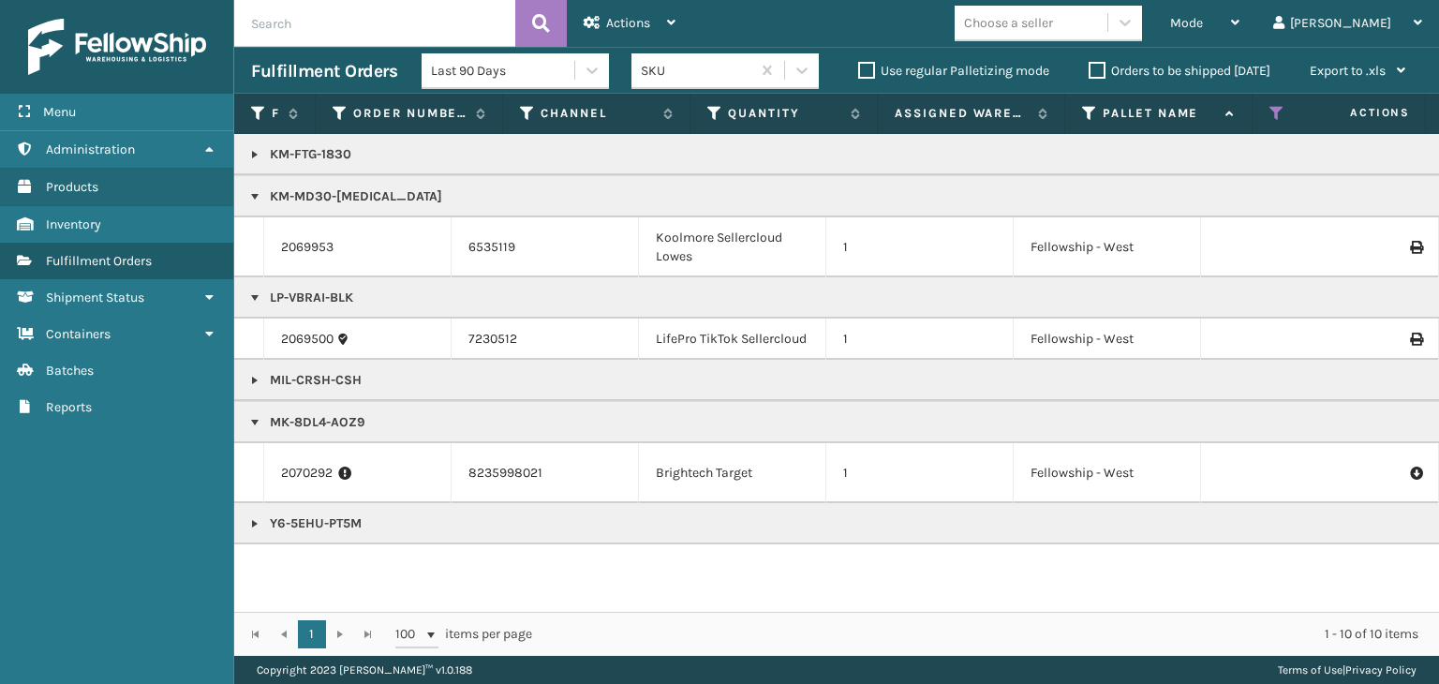
click at [349, 192] on p "KM-MD30-[MEDICAL_DATA]" at bounding box center [1443, 196] width 2385 height 19
click at [1240, 23] on div "Mode" at bounding box center [1204, 23] width 69 height 47
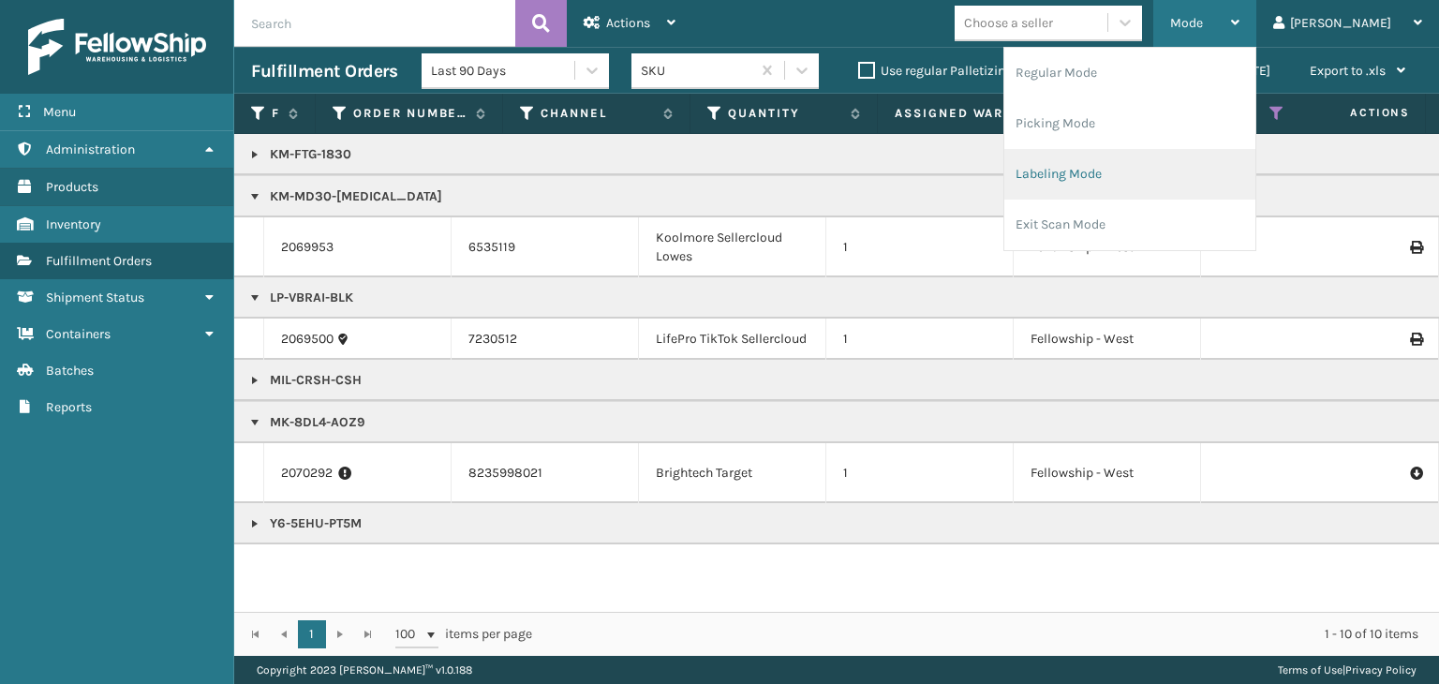
click at [1151, 194] on li "Labeling Mode" at bounding box center [1129, 174] width 251 height 51
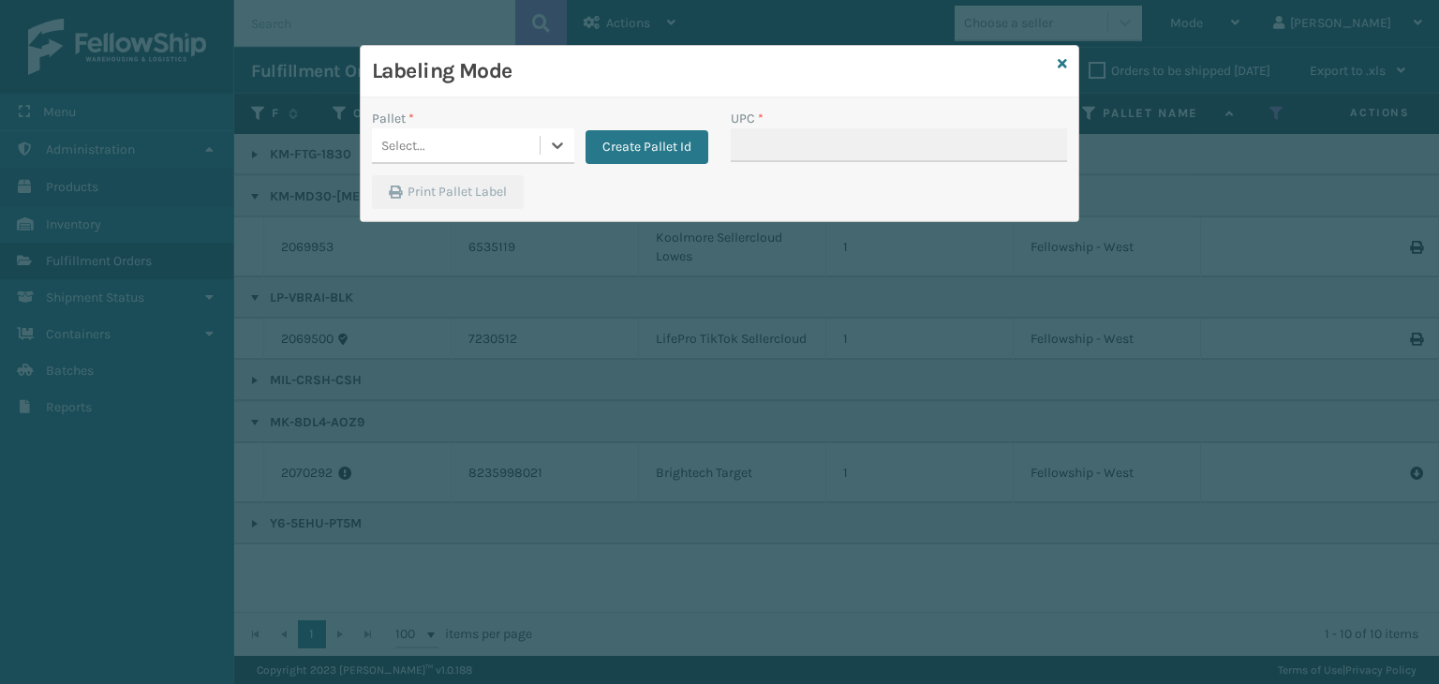
click at [482, 141] on div "Select..." at bounding box center [456, 145] width 168 height 31
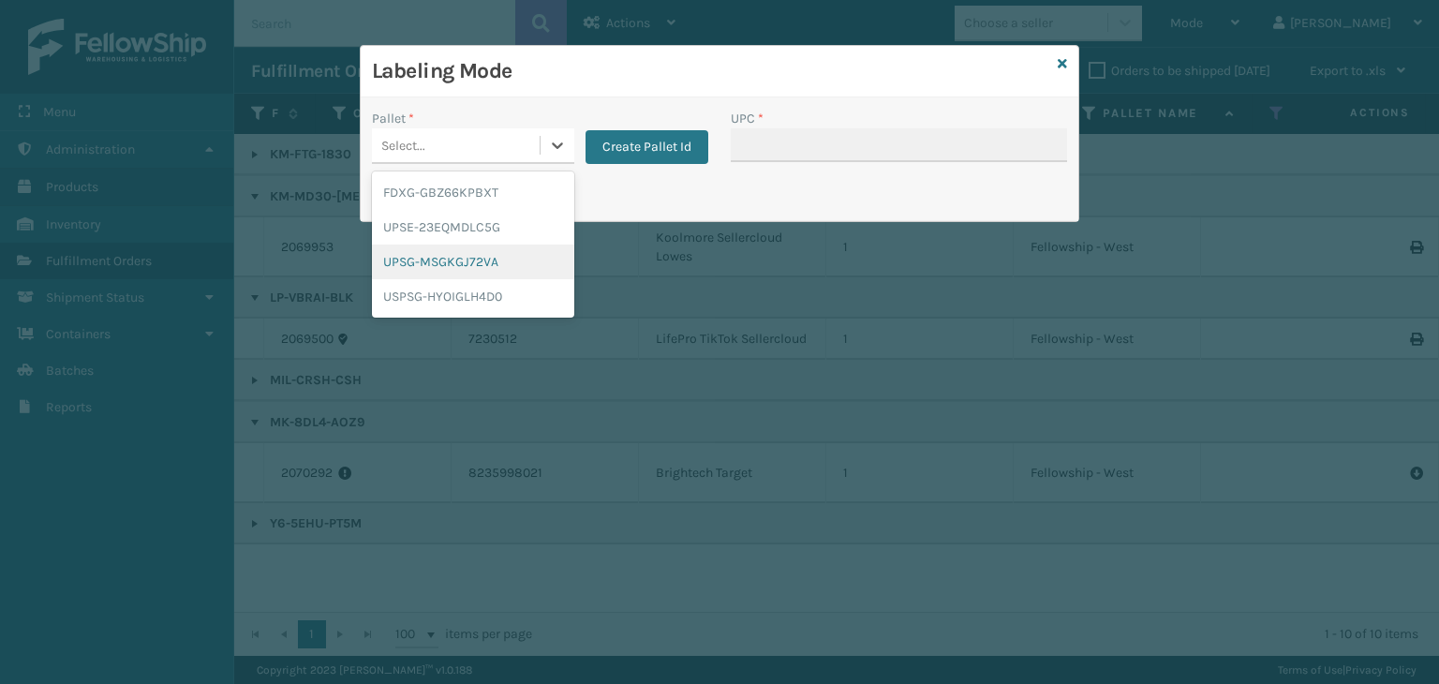
click at [498, 256] on div "UPSG-MSGKGJ72VA" at bounding box center [473, 262] width 202 height 35
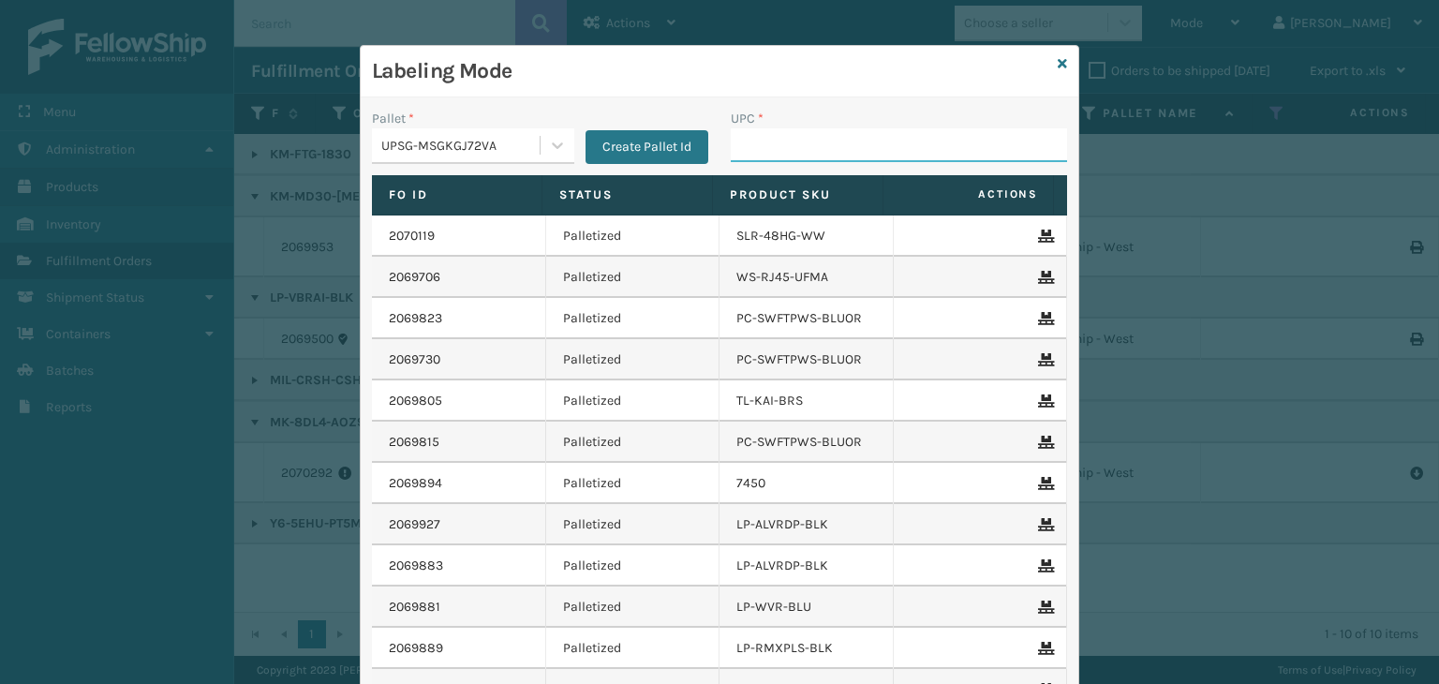
drag, startPoint x: 739, startPoint y: 143, endPoint x: 765, endPoint y: 147, distance: 25.6
click at [739, 143] on input "UPC *" at bounding box center [899, 145] width 336 height 34
type input "853913008119"
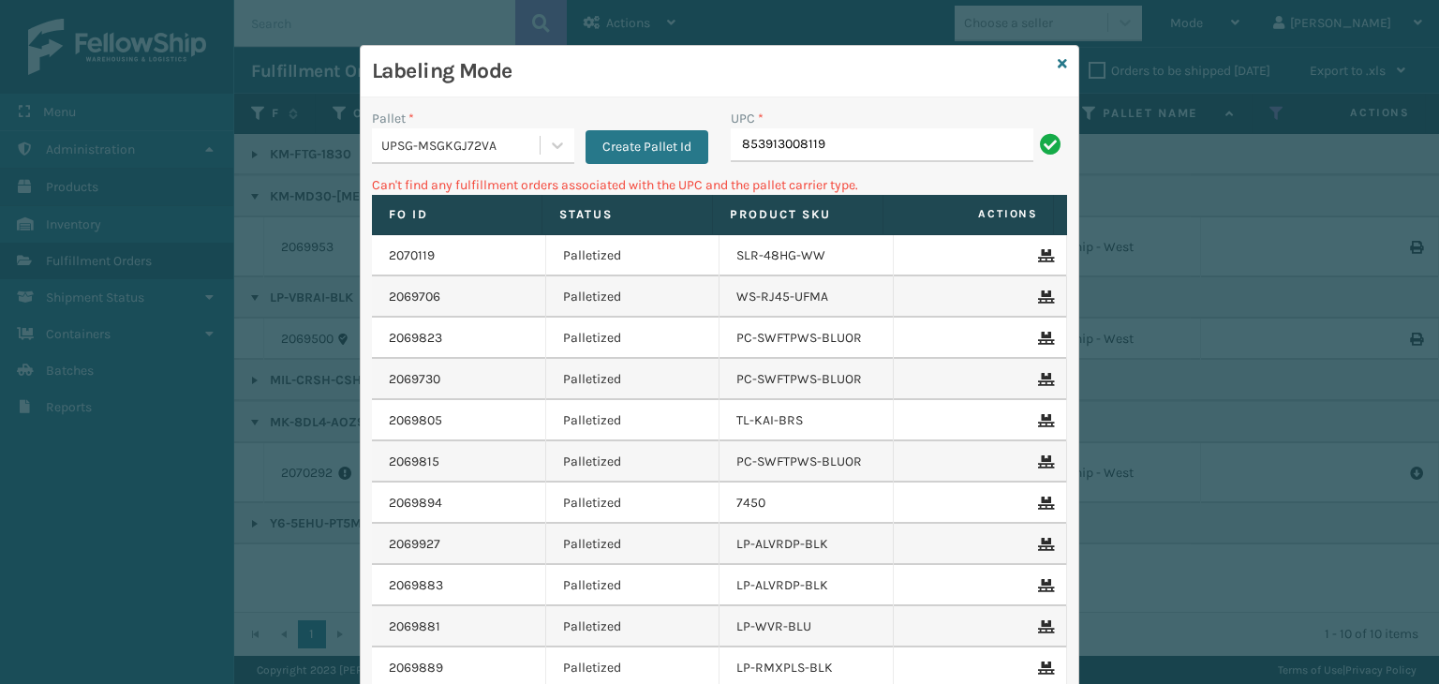
click at [452, 156] on div "UPSG-MSGKGJ72VA" at bounding box center [456, 145] width 168 height 31
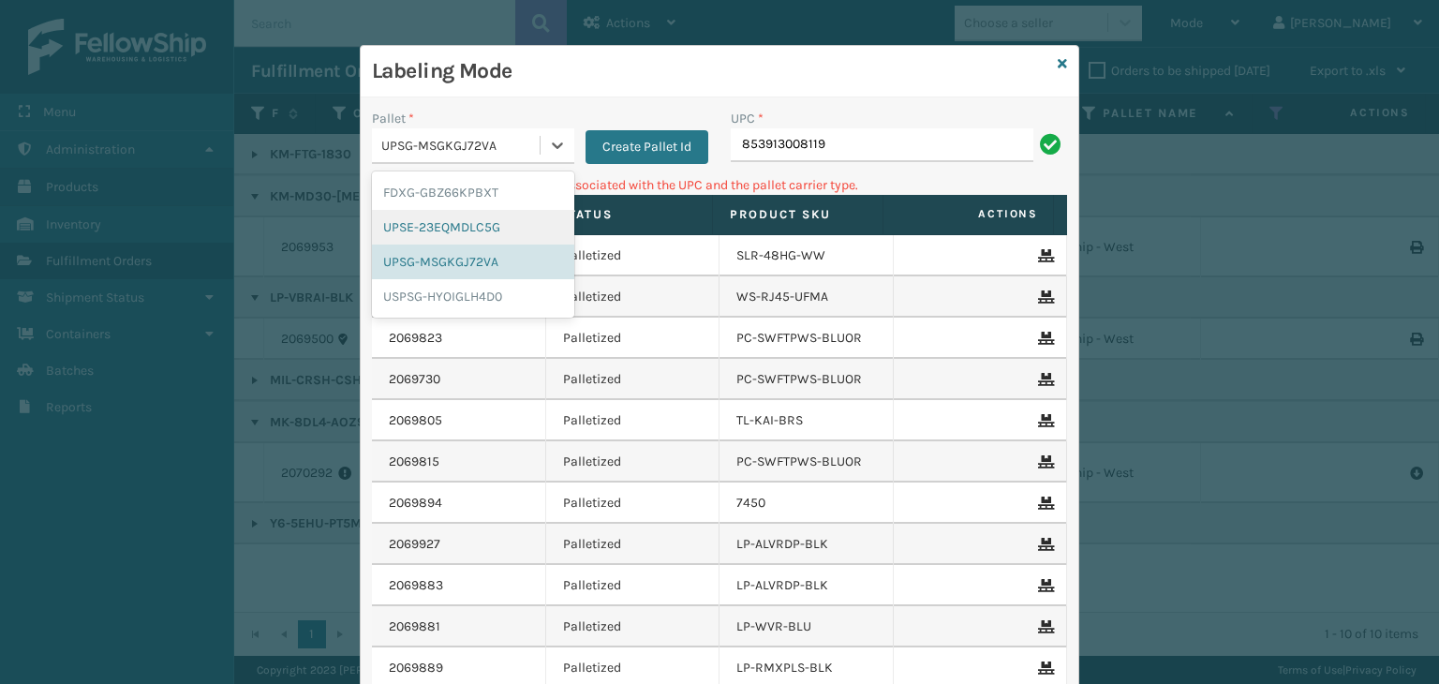
drag, startPoint x: 446, startPoint y: 204, endPoint x: 875, endPoint y: 118, distance: 437.7
click at [450, 204] on div "FDXG-GBZ66KPBXT" at bounding box center [473, 192] width 202 height 35
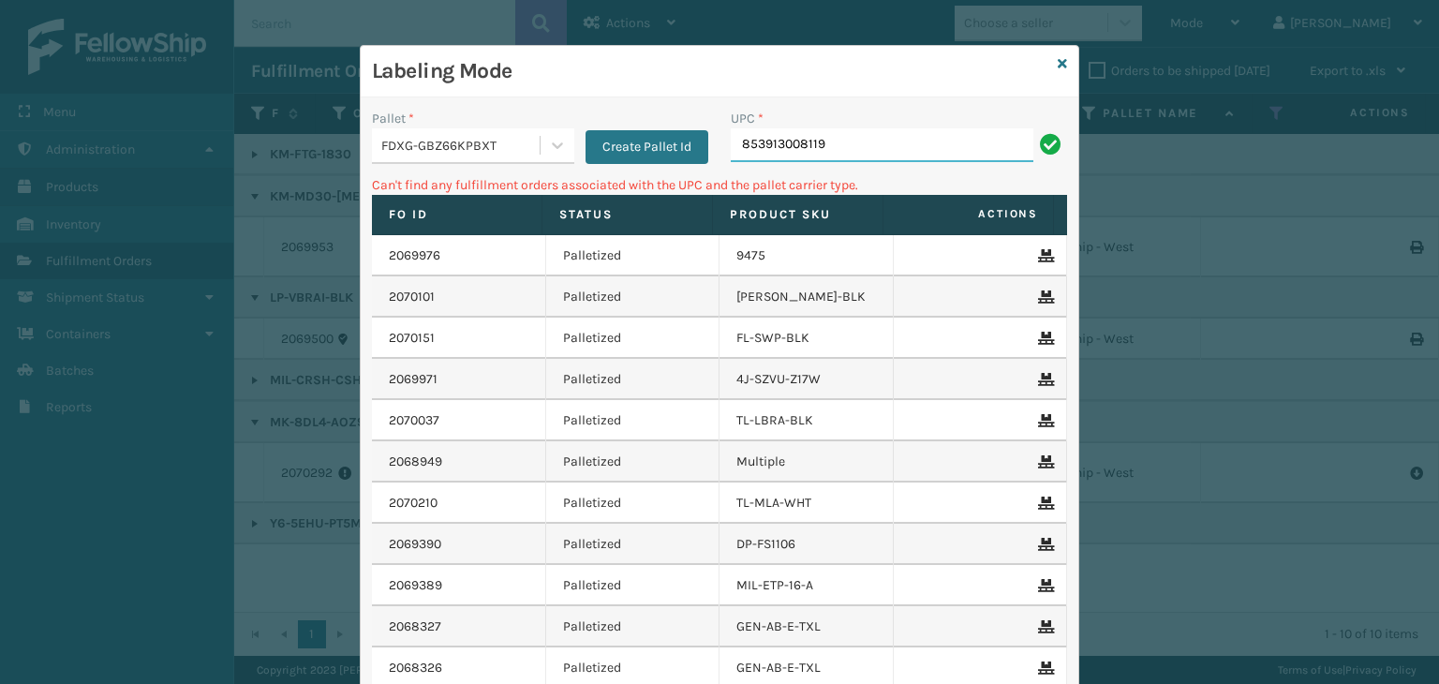
click at [901, 136] on input "853913008119" at bounding box center [882, 145] width 303 height 34
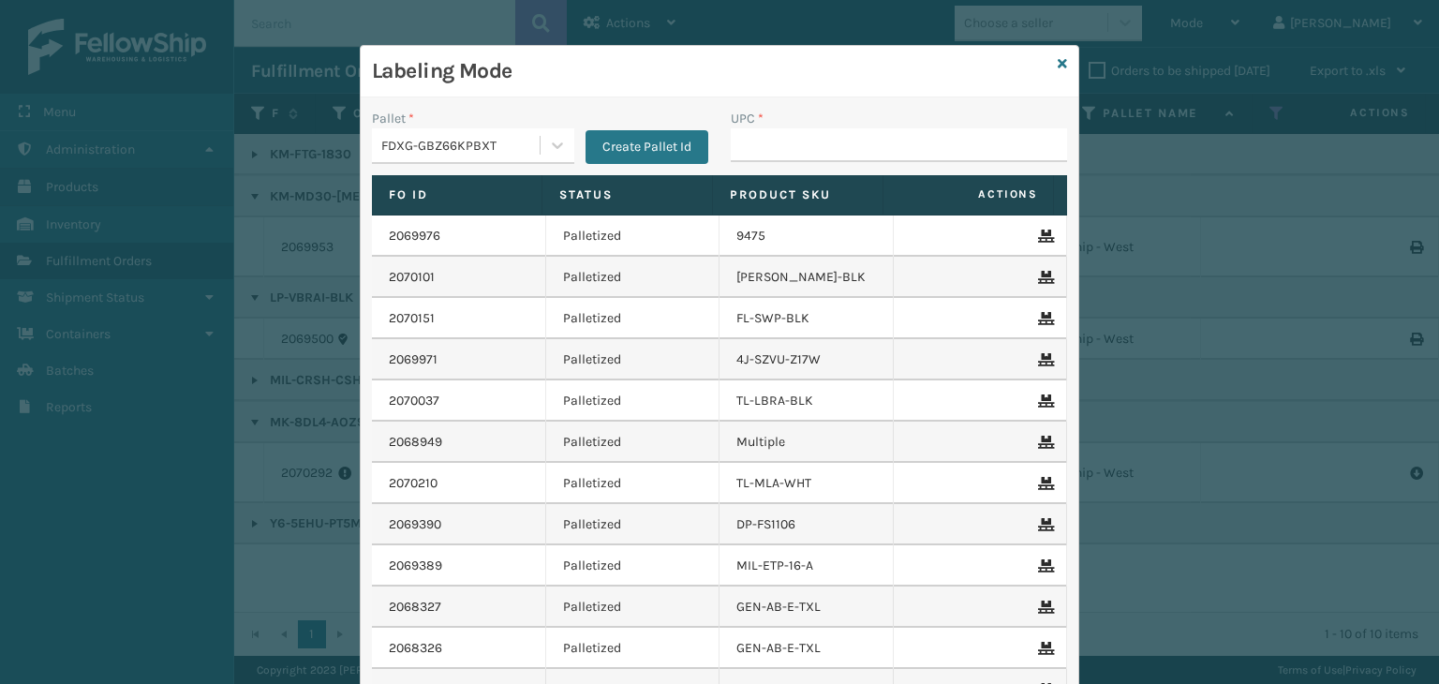
click at [441, 147] on div "FDXG-GBZ66KPBXT" at bounding box center [461, 146] width 160 height 20
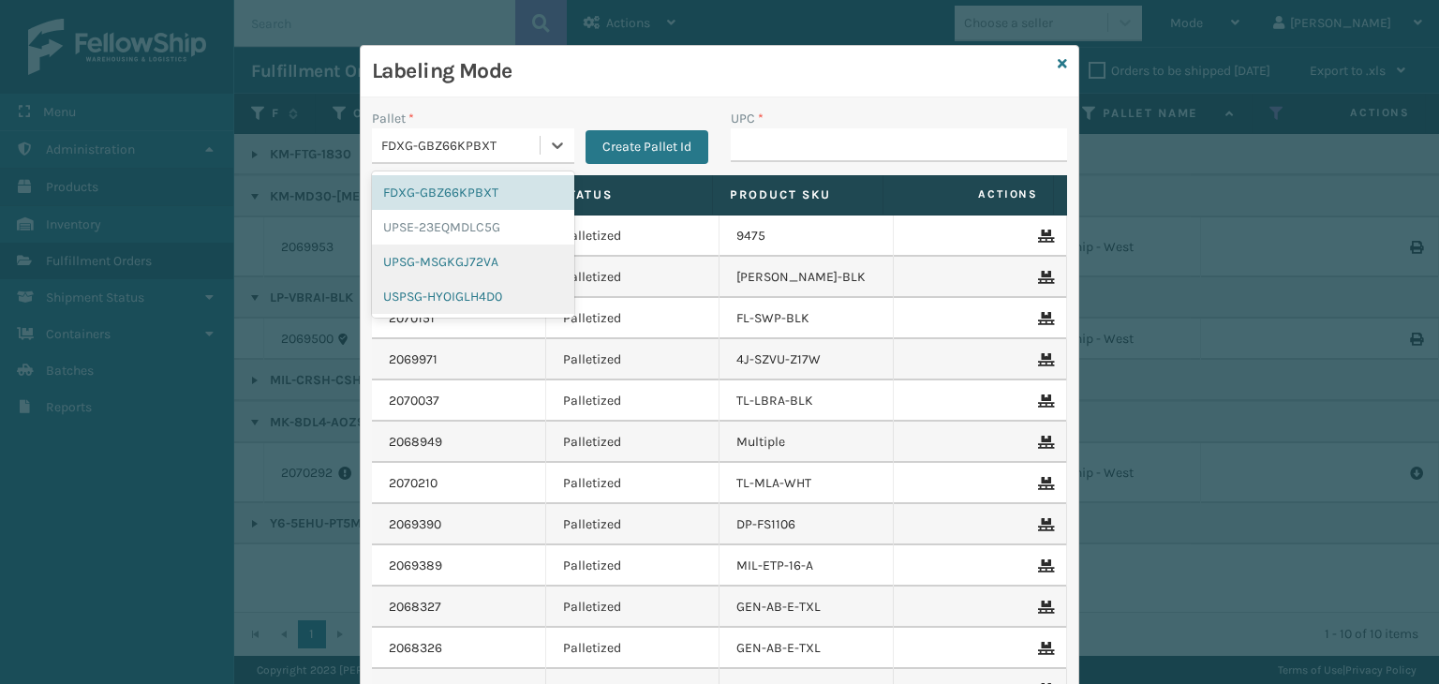
click at [438, 264] on div "UPSG-MSGKGJ72VA" at bounding box center [473, 262] width 202 height 35
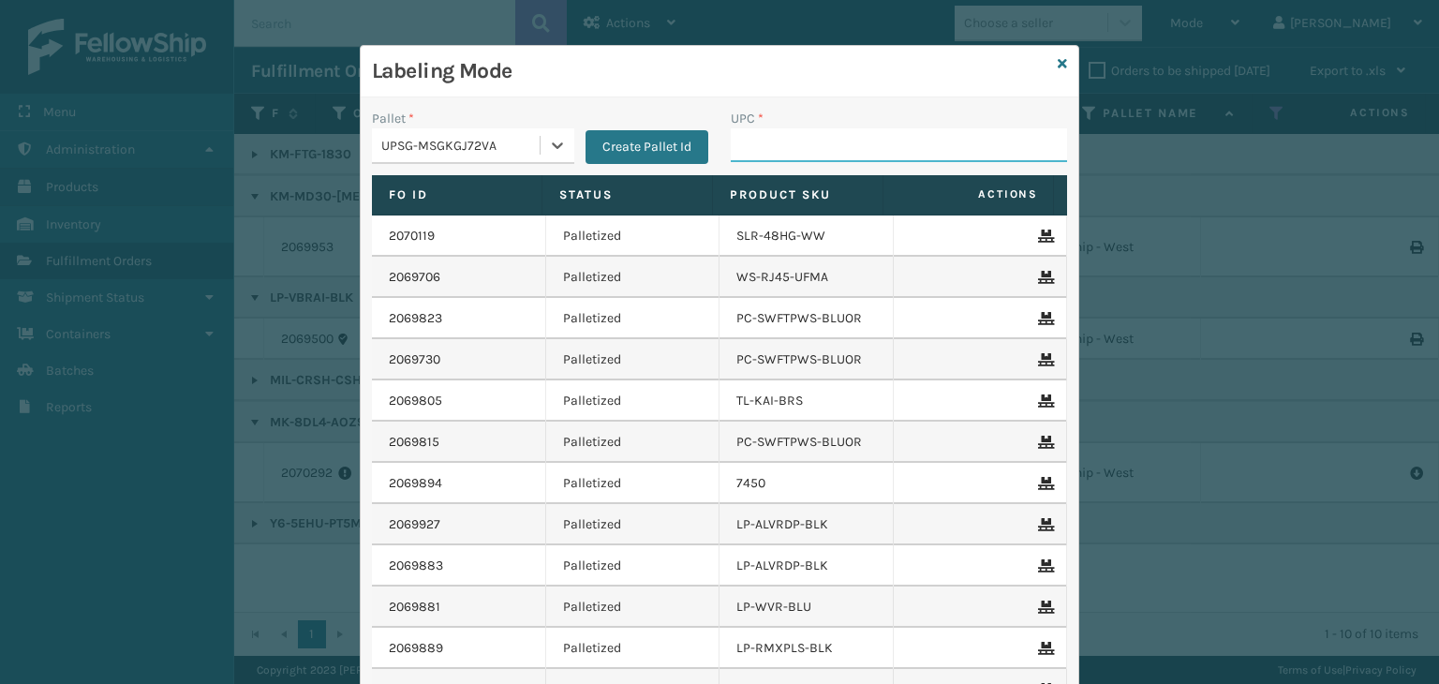
click at [787, 144] on input "UPC *" at bounding box center [899, 145] width 336 height 34
click at [1061, 72] on div "Labeling Mode" at bounding box center [720, 72] width 718 height 52
click at [1061, 64] on div "Labeling Mode" at bounding box center [720, 72] width 718 height 52
click at [1058, 64] on icon at bounding box center [1062, 63] width 9 height 13
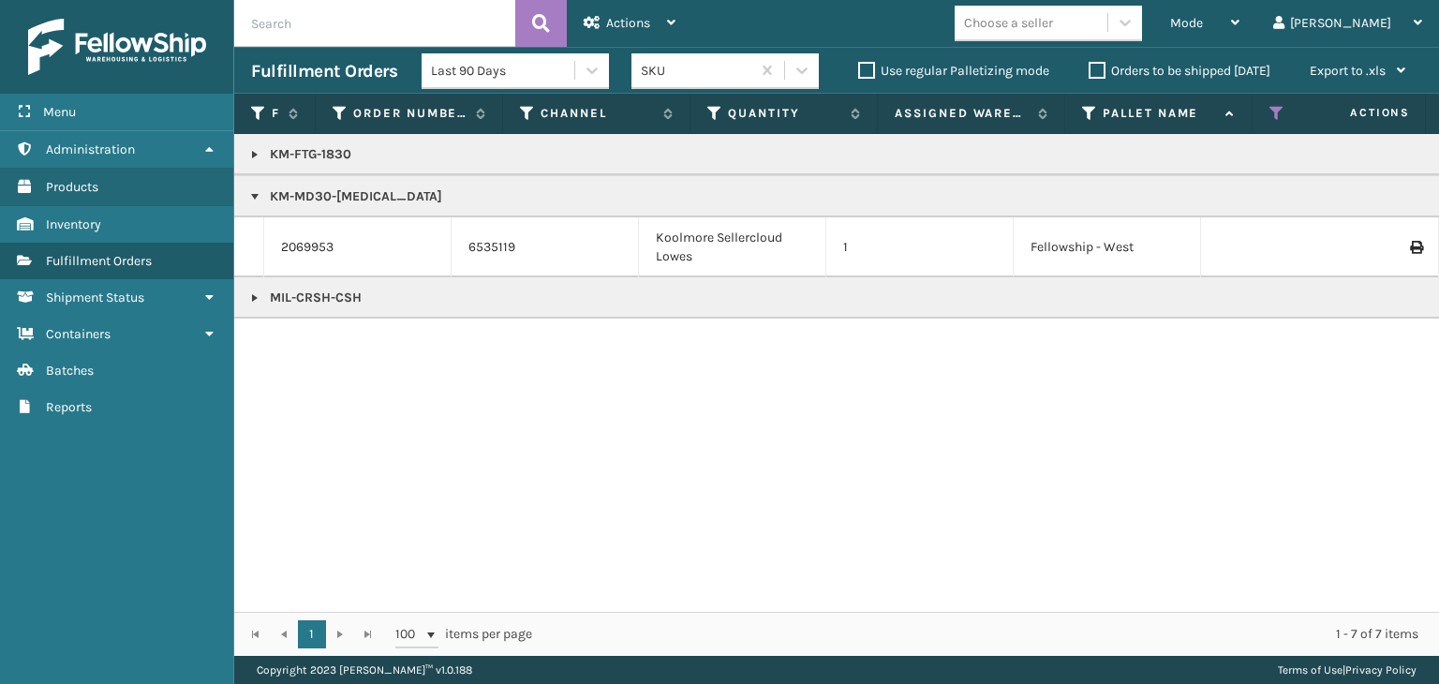
click at [342, 195] on p "KM-MD30-[MEDICAL_DATA]" at bounding box center [1443, 196] width 2385 height 19
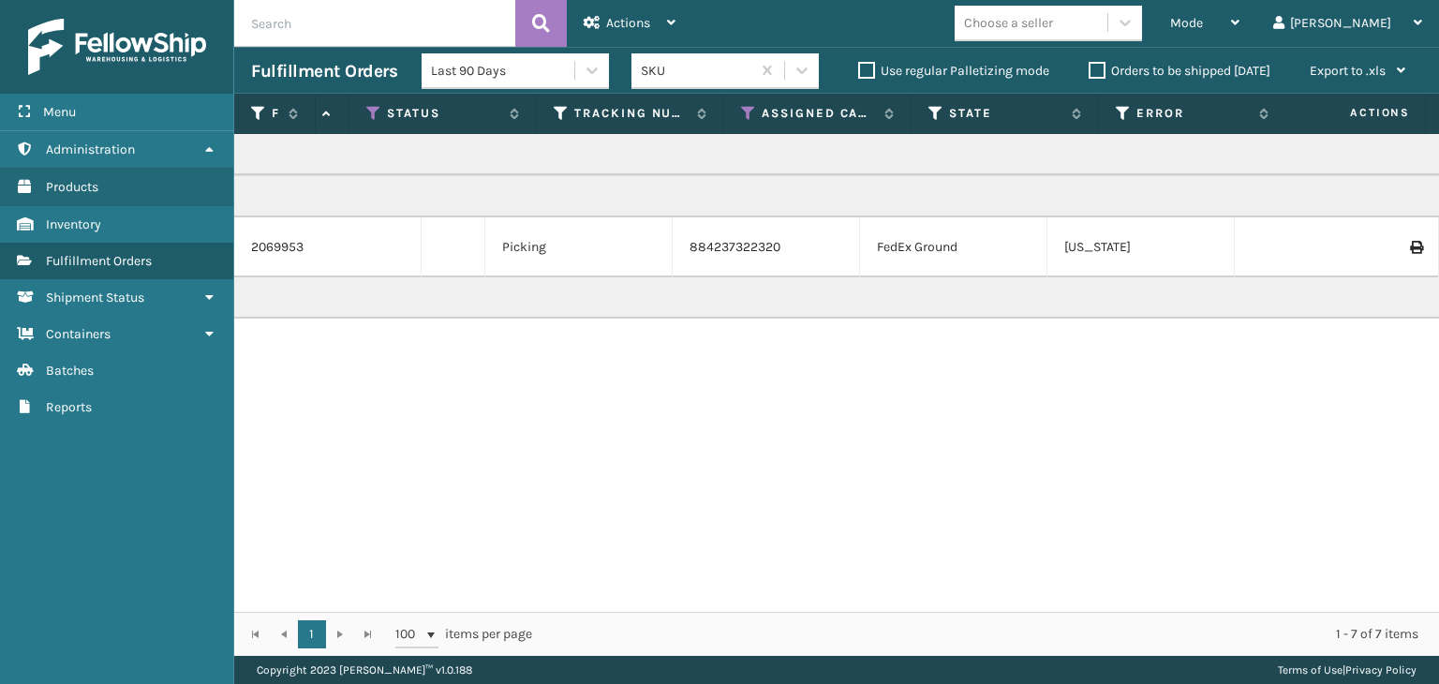
scroll to position [0, 0]
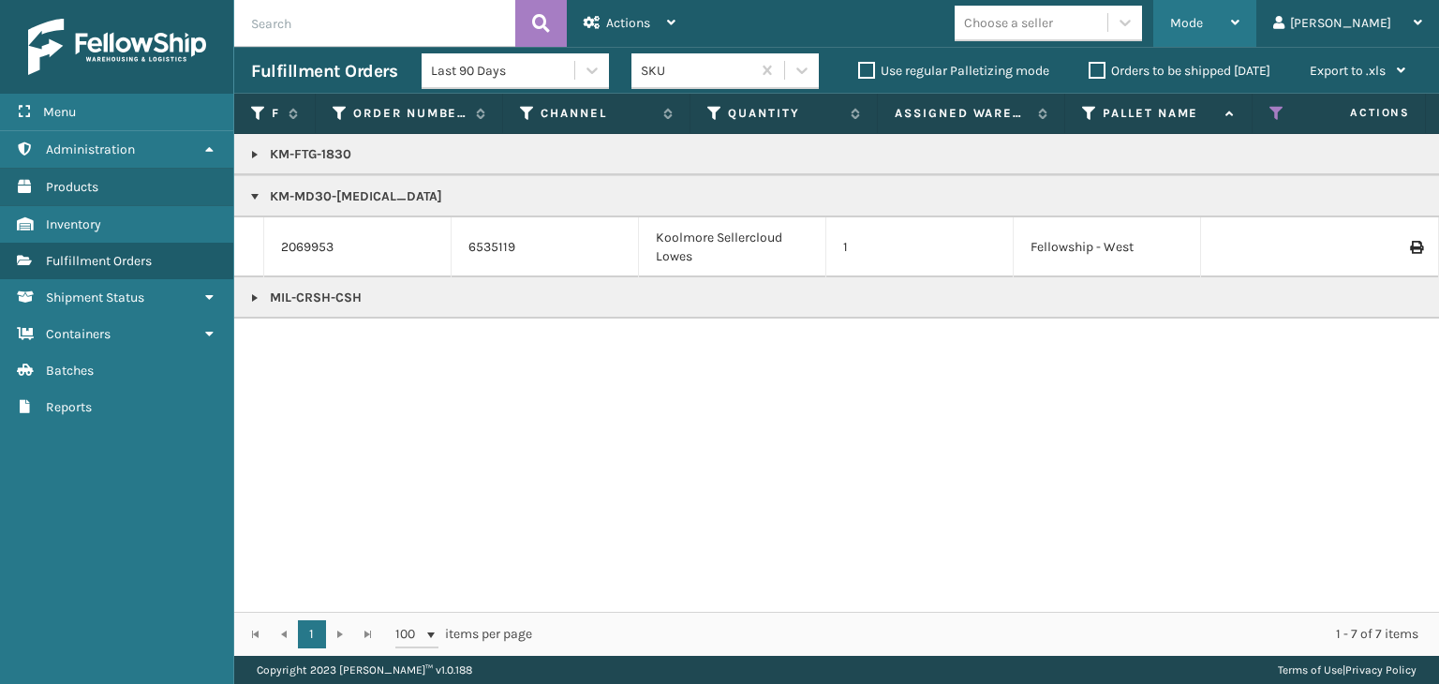
click at [1230, 25] on div "Mode Regular Mode Picking Mode Labeling Mode Exit Scan Mode" at bounding box center [1204, 23] width 103 height 47
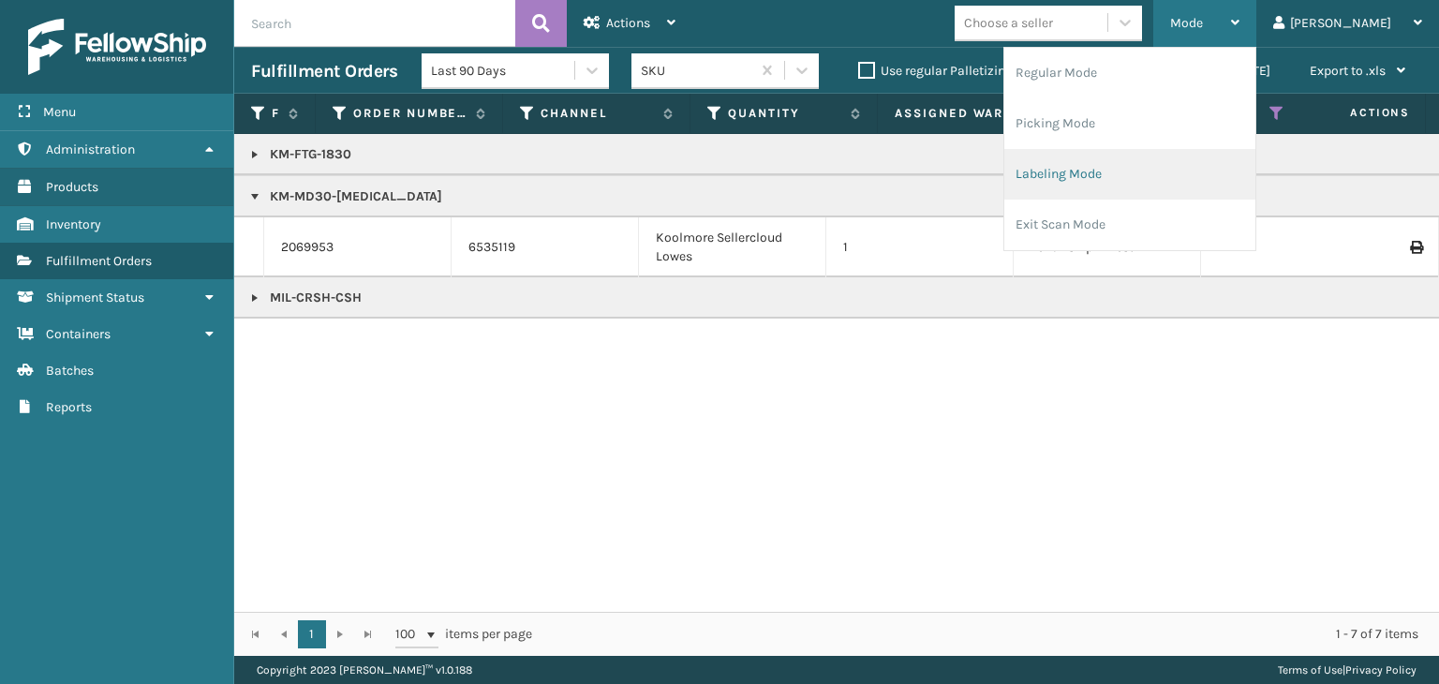
click at [1203, 168] on li "Labeling Mode" at bounding box center [1129, 174] width 251 height 51
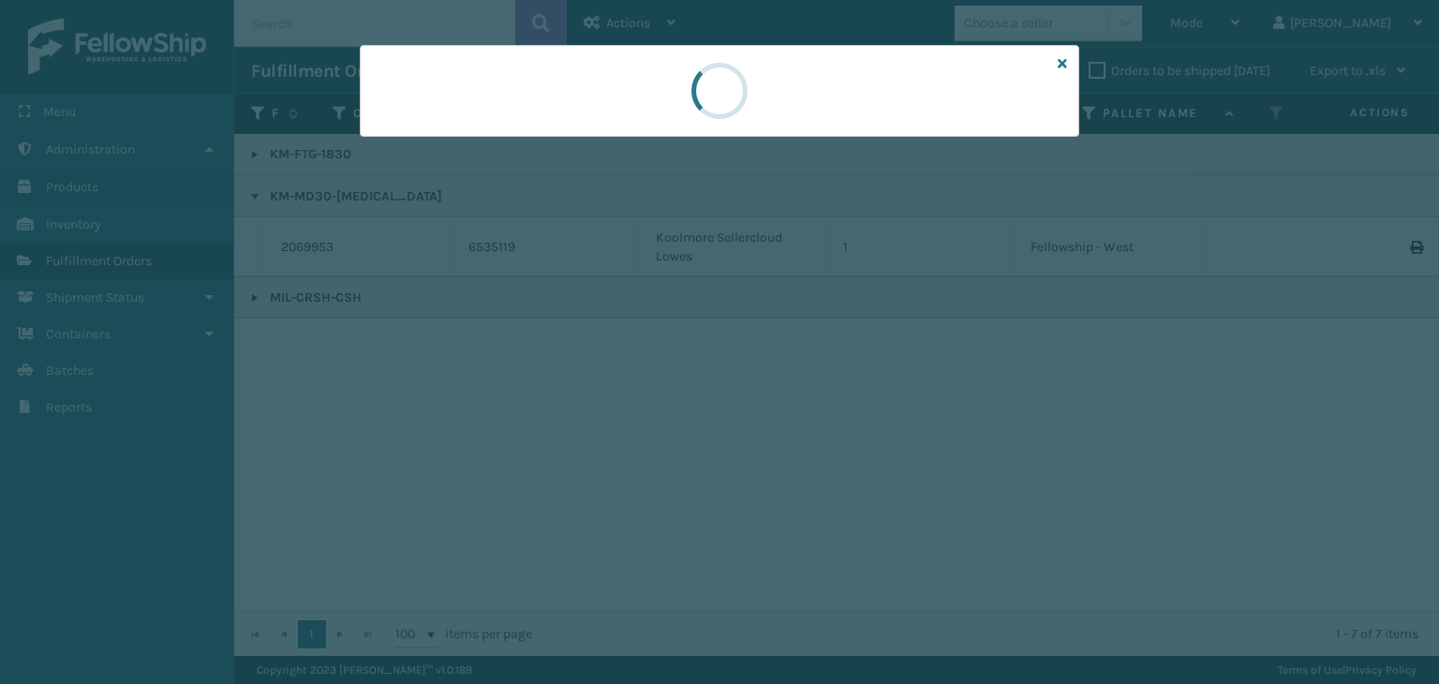
click at [421, 139] on div at bounding box center [719, 342] width 1439 height 684
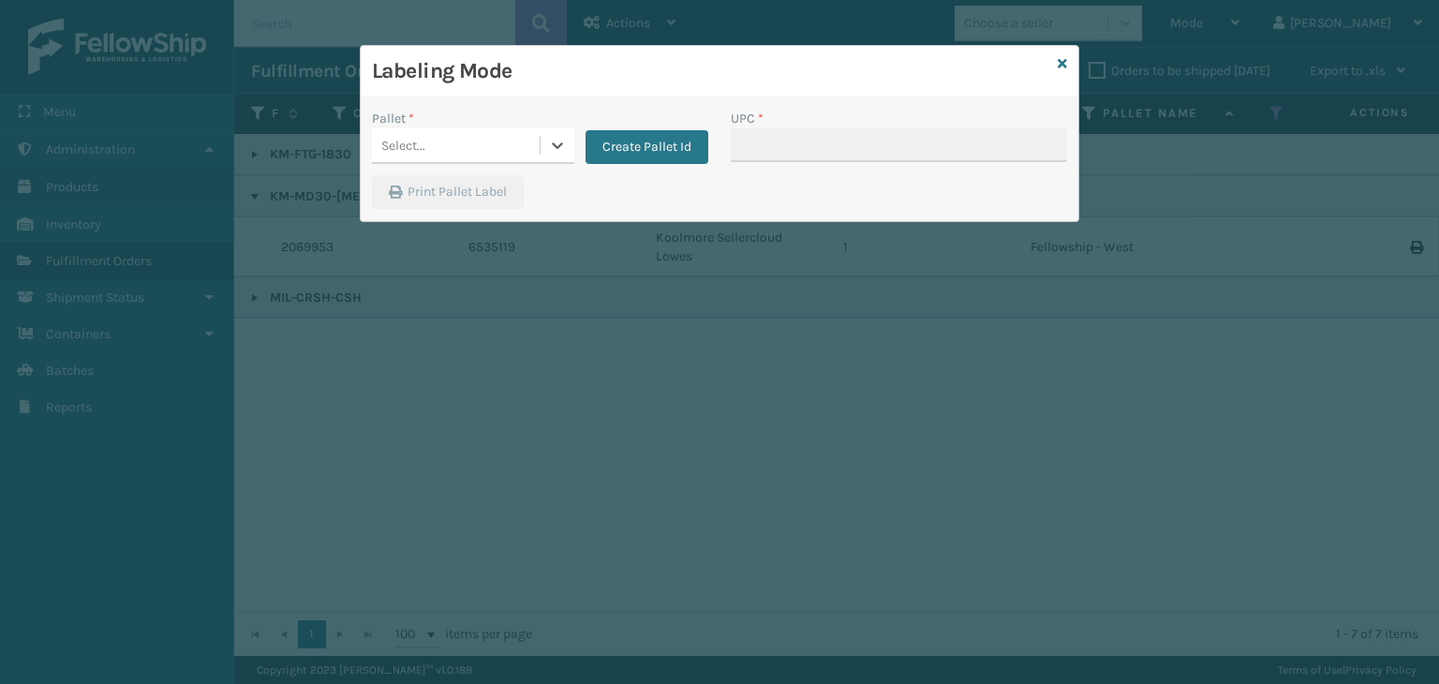
click at [421, 139] on div "Select..." at bounding box center [403, 146] width 44 height 20
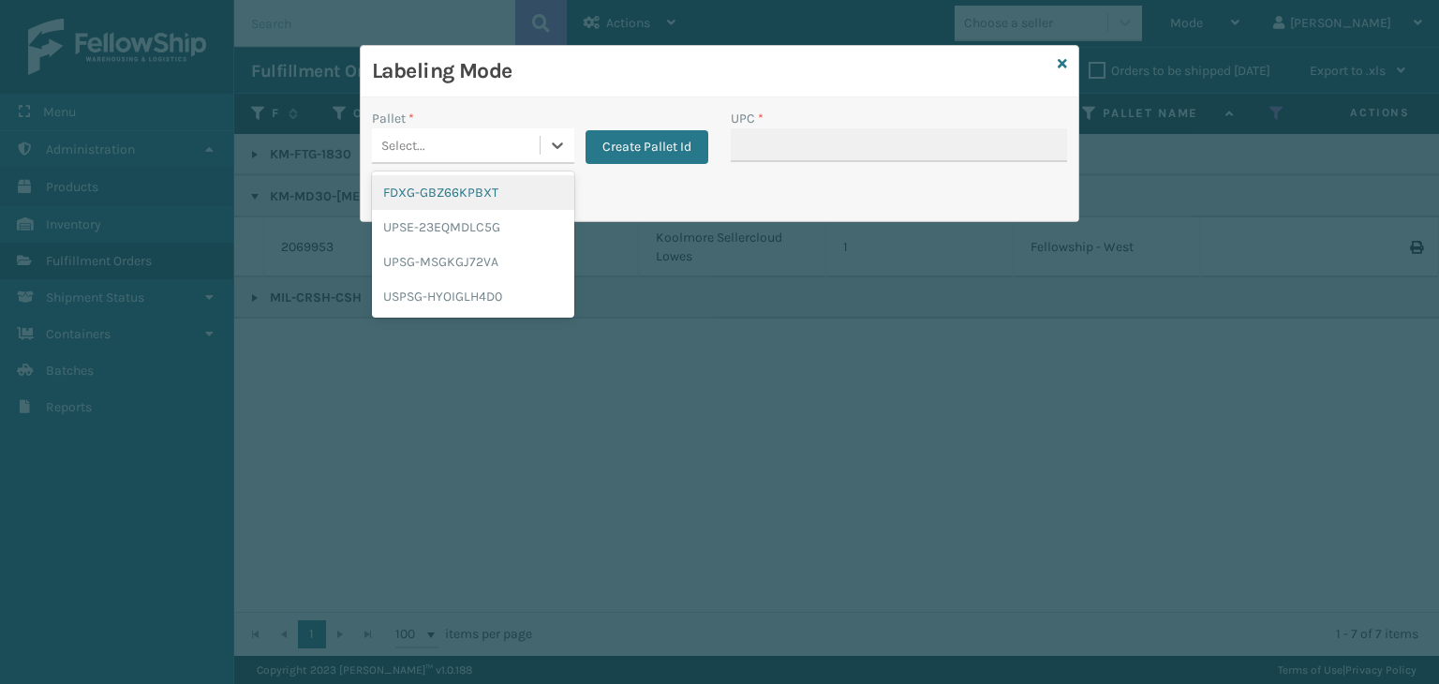
click at [427, 193] on div "FDXG-GBZ66KPBXT" at bounding box center [473, 192] width 202 height 35
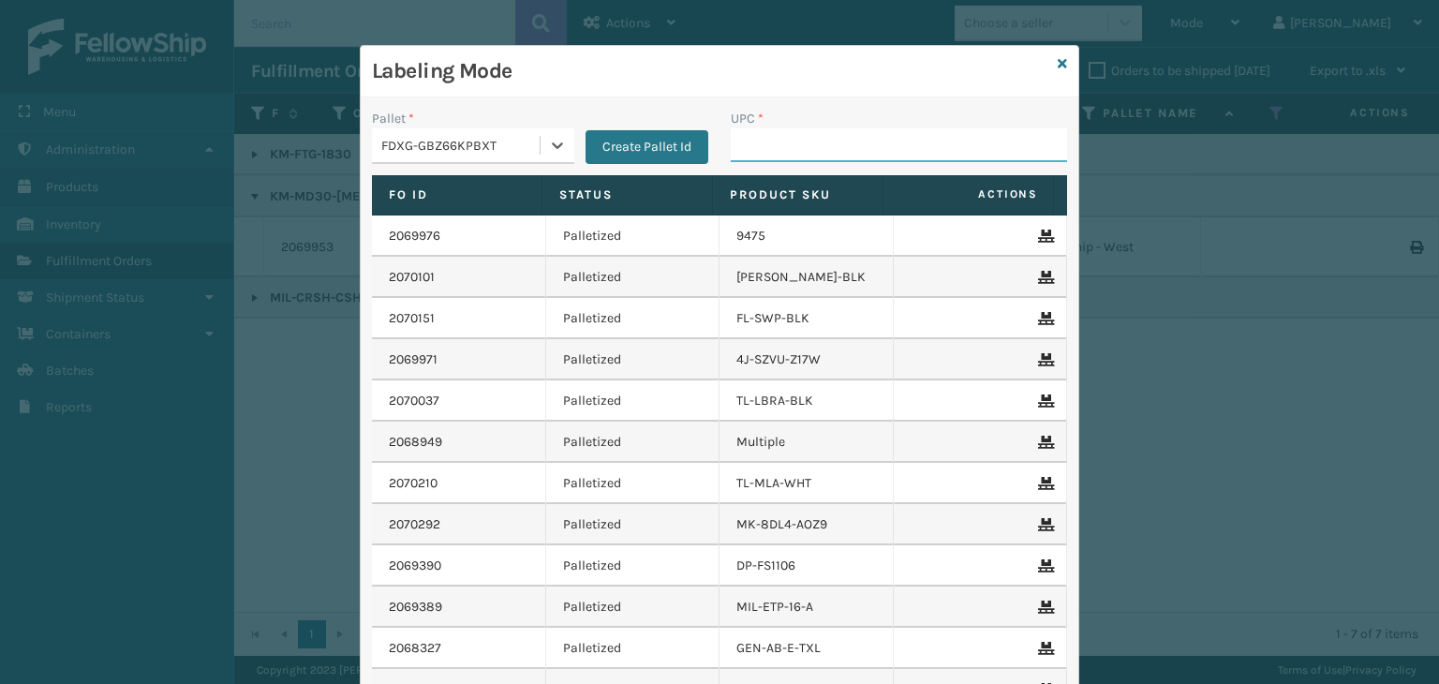
click at [731, 151] on input "UPC *" at bounding box center [899, 145] width 336 height 34
paste input "KM-MD30-[MEDICAL_DATA]"
type input "KM-MD30-[MEDICAL_DATA]"
click at [1059, 68] on icon at bounding box center [1062, 63] width 9 height 13
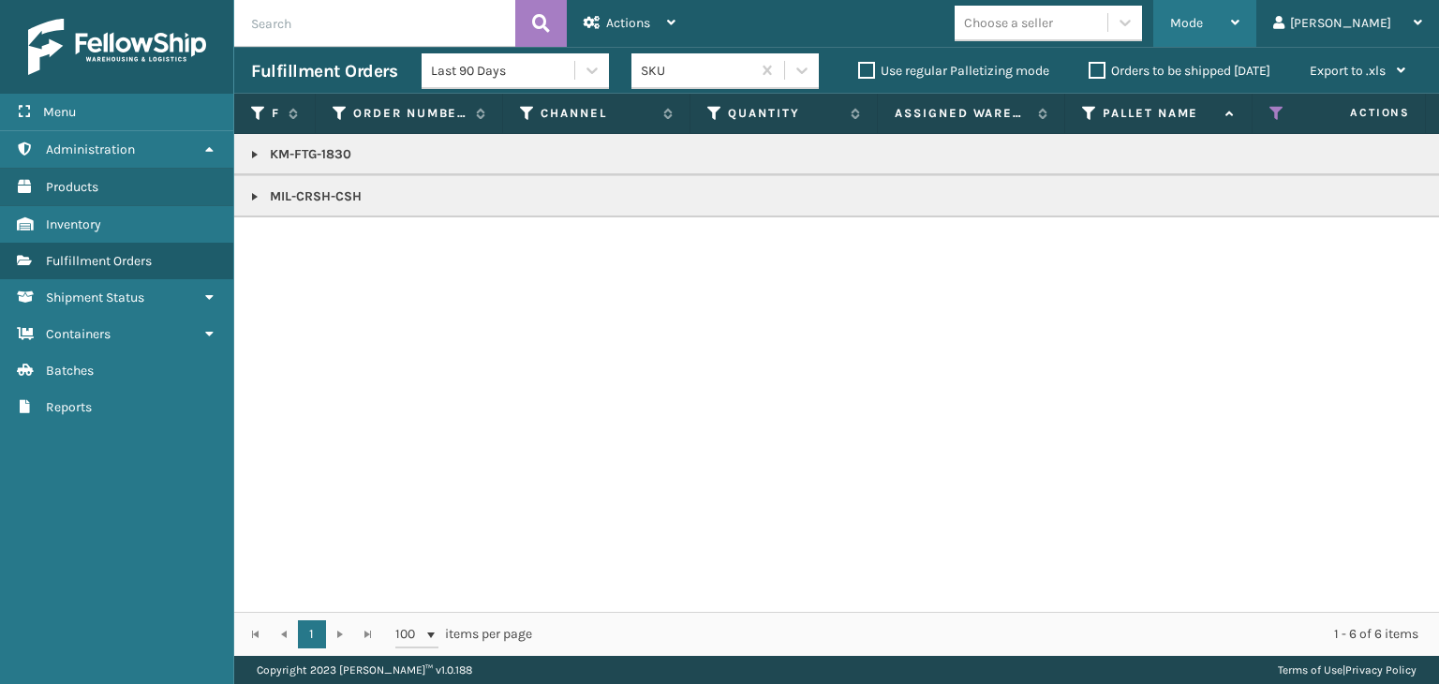
click at [1203, 18] on span "Mode" at bounding box center [1186, 23] width 33 height 16
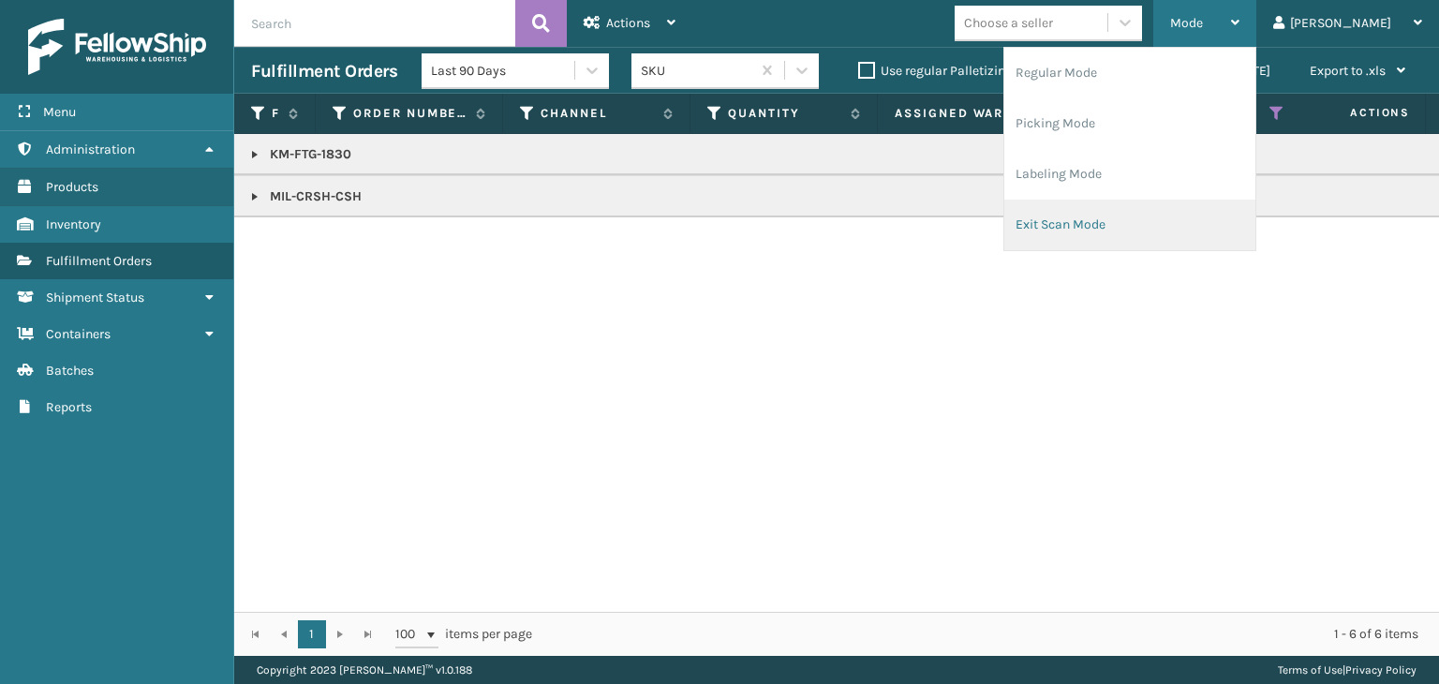
click at [1220, 217] on li "Exit Scan Mode" at bounding box center [1129, 225] width 251 height 51
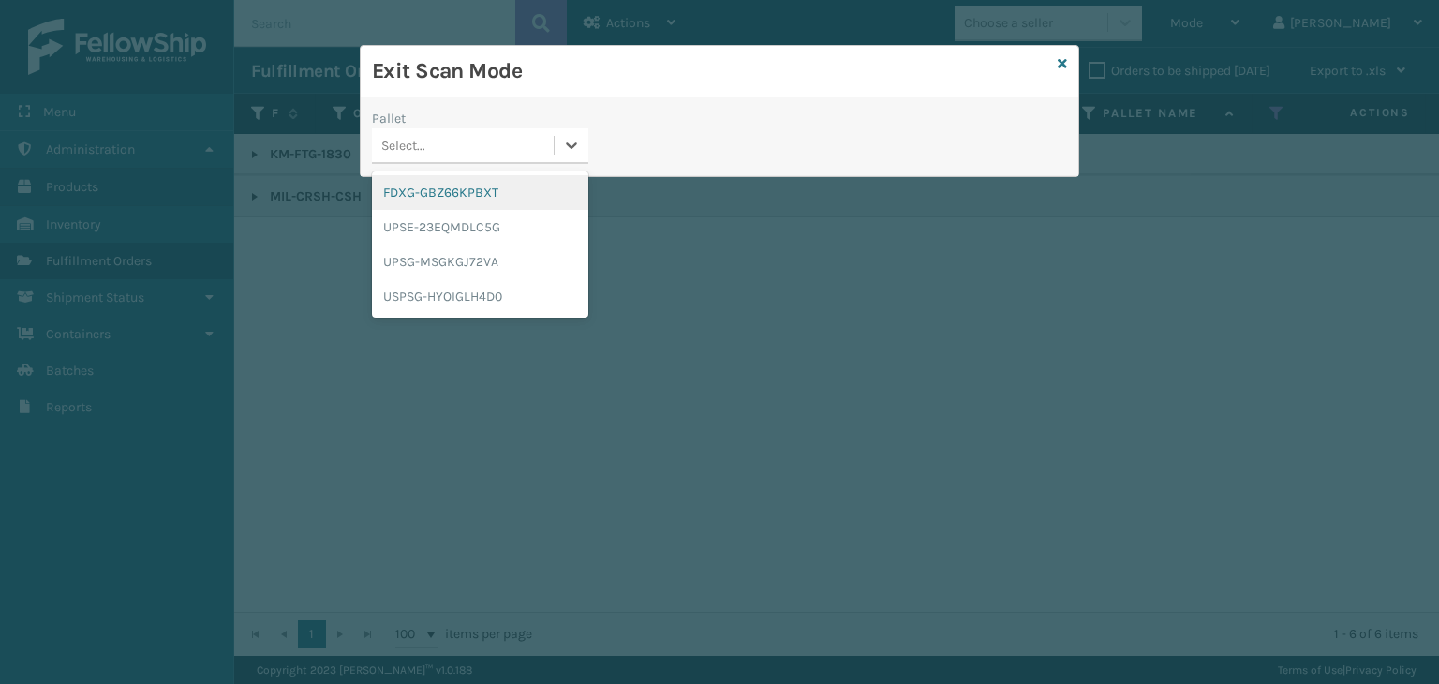
click at [466, 140] on div "Select..." at bounding box center [463, 145] width 182 height 31
click at [484, 195] on div "FDXG-GBZ66KPBXT" at bounding box center [480, 192] width 216 height 35
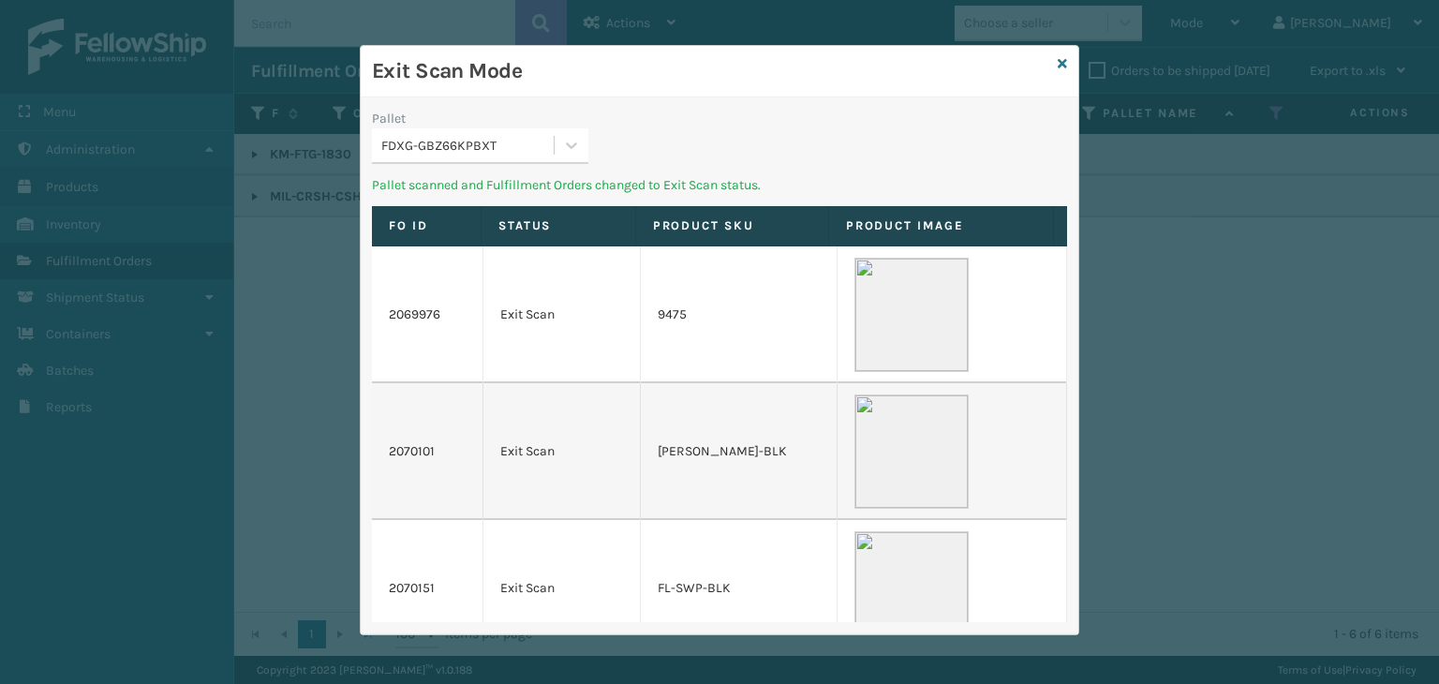
drag, startPoint x: 460, startPoint y: 151, endPoint x: 460, endPoint y: 169, distance: 17.8
click at [460, 150] on div "FDXG-GBZ66KPBXT" at bounding box center [468, 146] width 174 height 20
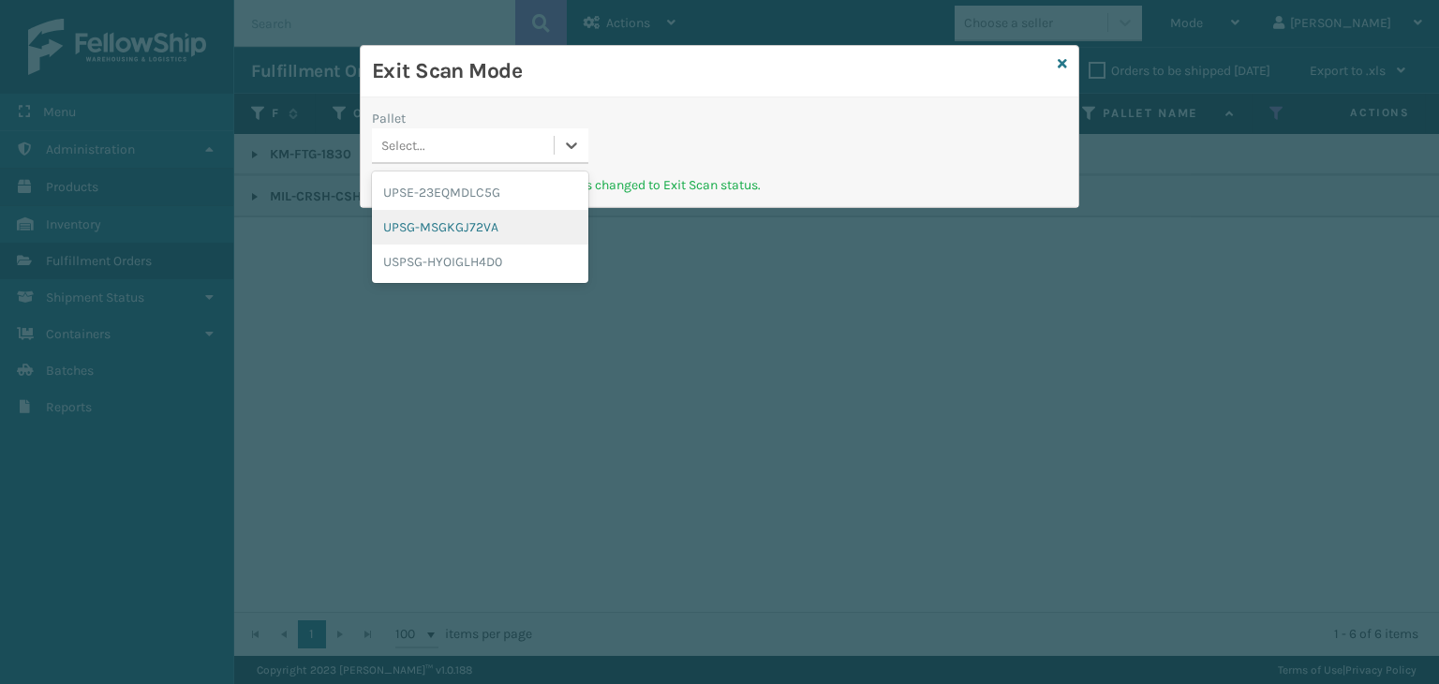
click at [453, 210] on div "UPSG-MSGKGJ72VA" at bounding box center [480, 227] width 216 height 35
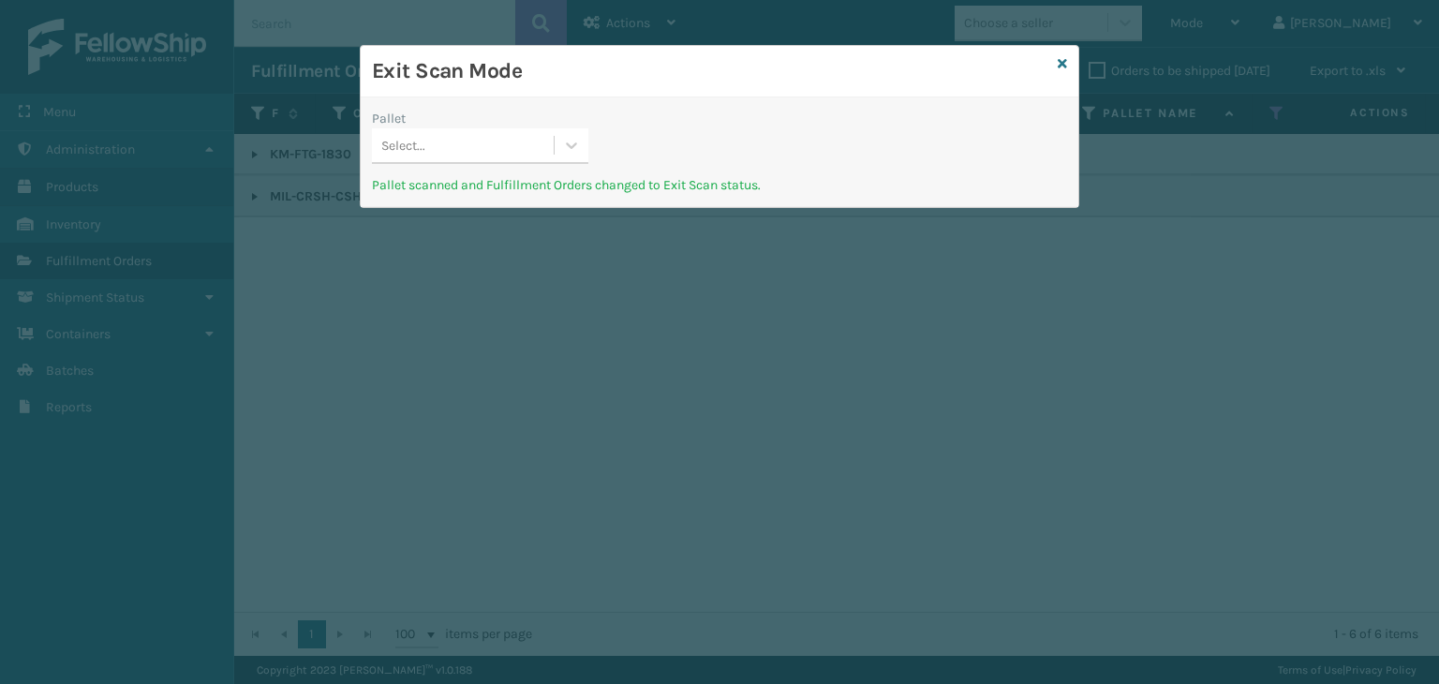
click at [1053, 58] on div "Exit Scan Mode Pallet Select... Pallet scanned and Fulfillment Orders changed t…" at bounding box center [720, 126] width 720 height 163
click at [1063, 61] on icon at bounding box center [1062, 63] width 9 height 13
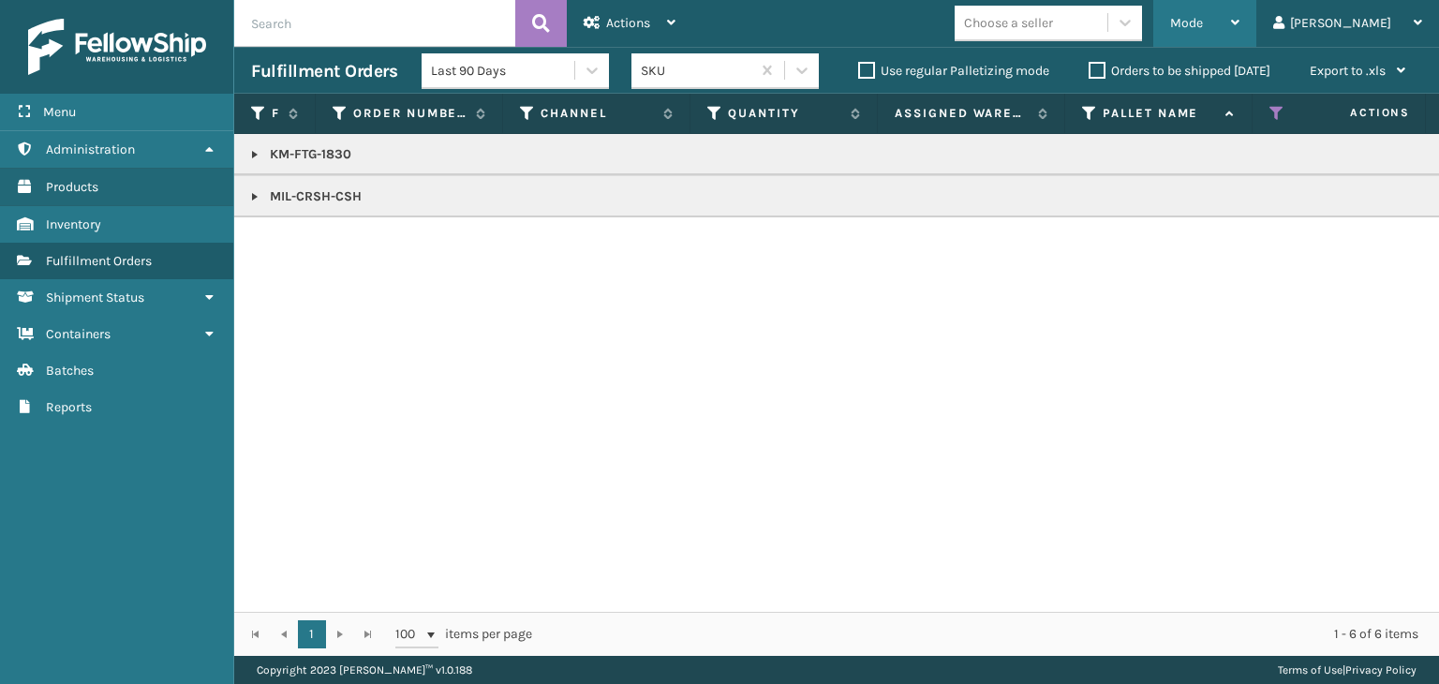
drag, startPoint x: 1284, startPoint y: 16, endPoint x: 1285, endPoint y: 31, distance: 15.1
click at [1240, 25] on div "Mode" at bounding box center [1204, 23] width 69 height 47
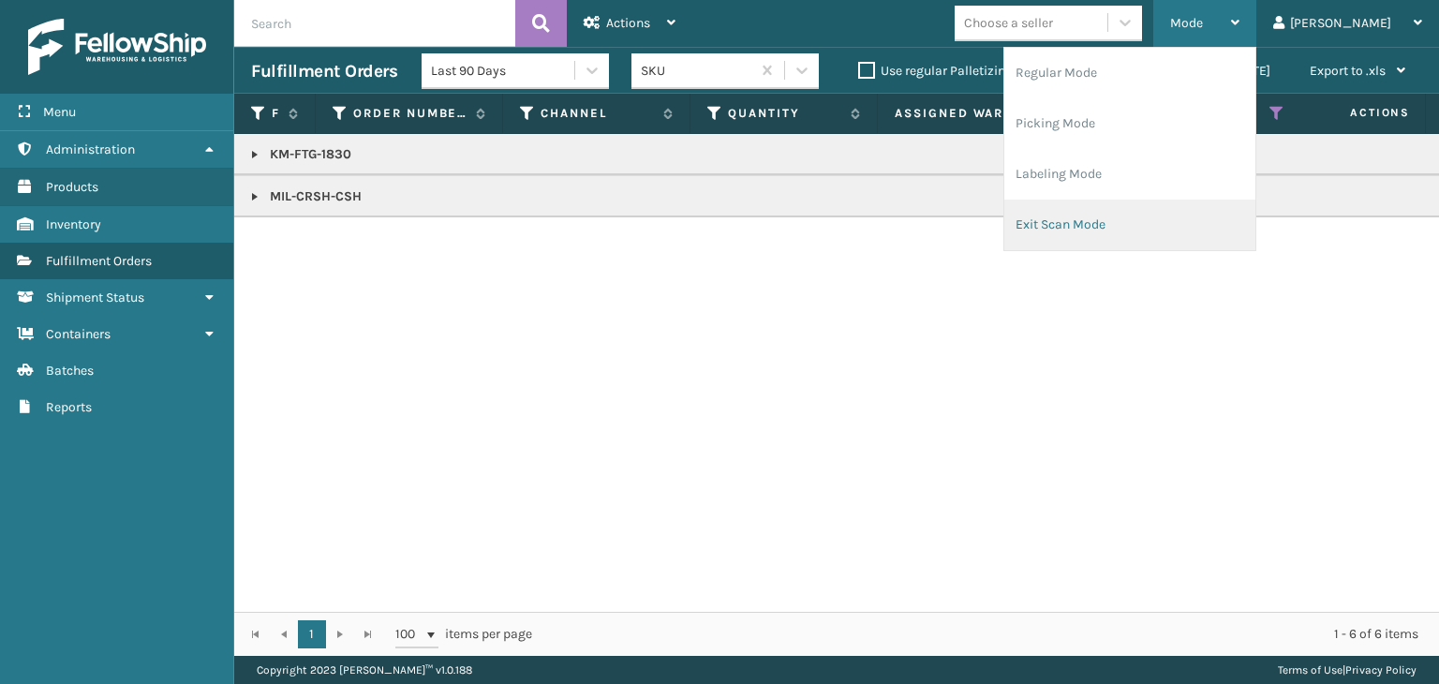
click at [1211, 215] on li "Exit Scan Mode" at bounding box center [1129, 225] width 251 height 51
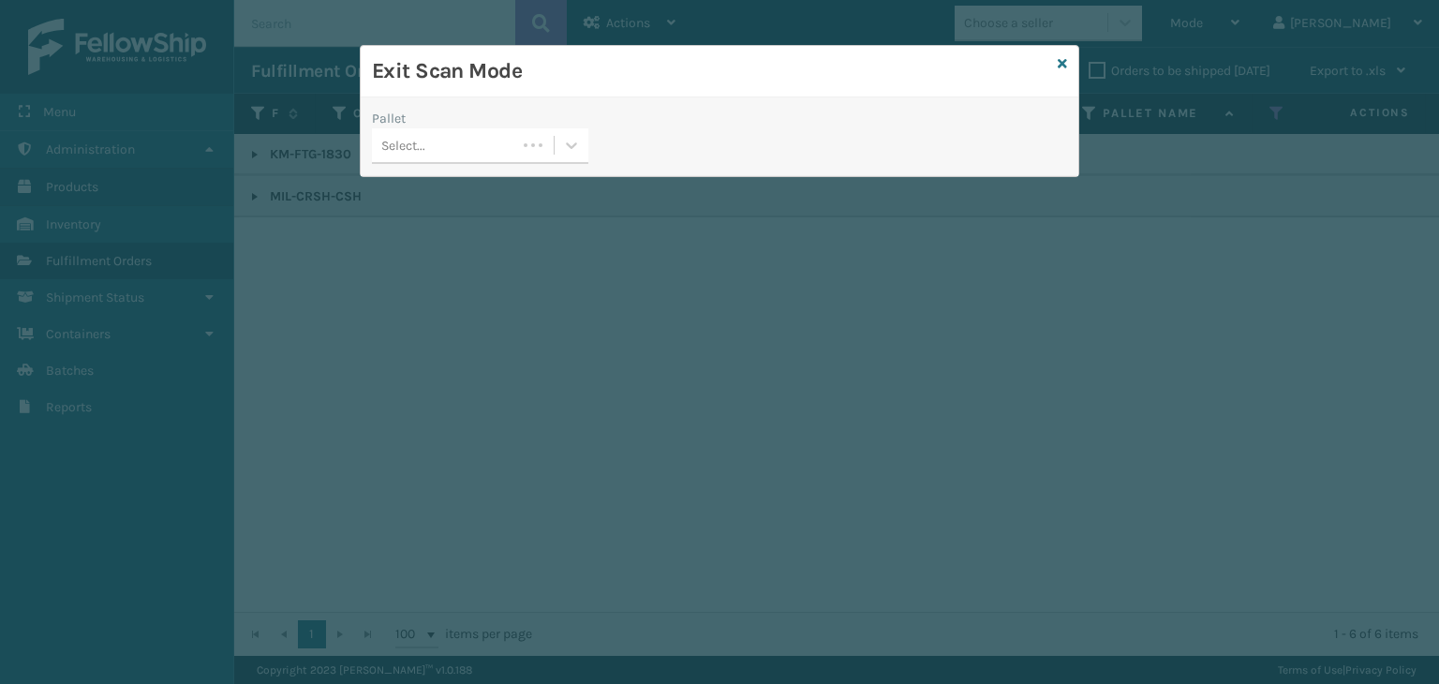
click at [494, 136] on div "Select..." at bounding box center [444, 145] width 144 height 31
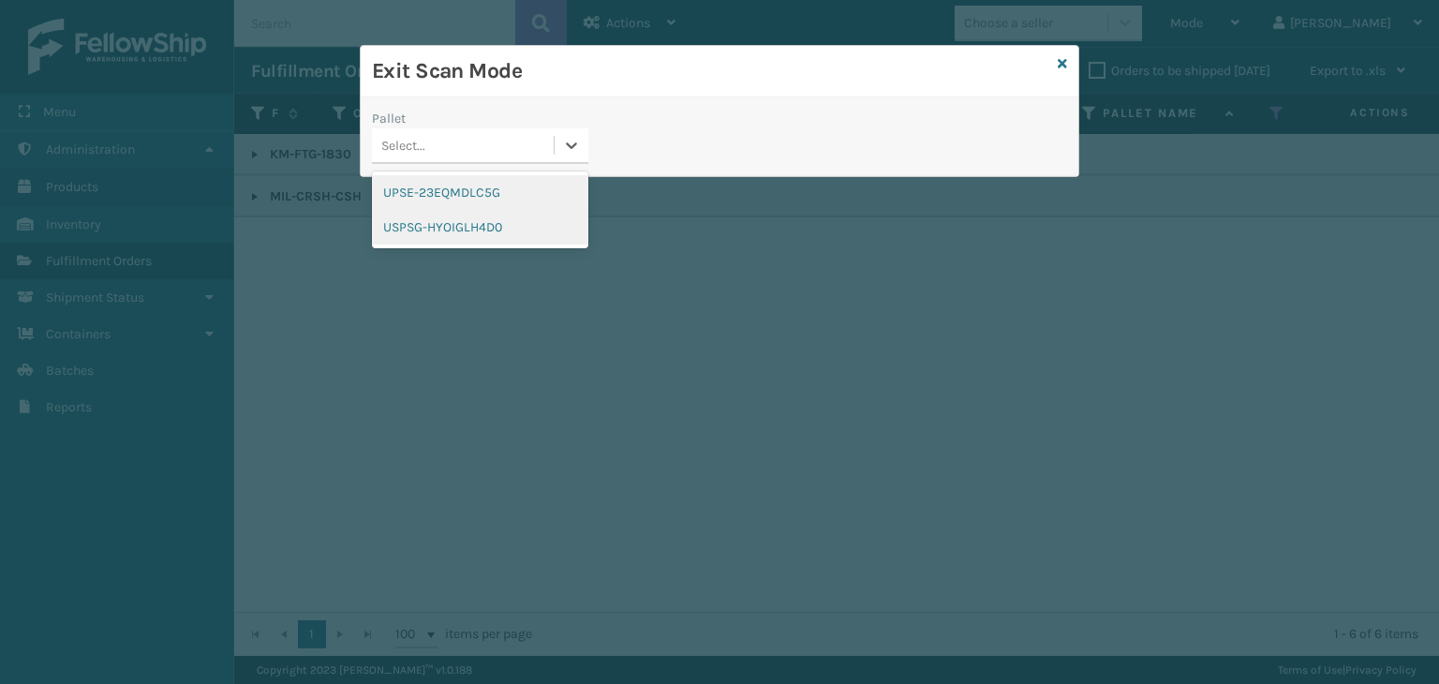
click at [448, 190] on div "UPSE-23EQMDLC5G" at bounding box center [480, 192] width 216 height 35
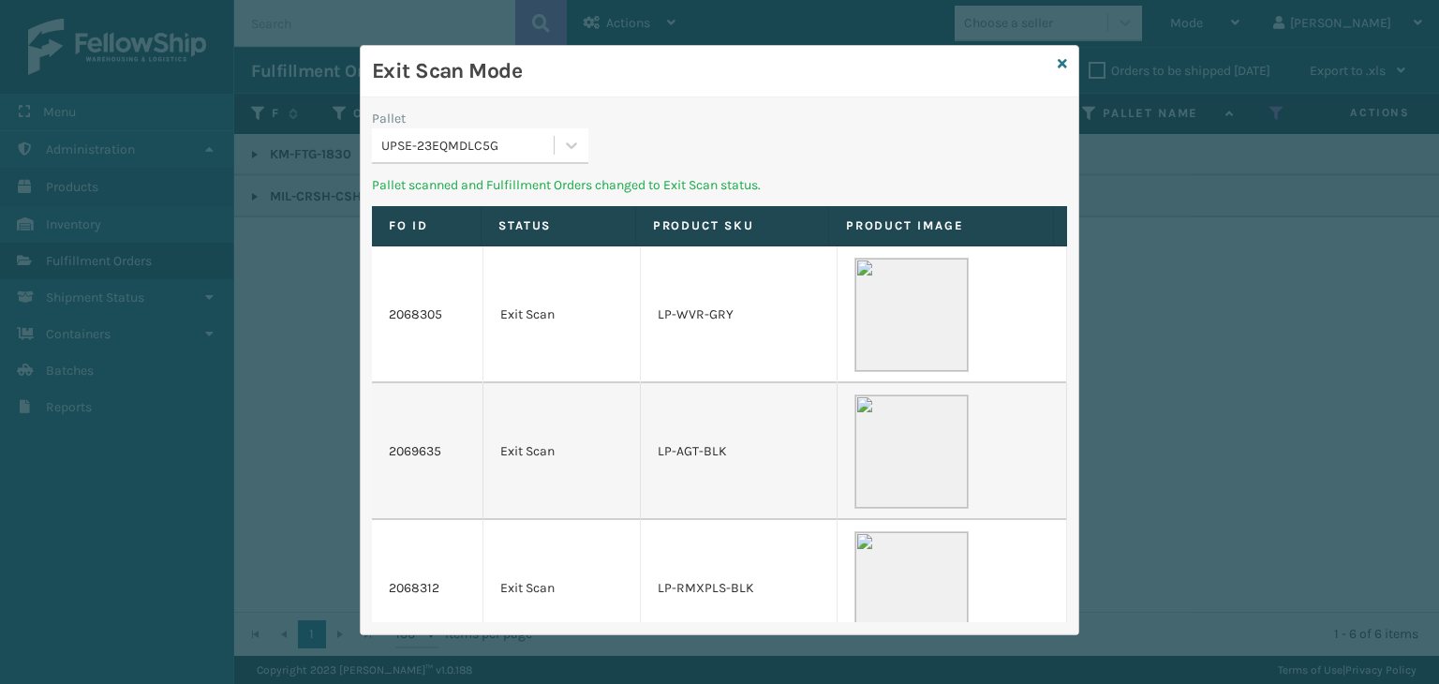
click at [450, 147] on div "UPSE-23EQMDLC5G" at bounding box center [468, 146] width 174 height 20
click at [489, 199] on div "USPSG-HYOIGLH4D0" at bounding box center [480, 192] width 216 height 35
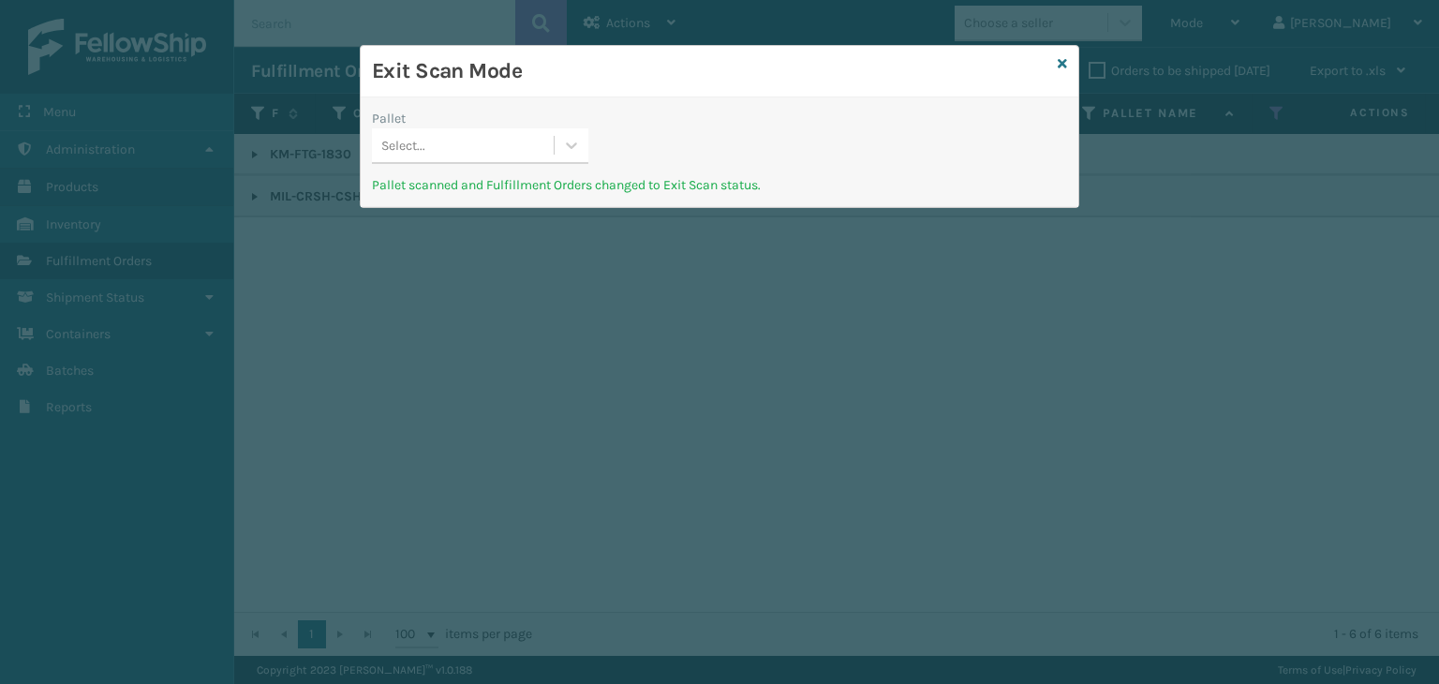
click at [501, 152] on div "Select..." at bounding box center [463, 145] width 182 height 31
click at [461, 178] on div "No options" at bounding box center [480, 192] width 216 height 35
click at [1060, 60] on icon at bounding box center [1062, 63] width 9 height 13
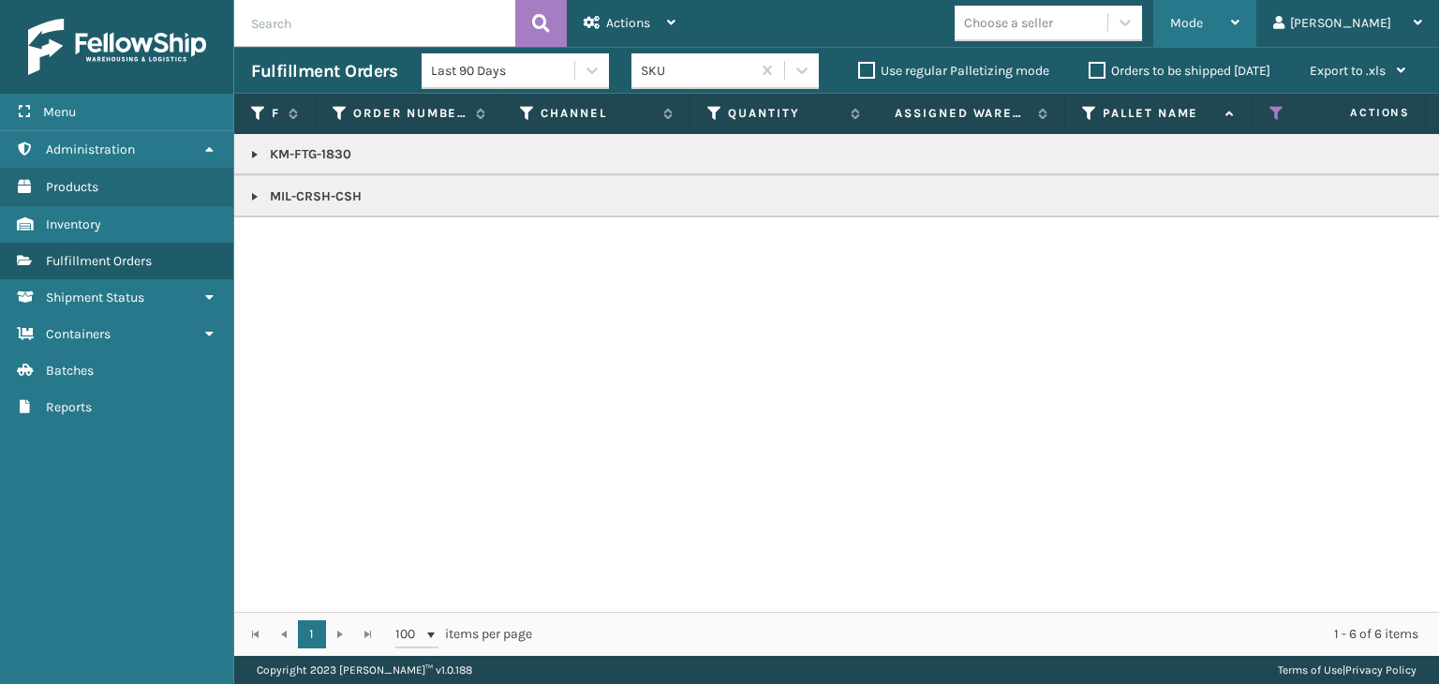
click at [1203, 16] on span "Mode" at bounding box center [1186, 23] width 33 height 16
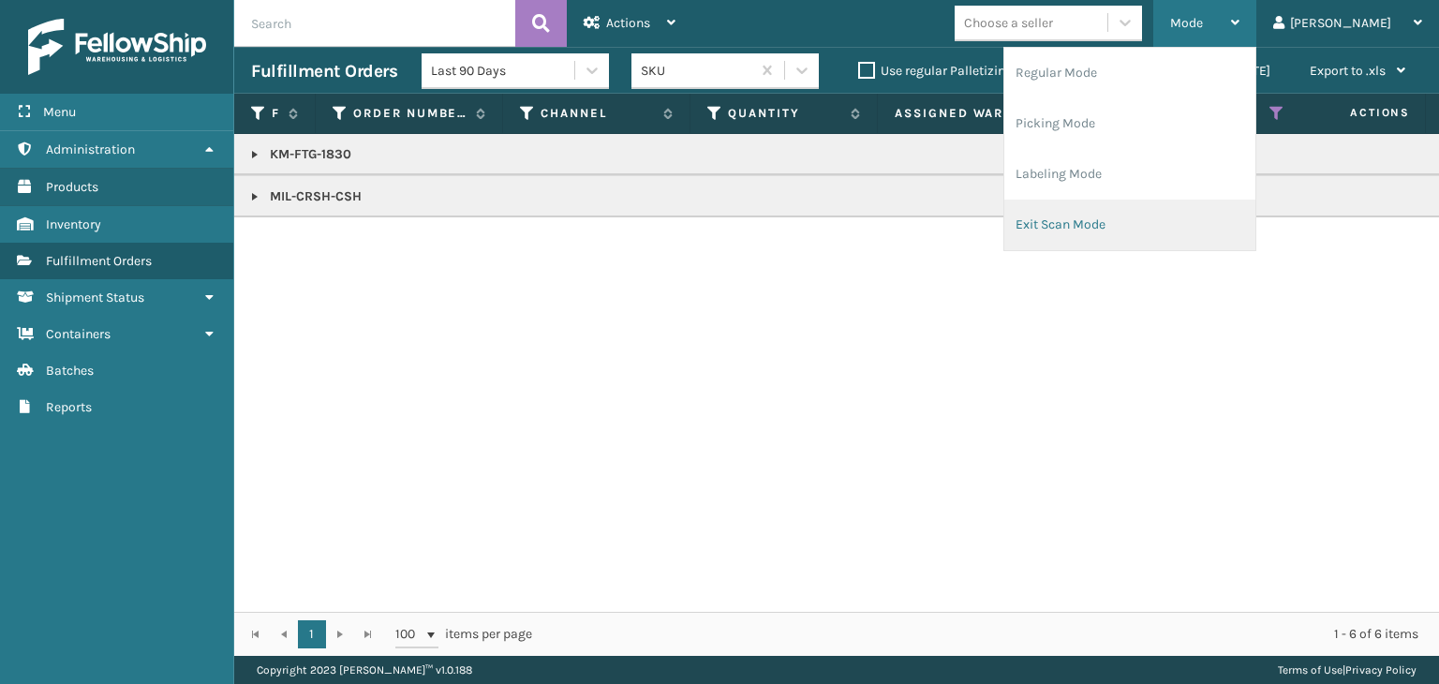
click at [1198, 221] on li "Exit Scan Mode" at bounding box center [1129, 225] width 251 height 51
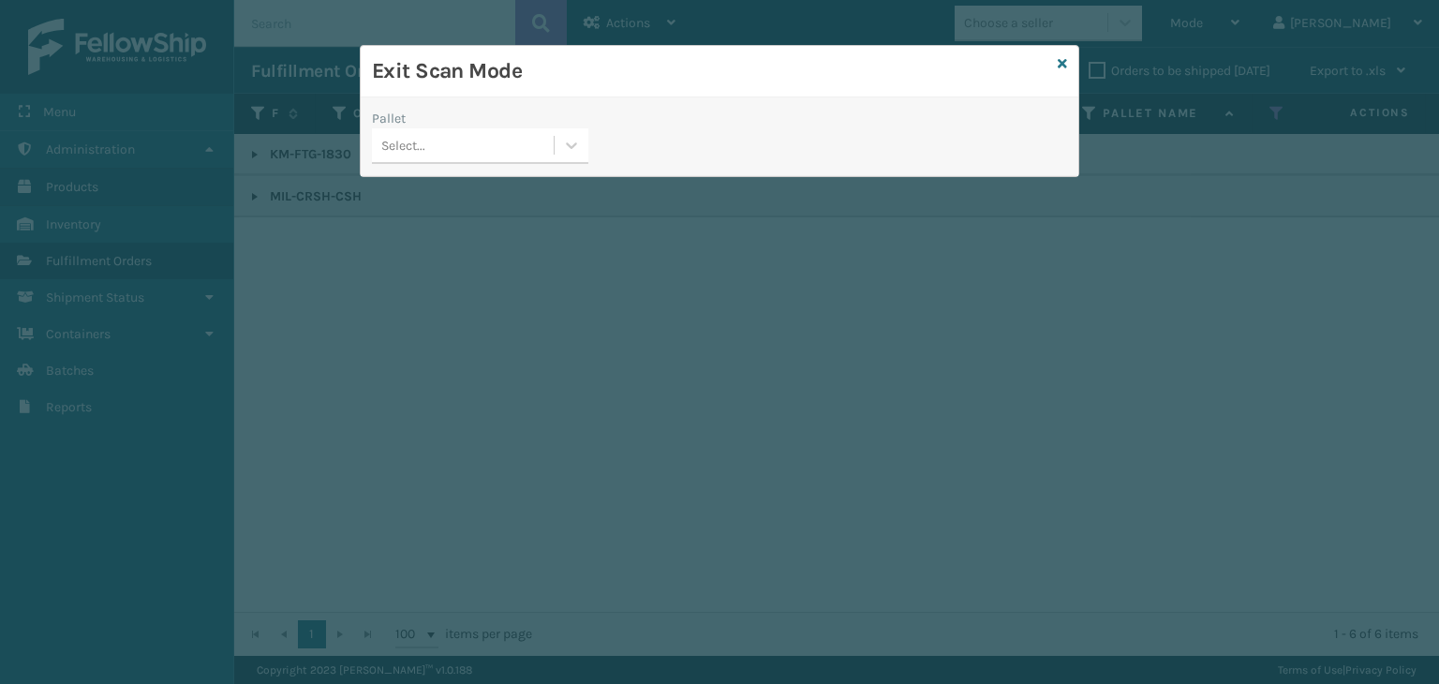
click at [476, 167] on div "Pallet Select..." at bounding box center [480, 142] width 239 height 67
click at [473, 153] on div "Select..." at bounding box center [463, 145] width 182 height 31
click at [470, 188] on div "No options" at bounding box center [480, 192] width 216 height 35
click at [1060, 57] on icon at bounding box center [1062, 63] width 9 height 13
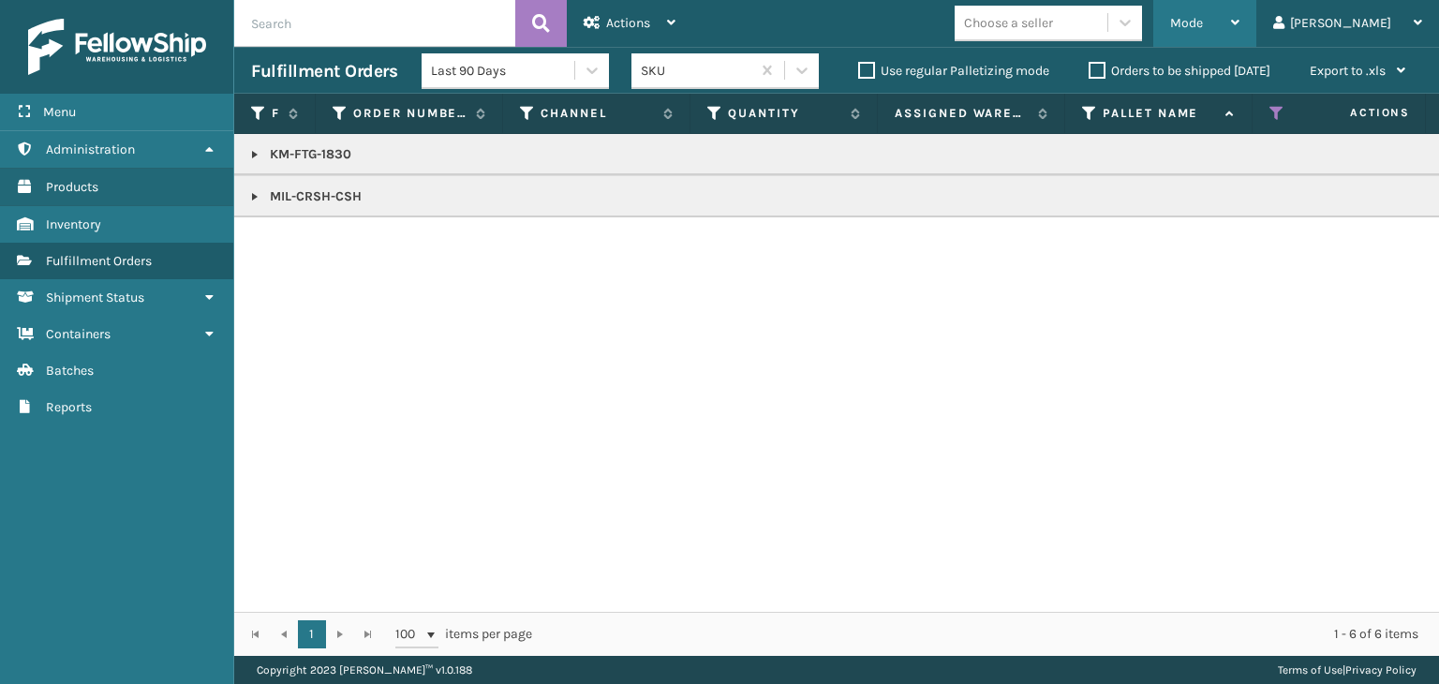
click at [1240, 13] on div "Mode" at bounding box center [1204, 23] width 69 height 47
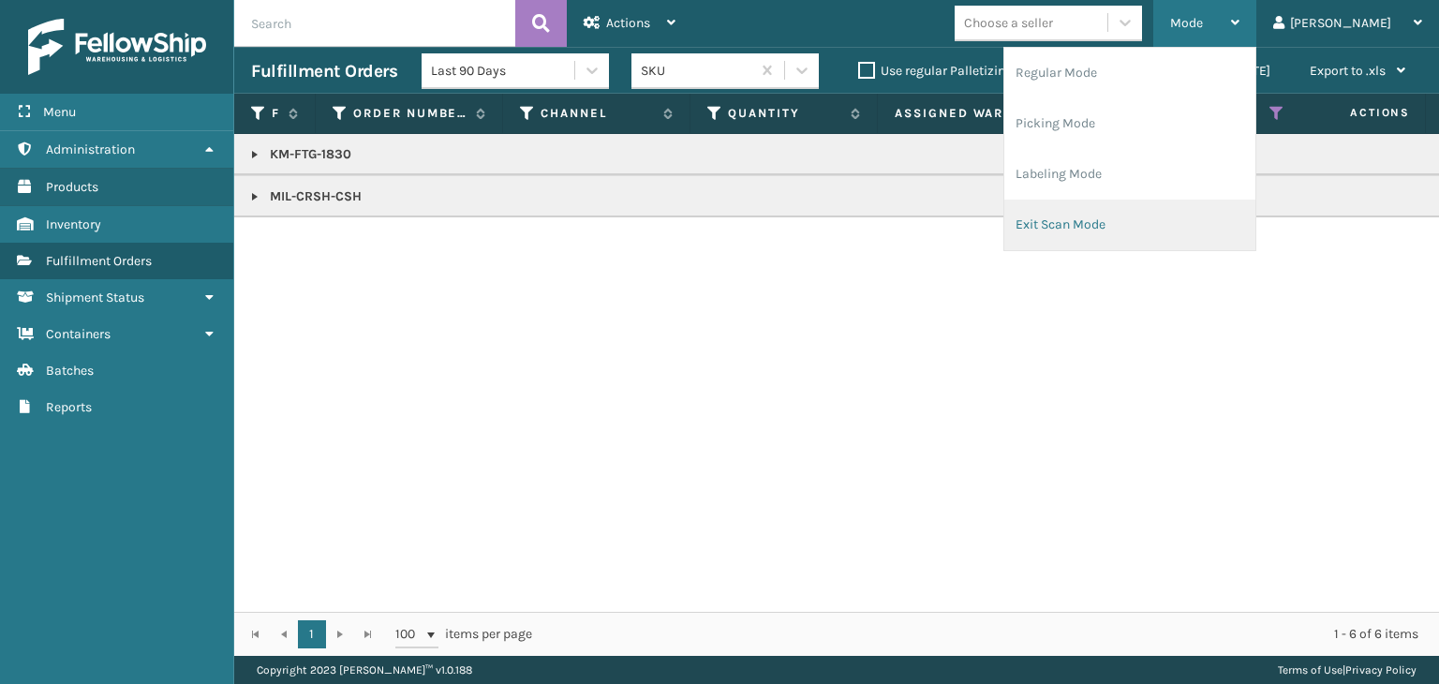
click at [1132, 211] on li "Exit Scan Mode" at bounding box center [1129, 225] width 251 height 51
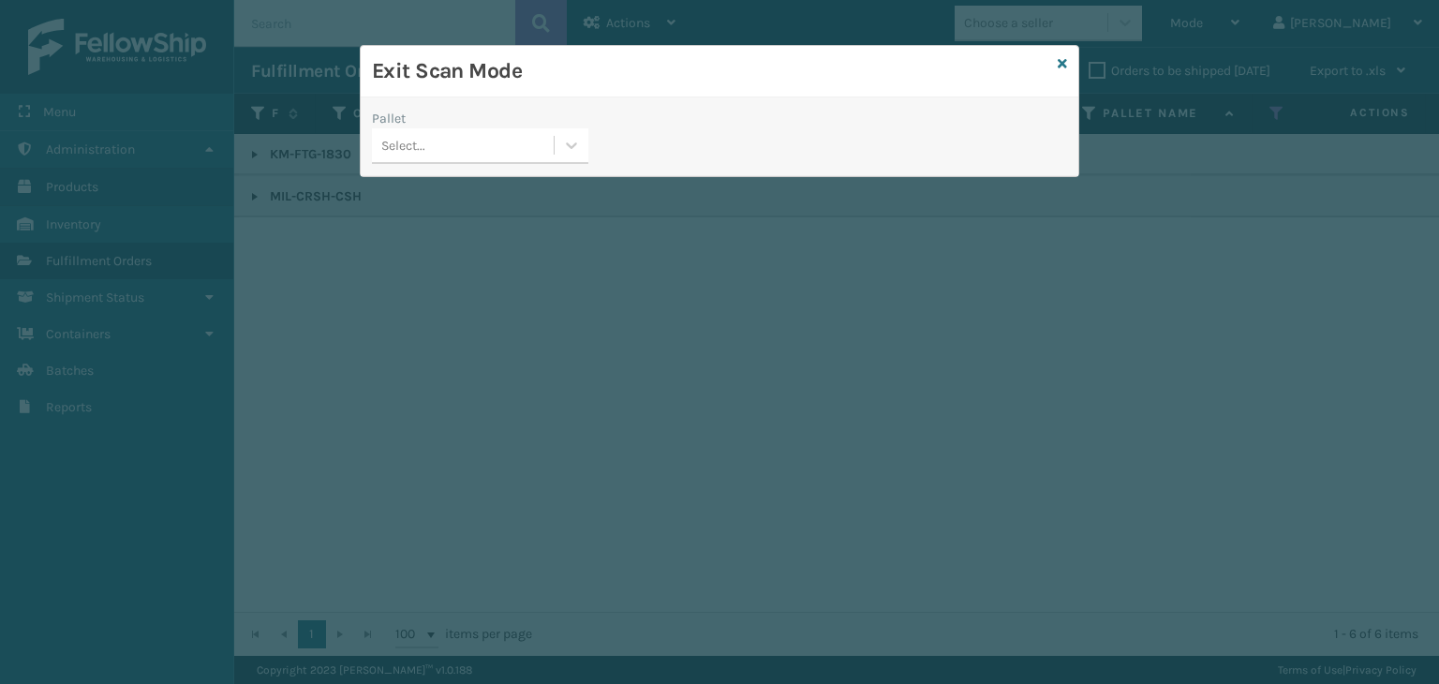
click at [403, 138] on div "Select..." at bounding box center [403, 146] width 44 height 20
click at [431, 196] on div "No options" at bounding box center [480, 192] width 216 height 35
click at [1063, 59] on icon at bounding box center [1062, 63] width 9 height 13
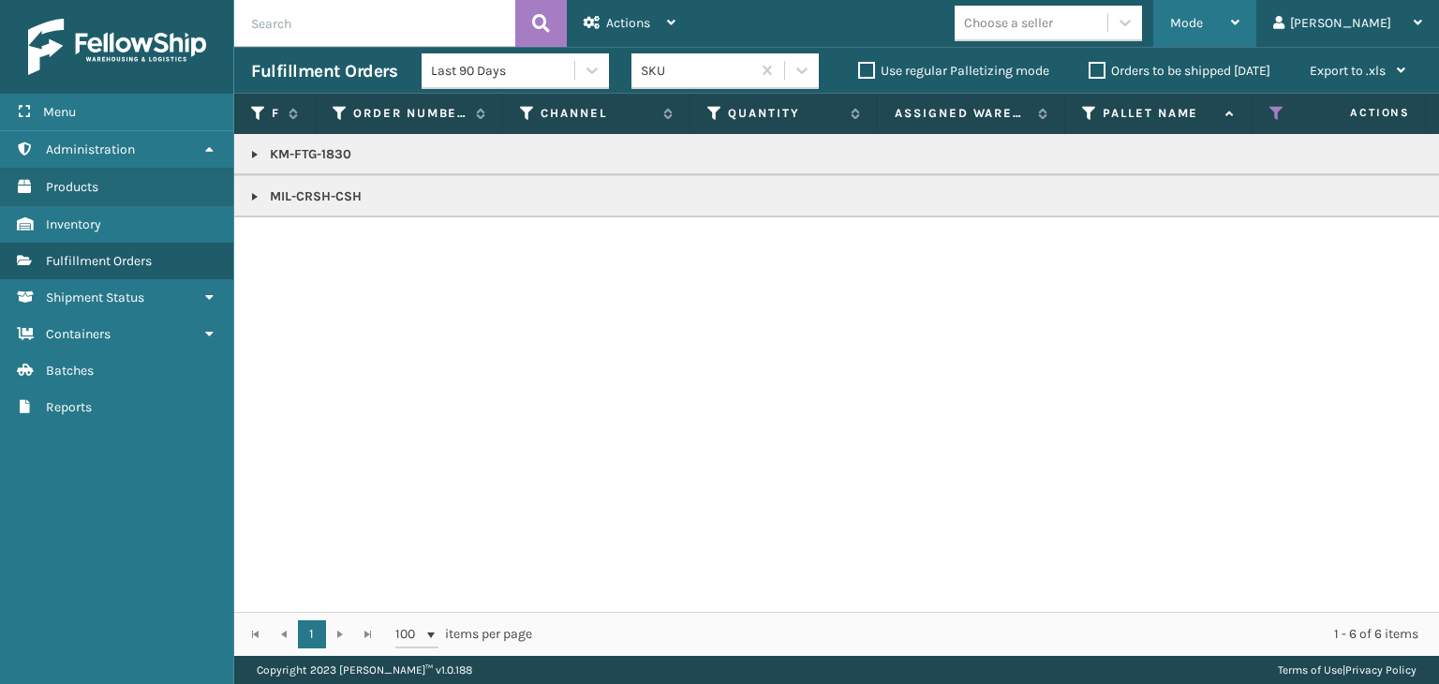
click at [1240, 16] on div "Mode" at bounding box center [1204, 23] width 69 height 47
